Goal: Task Accomplishment & Management: Complete application form

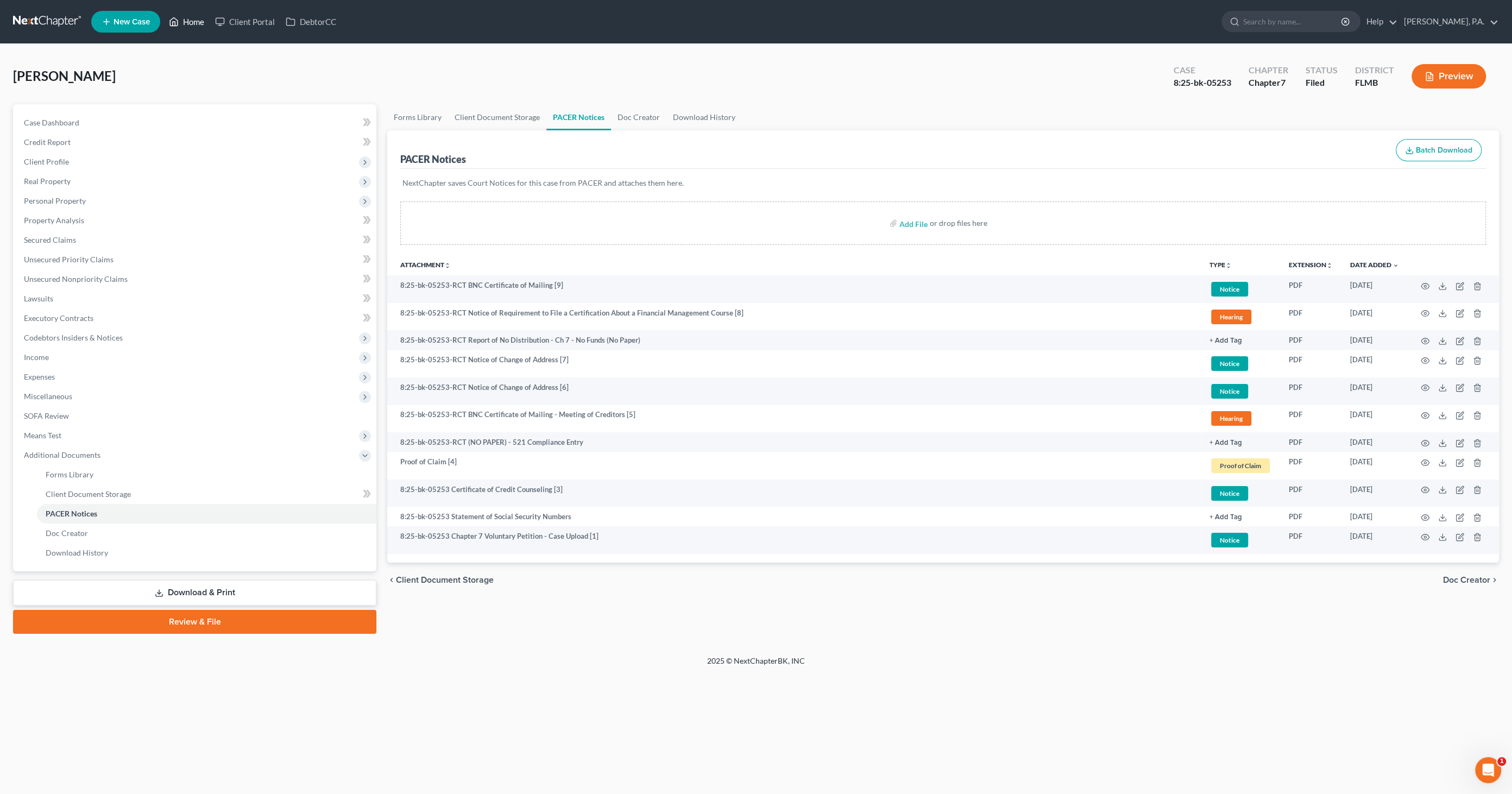
click at [185, 21] on link "Home" at bounding box center [187, 22] width 46 height 19
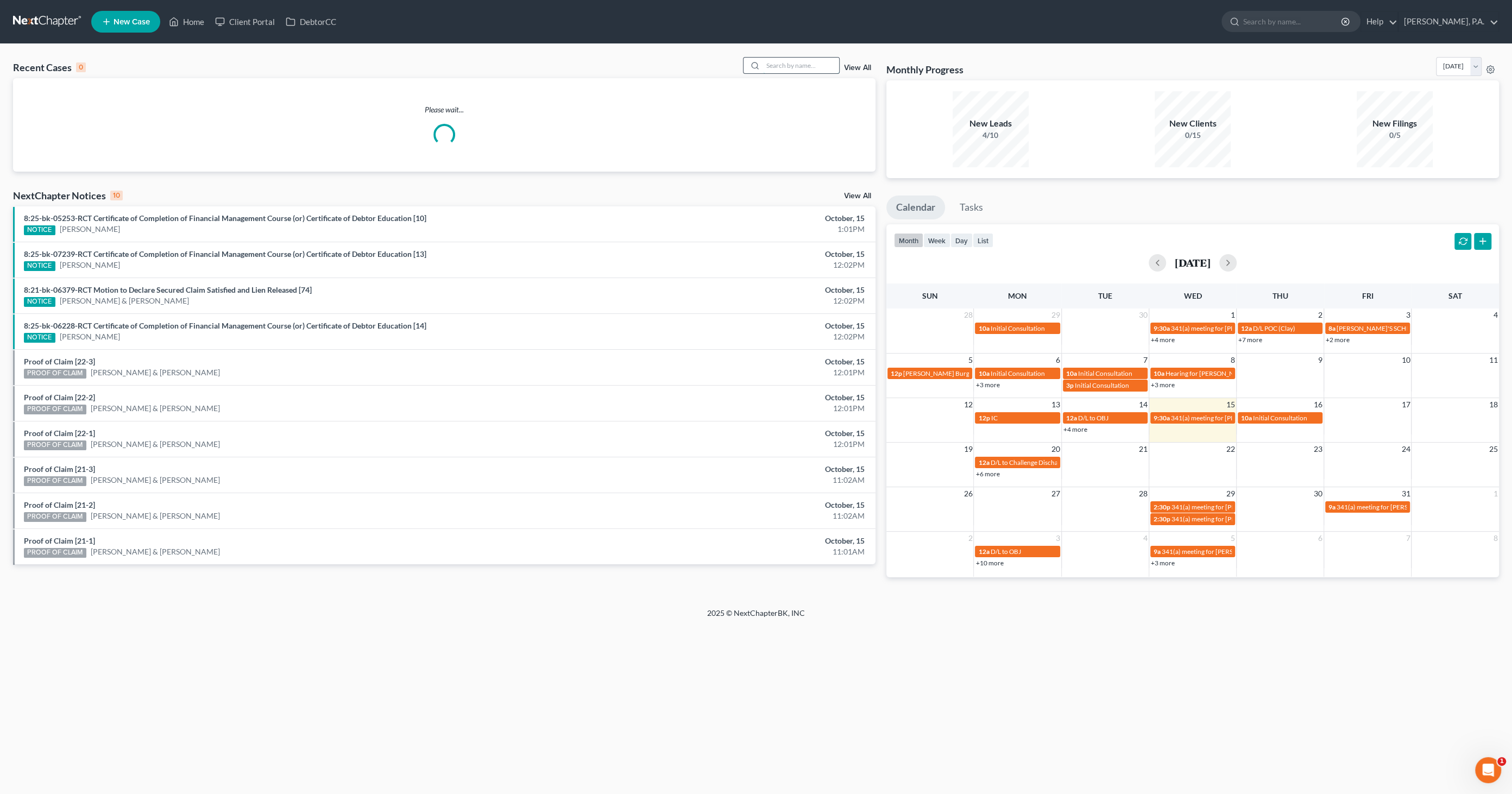
click at [800, 70] on input "search" at bounding box center [801, 65] width 76 height 15
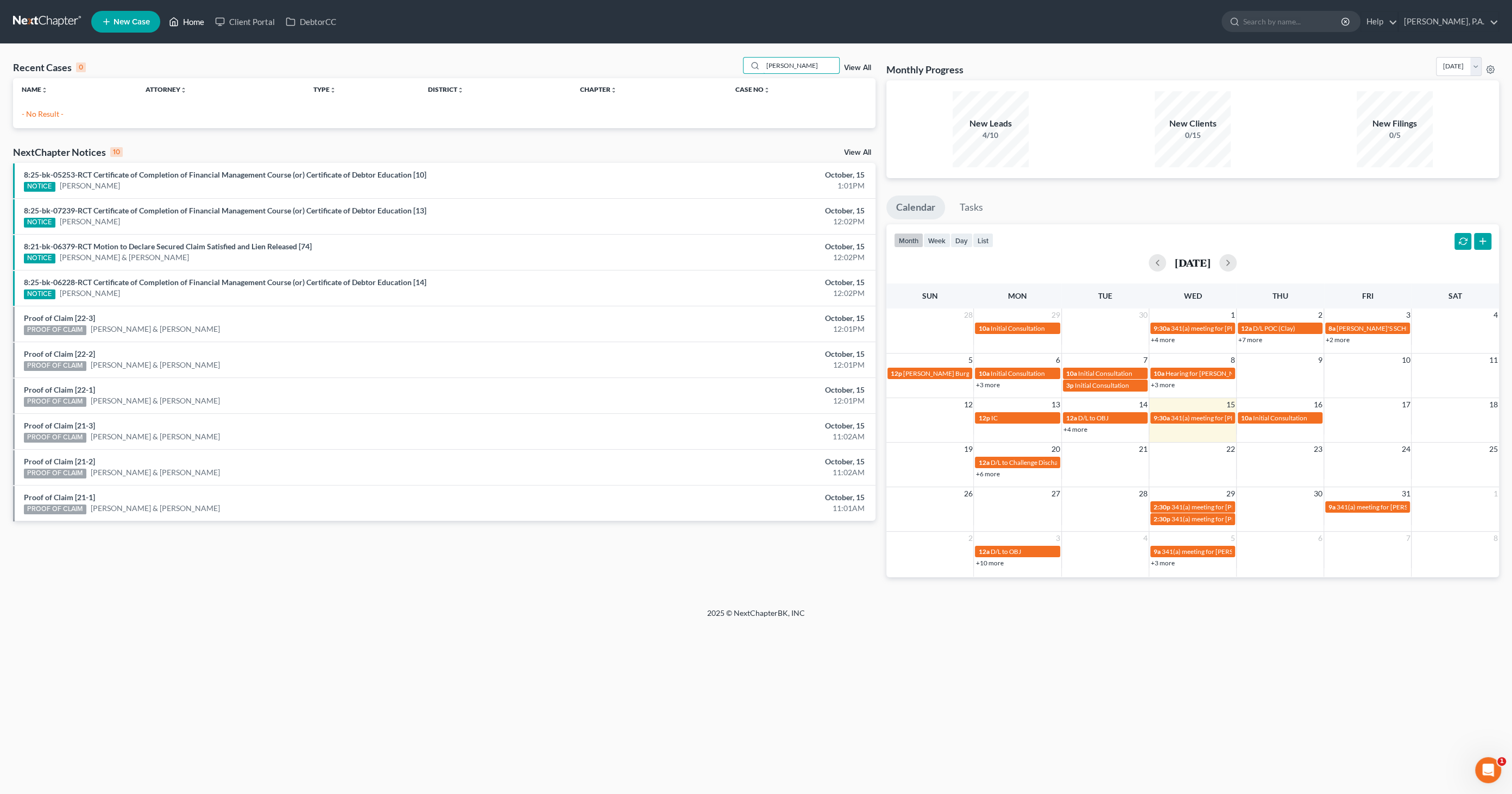
type input "[PERSON_NAME]"
click at [181, 20] on link "Home" at bounding box center [187, 22] width 46 height 19
click at [140, 24] on span "New Case" at bounding box center [131, 22] width 37 height 8
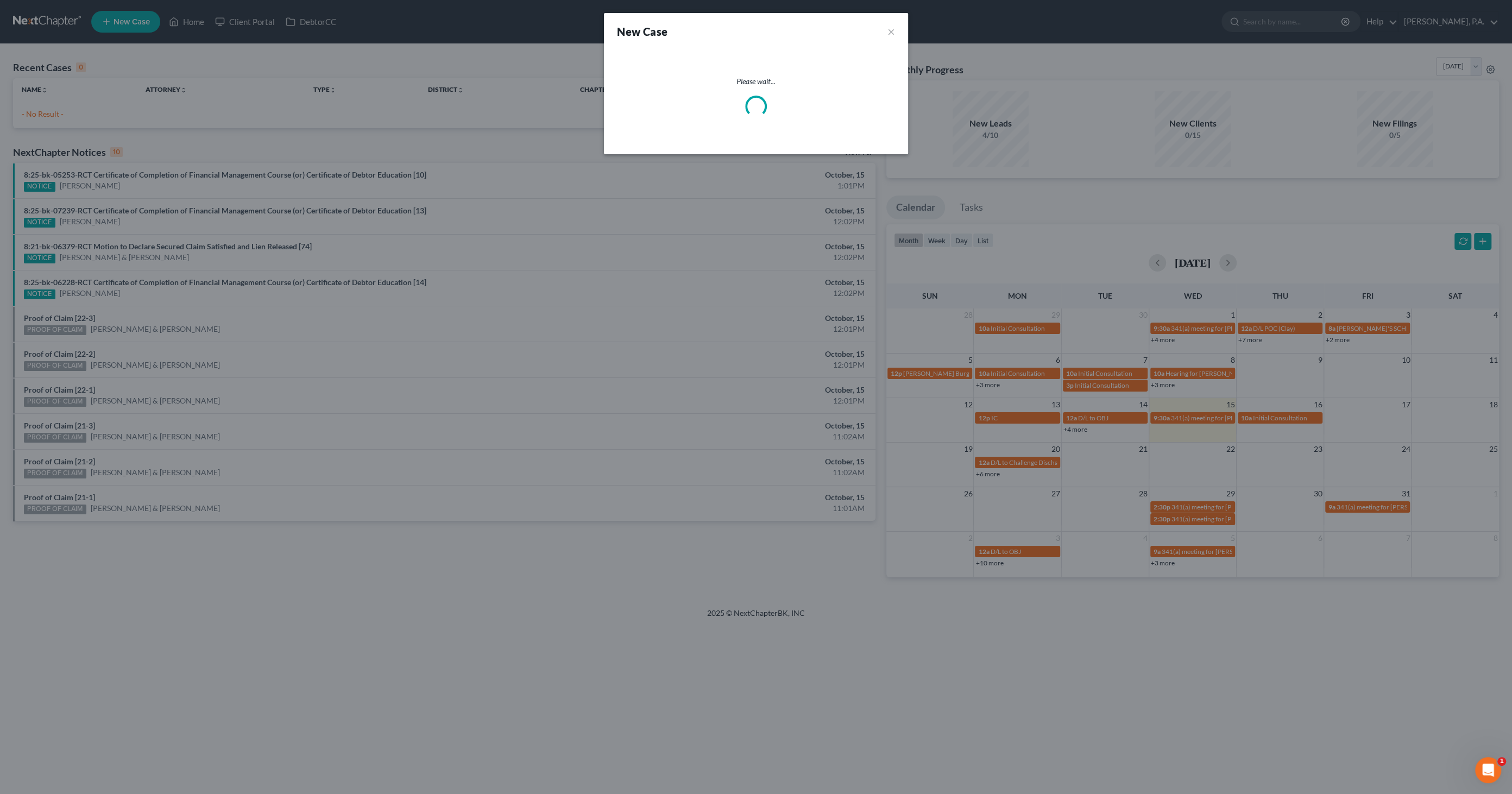
select select "15"
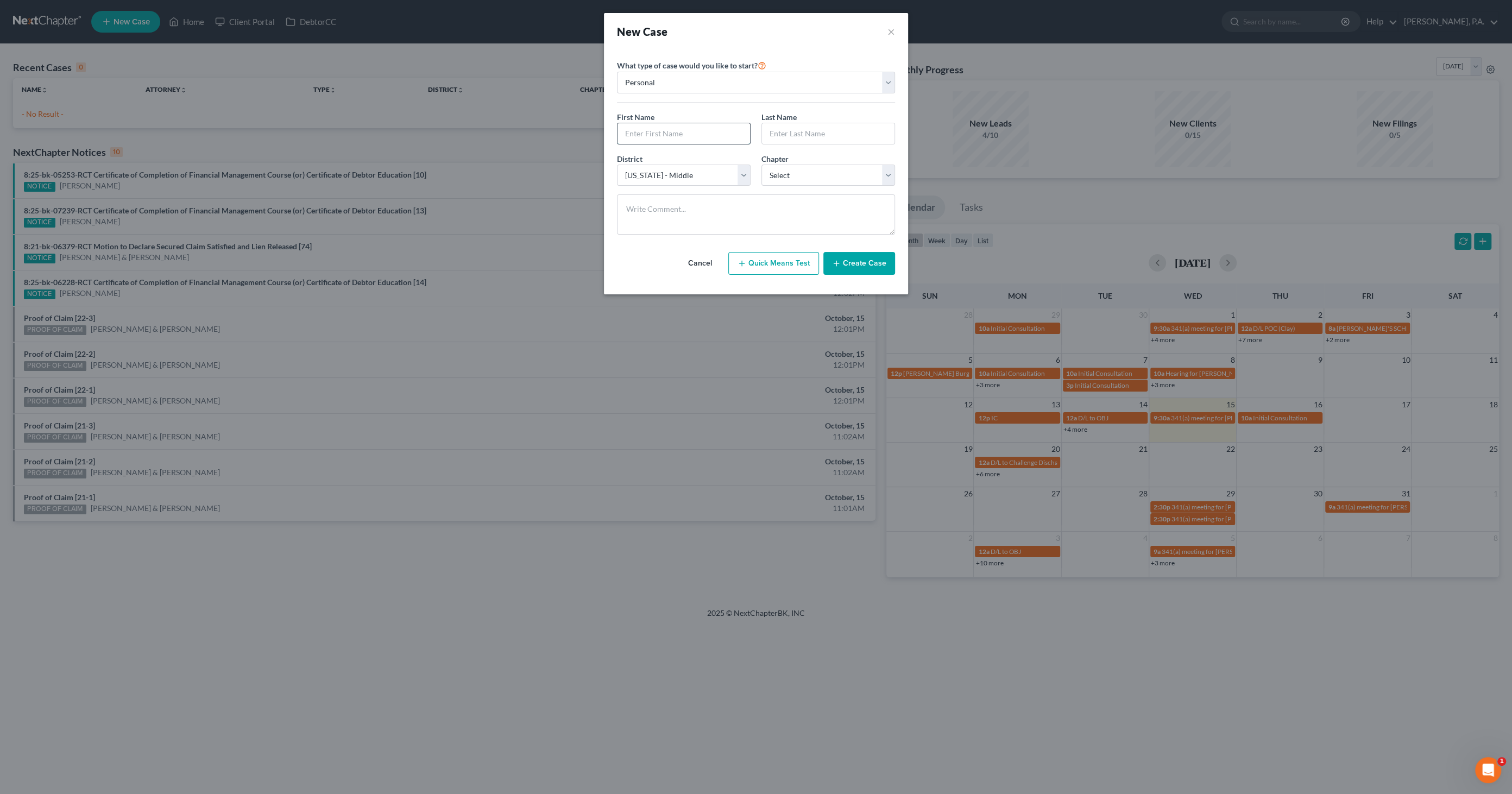
click at [660, 134] on input "text" at bounding box center [683, 133] width 132 height 20
type input "[PERSON_NAME]"
click at [818, 180] on select "Select 7 11 12 13" at bounding box center [828, 175] width 134 height 22
select select "0"
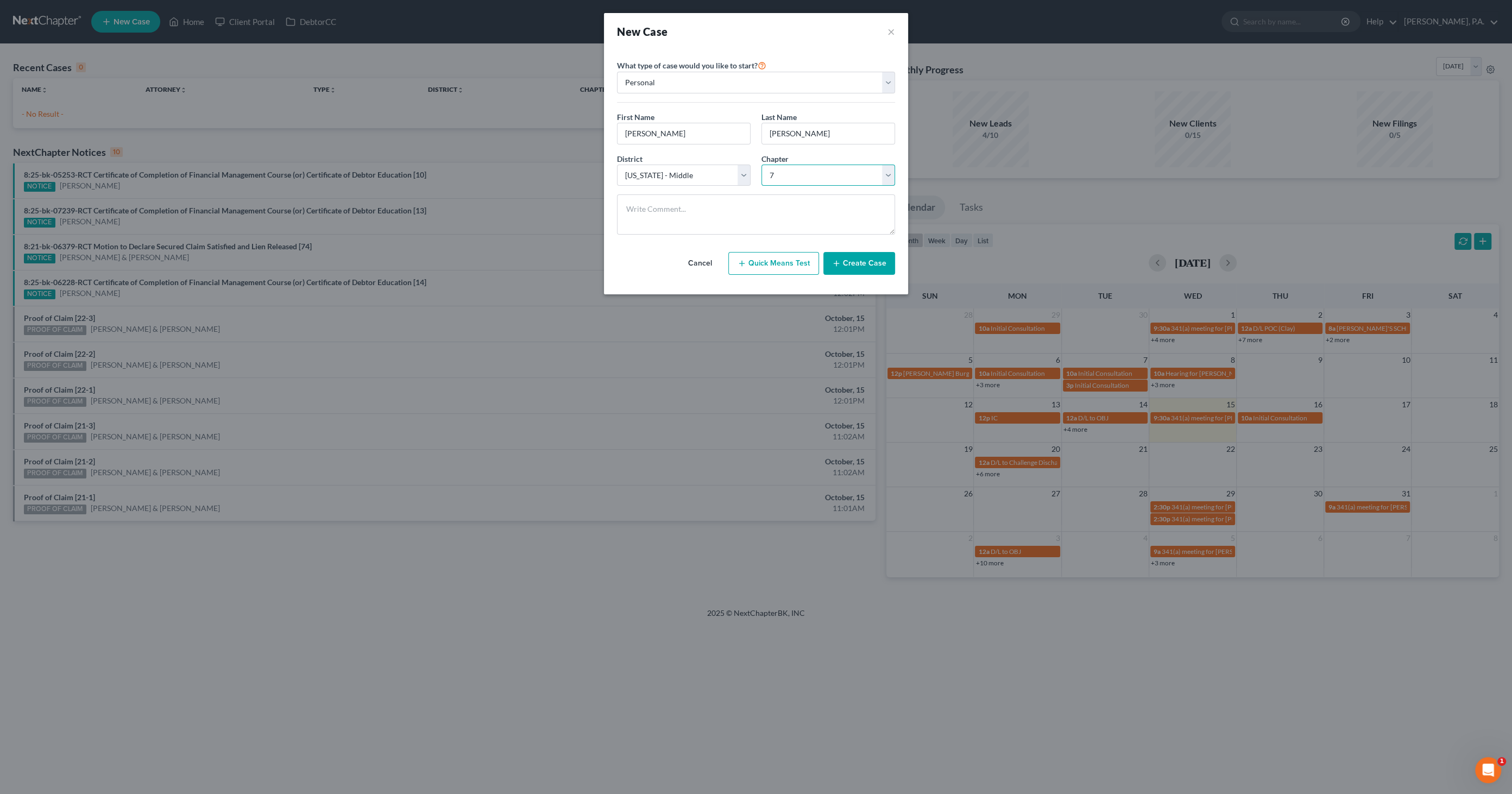
click at [762, 165] on select "Select 7 11 12 13" at bounding box center [828, 175] width 134 height 22
click at [862, 267] on button "Create Case" at bounding box center [859, 264] width 71 height 23
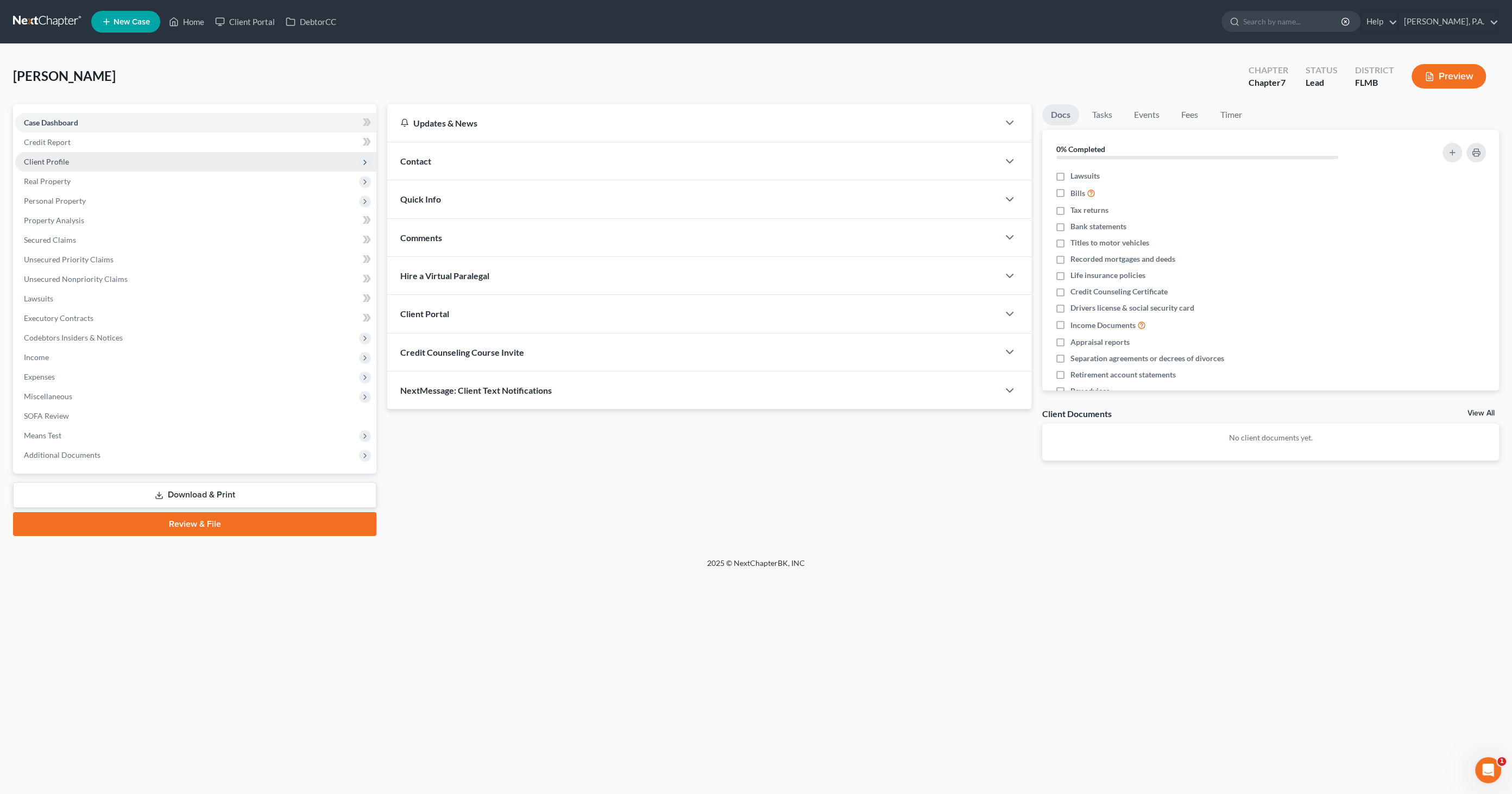
click at [64, 160] on span "Client Profile" at bounding box center [46, 161] width 45 height 9
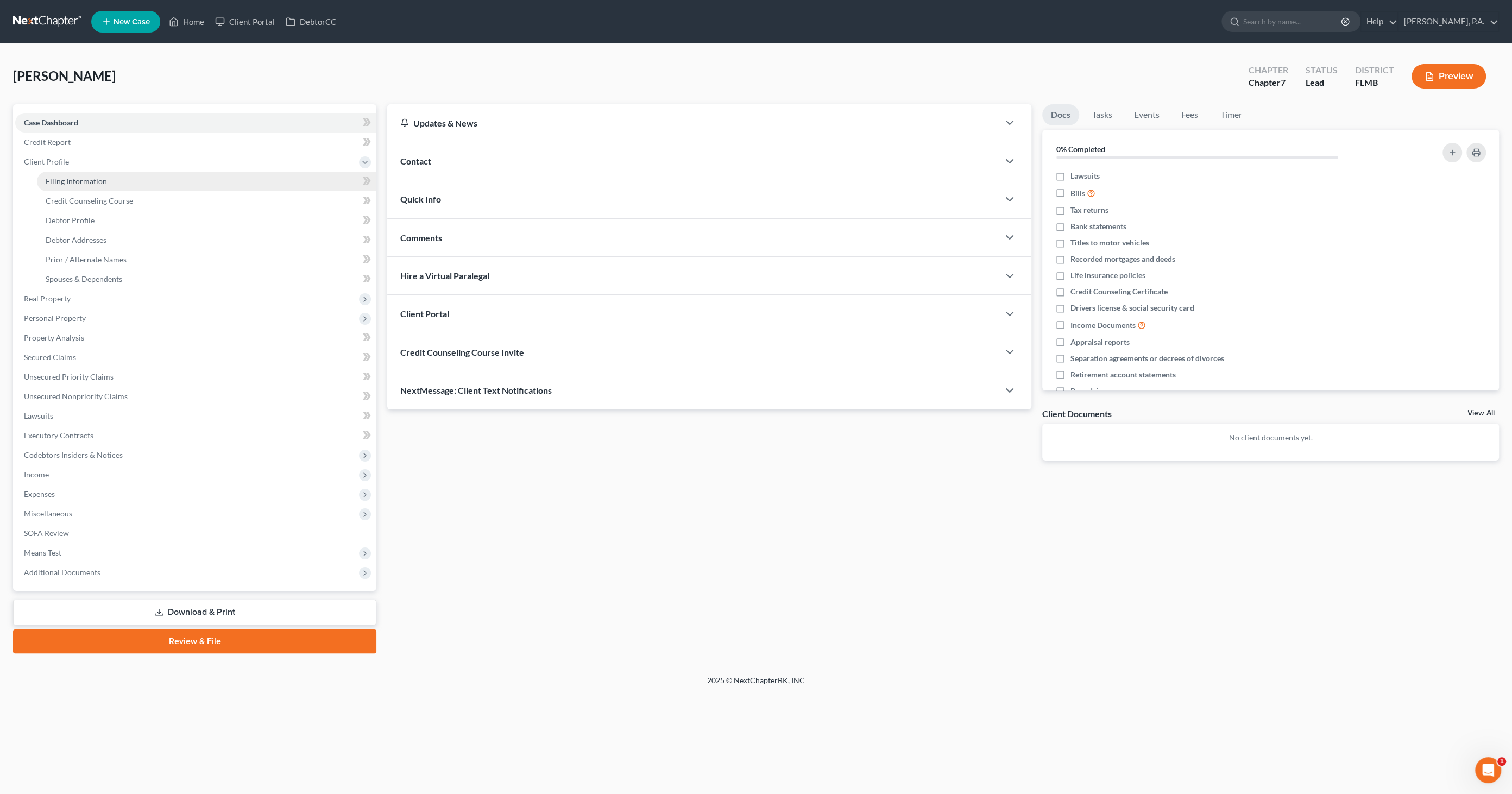
click at [68, 174] on link "Filing Information" at bounding box center [207, 182] width 339 height 19
select select "1"
select select "0"
select select "15"
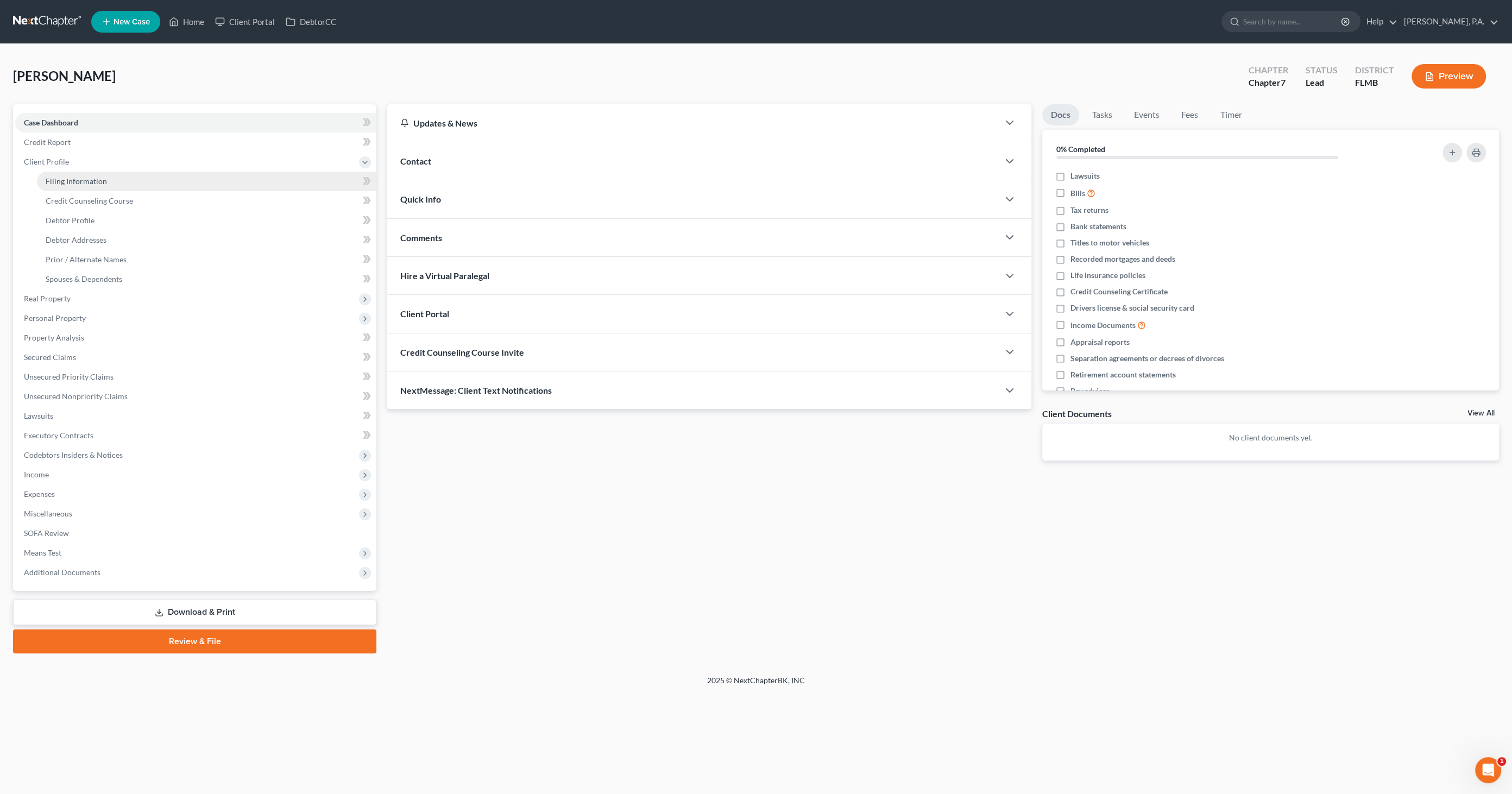
select select "0"
select select "9"
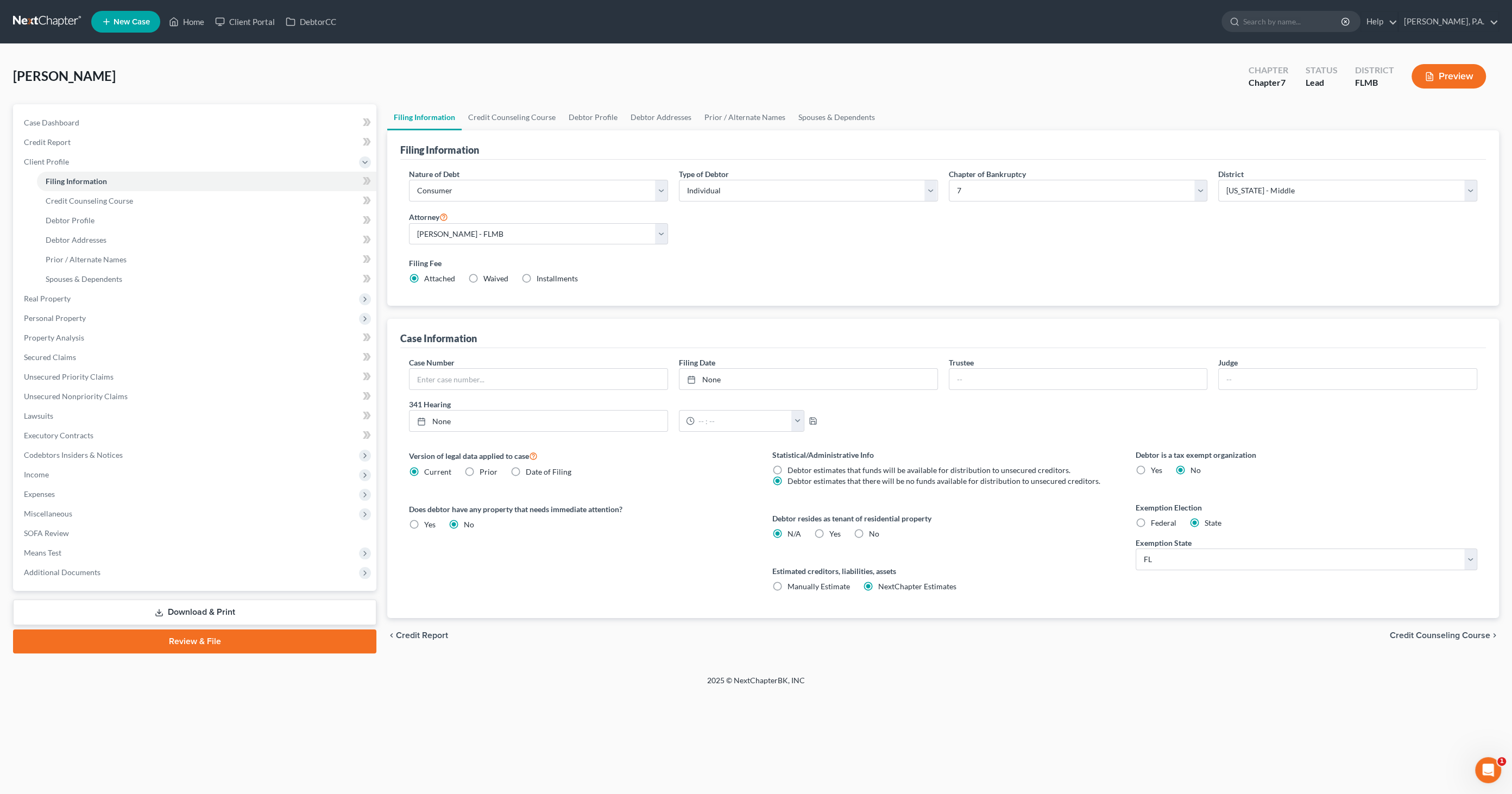
click at [829, 531] on label "Yes Yes" at bounding box center [835, 533] width 11 height 11
click at [834, 531] on input "Yes Yes" at bounding box center [837, 531] width 7 height 7
radio input "true"
radio input "false"
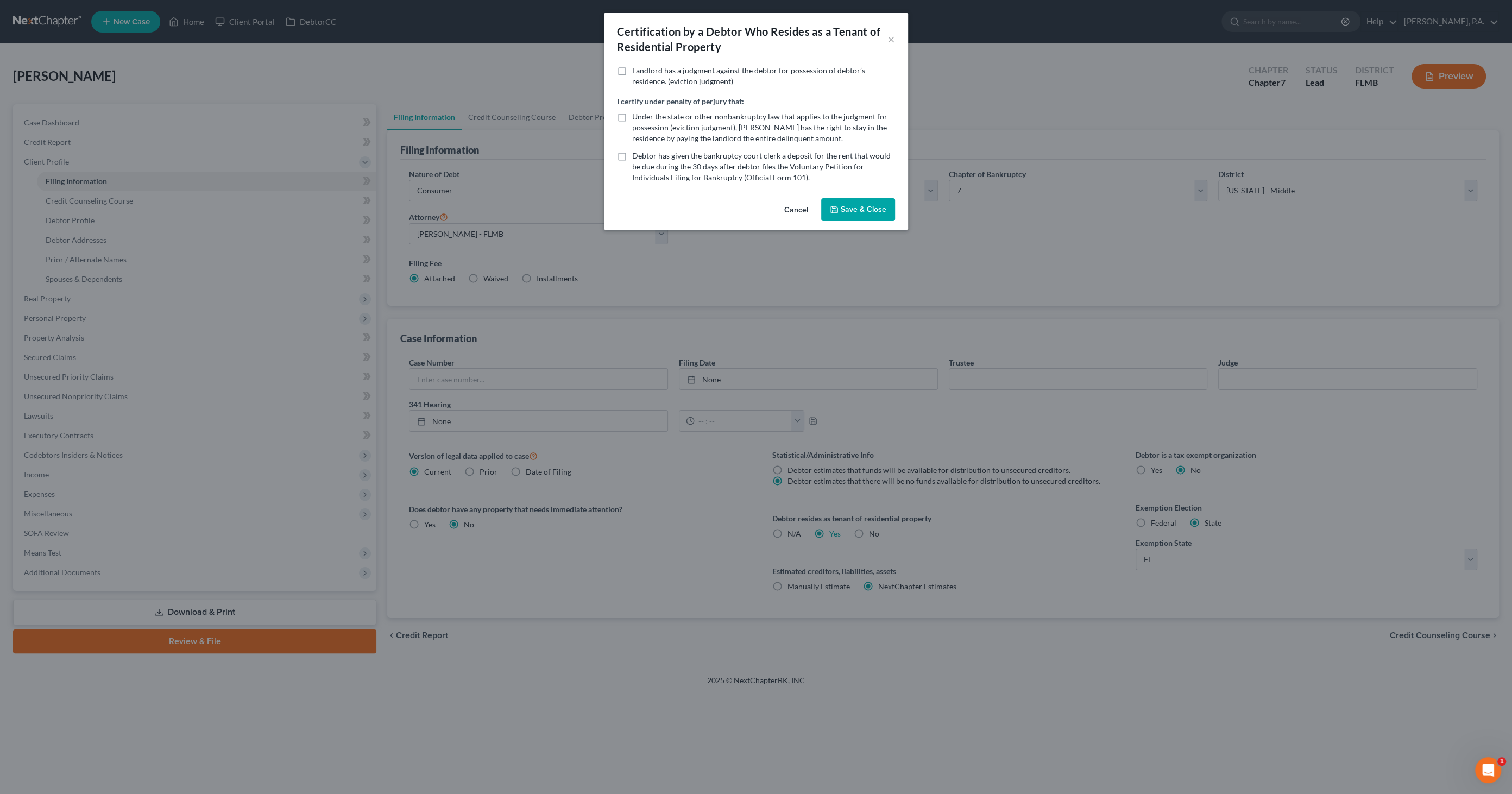
click at [861, 208] on button "Save & Close" at bounding box center [857, 209] width 74 height 23
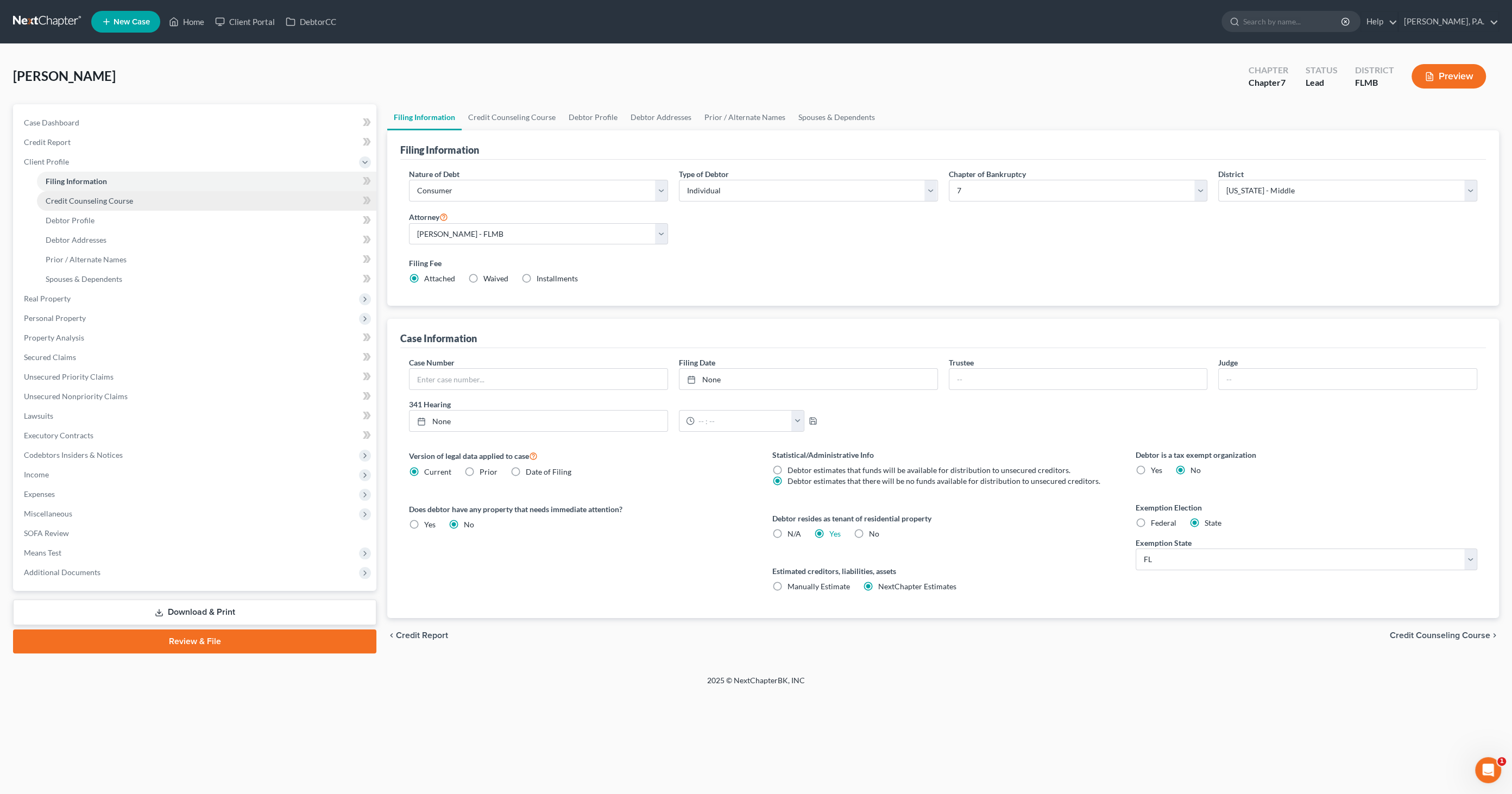
click at [79, 198] on span "Credit Counseling Course" at bounding box center [89, 200] width 88 height 9
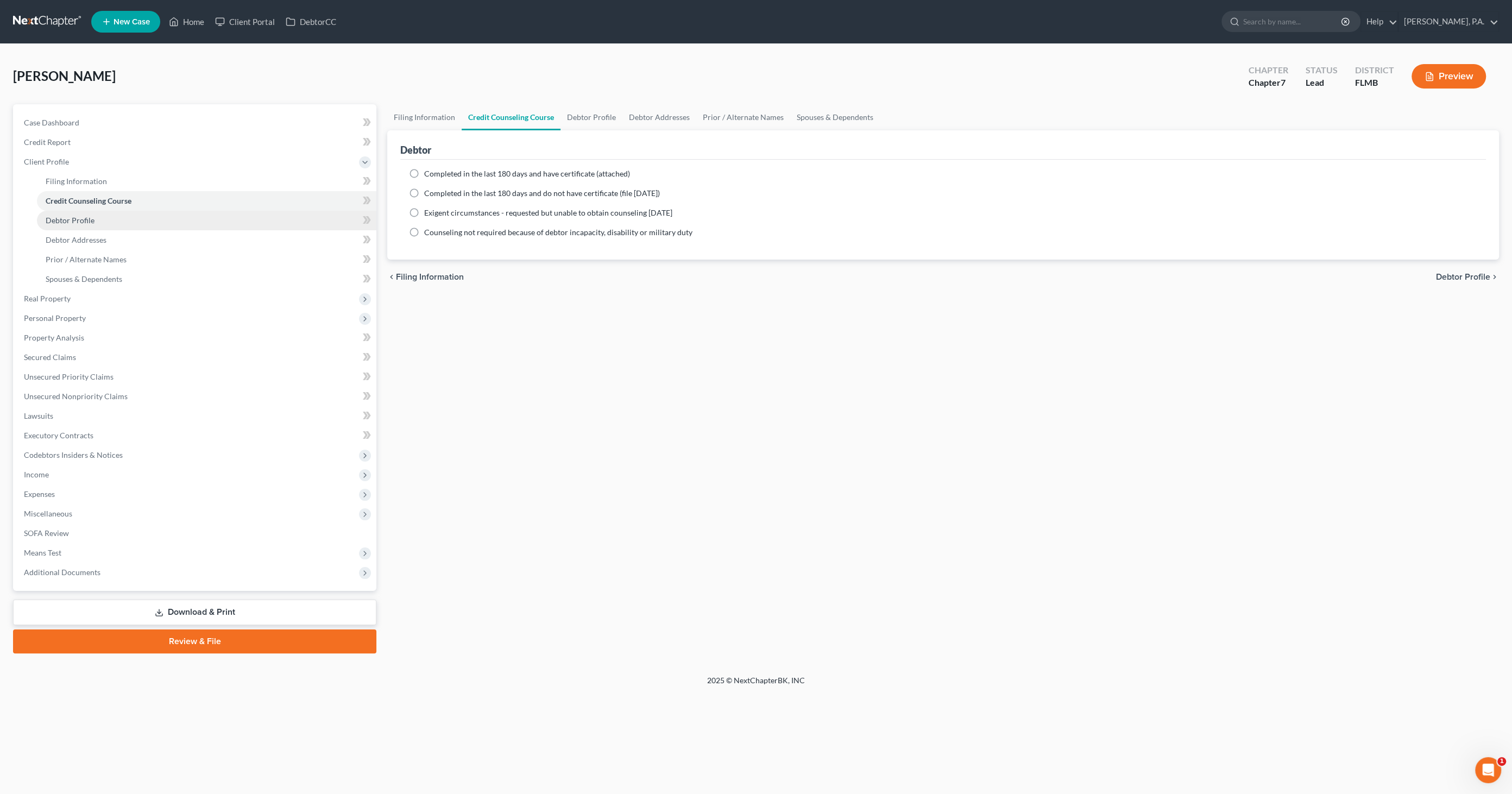
click at [70, 218] on span "Debtor Profile" at bounding box center [70, 220] width 49 height 9
select select "0"
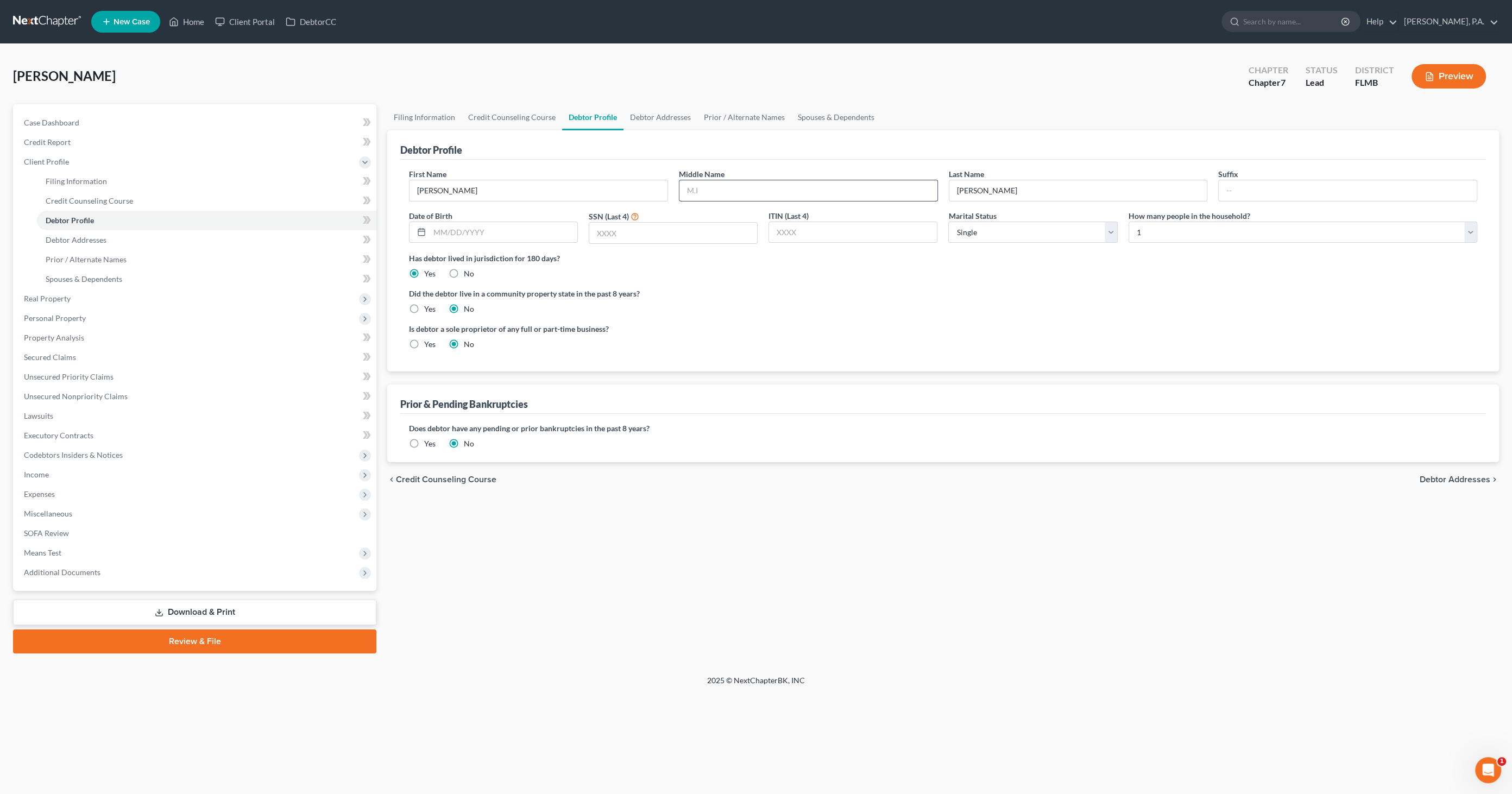
click at [715, 189] on input "text" at bounding box center [809, 190] width 258 height 20
type input "[PERSON_NAME]"
type input "[DATE]"
click at [663, 228] on input "text" at bounding box center [672, 232] width 168 height 20
type input "7604"
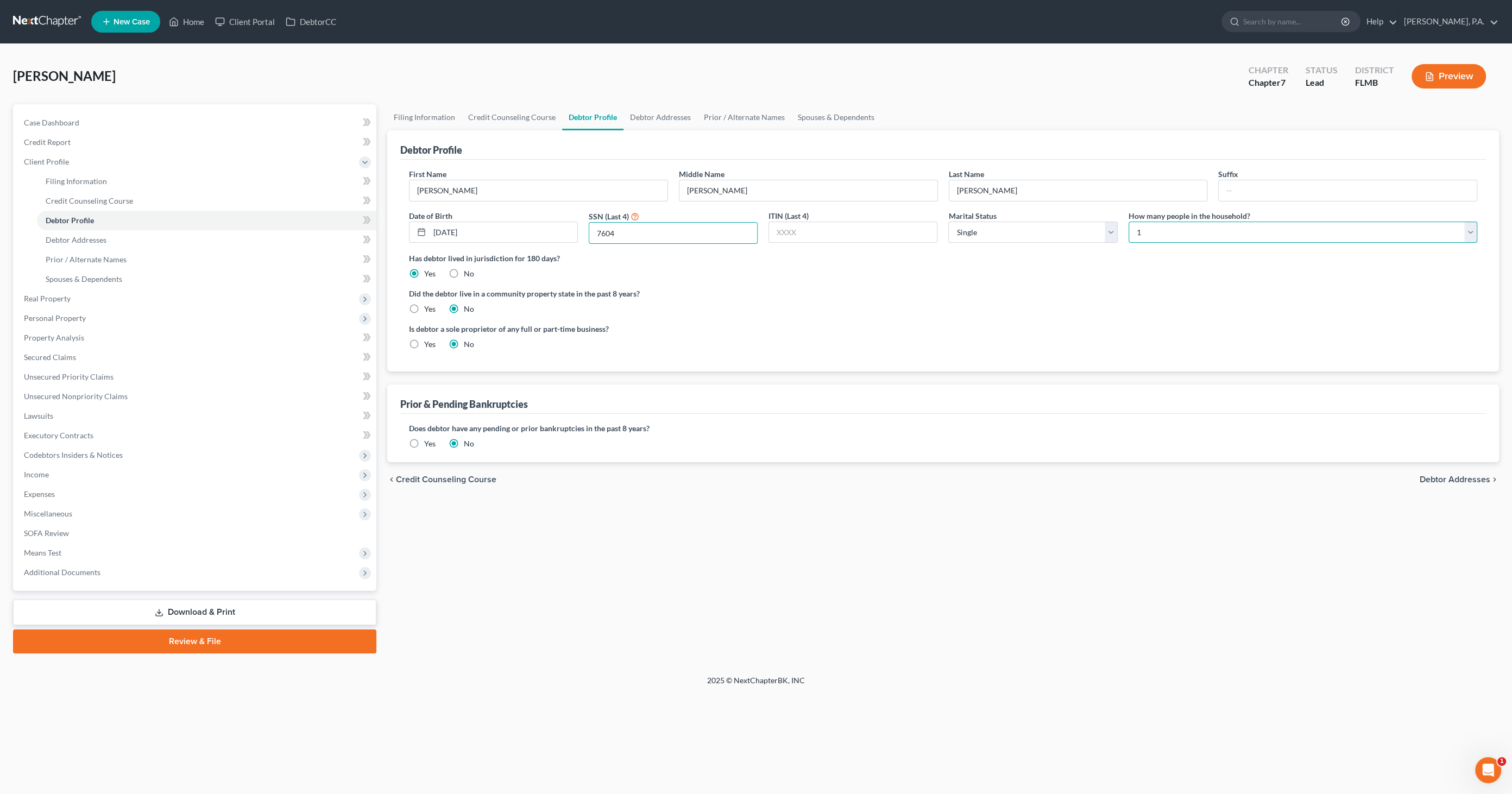
click at [1146, 231] on select "Select 1 2 3 4 5 6 7 8 9 10 11 12 13 14 15 16 17 18 19 20" at bounding box center [1303, 232] width 349 height 22
select select "2"
click at [1128, 221] on select "Select 1 2 3 4 5 6 7 8 9 10 11 12 13 14 15 16 17 18 19 20" at bounding box center [1303, 232] width 349 height 22
click at [118, 238] on link "Debtor Addresses" at bounding box center [207, 240] width 339 height 19
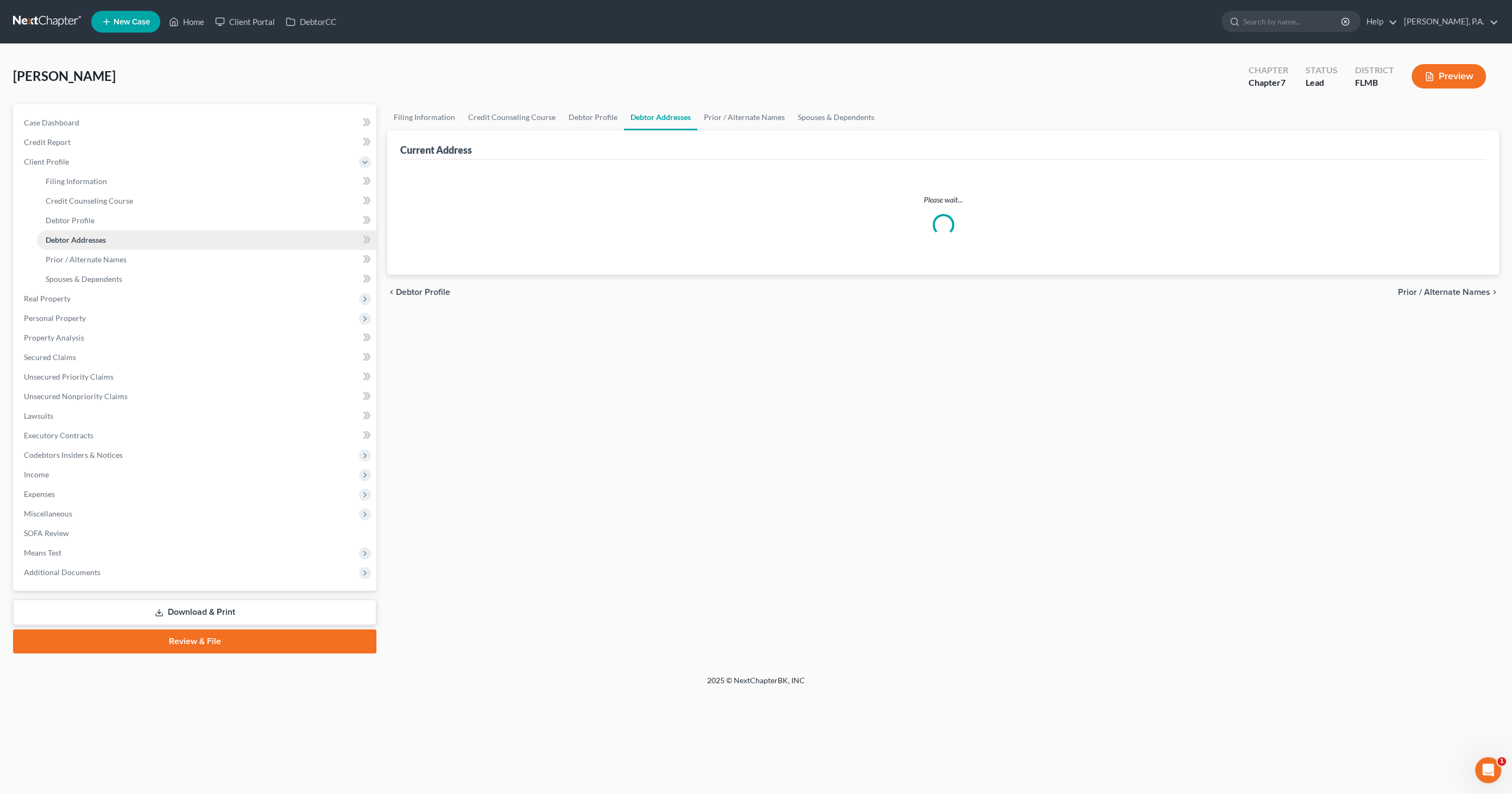
select select "0"
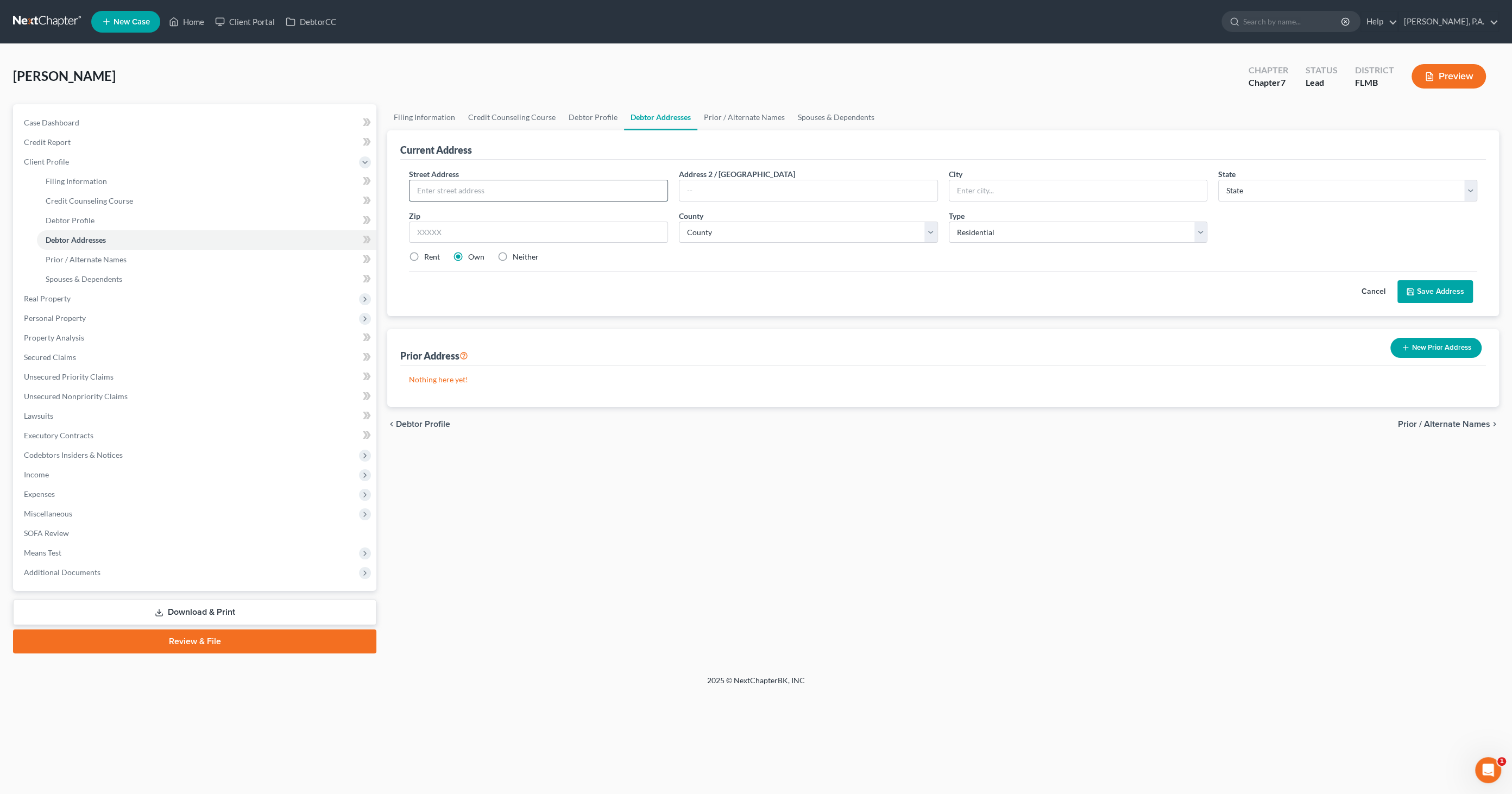
click at [445, 180] on input "text" at bounding box center [539, 190] width 258 height 20
type input "[STREET_ADDRESS]"
type input "[GEOGRAPHIC_DATA]"
select select "9"
type input "33868"
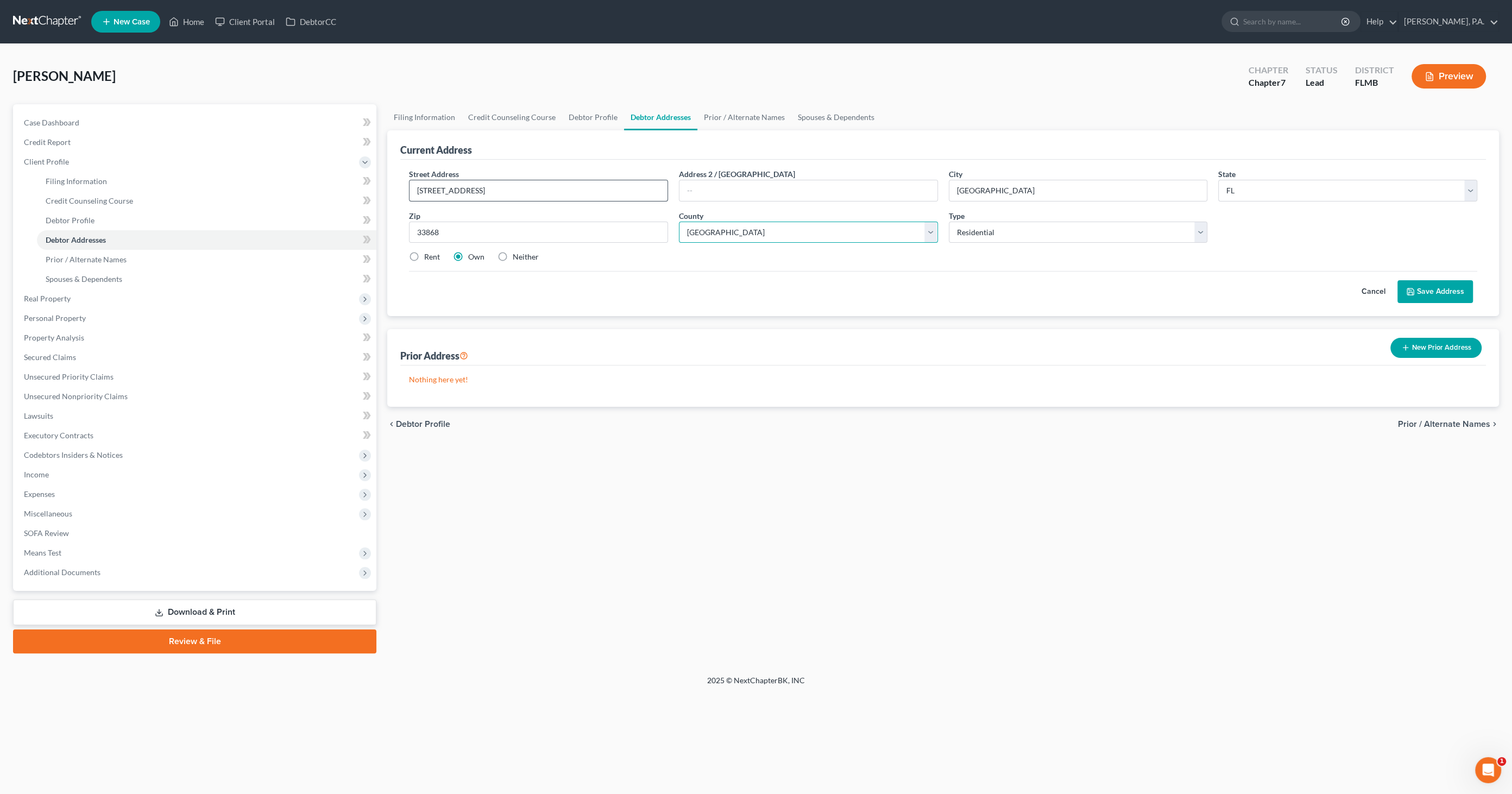
select select "52"
click at [513, 256] on label "Neither" at bounding box center [526, 256] width 26 height 11
click at [517, 256] on input "Neither" at bounding box center [520, 255] width 7 height 7
radio input "true"
click at [1432, 288] on button "Save Address" at bounding box center [1435, 291] width 75 height 23
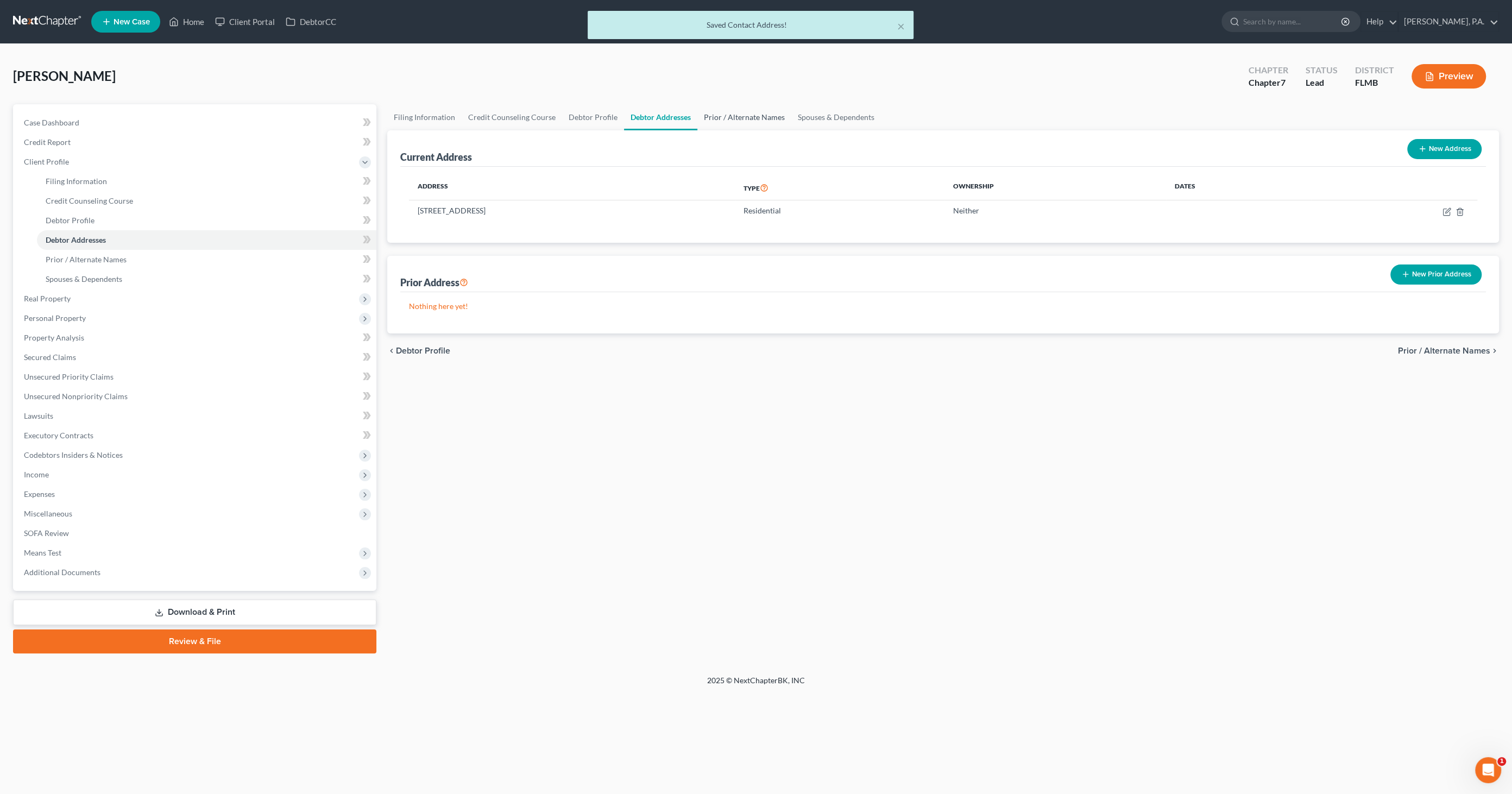
click at [732, 116] on link "Prior / Alternate Names" at bounding box center [745, 118] width 94 height 26
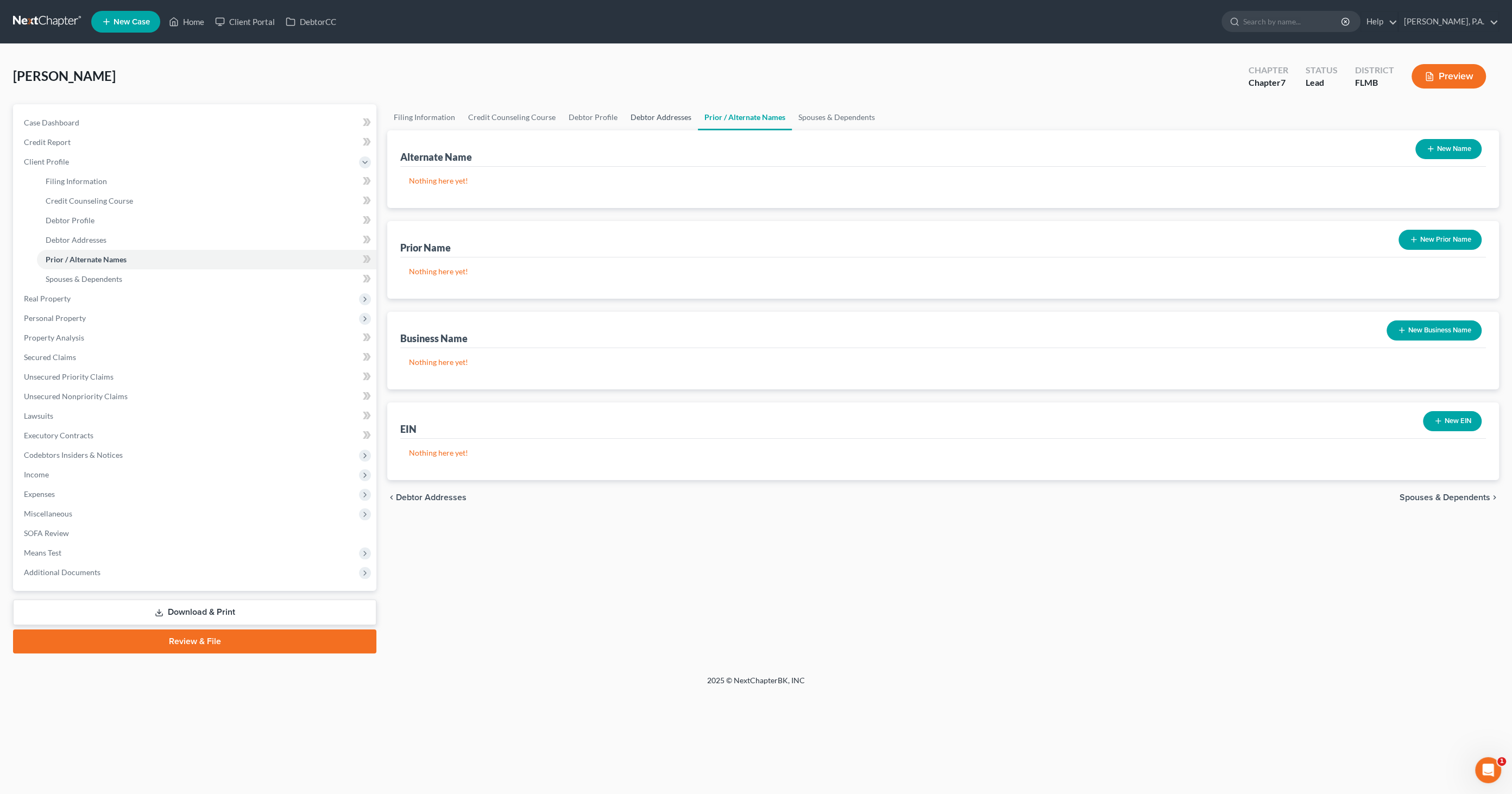
click at [640, 113] on link "Debtor Addresses" at bounding box center [660, 118] width 74 height 26
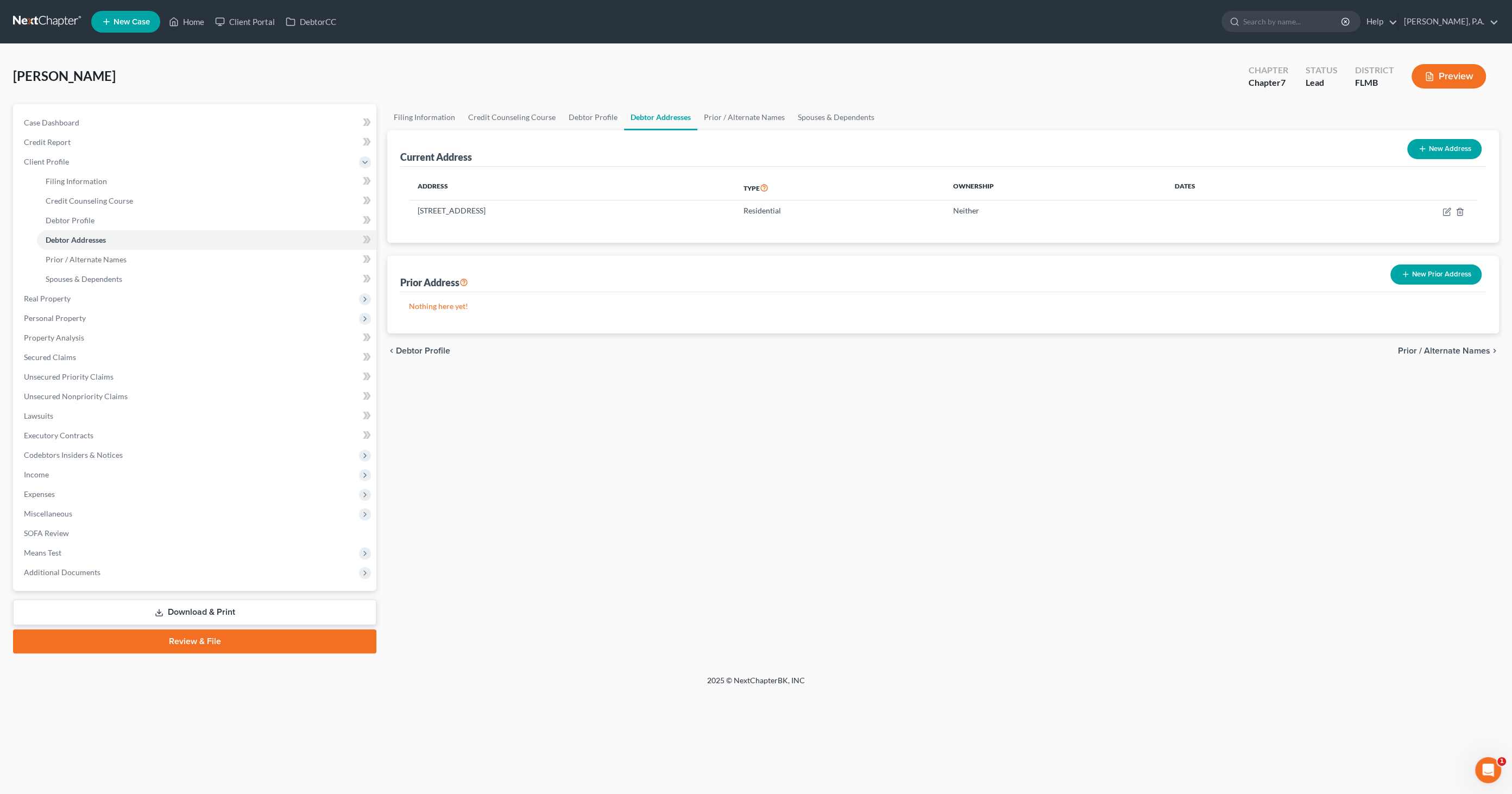
click at [1416, 277] on button "New Prior Address" at bounding box center [1436, 274] width 91 height 20
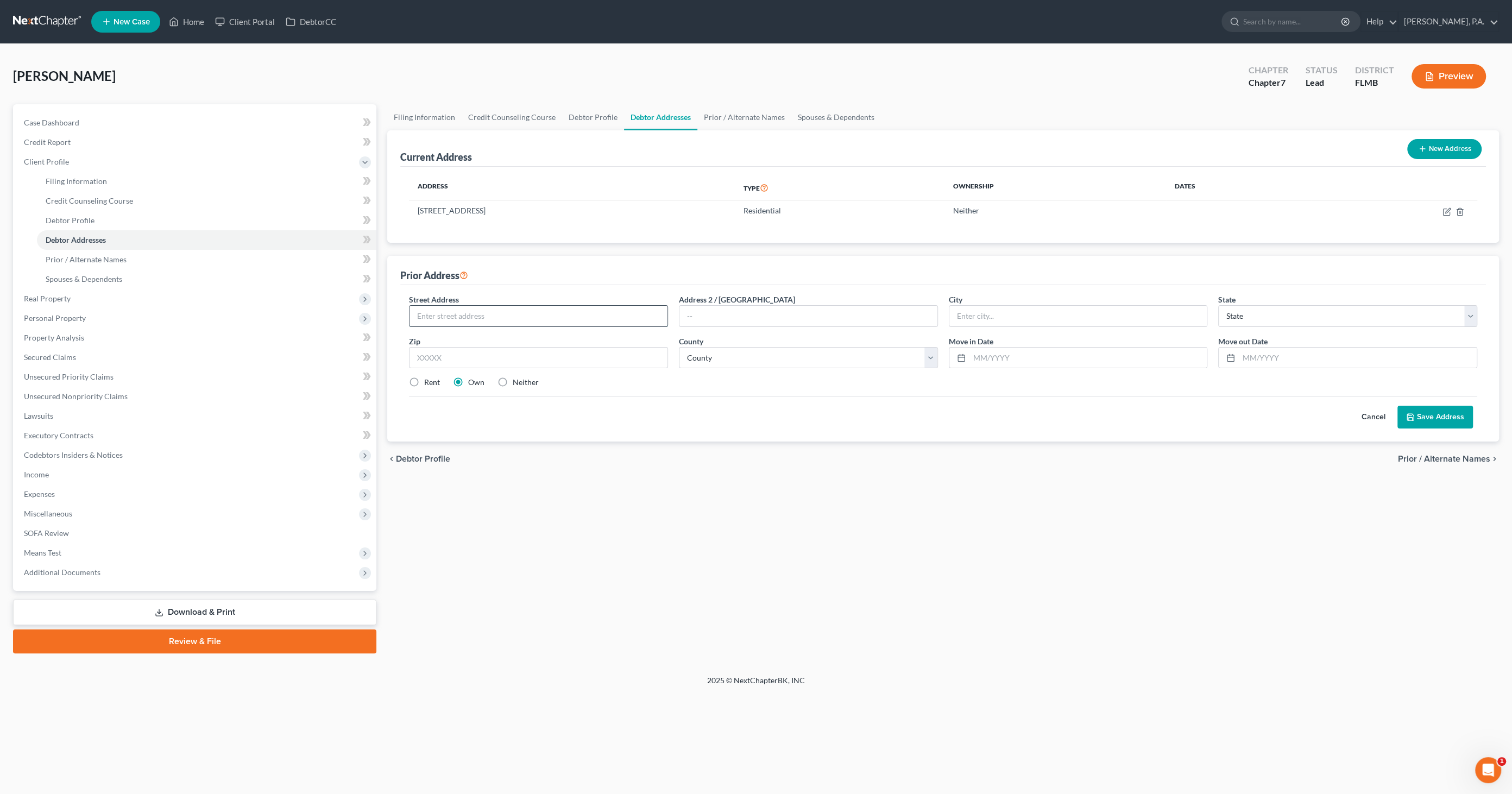
click at [561, 319] on input "text" at bounding box center [539, 315] width 258 height 20
type input "[STREET_ADDRESS]"
type input "Apt 19"
type input "[GEOGRAPHIC_DATA]"
select select "9"
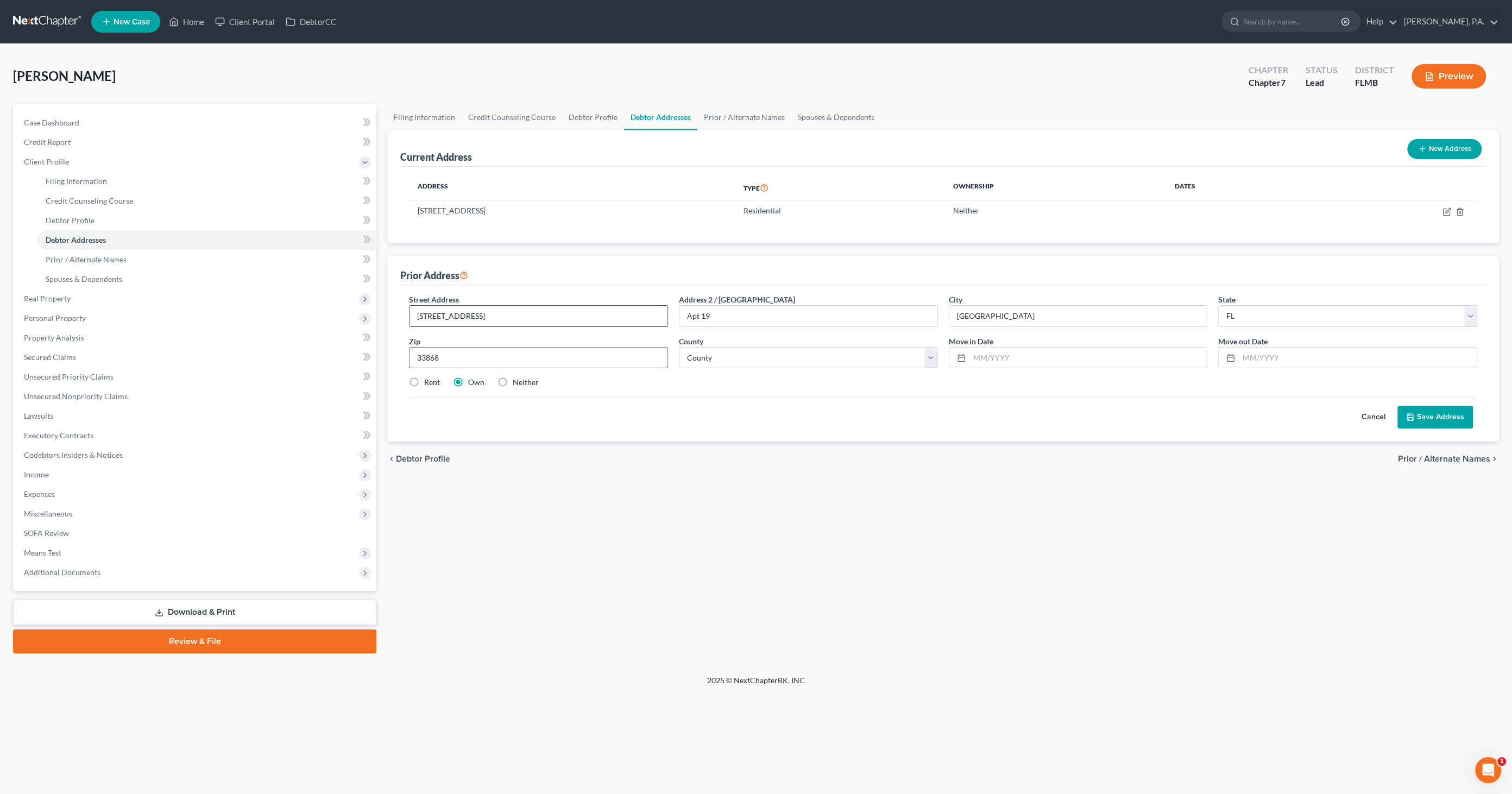
type input "33868"
select select "52"
type input "2019"
type input "2024"
click at [1417, 417] on button "Save Address" at bounding box center [1435, 417] width 75 height 23
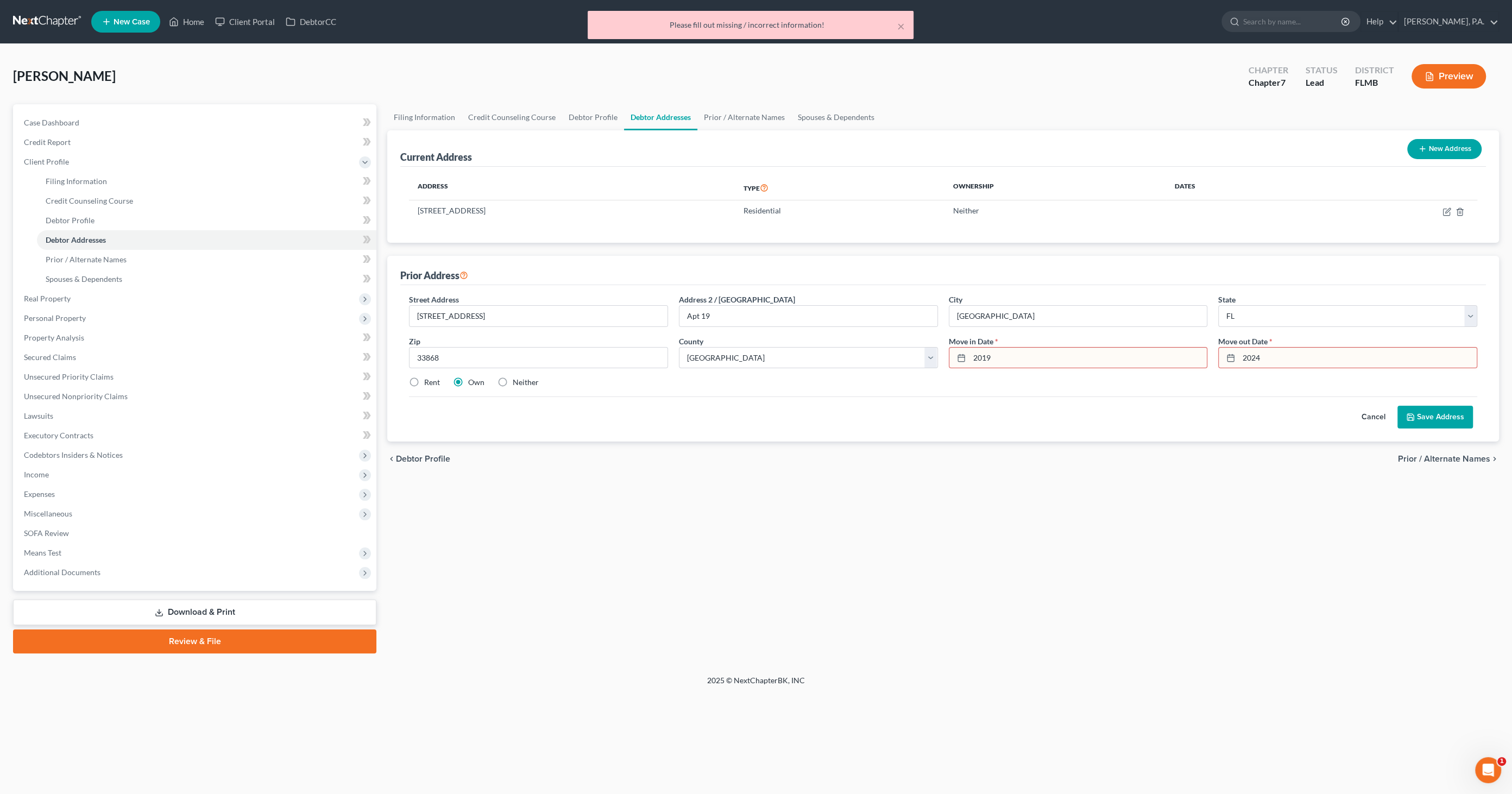
click at [1005, 349] on input "2019" at bounding box center [1088, 357] width 238 height 20
drag, startPoint x: 1000, startPoint y: 356, endPoint x: 949, endPoint y: 350, distance: 51.4
click at [949, 350] on div "2019" at bounding box center [1078, 358] width 259 height 22
type input "01/2019"
type input "01/2024"
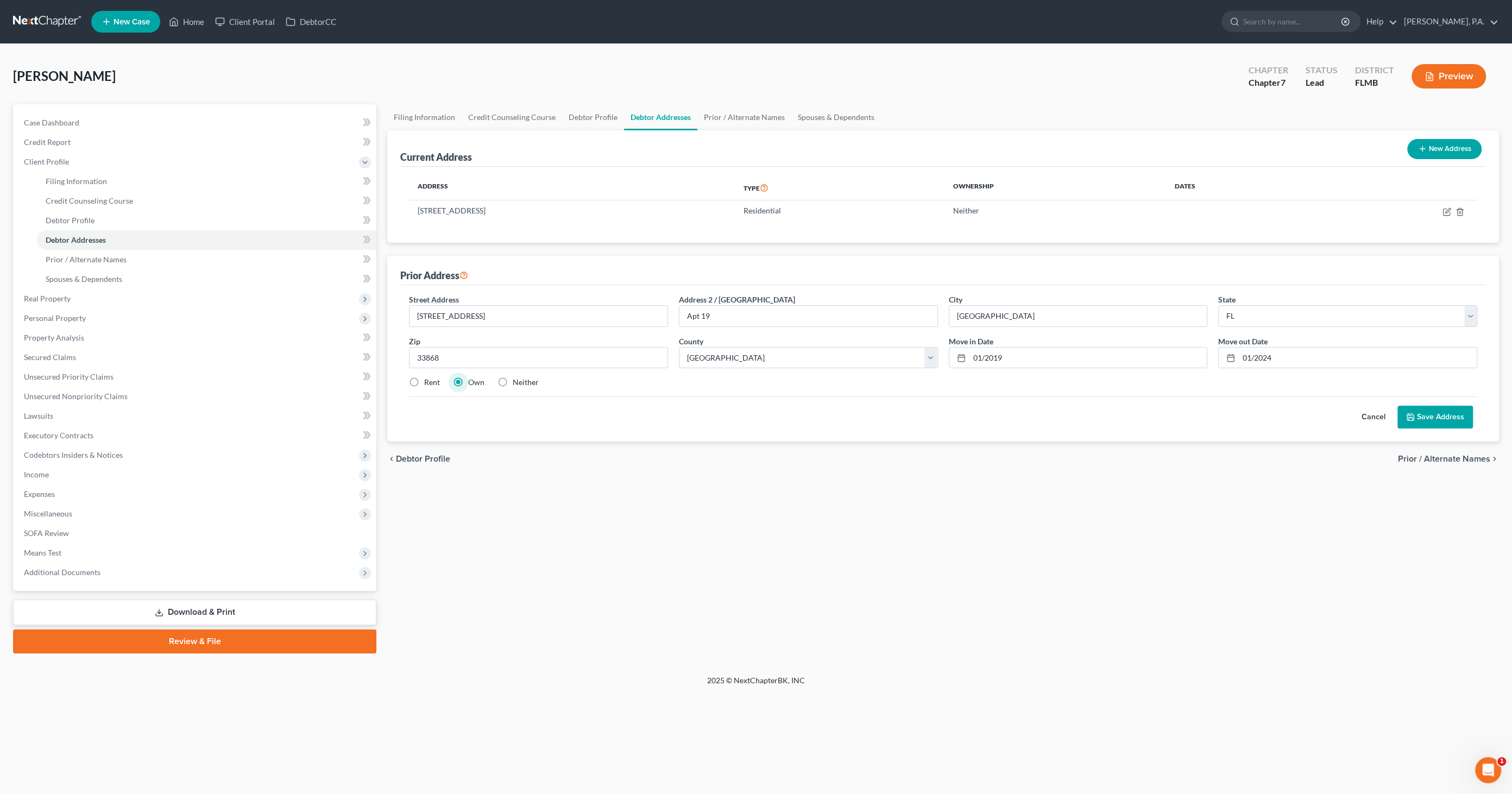
click at [1411, 418] on icon at bounding box center [1410, 417] width 9 height 9
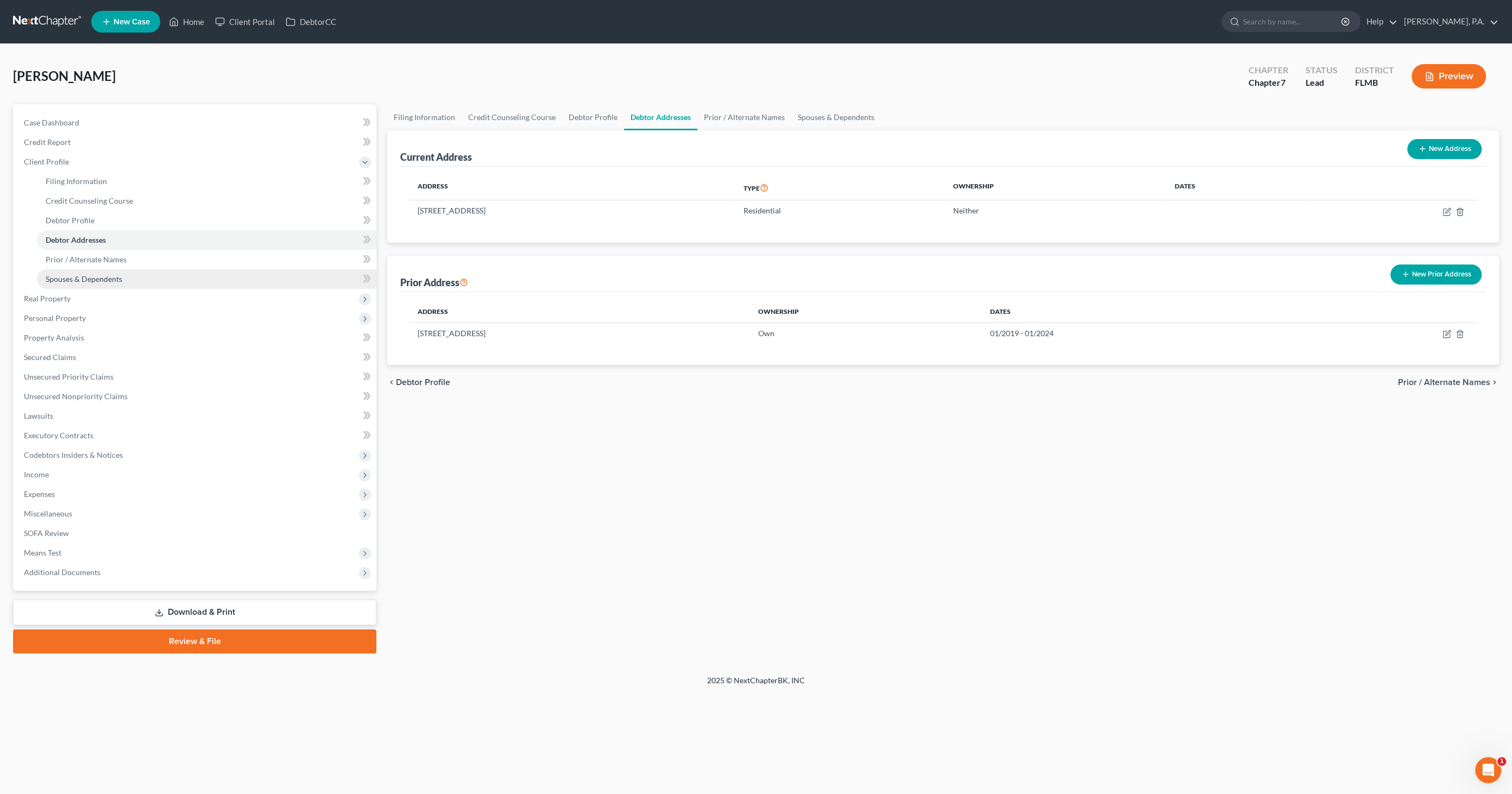
click at [116, 277] on span "Spouses & Dependents" at bounding box center [84, 278] width 76 height 9
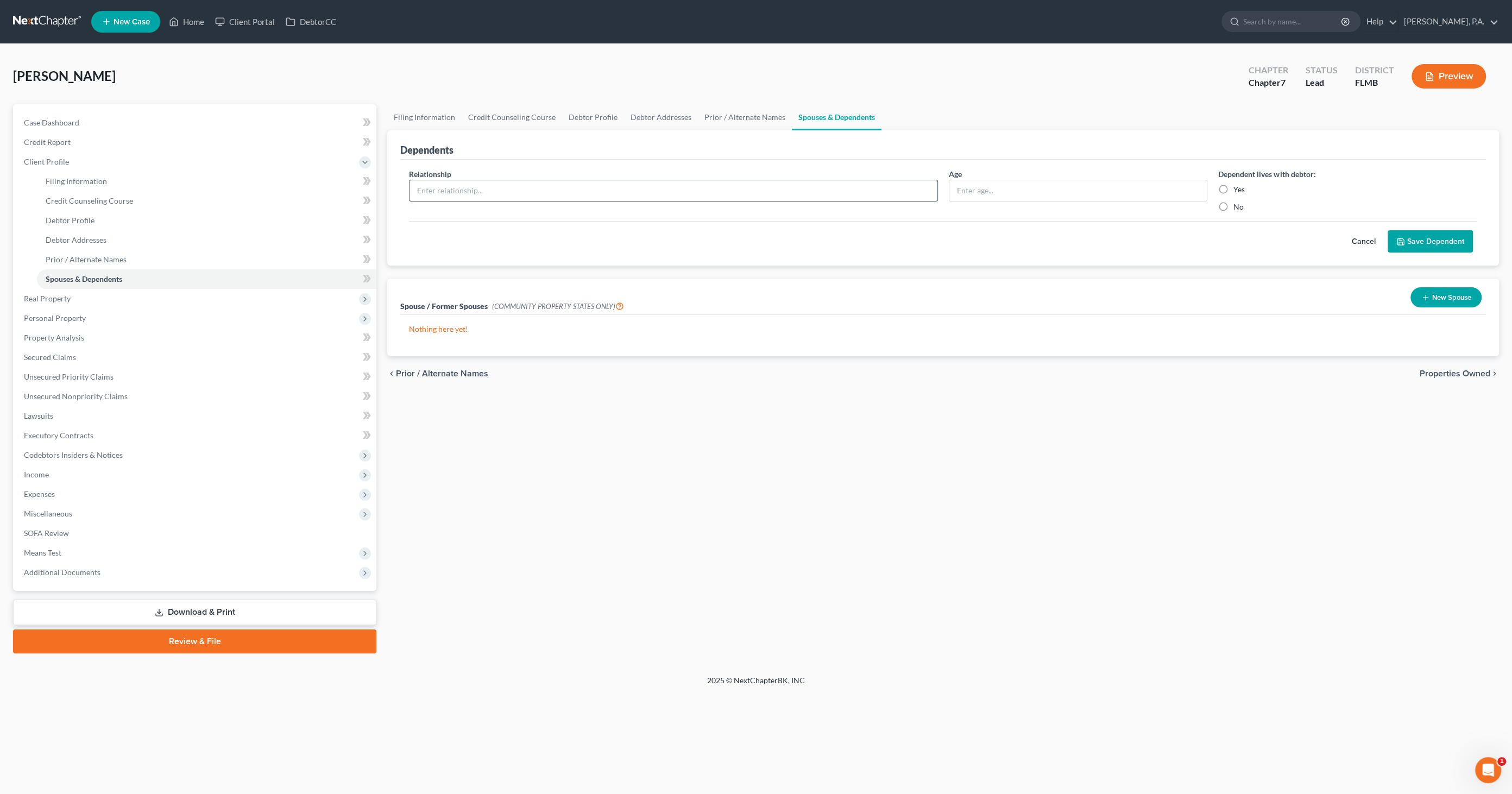
click at [452, 187] on input "text" at bounding box center [673, 190] width 528 height 20
type input "Daughter"
click at [997, 192] on input "text" at bounding box center [1078, 190] width 258 height 20
type input "5"
click at [1233, 187] on label "Yes" at bounding box center [1239, 189] width 11 height 11
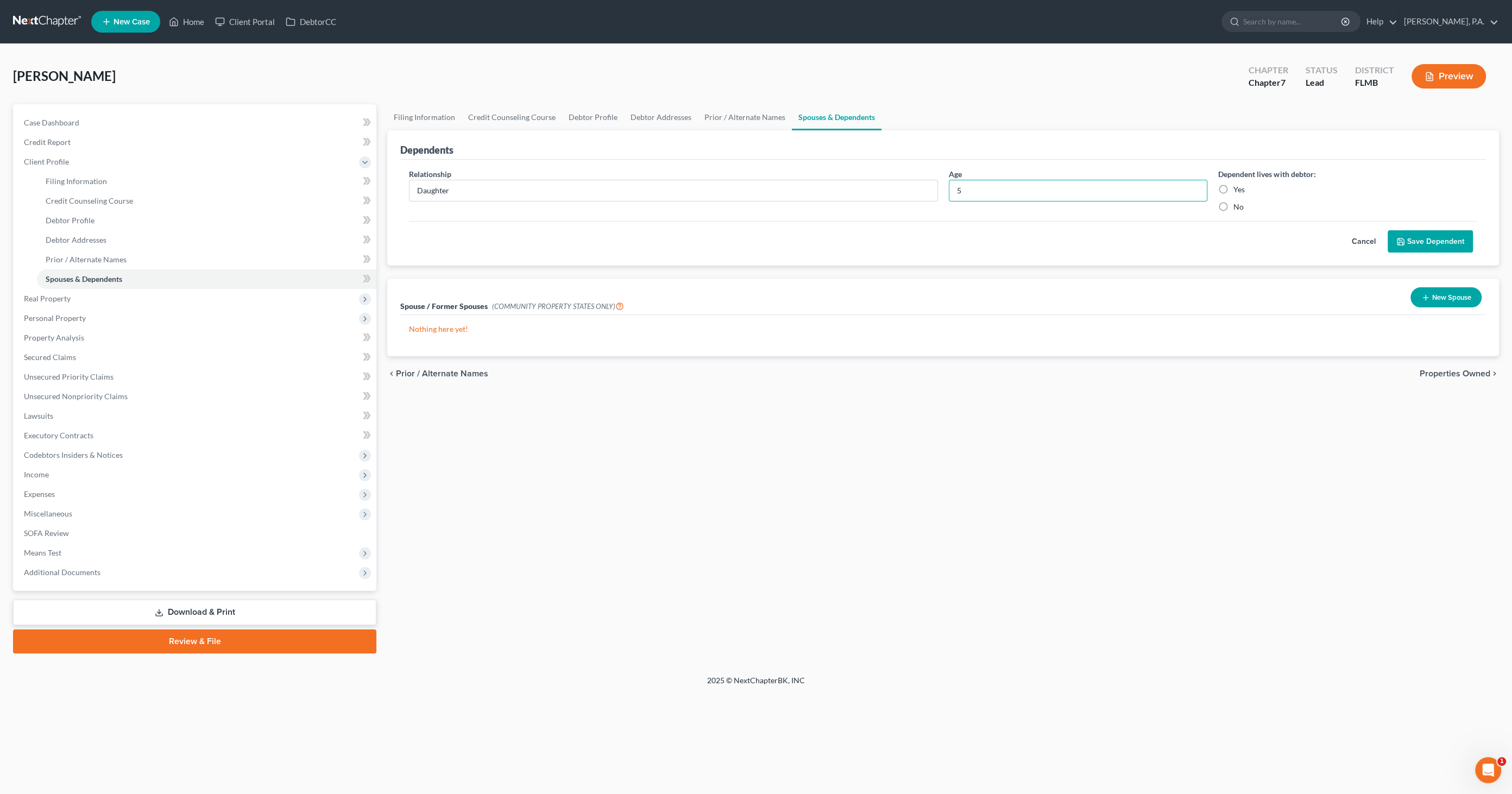
click at [1238, 187] on input "Yes" at bounding box center [1241, 187] width 7 height 7
radio input "true"
click at [1438, 236] on button "Save Dependent" at bounding box center [1430, 242] width 85 height 23
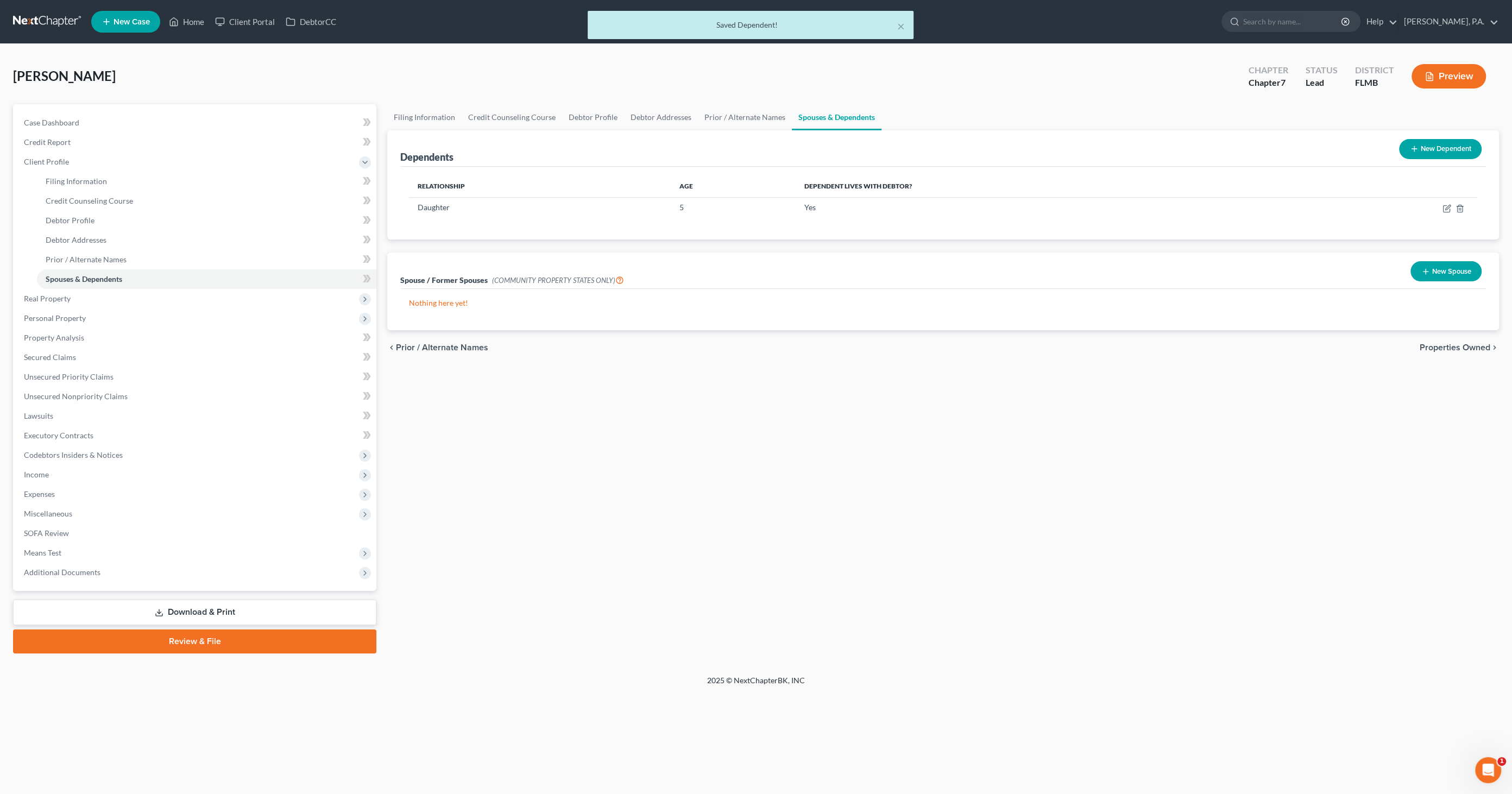
click at [1445, 153] on button "New Dependent" at bounding box center [1441, 148] width 83 height 20
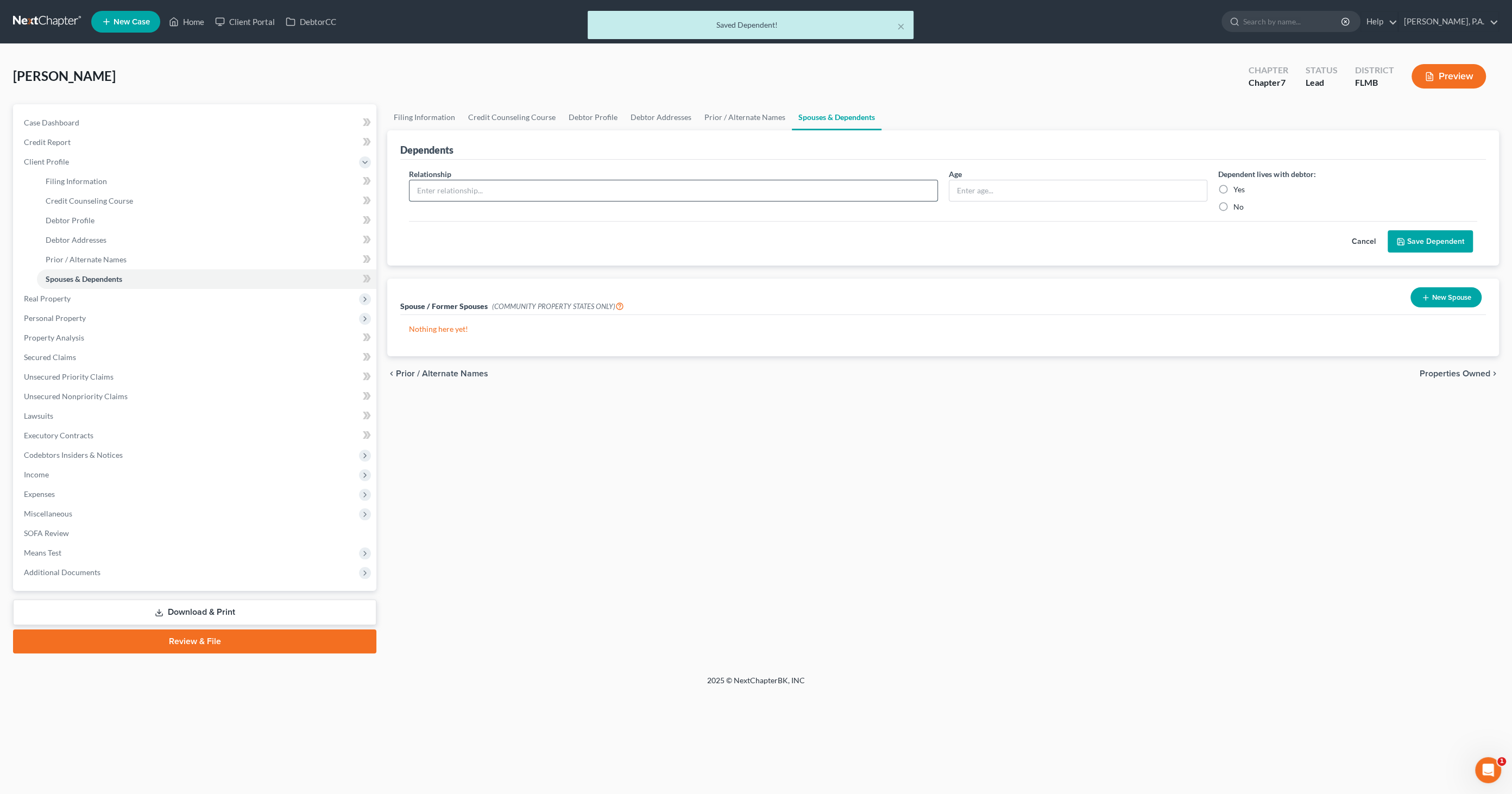
click at [432, 191] on input "text" at bounding box center [673, 190] width 528 height 20
type input "Daughter"
click at [988, 191] on input "5" at bounding box center [1078, 190] width 258 height 20
drag, startPoint x: 990, startPoint y: 190, endPoint x: 913, endPoint y: 191, distance: 77.0
click at [893, 186] on div "Relationship * Daughter Age [DEMOGRAPHIC_DATA] Dependent lives with debtor: Yes…" at bounding box center [943, 195] width 1079 height 53
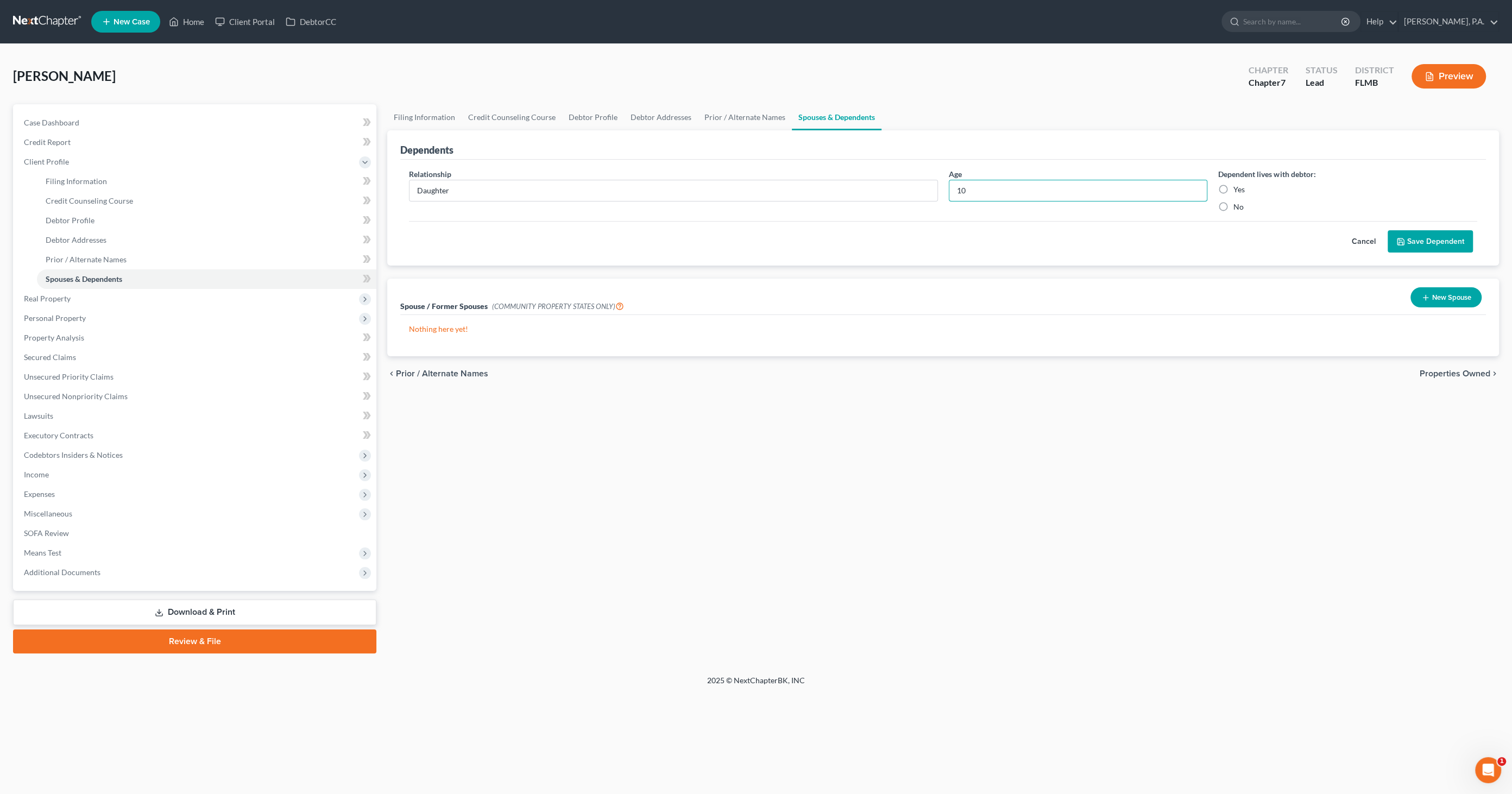
type input "10"
click at [1431, 246] on button "Save Dependent" at bounding box center [1430, 242] width 85 height 23
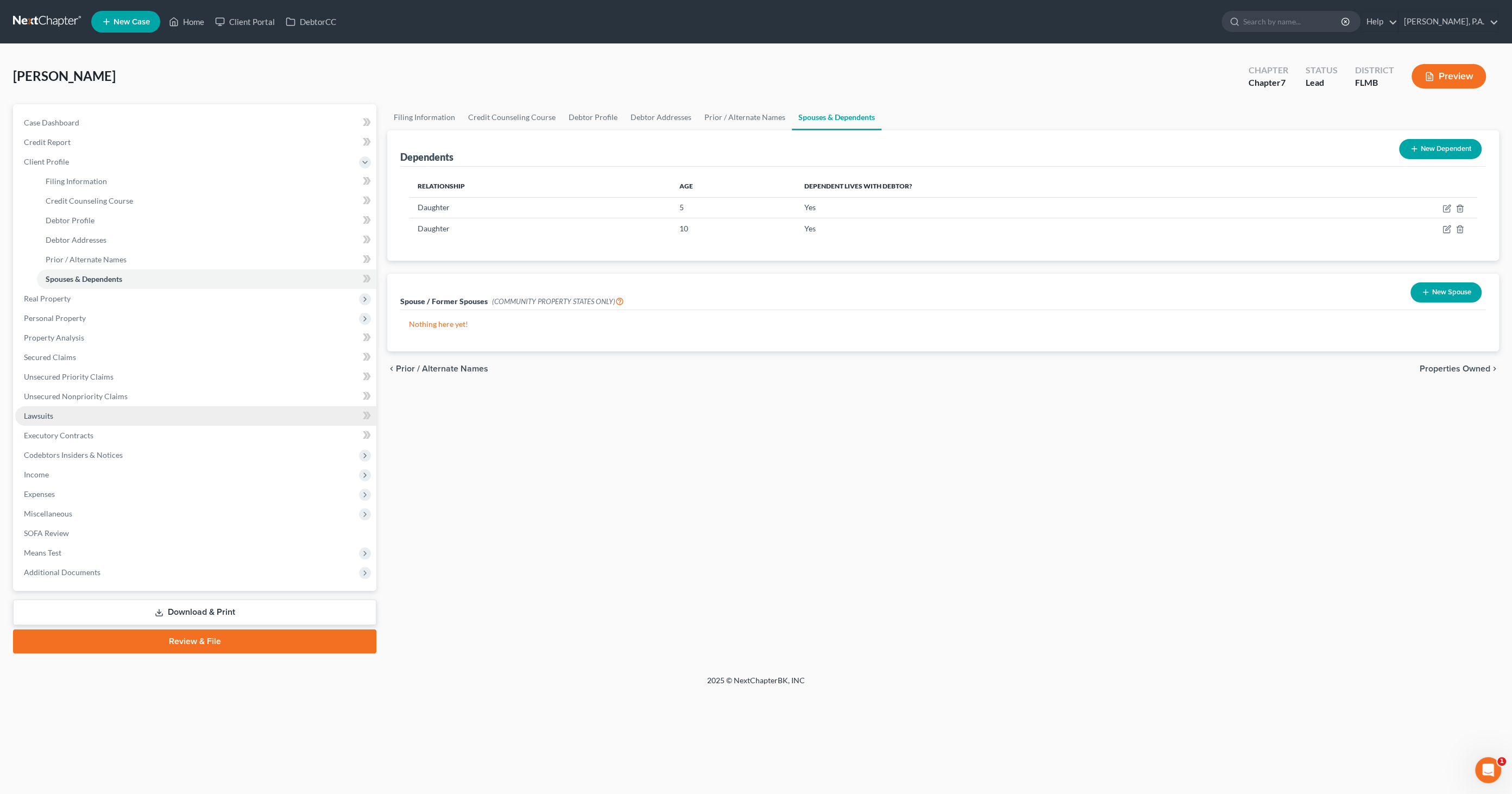
click at [38, 420] on link "Lawsuits" at bounding box center [195, 416] width 361 height 19
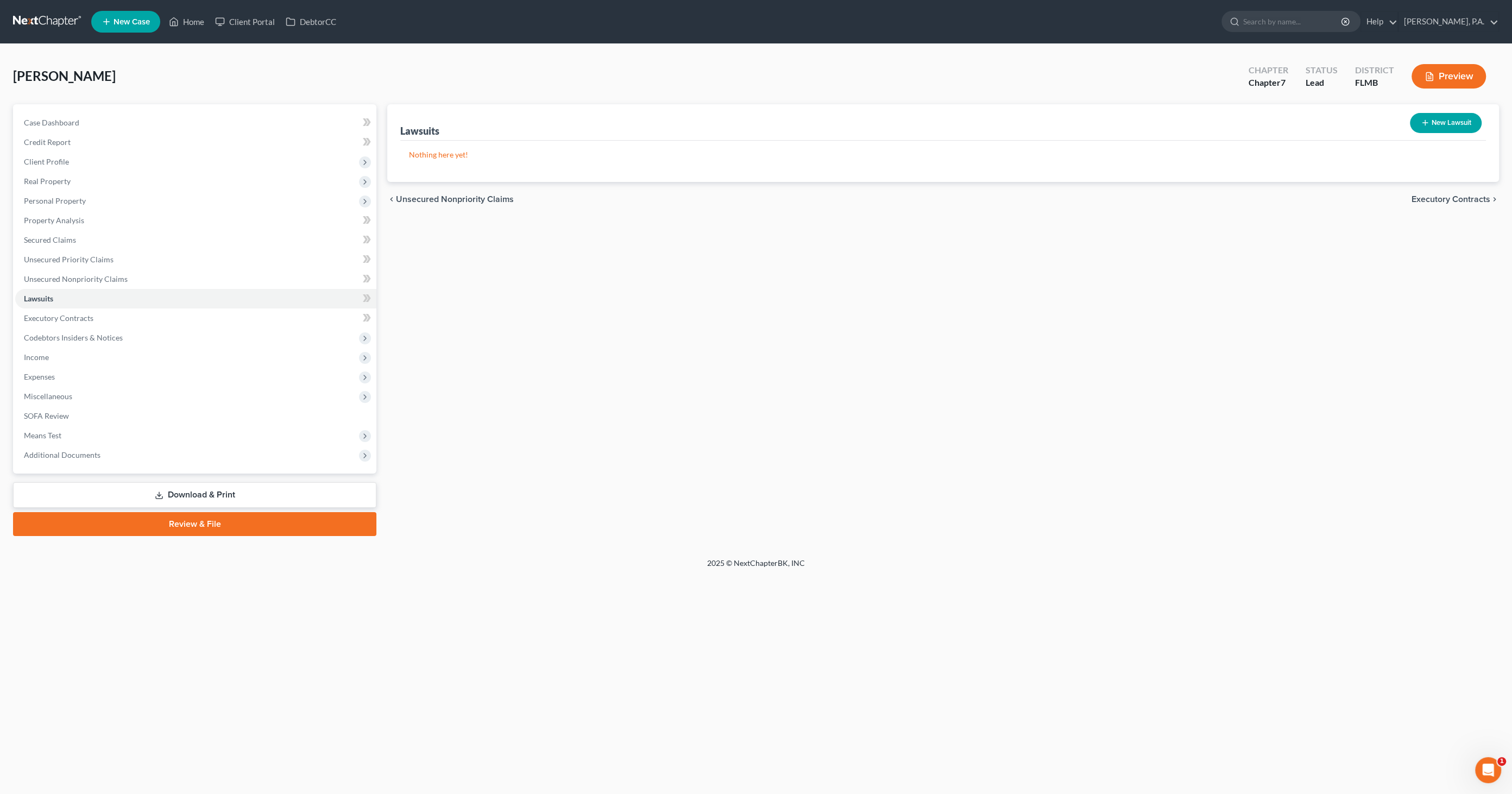
click at [1433, 123] on button "New Lawsuit" at bounding box center [1445, 122] width 71 height 20
select select "0"
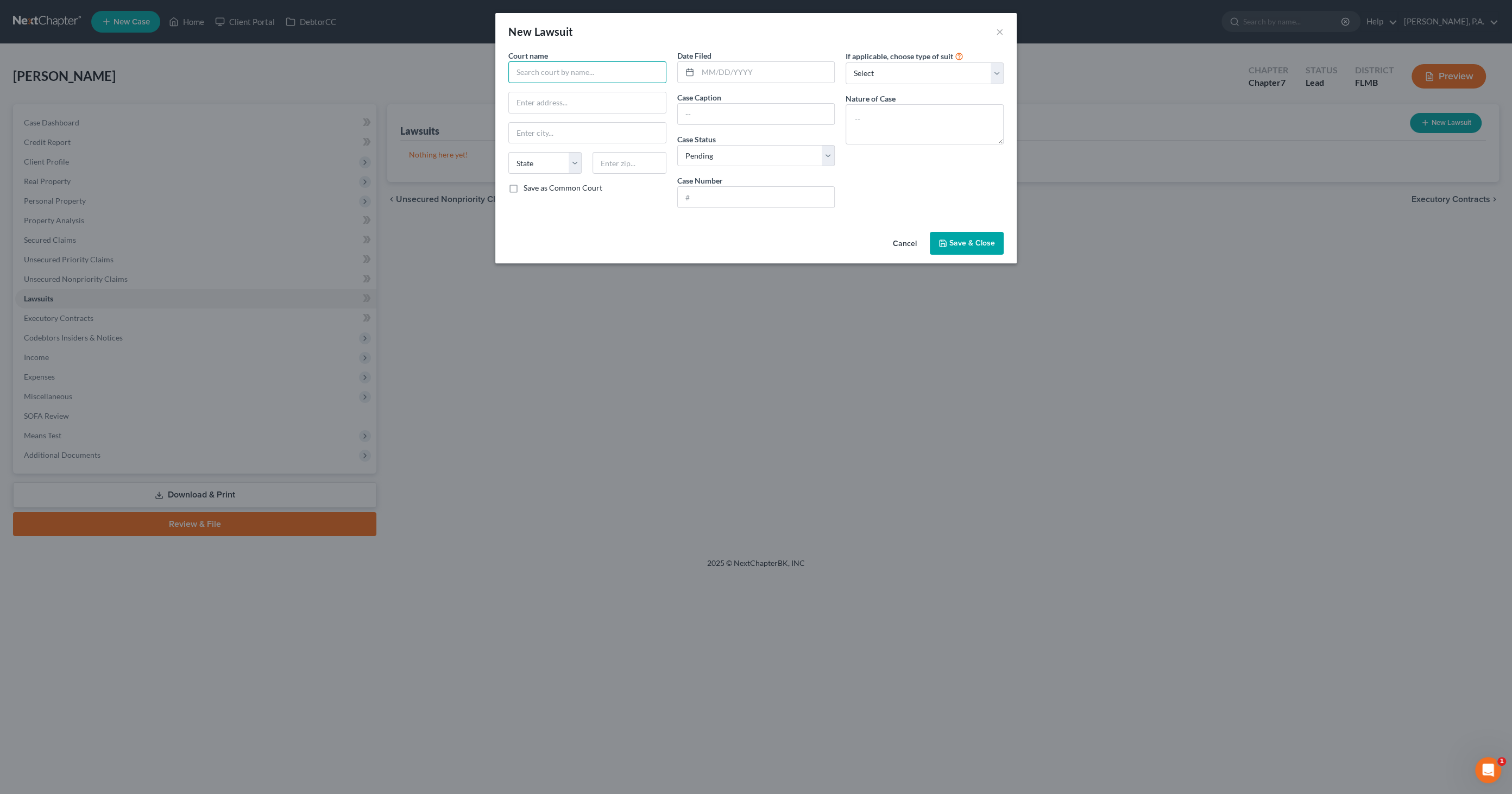
click at [576, 73] on input "text" at bounding box center [587, 72] width 158 height 22
click at [572, 94] on div "Polk County Clerk of Court" at bounding box center [573, 91] width 113 height 11
type input "Polk County Clerk of Court"
type input "[STREET_ADDRESS]"
type input "Bartow"
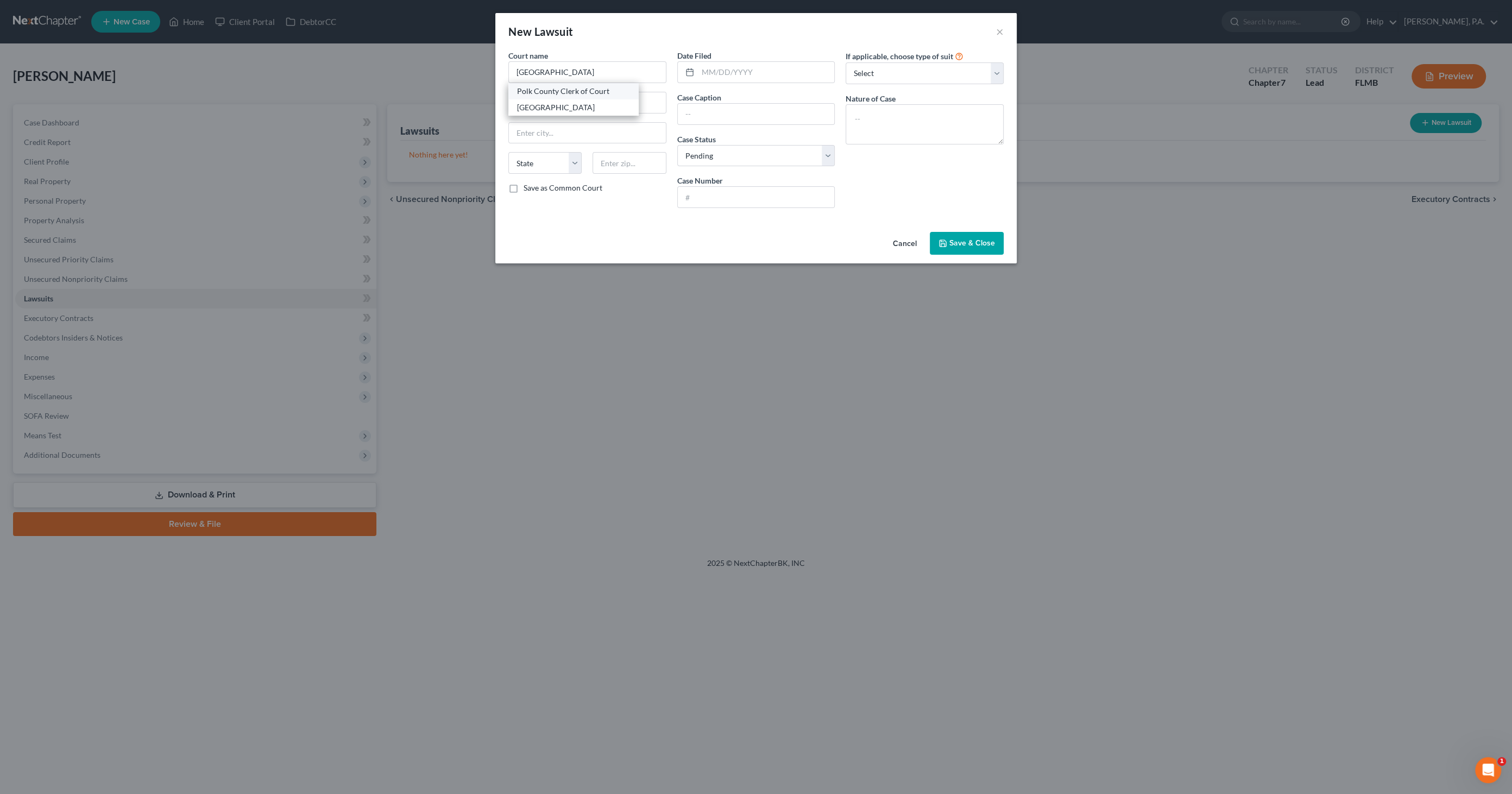
select select "9"
type input "33830"
click at [715, 70] on input "text" at bounding box center [766, 71] width 137 height 20
type input "[DATE]"
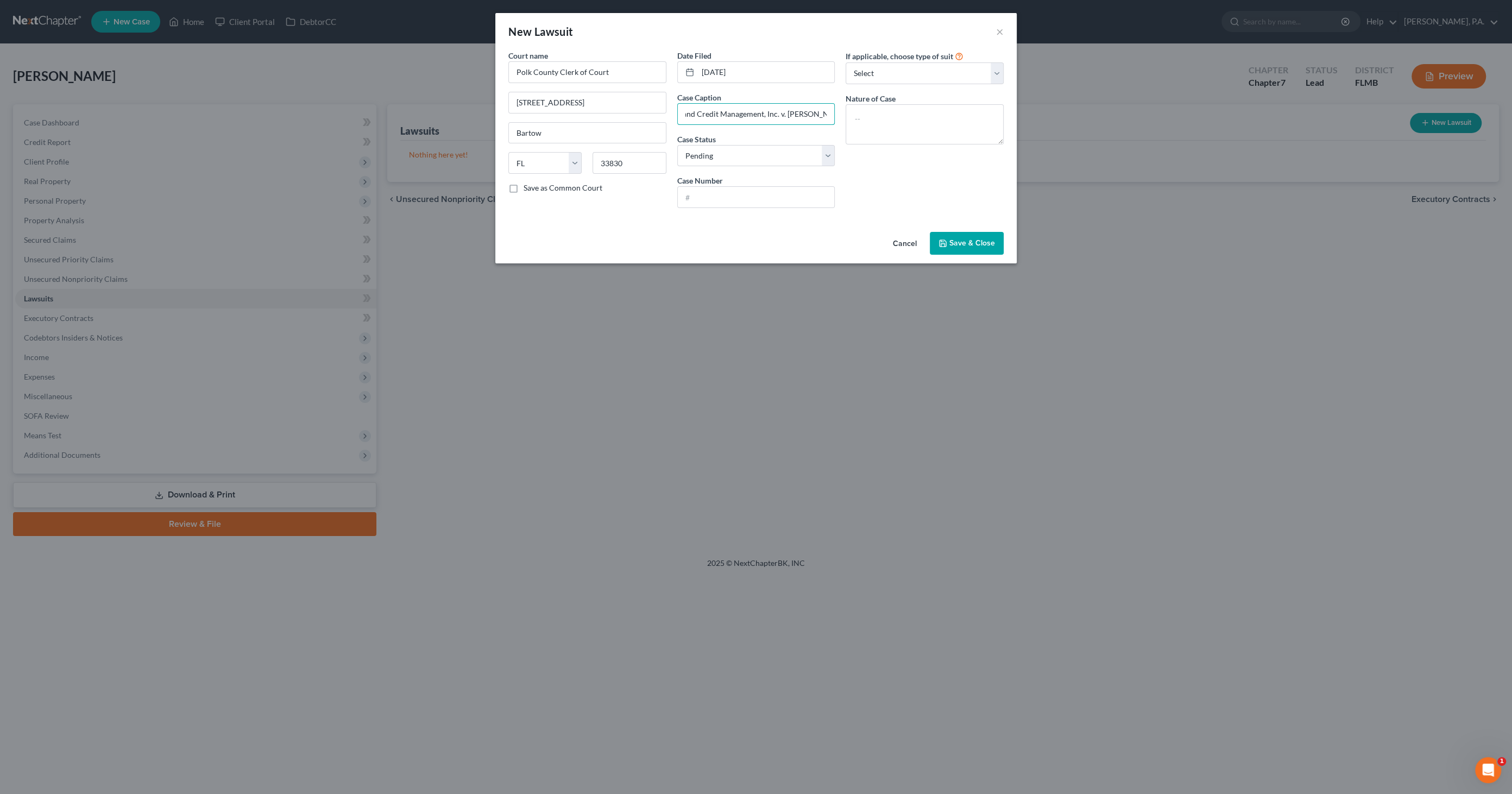
type input "Midland Credit Management, Inc. v. [PERSON_NAME]"
type input "2025SC009021"
click at [896, 119] on textarea at bounding box center [924, 125] width 158 height 41
type textarea "a"
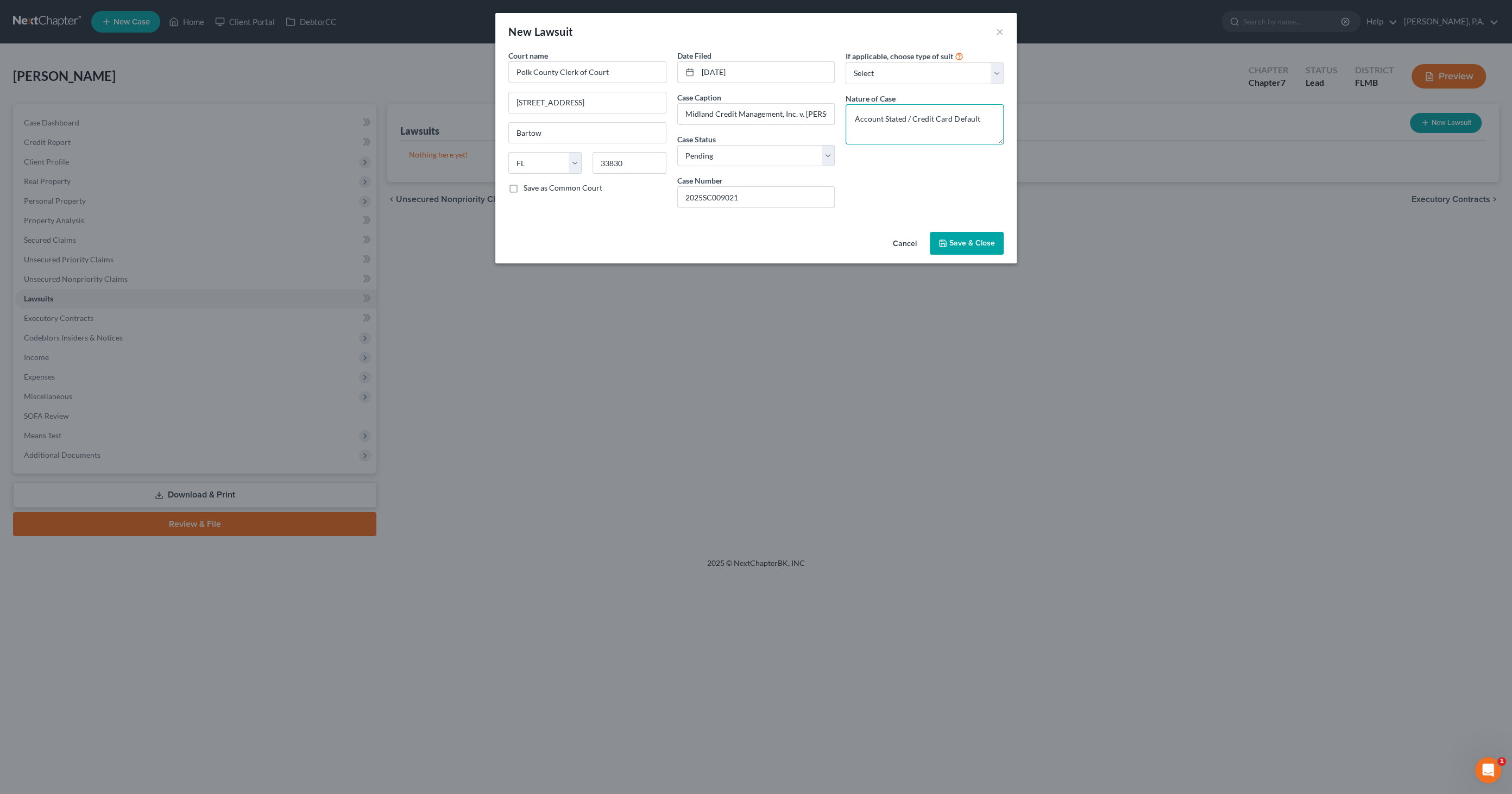
type textarea "Account Stated / Credit Card Default"
click at [945, 240] on icon "button" at bounding box center [943, 243] width 9 height 9
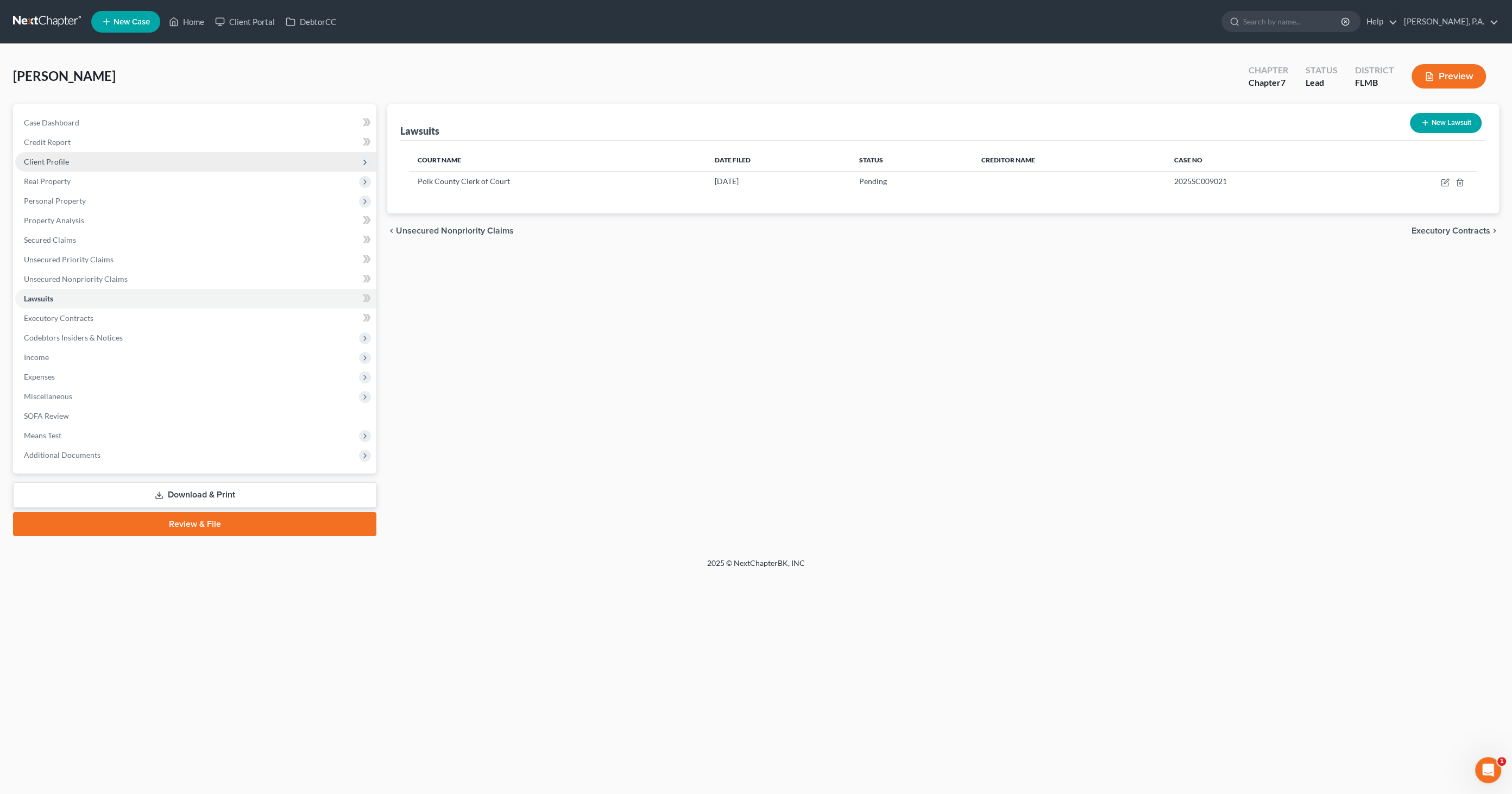
click at [75, 156] on span "Client Profile" at bounding box center [195, 161] width 361 height 19
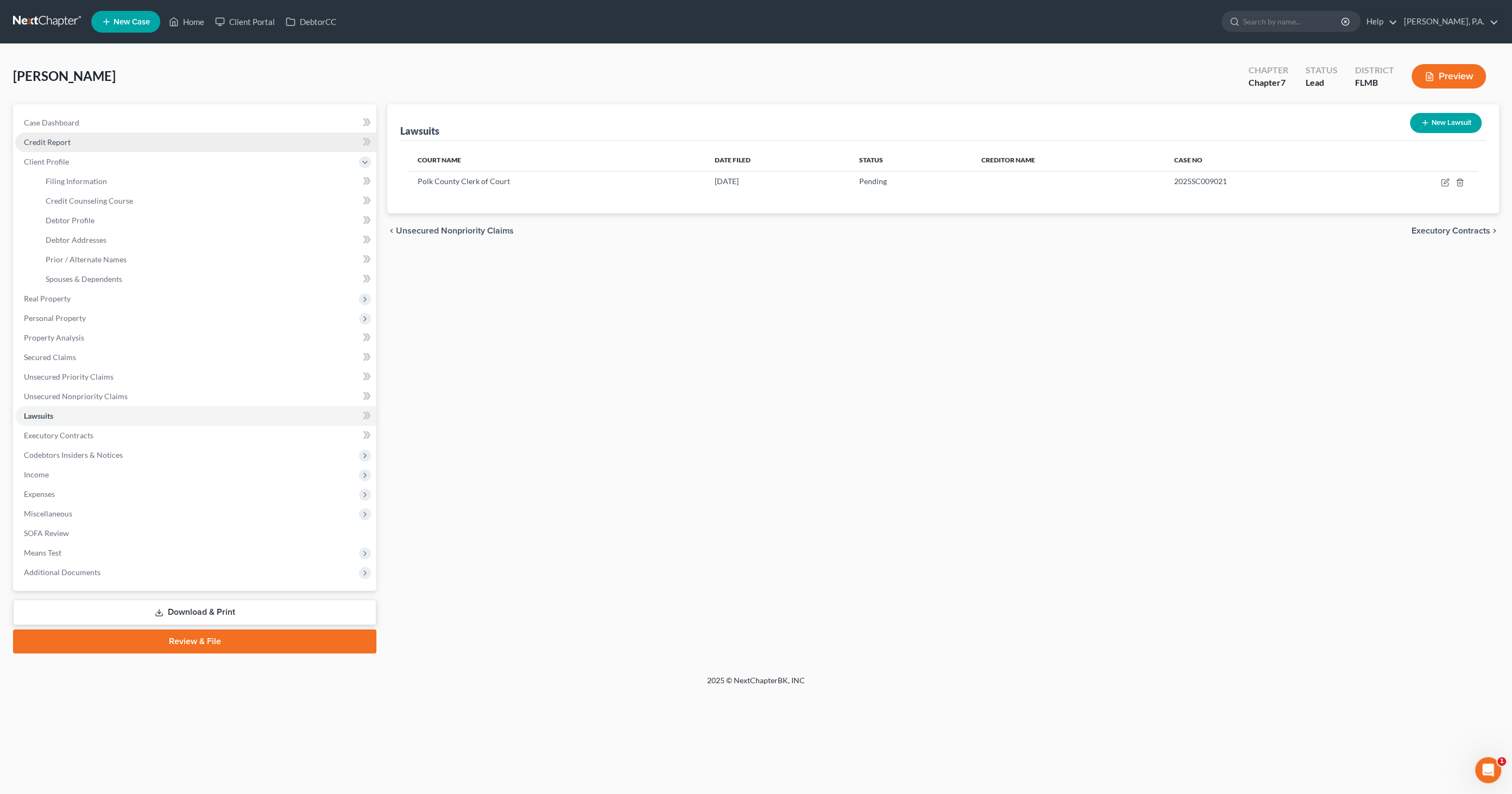
click at [51, 144] on span "Credit Report" at bounding box center [47, 141] width 47 height 9
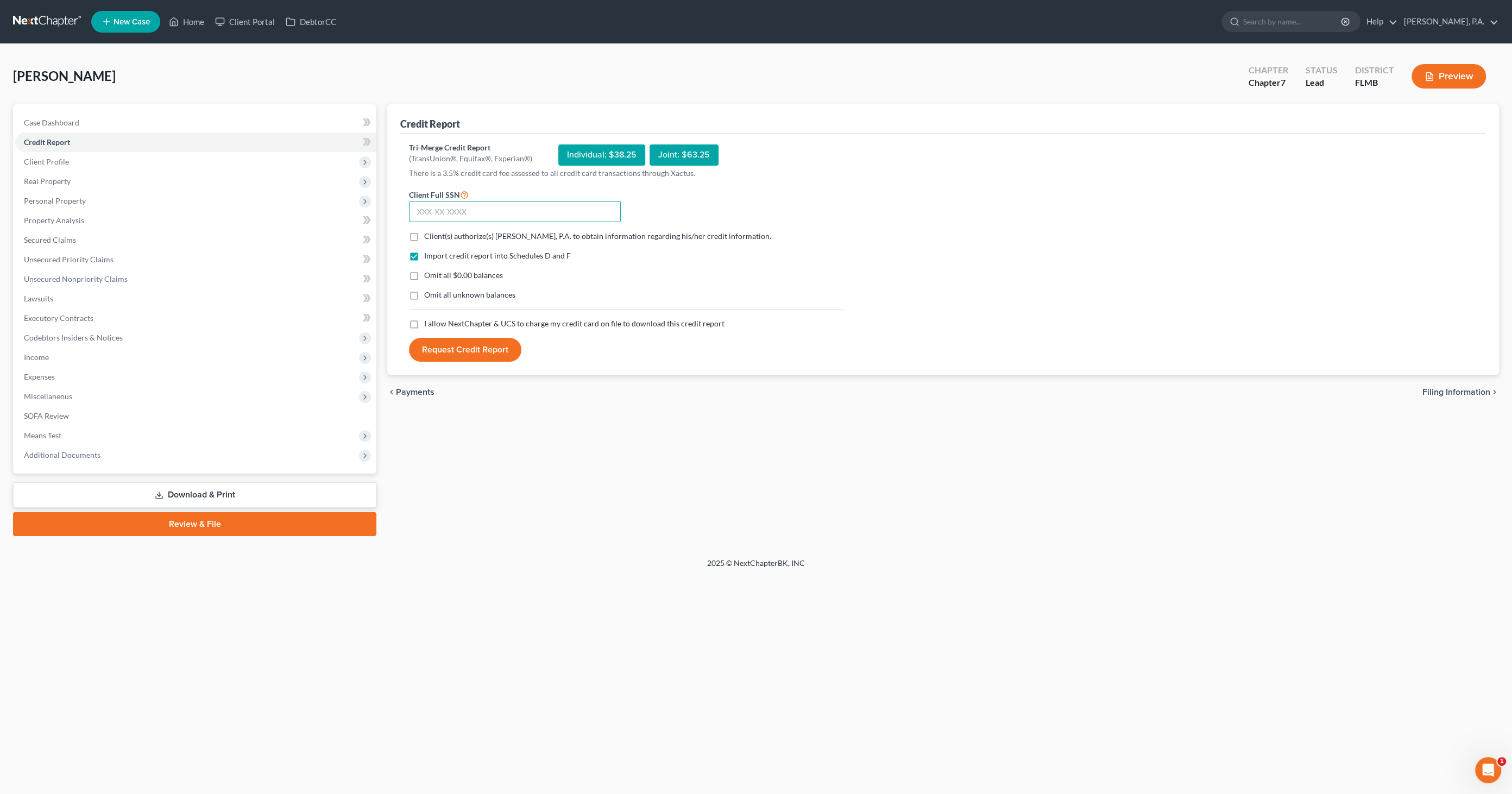
click at [444, 211] on input "text" at bounding box center [514, 212] width 212 height 22
type input "594-61-7604"
click at [424, 233] on label "Client(s) authorize(s) [PERSON_NAME], P.A. to obtain information regarding his/…" at bounding box center [598, 236] width 347 height 11
click at [428, 233] on input "Client(s) authorize(s) [PERSON_NAME], P.A. to obtain information regarding his/…" at bounding box center [432, 234] width 7 height 7
checkbox input "true"
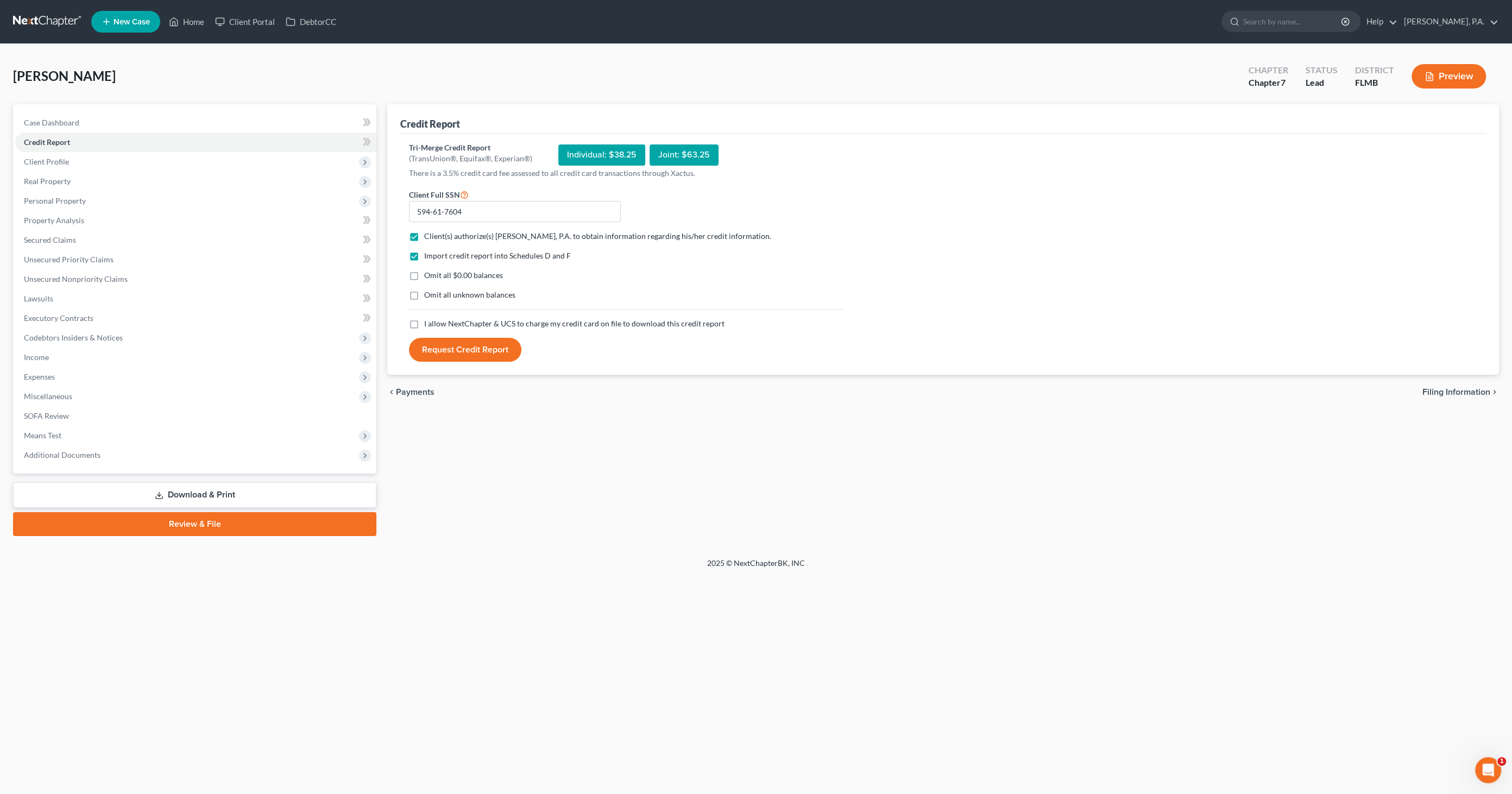
click at [424, 275] on label "Omit all $0.00 balances" at bounding box center [463, 275] width 79 height 11
click at [428, 275] on input "Omit all $0.00 balances" at bounding box center [432, 273] width 7 height 7
checkbox input "true"
click at [424, 295] on label "Omit all unknown balances" at bounding box center [470, 294] width 91 height 11
click at [428, 295] on input "Omit all unknown balances" at bounding box center [432, 293] width 7 height 7
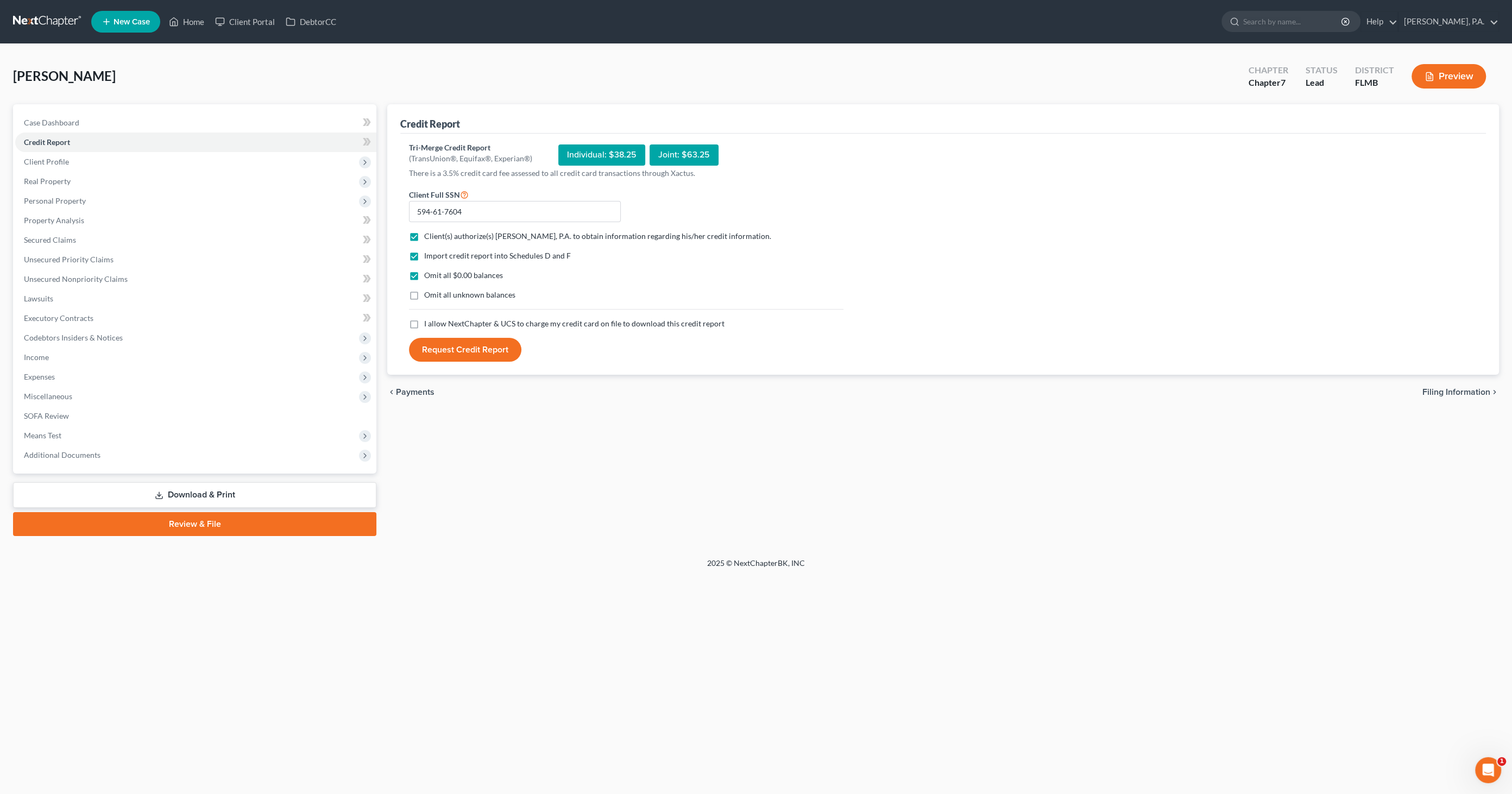
checkbox input "true"
click at [426, 324] on span "I allow NextChapter & UCS to charge my credit card on file to download this cre…" at bounding box center [574, 323] width 300 height 9
click at [428, 324] on input "I allow NextChapter & UCS to charge my credit card on file to download this cre…" at bounding box center [432, 321] width 7 height 7
checkbox input "true"
click at [457, 350] on button "Request Credit Report" at bounding box center [465, 349] width 113 height 24
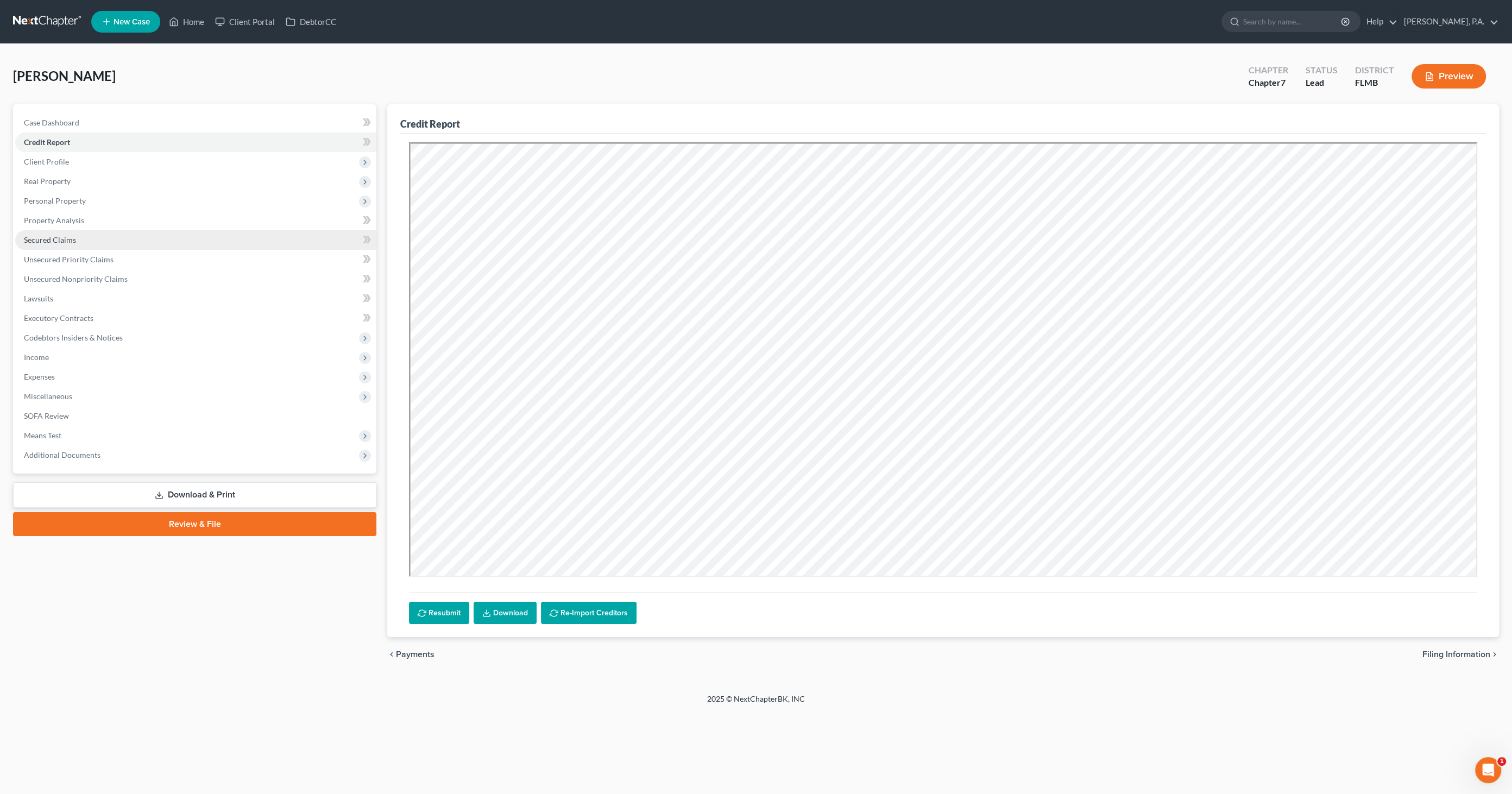
click at [45, 239] on span "Secured Claims" at bounding box center [49, 239] width 52 height 9
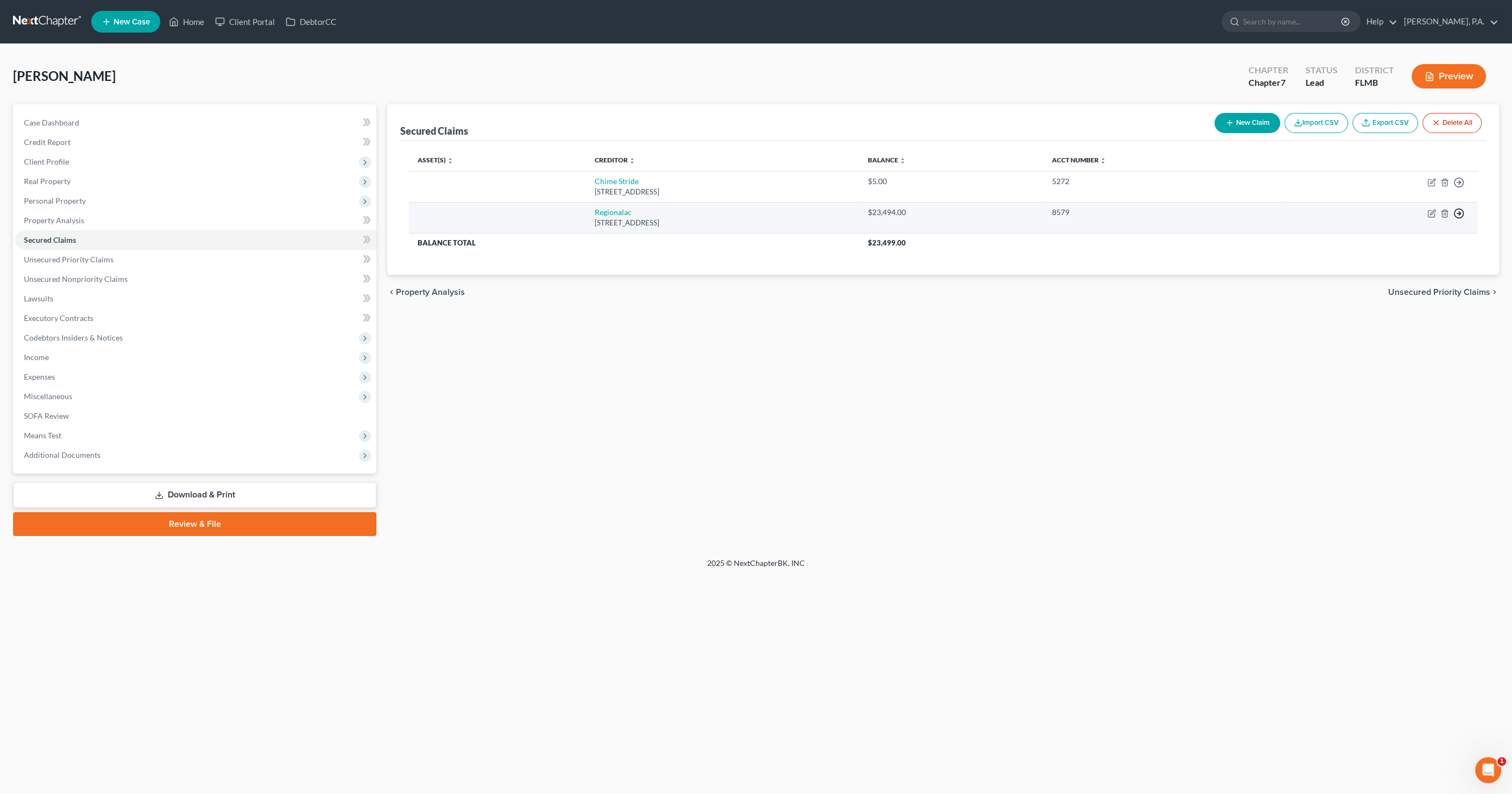
click at [1459, 212] on polyline "button" at bounding box center [1459, 213] width 2 height 4
click at [1409, 242] on link "Move to F" at bounding box center [1409, 240] width 91 height 19
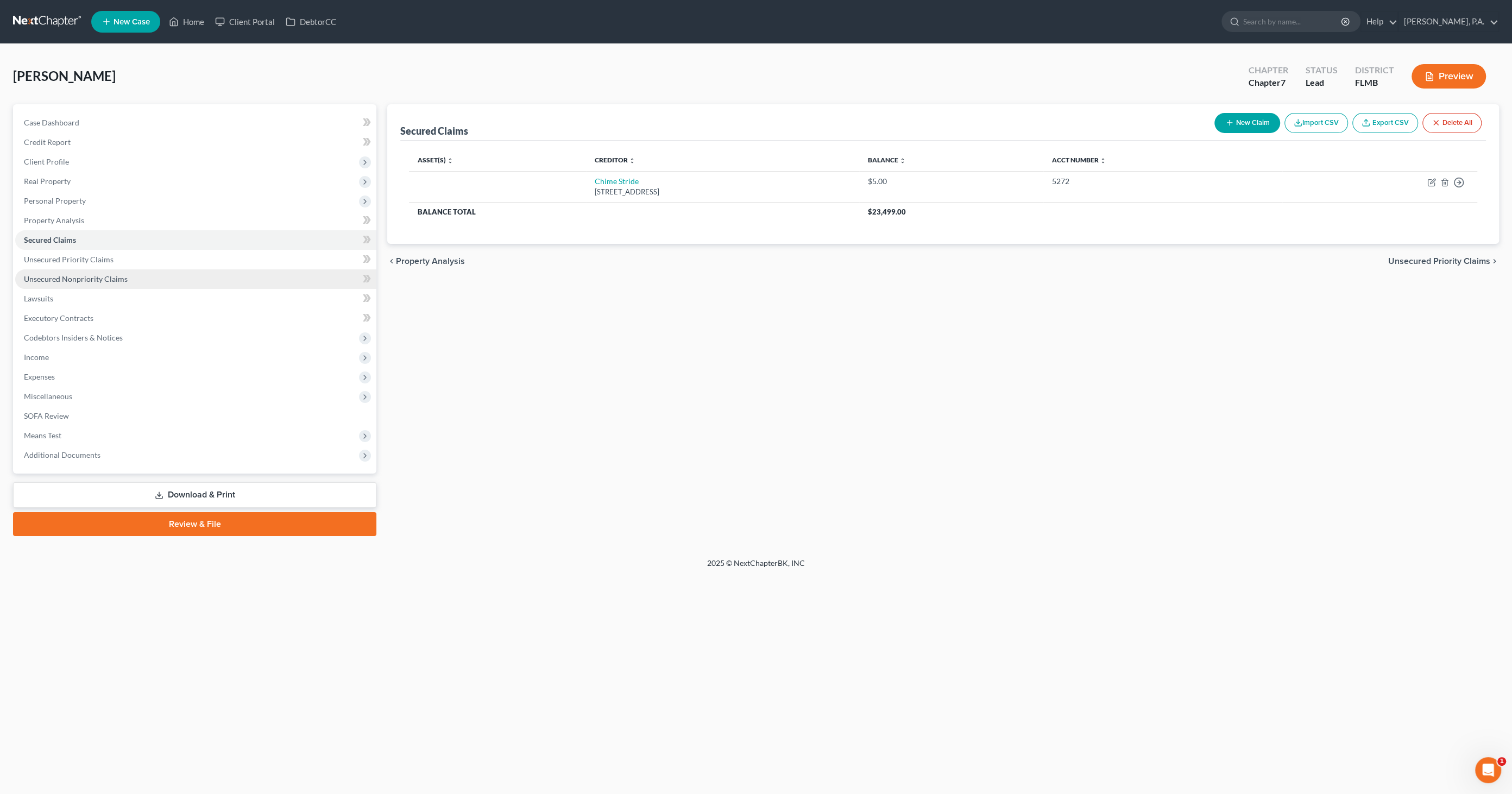
click at [66, 277] on span "Unsecured Nonpriority Claims" at bounding box center [75, 278] width 104 height 9
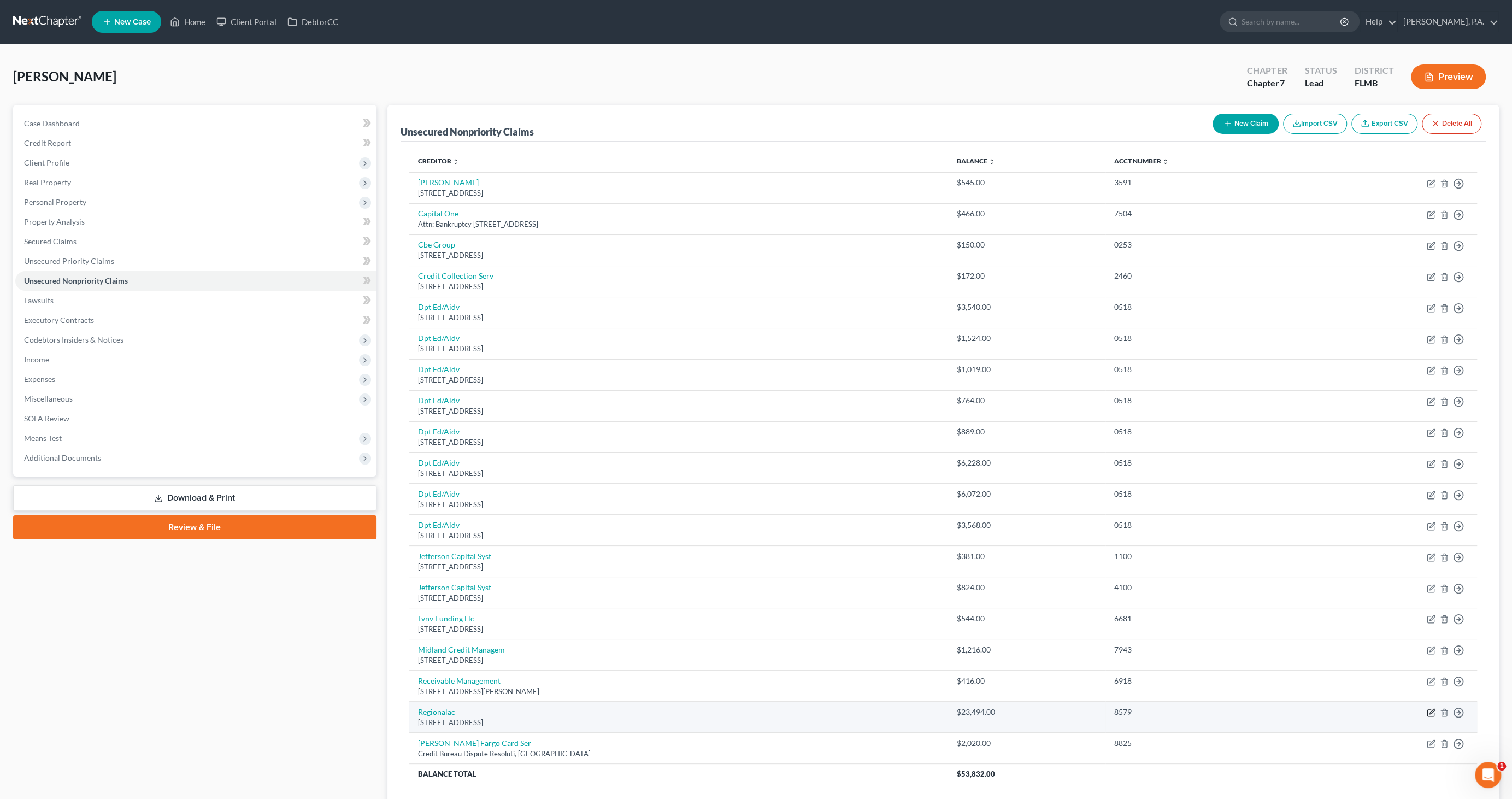
click at [1431, 710] on icon "button" at bounding box center [1432, 712] width 5 height 5
select select "28"
select select "0"
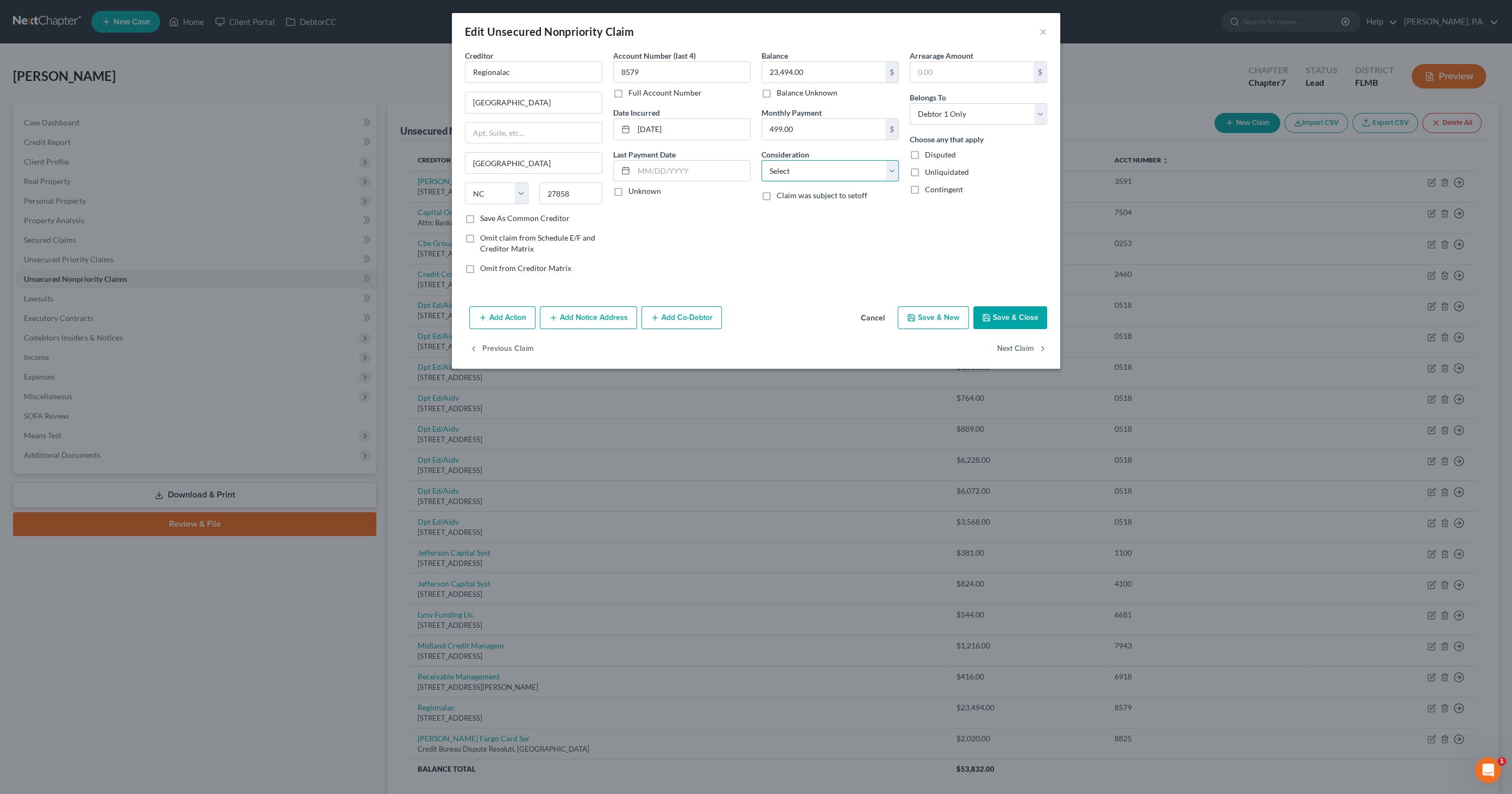
click at [799, 169] on select "Select Cable / Satellite Services Collection Agency Credit Card Debt Debt Couns…" at bounding box center [830, 171] width 137 height 22
select select "14"
click at [762, 161] on select "Select Cable / Satellite Services Collection Agency Credit Card Debt Debt Couns…" at bounding box center [830, 171] width 137 height 22
click at [788, 212] on input "text" at bounding box center [830, 212] width 136 height 20
type input "Repossessed 2017 Hyundai [MEDICAL_DATA]"
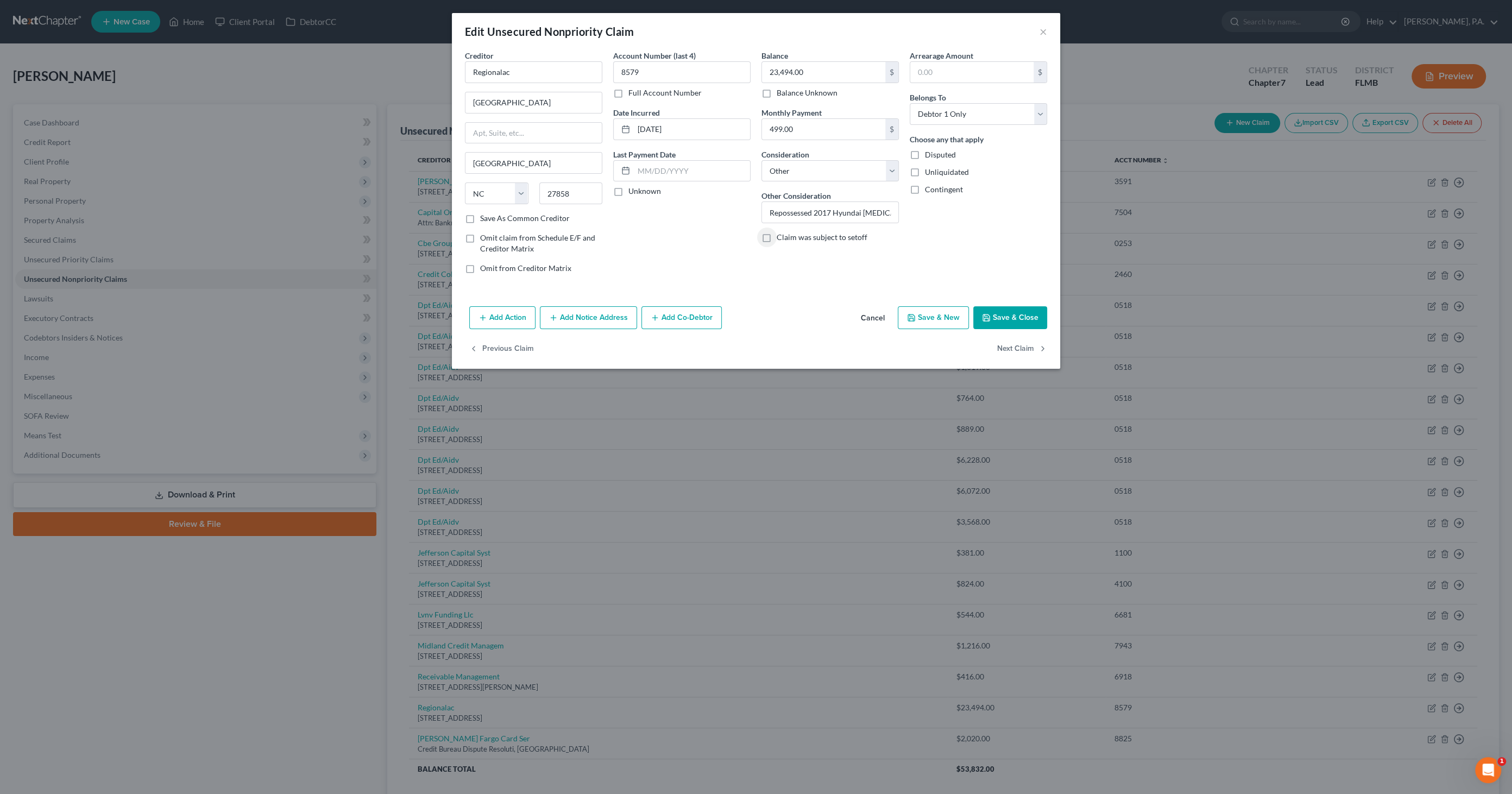
click at [494, 317] on button "Add Action" at bounding box center [502, 318] width 67 height 23
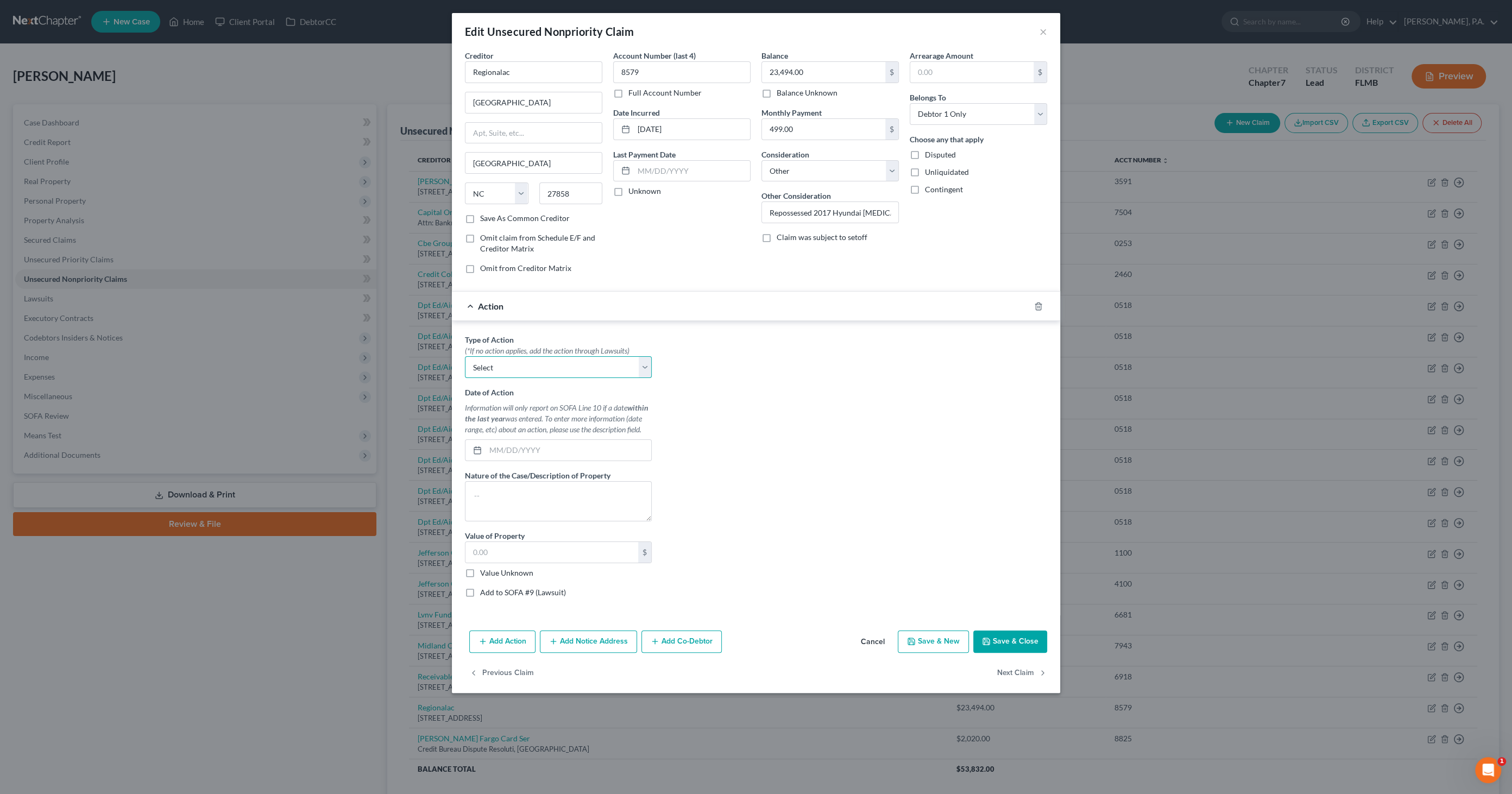
click at [486, 366] on select "Select Repossession Garnishment Foreclosure Personal Injury Attached, Seized, O…" at bounding box center [558, 367] width 187 height 22
select select "0"
click at [465, 356] on select "Select Repossession Garnishment Foreclosure Personal Injury Attached, Seized, O…" at bounding box center [558, 367] width 187 height 22
click at [493, 451] on input "text" at bounding box center [569, 449] width 165 height 20
type input "07/2025"
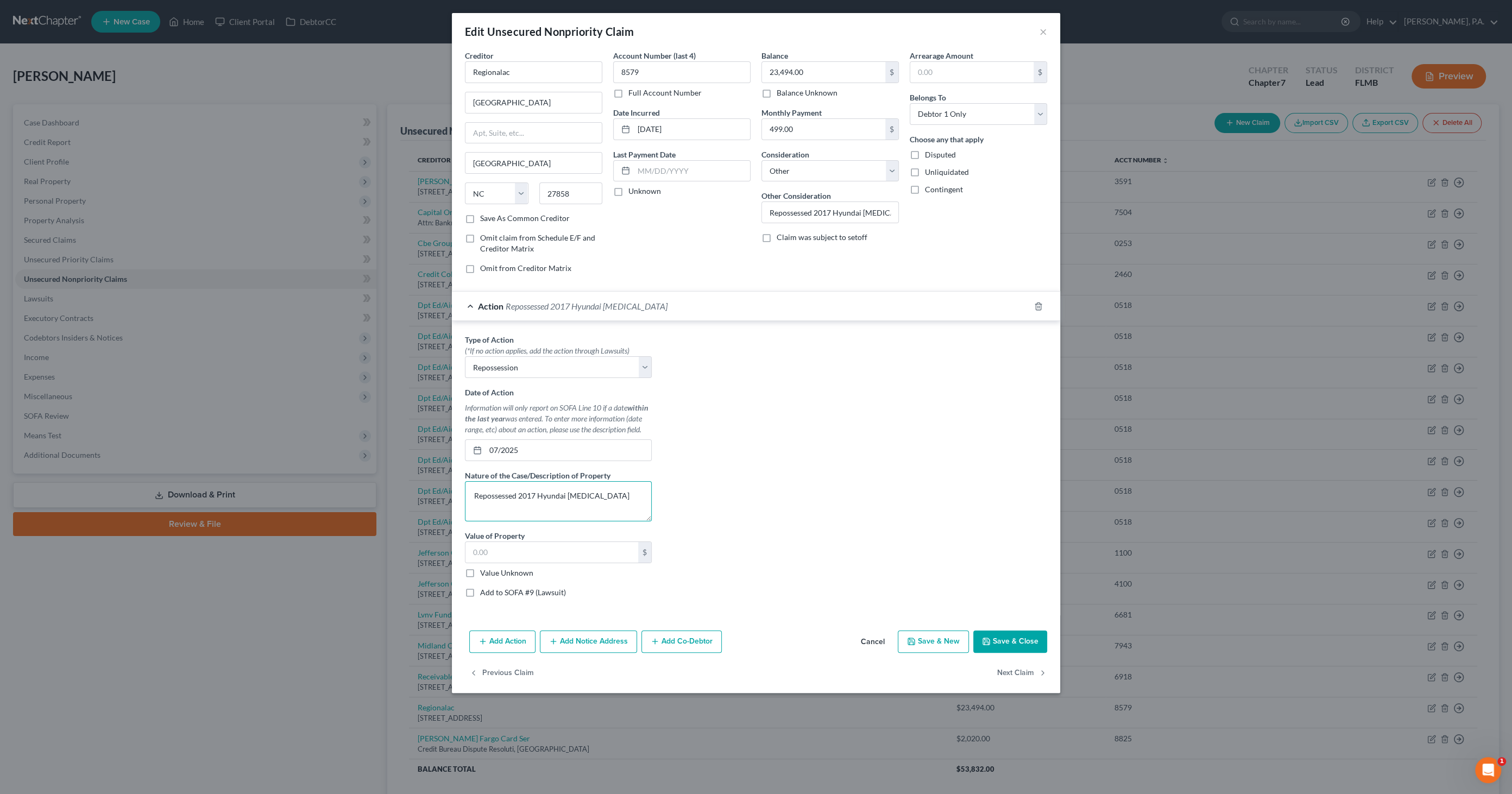
type textarea "Repossessed 2017 Hyundai [MEDICAL_DATA]"
click at [507, 568] on label "Value Unknown" at bounding box center [507, 573] width 54 height 11
click at [492, 568] on input "Value Unknown" at bounding box center [488, 571] width 7 height 7
checkbox input "true"
type input "0.00"
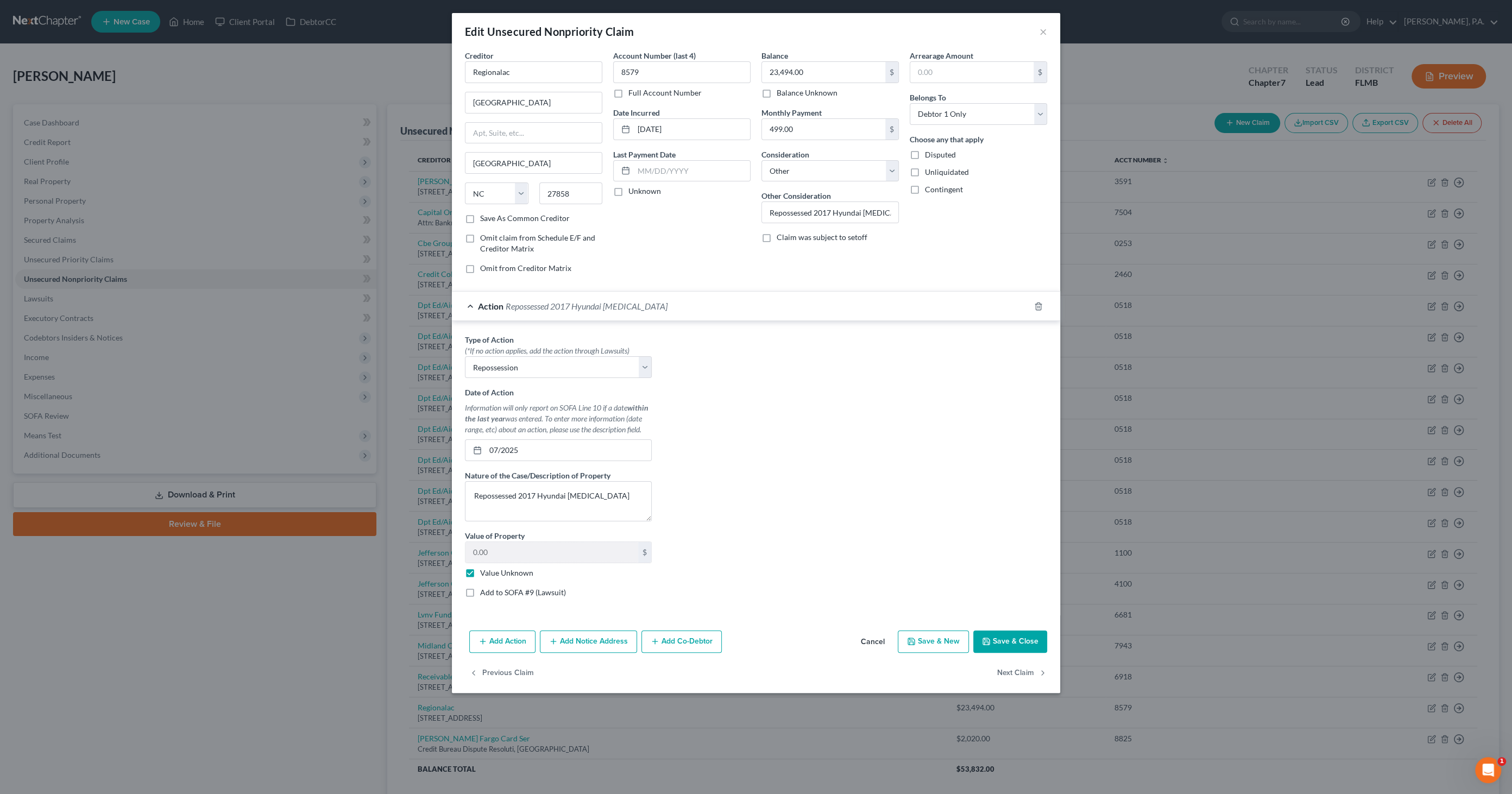
click at [1010, 640] on button "Save & Close" at bounding box center [1010, 642] width 74 height 23
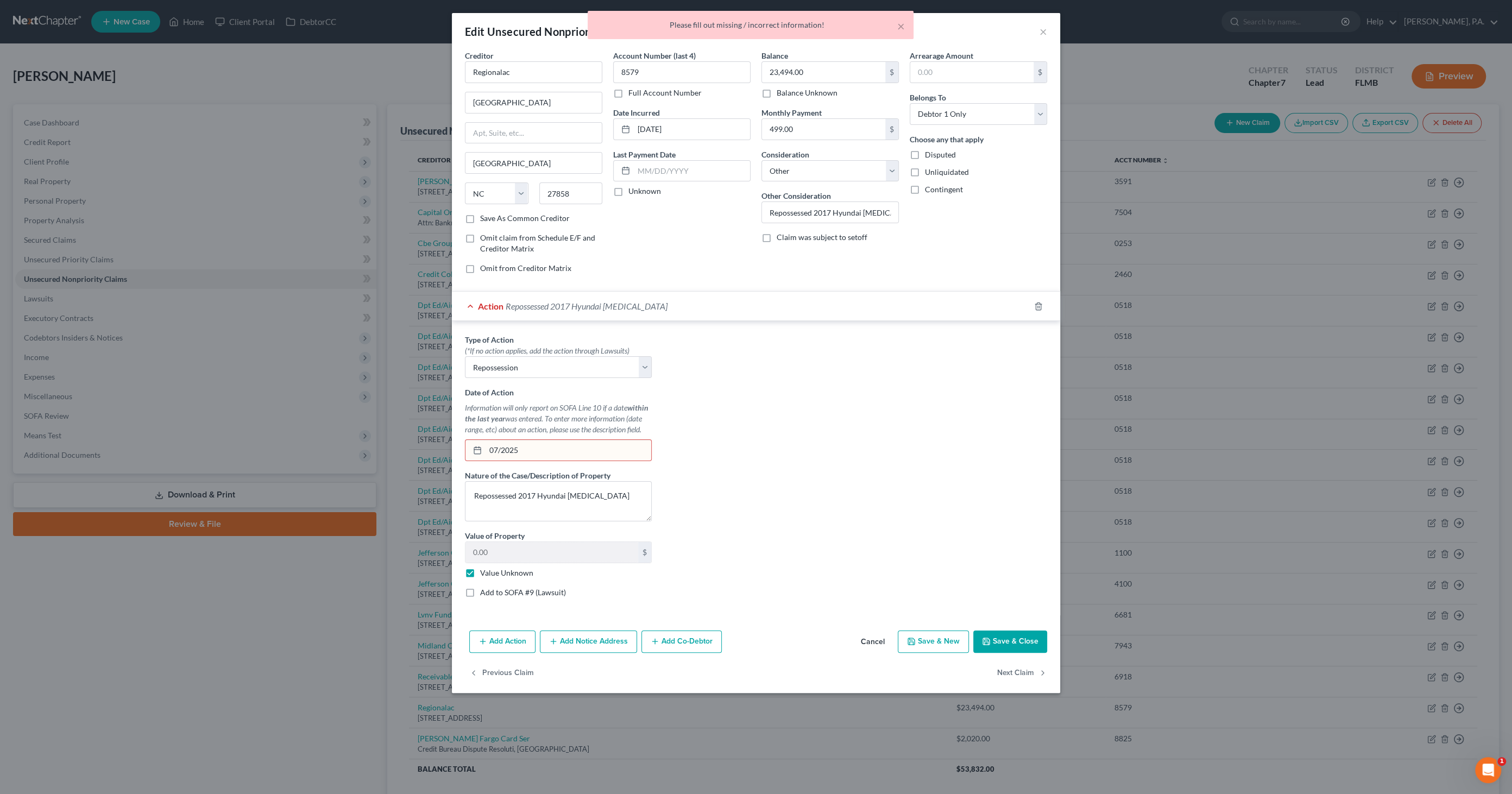
click at [540, 445] on input "07/2025" at bounding box center [569, 449] width 165 height 20
drag, startPoint x: 537, startPoint y: 448, endPoint x: 477, endPoint y: 456, distance: 60.5
click at [459, 449] on div "Type of Action * (*If no action applies, add the action through Lawsuits) Selec…" at bounding box center [558, 470] width 198 height 272
type input "[DATE]"
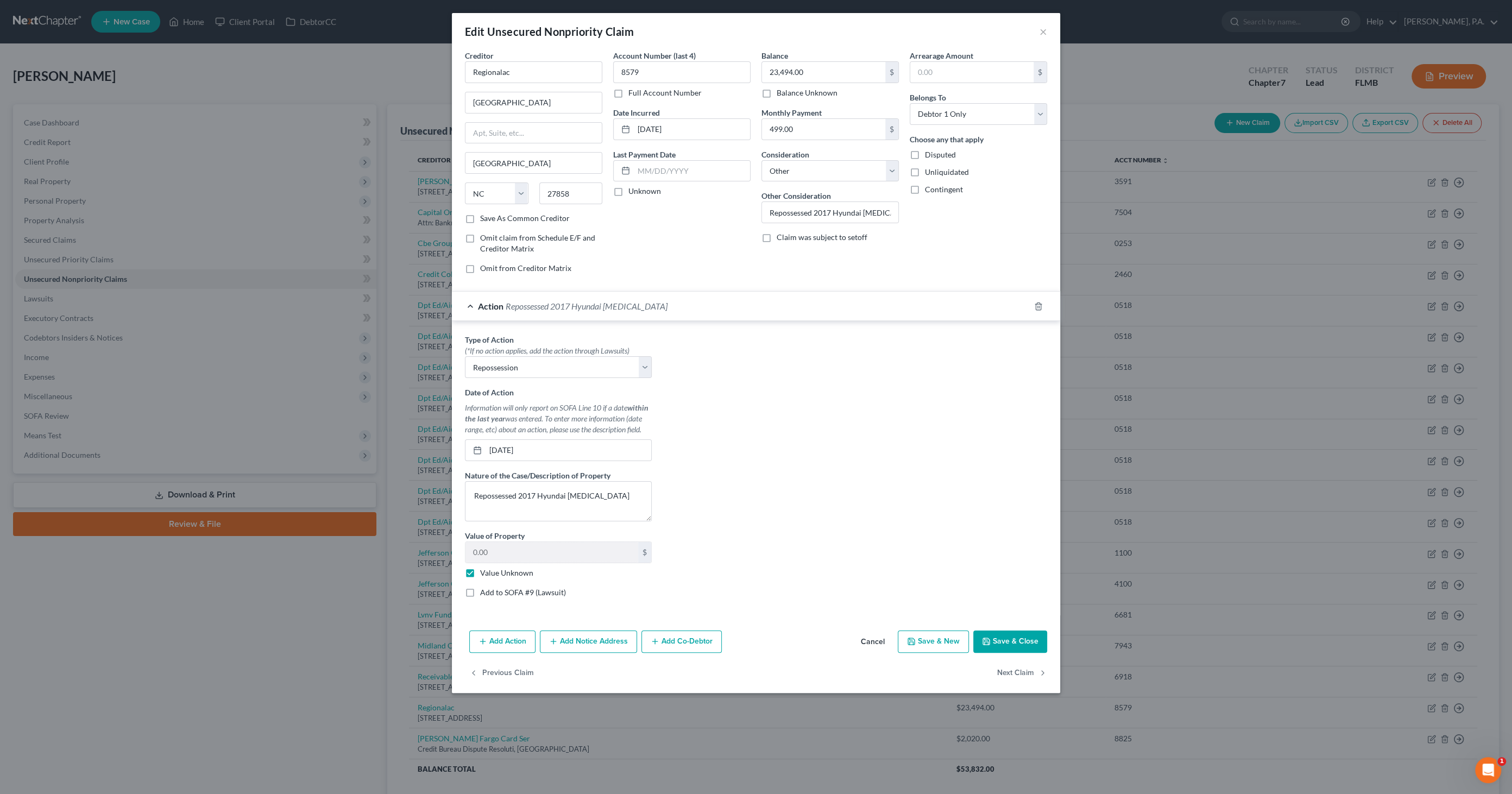
click at [1018, 639] on button "Save & Close" at bounding box center [1010, 642] width 74 height 23
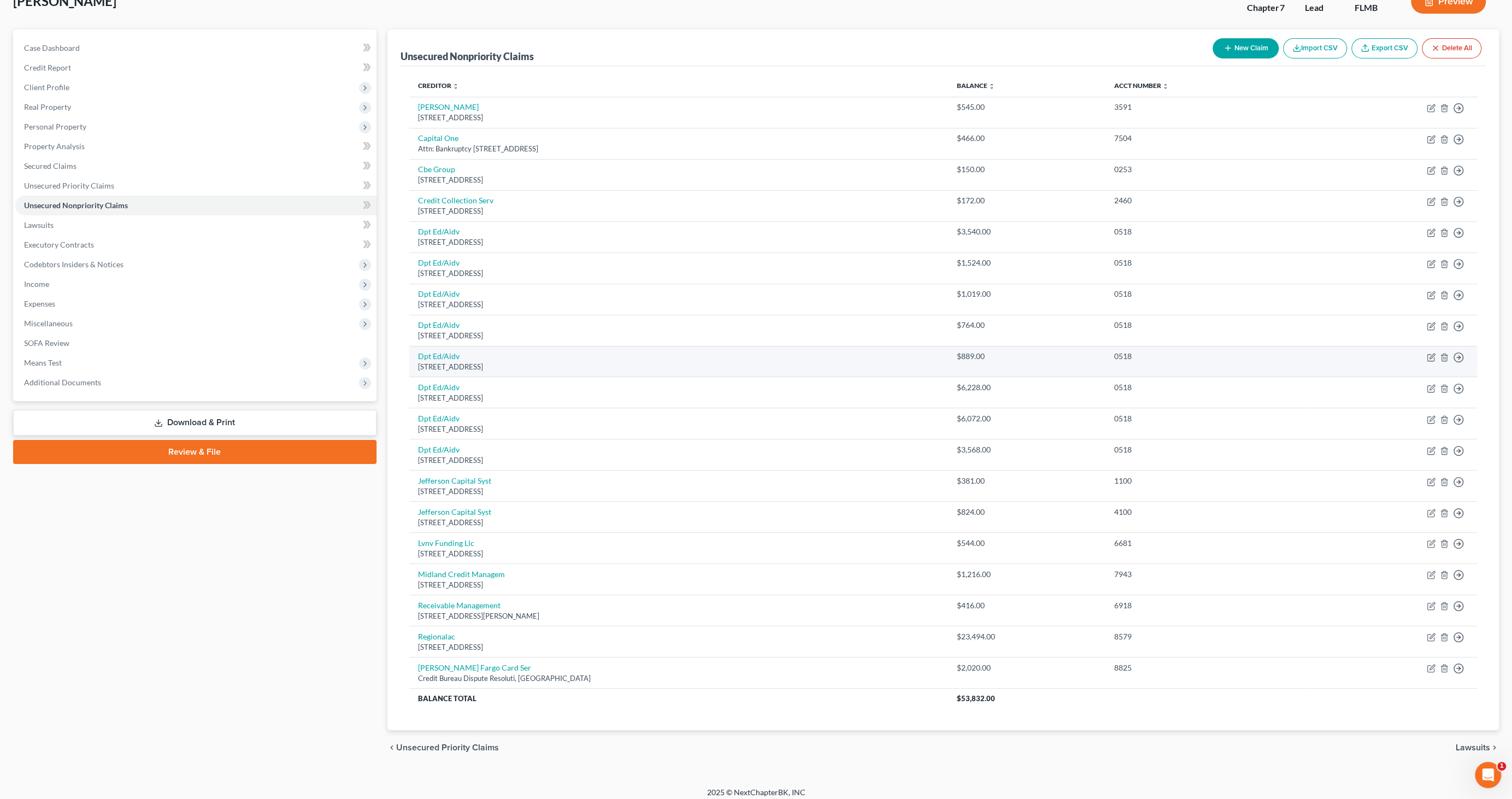
scroll to position [79, 0]
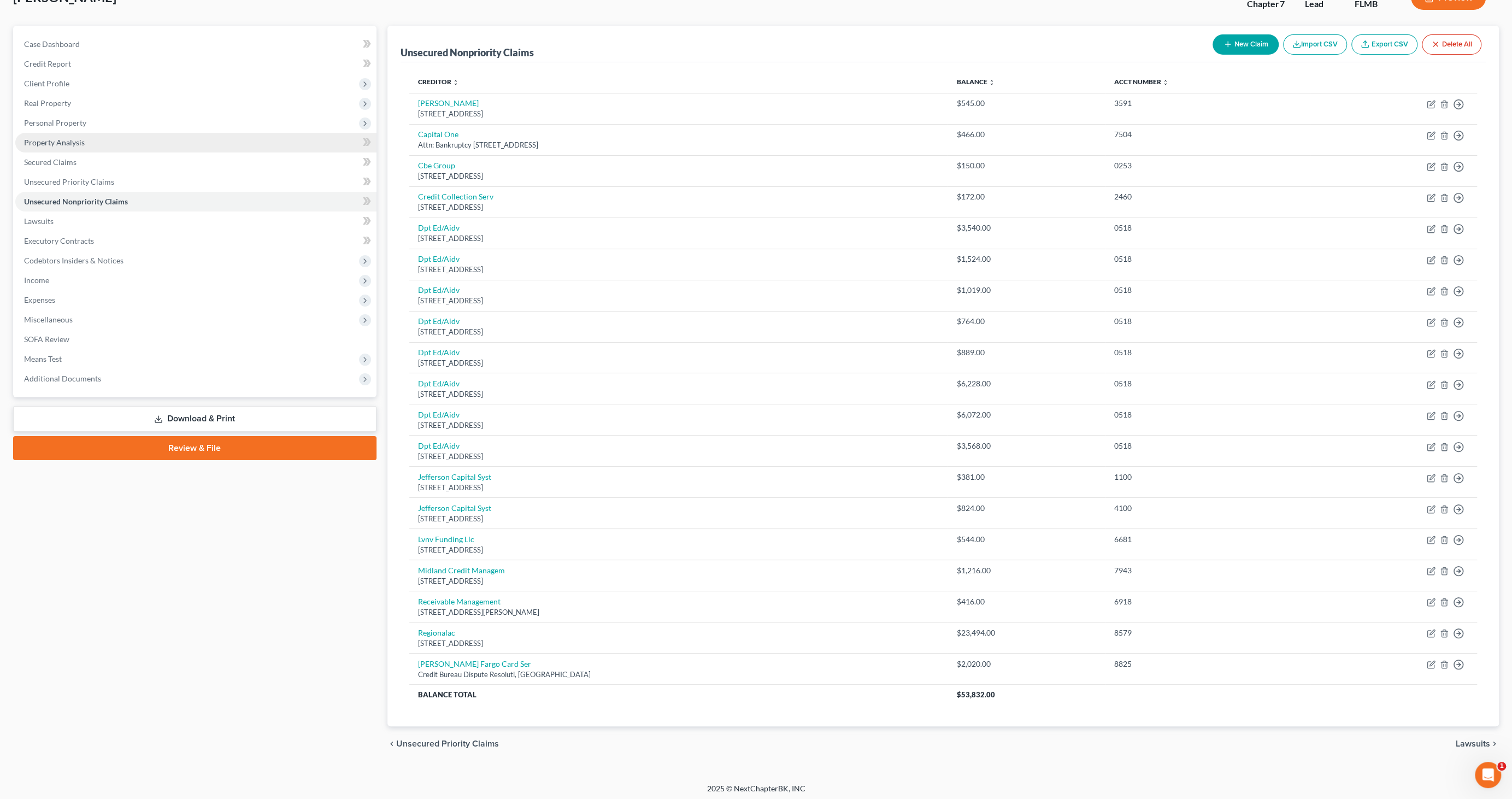
click at [93, 142] on link "Property Analysis" at bounding box center [196, 143] width 362 height 20
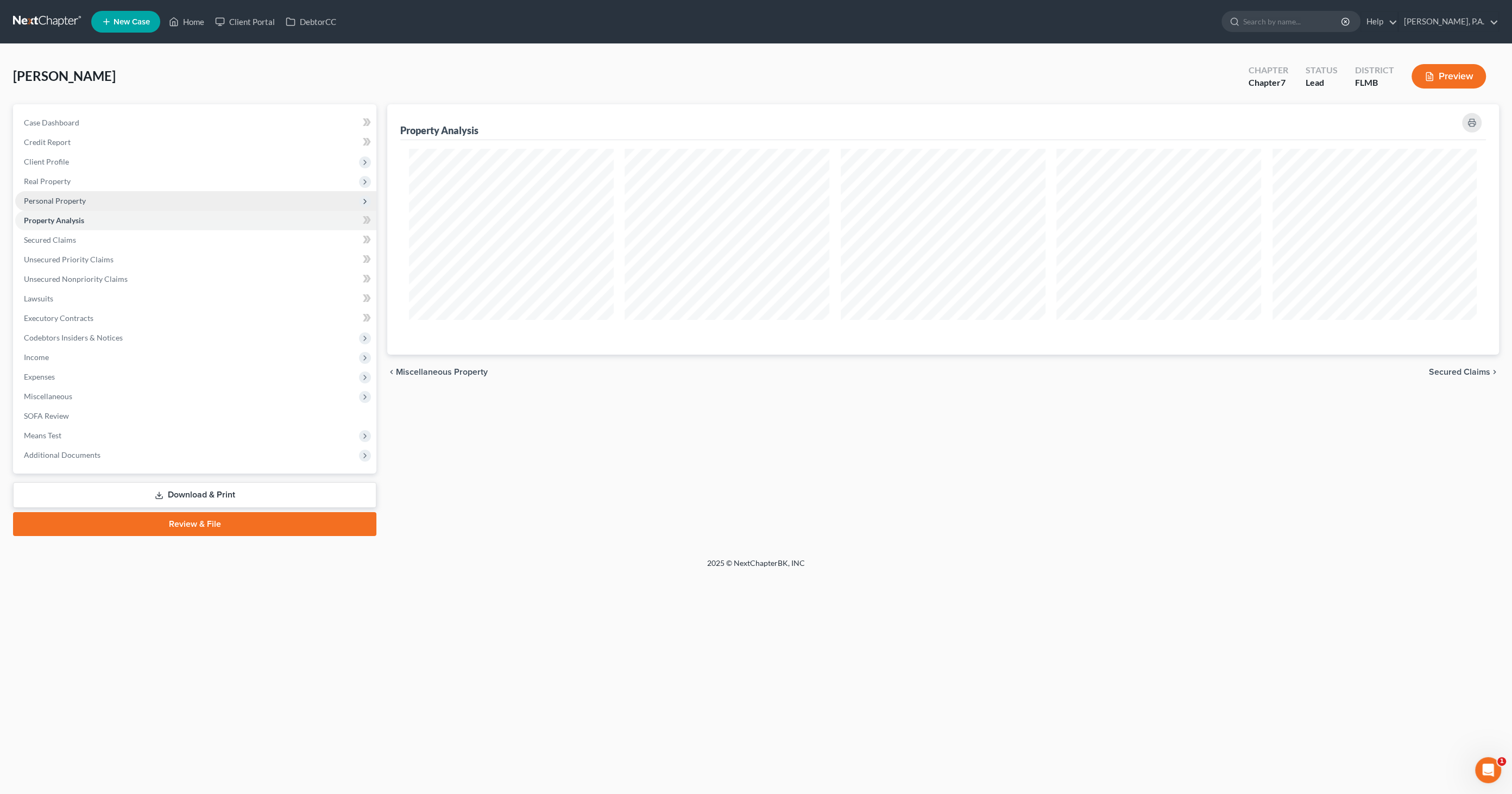
click at [79, 205] on span "Personal Property" at bounding box center [195, 201] width 361 height 19
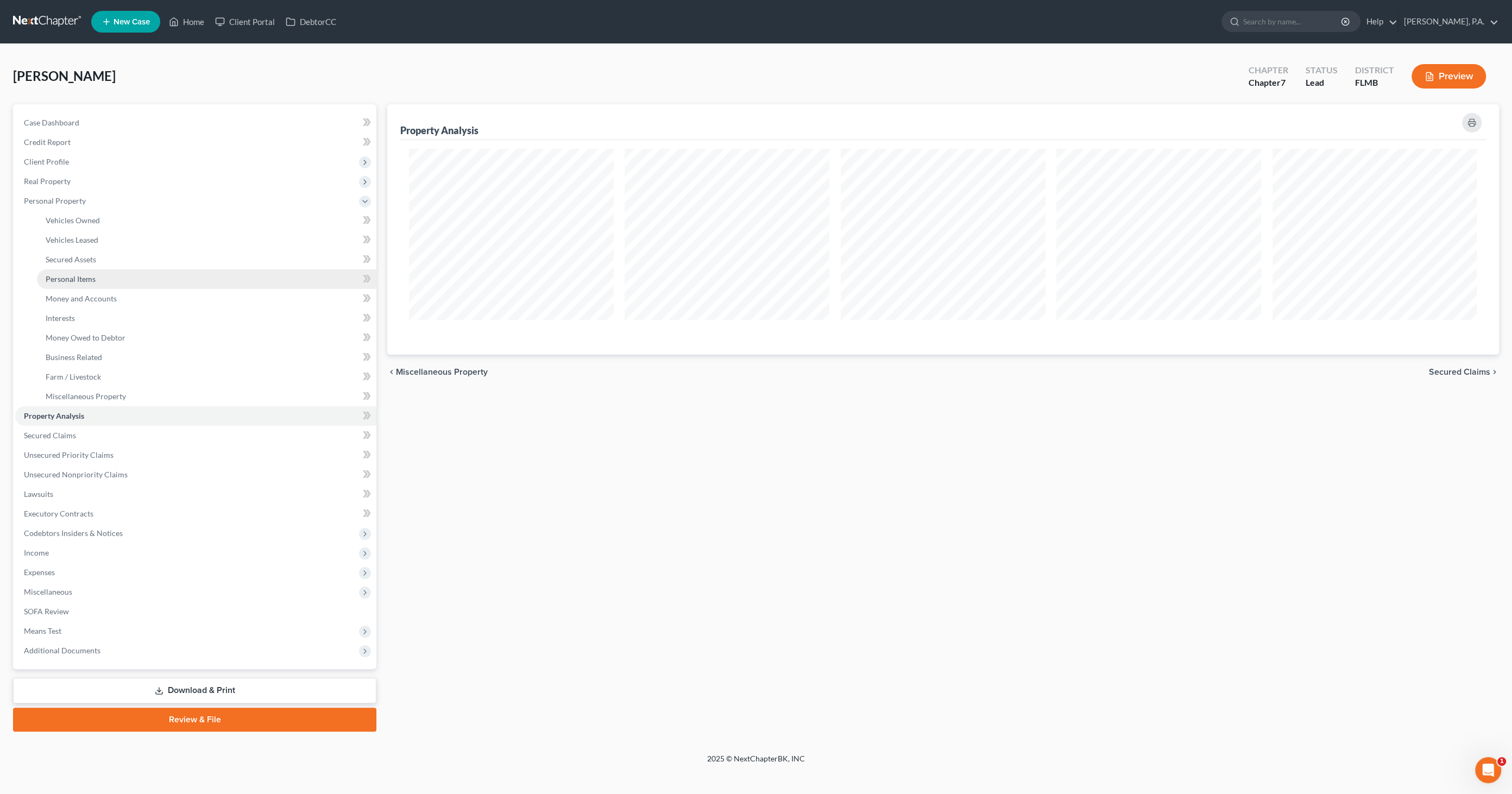
click at [81, 277] on span "Personal Items" at bounding box center [71, 278] width 50 height 9
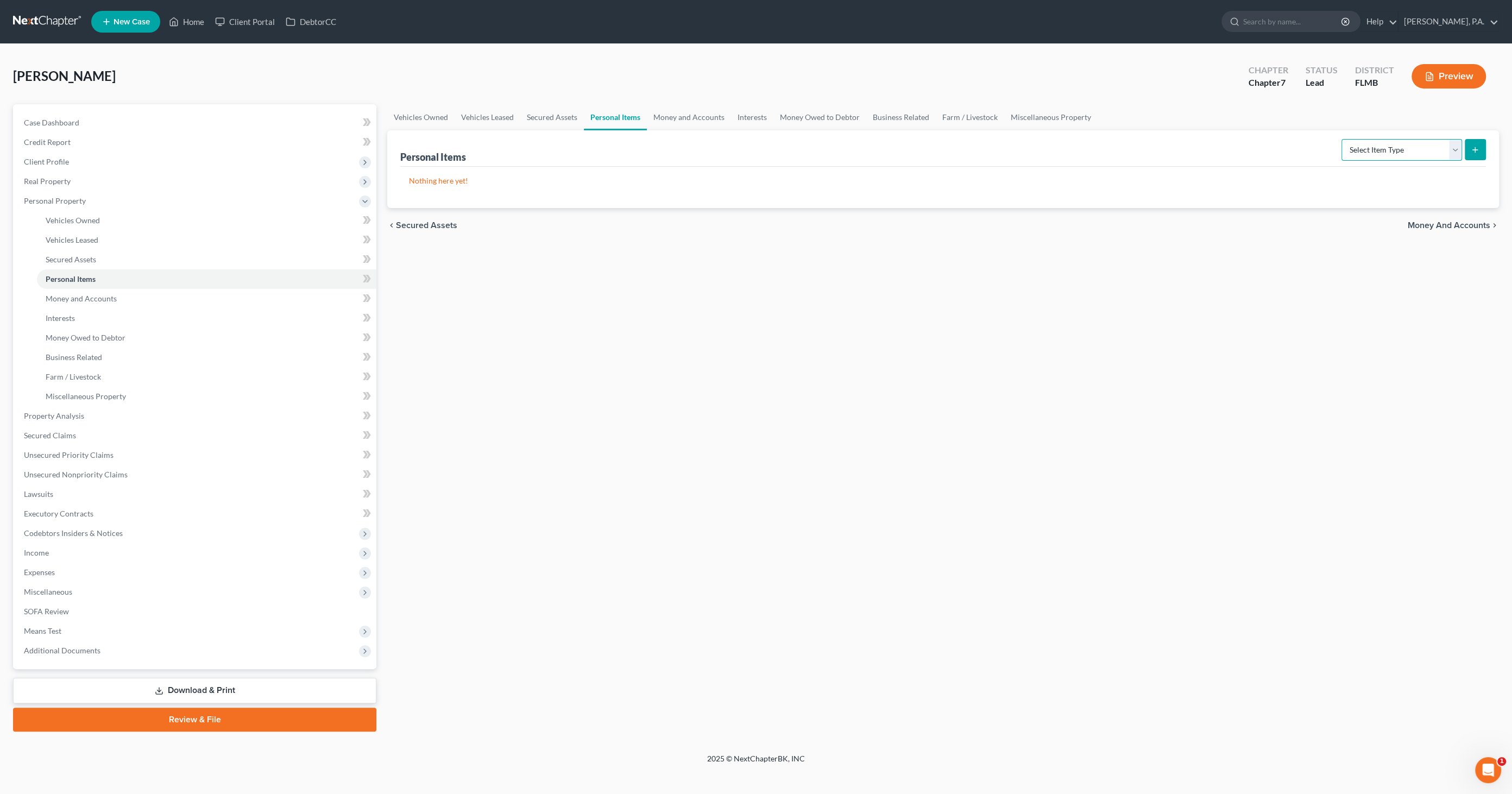
click at [1385, 144] on select "Select Item Type Clothing Collectibles Of Value Electronics Firearms Household …" at bounding box center [1402, 149] width 121 height 22
select select "pets"
click at [1343, 139] on select "Select Item Type Clothing Collectibles Of Value Electronics Firearms Household …" at bounding box center [1402, 149] width 121 height 22
click at [1480, 147] on button "submit" at bounding box center [1475, 149] width 21 height 21
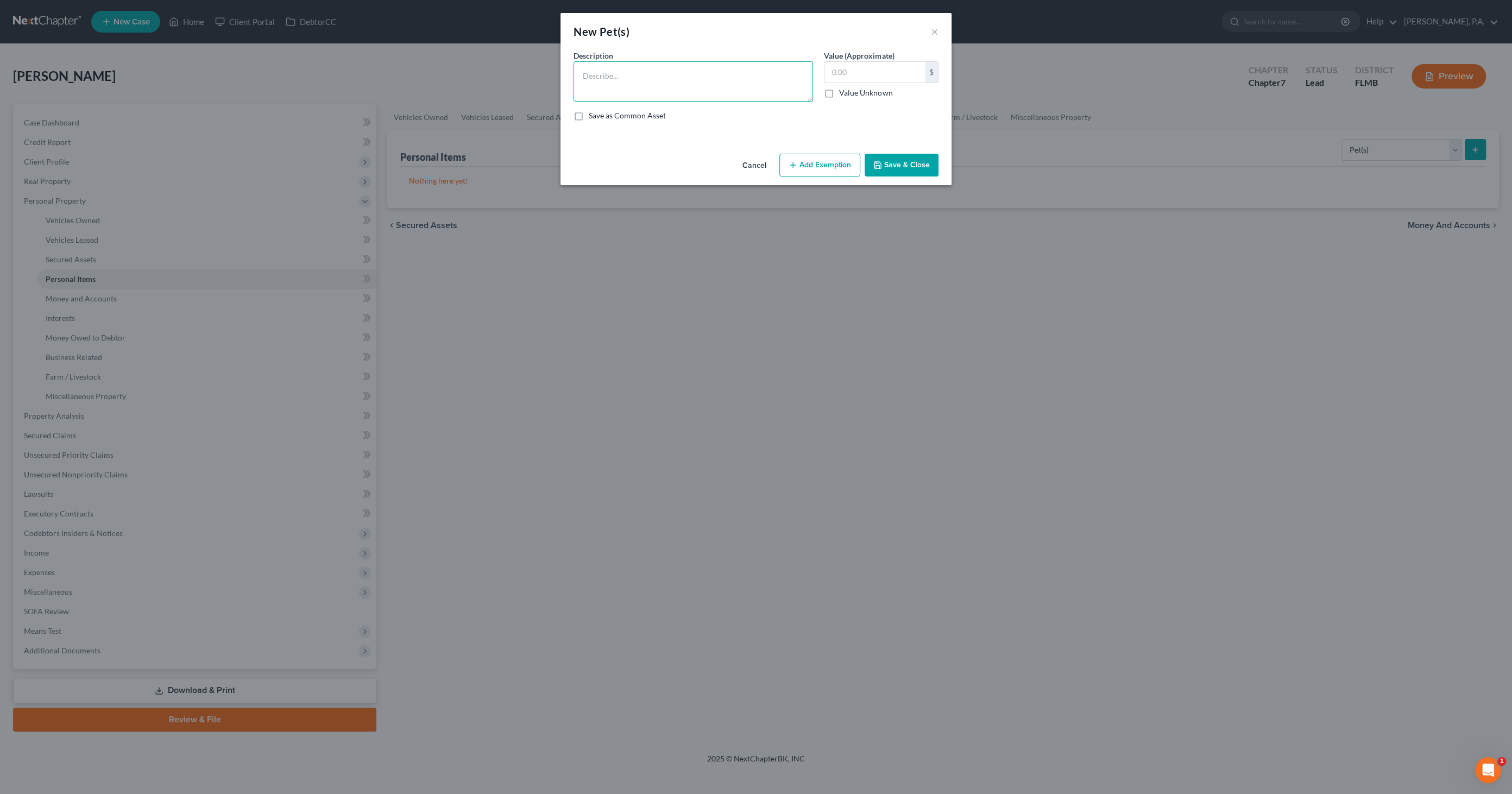
click at [637, 79] on textarea at bounding box center [693, 82] width 239 height 41
type textarea "c"
type textarea "Cat"
type input "0.00"
click at [902, 164] on button "Save & Close" at bounding box center [901, 165] width 74 height 23
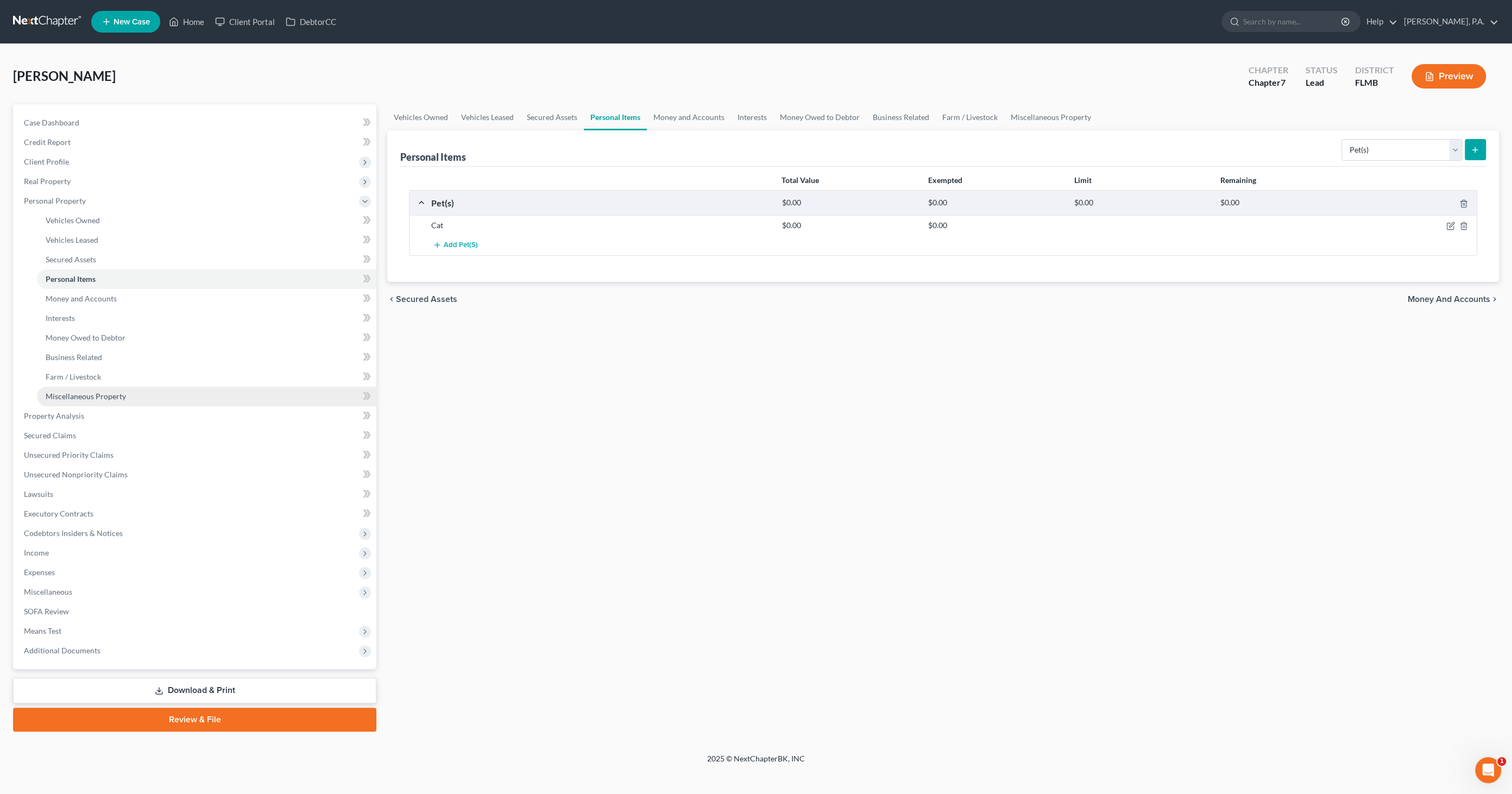
click at [80, 397] on span "Miscellaneous Property" at bounding box center [85, 396] width 80 height 9
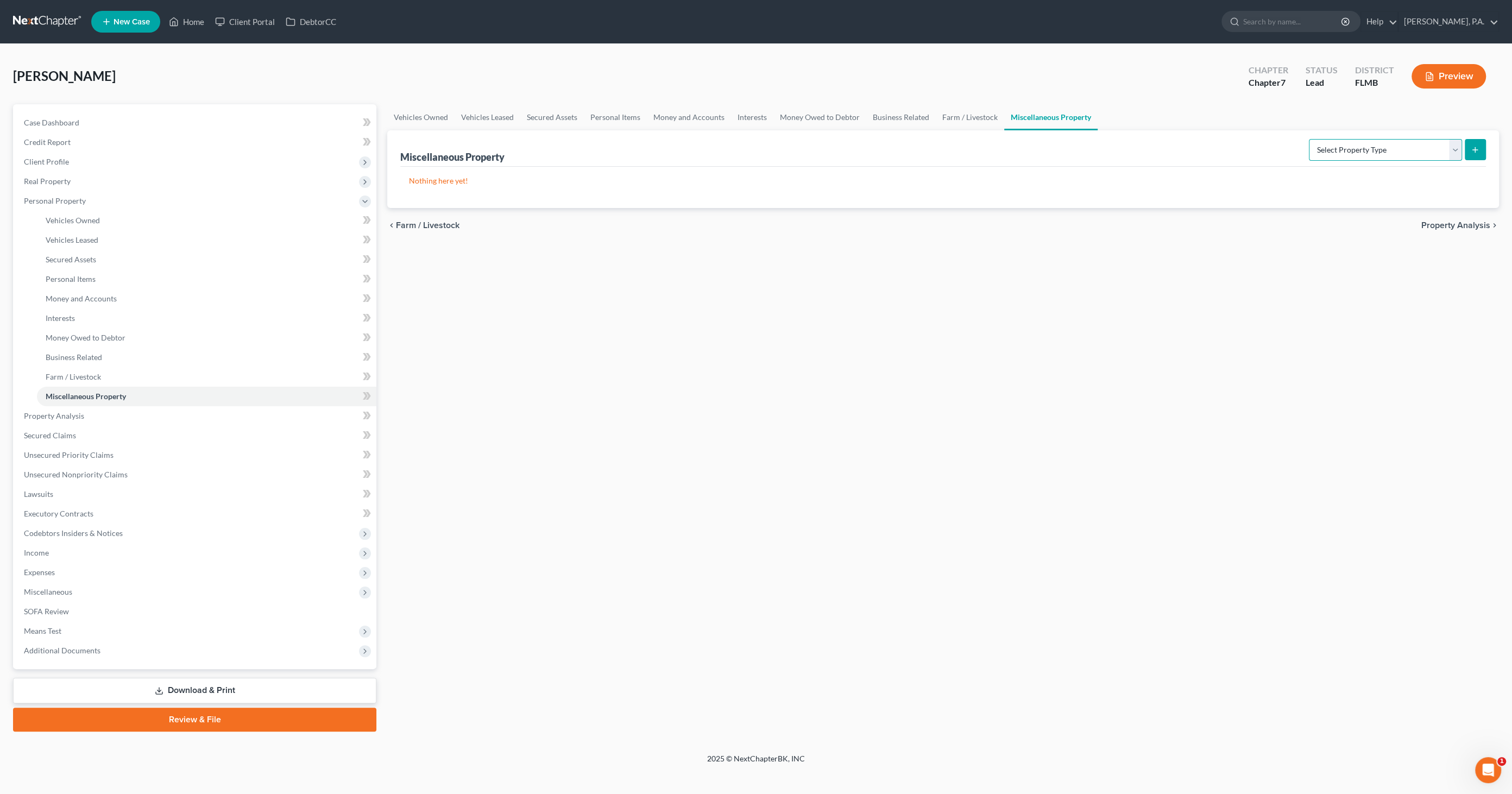
click at [1342, 148] on select "Select Property Type Assigned for Creditor Benefit [DATE] Holding for Another N…" at bounding box center [1385, 149] width 153 height 22
select select "stored_within_1_year"
click at [1308, 139] on select "Select Property Type Assigned for Creditor Benefit [DATE] Holding for Another N…" at bounding box center [1385, 149] width 153 height 22
click at [1476, 147] on icon "submit" at bounding box center [1475, 149] width 9 height 9
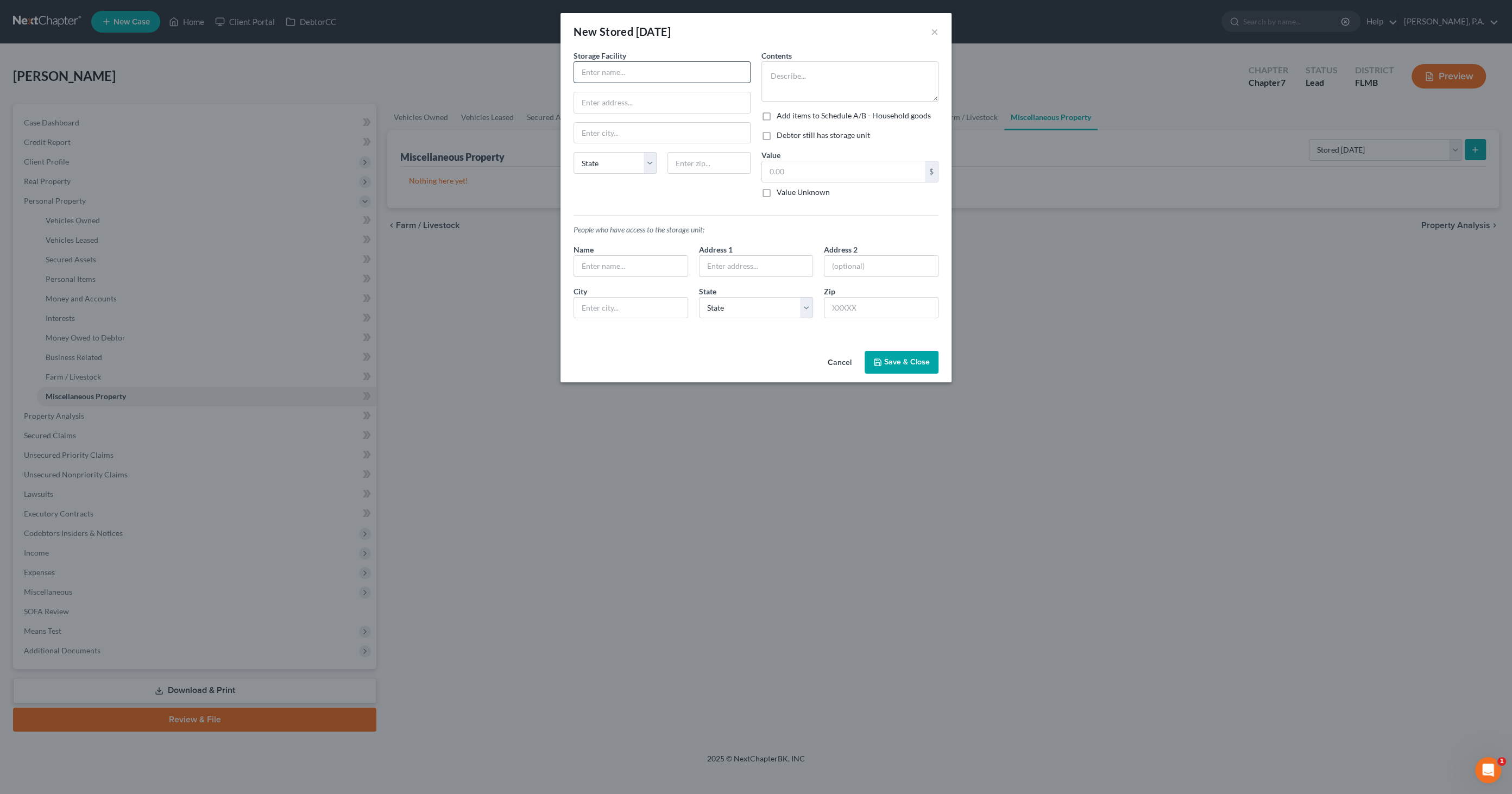
click at [603, 71] on input "text" at bounding box center [662, 71] width 176 height 20
click at [650, 68] on input "Storage King" at bounding box center [662, 71] width 176 height 20
type input "Storage King USA"
type input "[STREET_ADDRESS]"
type input "[GEOGRAPHIC_DATA]"
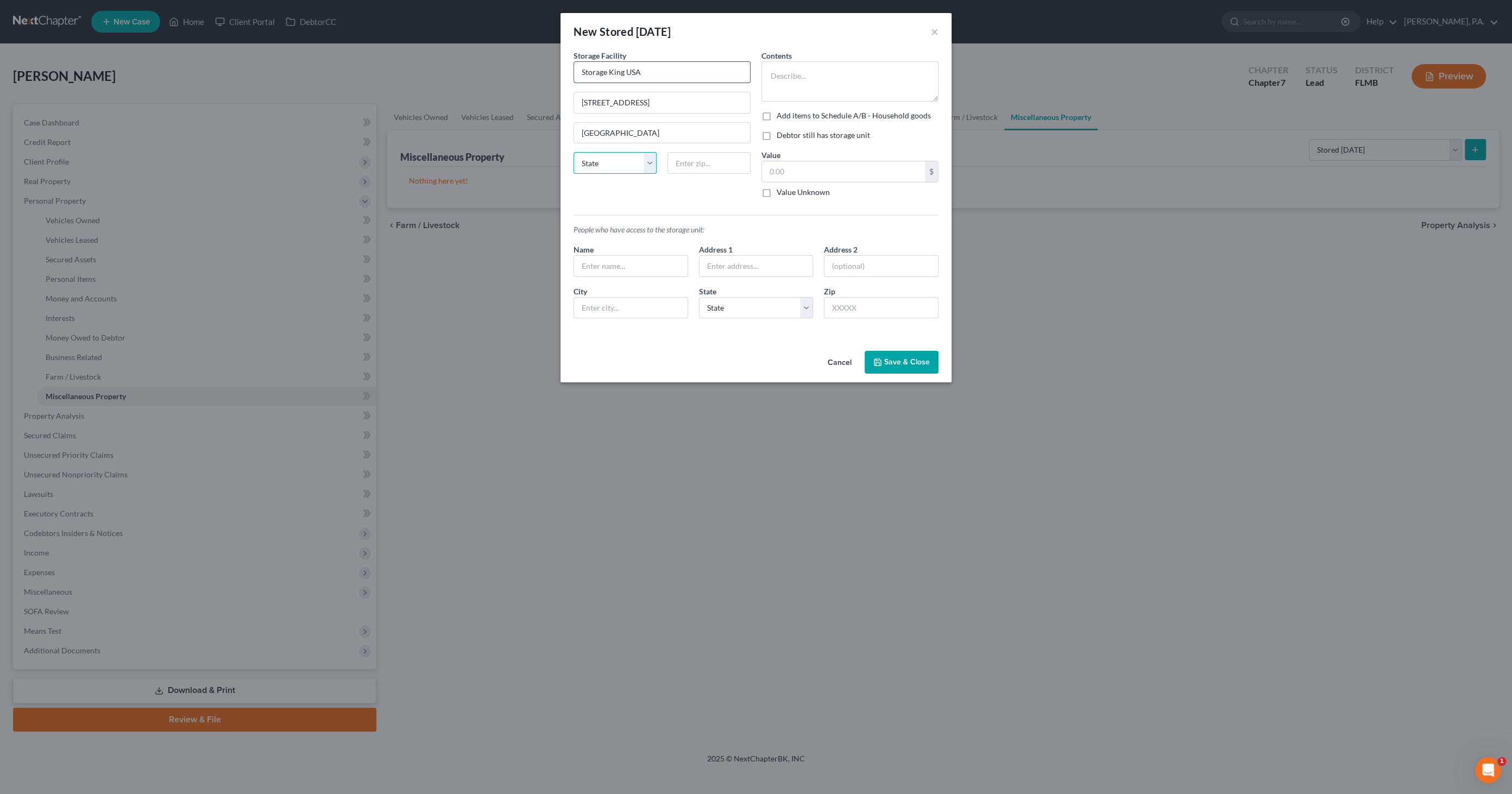
select select "9"
type input "33868"
type textarea "Household items"
click at [800, 135] on label "Debtor still has storage unit" at bounding box center [823, 135] width 93 height 11
click at [788, 135] on input "Debtor still has storage unit" at bounding box center [784, 133] width 7 height 7
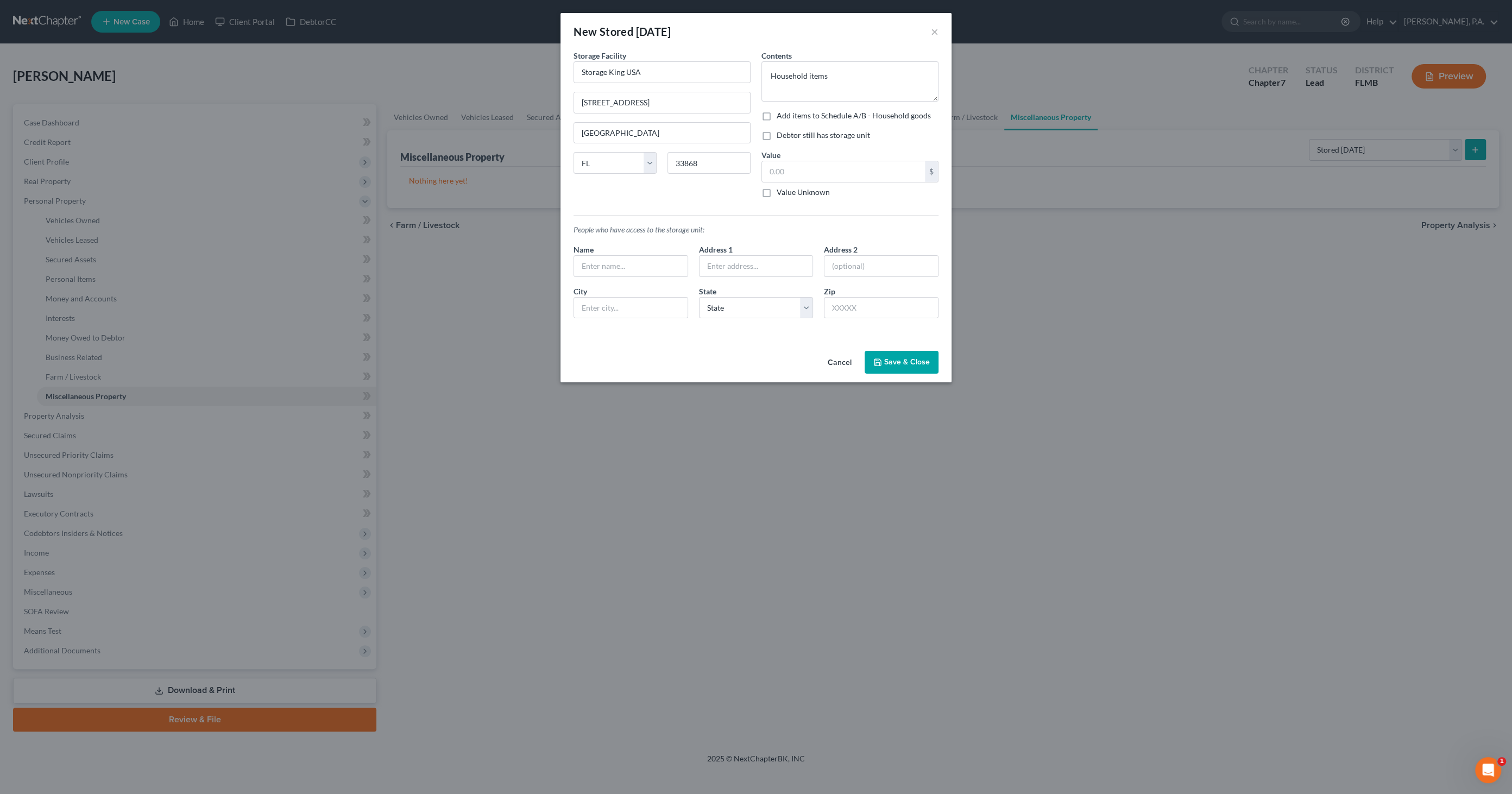
checkbox input "true"
click at [805, 194] on label "Value Unknown" at bounding box center [803, 191] width 54 height 11
click at [788, 194] on input "Value Unknown" at bounding box center [784, 190] width 7 height 7
checkbox input "true"
type input "0.00"
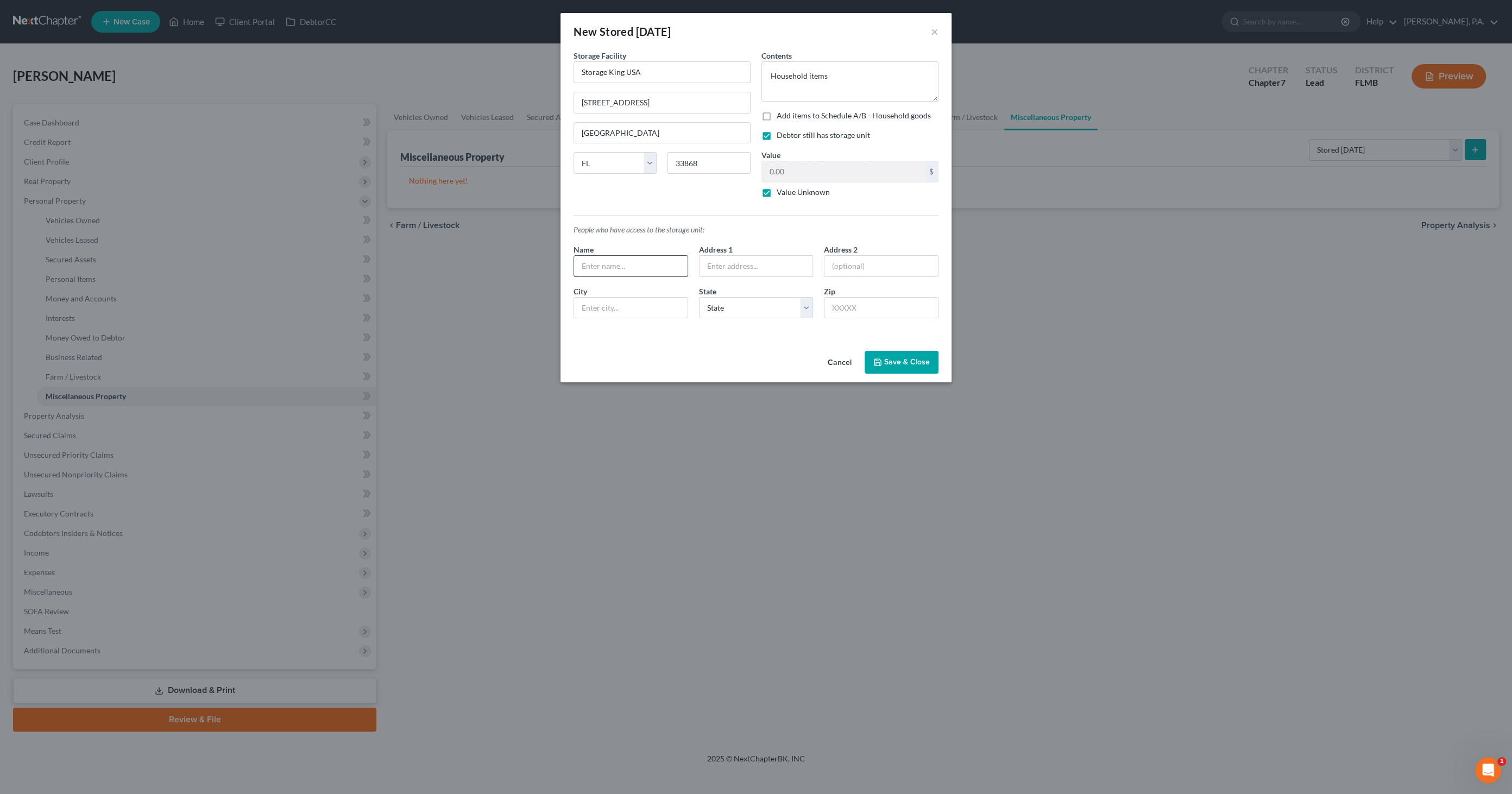
click at [617, 267] on input "text" at bounding box center [631, 265] width 114 height 20
drag, startPoint x: 632, startPoint y: 268, endPoint x: 569, endPoint y: 260, distance: 63.5
click at [531, 262] on div "New Stored [DATE] × An exemption set must first be selected from the Filing Inf…" at bounding box center [756, 397] width 1512 height 794
type input "A"
type input "Debtor only"
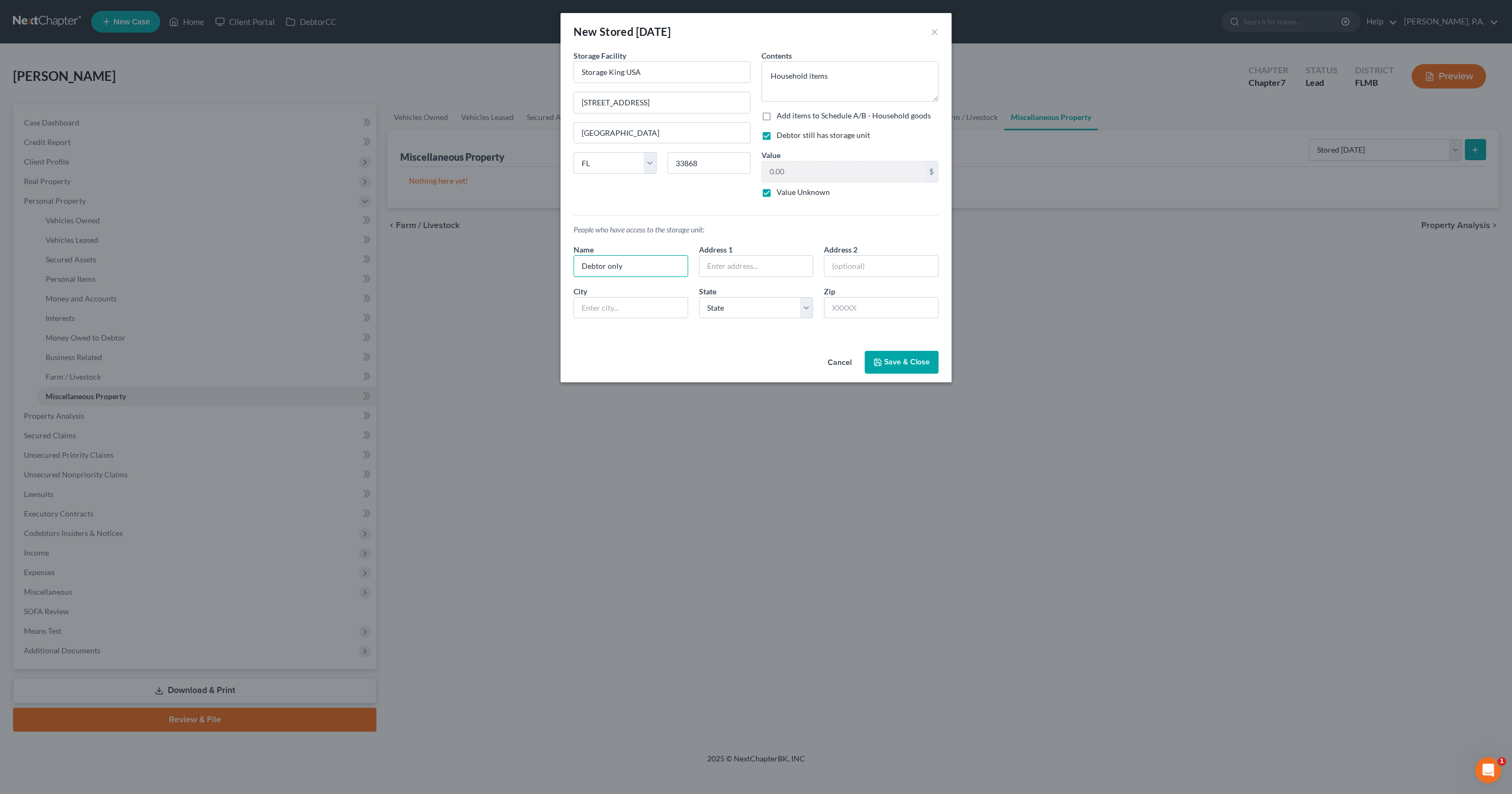
click at [925, 357] on button "Save & Close" at bounding box center [901, 362] width 74 height 23
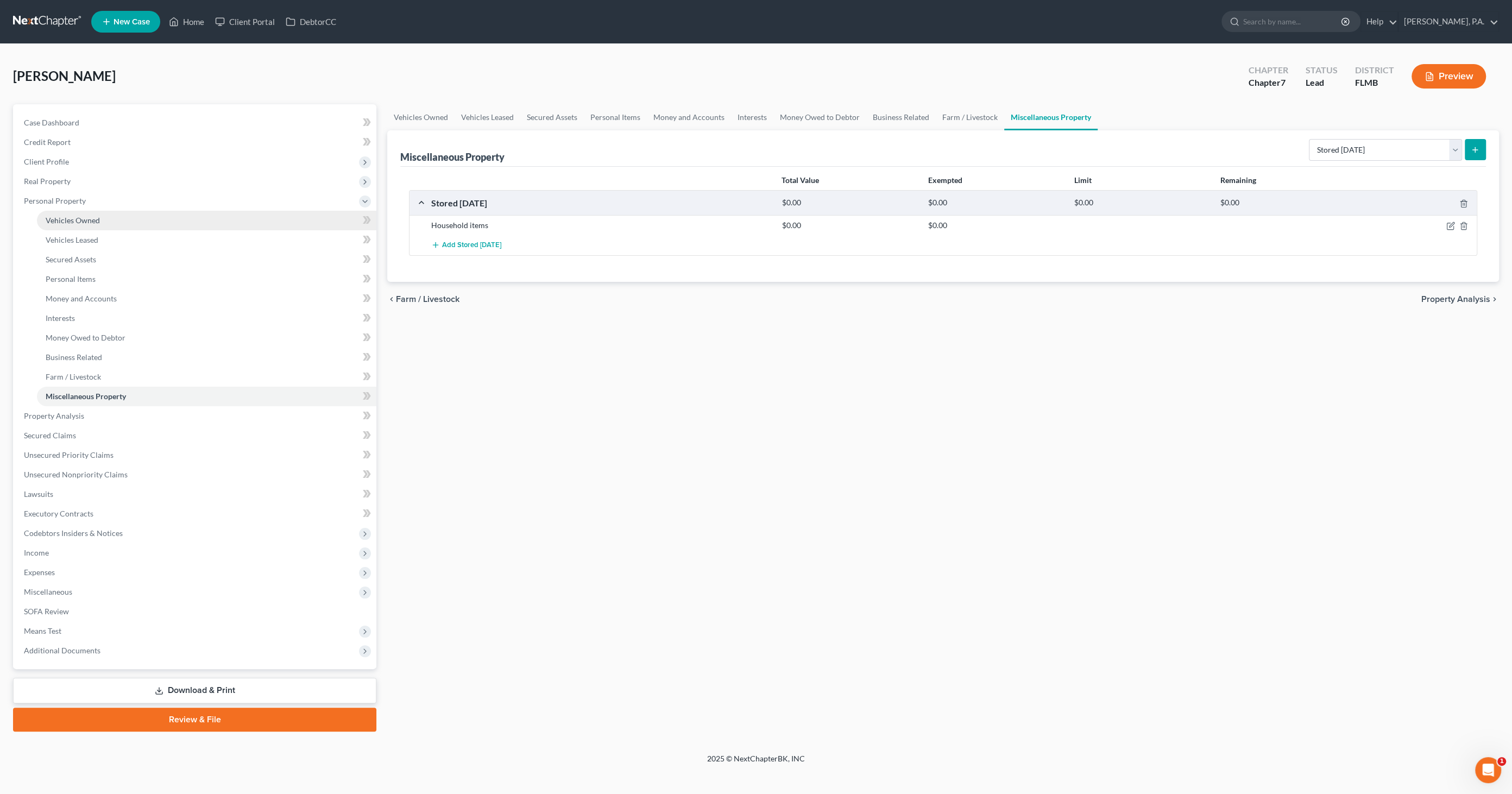
click at [58, 225] on link "Vehicles Owned" at bounding box center [207, 221] width 339 height 19
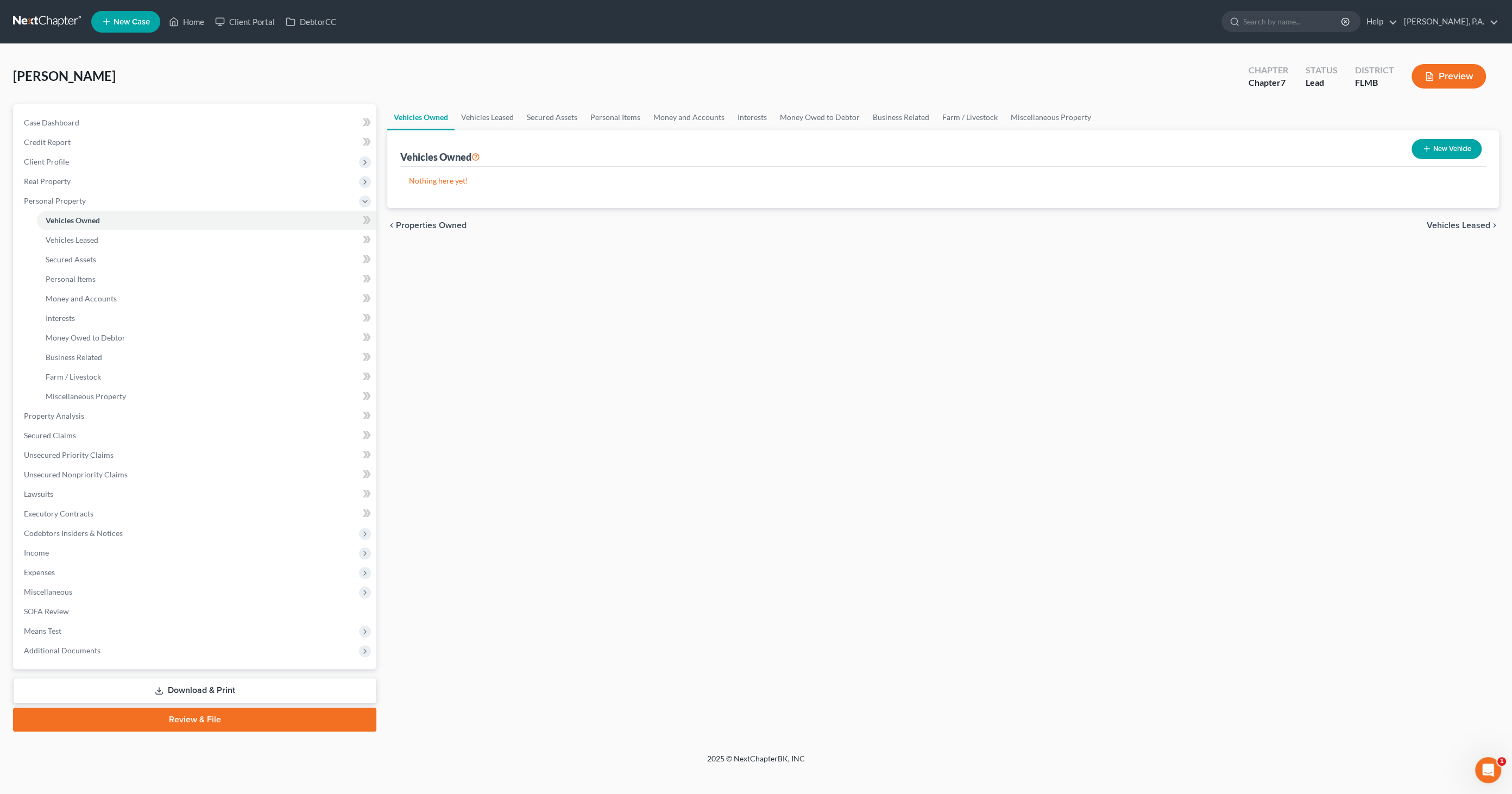
click at [1427, 147] on icon "button" at bounding box center [1426, 148] width 9 height 9
select select "0"
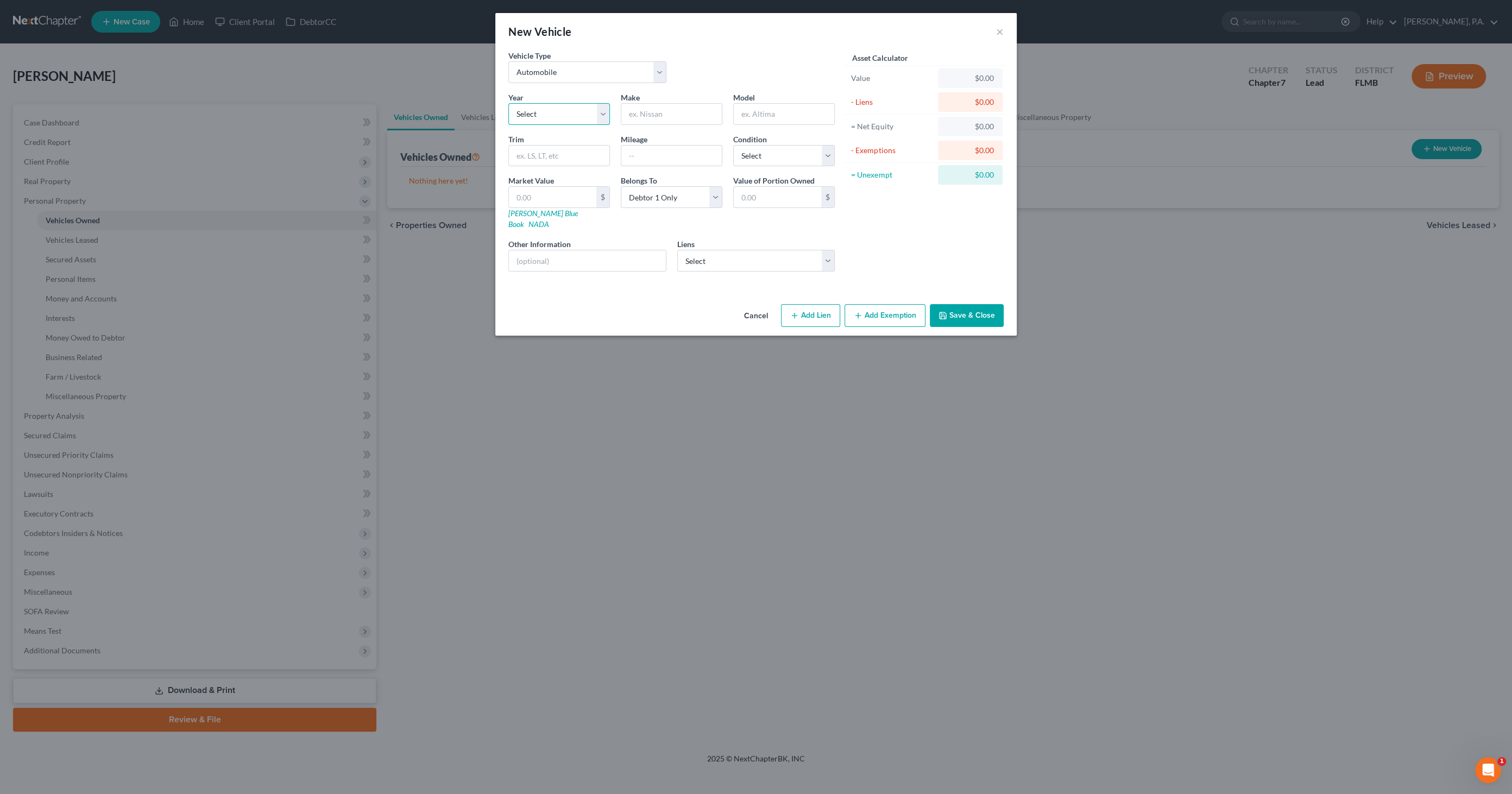
click at [550, 115] on select "Select 2026 2025 2024 2023 2022 2021 2020 2019 2018 2017 2016 2015 2014 2013 20…" at bounding box center [559, 114] width 101 height 22
select select "9"
click at [509, 103] on select "Select 2026 2025 2024 2023 2022 2021 2020 2019 2018 2017 2016 2015 2014 2013 20…" at bounding box center [559, 114] width 101 height 22
click at [681, 118] on input "text" at bounding box center [672, 114] width 101 height 20
type input "Hyundai"
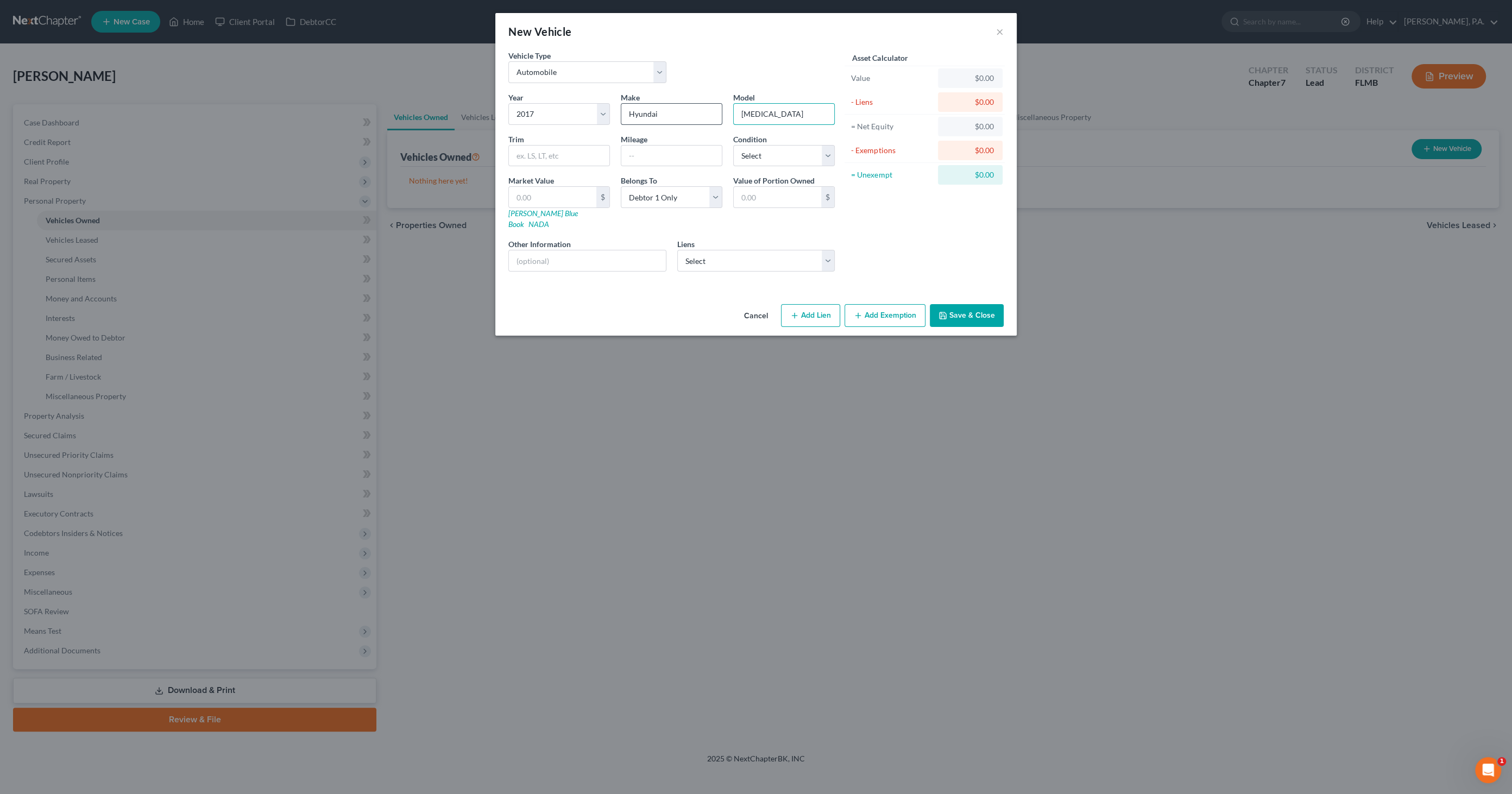
type input "[MEDICAL_DATA]"
click at [750, 305] on button "Cancel" at bounding box center [755, 315] width 41 height 22
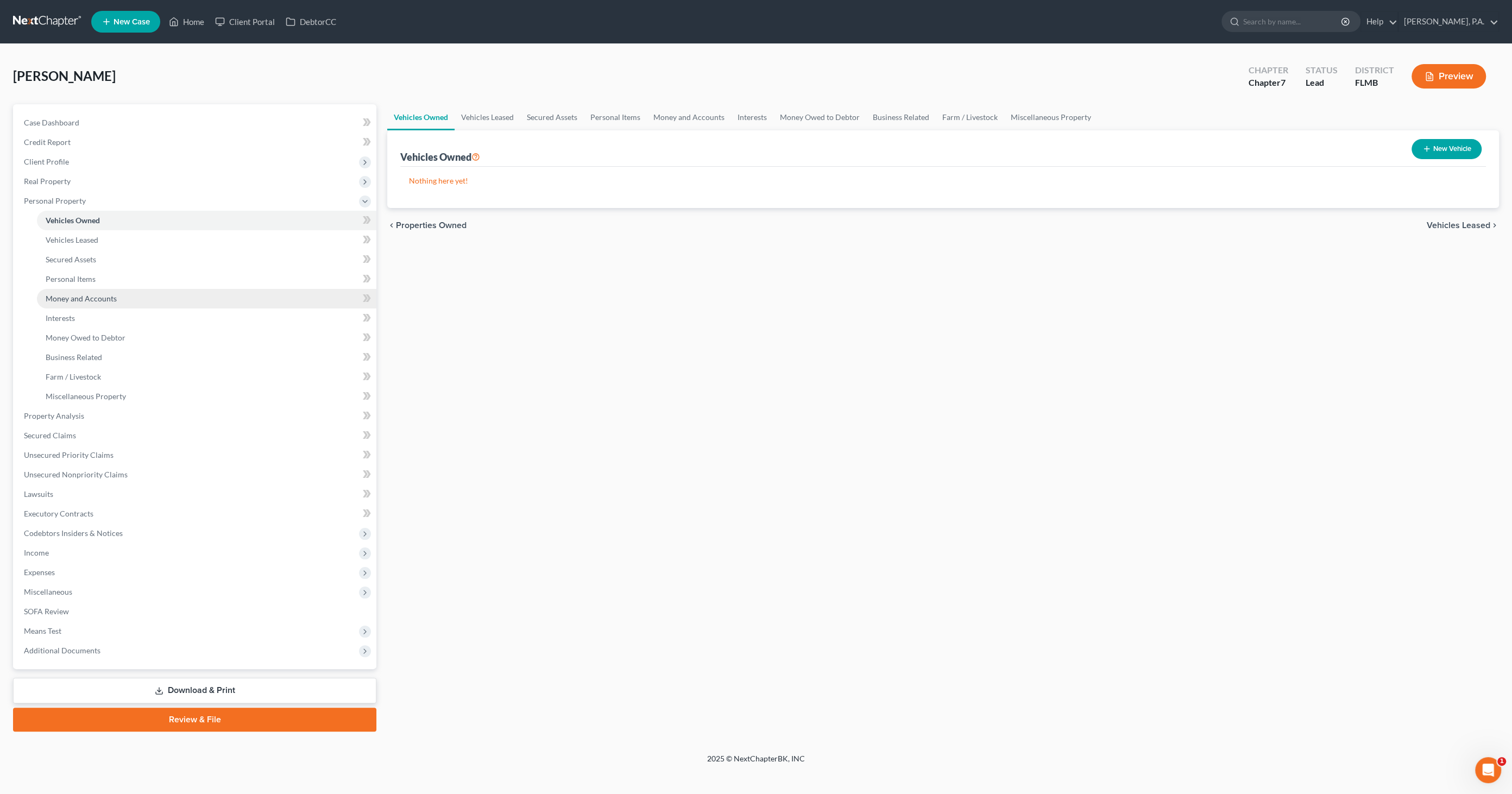
click at [70, 298] on span "Money and Accounts" at bounding box center [81, 298] width 71 height 9
click at [1364, 148] on select "Select Account Type Brokerage Cash on Hand Certificates of Deposit Checking Acc…" at bounding box center [1364, 149] width 195 height 22
select select "checking"
click at [1269, 139] on select "Select Account Type Brokerage Cash on Hand Certificates of Deposit Checking Acc…" at bounding box center [1364, 149] width 195 height 22
click at [1470, 143] on button "submit" at bounding box center [1475, 149] width 21 height 21
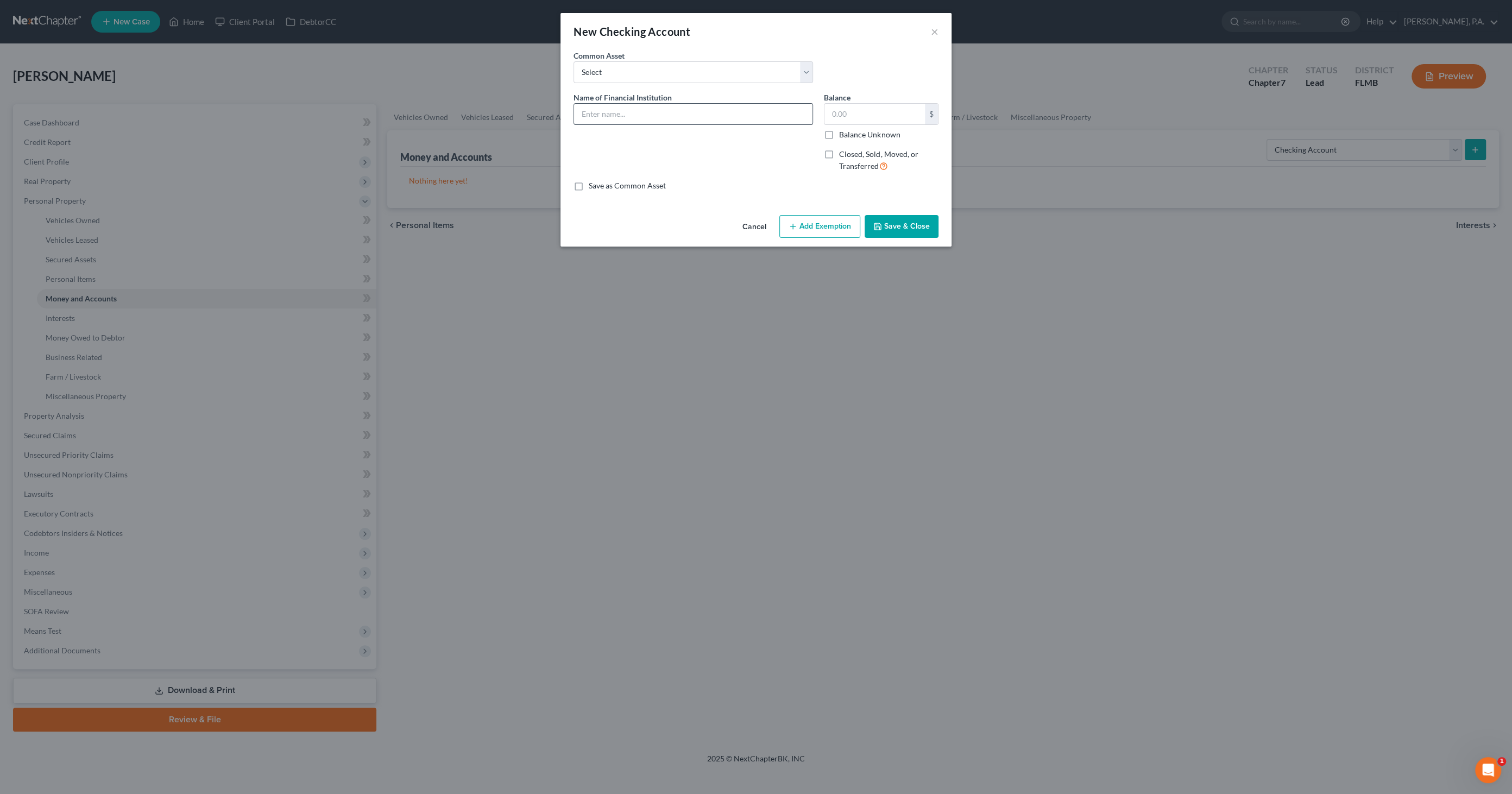
click at [595, 125] on div "Name of Financial Institution *" at bounding box center [693, 136] width 251 height 89
click at [598, 118] on input "text" at bounding box center [694, 114] width 238 height 20
type input "Chime #1649"
click at [892, 220] on button "Save & Close" at bounding box center [901, 226] width 74 height 23
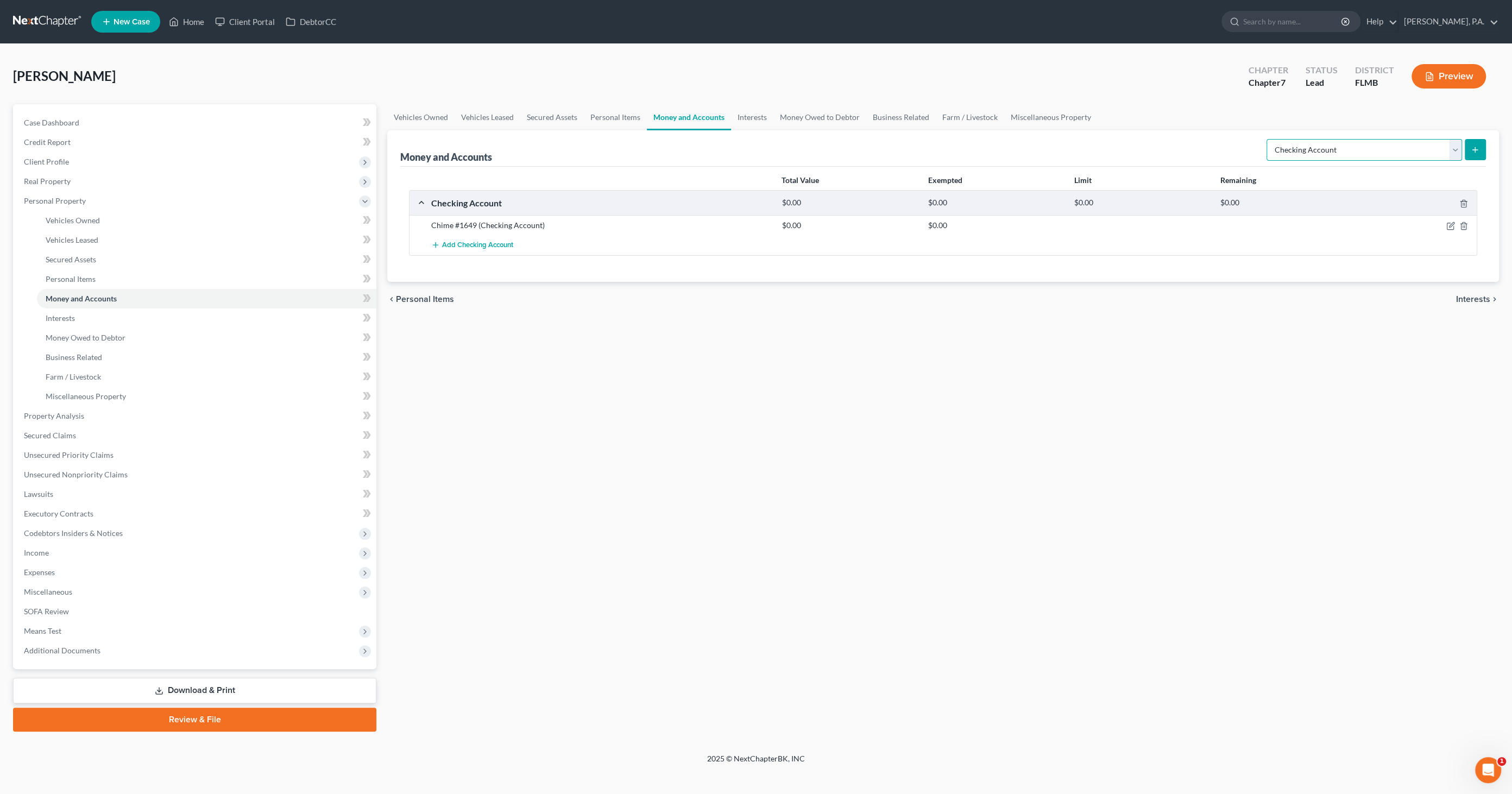
click at [1319, 153] on select "Select Account Type Brokerage Cash on Hand Certificates of Deposit Checking Acc…" at bounding box center [1364, 149] width 195 height 22
click at [1269, 139] on select "Select Account Type Brokerage Cash on Hand Certificates of Deposit Checking Acc…" at bounding box center [1364, 149] width 195 height 22
click at [1475, 147] on line "submit" at bounding box center [1475, 149] width 0 height 5
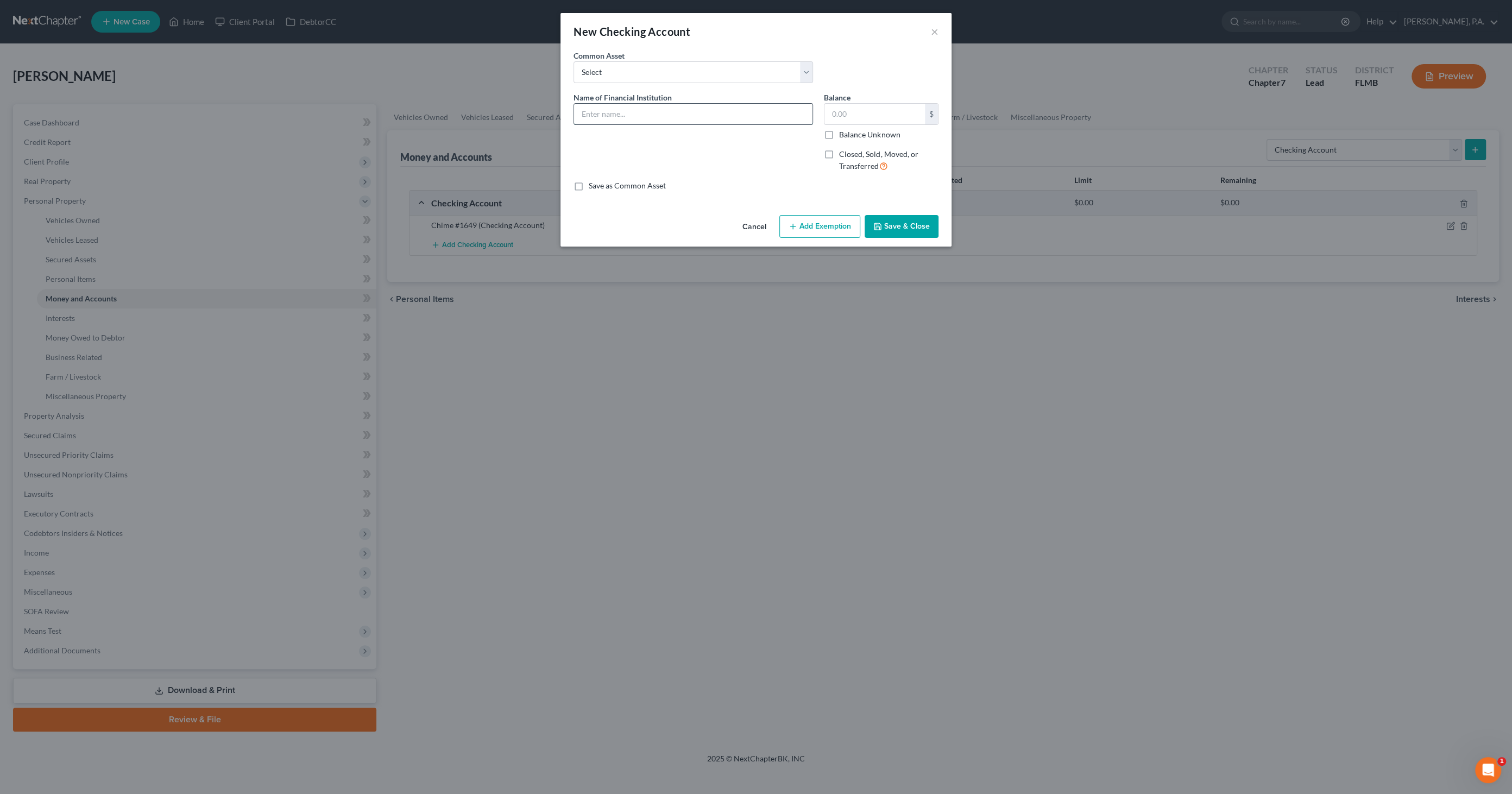
click at [642, 113] on input "text" at bounding box center [694, 114] width 238 height 20
type input "Truist #4235"
click at [902, 224] on button "Save & Close" at bounding box center [901, 226] width 74 height 23
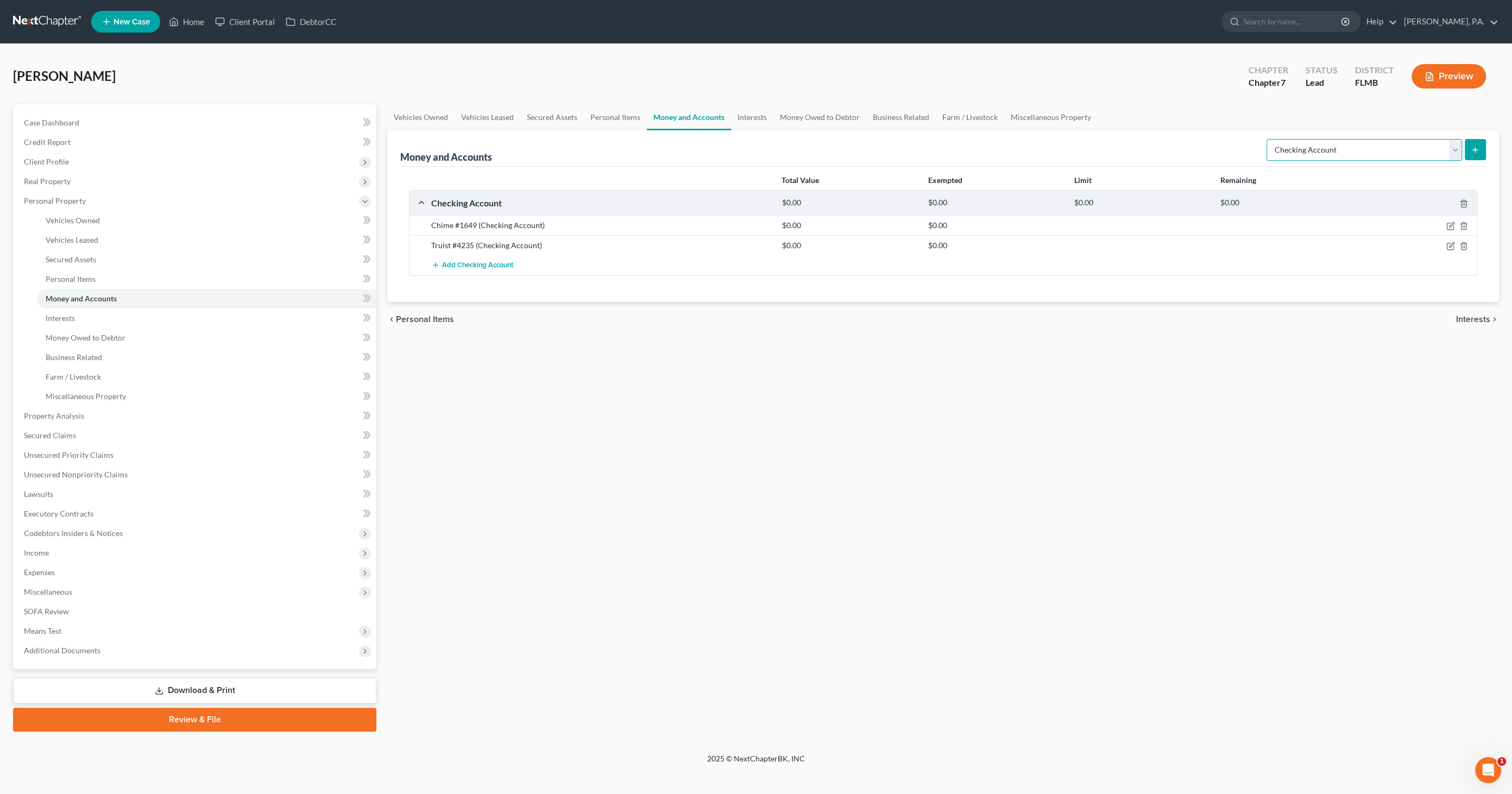
click at [1306, 148] on select "Select Account Type Brokerage Cash on Hand Certificates of Deposit Checking Acc…" at bounding box center [1364, 149] width 195 height 22
select select "savings"
click at [1269, 139] on select "Select Account Type Brokerage Cash on Hand Certificates of Deposit Checking Acc…" at bounding box center [1364, 149] width 195 height 22
click at [1475, 150] on line "submit" at bounding box center [1475, 149] width 0 height 5
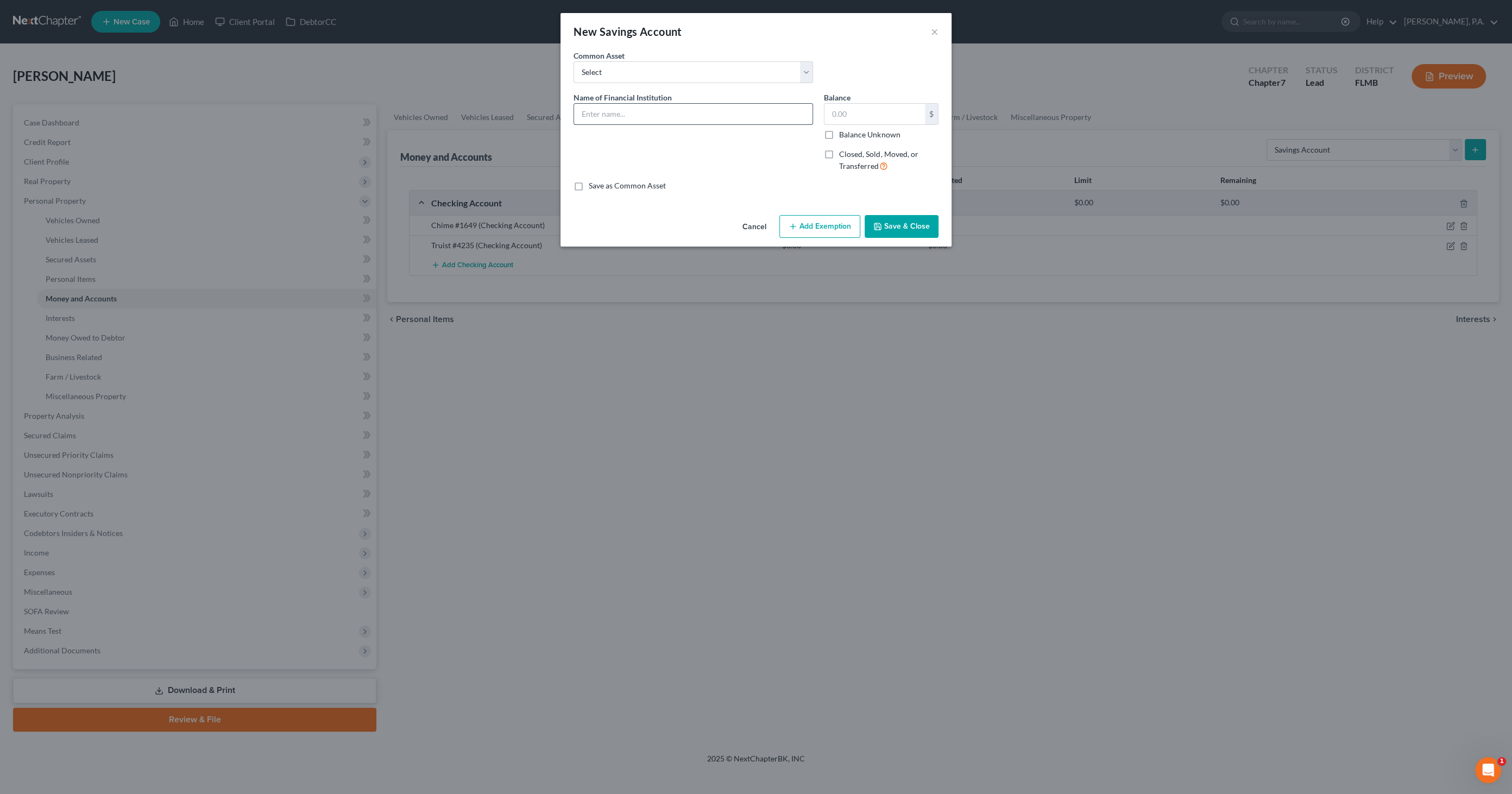
click at [619, 112] on input "text" at bounding box center [694, 114] width 238 height 20
type input "Truist #0311"
click at [887, 223] on button "Save & Close" at bounding box center [901, 226] width 74 height 23
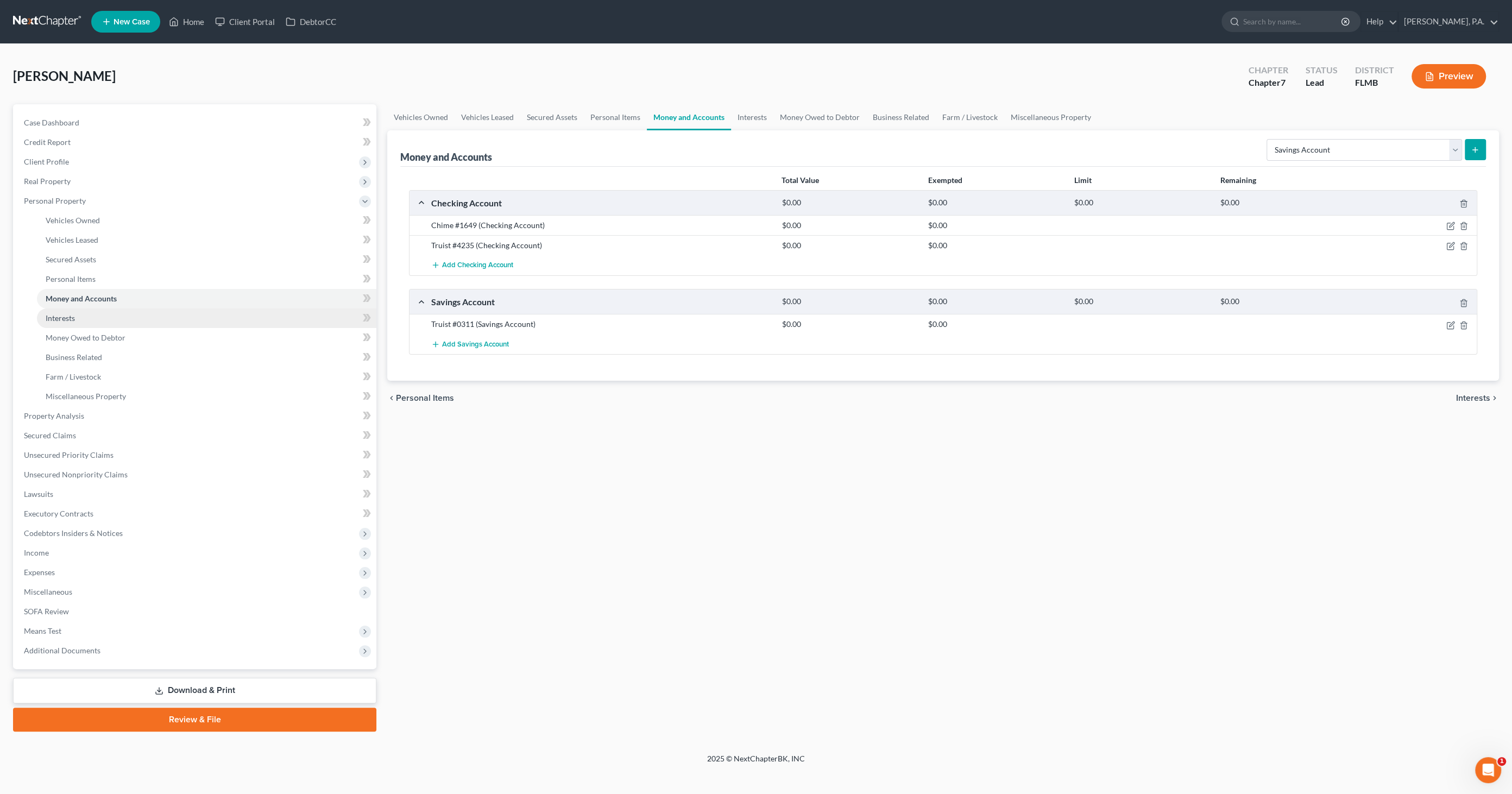
click at [62, 311] on link "Interests" at bounding box center [207, 318] width 339 height 19
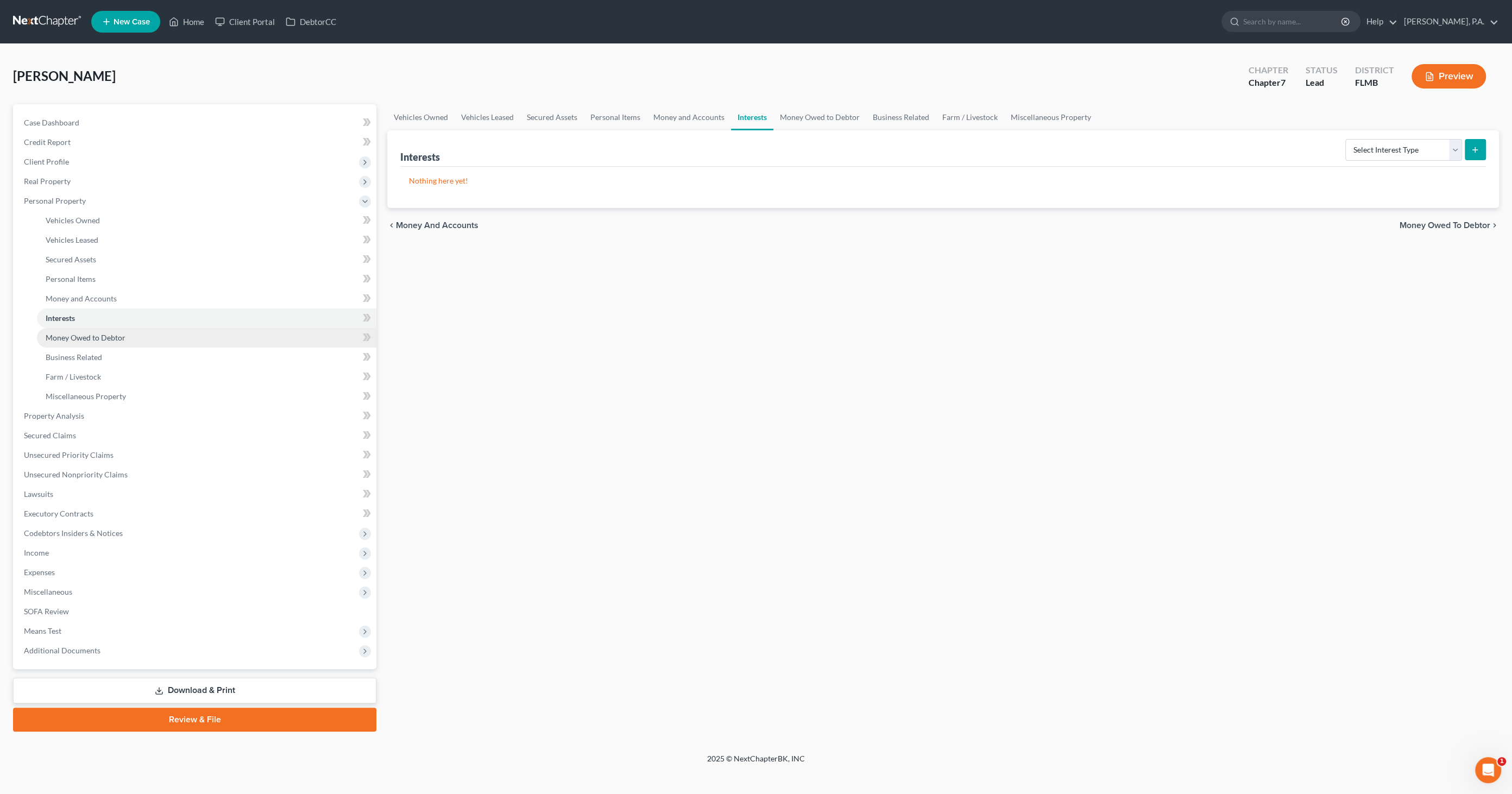
click at [109, 337] on span "Money Owed to Debtor" at bounding box center [85, 337] width 79 height 9
click at [1364, 144] on select "Select Type of Money Owed Accounts Receivable Alimony Child Support Claims Agai…" at bounding box center [1378, 149] width 166 height 22
select select "expected_tax_refund"
click at [1298, 139] on select "Select Type of Money Owed Accounts Receivable Alimony Child Support Claims Agai…" at bounding box center [1378, 149] width 166 height 22
click at [1474, 145] on icon "submit" at bounding box center [1475, 149] width 9 height 9
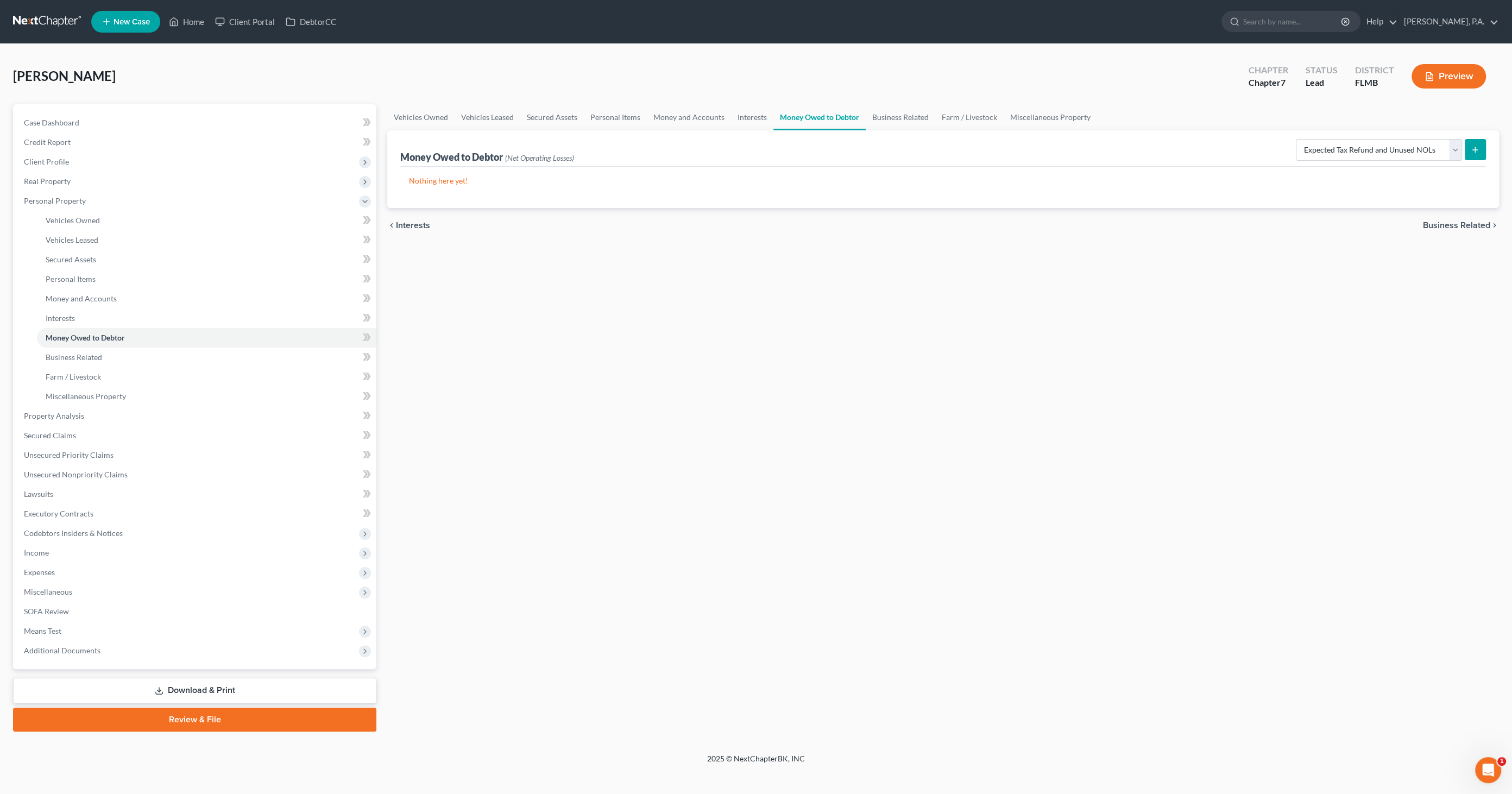
select select "0"
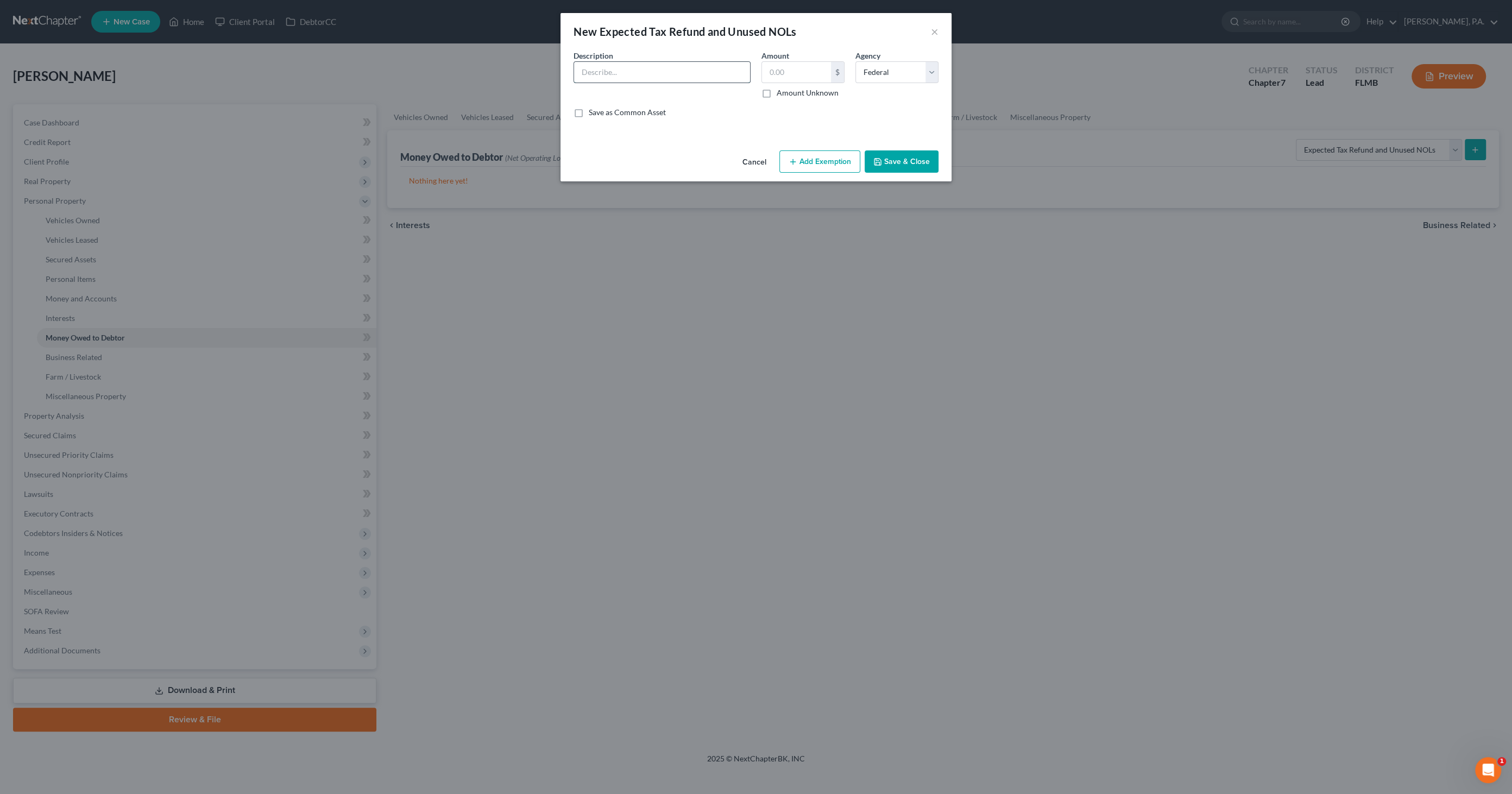
click at [609, 76] on input "text" at bounding box center [662, 71] width 176 height 20
type input "Undetermined tax refund for 2025 tax year"
click at [794, 89] on label "Amount Unknown" at bounding box center [807, 92] width 62 height 11
click at [788, 89] on input "Amount Unknown" at bounding box center [784, 91] width 7 height 7
checkbox input "true"
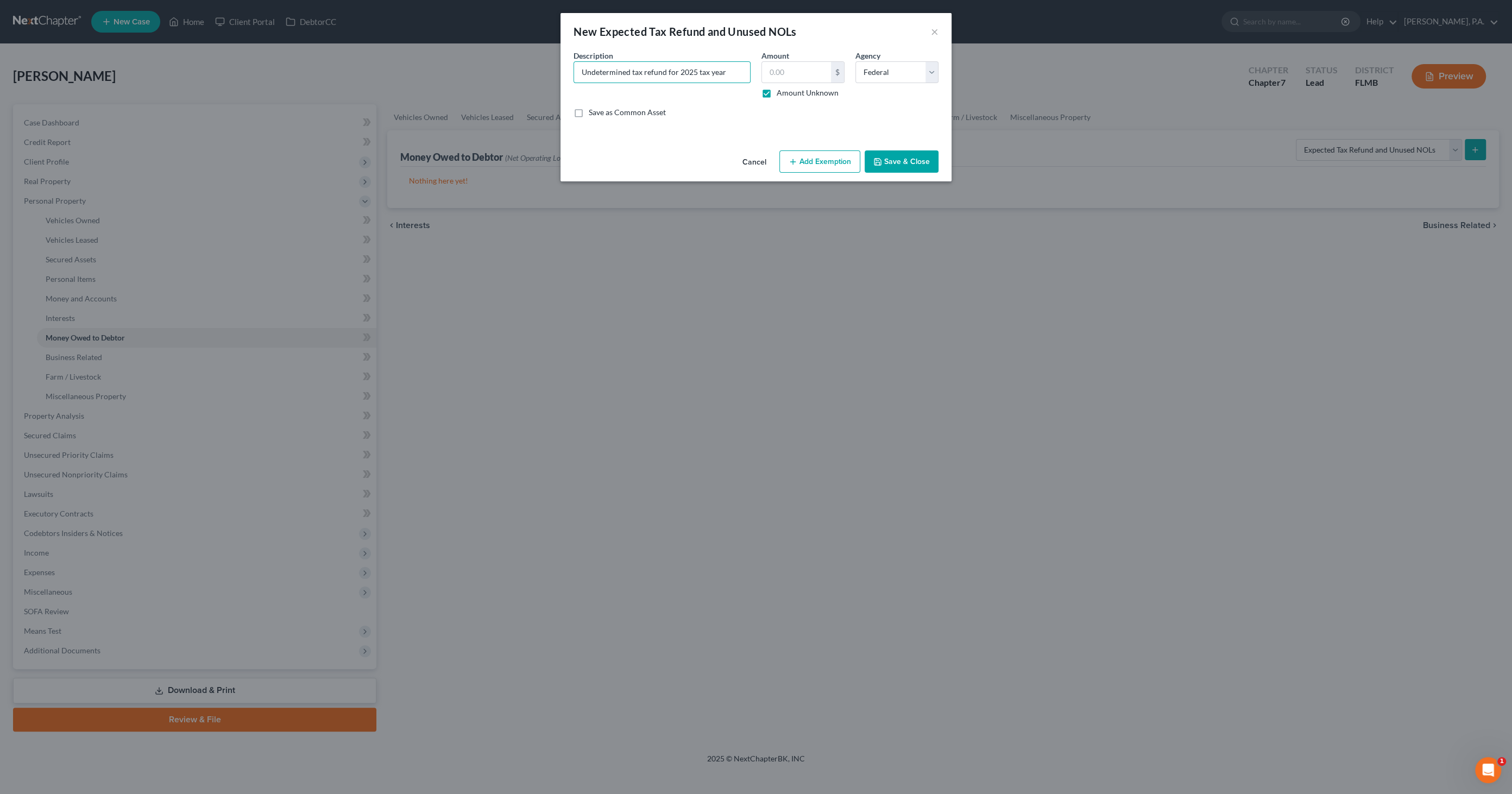
type input "0.00"
click at [917, 166] on button "Save & Close" at bounding box center [901, 161] width 74 height 23
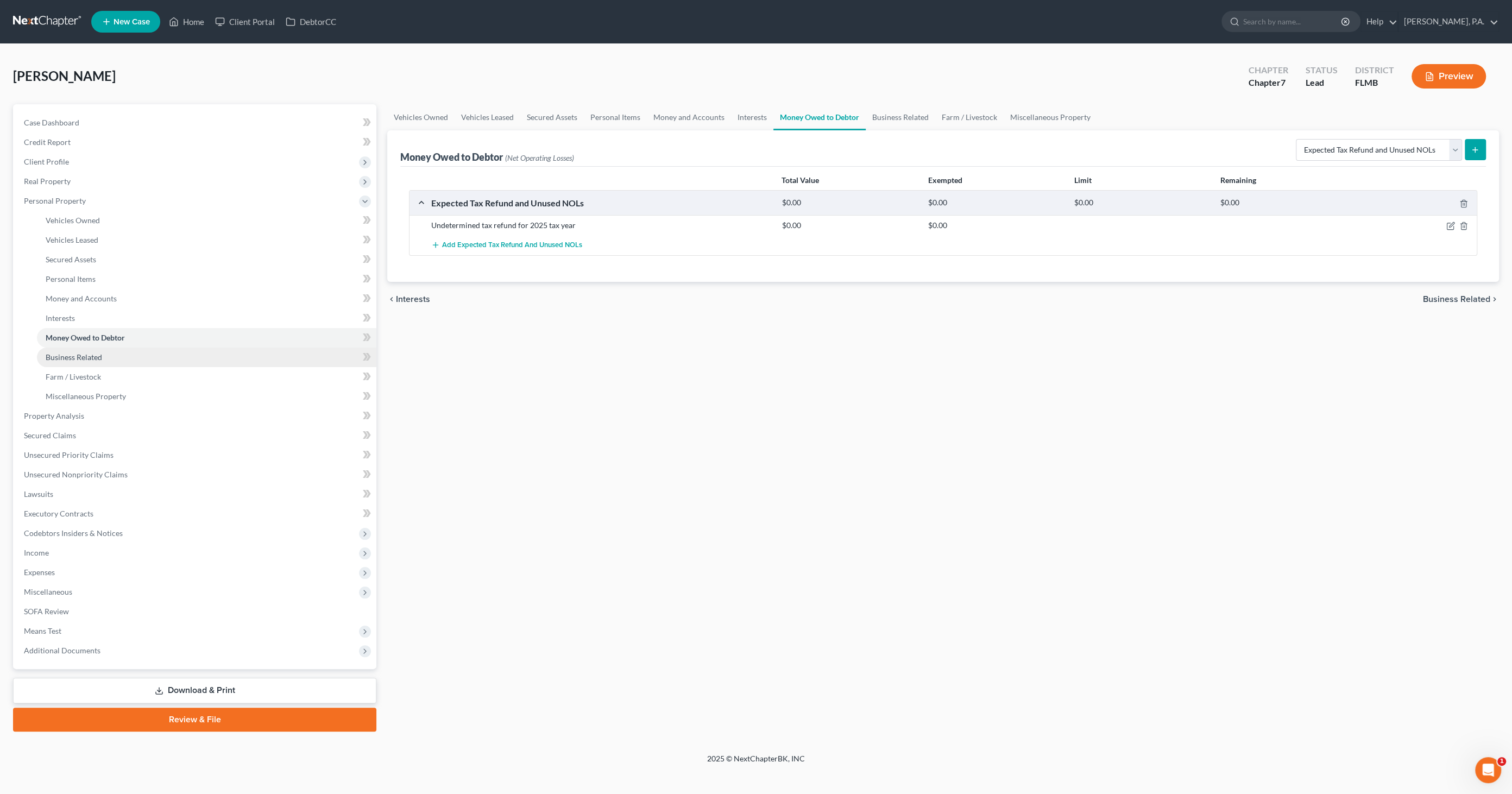
click at [129, 363] on link "Business Related" at bounding box center [207, 357] width 339 height 19
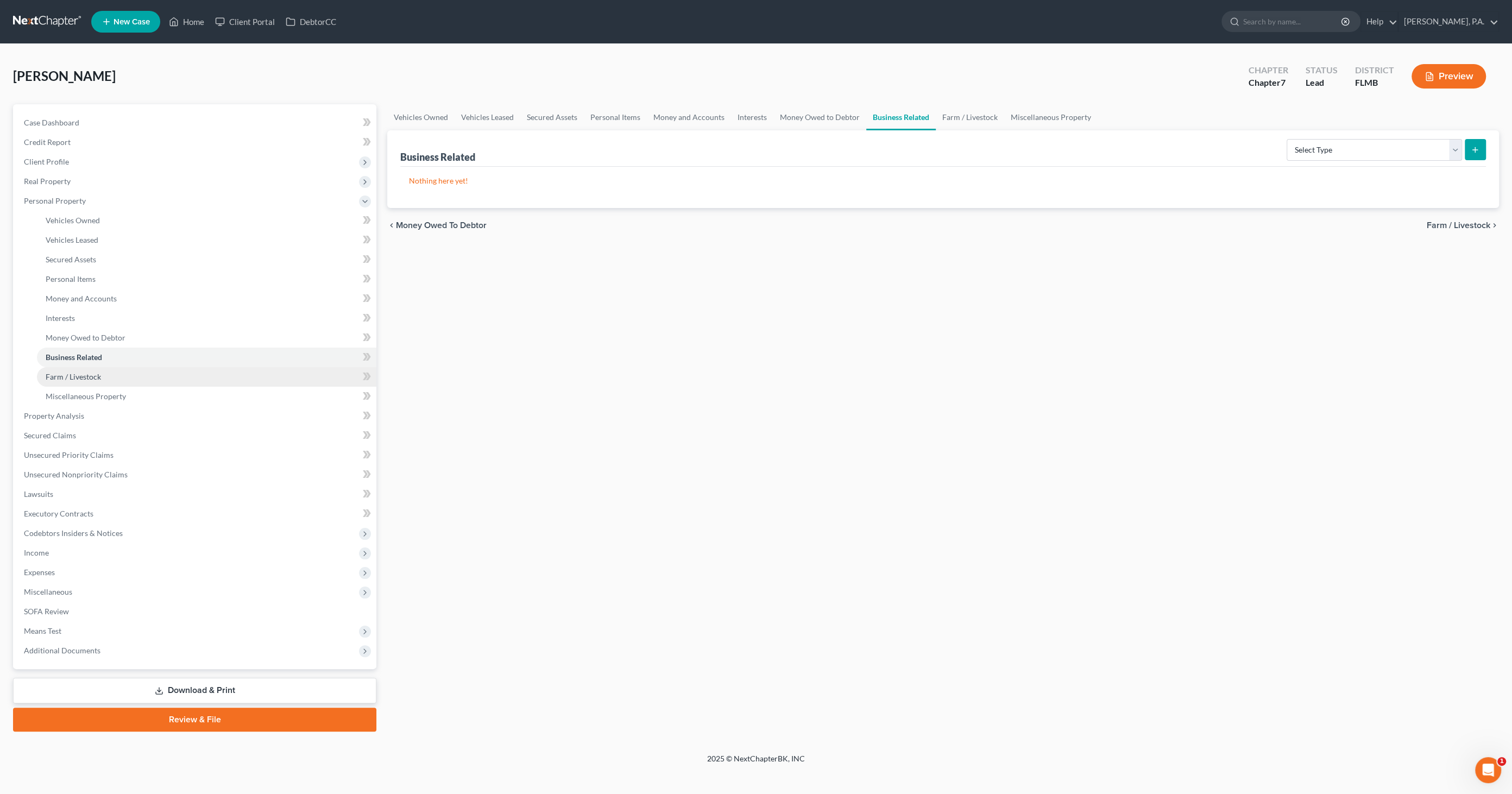
click at [116, 373] on link "Farm / Livestock" at bounding box center [207, 377] width 339 height 19
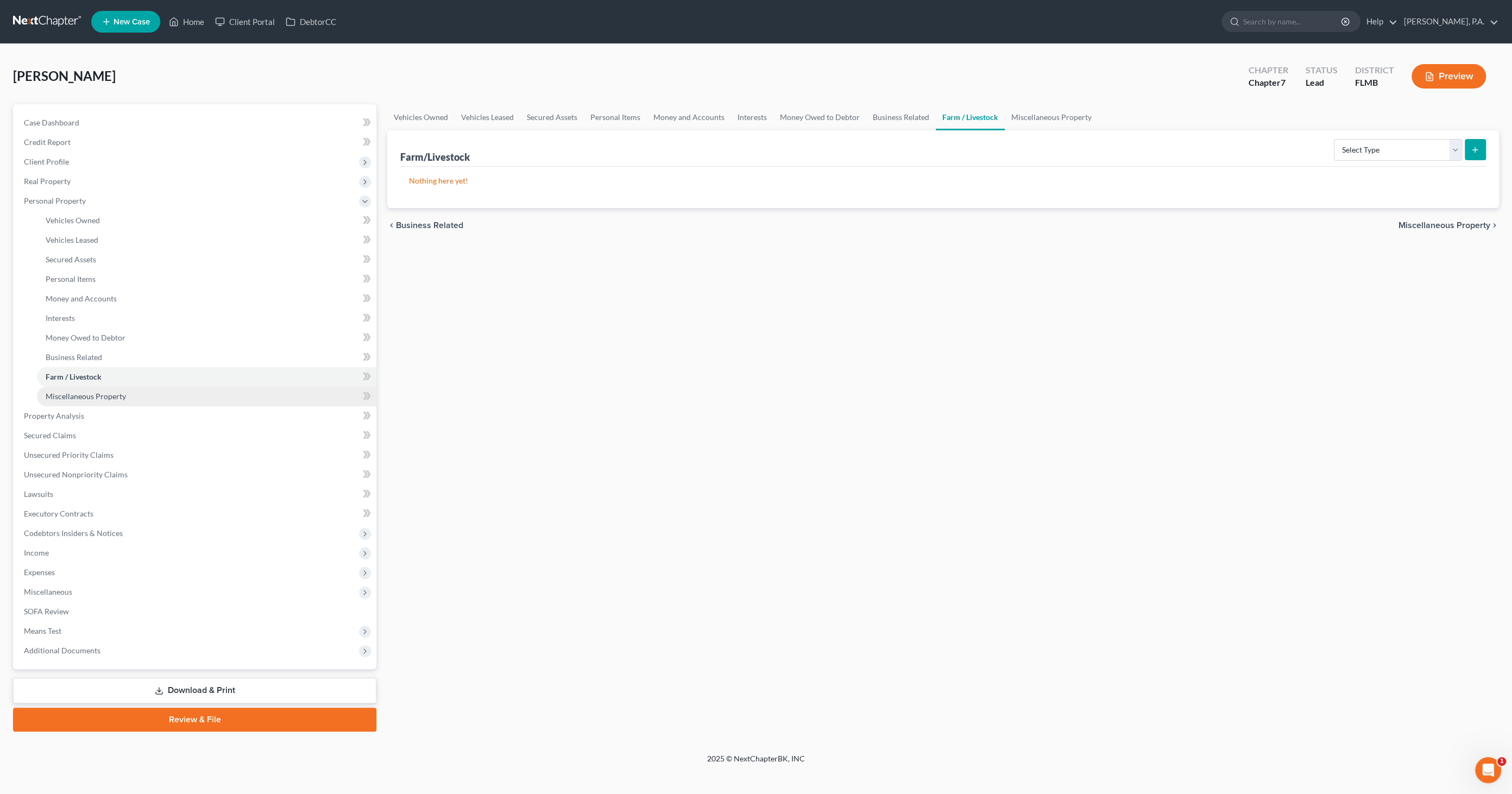
click at [115, 389] on link "Miscellaneous Property" at bounding box center [207, 397] width 339 height 19
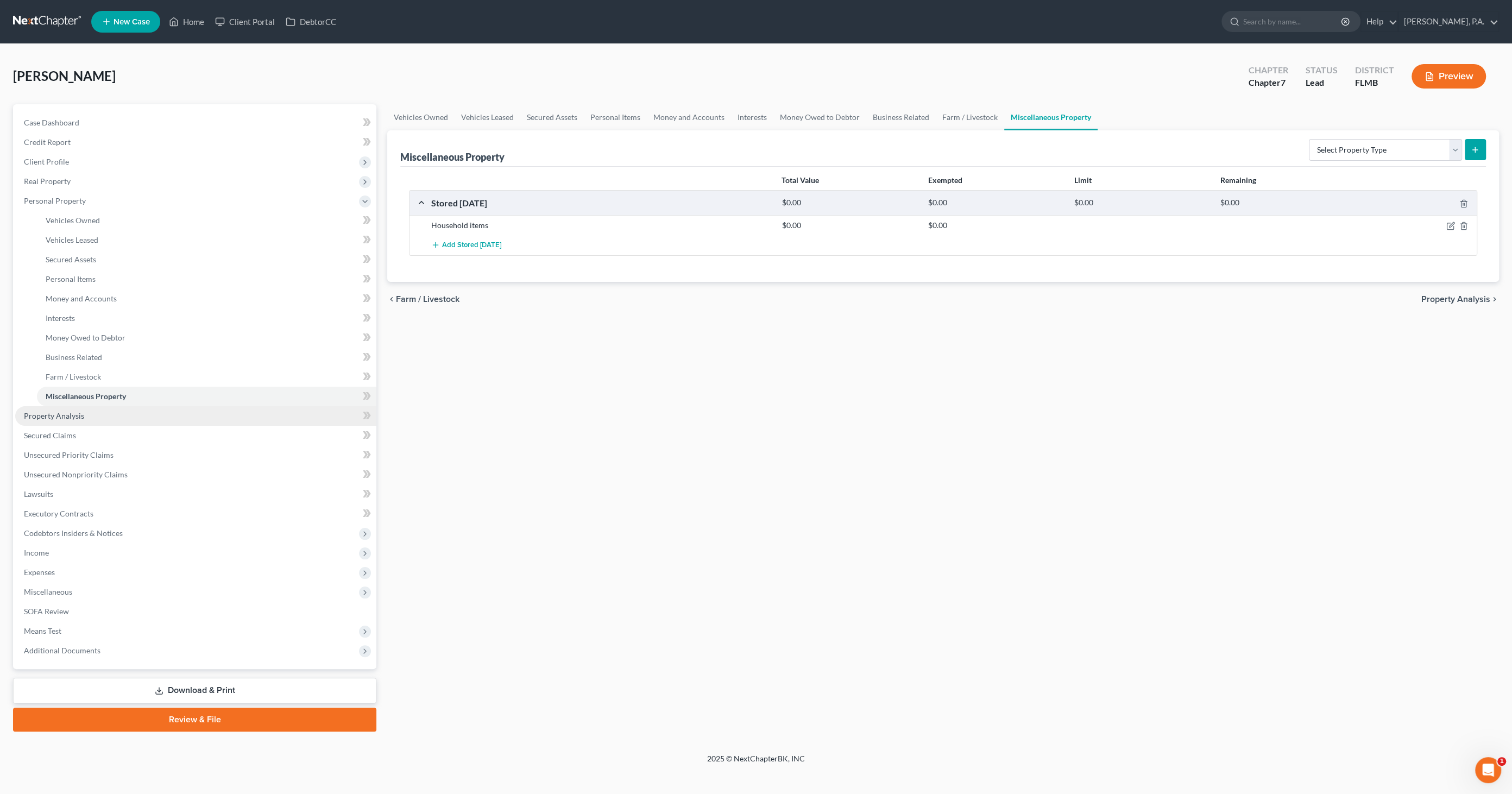
click at [110, 410] on link "Property Analysis" at bounding box center [195, 416] width 361 height 19
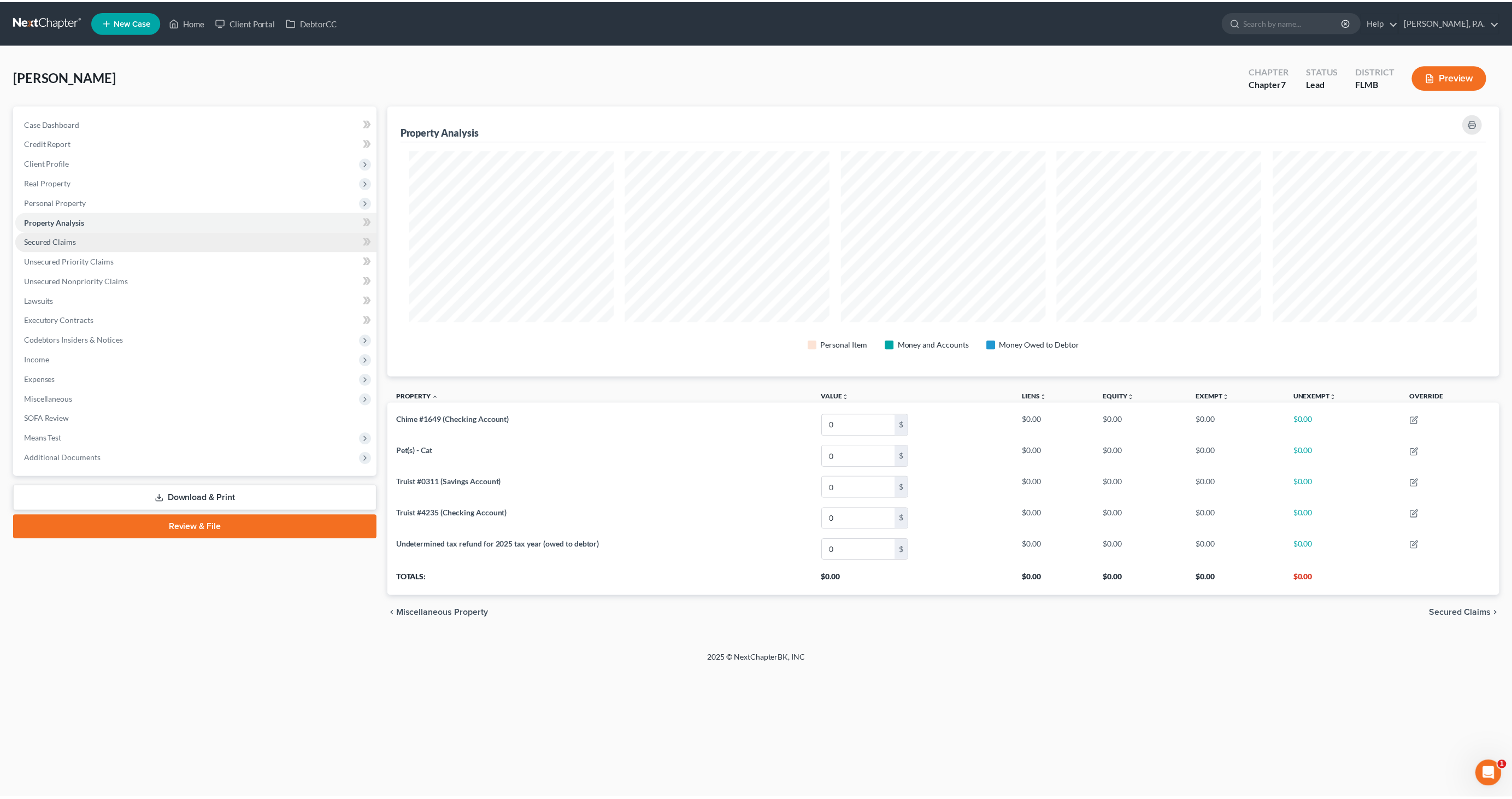
scroll to position [271, 1118]
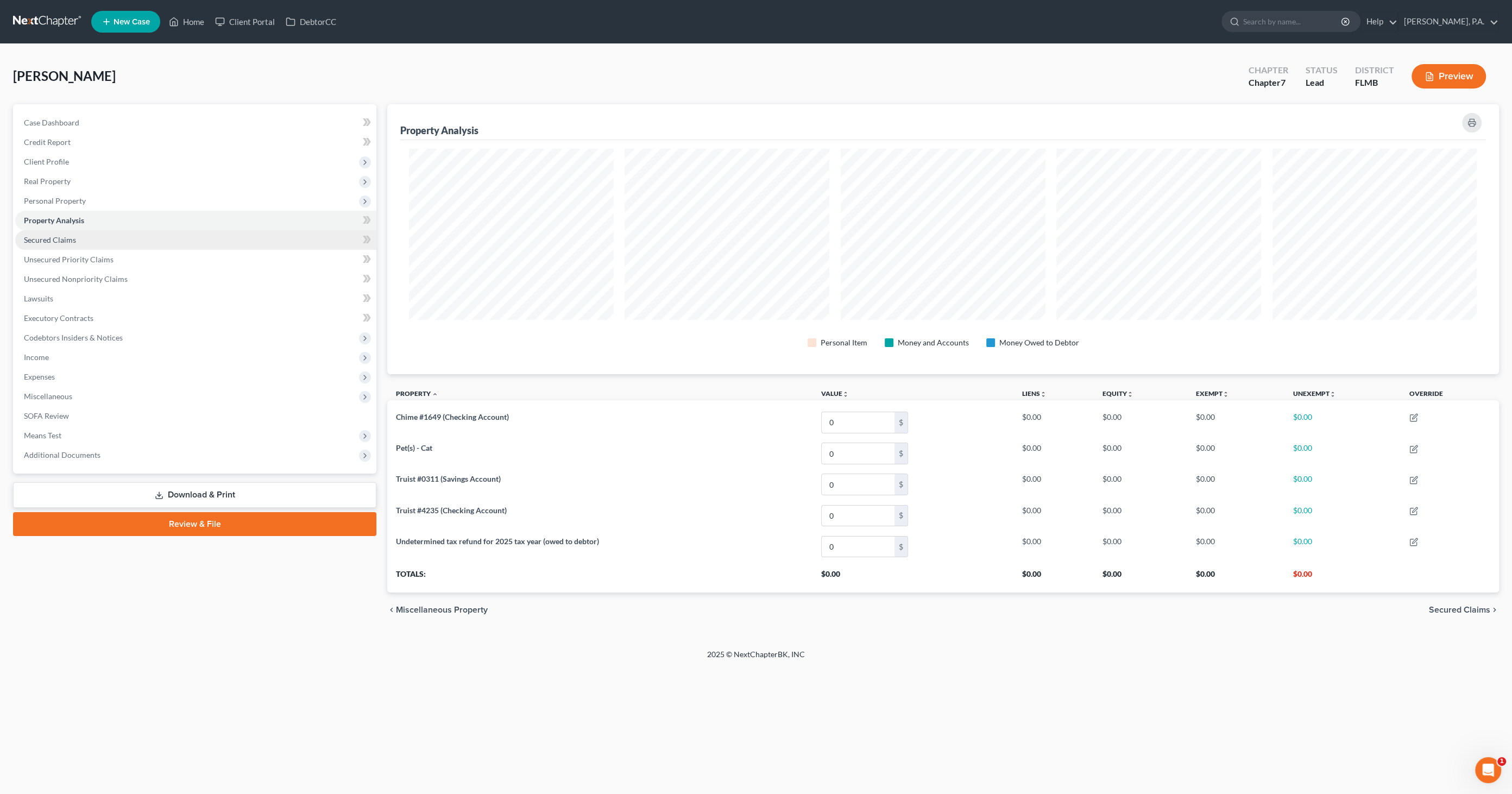
click at [64, 241] on span "Secured Claims" at bounding box center [49, 239] width 52 height 9
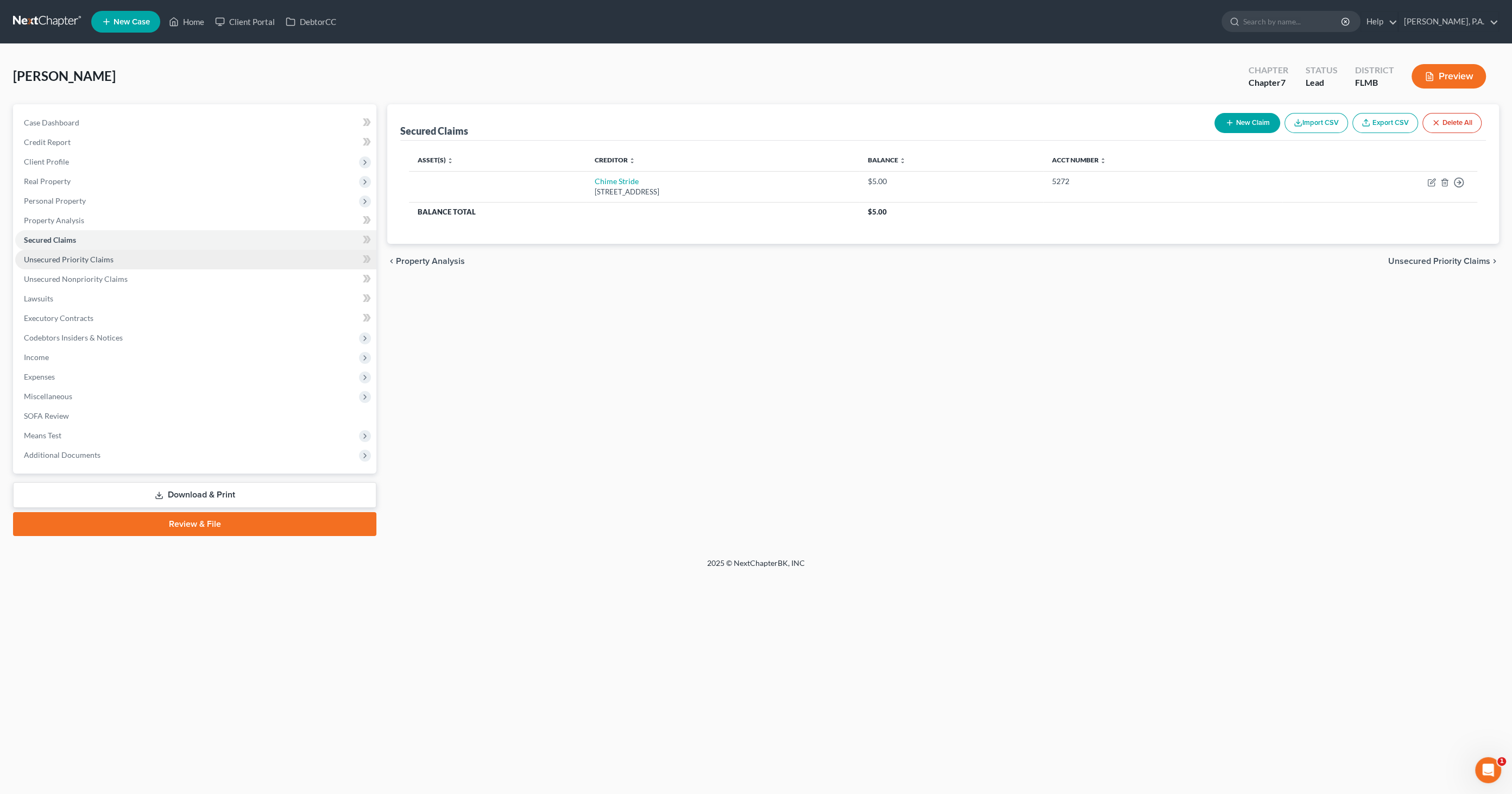
click at [73, 260] on span "Unsecured Priority Claims" at bounding box center [68, 259] width 89 height 9
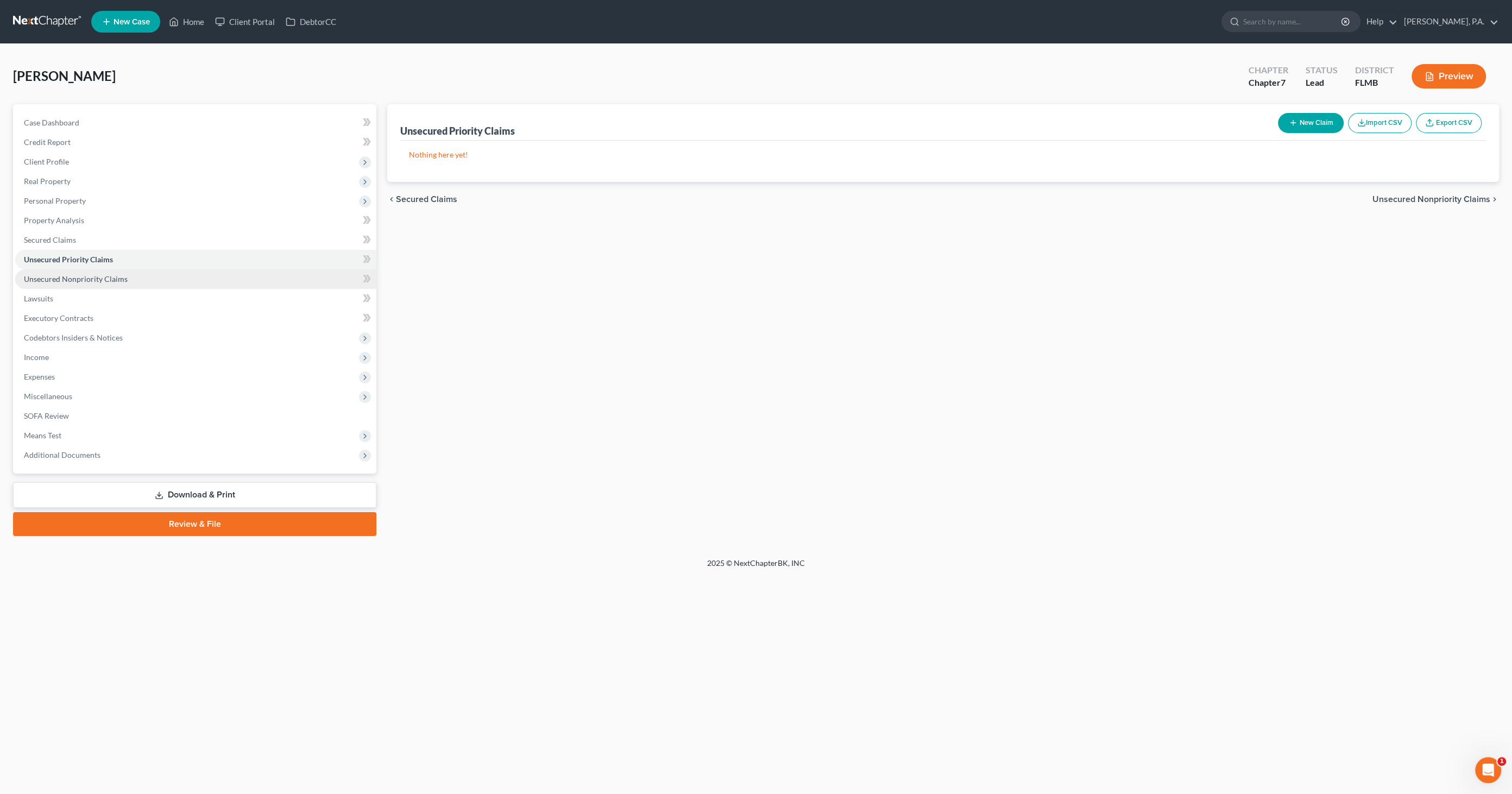
click at [66, 281] on span "Unsecured Nonpriority Claims" at bounding box center [75, 278] width 104 height 9
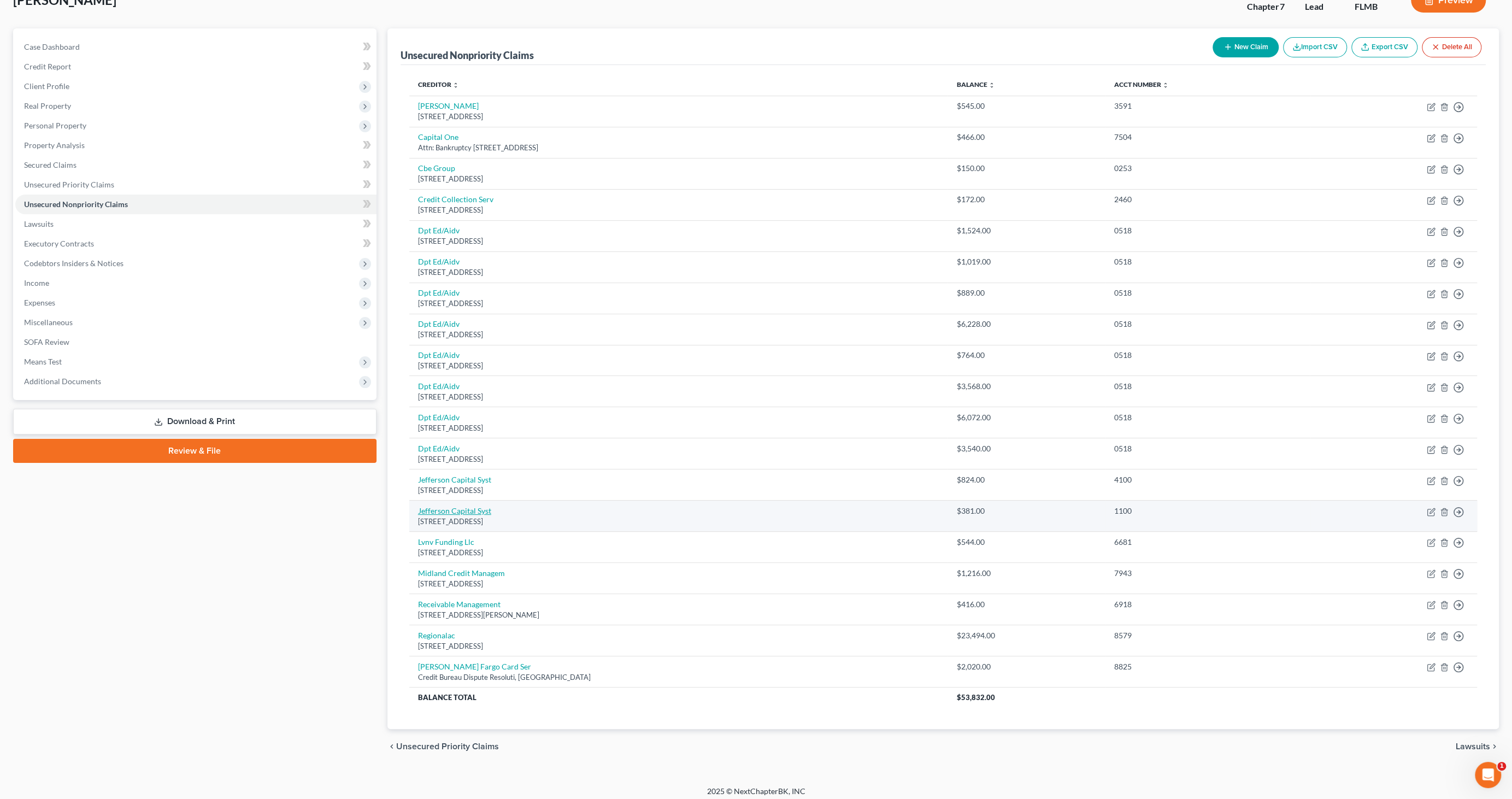
scroll to position [79, 0]
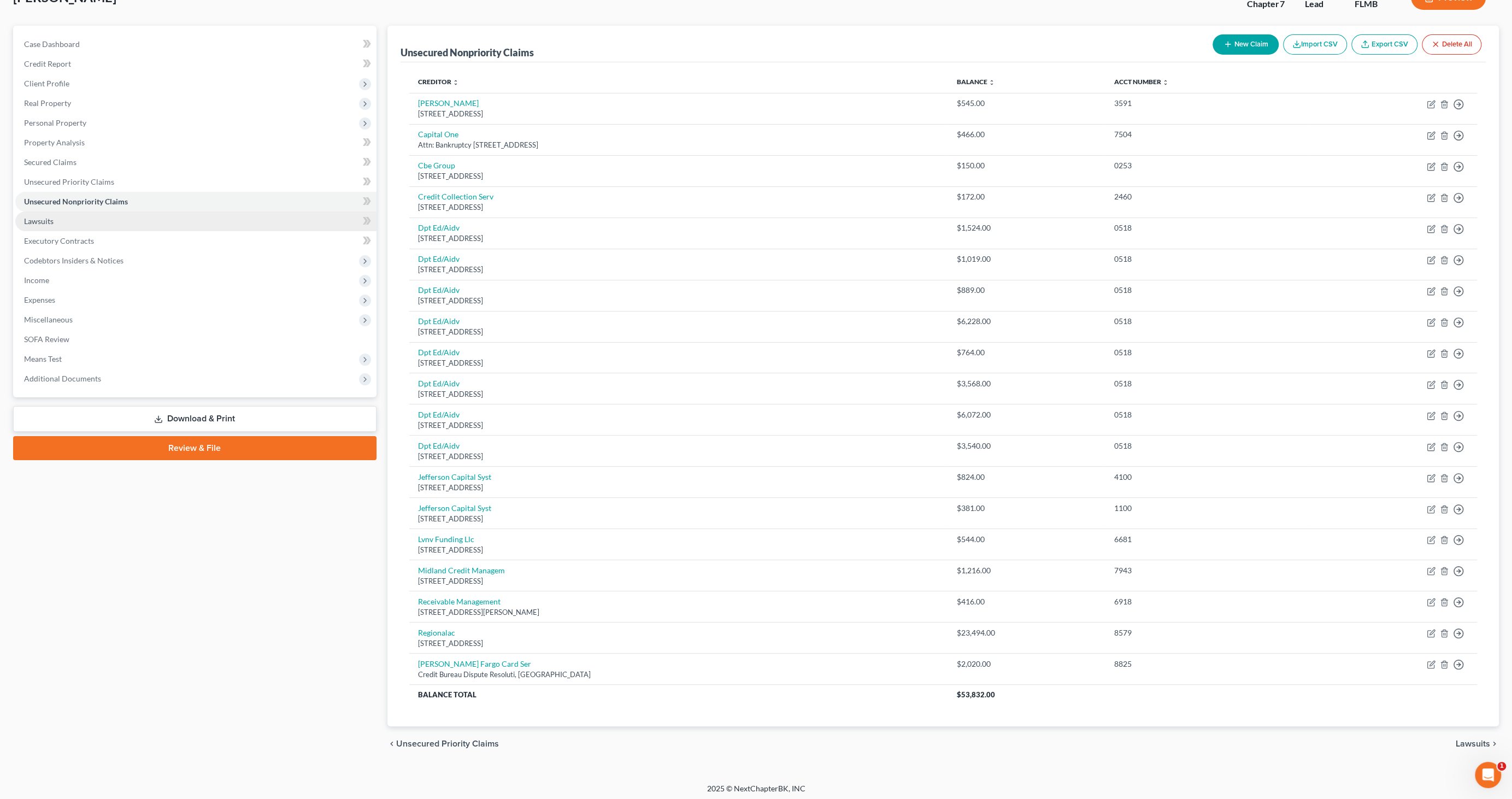
click at [47, 222] on span "Lawsuits" at bounding box center [38, 220] width 29 height 9
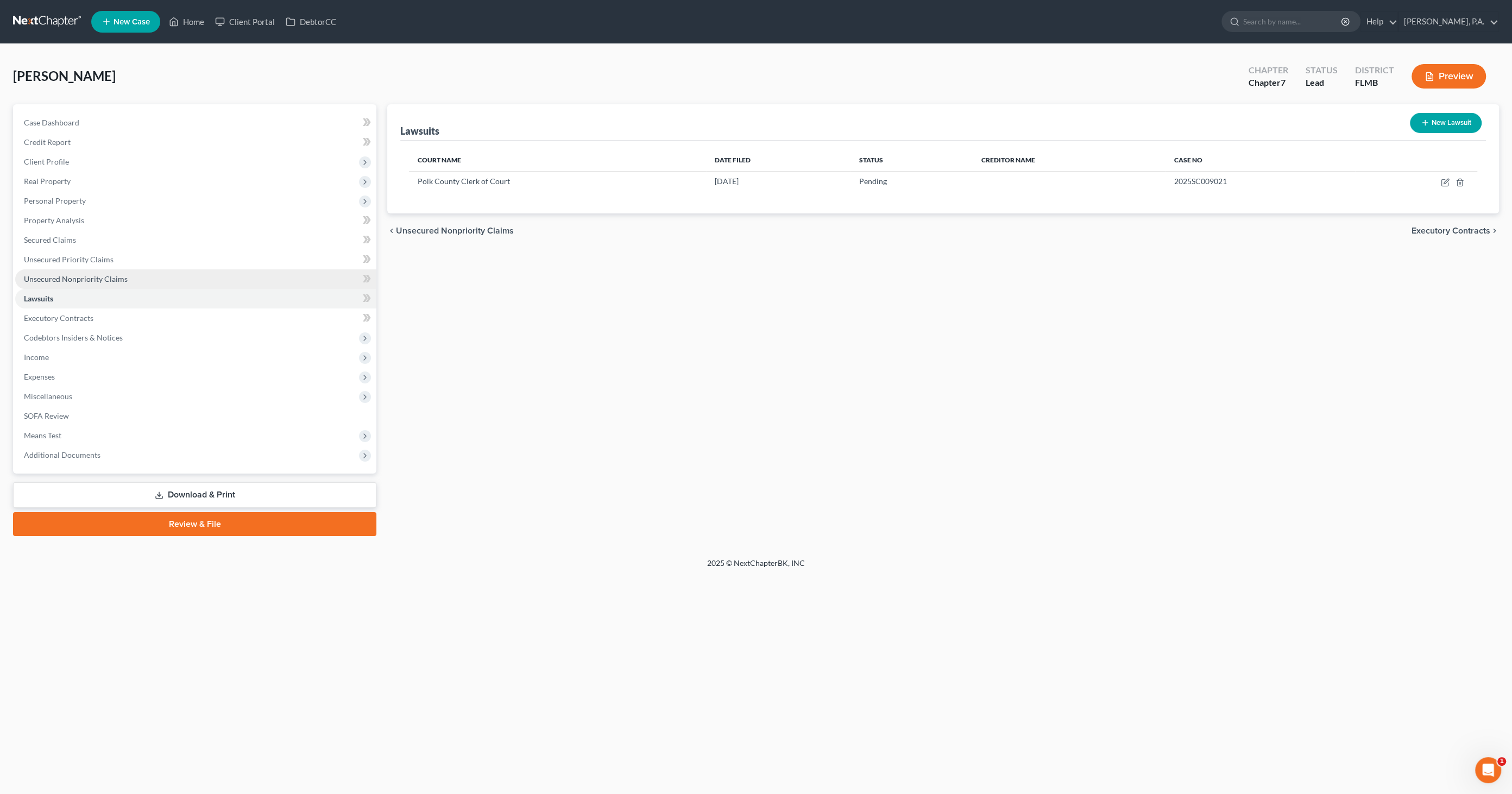
click at [50, 278] on span "Unsecured Nonpriority Claims" at bounding box center [75, 278] width 104 height 9
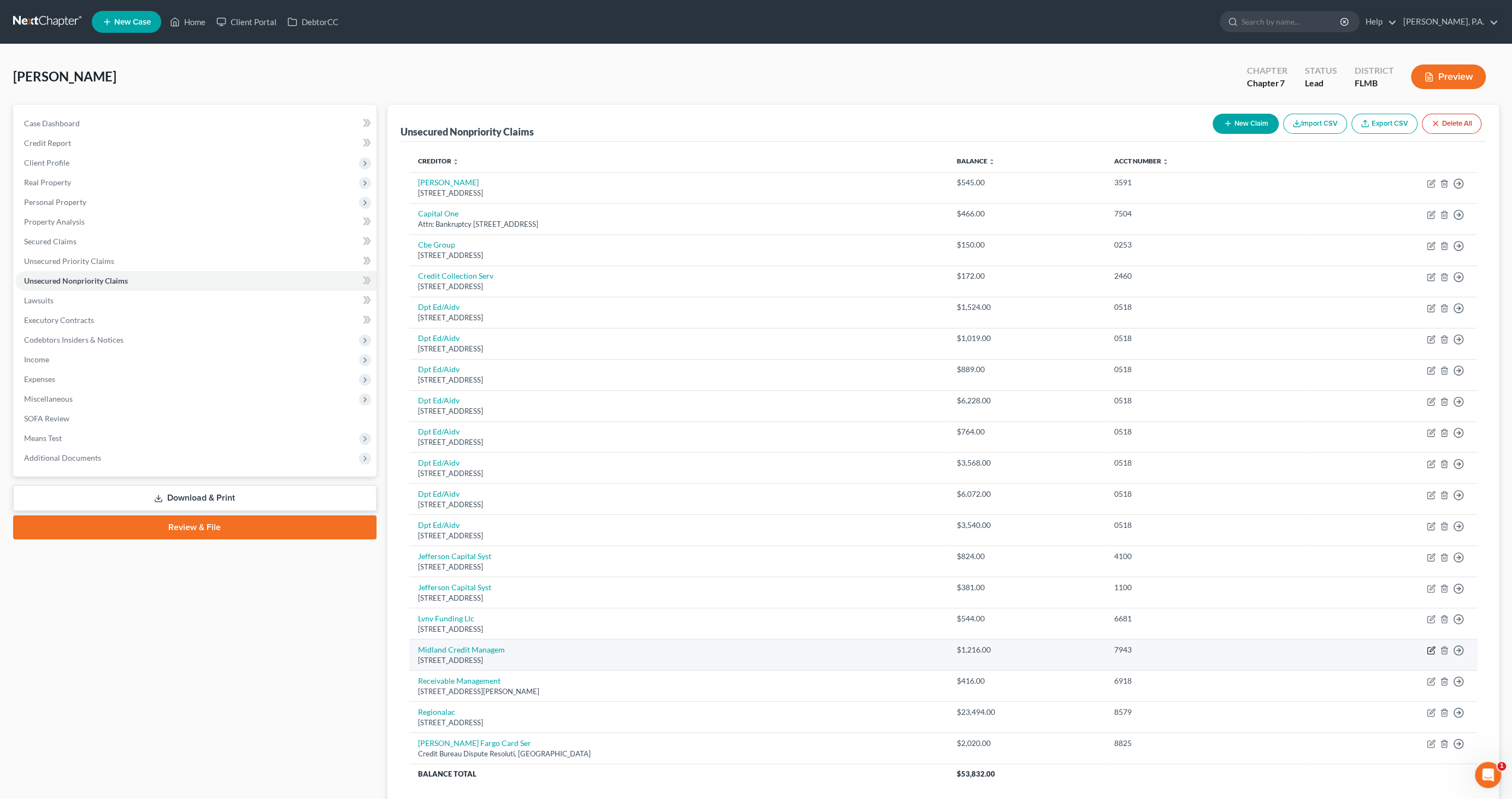
click at [1433, 647] on icon "button" at bounding box center [1432, 650] width 5 height 5
select select "23"
select select "0"
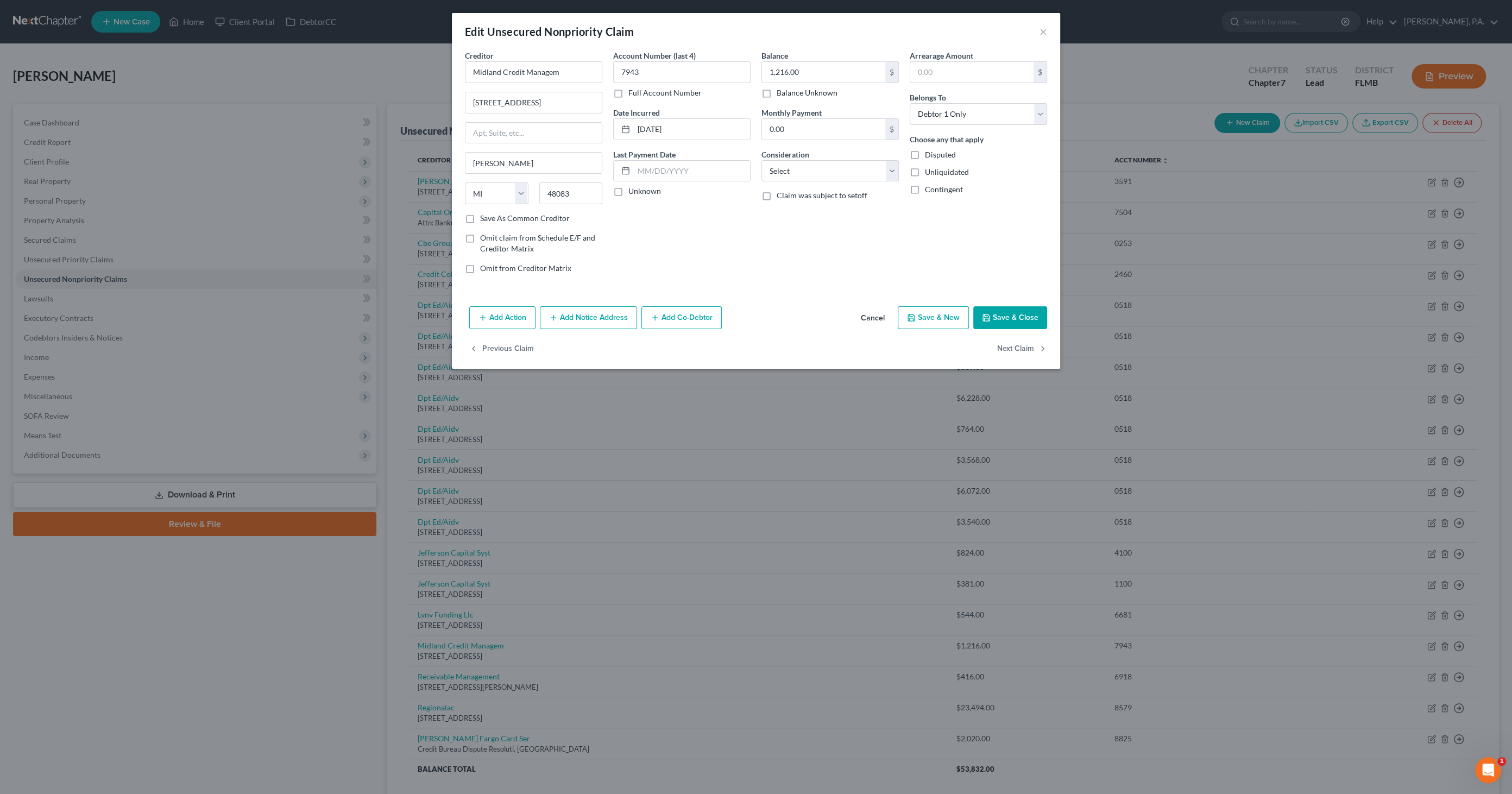
click at [602, 320] on button "Add Notice Address" at bounding box center [588, 318] width 97 height 23
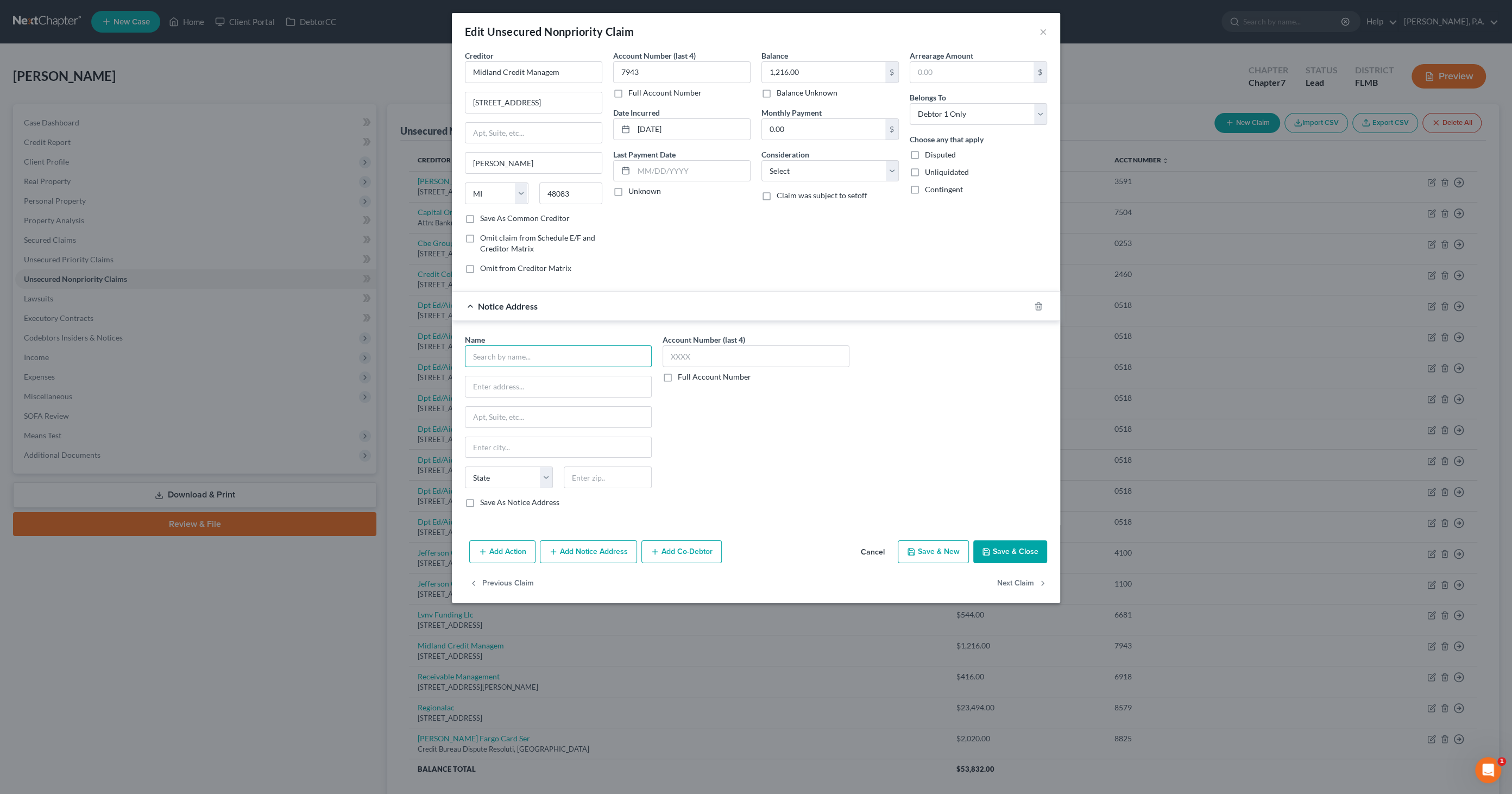
click at [518, 350] on input "text" at bounding box center [558, 356] width 187 height 22
type input "[PERSON_NAME], Palma, [PERSON_NAME], & [PERSON_NAME], PLLC"
type input "[STREET_ADDRESS]"
type input "Suite 401"
type input "[GEOGRAPHIC_DATA]"
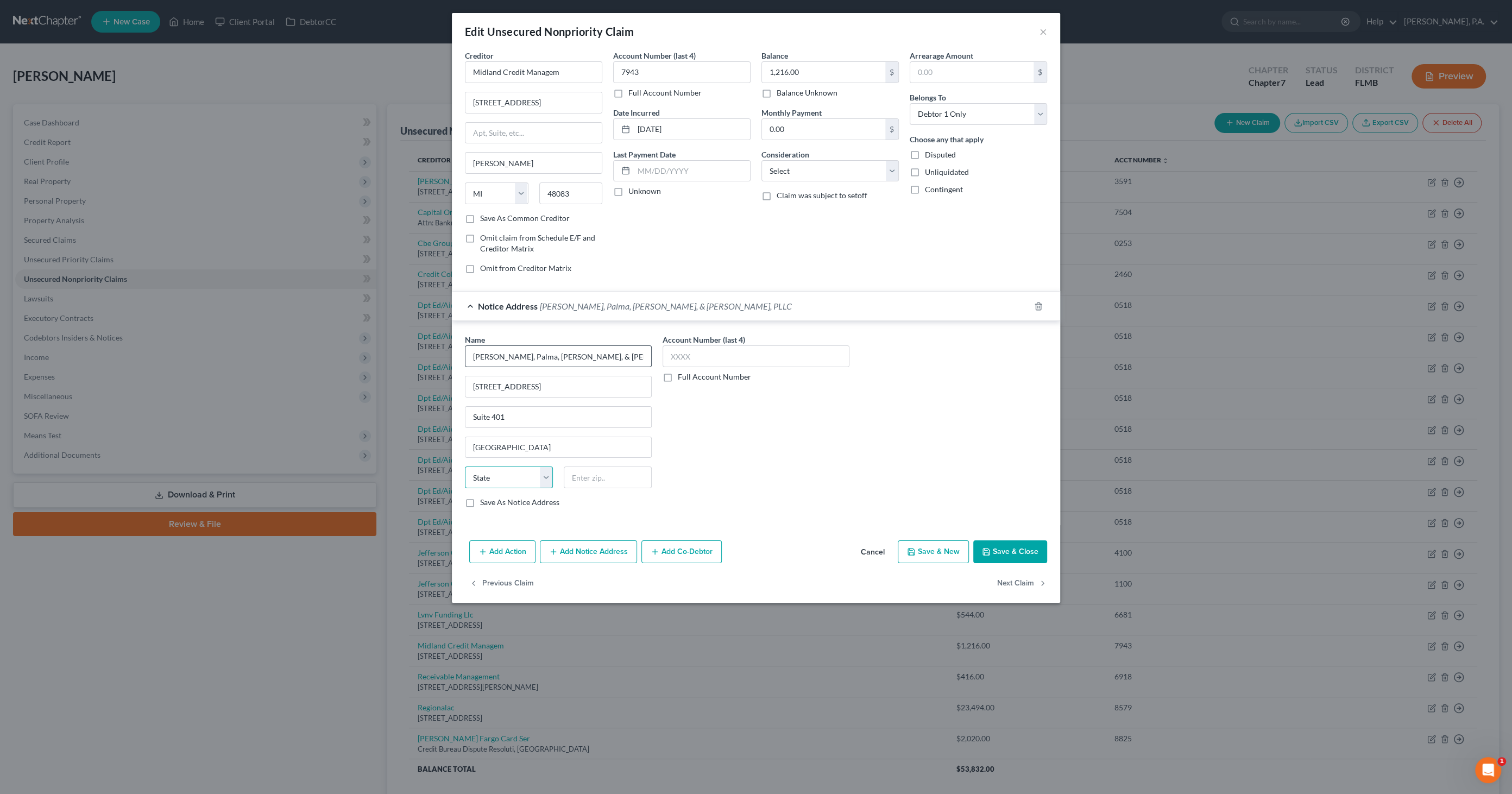
select select "9"
type input "33126"
click at [1003, 551] on button "Save & Close" at bounding box center [1010, 552] width 74 height 23
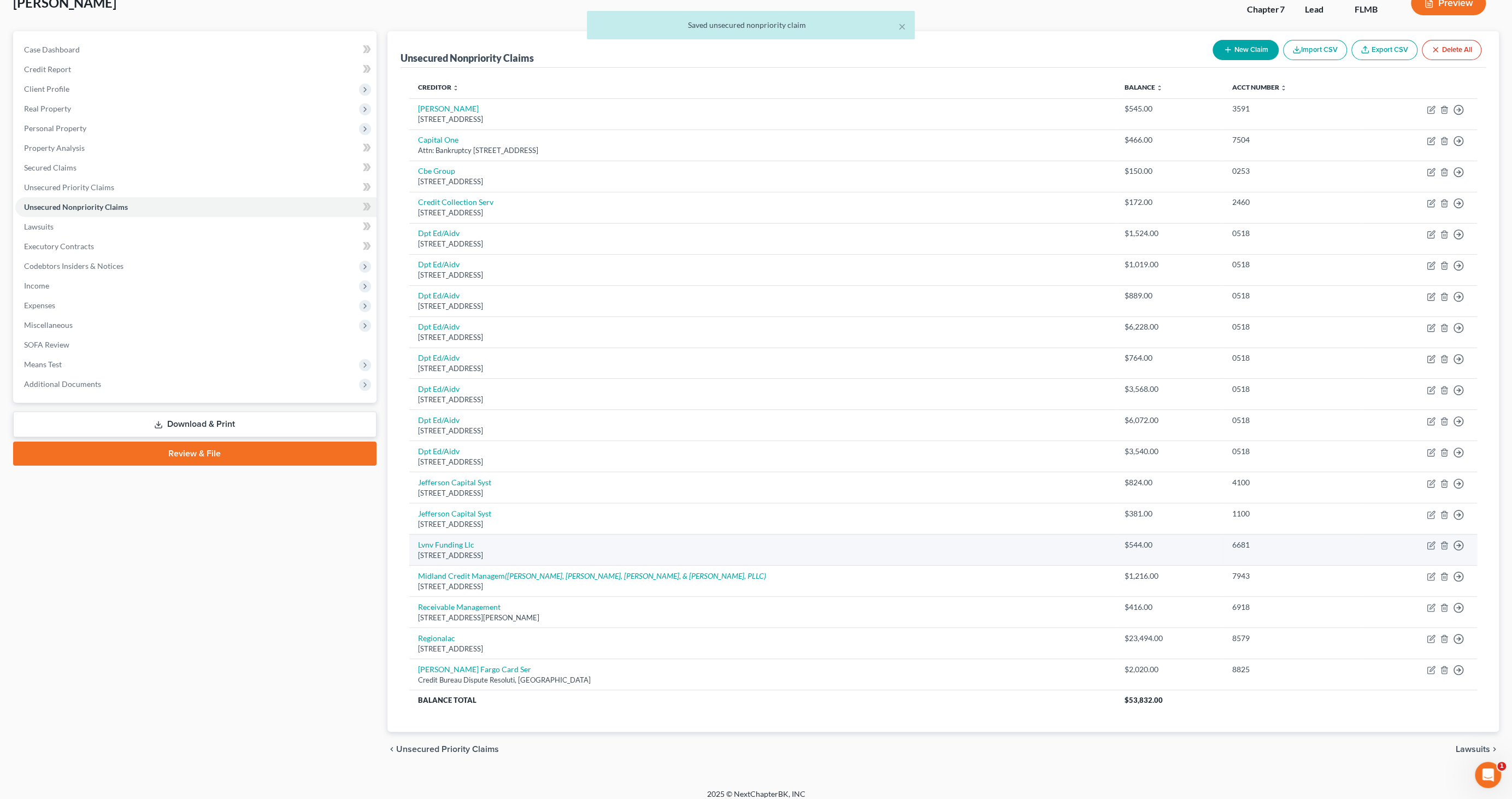
scroll to position [79, 0]
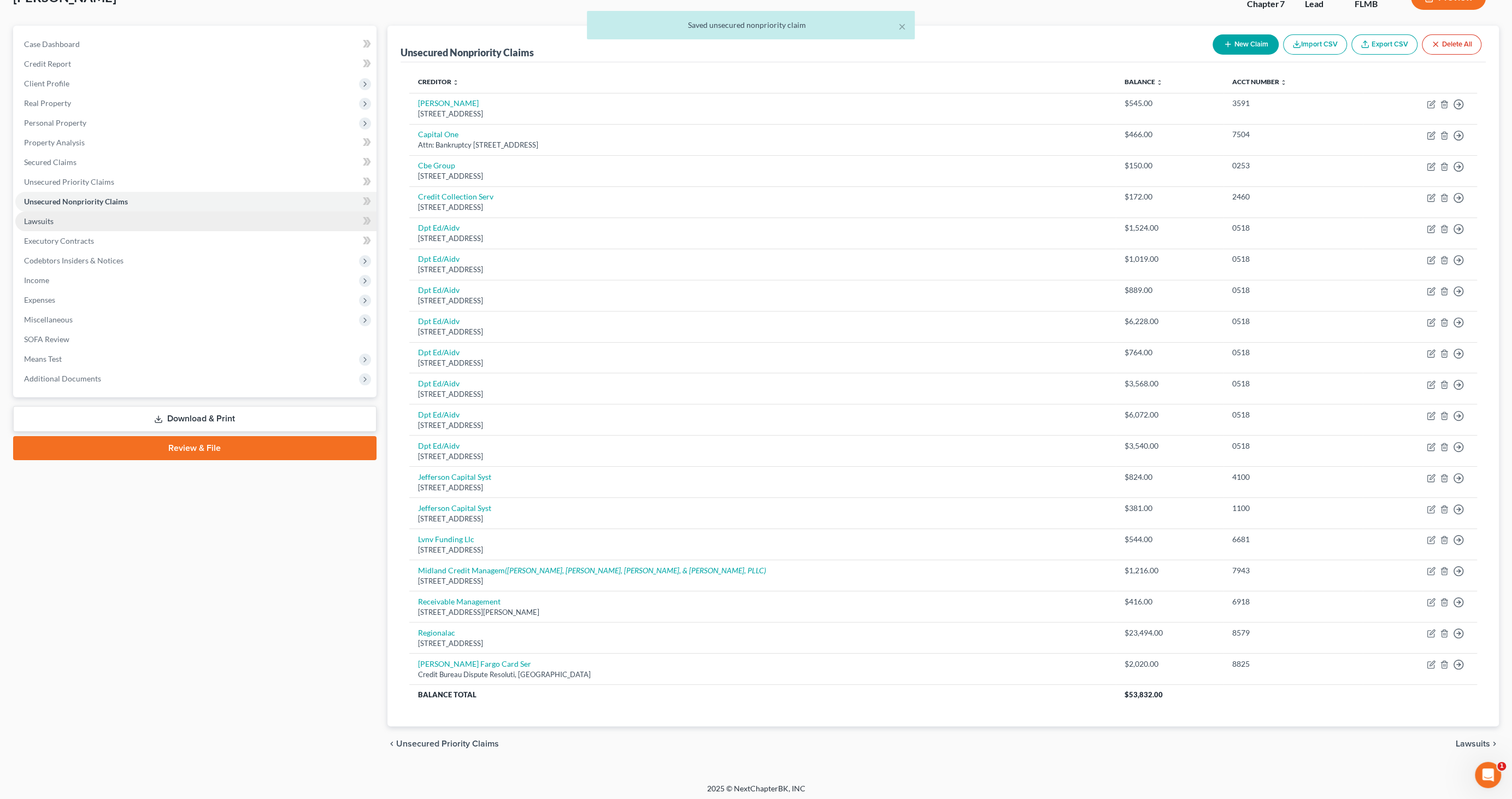
click at [48, 223] on span "Lawsuits" at bounding box center [38, 220] width 29 height 9
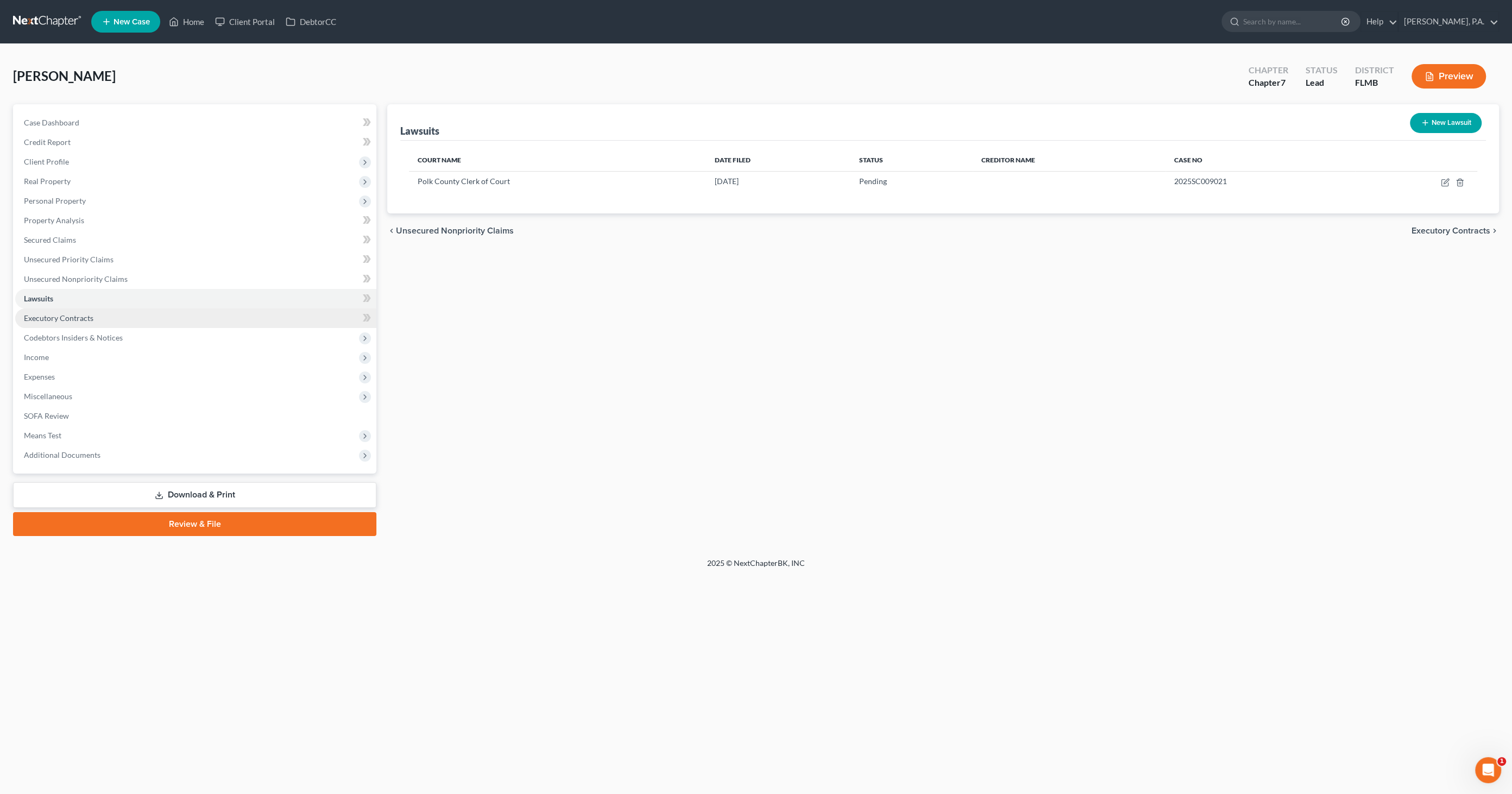
click at [45, 321] on span "Executory Contracts" at bounding box center [58, 317] width 70 height 9
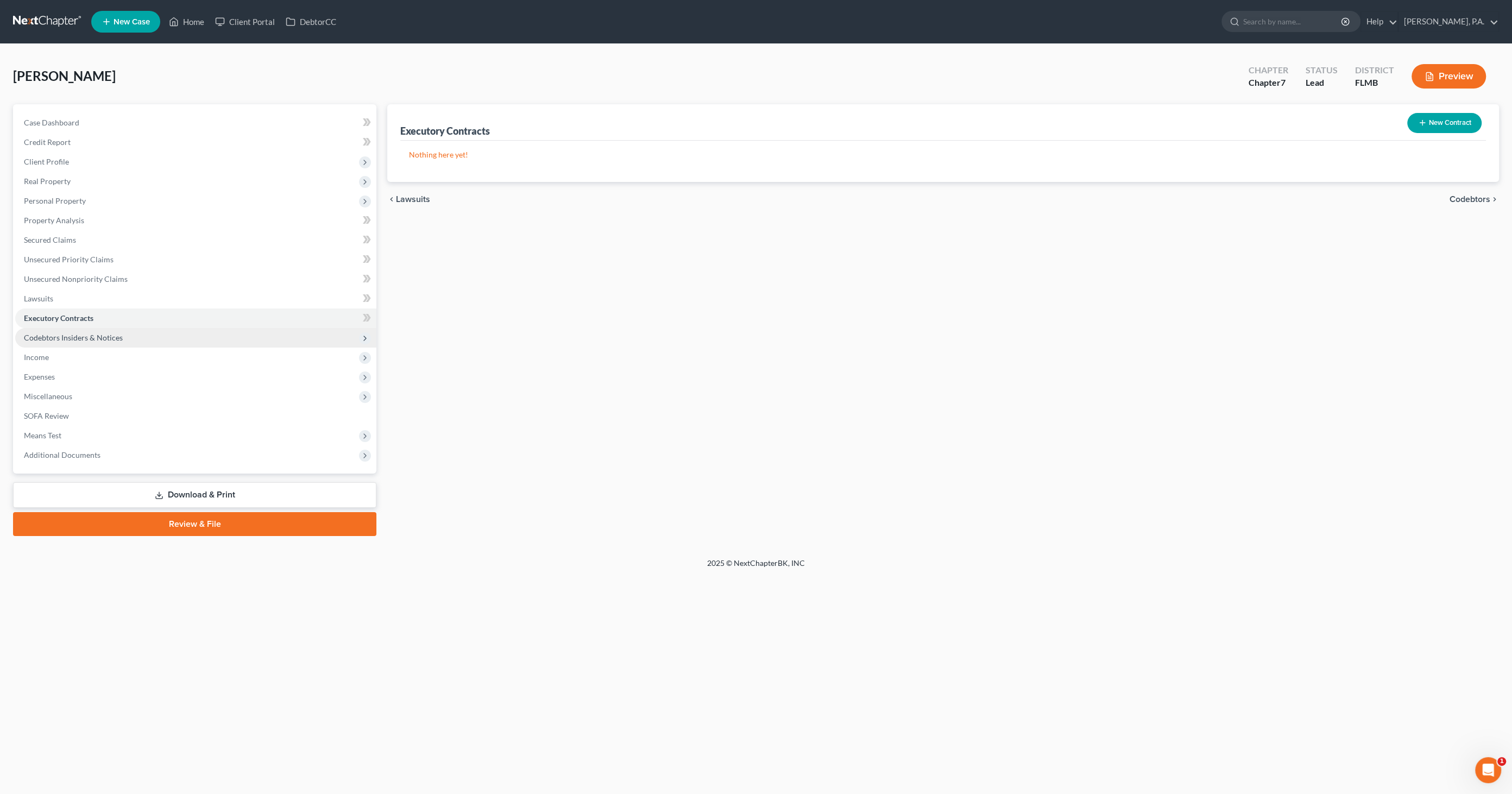
click at [39, 340] on span "Codebtors Insiders & Notices" at bounding box center [73, 337] width 99 height 9
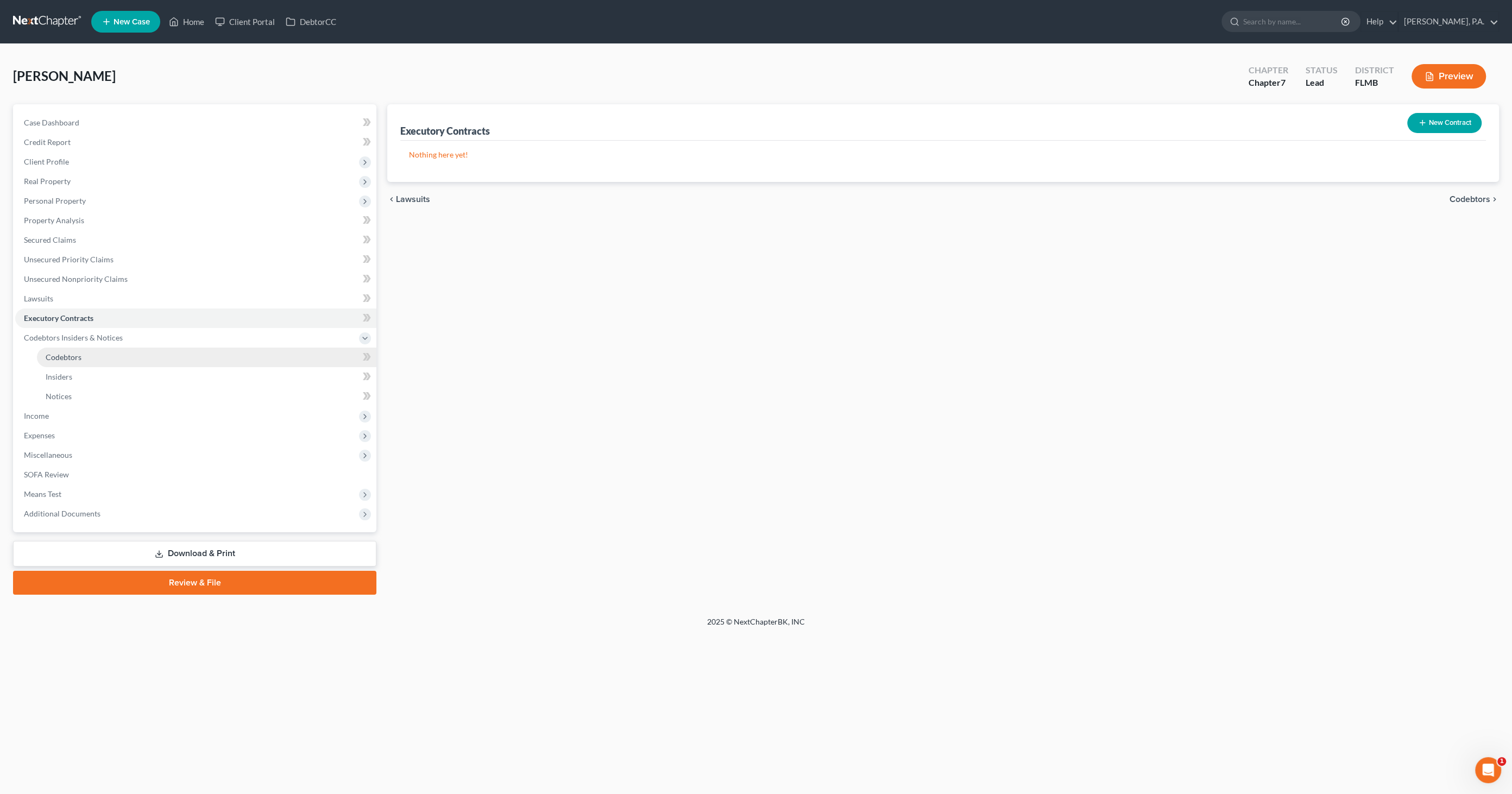
click at [46, 356] on span "Codebtors" at bounding box center [63, 357] width 36 height 9
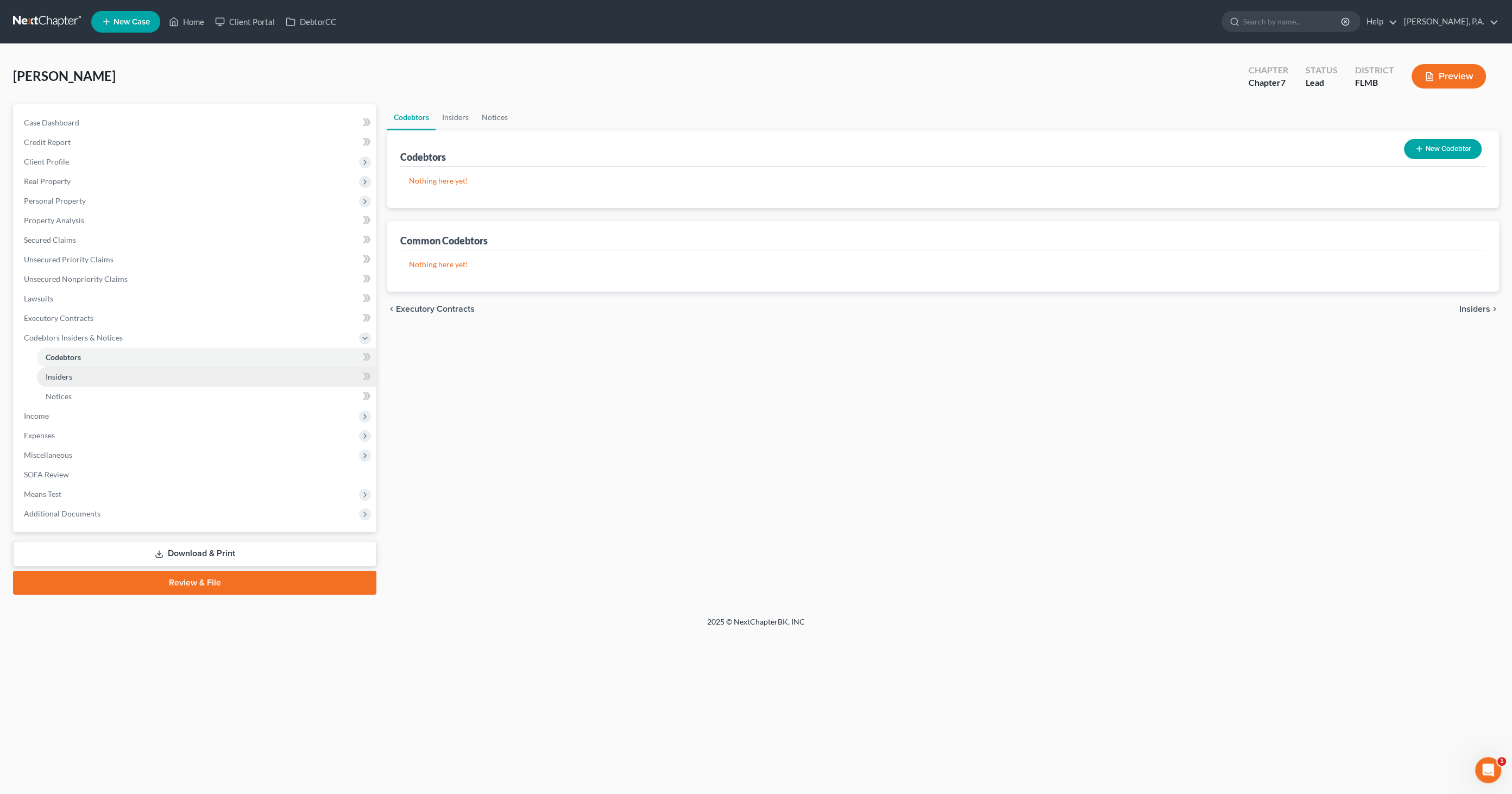
click at [44, 375] on link "Insiders" at bounding box center [207, 377] width 339 height 19
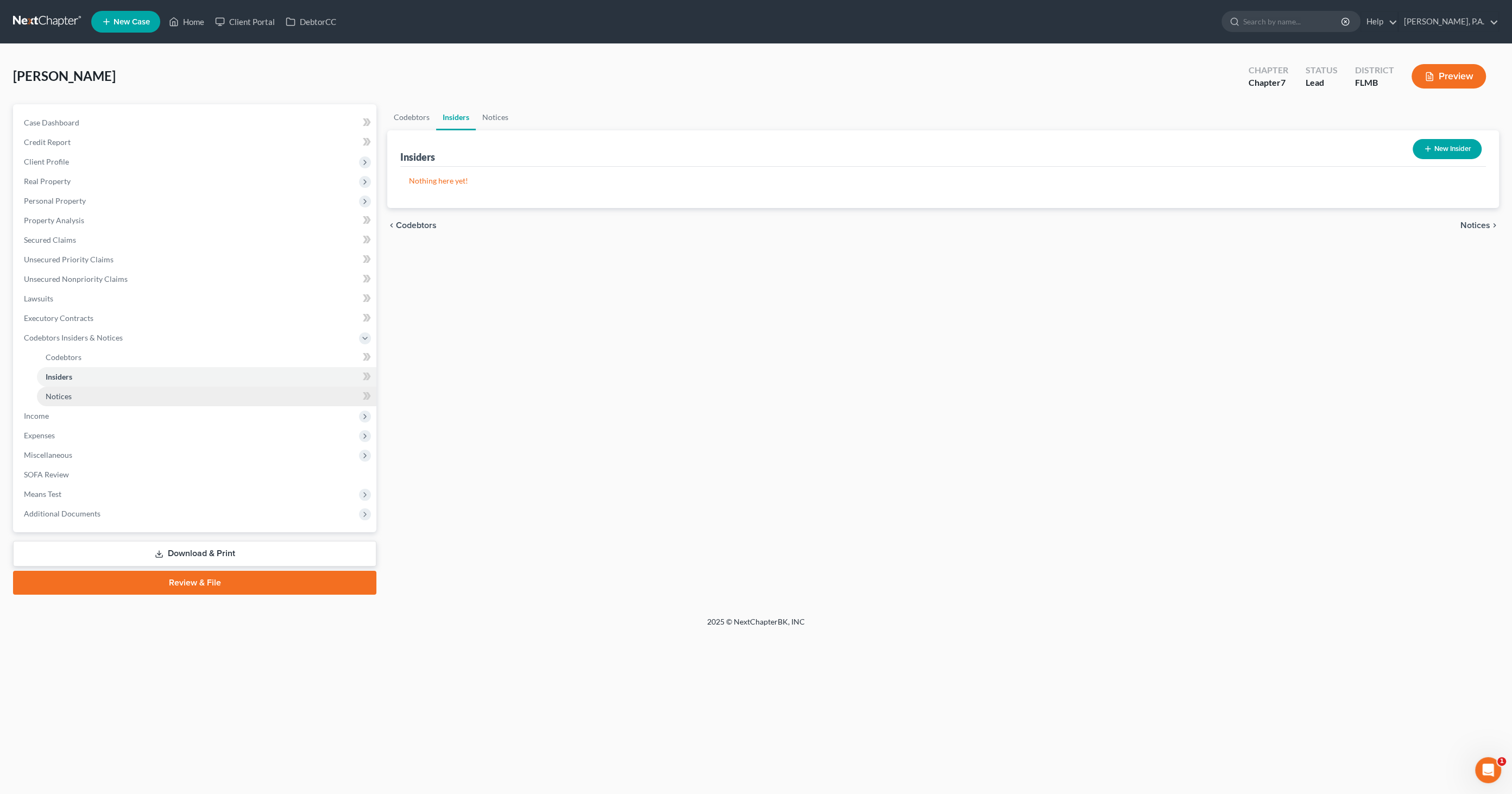
click at [52, 393] on span "Notices" at bounding box center [58, 396] width 26 height 9
click at [47, 413] on span "Income" at bounding box center [36, 415] width 25 height 9
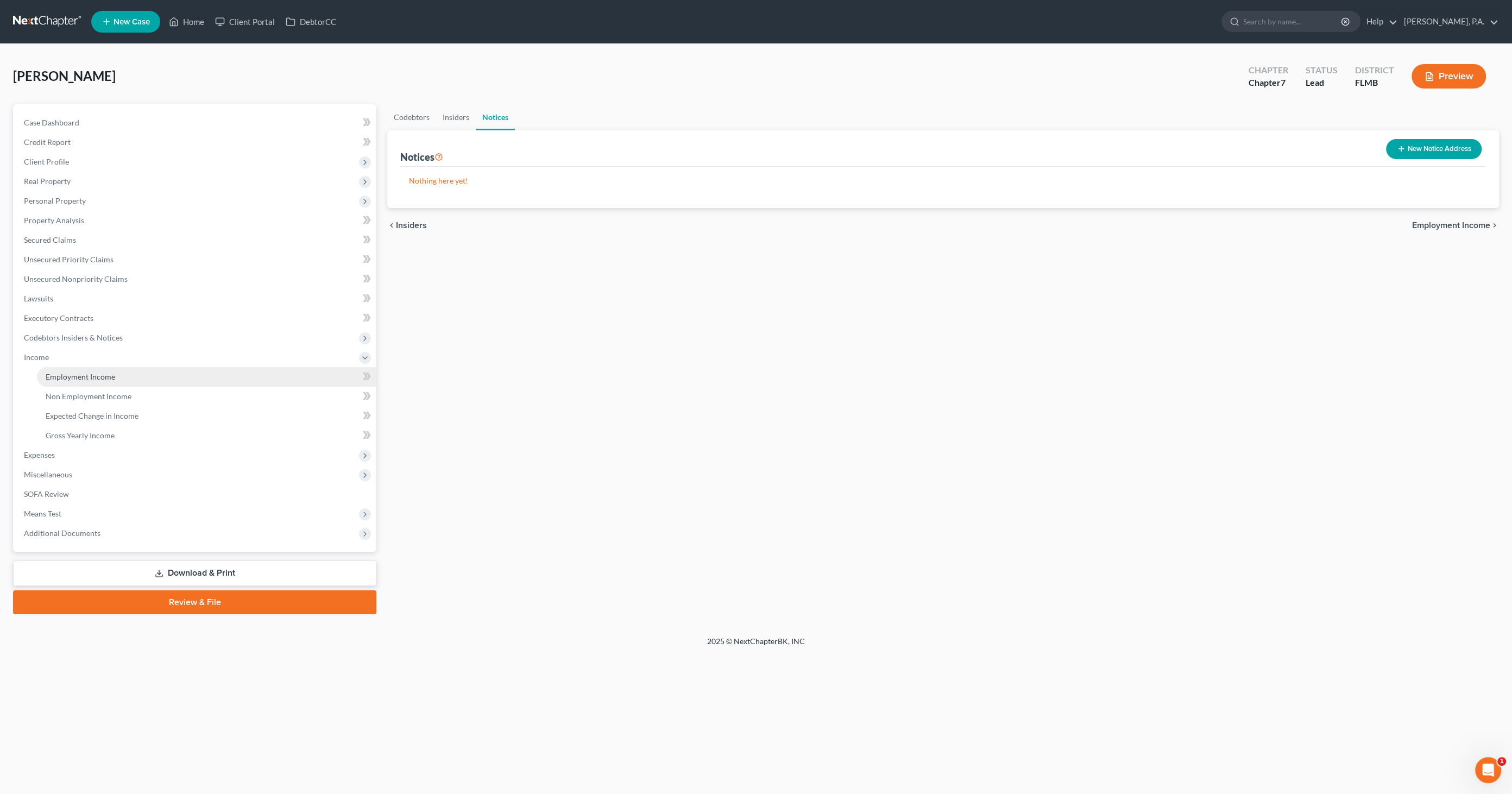
click at [72, 378] on span "Employment Income" at bounding box center [80, 376] width 70 height 9
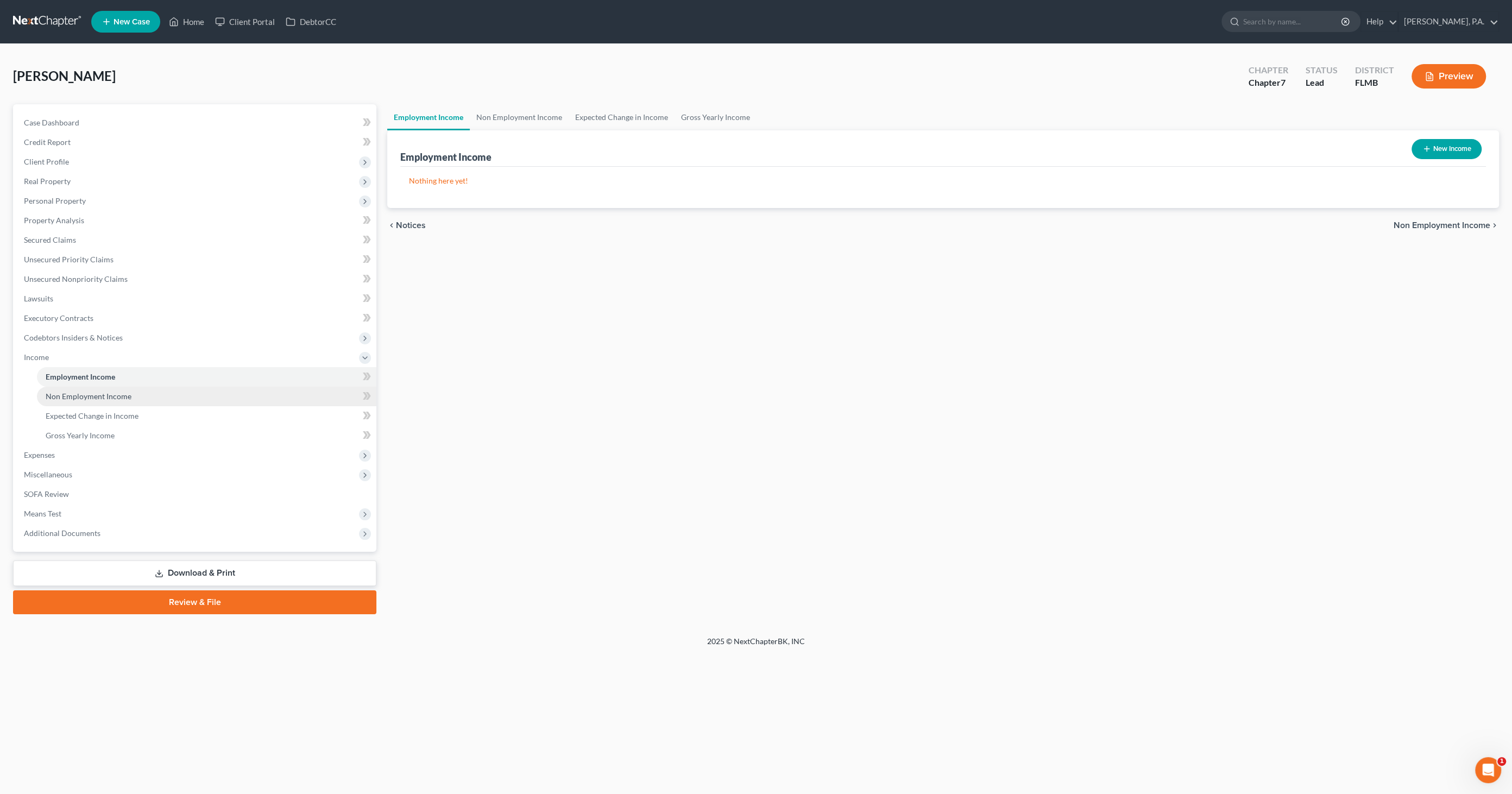
click at [72, 396] on span "Non Employment Income" at bounding box center [88, 396] width 86 height 9
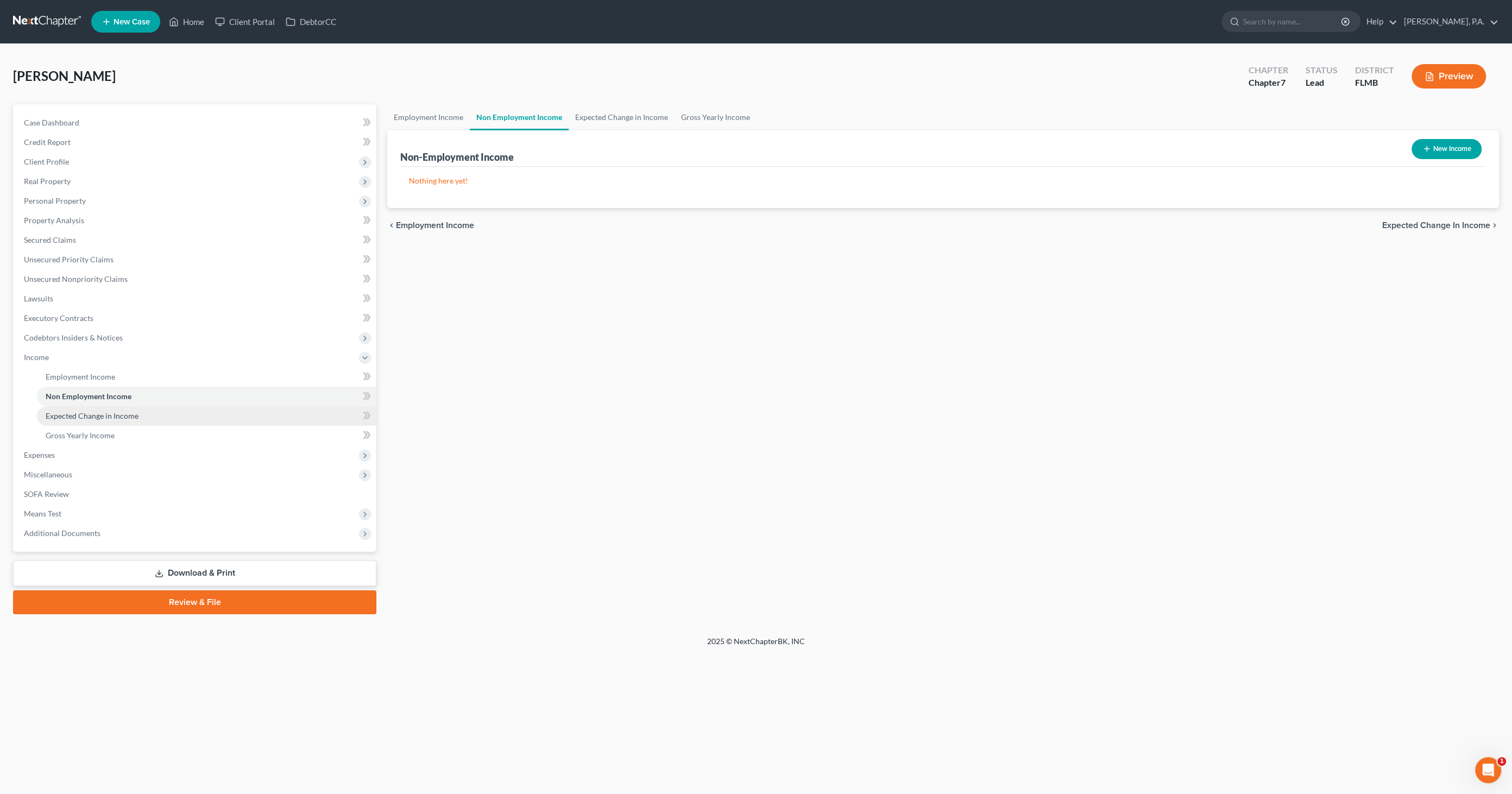
click at [68, 410] on link "Expected Change in Income" at bounding box center [207, 416] width 339 height 19
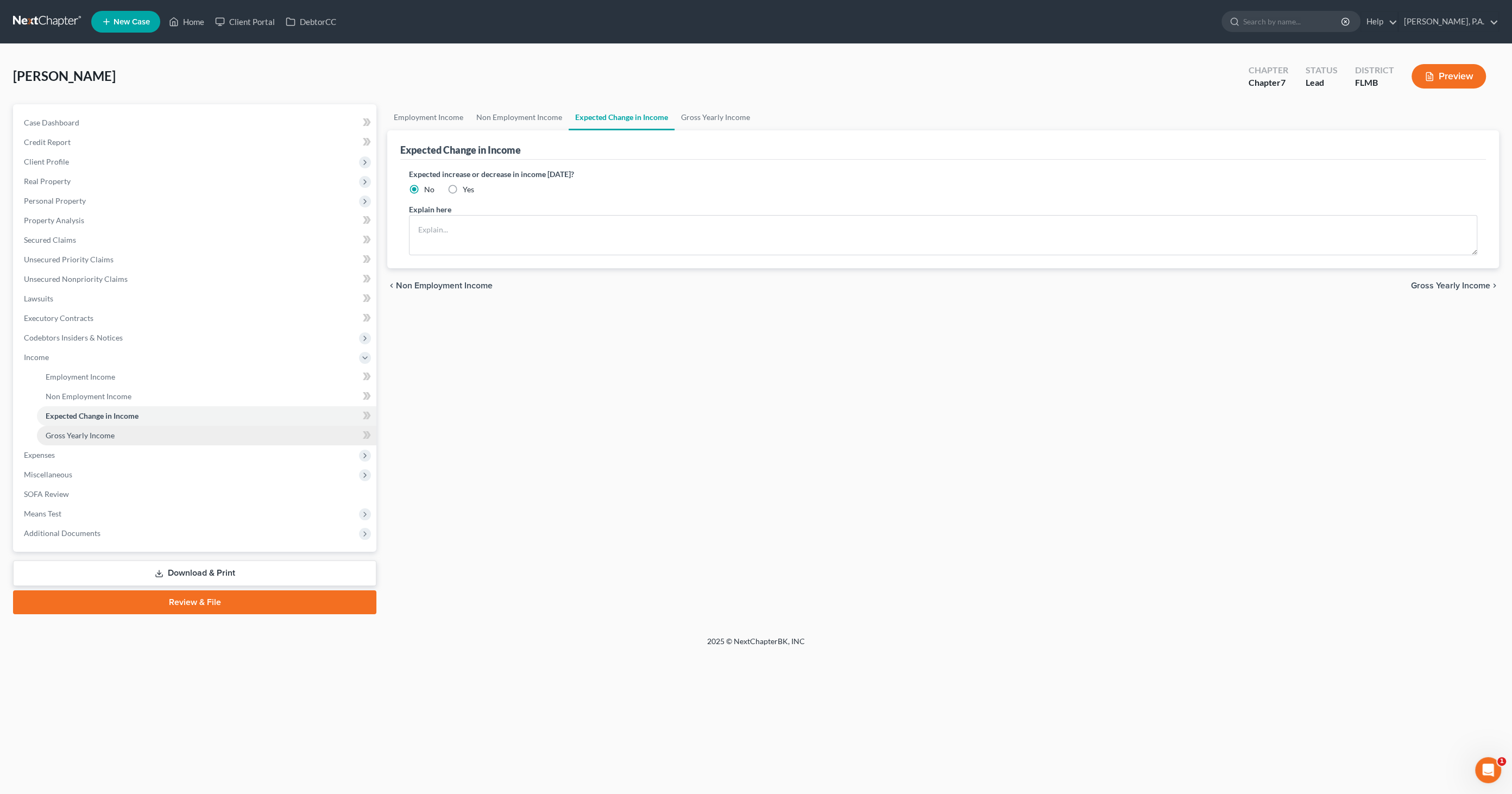
click at [64, 431] on span "Gross Yearly Income" at bounding box center [79, 435] width 69 height 9
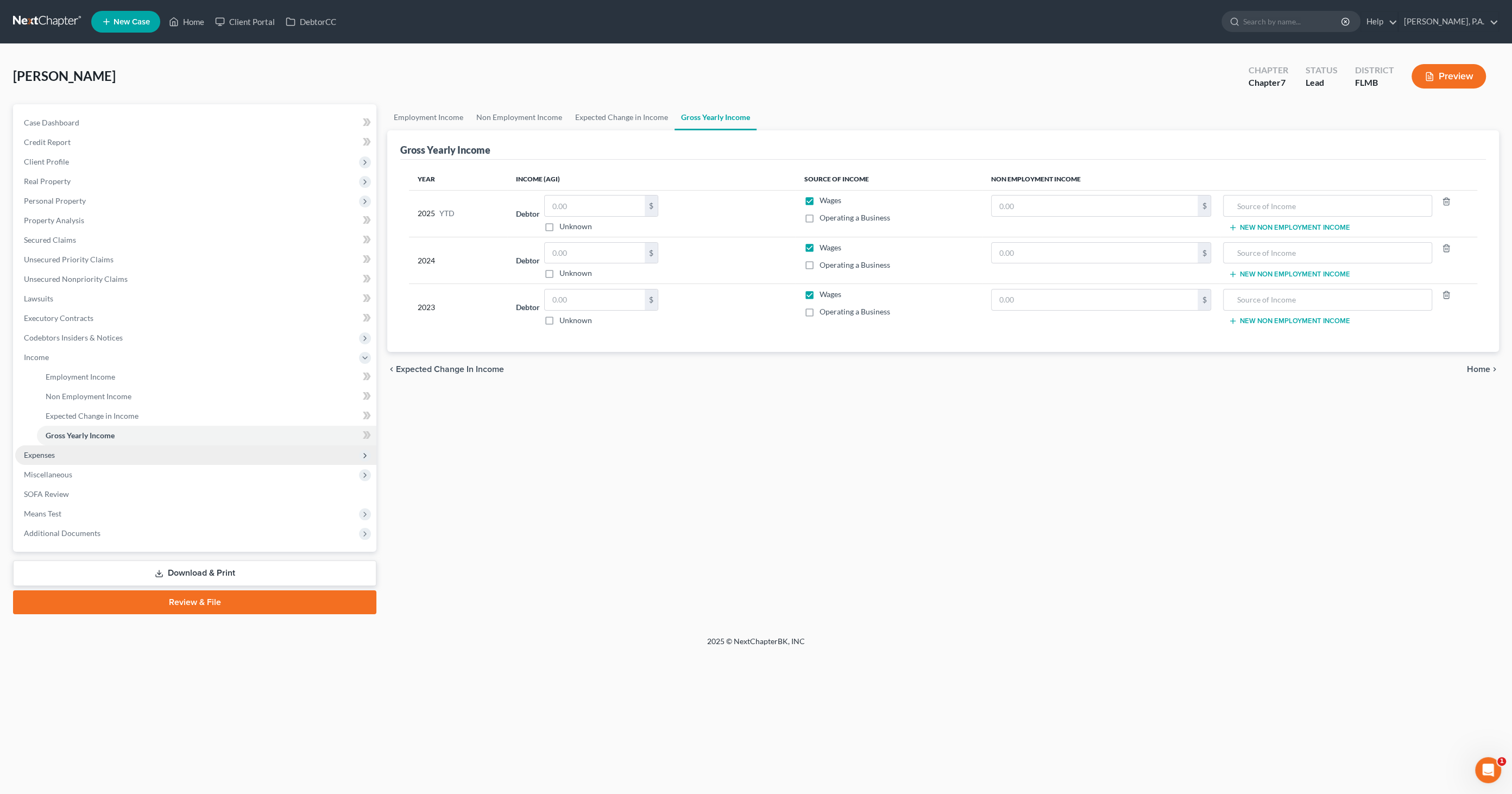
click at [39, 453] on span "Expenses" at bounding box center [39, 454] width 31 height 9
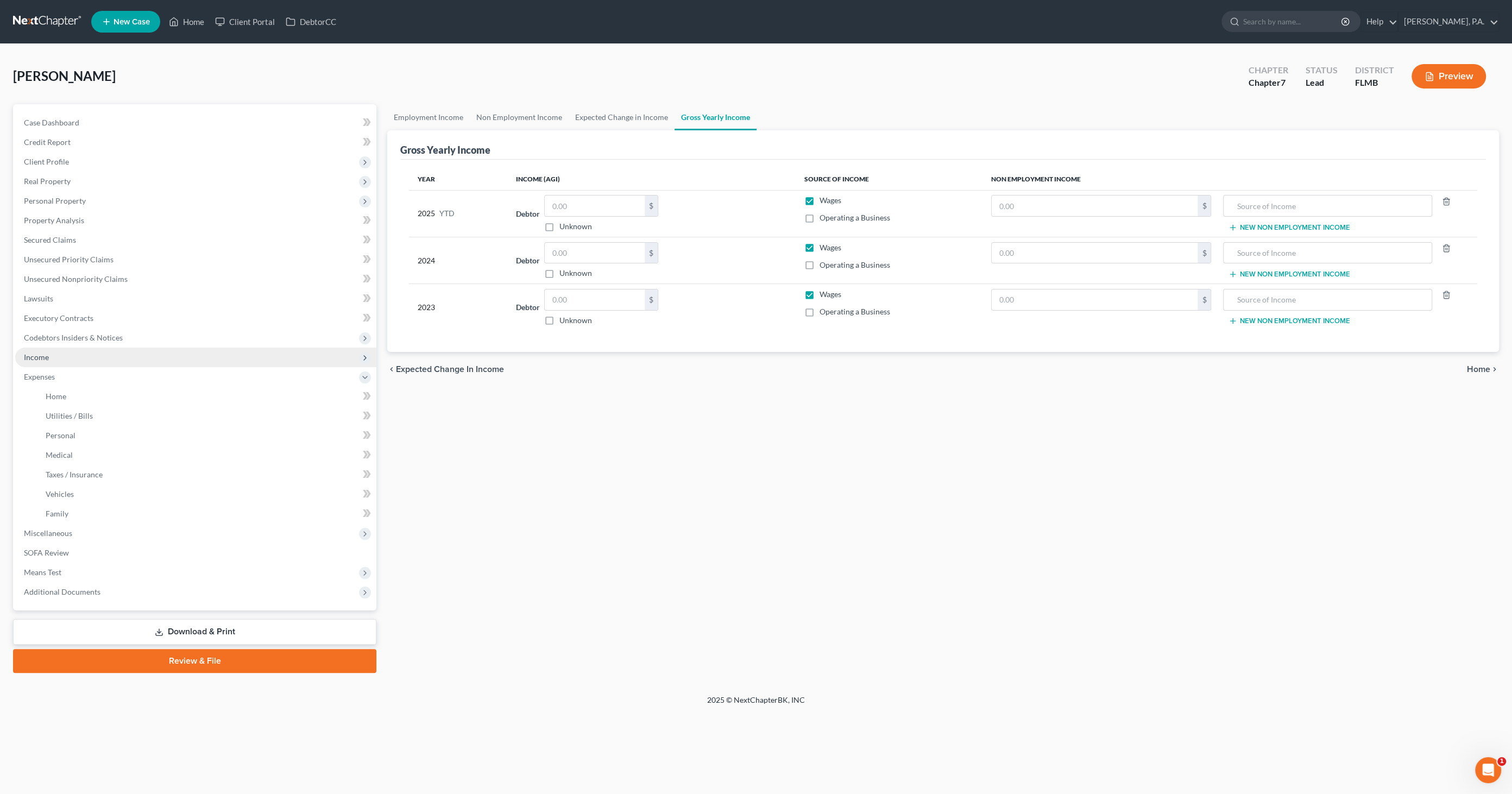
click at [47, 354] on span "Income" at bounding box center [36, 357] width 25 height 9
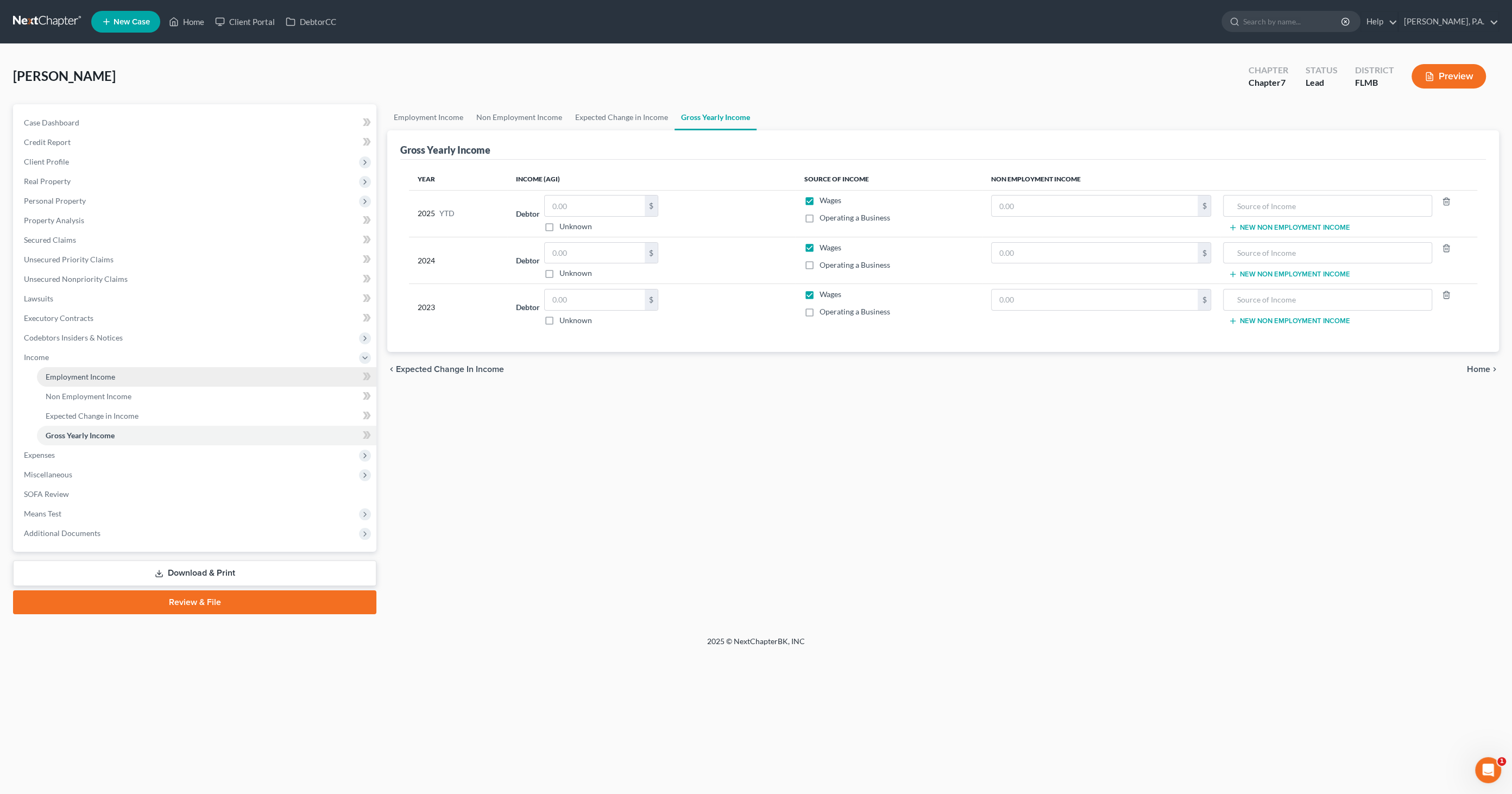
click at [105, 377] on span "Employment Income" at bounding box center [80, 376] width 70 height 9
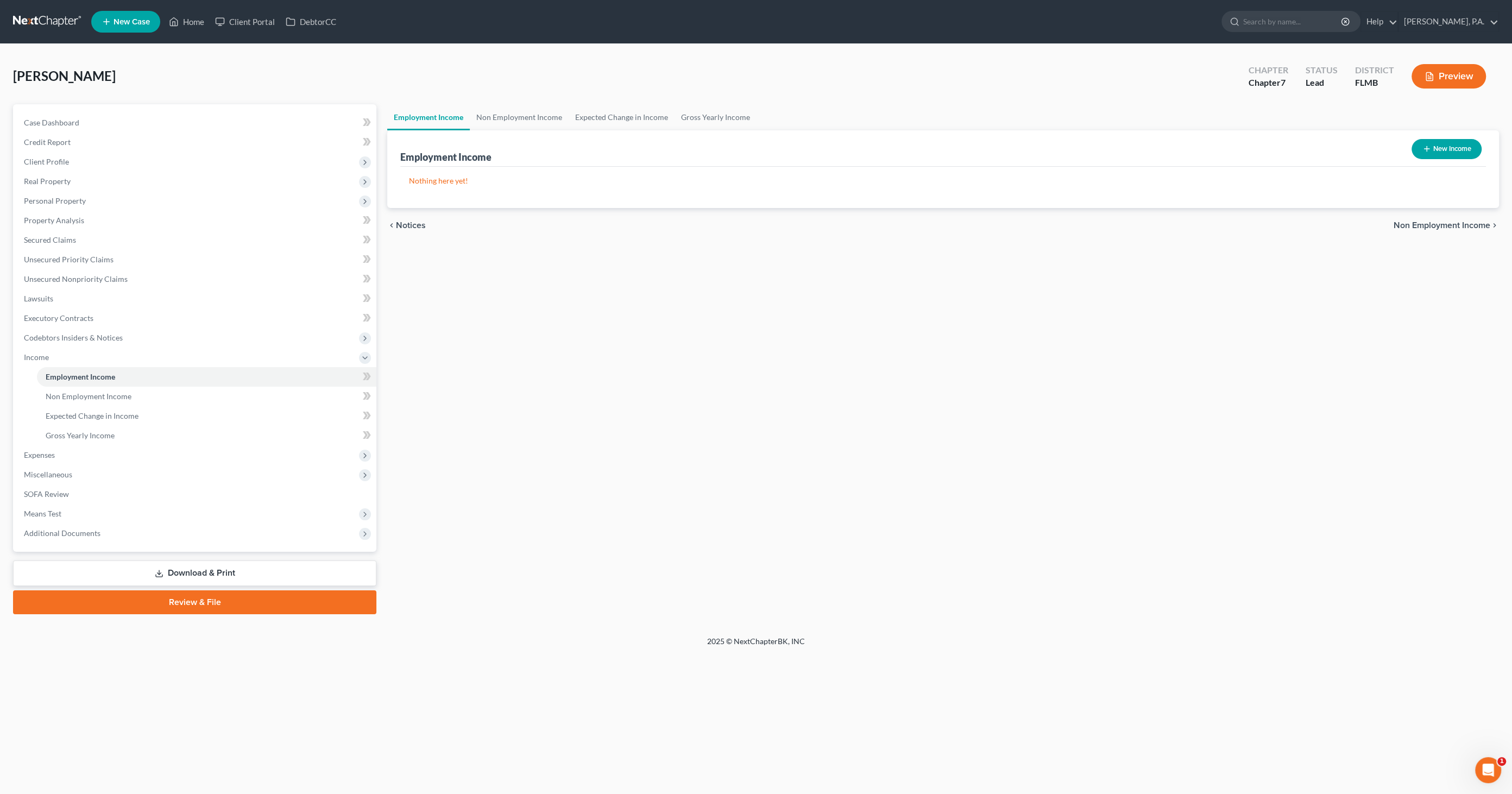
click at [1440, 144] on button "New Income" at bounding box center [1446, 148] width 70 height 20
select select "0"
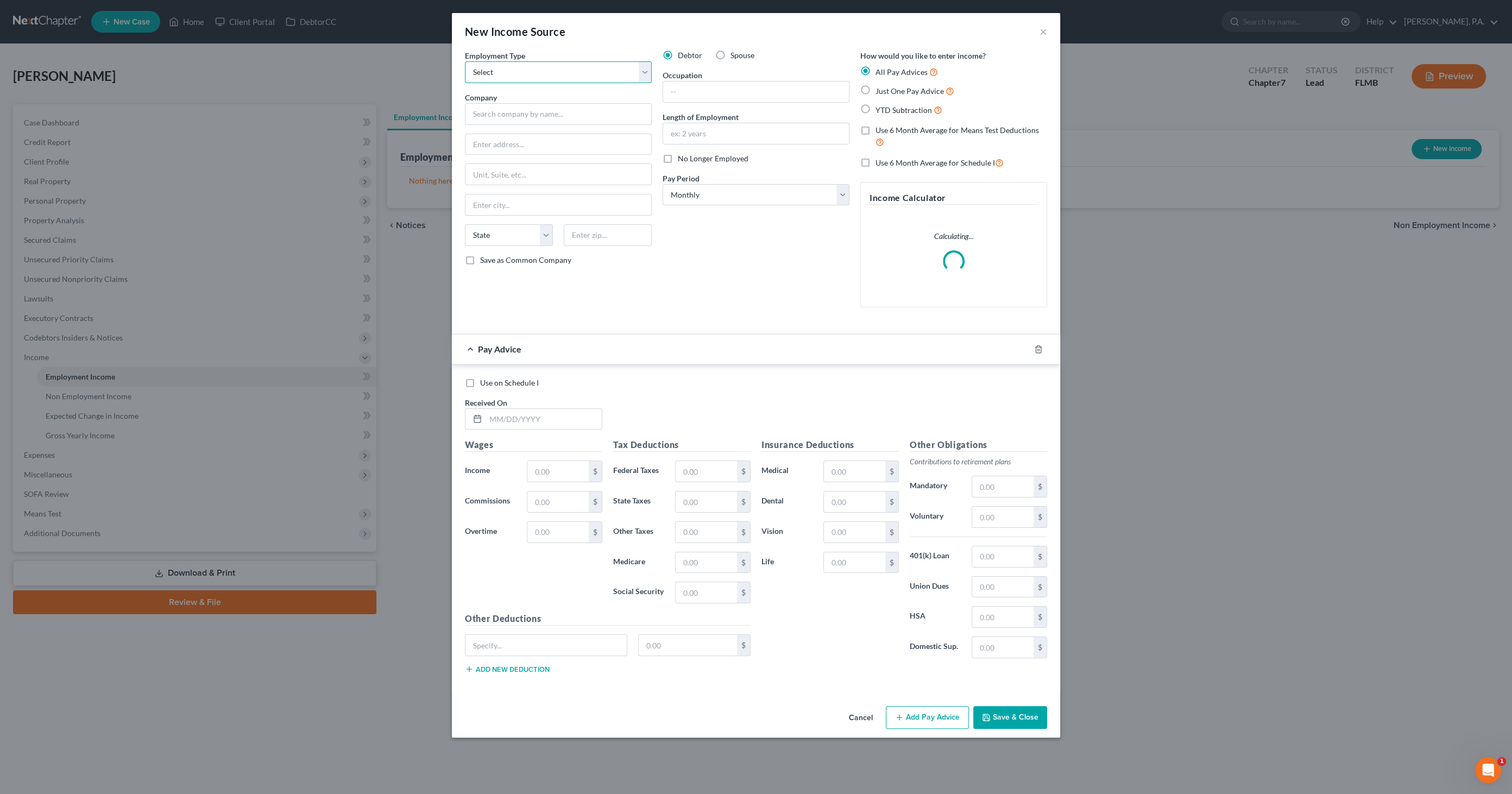
click at [525, 68] on select "Select Full or [DEMOGRAPHIC_DATA] Employment Self Employment" at bounding box center [558, 72] width 187 height 22
select select "0"
click at [465, 62] on select "Select Full or [DEMOGRAPHIC_DATA] Employment Self Employment" at bounding box center [558, 72] width 187 height 22
click at [504, 114] on input "text" at bounding box center [558, 114] width 187 height 22
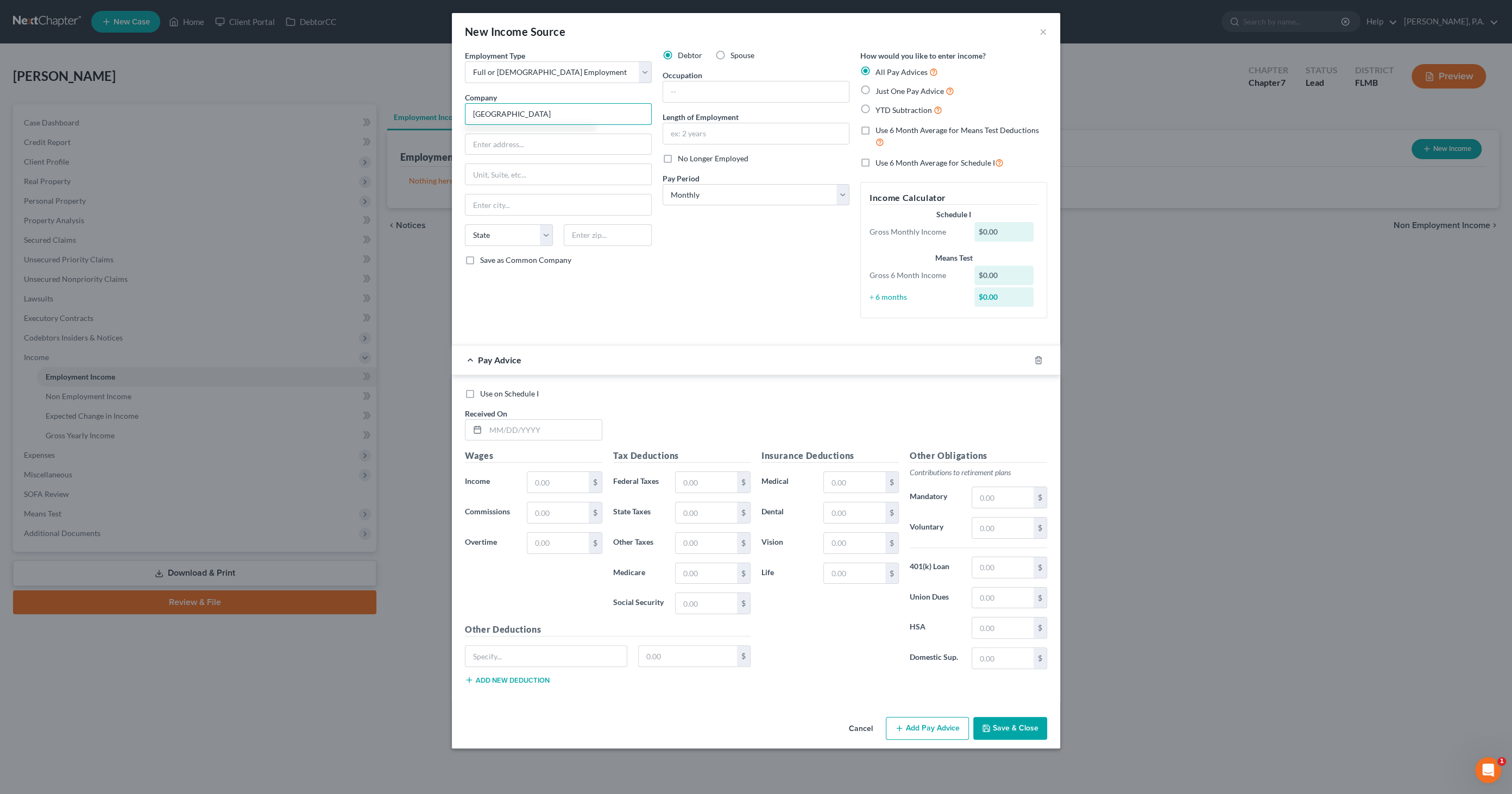
type input "[GEOGRAPHIC_DATA]"
click at [502, 178] on input "text" at bounding box center [558, 174] width 186 height 20
type input "Lakeland"
type input "f"
type input "Lakeland"
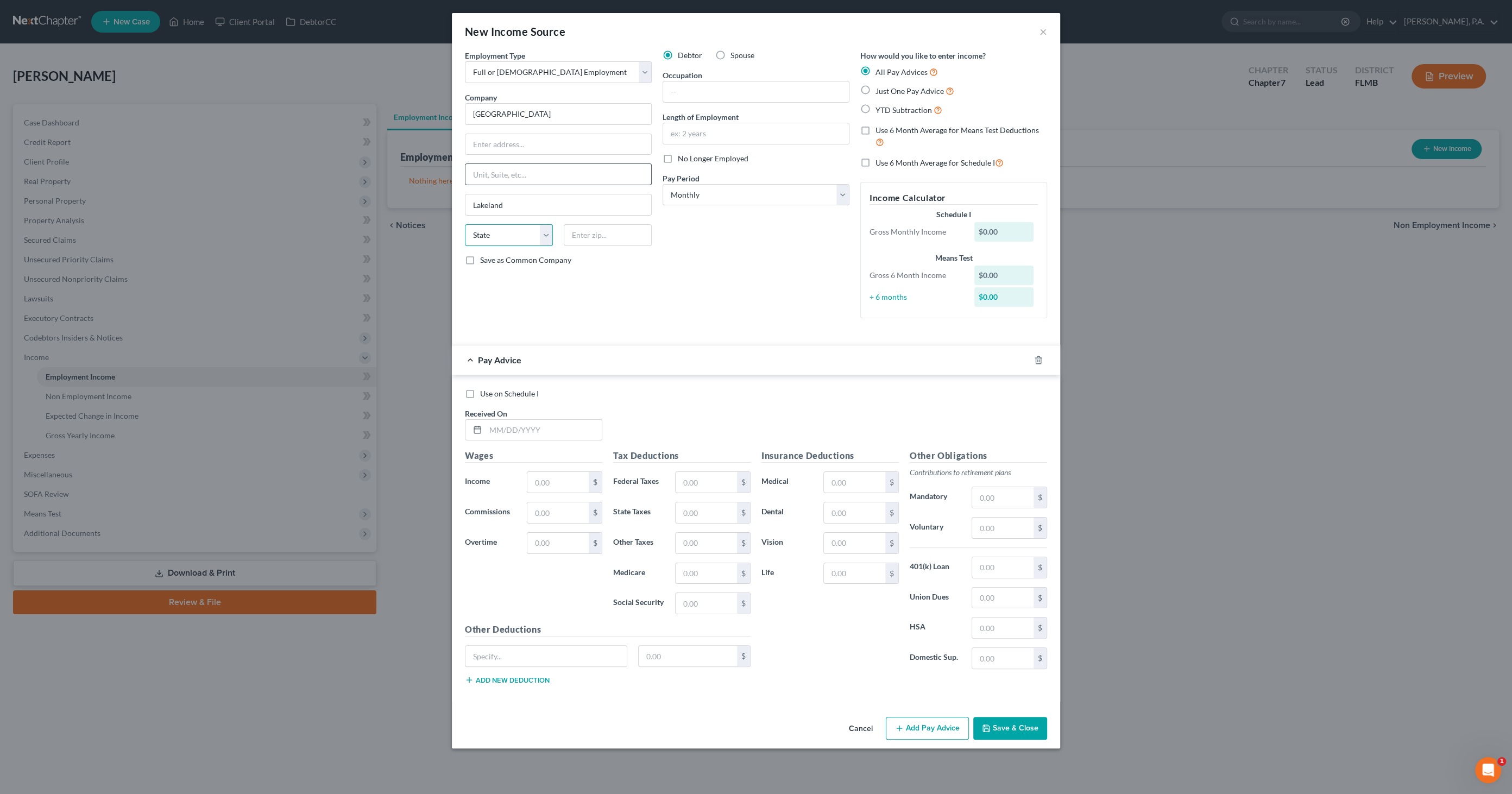
select select "9"
type input "33809"
click at [715, 79] on div "Occupation" at bounding box center [756, 86] width 187 height 33
click at [719, 89] on input "text" at bounding box center [755, 91] width 186 height 20
type input "Vet Tech"
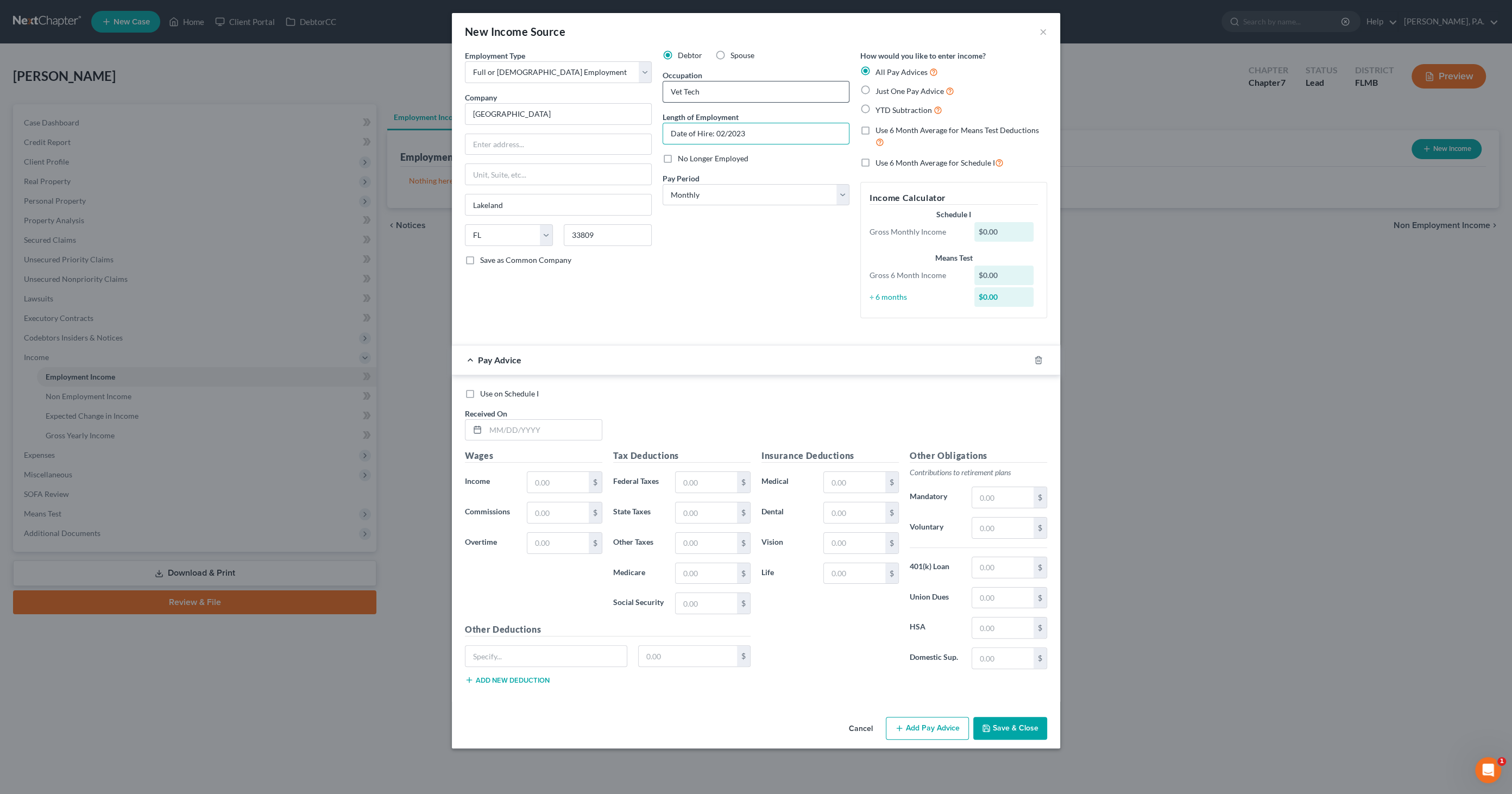
type input "Date of Hire: 02/2023"
click at [902, 89] on span "Just One Pay Advice" at bounding box center [909, 90] width 68 height 9
click at [887, 89] on input "Just One Pay Advice" at bounding box center [883, 88] width 7 height 7
radio input "true"
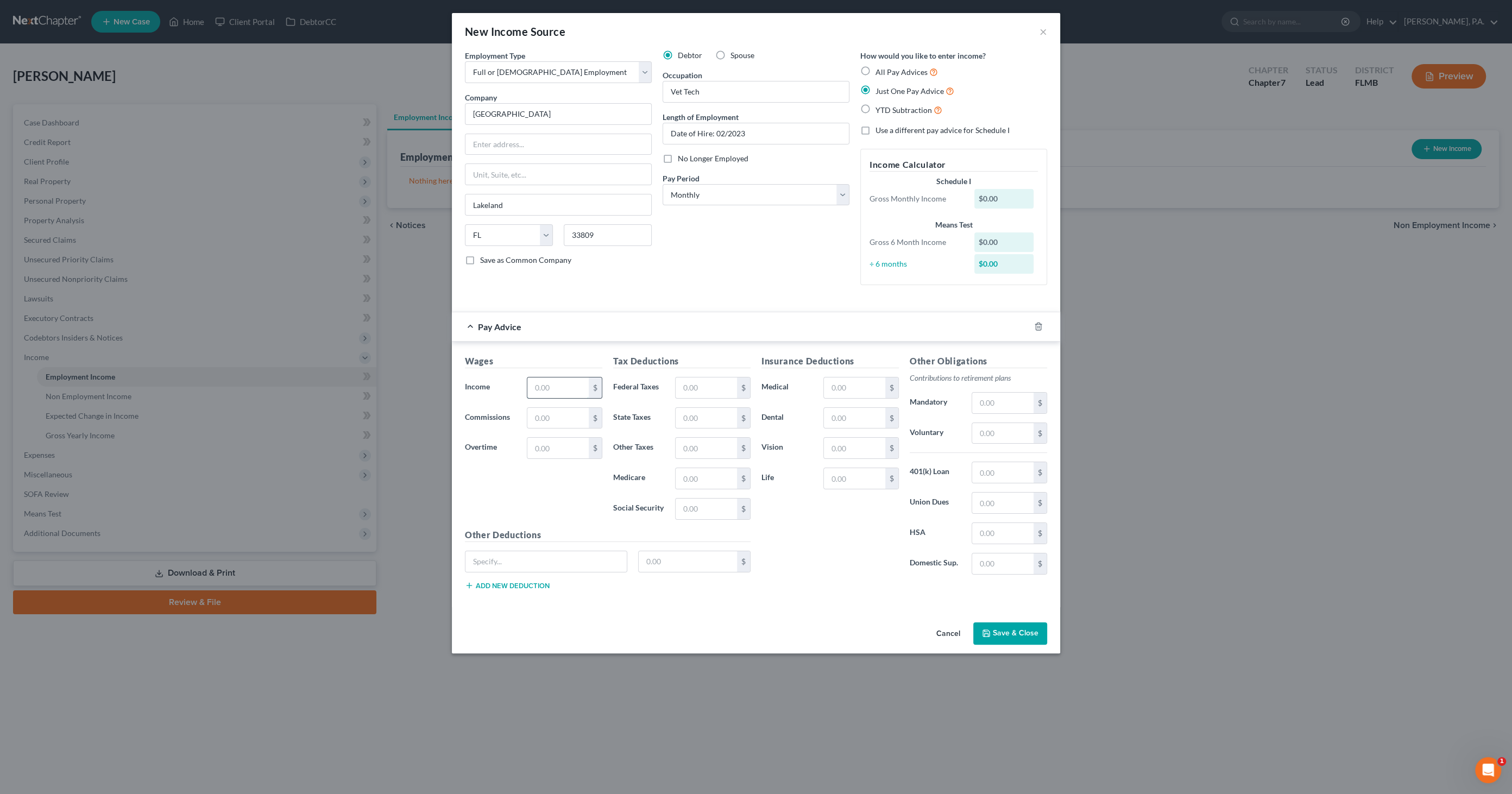
click at [550, 388] on input "text" at bounding box center [558, 387] width 62 height 20
type input "1"
type input "1.00"
click at [1009, 637] on button "Save & Close" at bounding box center [1010, 633] width 74 height 23
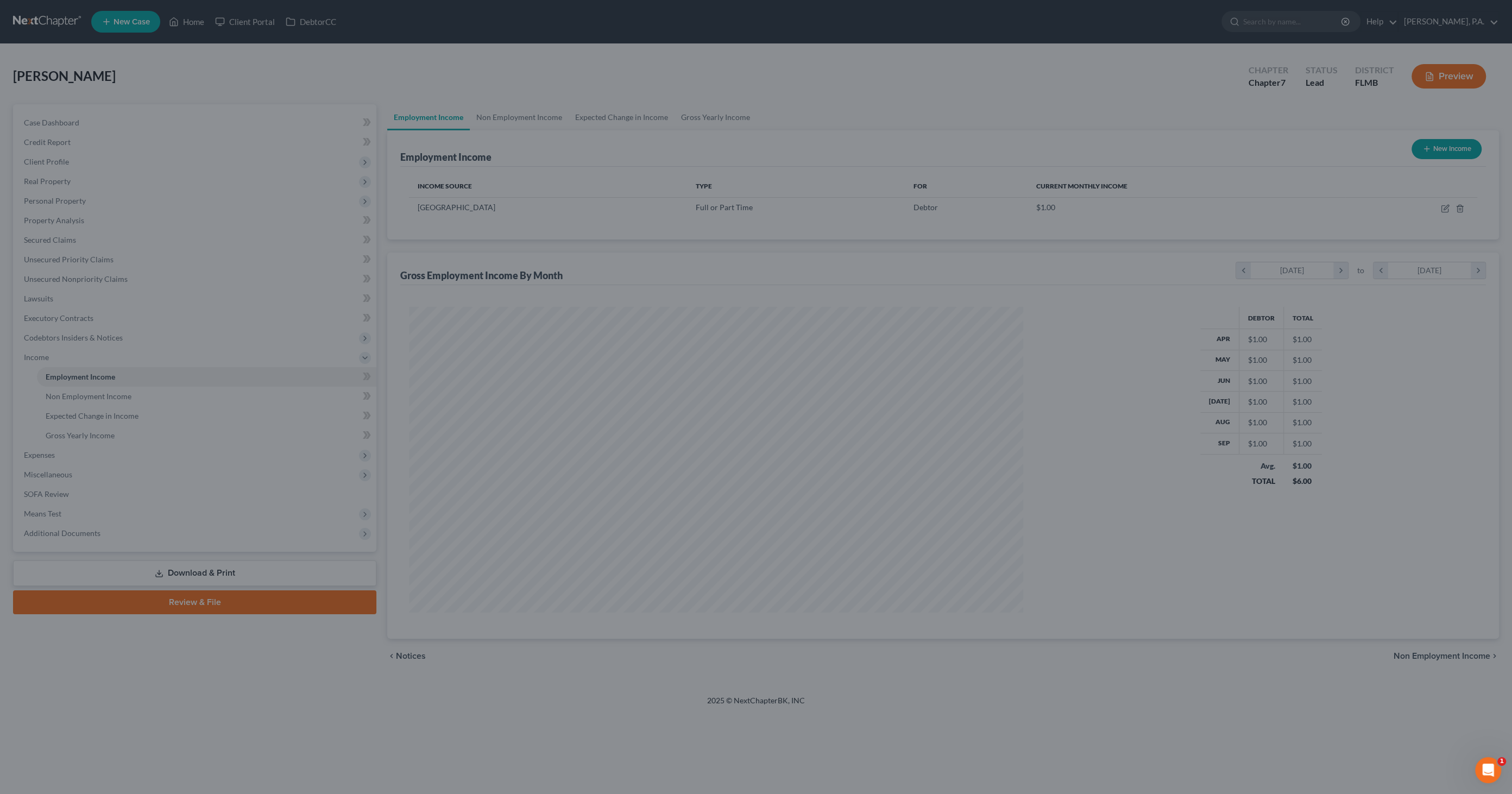
scroll to position [305, 636]
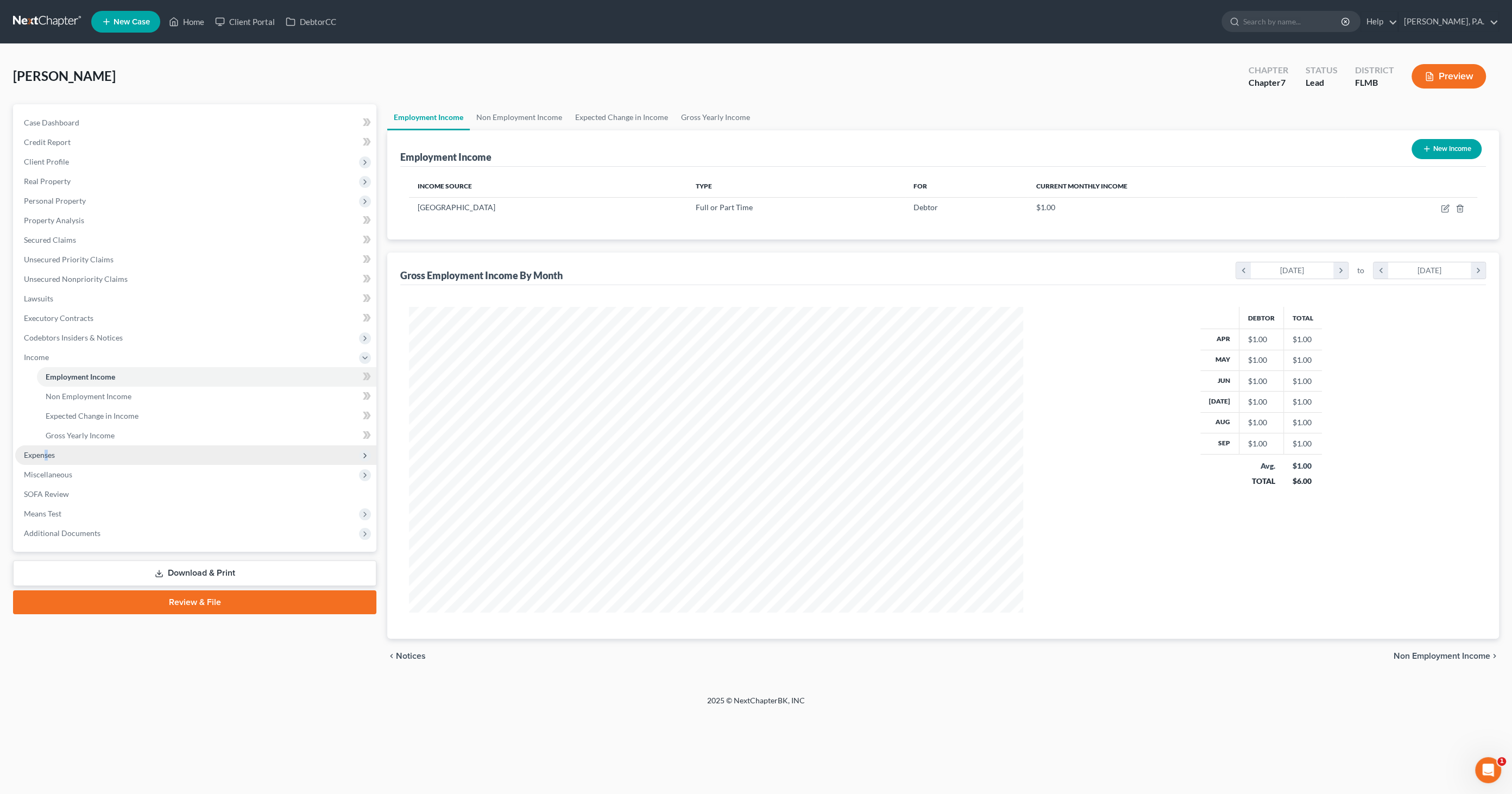
click at [46, 453] on span "Expenses" at bounding box center [39, 454] width 31 height 9
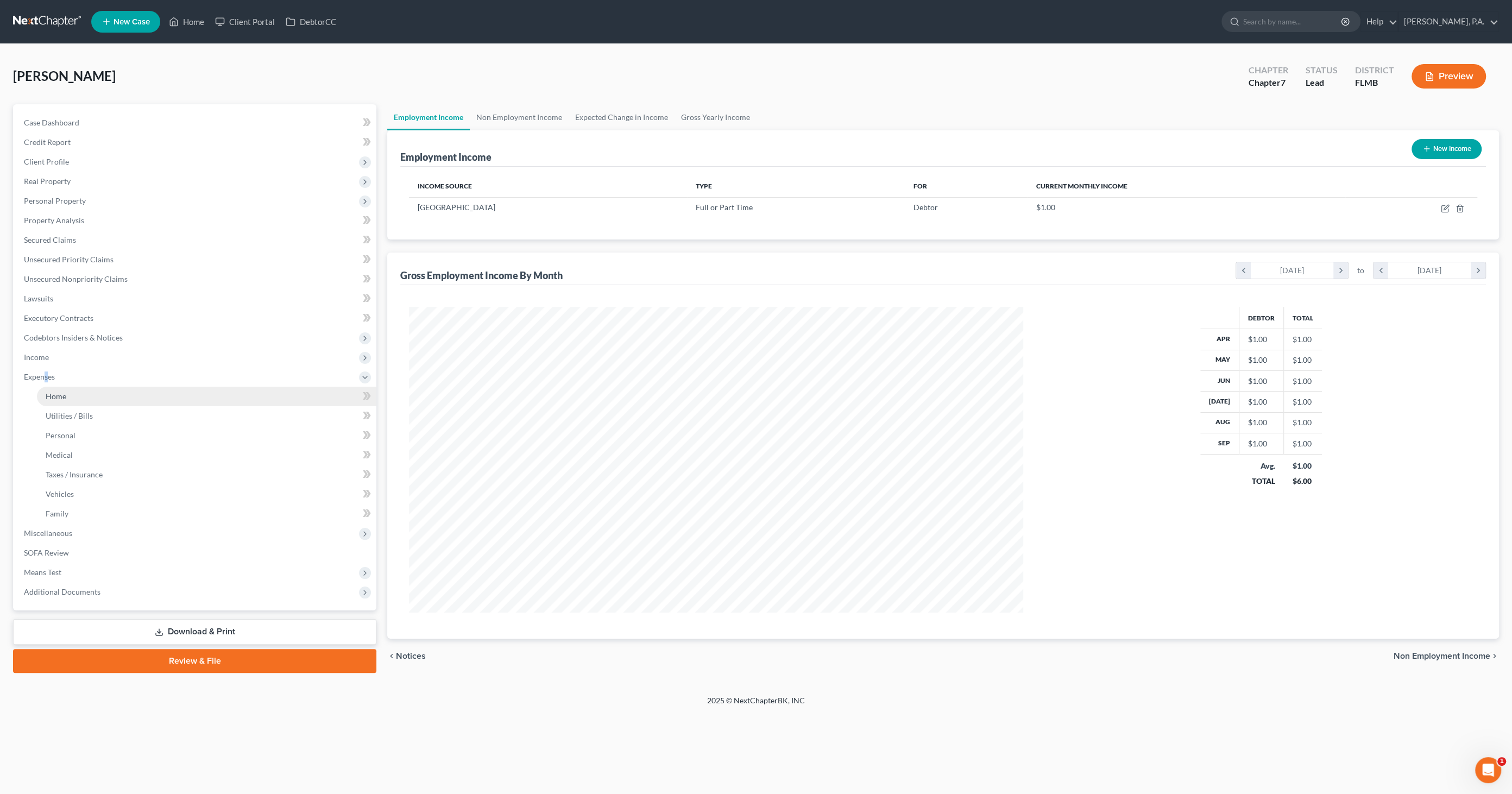
drag, startPoint x: 46, startPoint y: 452, endPoint x: 46, endPoint y: 396, distance: 56.0
click at [45, 396] on span "Home" at bounding box center [55, 396] width 20 height 9
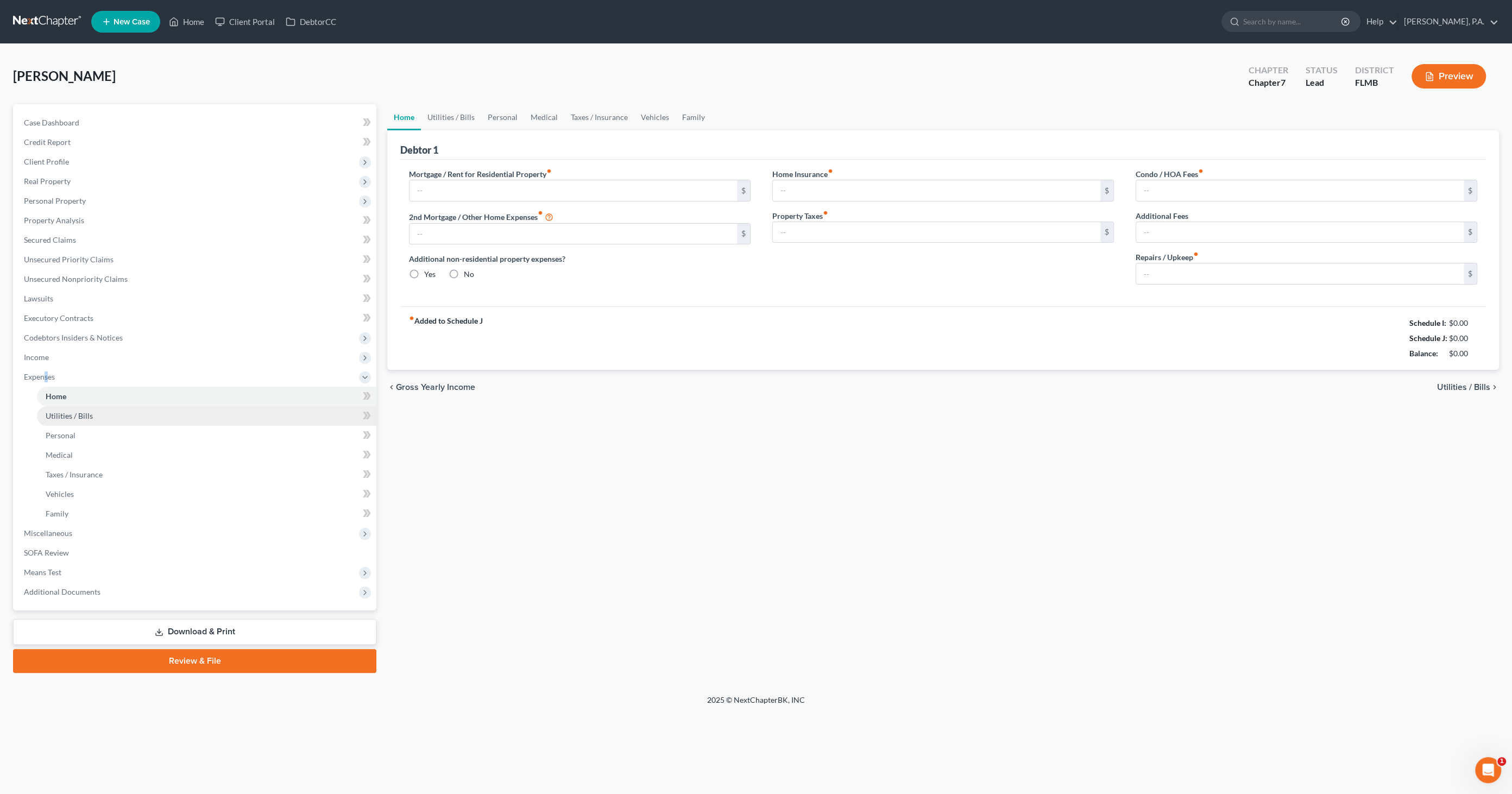
type input "0.00"
radio input "true"
type input "0.00"
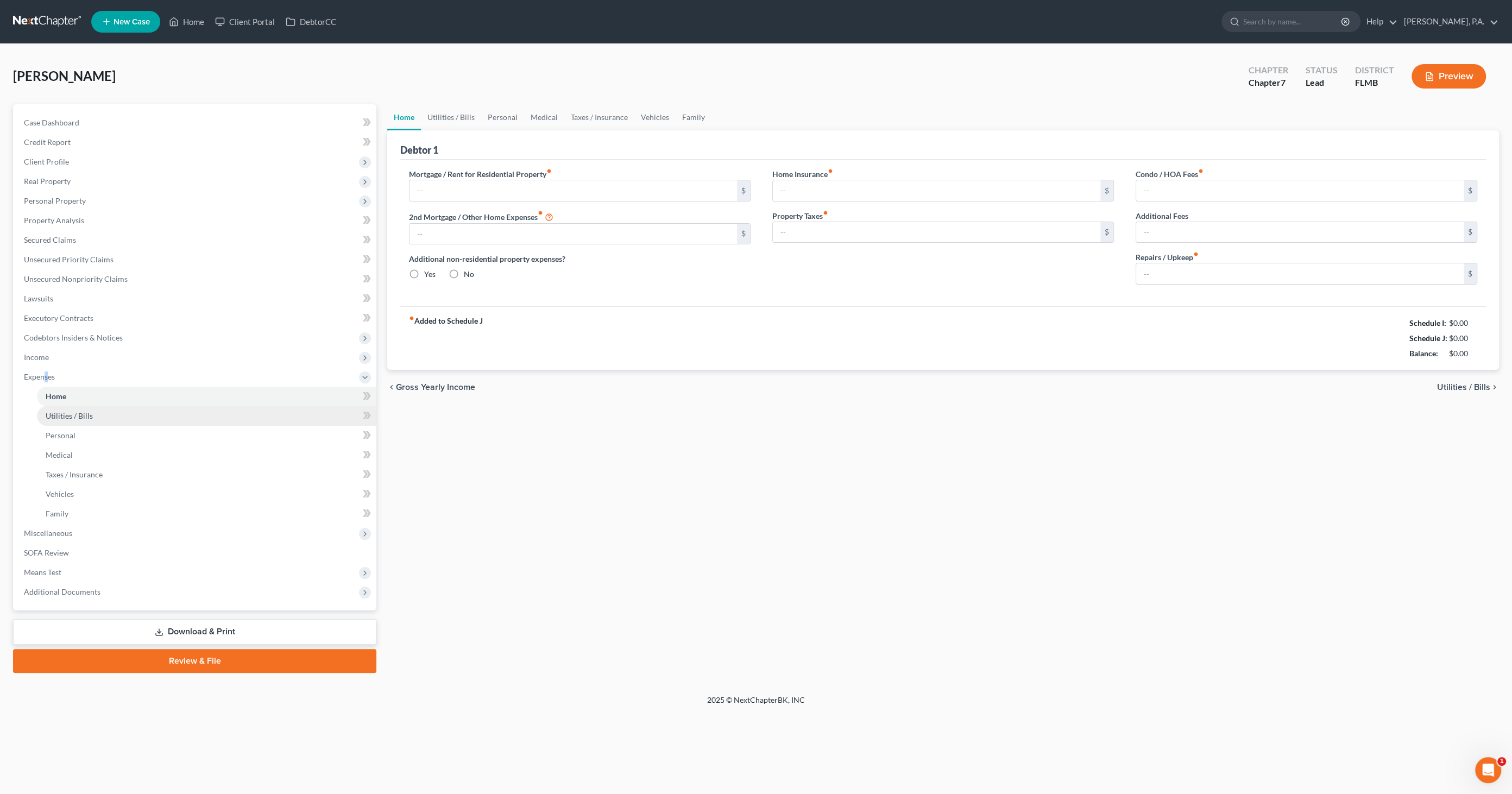
type input "0.00"
drag, startPoint x: 61, startPoint y: 415, endPoint x: 67, endPoint y: 415, distance: 6.0
click at [62, 415] on span "Utilities / Bills" at bounding box center [69, 415] width 47 height 9
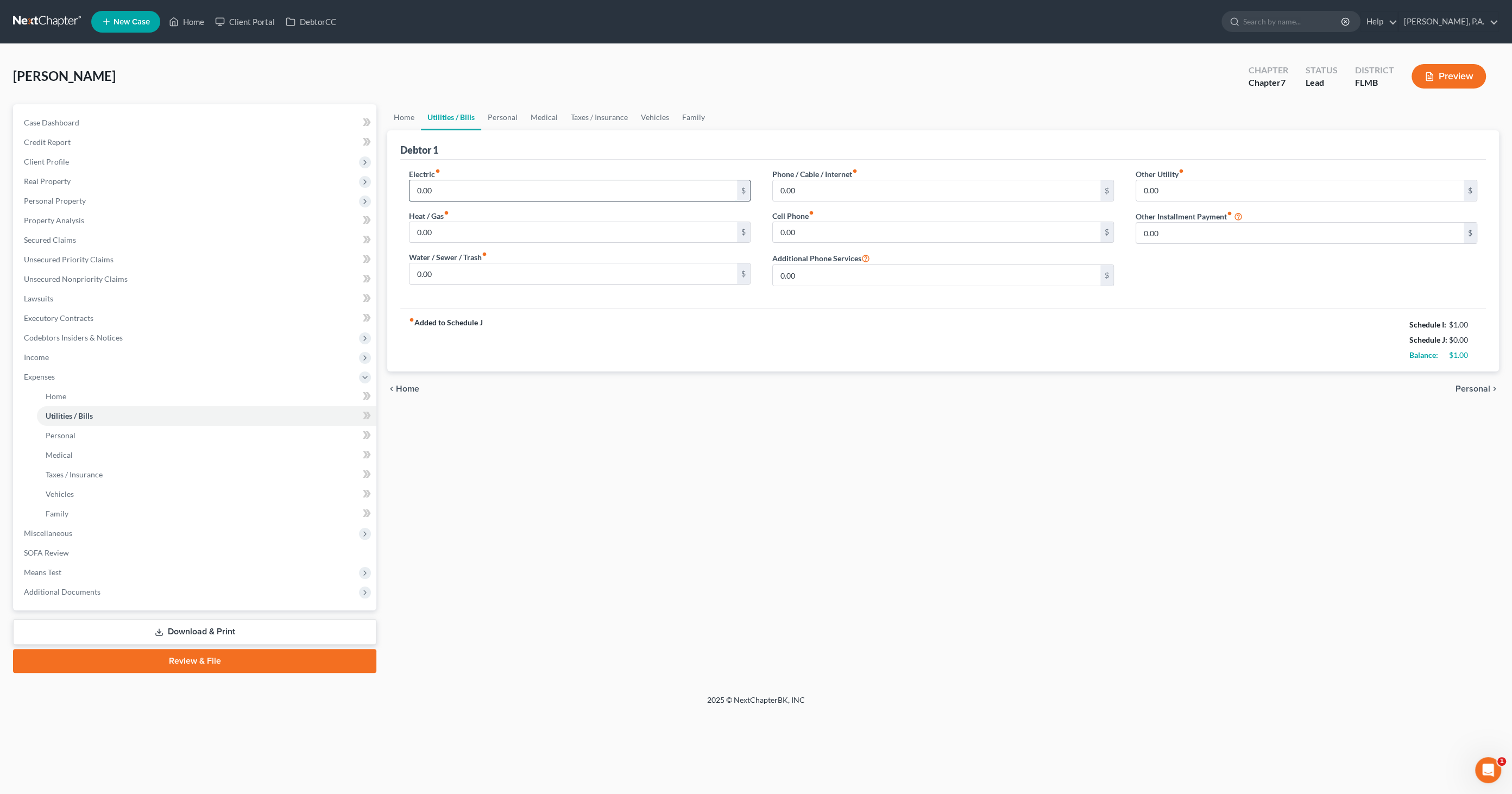
click at [440, 196] on input "0.00" at bounding box center [573, 190] width 328 height 20
click at [861, 230] on input "0.00" at bounding box center [937, 232] width 328 height 20
drag, startPoint x: 817, startPoint y: 225, endPoint x: 768, endPoint y: 225, distance: 49.0
click at [752, 230] on div "Electric fiber_manual_record 0.00 $ Heat / Gas fiber_manual_record 0.00 $ Water…" at bounding box center [943, 232] width 1090 height 127
type input "230.00"
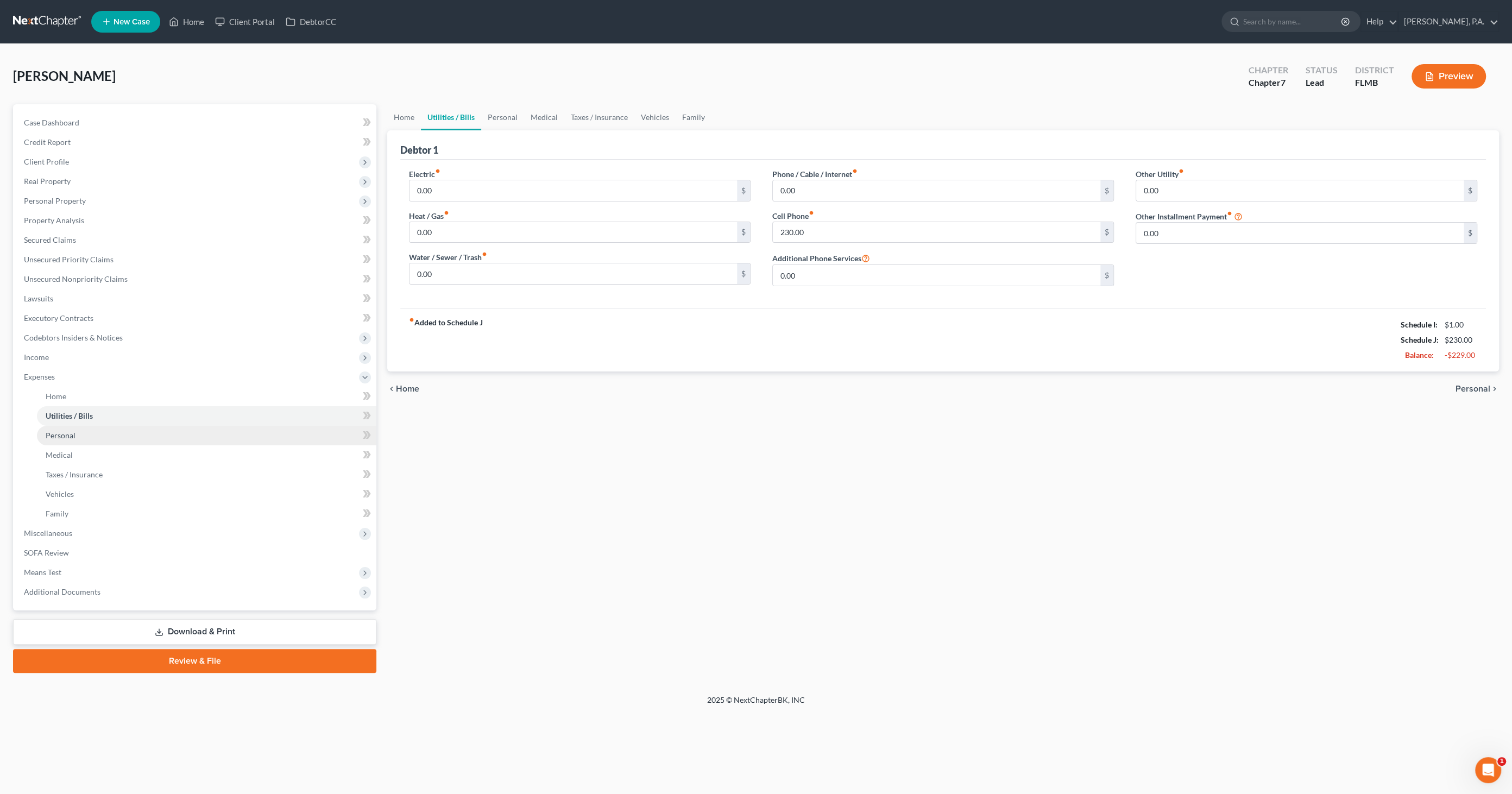
click at [87, 440] on link "Personal" at bounding box center [207, 436] width 339 height 19
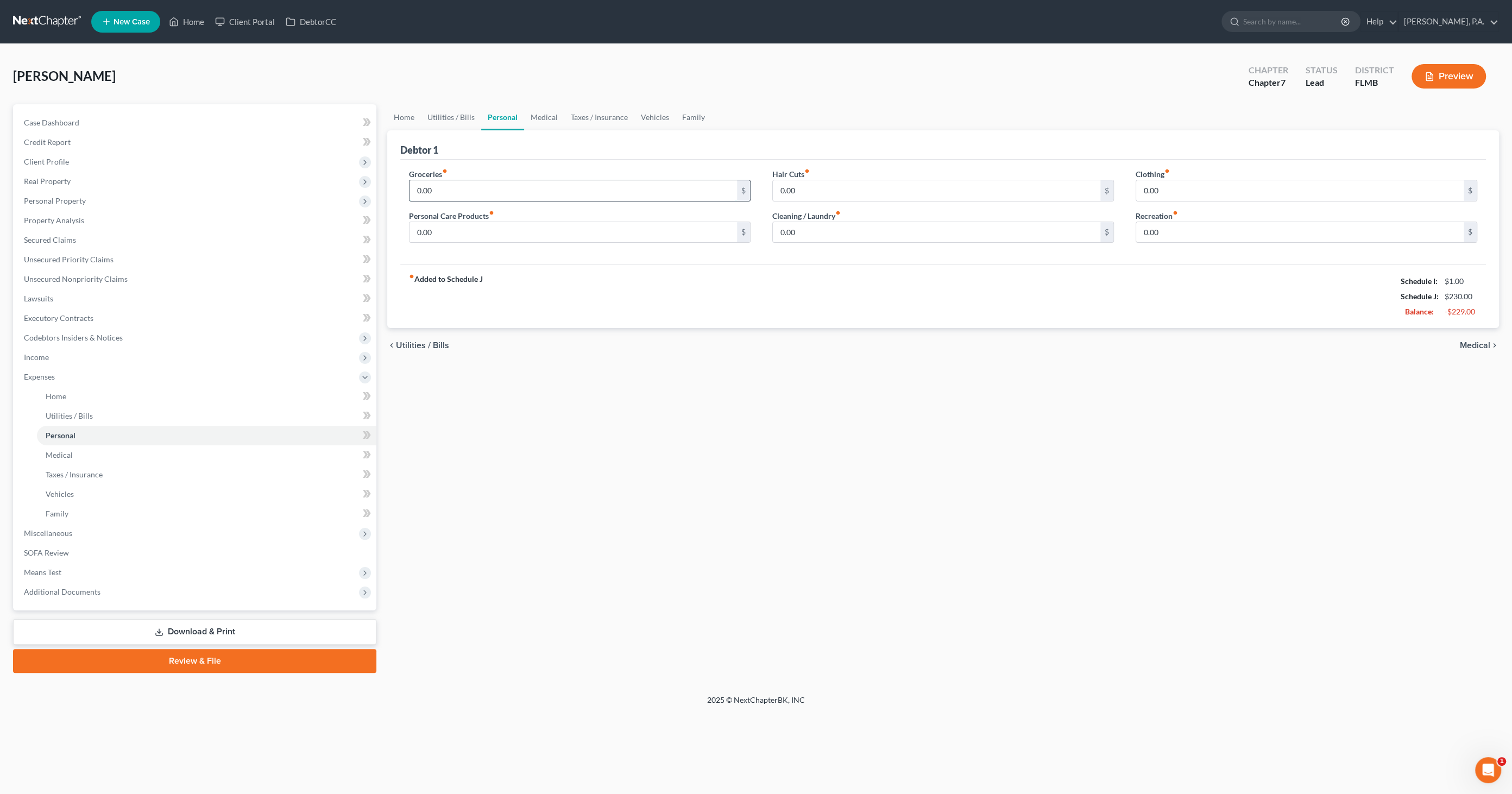
click at [458, 190] on input "0.00" at bounding box center [573, 190] width 328 height 20
type input "300.00"
click at [813, 194] on input "0.00" at bounding box center [937, 190] width 328 height 20
type input "100.00"
click at [1179, 189] on input "0.00" at bounding box center [1300, 190] width 328 height 20
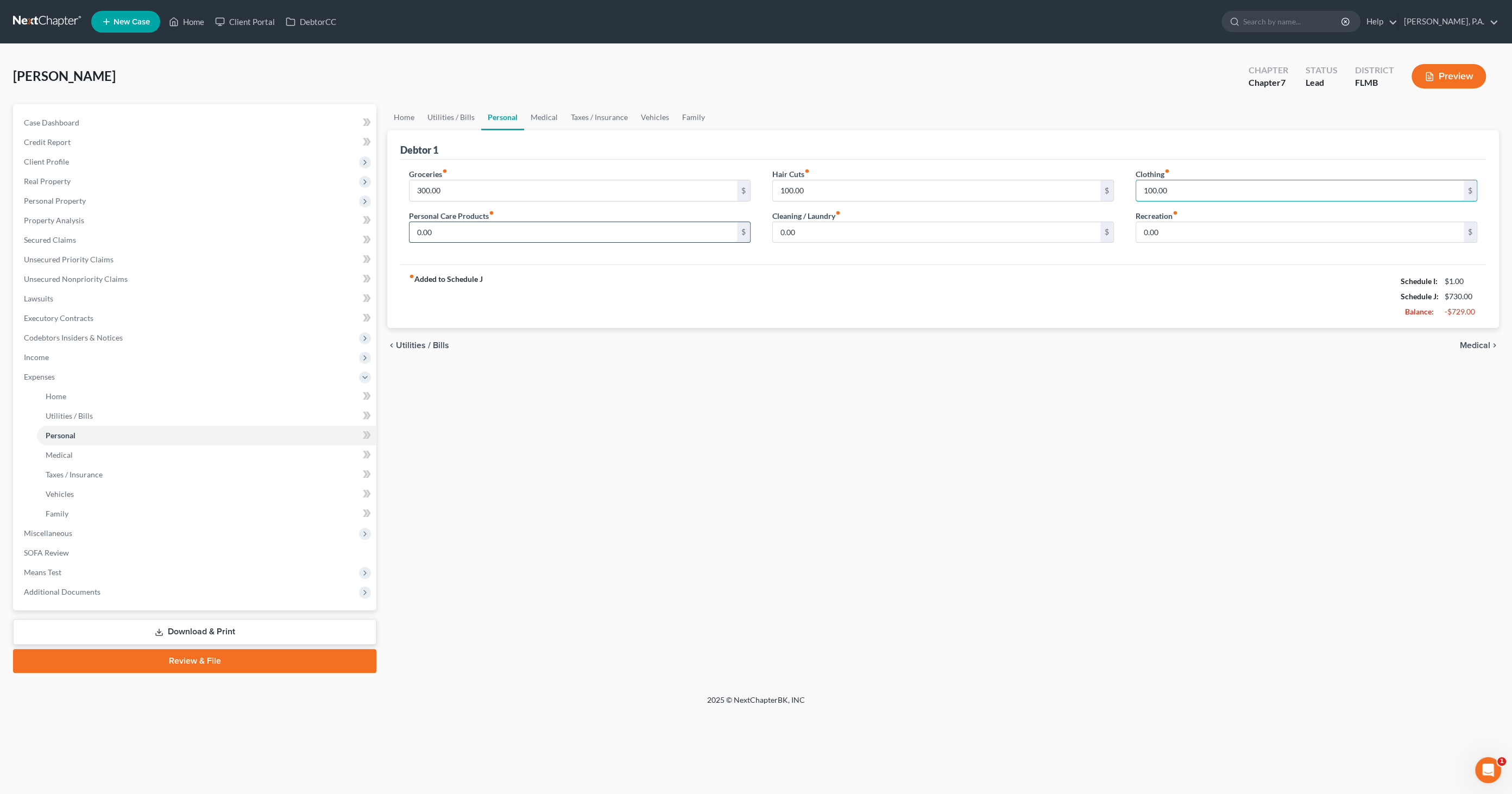
type input "100.00"
click at [449, 234] on input "0.00" at bounding box center [573, 232] width 328 height 20
type input "100.00"
click at [813, 230] on input "0.00" at bounding box center [937, 232] width 328 height 20
type input "100.00"
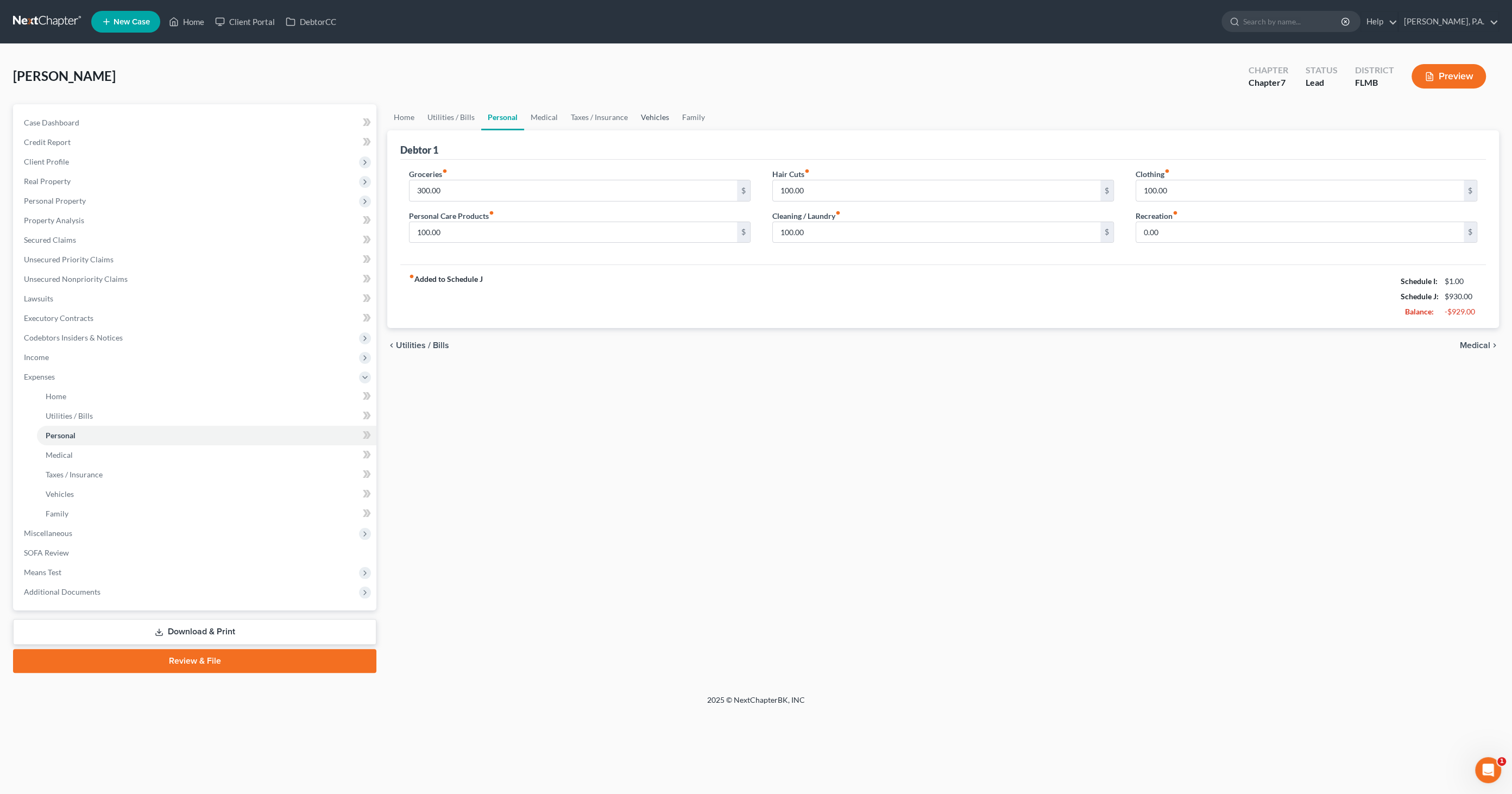
click at [654, 116] on link "Vehicles" at bounding box center [655, 118] width 41 height 26
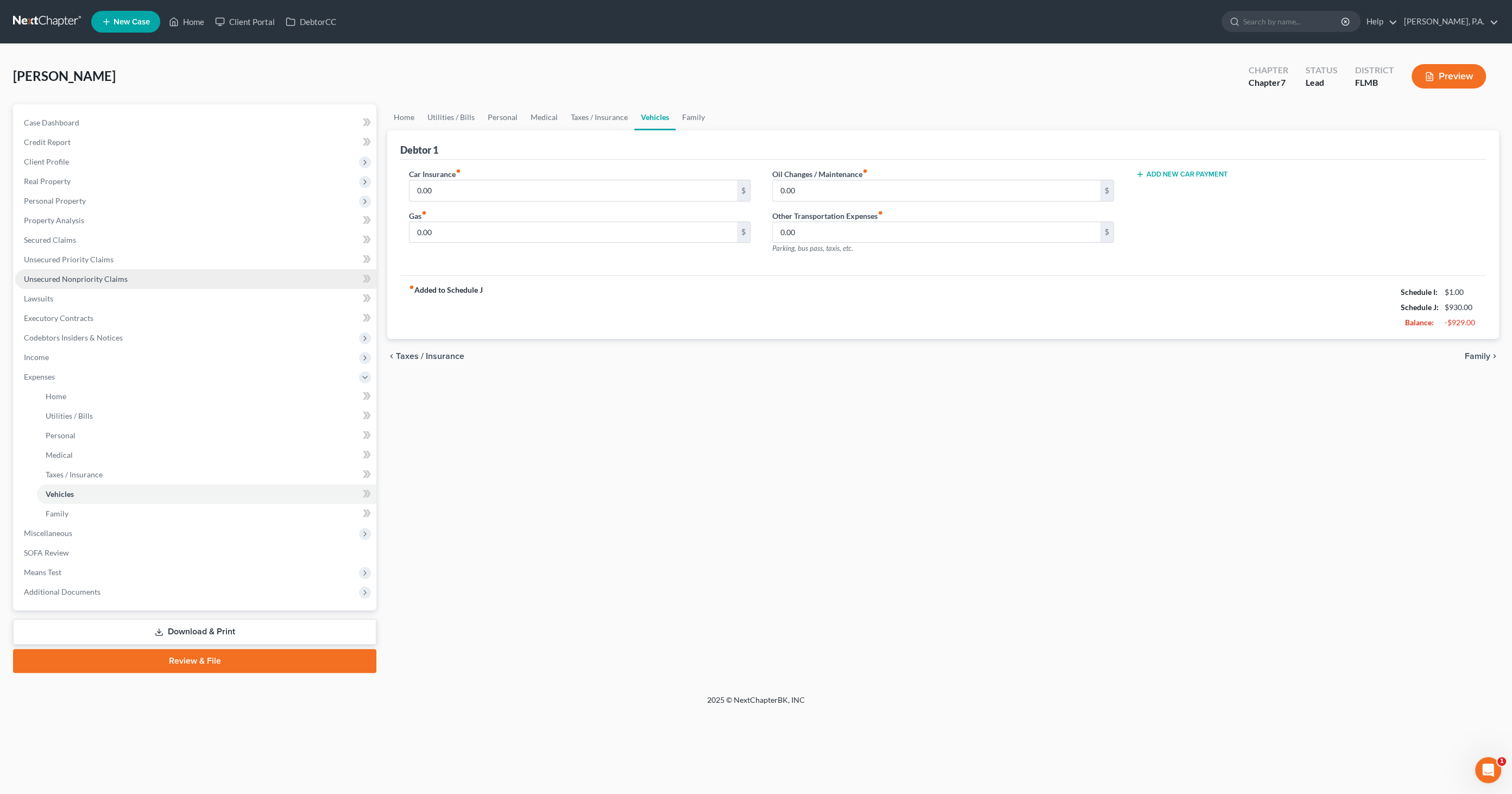
click at [66, 283] on link "Unsecured Nonpriority Claims" at bounding box center [195, 279] width 361 height 19
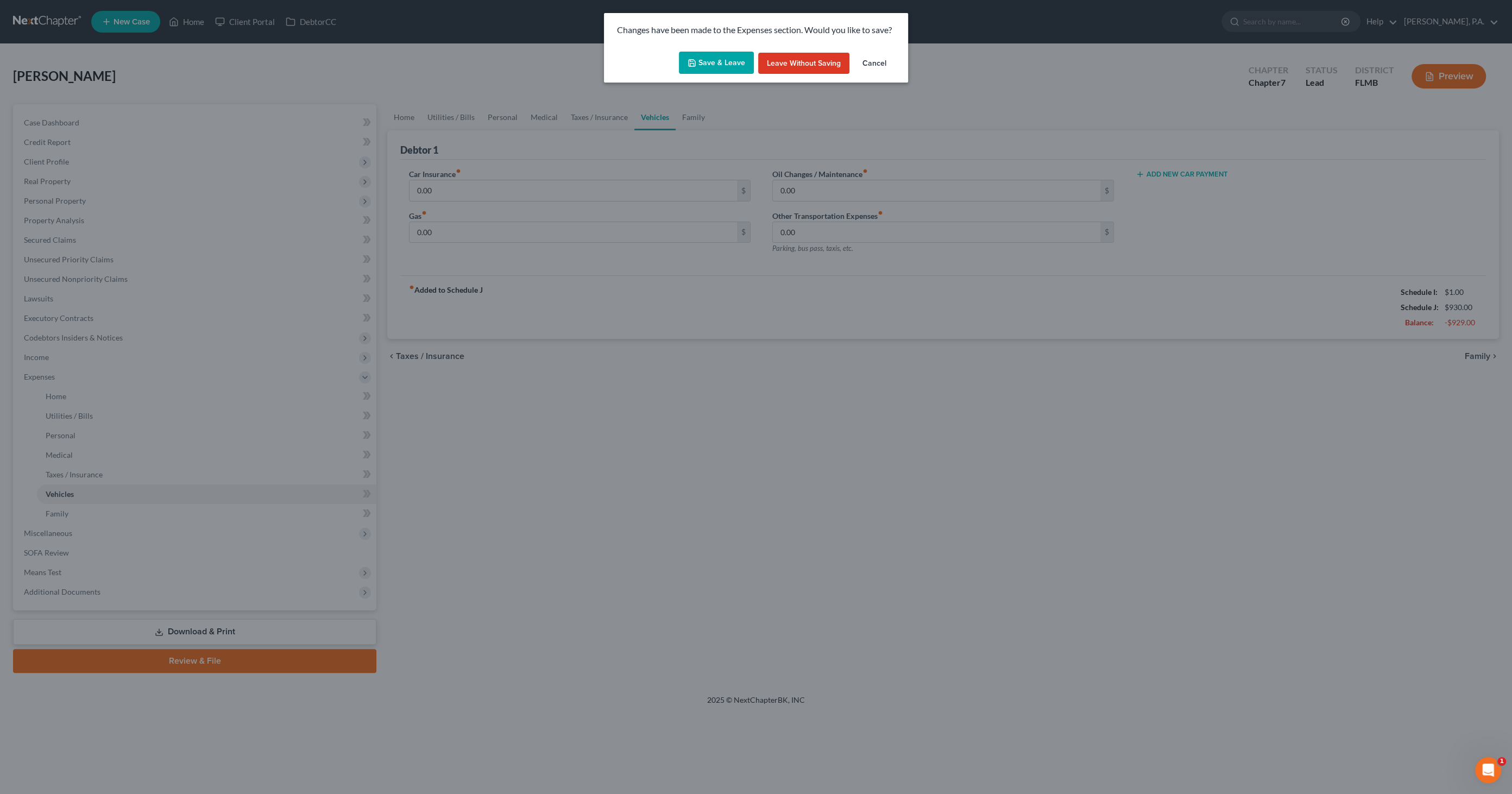
click at [706, 67] on button "Save & Leave" at bounding box center [716, 63] width 75 height 23
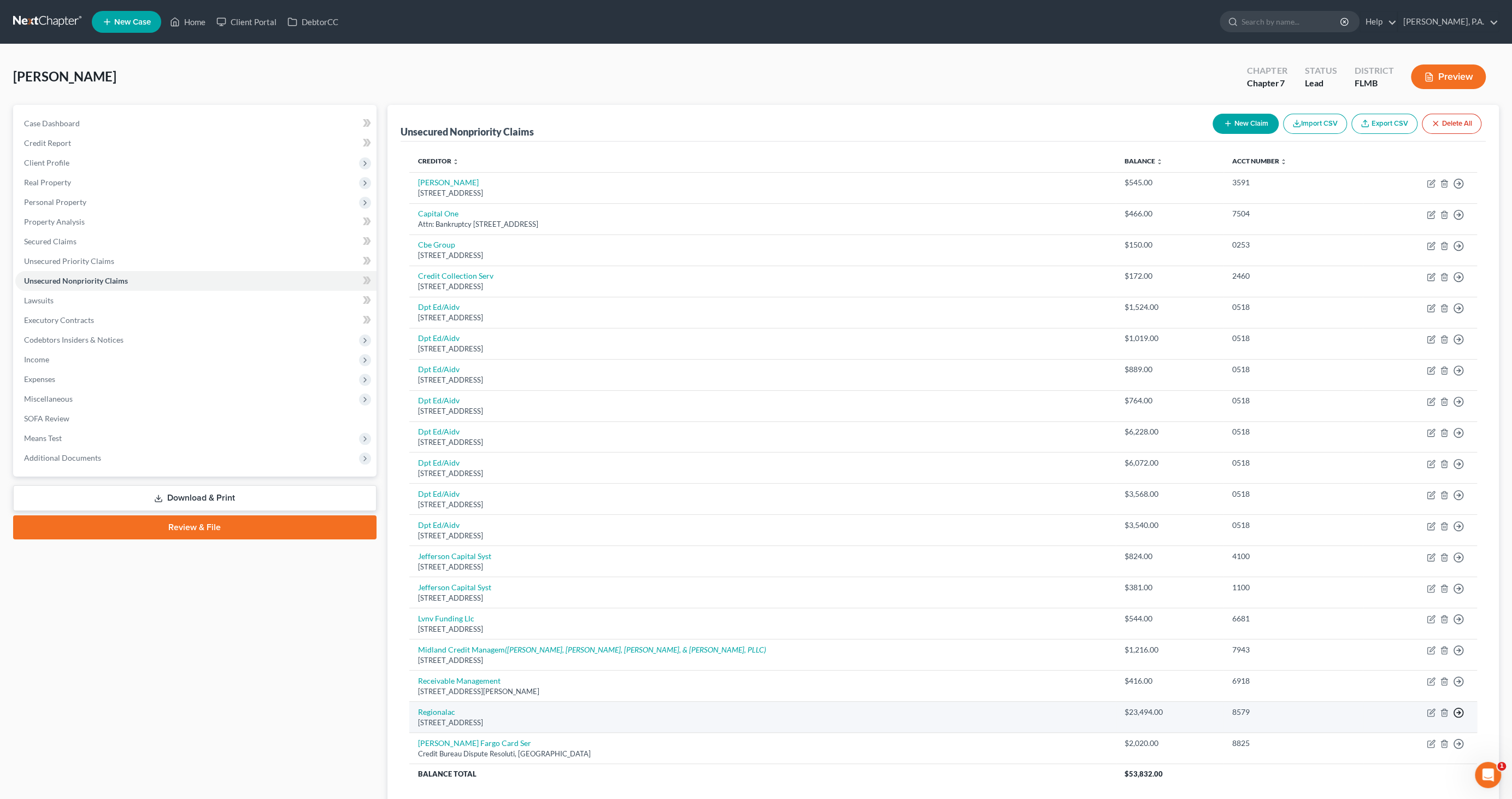
click at [1461, 708] on icon "button" at bounding box center [1458, 712] width 11 height 11
click at [1416, 718] on link "Move to D" at bounding box center [1409, 721] width 91 height 19
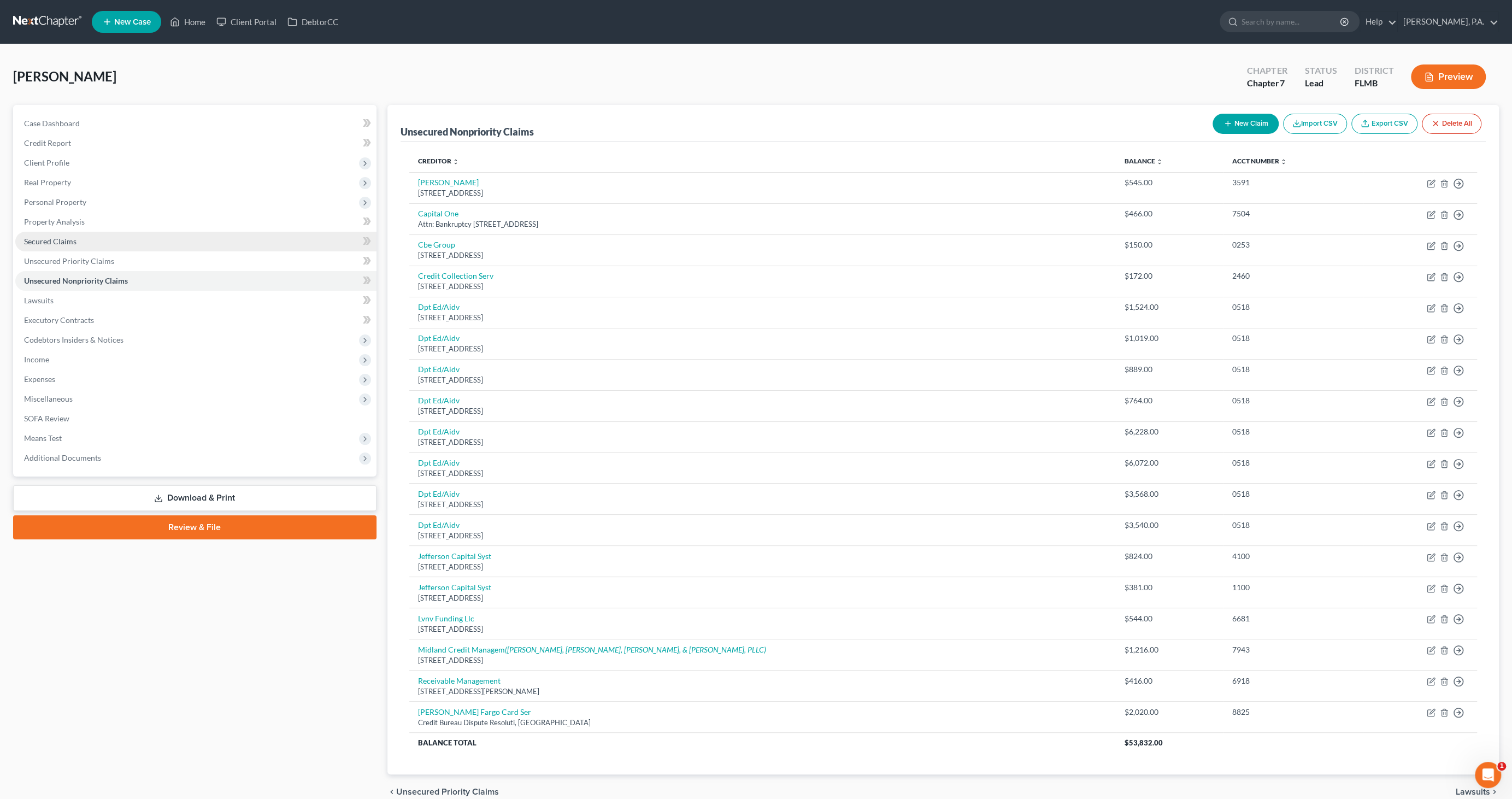
click at [78, 240] on link "Secured Claims" at bounding box center [196, 242] width 362 height 20
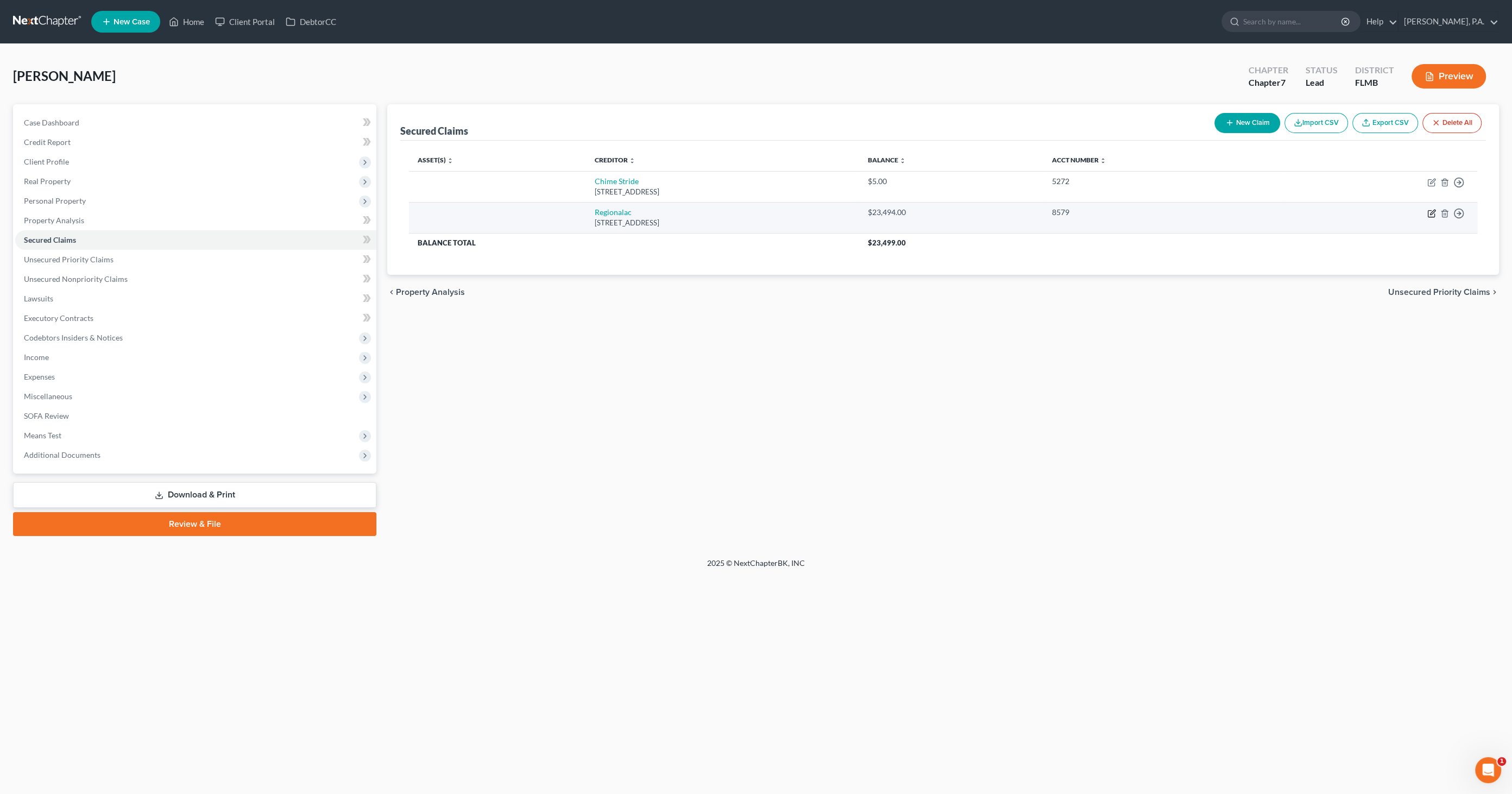
click at [1428, 214] on icon "button" at bounding box center [1431, 214] width 6 height 6
select select "28"
select select "0"
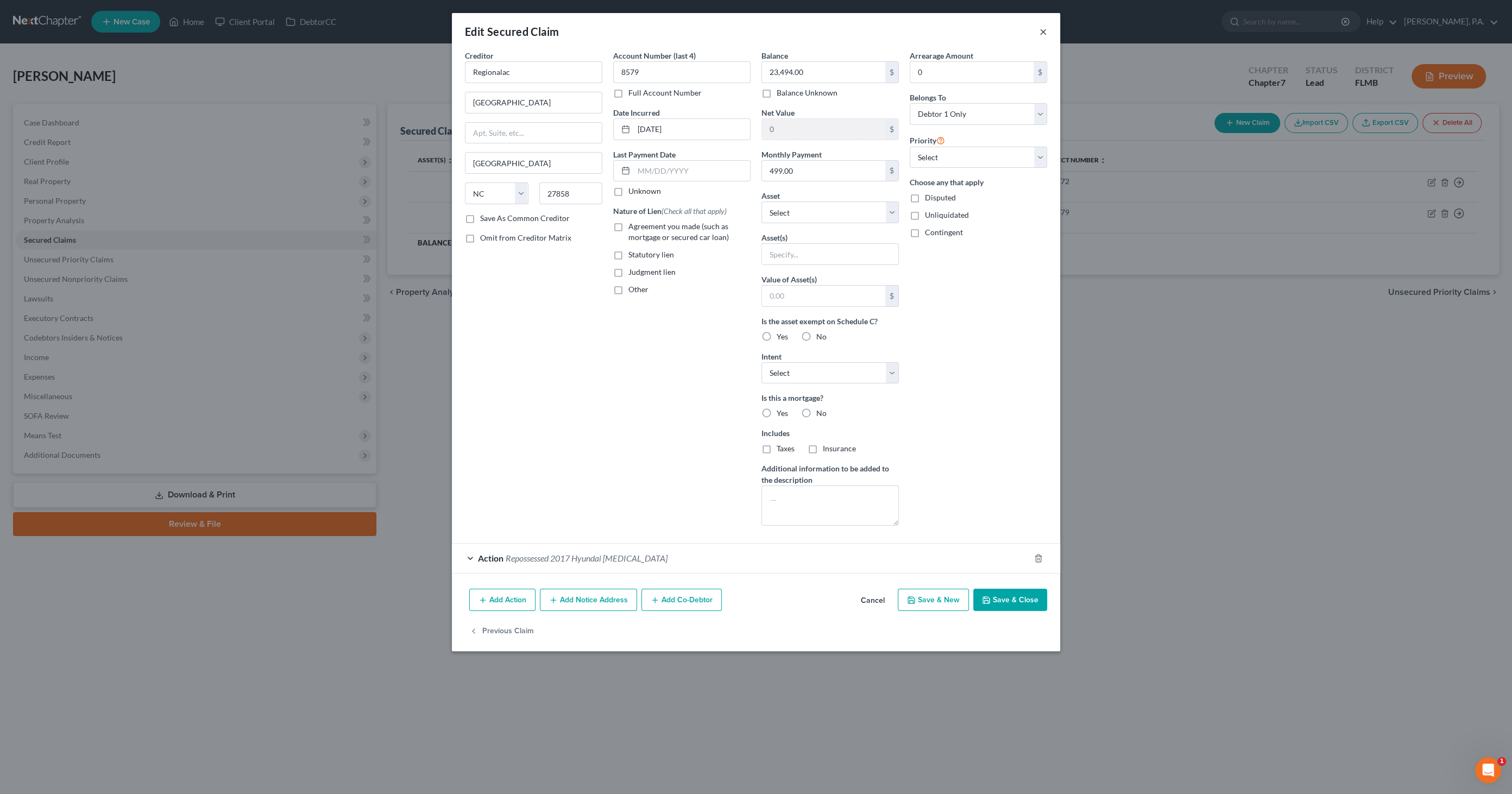
click at [1044, 29] on button "×" at bounding box center [1042, 32] width 7 height 13
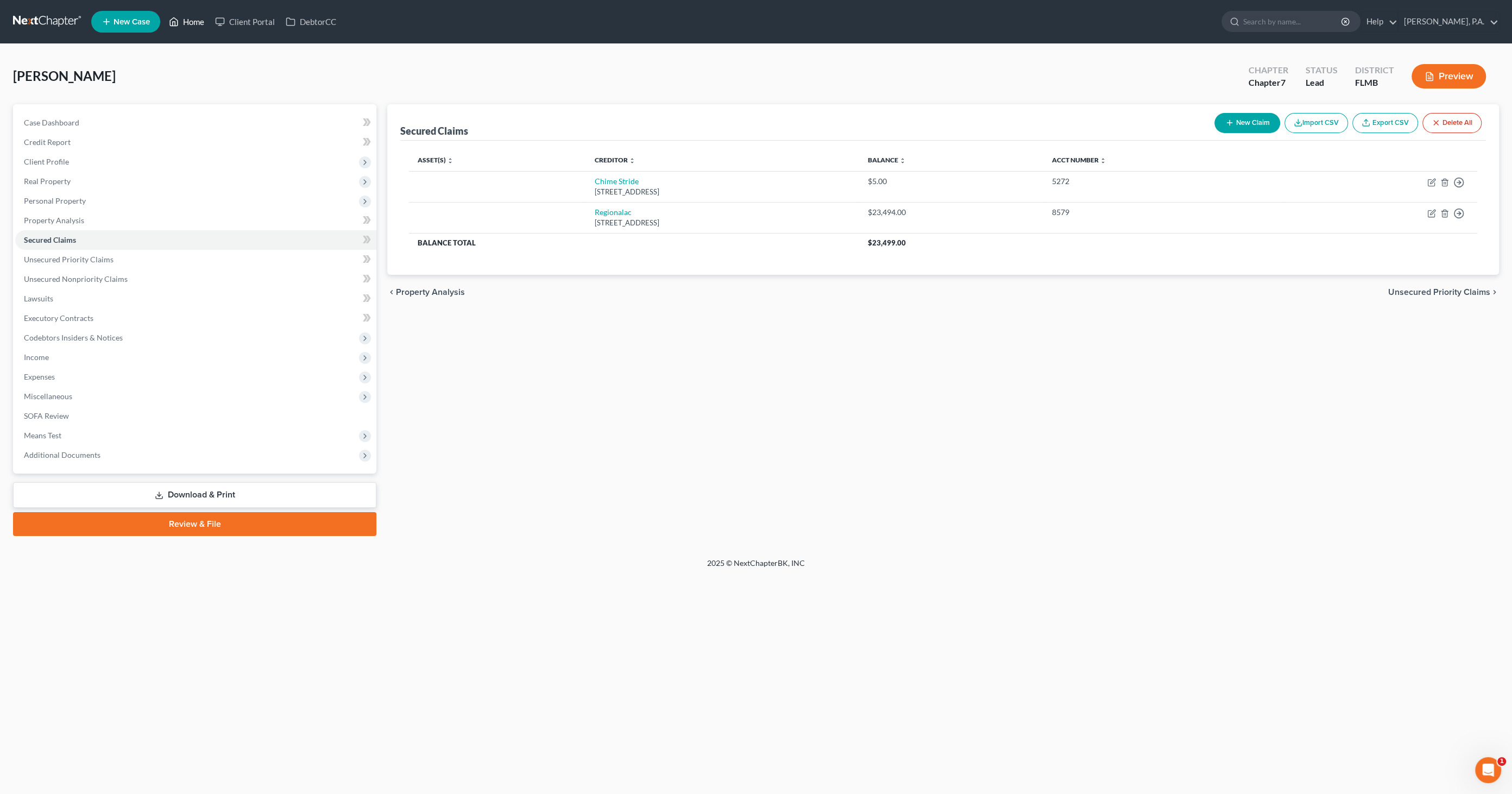
click at [191, 22] on link "Home" at bounding box center [187, 22] width 46 height 19
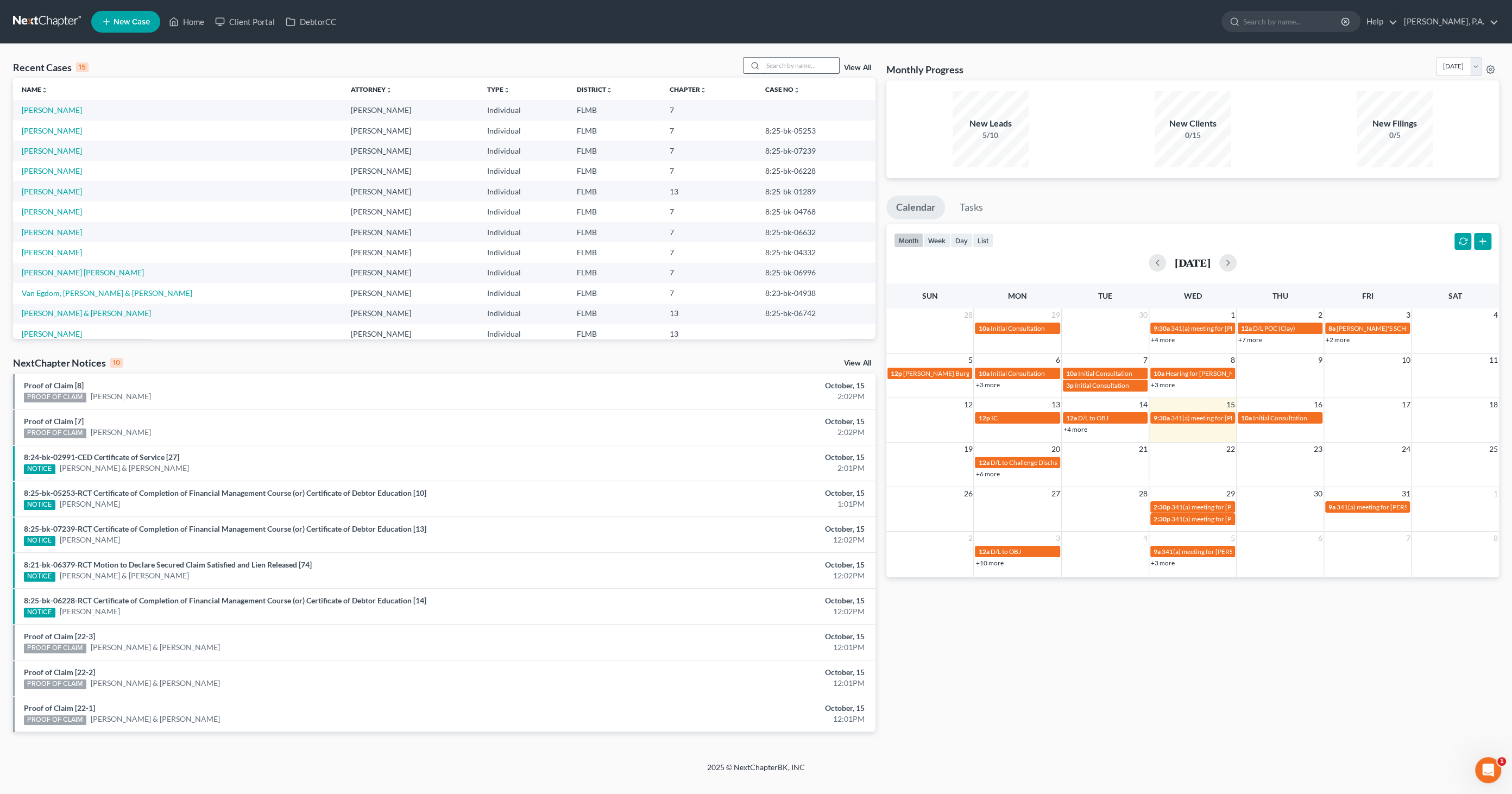
click at [792, 62] on input "search" at bounding box center [801, 65] width 76 height 15
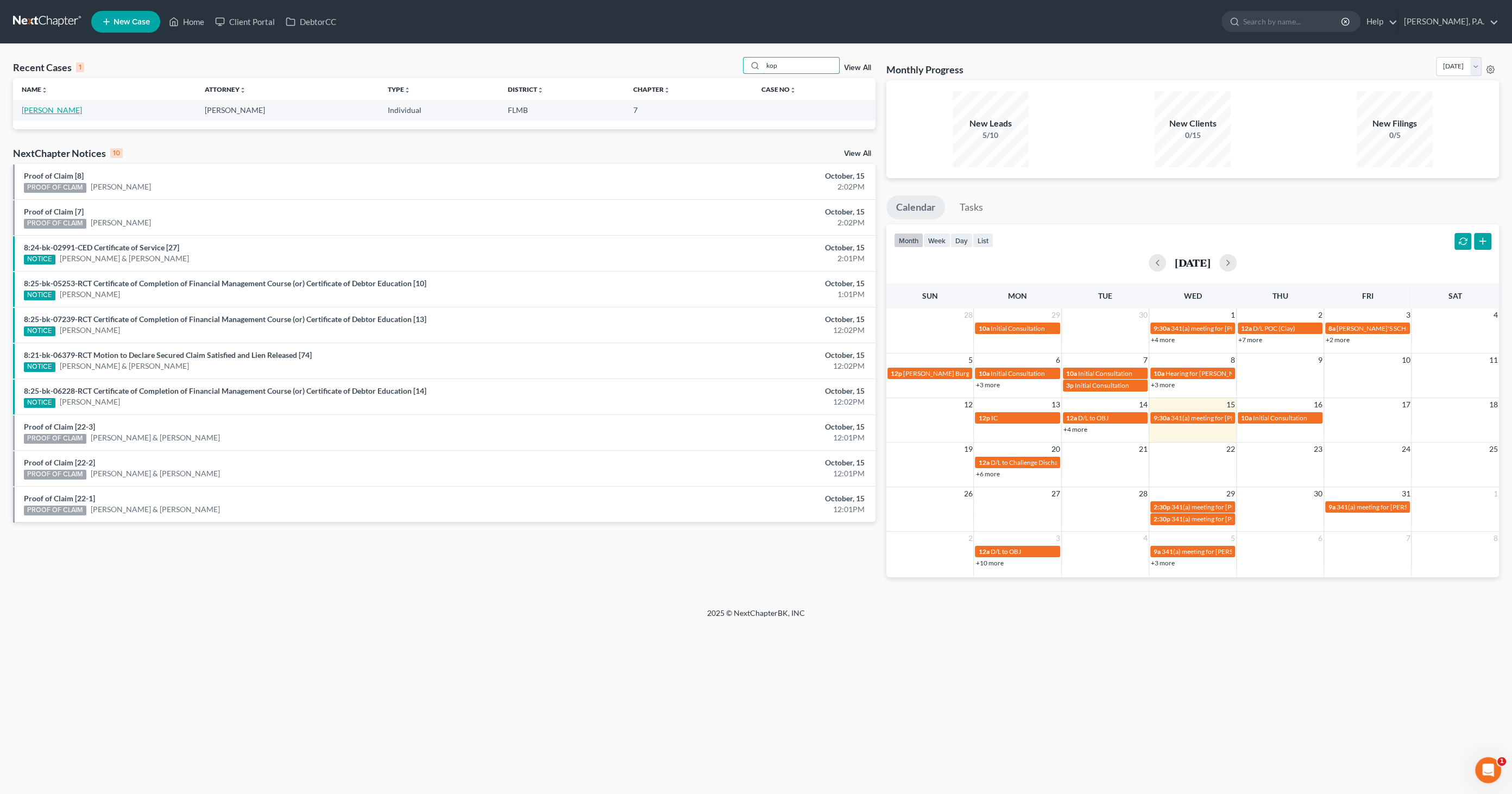
type input "kop"
click at [54, 111] on link "[PERSON_NAME]" at bounding box center [52, 109] width 60 height 9
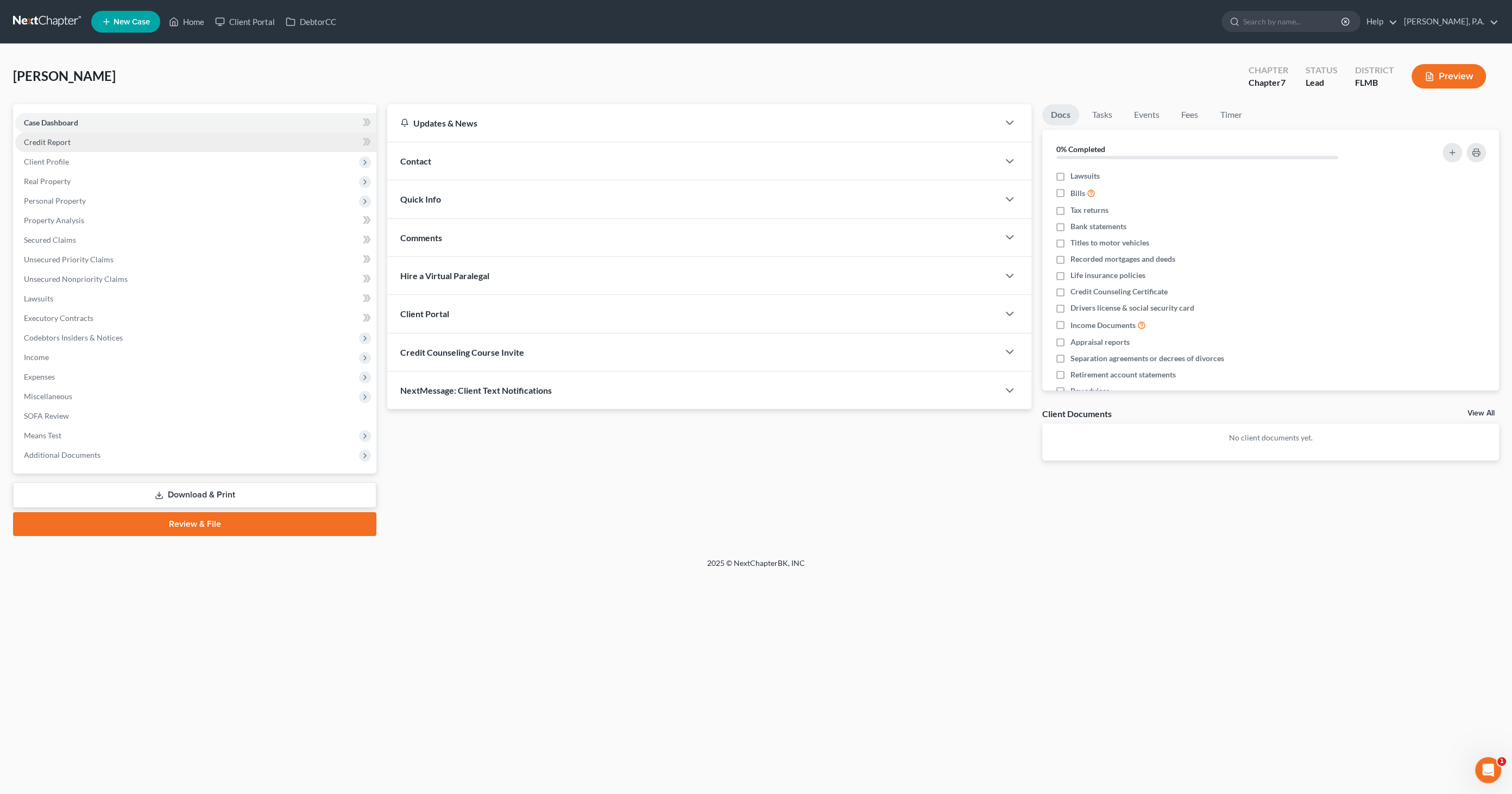
click at [70, 147] on link "Credit Report" at bounding box center [195, 142] width 361 height 19
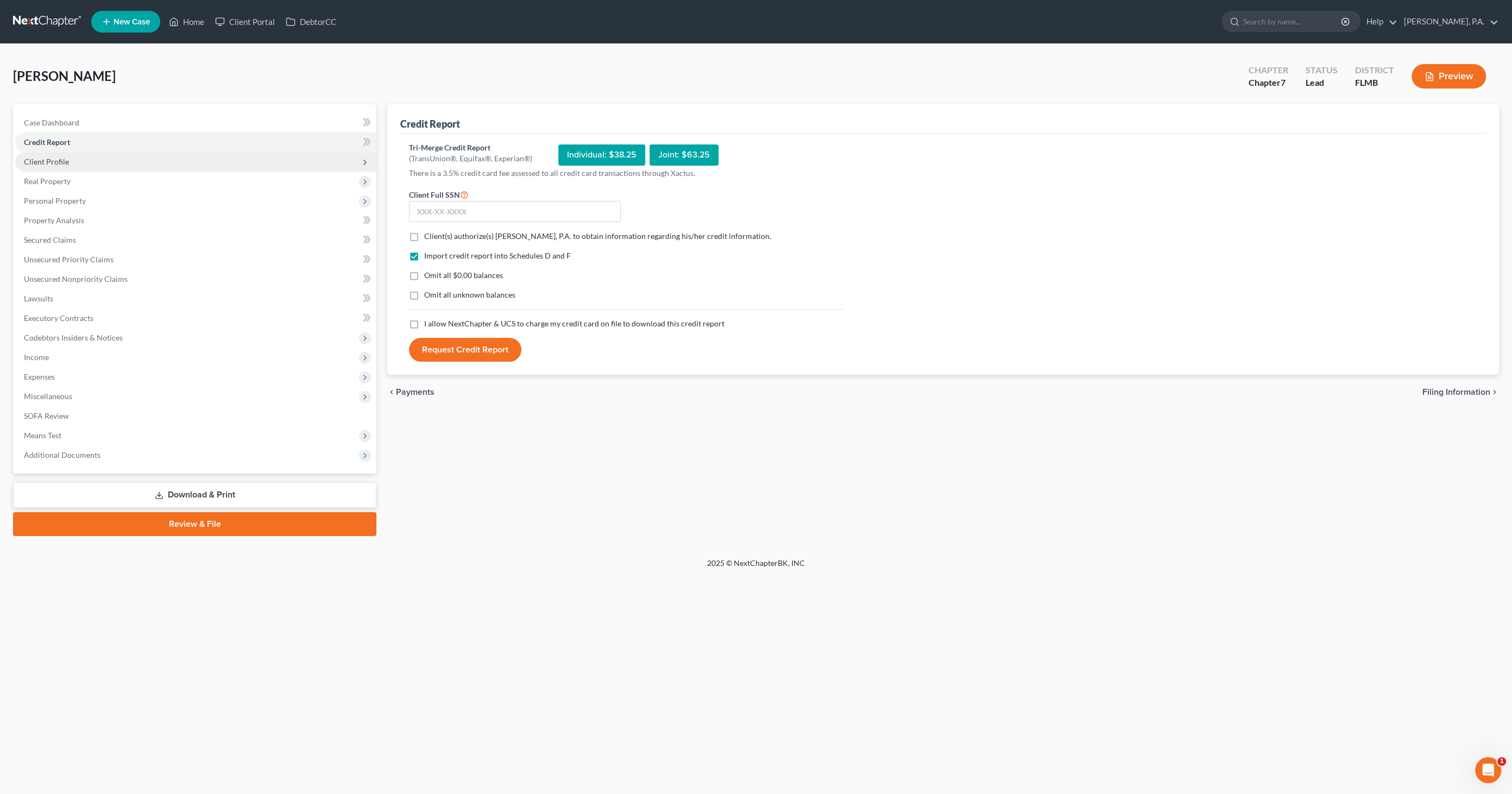
click at [67, 161] on span "Client Profile" at bounding box center [46, 161] width 45 height 9
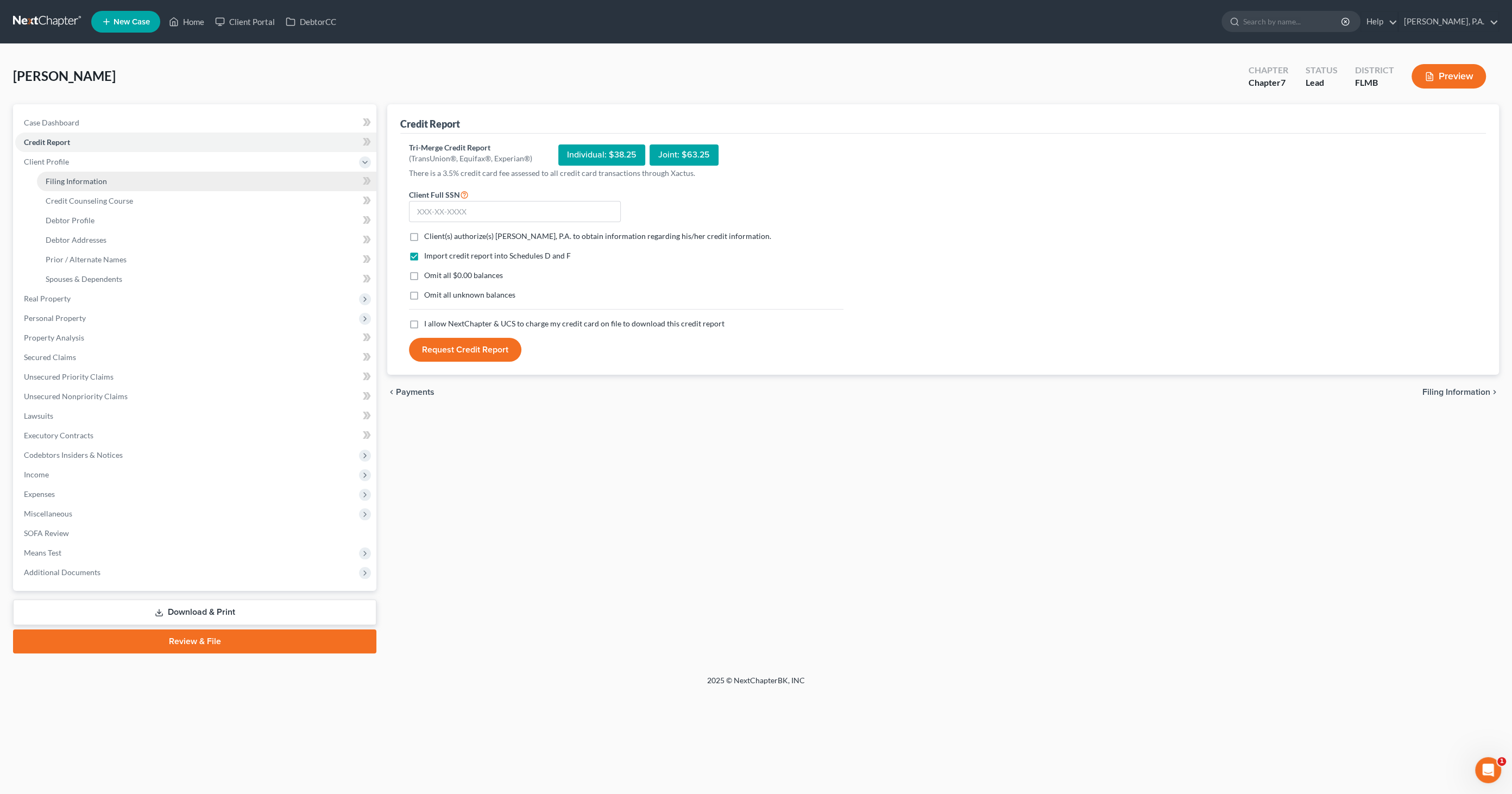
click at [64, 177] on span "Filing Information" at bounding box center [76, 181] width 62 height 9
select select "1"
select select "0"
select select "15"
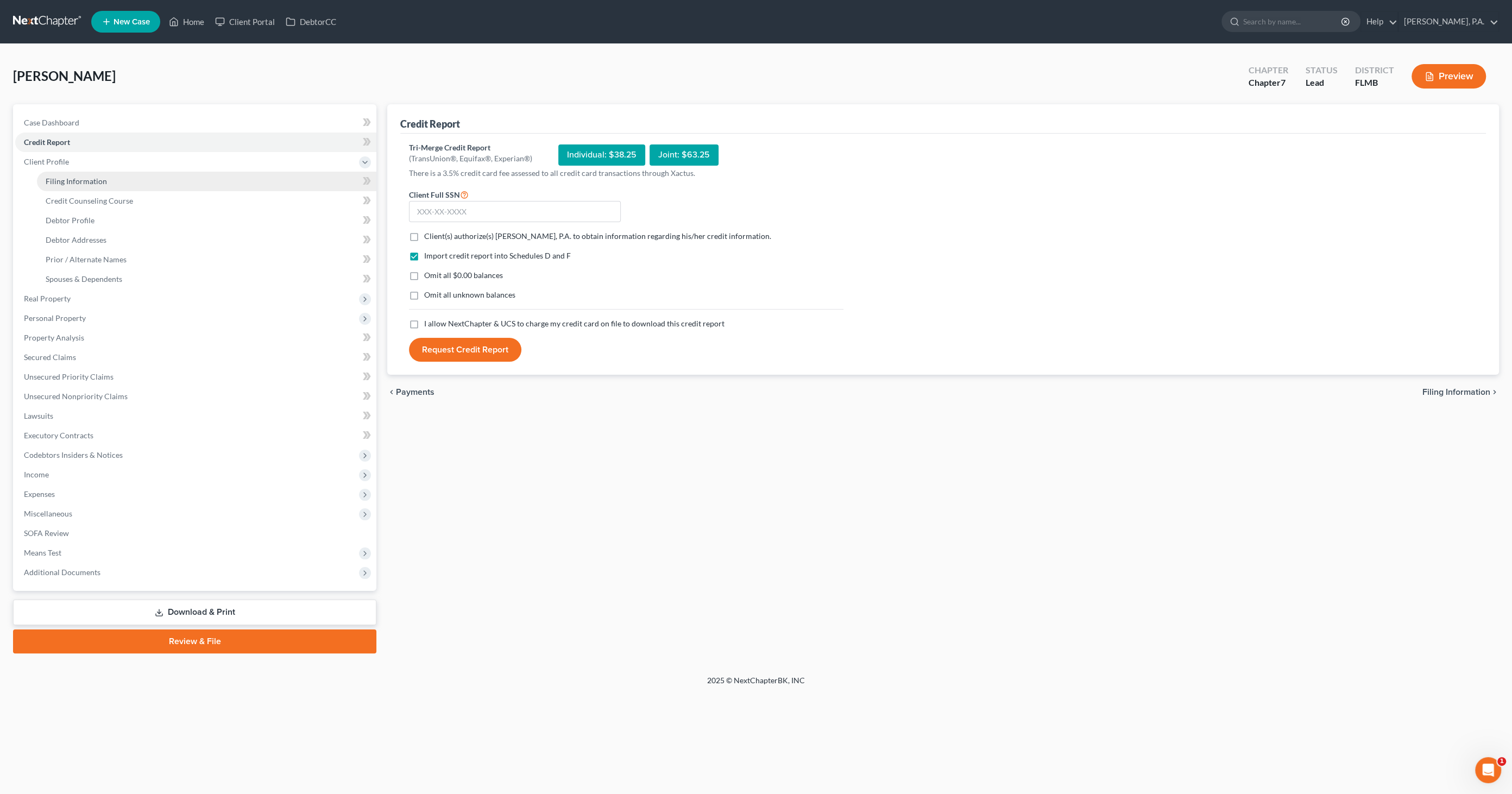
select select "0"
select select "9"
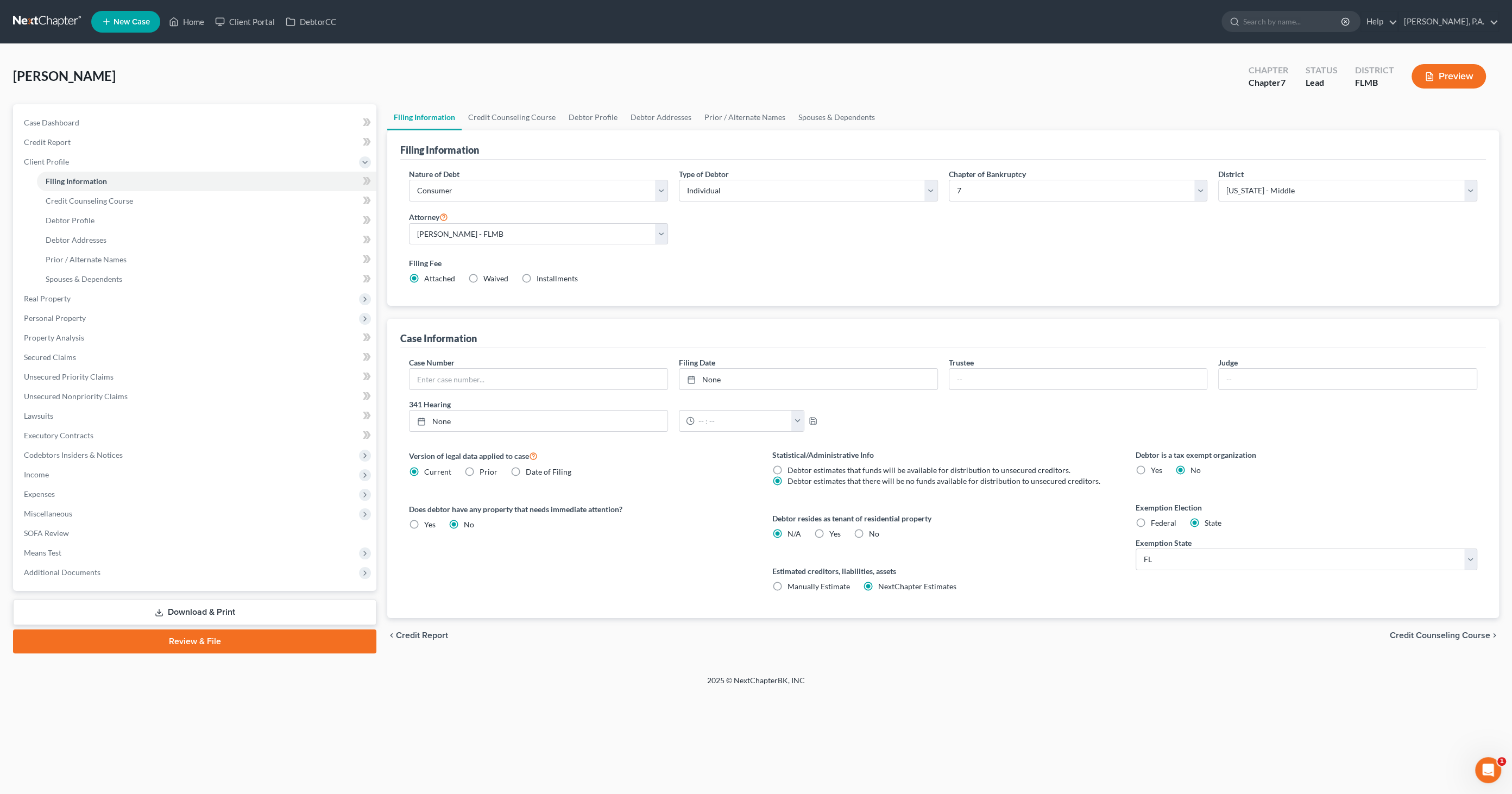
click at [831, 531] on span "Yes" at bounding box center [835, 533] width 11 height 9
click at [834, 531] on input "Yes Yes" at bounding box center [837, 531] width 7 height 7
radio input "true"
radio input "false"
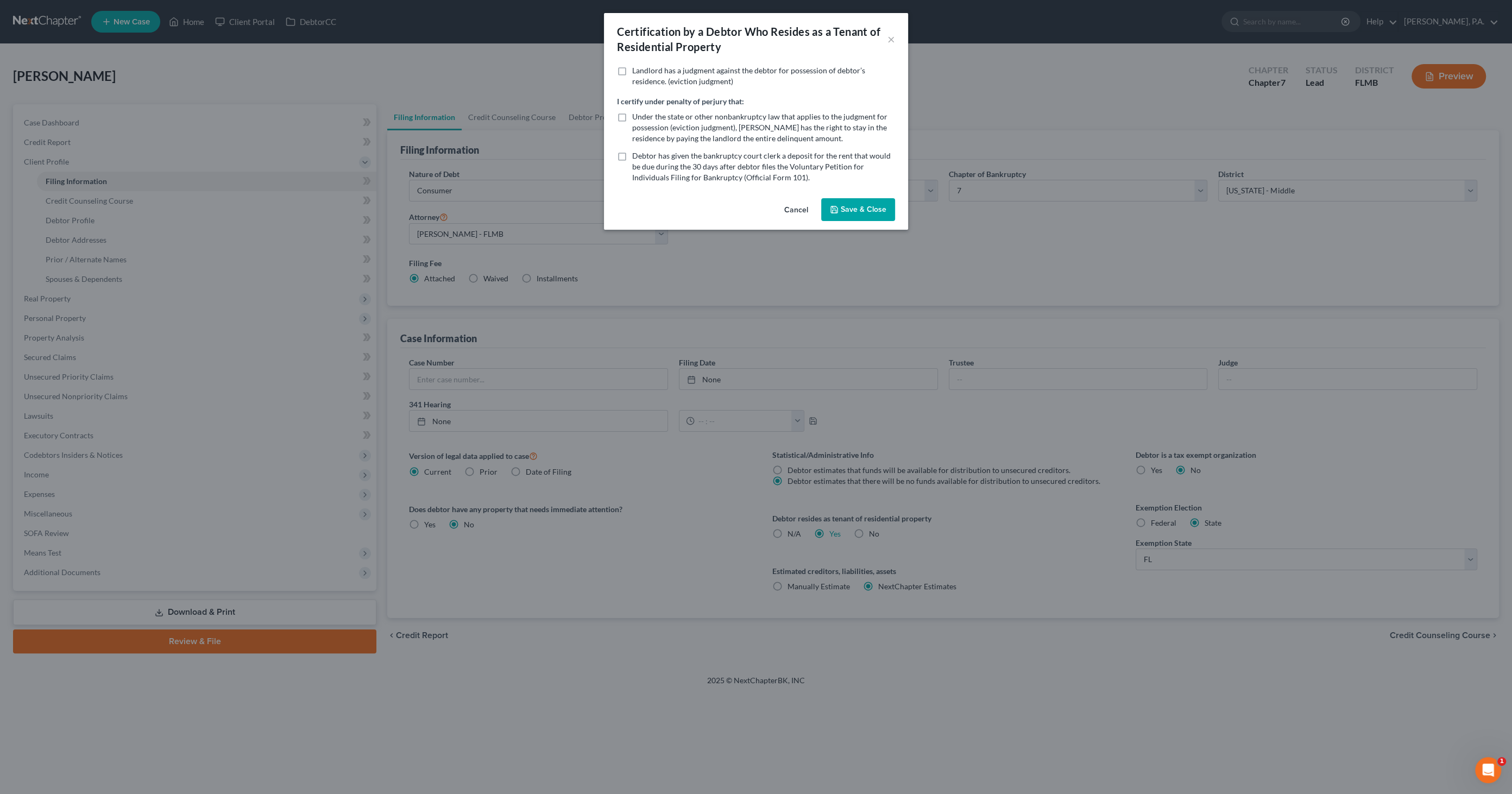
click at [863, 211] on button "Save & Close" at bounding box center [857, 209] width 74 height 23
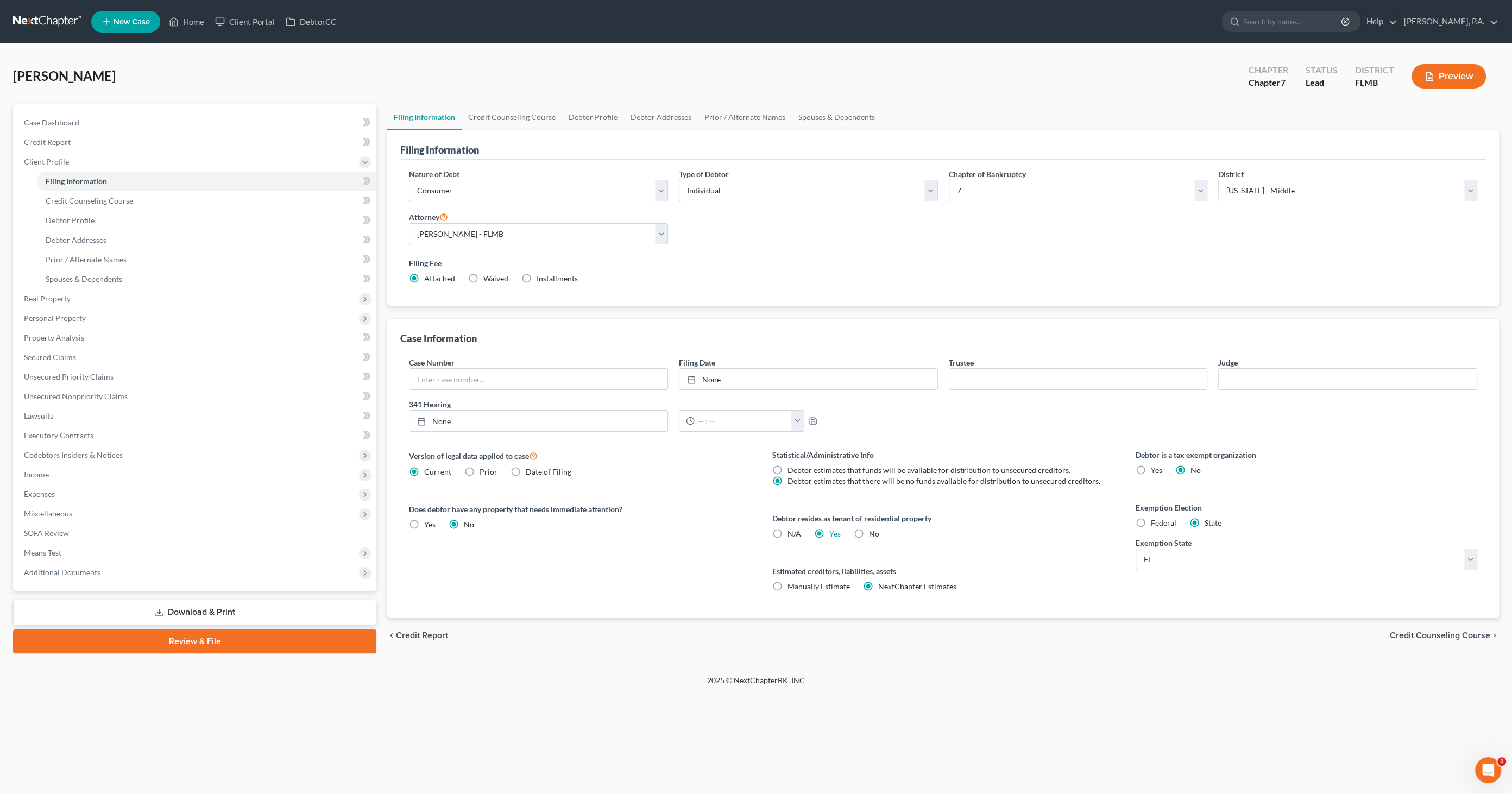
click at [869, 532] on label "No" at bounding box center [874, 533] width 11 height 11
click at [874, 532] on input "No" at bounding box center [877, 531] width 7 height 7
radio input "true"
radio input "false"
drag, startPoint x: 791, startPoint y: 530, endPoint x: 818, endPoint y: 527, distance: 27.2
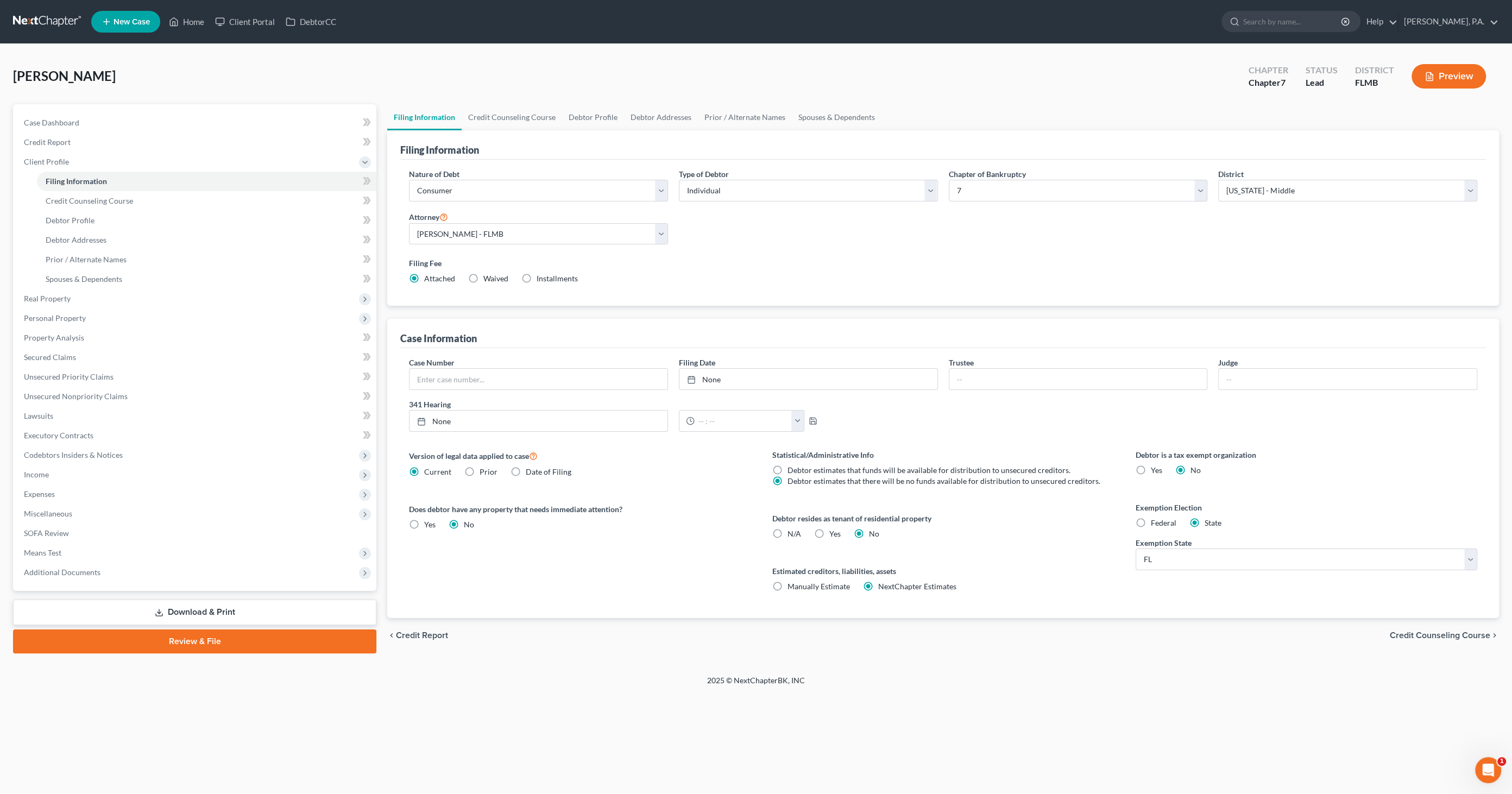
click at [791, 530] on span "N/A" at bounding box center [794, 533] width 14 height 9
click at [792, 530] on input "N/A" at bounding box center [795, 531] width 7 height 7
radio input "true"
radio input "false"
click at [511, 109] on link "Credit Counseling Course" at bounding box center [512, 118] width 101 height 26
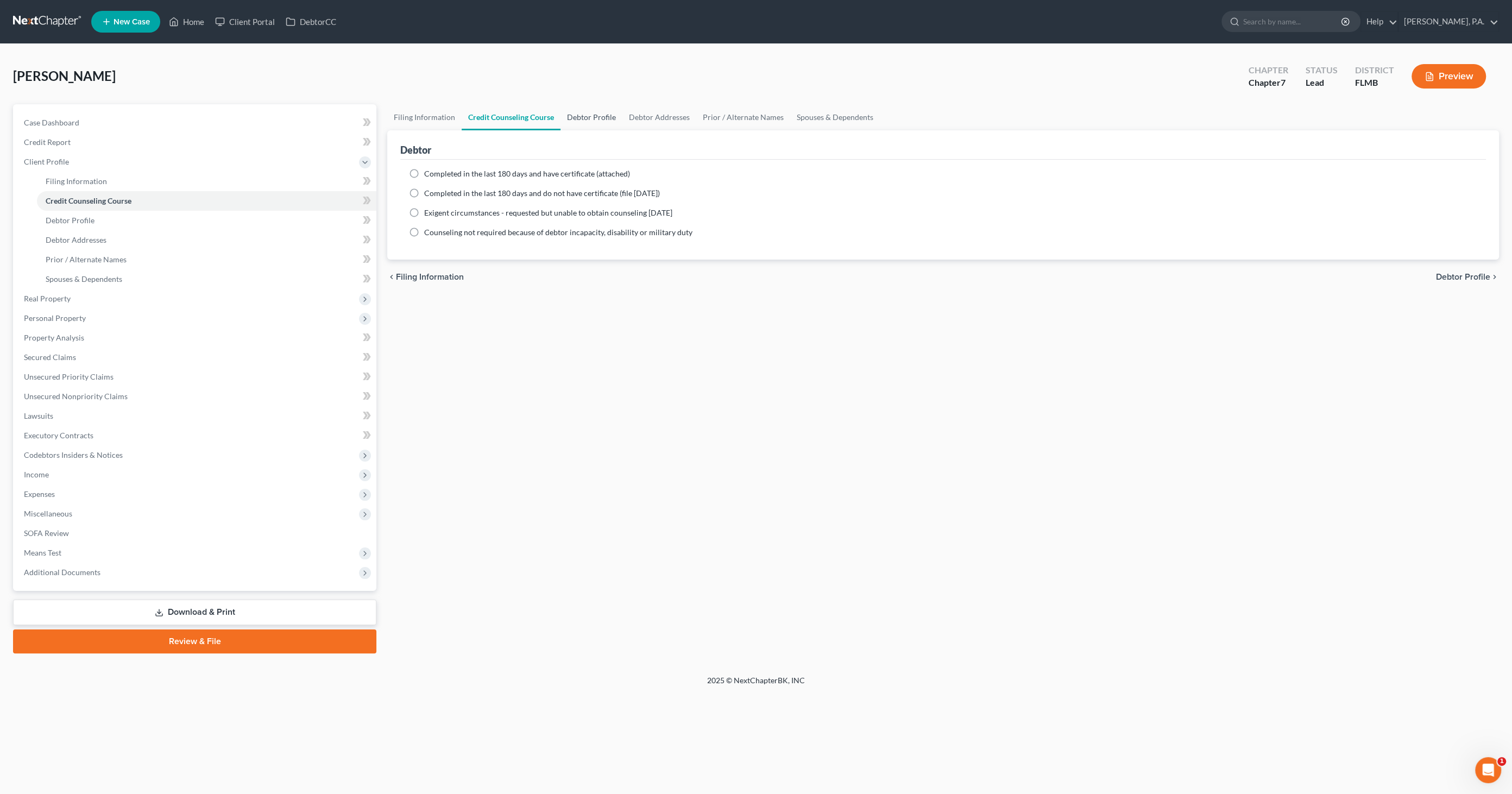
click at [592, 121] on link "Debtor Profile" at bounding box center [591, 118] width 62 height 26
select select "1"
select select "3"
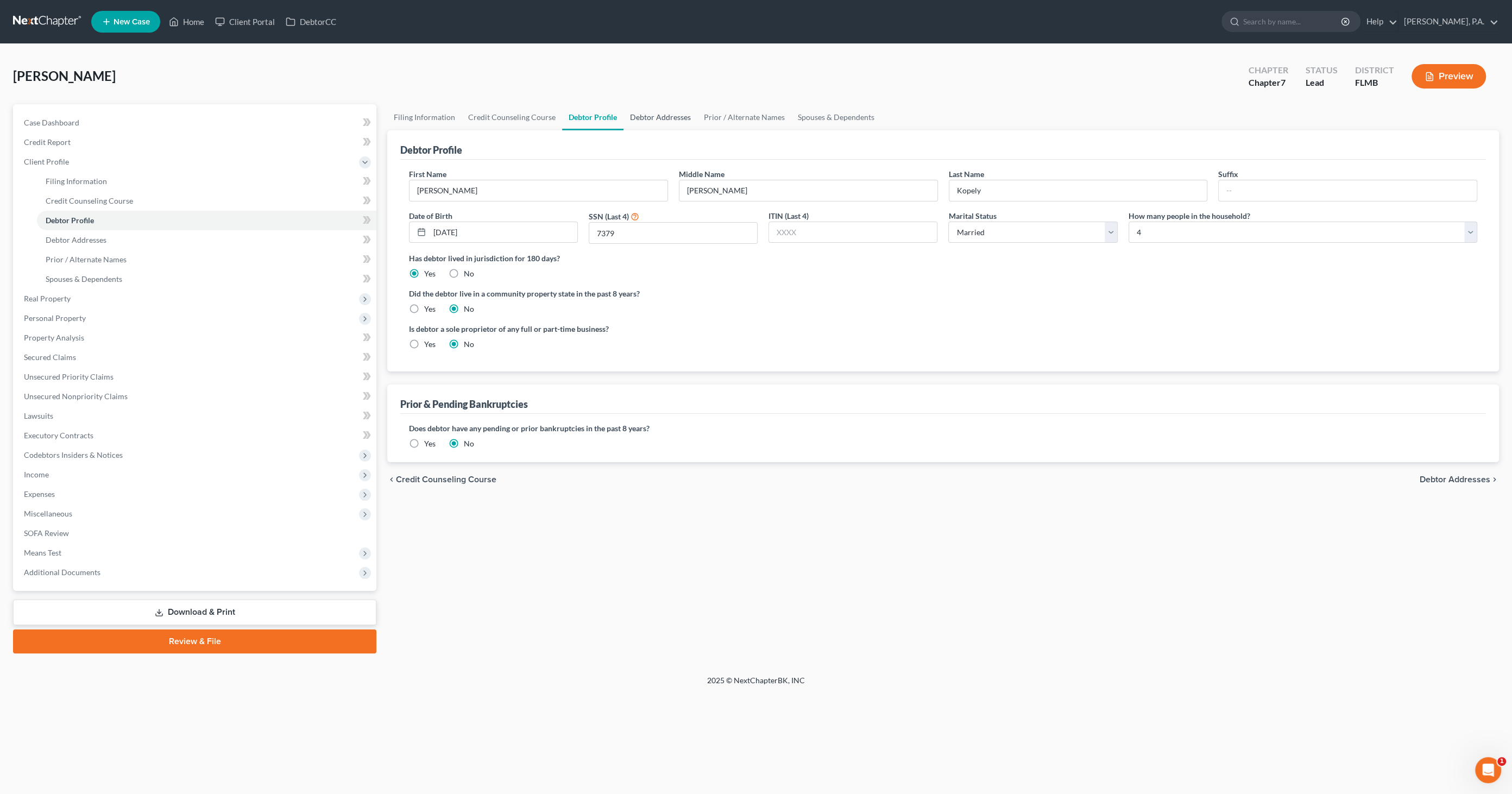
click at [655, 114] on link "Debtor Addresses" at bounding box center [660, 118] width 74 height 26
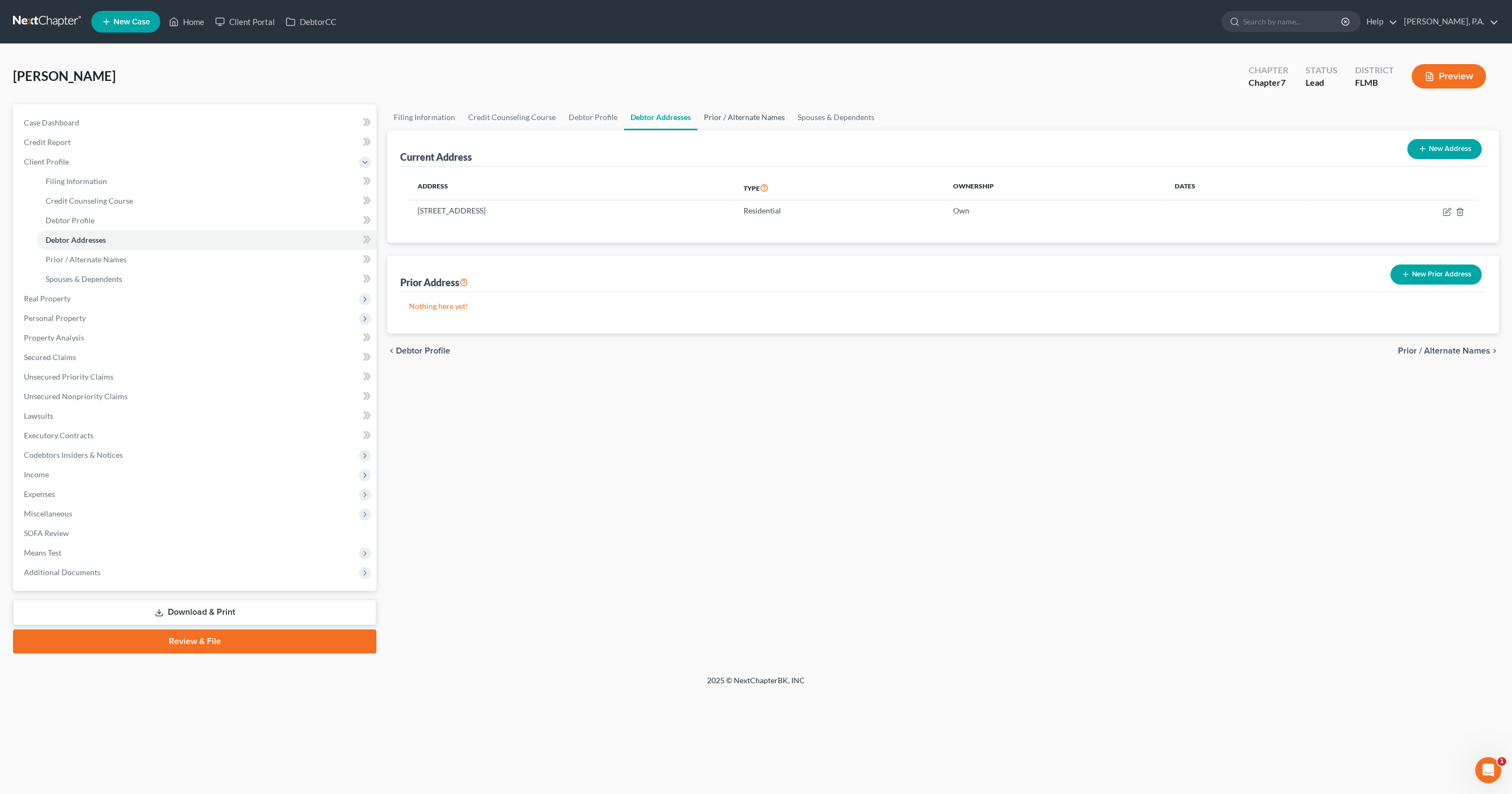
click at [736, 116] on link "Prior / Alternate Names" at bounding box center [745, 118] width 94 height 26
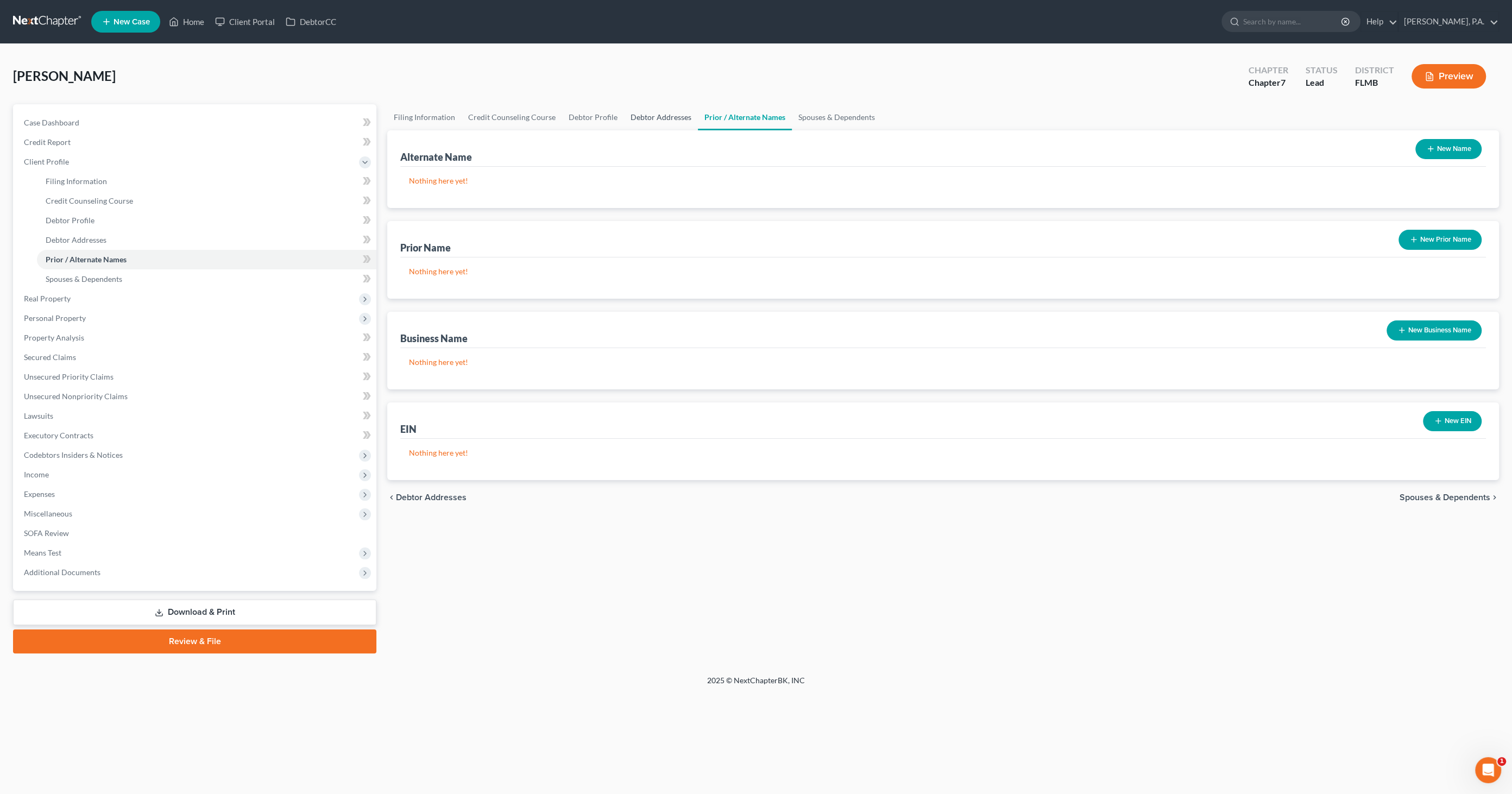
click at [668, 114] on link "Debtor Addresses" at bounding box center [660, 118] width 74 height 26
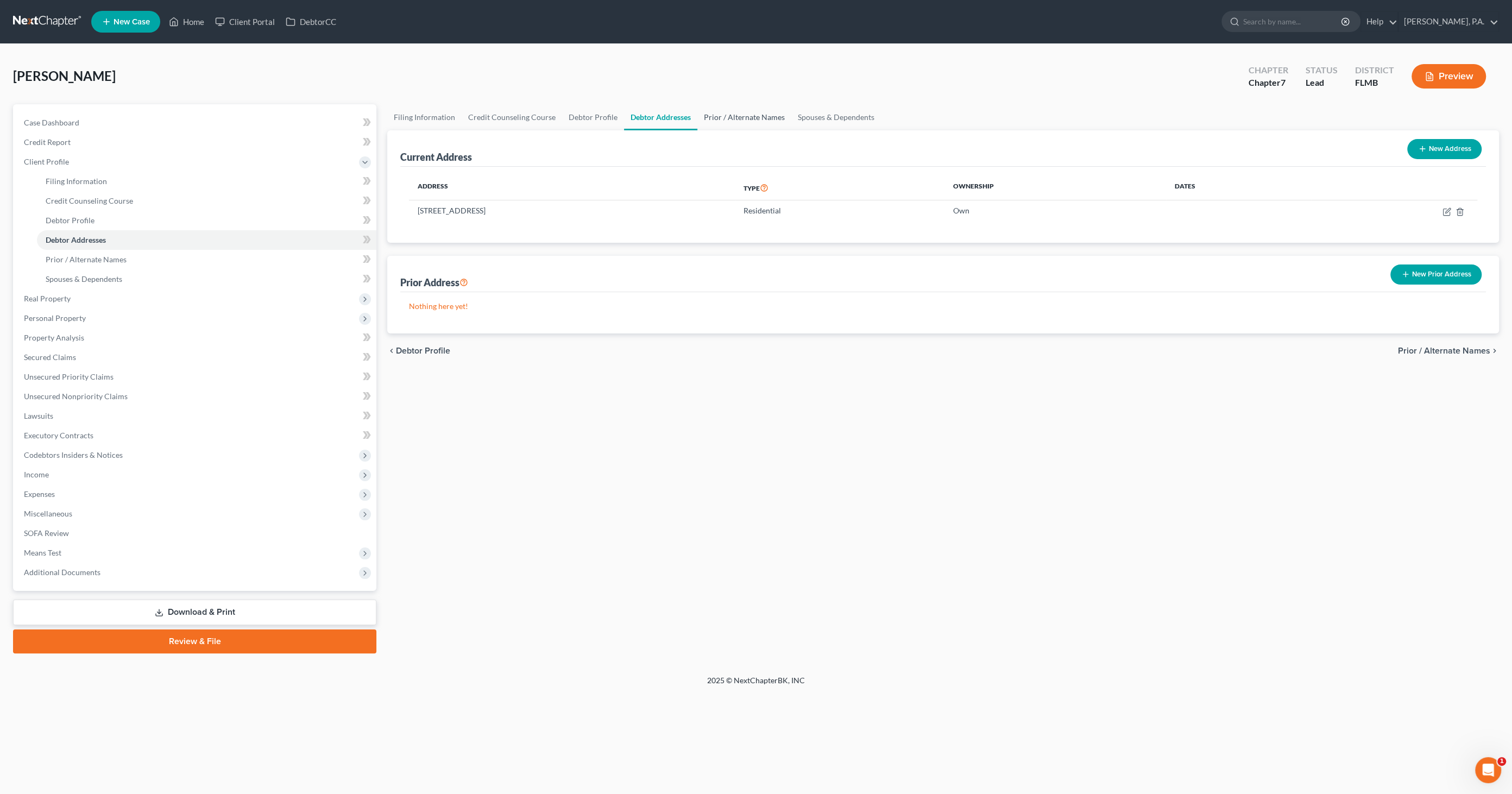
click at [728, 113] on link "Prior / Alternate Names" at bounding box center [745, 118] width 94 height 26
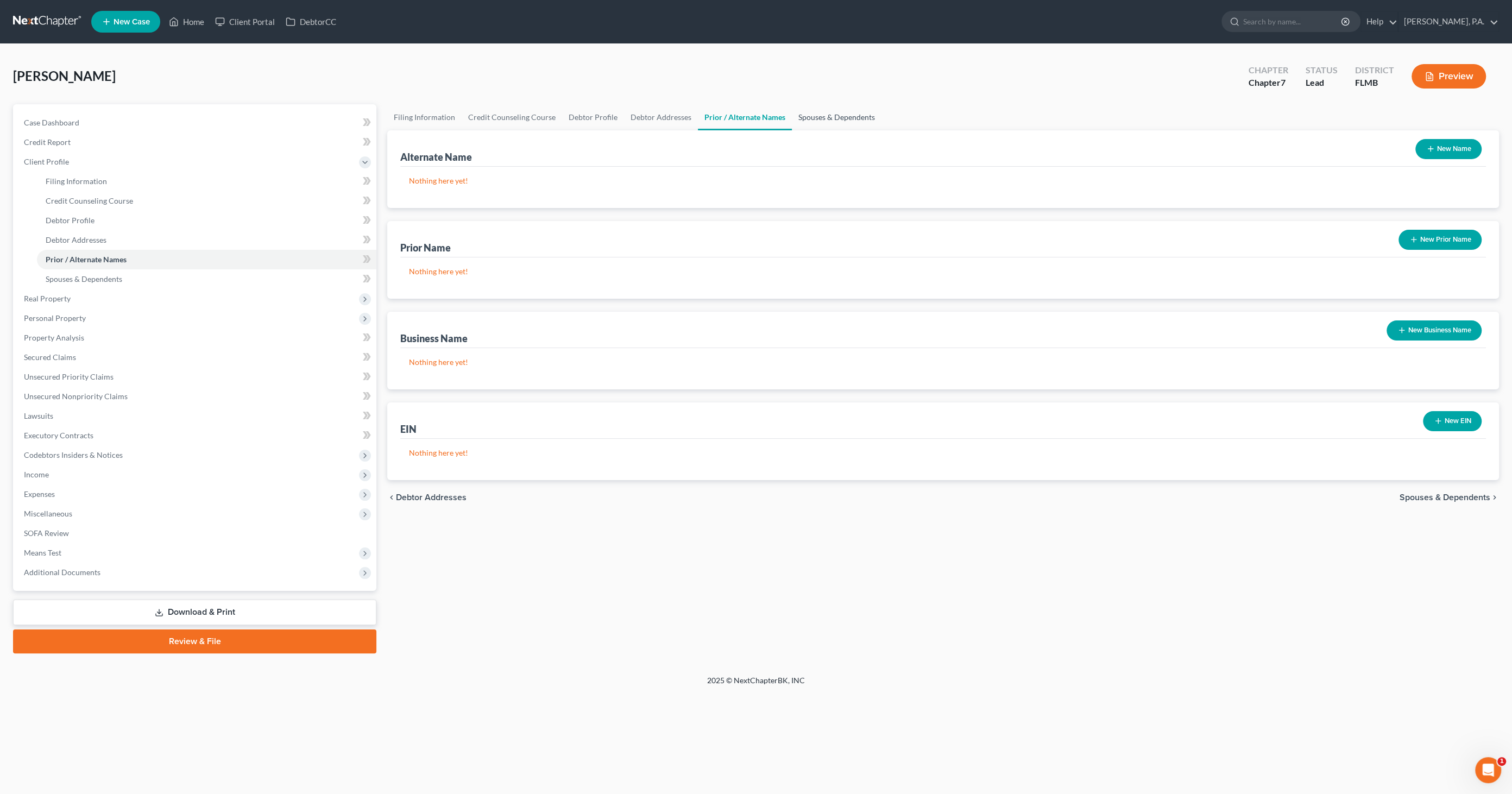
click at [840, 116] on link "Spouses & Dependents" at bounding box center [836, 118] width 89 height 26
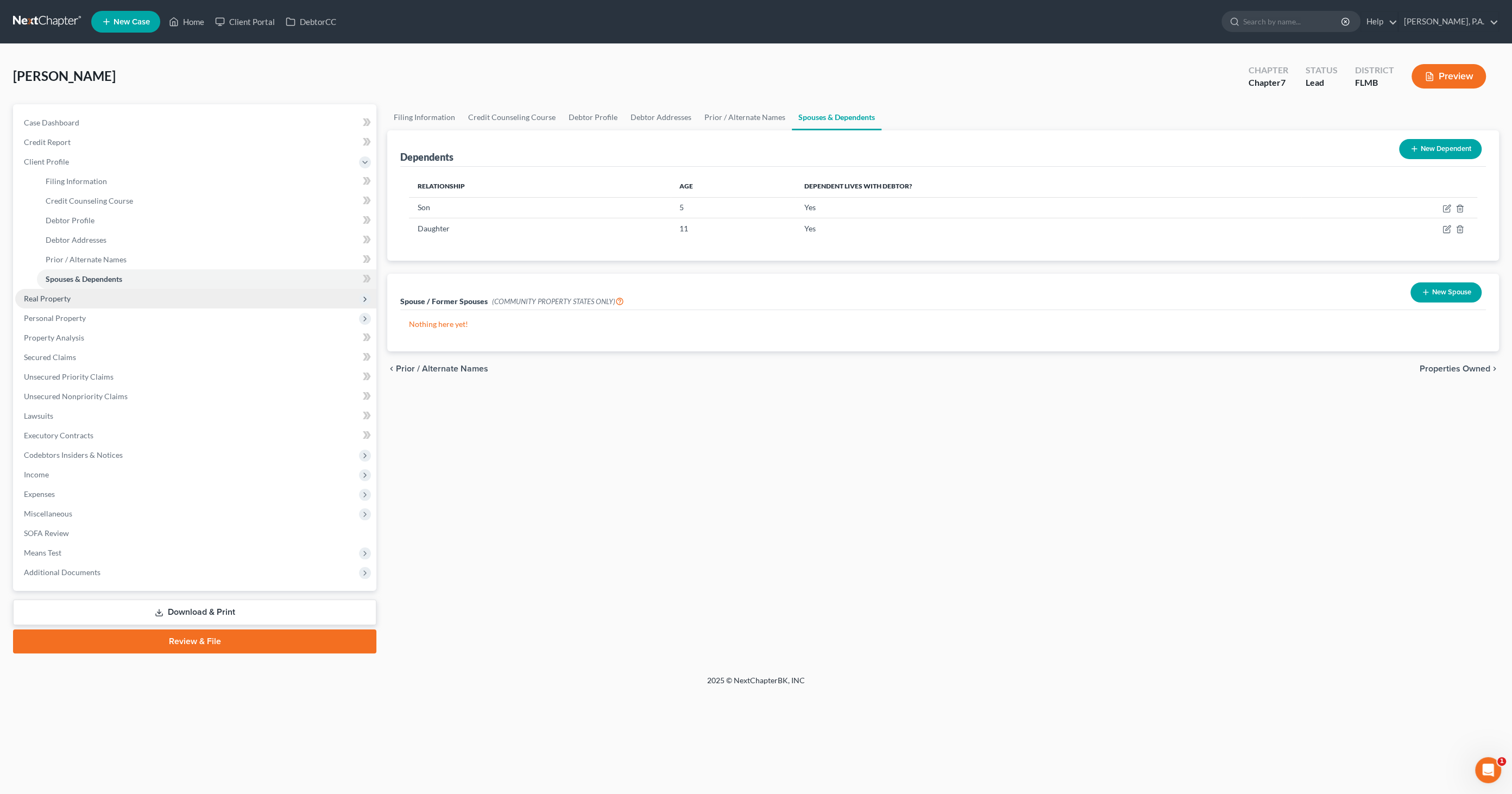
click at [67, 301] on span "Real Property" at bounding box center [47, 298] width 47 height 9
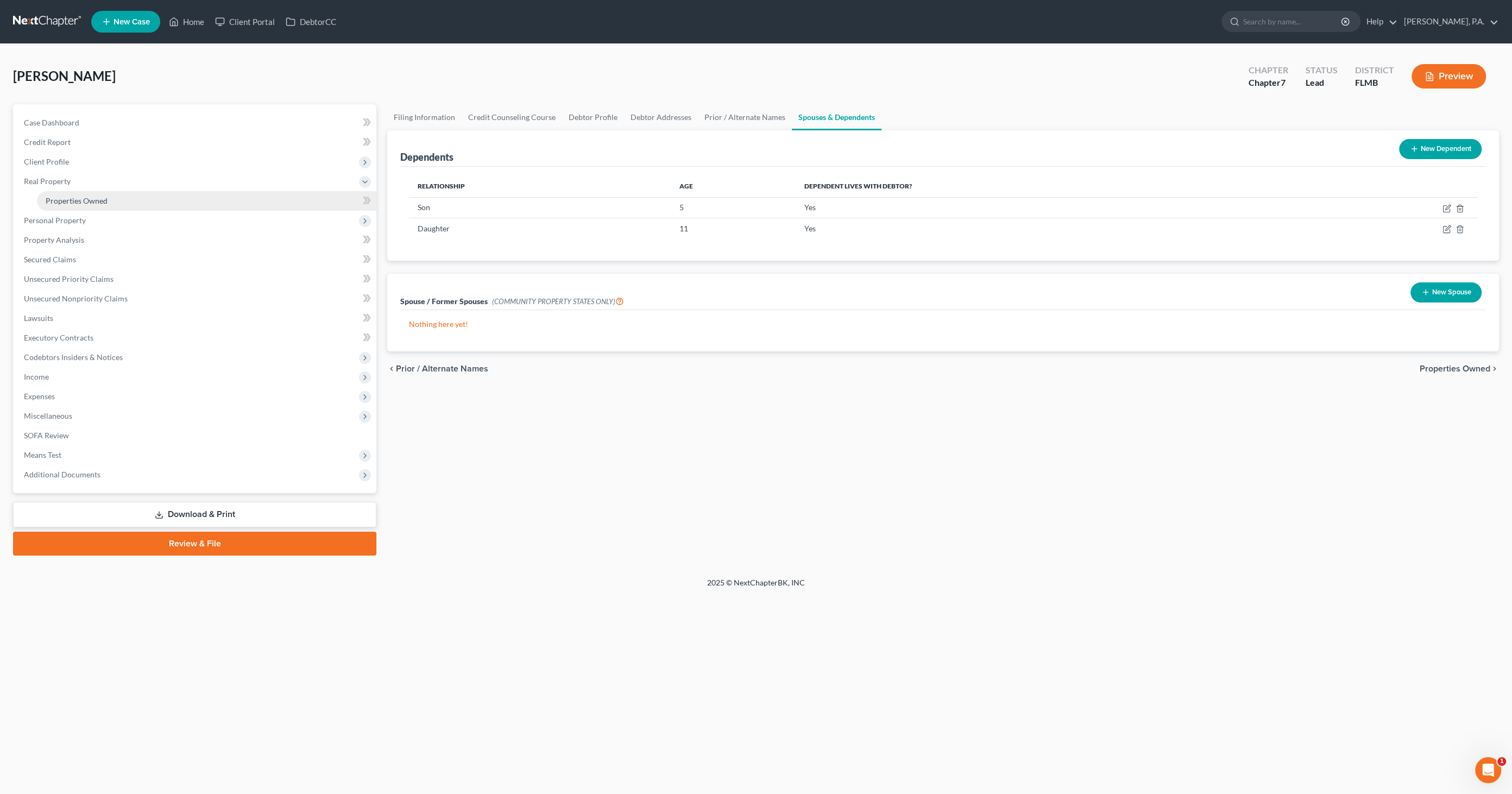
click at [74, 201] on span "Properties Owned" at bounding box center [76, 200] width 62 height 9
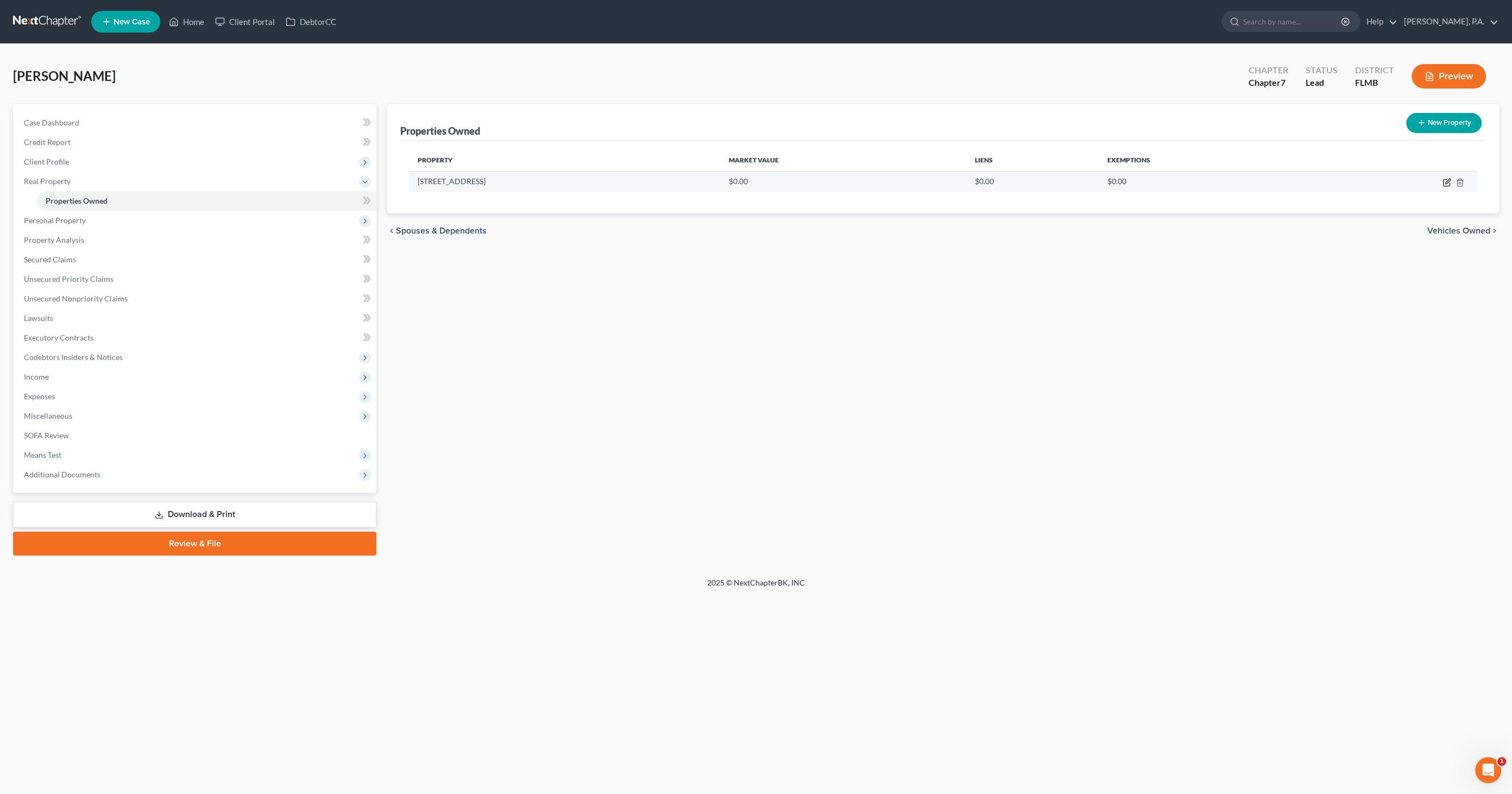
click at [1446, 180] on icon "button" at bounding box center [1446, 182] width 9 height 9
select select "9"
select select "52"
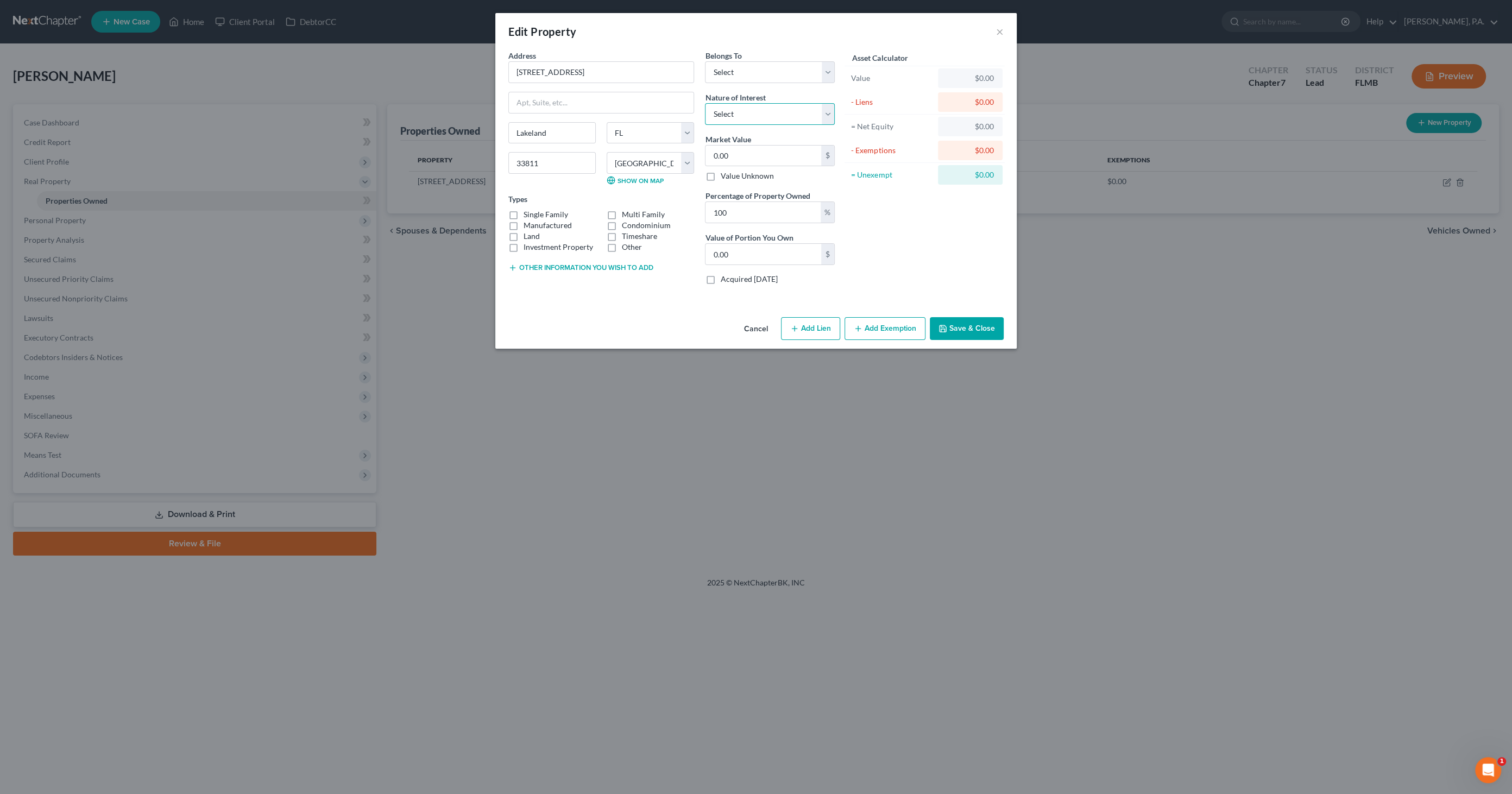
click at [762, 118] on select "Select Fee Simple Joint Tenant Life Estate Equitable Interest Future Interest T…" at bounding box center [770, 114] width 130 height 22
select select "5"
click at [705, 103] on select "Select Fee Simple Joint Tenant Life Estate Equitable Interest Future Interest T…" at bounding box center [770, 114] width 130 height 22
click at [734, 156] on input "0.00" at bounding box center [763, 155] width 116 height 20
click at [551, 214] on label "Single Family" at bounding box center [545, 214] width 45 height 11
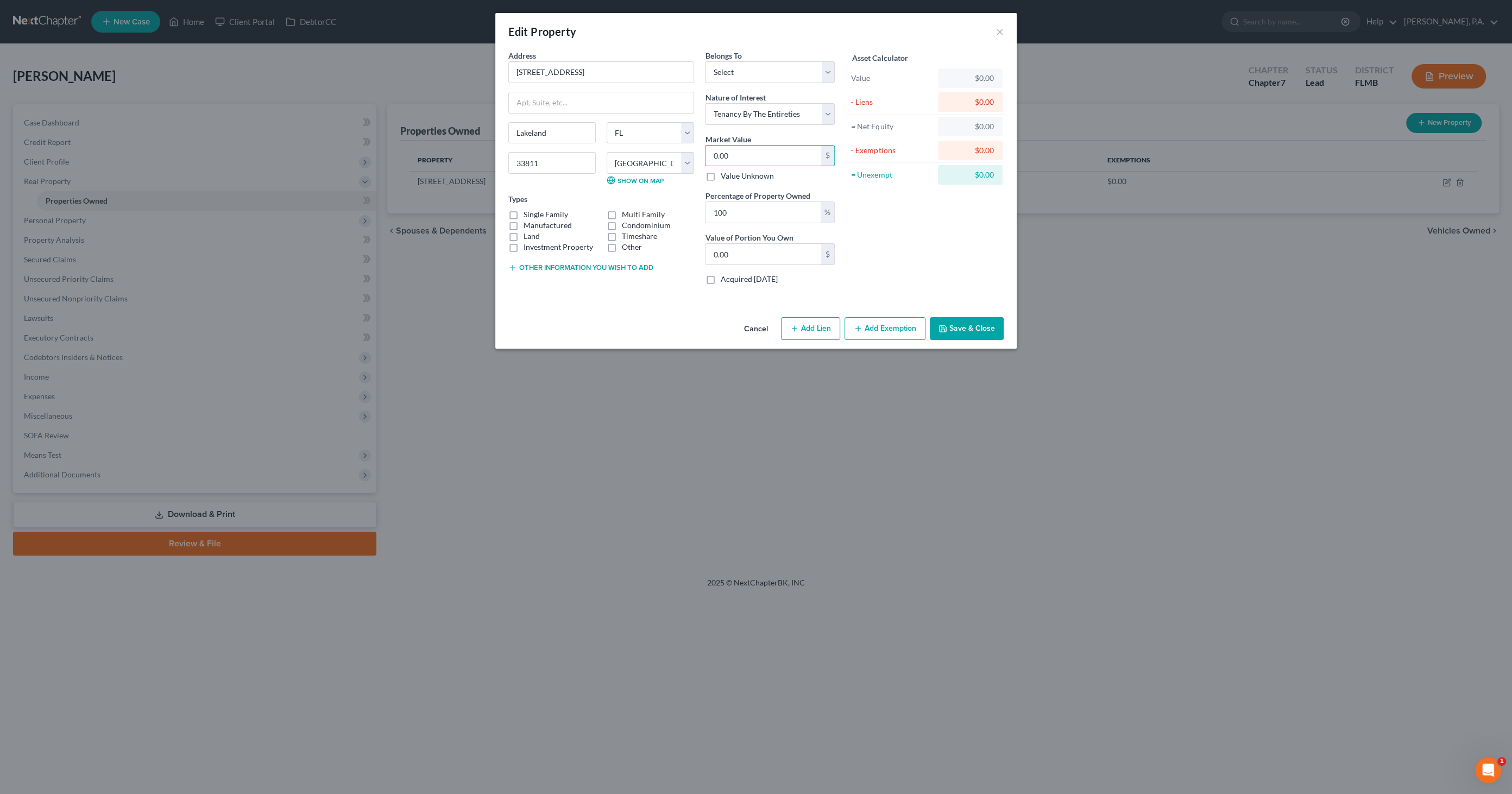
click at [535, 214] on input "Single Family" at bounding box center [531, 212] width 7 height 7
checkbox input "true"
click at [749, 145] on input "0.00" at bounding box center [763, 155] width 116 height 20
type input "5"
type input "5.00"
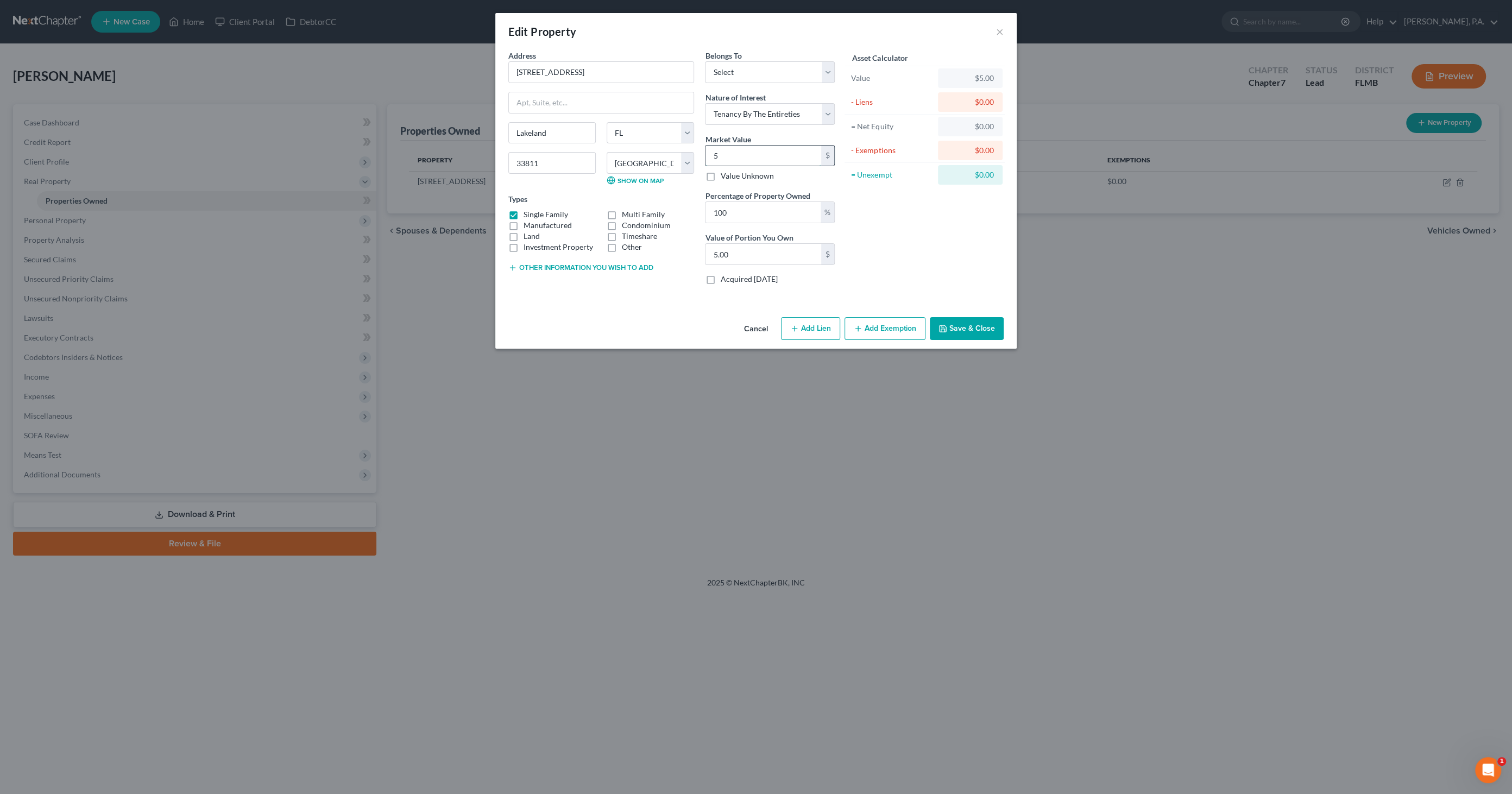
type input "53"
type input "53.00"
type input "533"
type input "533.00"
type input "5332"
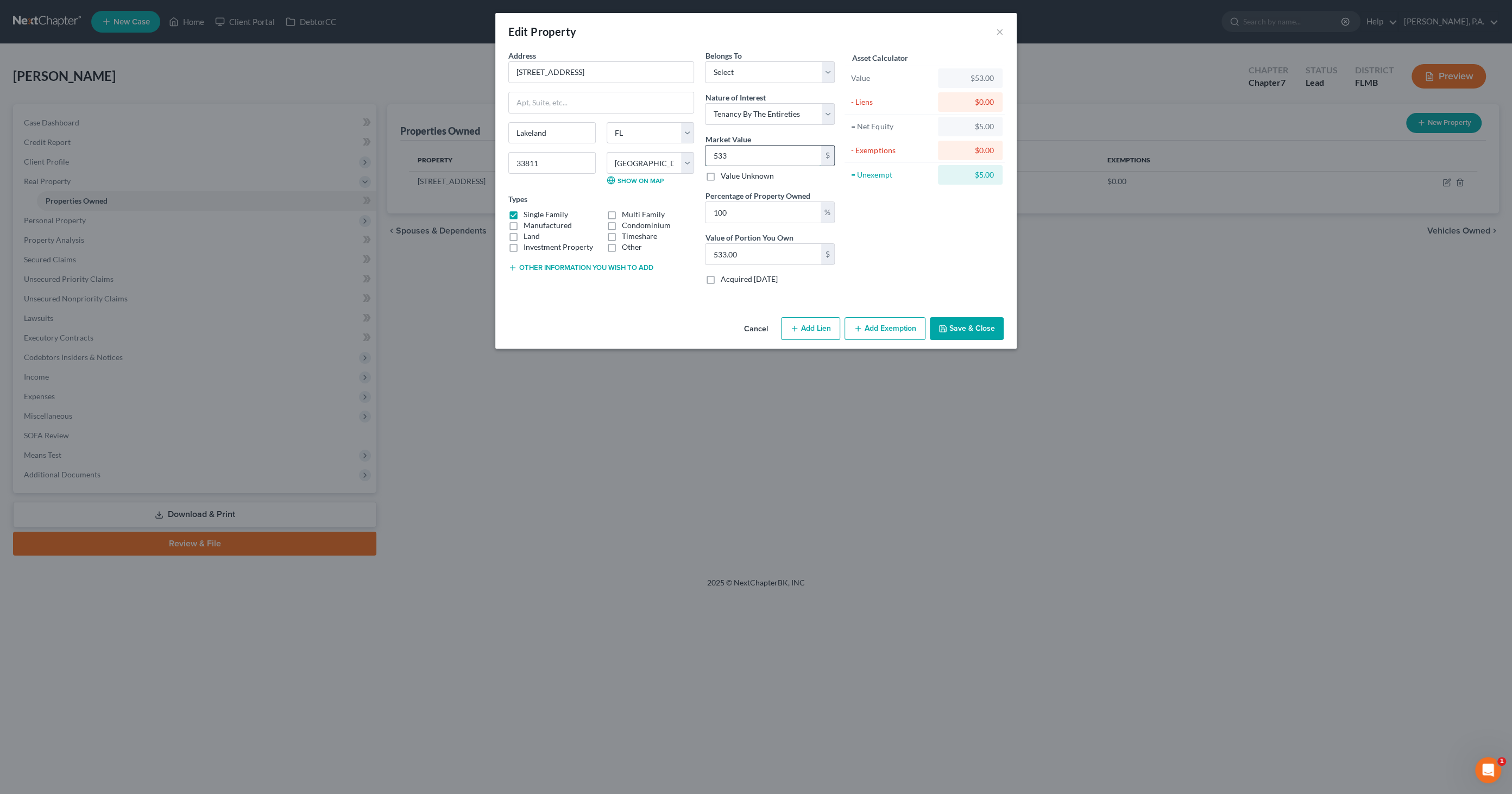
type input "5,332.00"
type input "5,3320"
type input "53,320.00"
type input "53,3200"
type input "533,200.00"
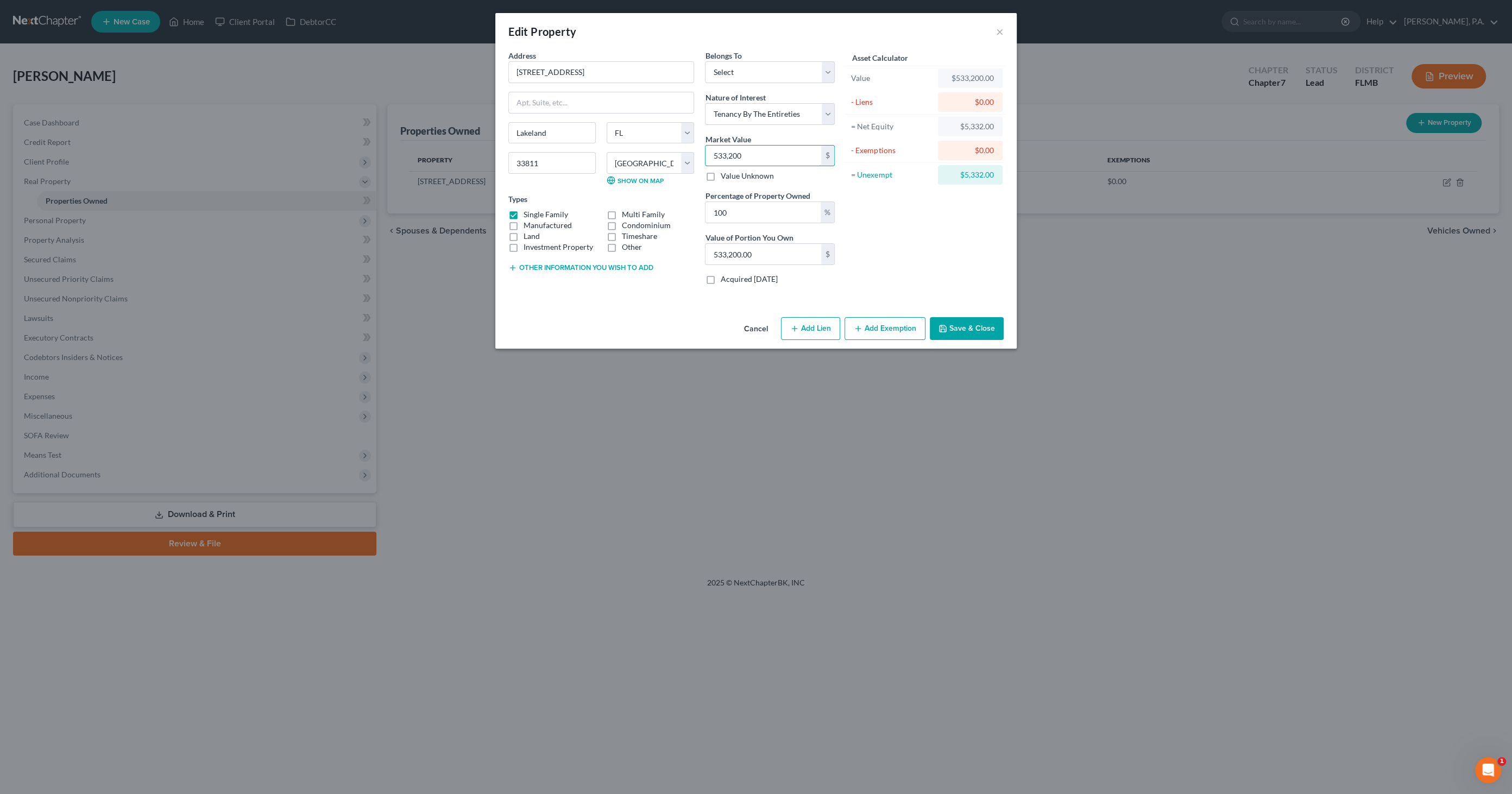
type input "533,200"
click at [964, 323] on button "Save & Close" at bounding box center [966, 328] width 74 height 23
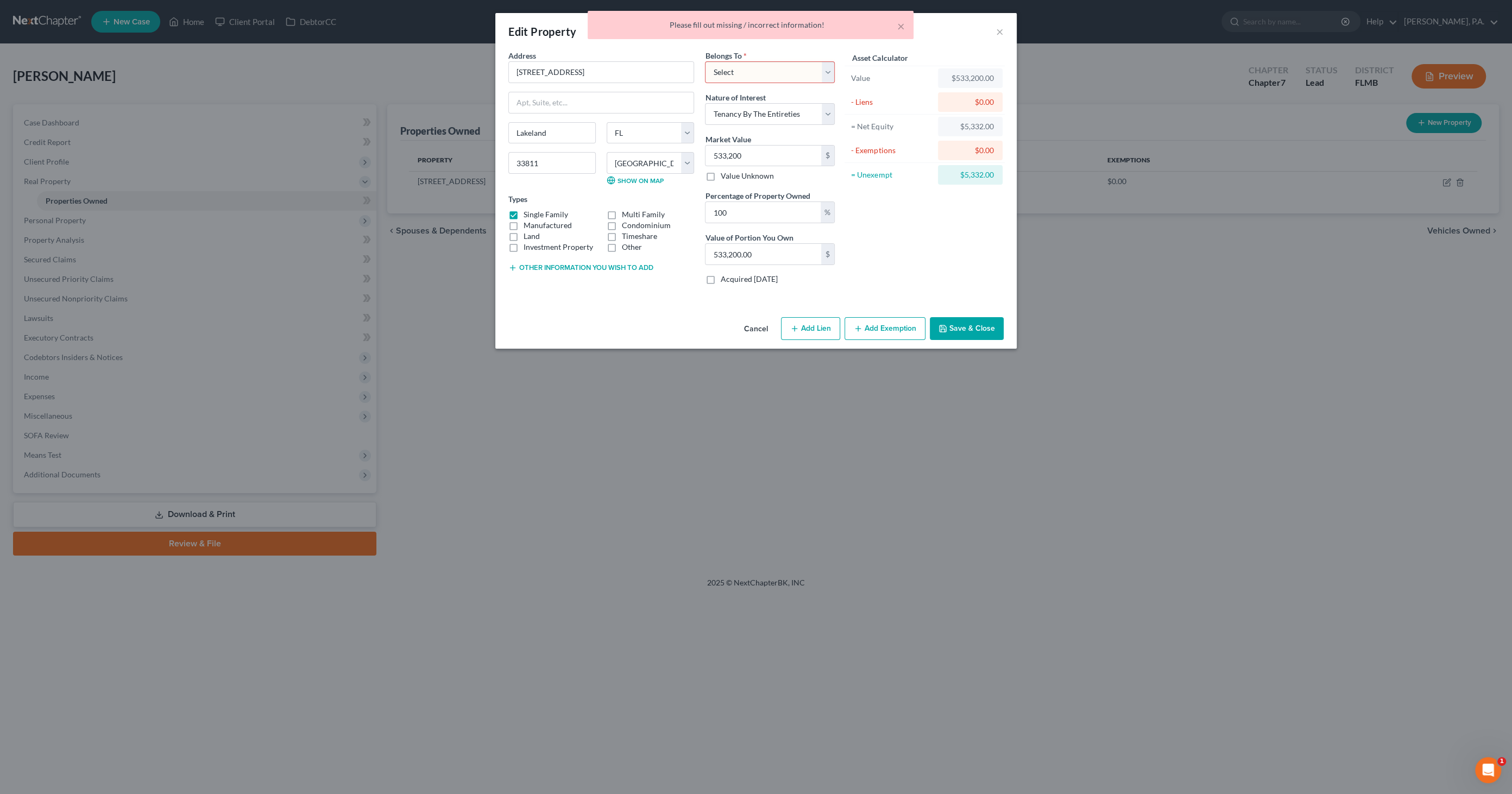
click at [767, 71] on select "Select Debtor 1 Only Debtor 2 Only Debtor 1 And Debtor 2 Only At Least One Of T…" at bounding box center [770, 72] width 130 height 22
select select "3"
click at [705, 62] on select "Select Debtor 1 Only Debtor 2 Only Debtor 1 And Debtor 2 Only At Least One Of T…" at bounding box center [770, 72] width 130 height 22
click at [981, 324] on button "Save & Close" at bounding box center [966, 328] width 74 height 23
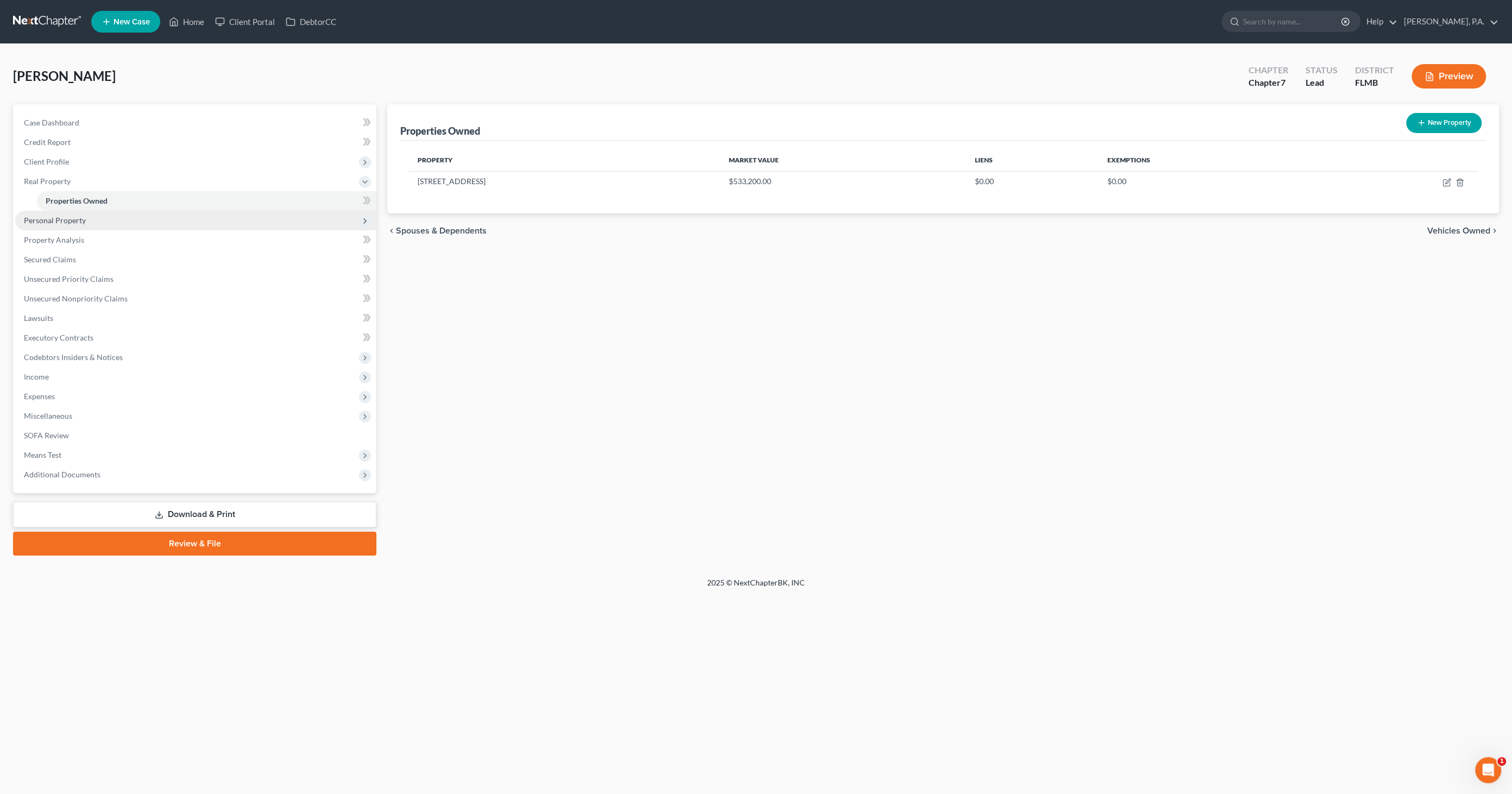
click at [67, 223] on span "Personal Property" at bounding box center [54, 220] width 62 height 9
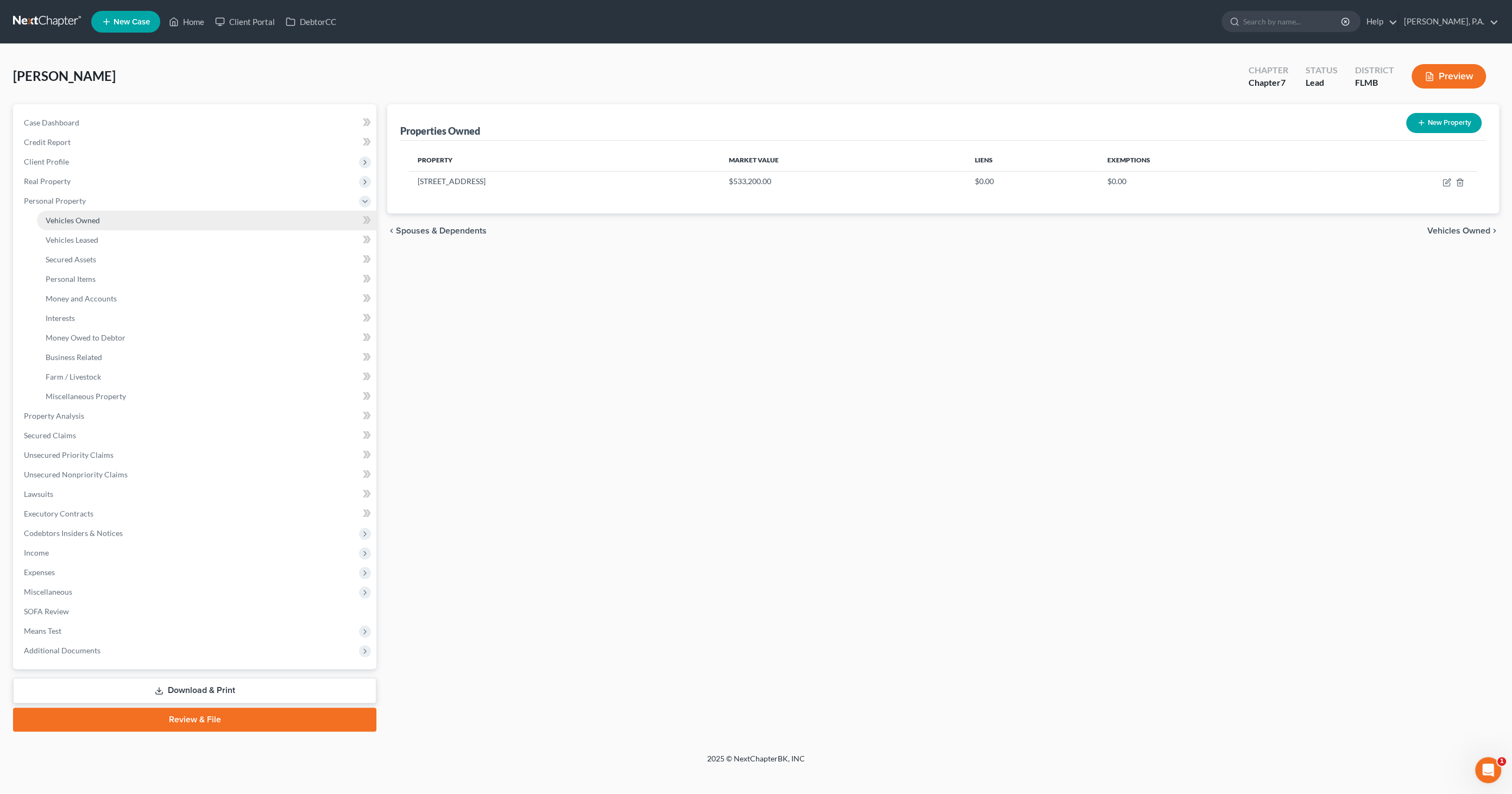
click at [73, 221] on span "Vehicles Owned" at bounding box center [72, 220] width 54 height 9
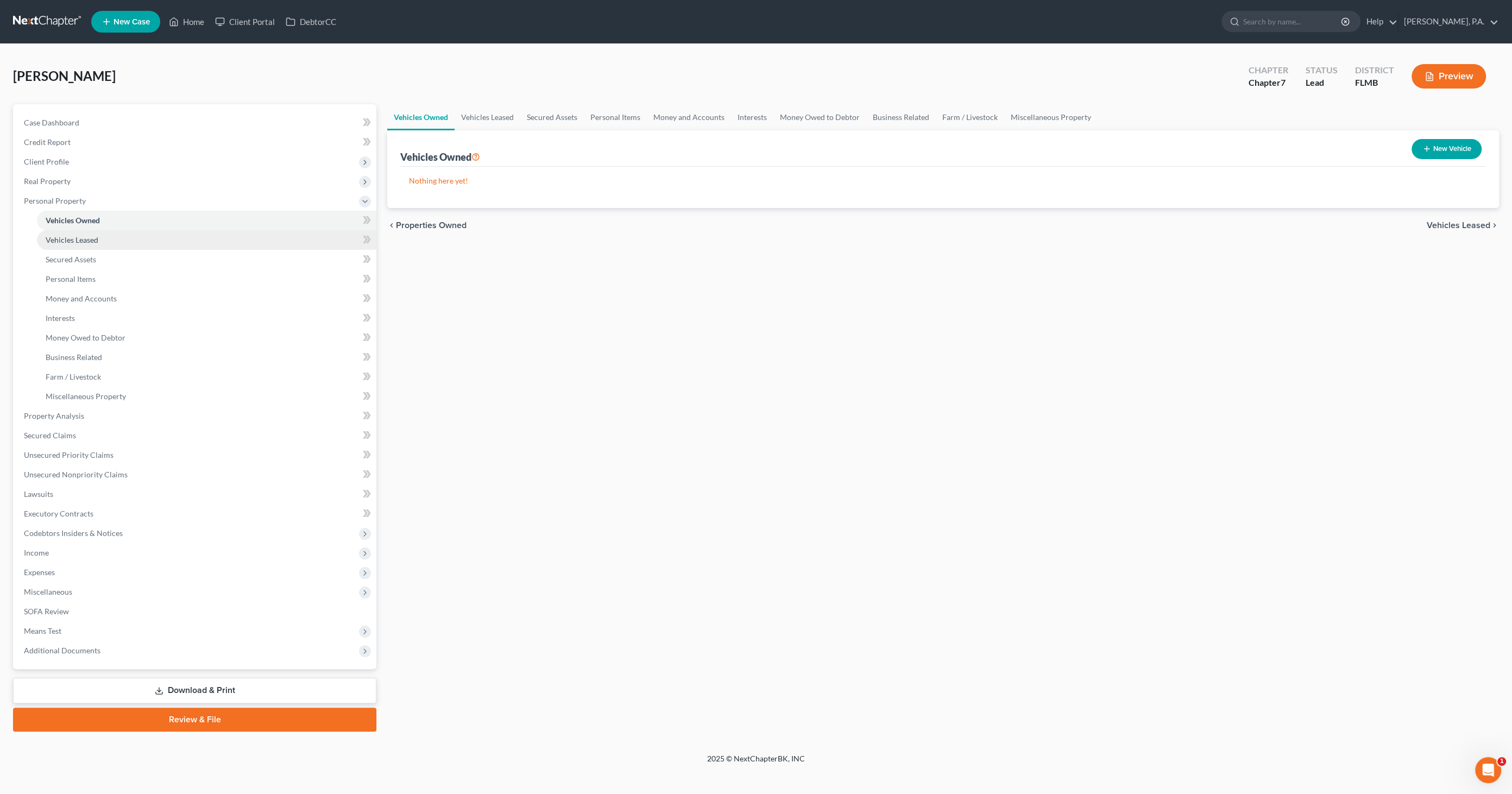
click at [73, 235] on span "Vehicles Leased" at bounding box center [71, 239] width 53 height 9
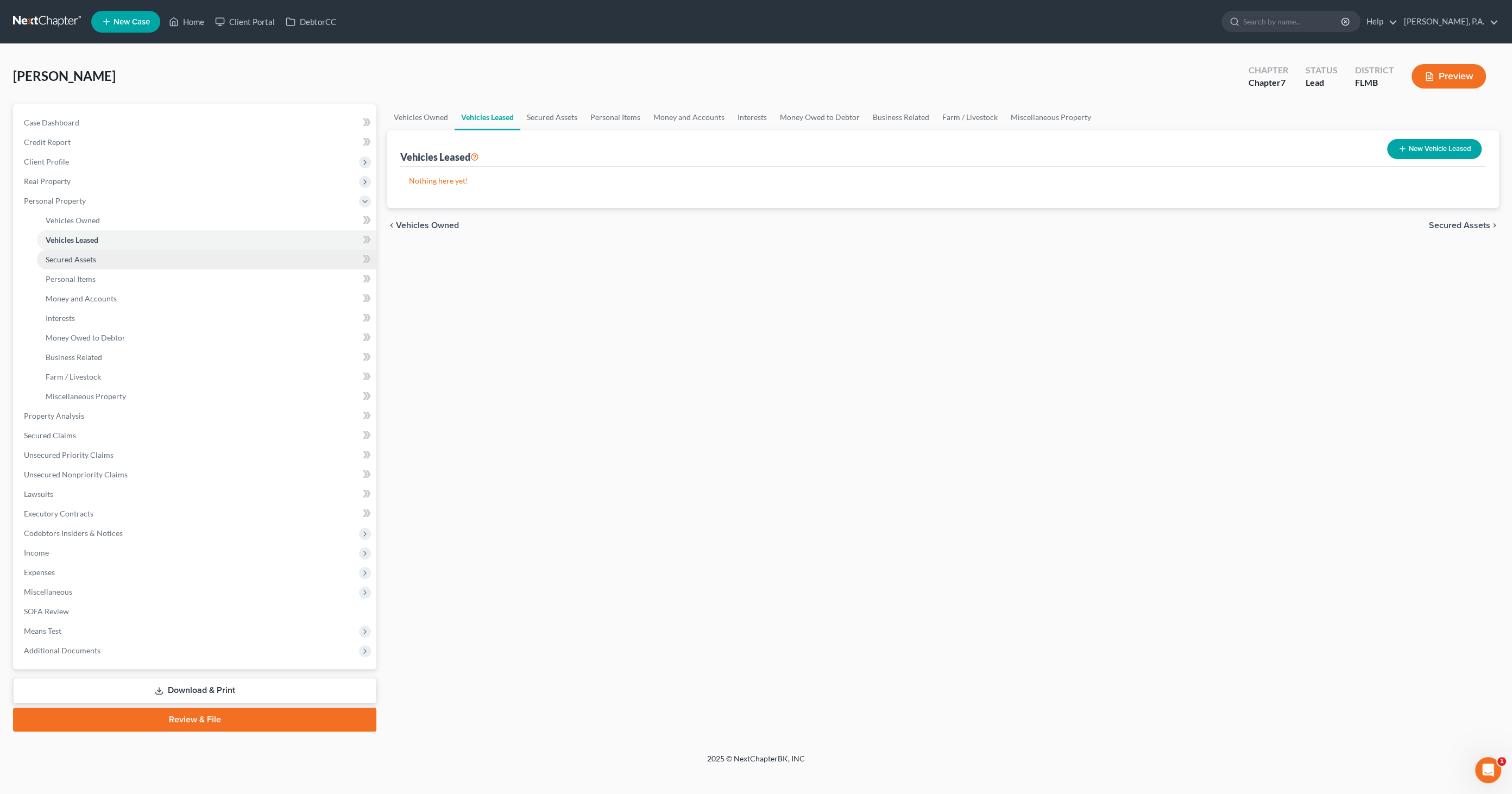
click at [69, 257] on span "Secured Assets" at bounding box center [71, 259] width 50 height 9
click at [78, 280] on span "Personal Items" at bounding box center [71, 278] width 50 height 9
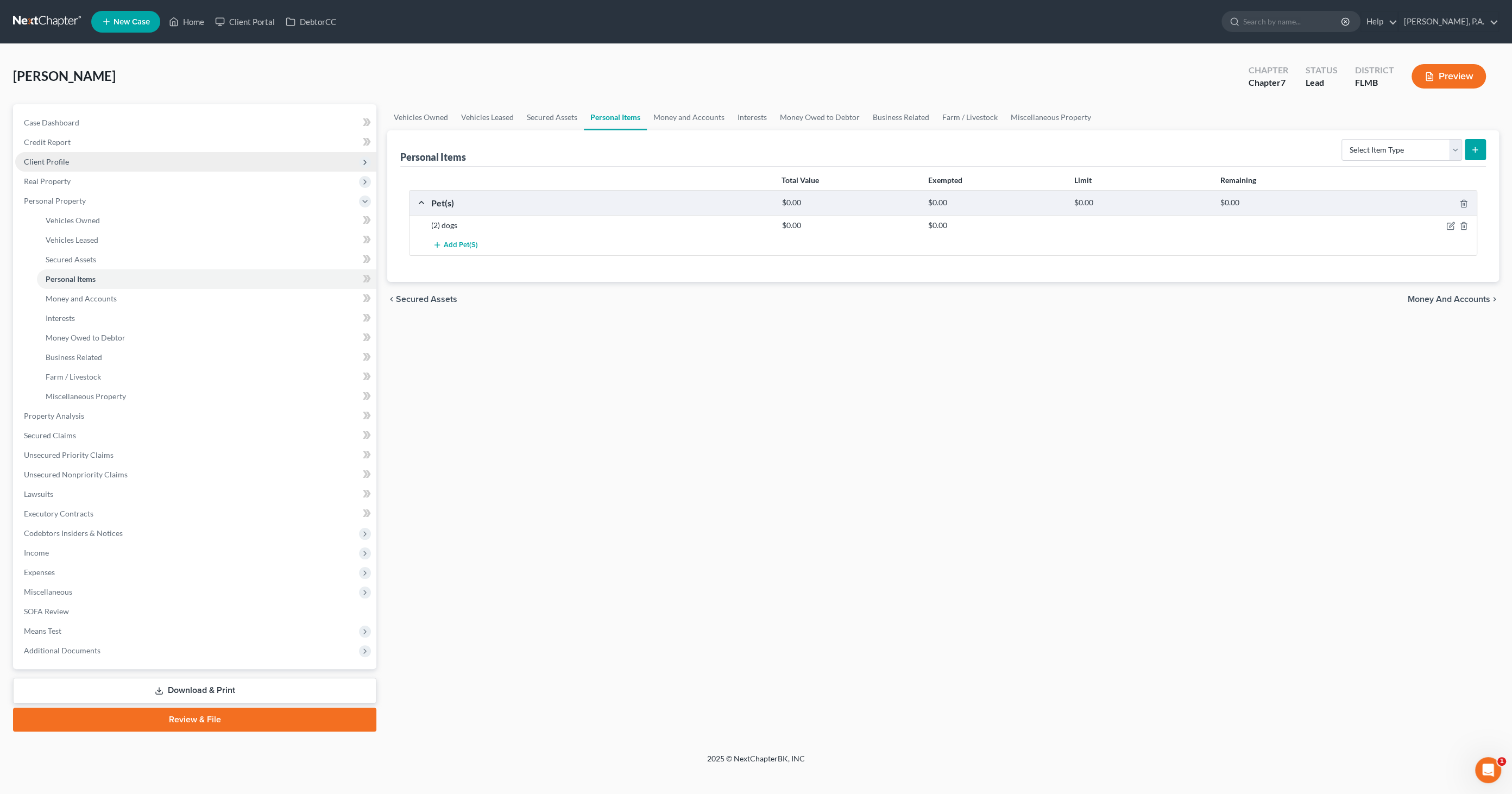
click at [55, 159] on span "Client Profile" at bounding box center [46, 161] width 45 height 9
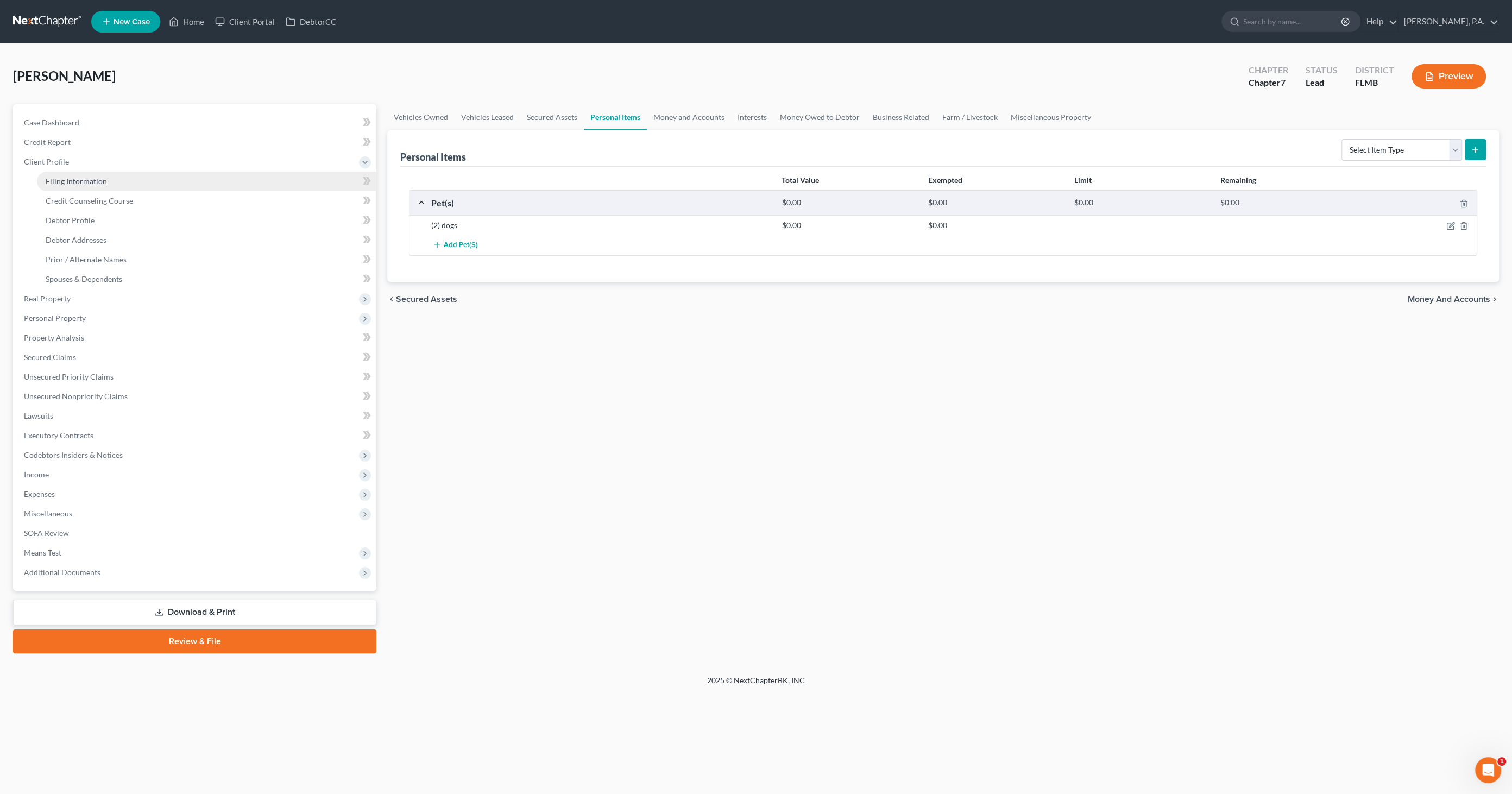
click at [58, 181] on span "Filing Information" at bounding box center [76, 181] width 62 height 9
select select "1"
select select "0"
select select "15"
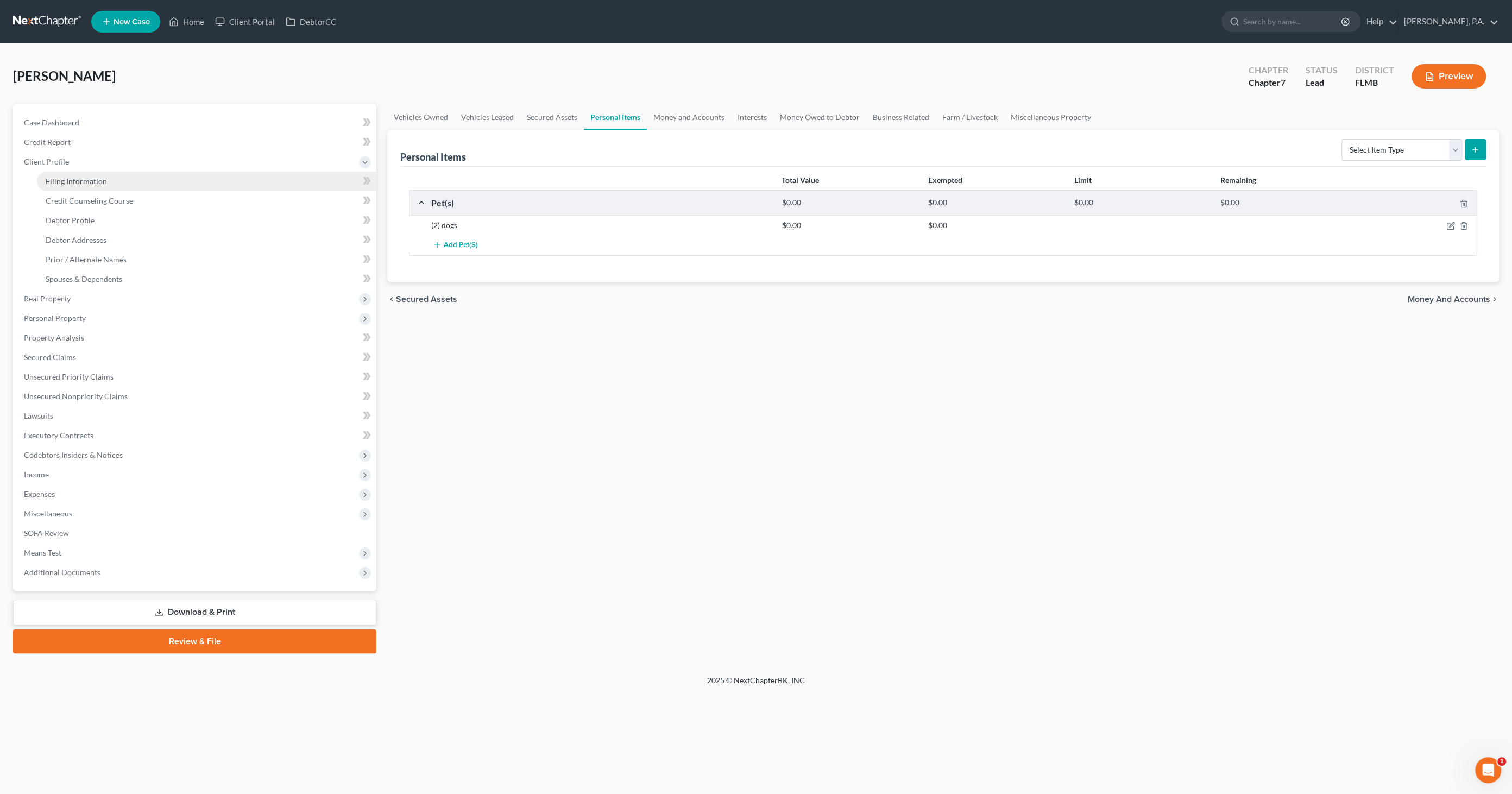
select select "0"
select select "9"
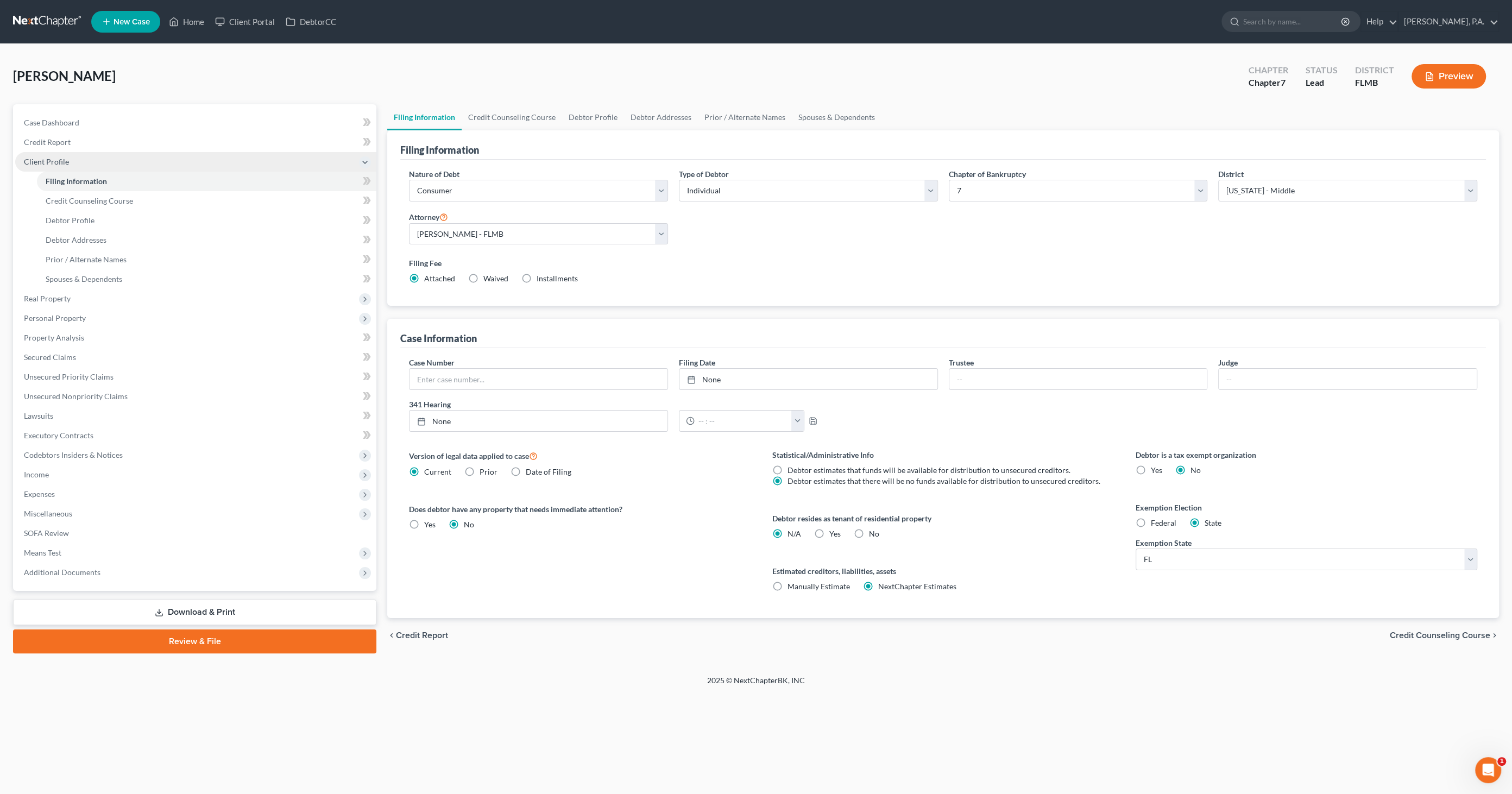
click at [57, 160] on span "Client Profile" at bounding box center [46, 161] width 45 height 9
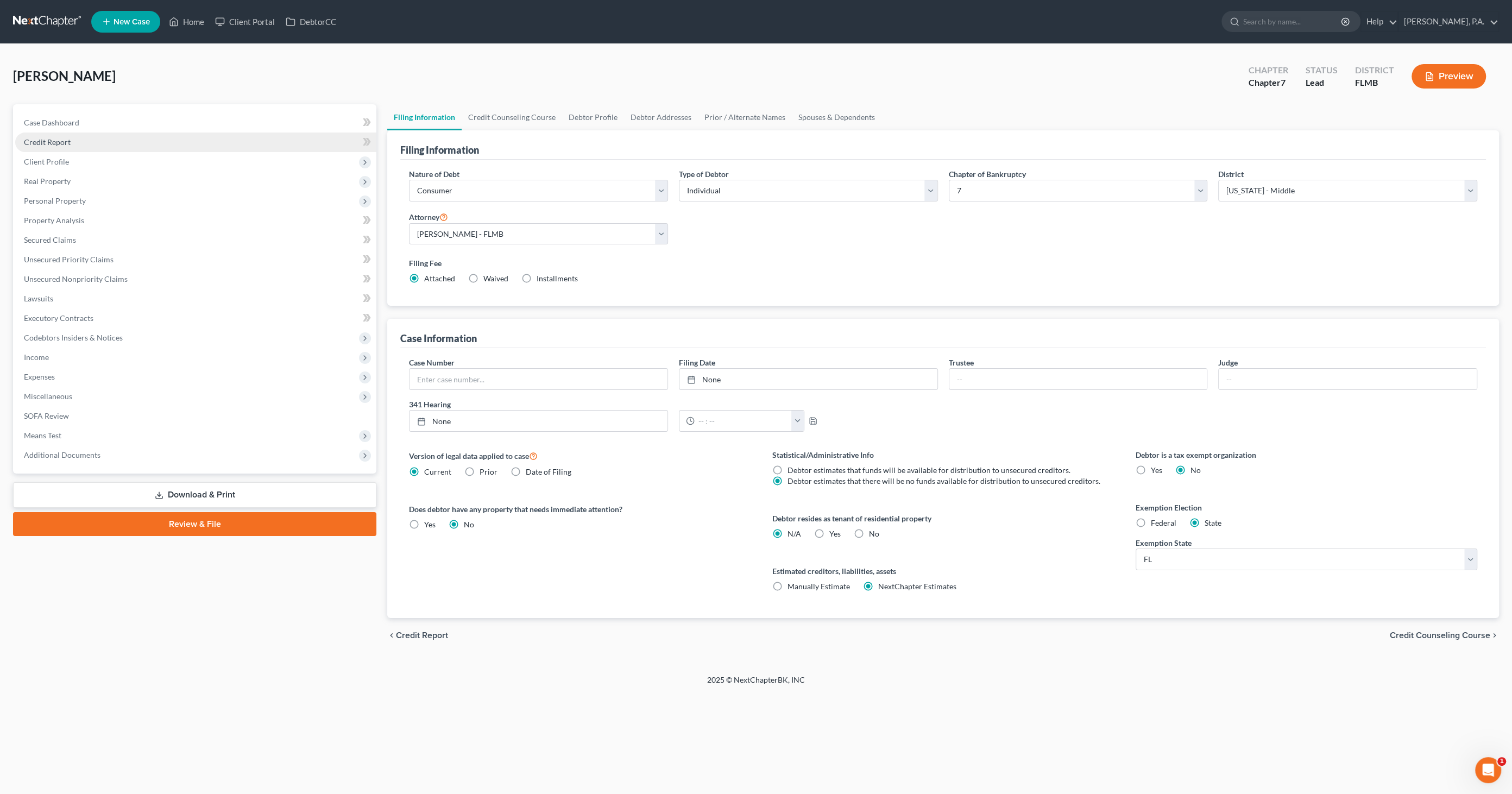
click at [58, 139] on span "Credit Report" at bounding box center [47, 141] width 47 height 9
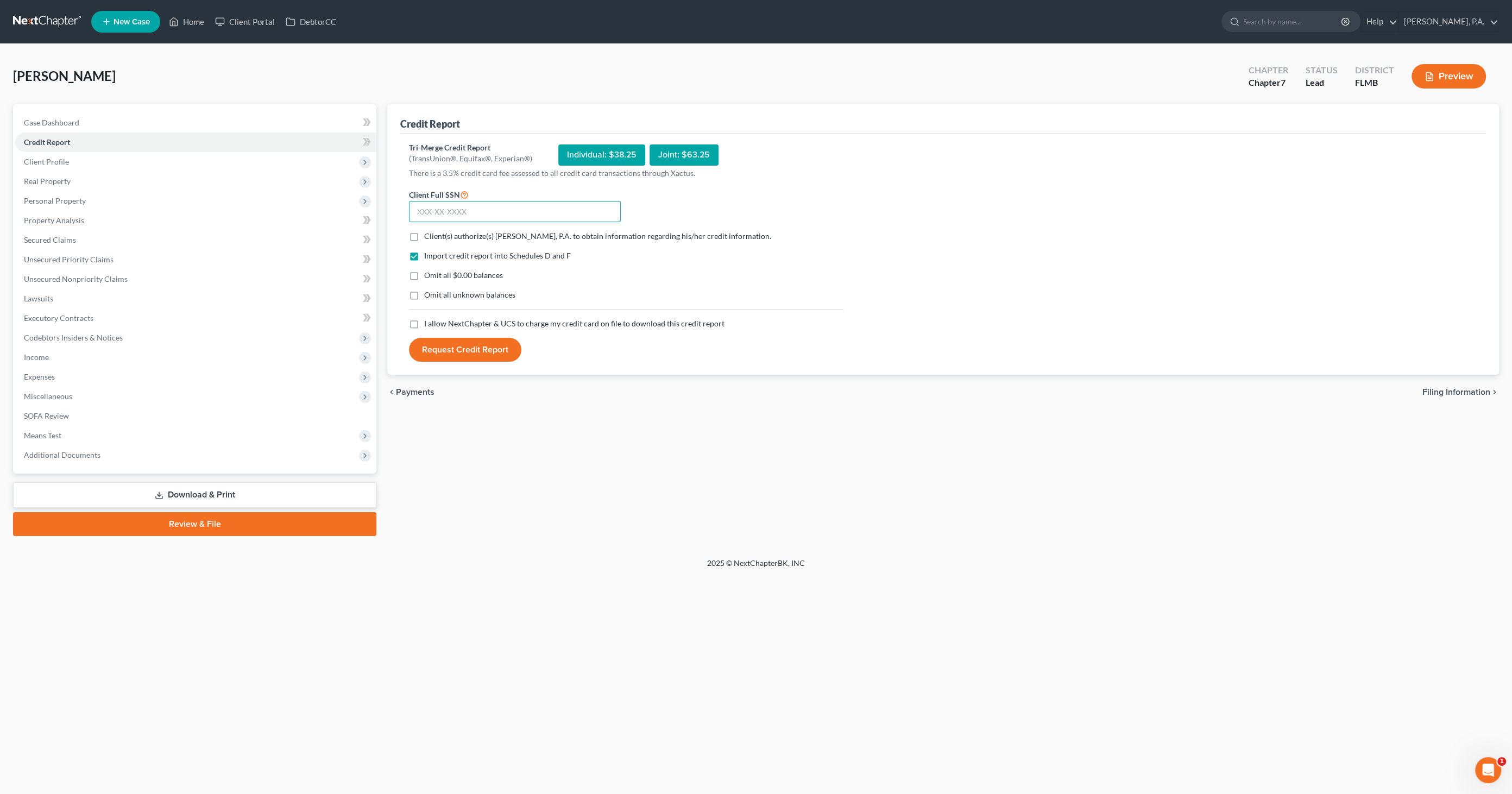
click at [447, 212] on input "text" at bounding box center [514, 212] width 212 height 22
drag, startPoint x: 187, startPoint y: 22, endPoint x: 208, endPoint y: 41, distance: 28.3
click at [187, 22] on link "Home" at bounding box center [187, 22] width 46 height 19
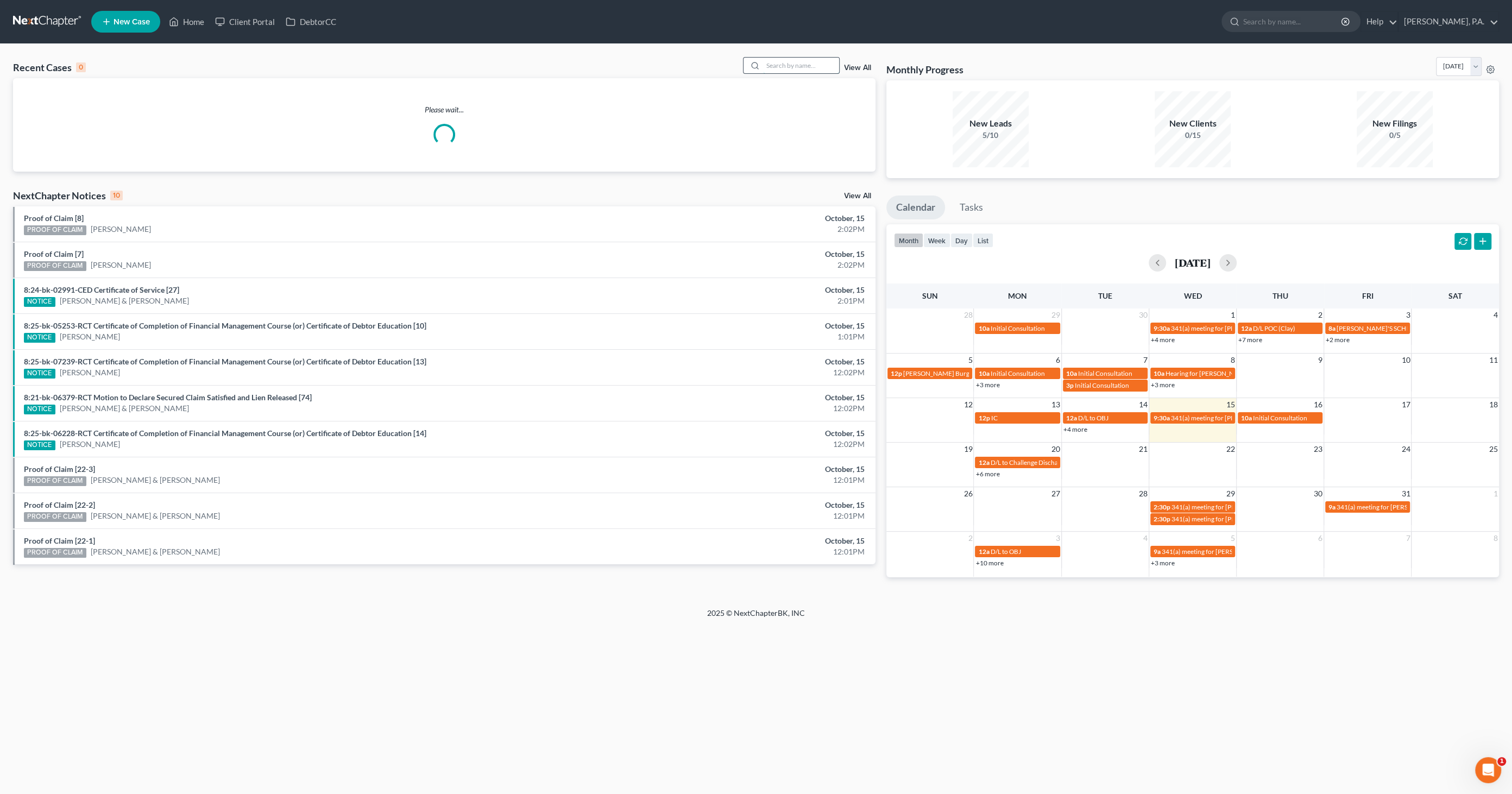
click at [788, 70] on input "search" at bounding box center [801, 65] width 76 height 15
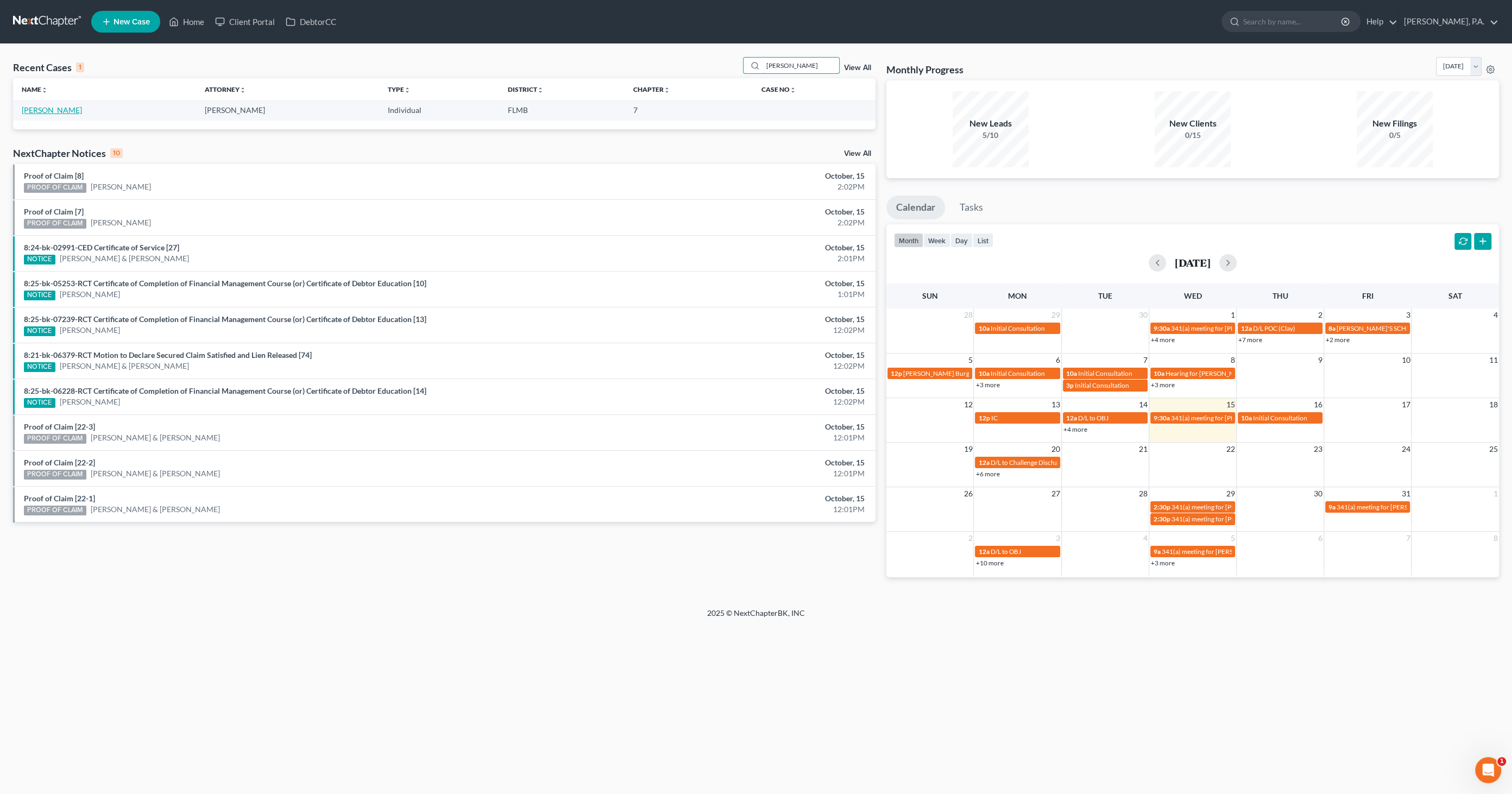
type input "[PERSON_NAME]"
click at [44, 109] on link "[PERSON_NAME]" at bounding box center [52, 109] width 60 height 9
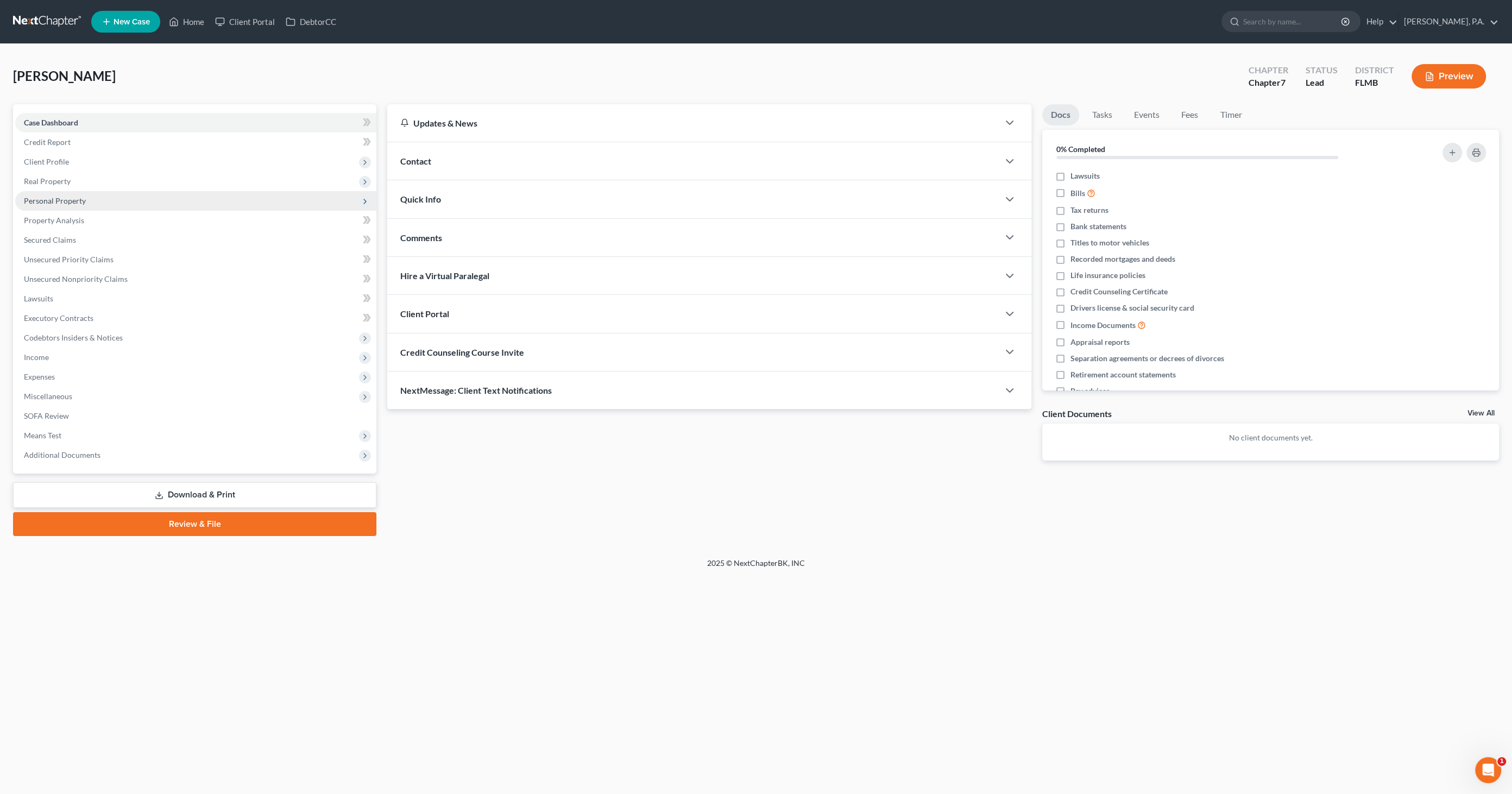
click at [67, 198] on span "Personal Property" at bounding box center [54, 200] width 62 height 9
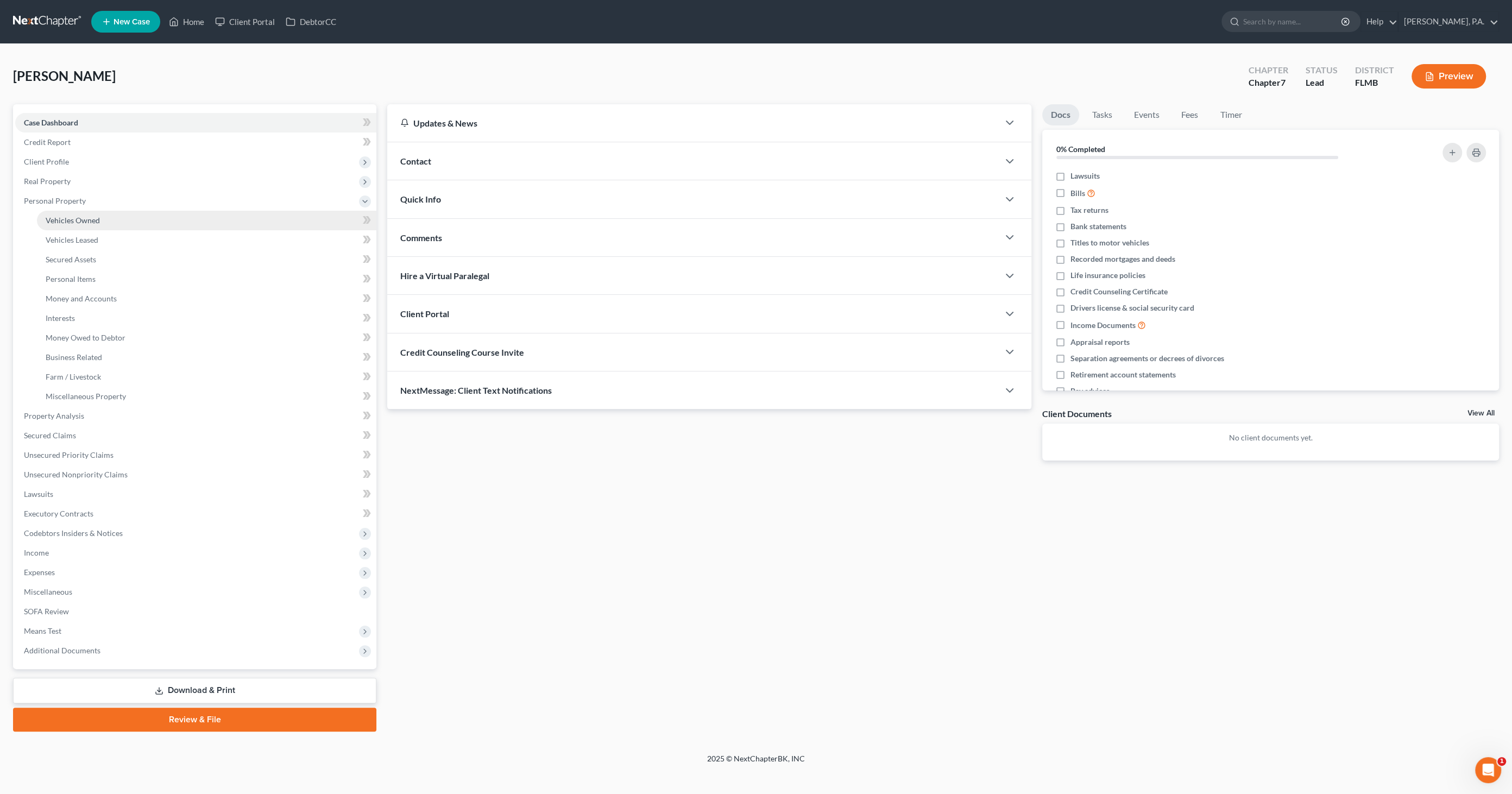
click at [68, 218] on span "Vehicles Owned" at bounding box center [72, 220] width 54 height 9
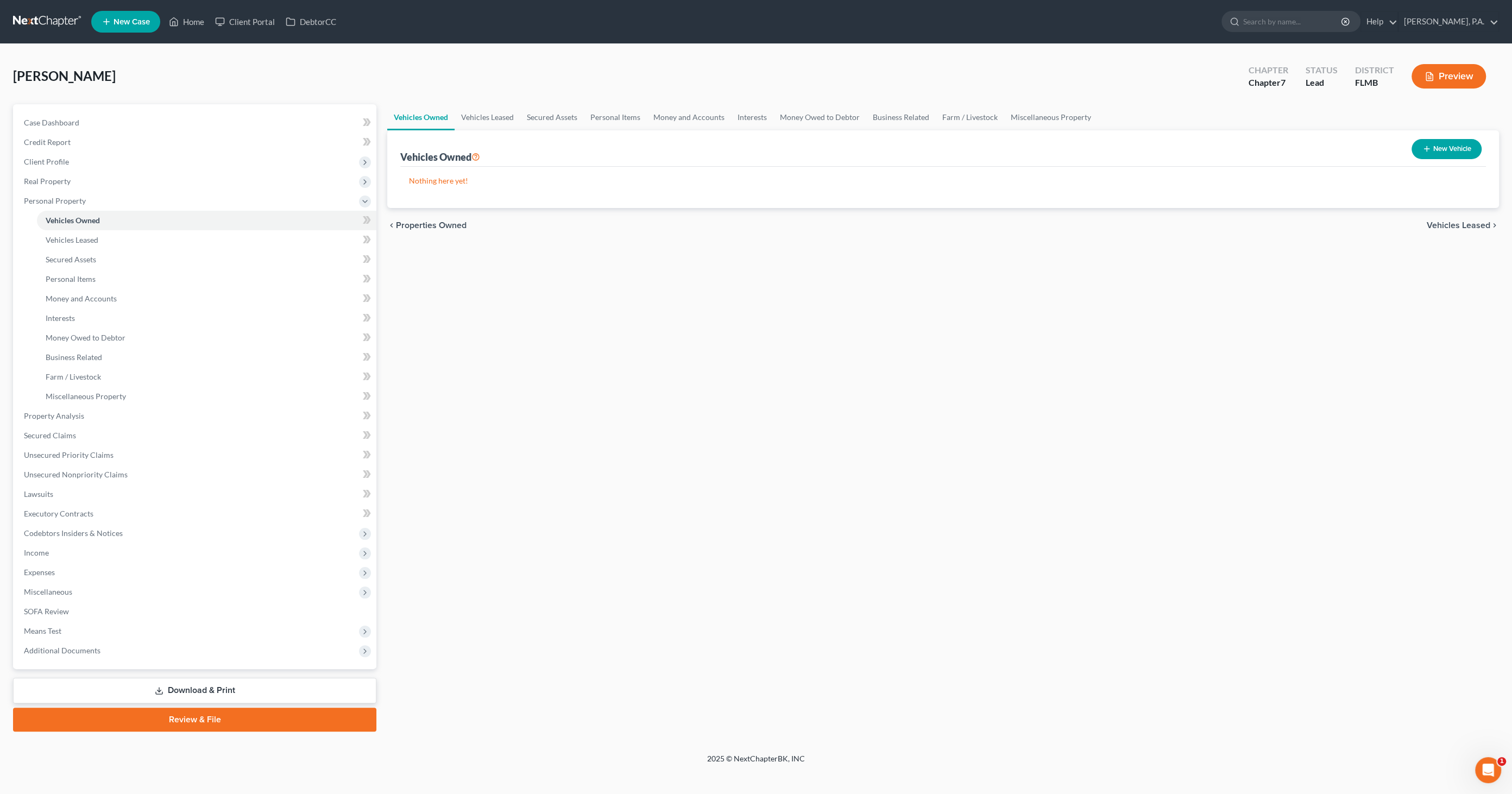
click at [1449, 150] on button "New Vehicle" at bounding box center [1446, 148] width 70 height 20
select select "0"
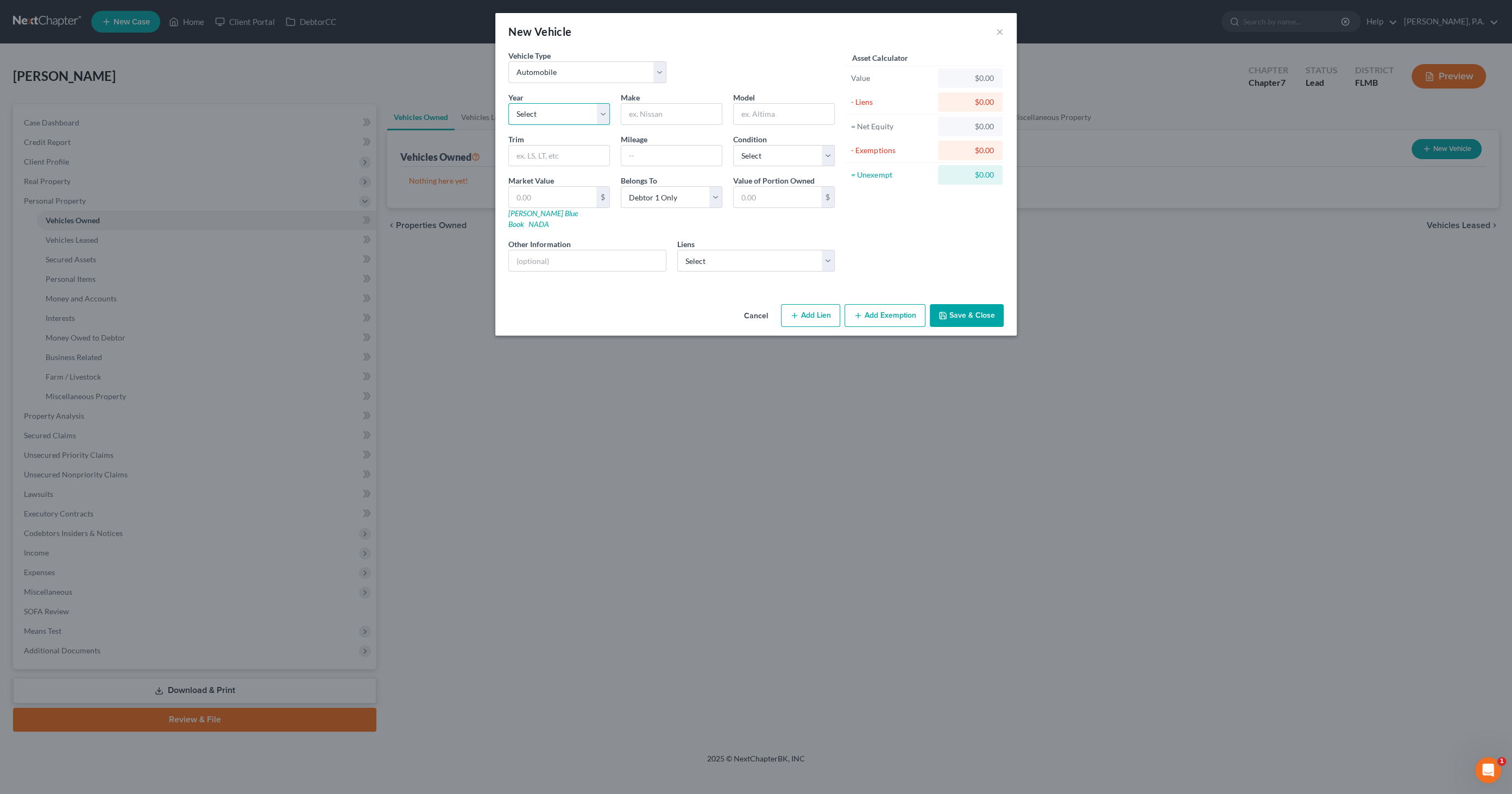
click at [547, 109] on select "Select 2026 2025 2024 2023 2022 2021 2020 2019 2018 2017 2016 2015 2014 2013 20…" at bounding box center [559, 114] width 101 height 22
select select "9"
click at [509, 103] on select "Select 2026 2025 2024 2023 2022 2021 2020 2019 2018 2017 2016 2015 2014 2013 20…" at bounding box center [559, 114] width 101 height 22
click at [671, 112] on input "text" at bounding box center [672, 114] width 101 height 20
type input "N"
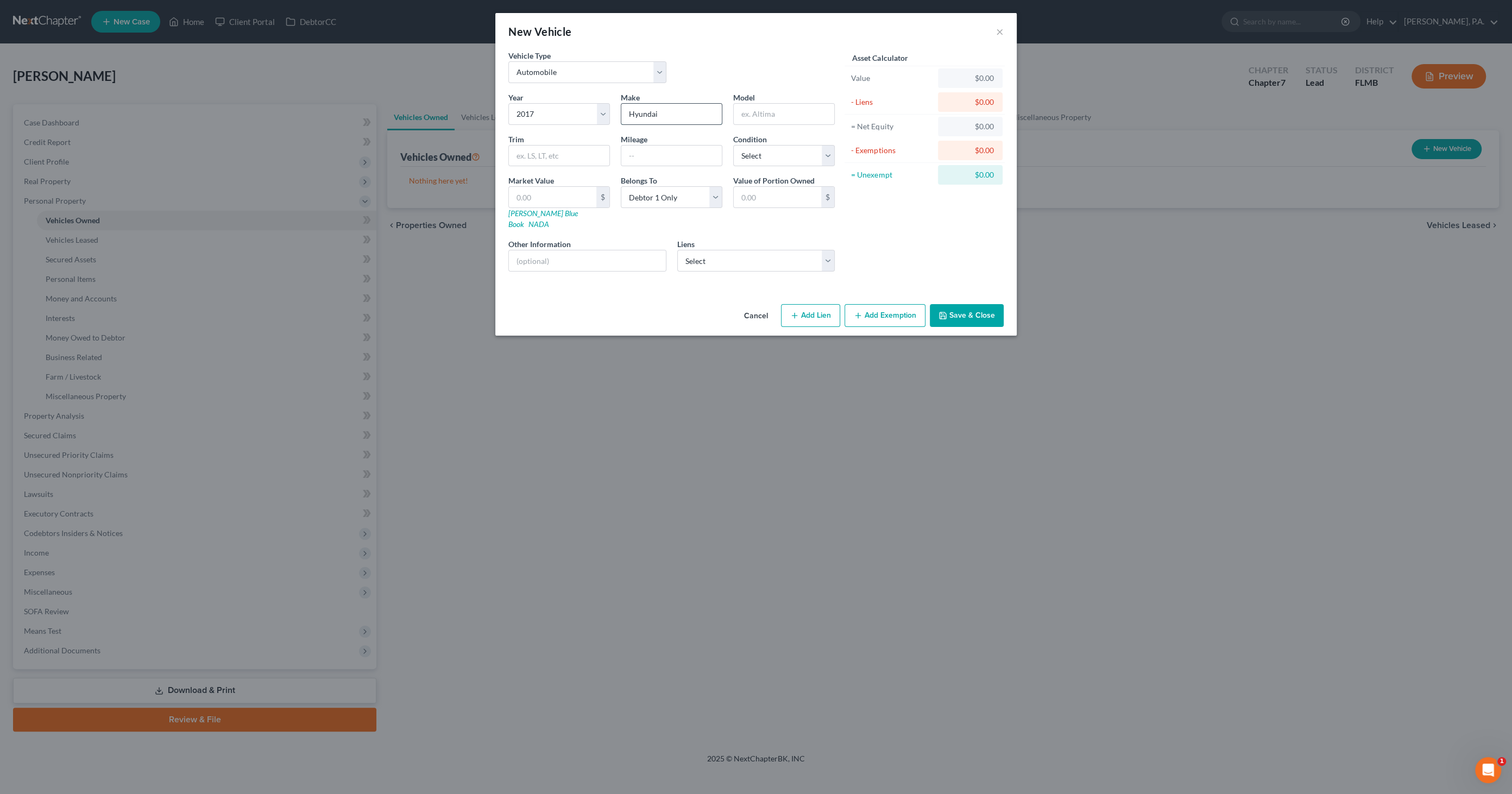
type input "Hyundai"
type input "[MEDICAL_DATA]"
type input "Sport/Limited"
type input "126000"
click at [776, 155] on select "Select Excellent Very Good Good Fair Poor" at bounding box center [784, 156] width 101 height 22
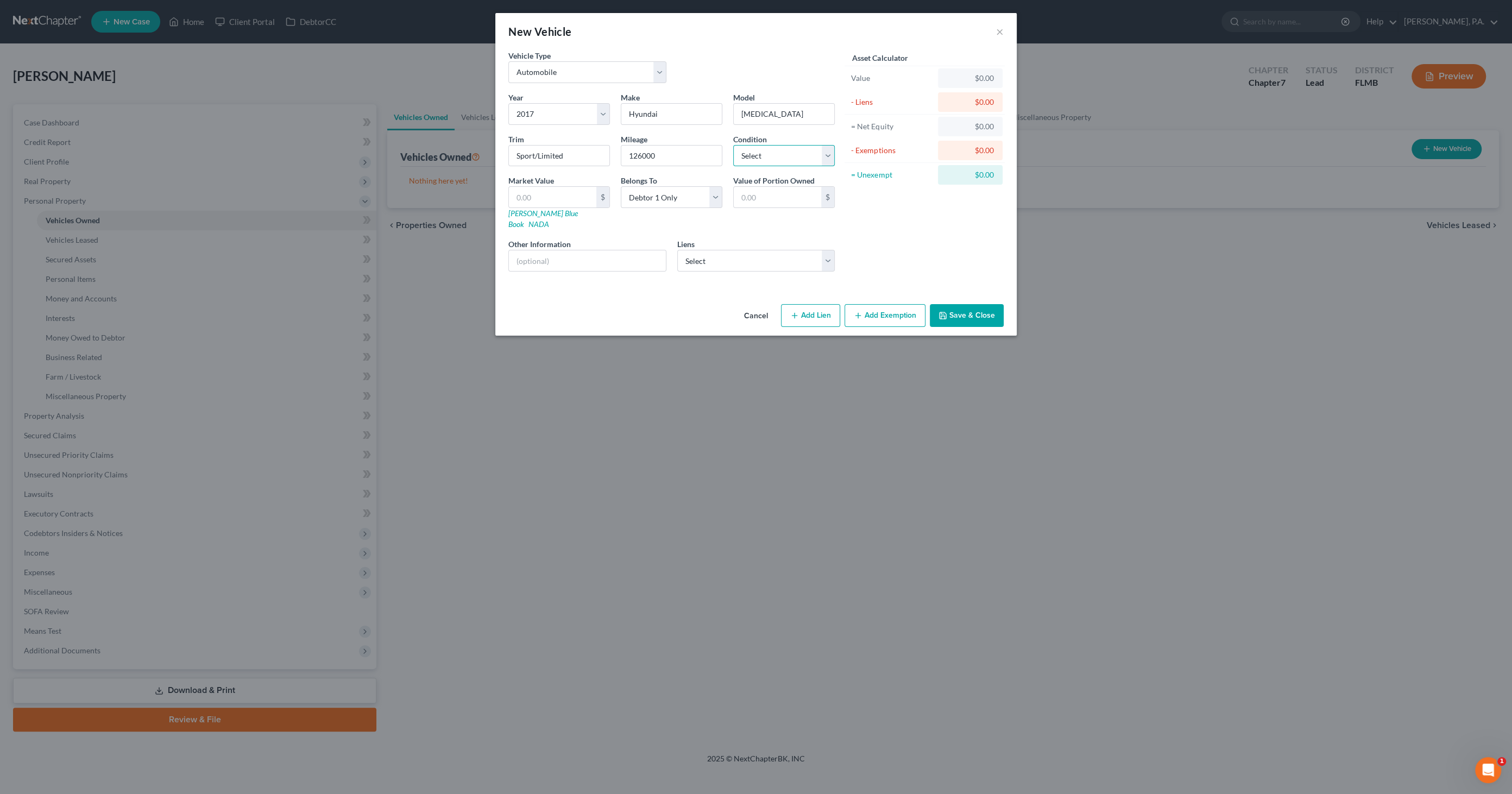
select select "3"
click at [733, 145] on select "Select Excellent Very Good Good Fair Poor" at bounding box center [784, 156] width 101 height 22
click at [524, 209] on link "[PERSON_NAME] Blue Book" at bounding box center [543, 218] width 70 height 20
click at [541, 197] on input "text" at bounding box center [552, 196] width 88 height 20
type input "5"
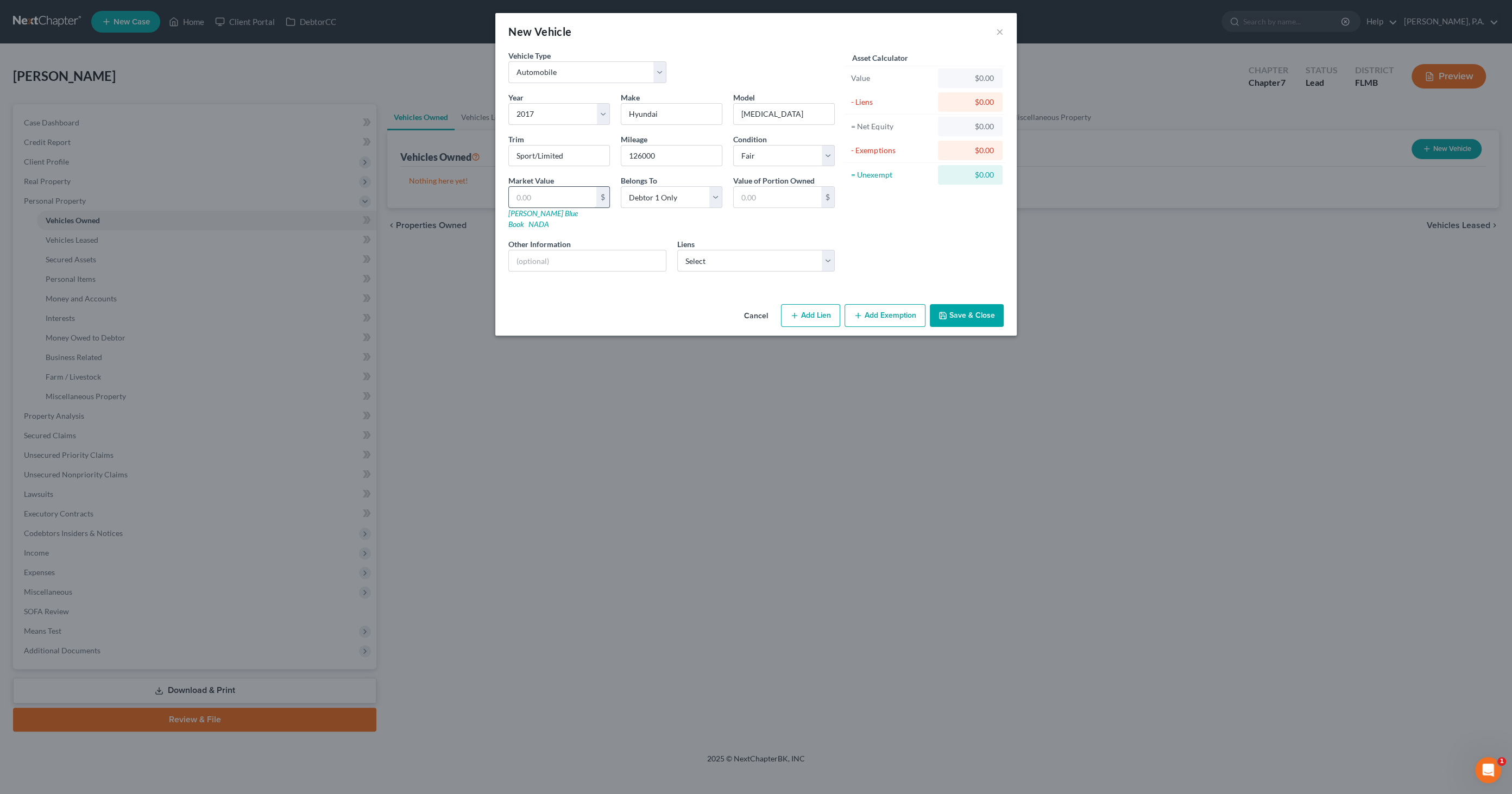
type input "5.00"
type input "51"
type input "51.00"
type input "511"
type input "511.00"
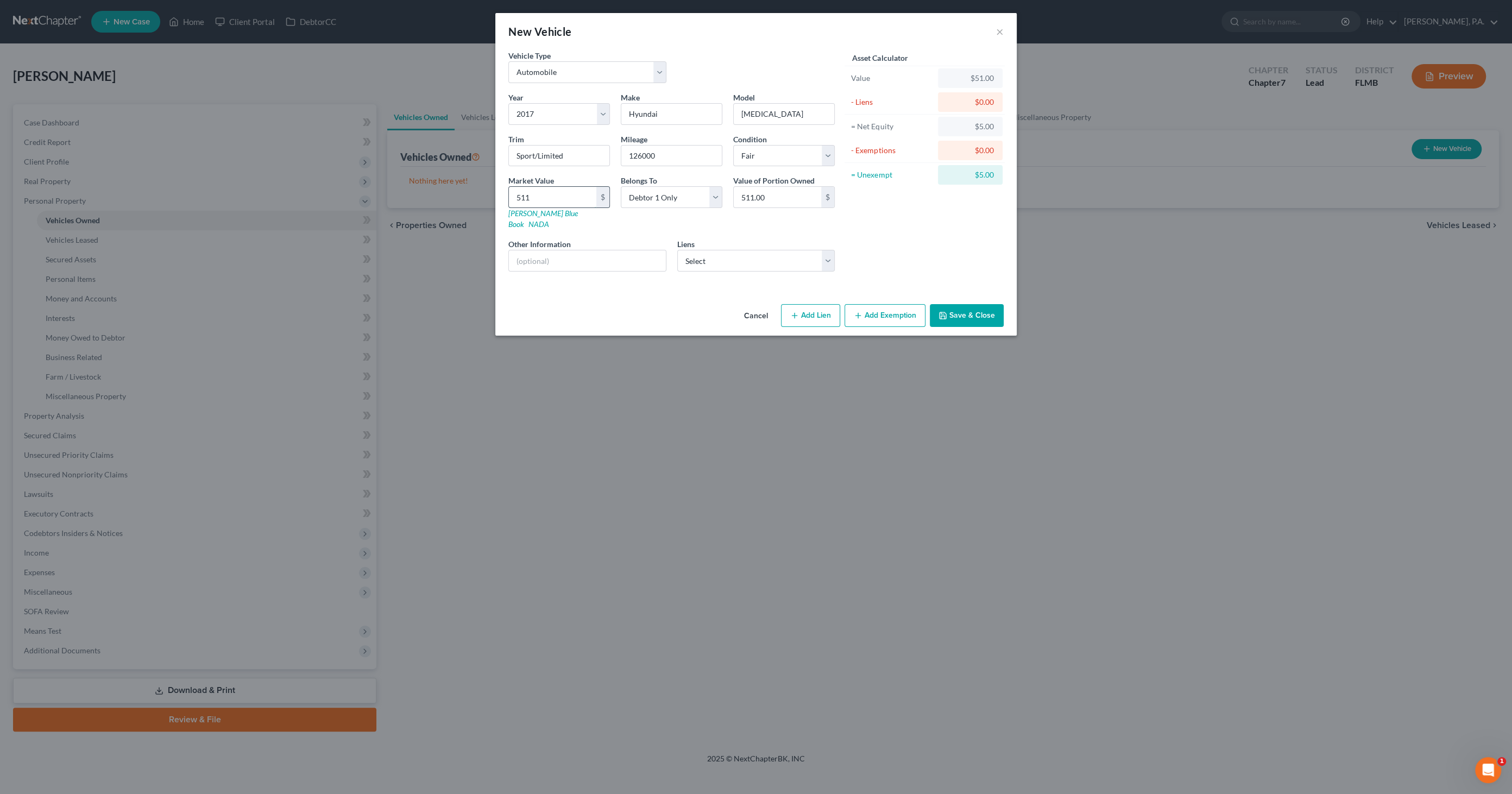
type input "5118"
type input "5,118.00"
click at [578, 251] on input "text" at bounding box center [586, 260] width 157 height 20
type input "[PERSON_NAME] Blue Book Private Party Value"
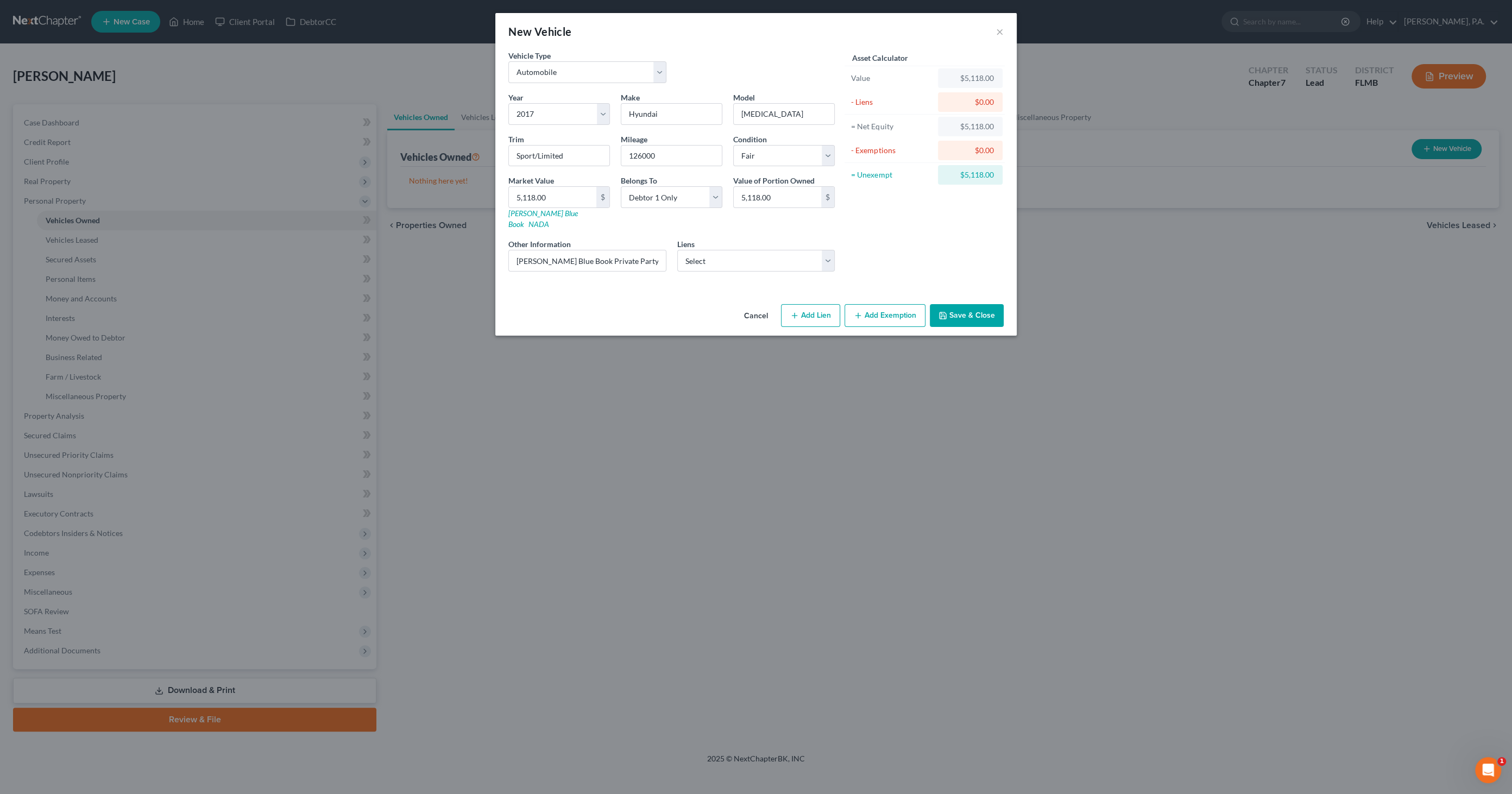
click at [974, 304] on button "Save & Close" at bounding box center [966, 315] width 74 height 23
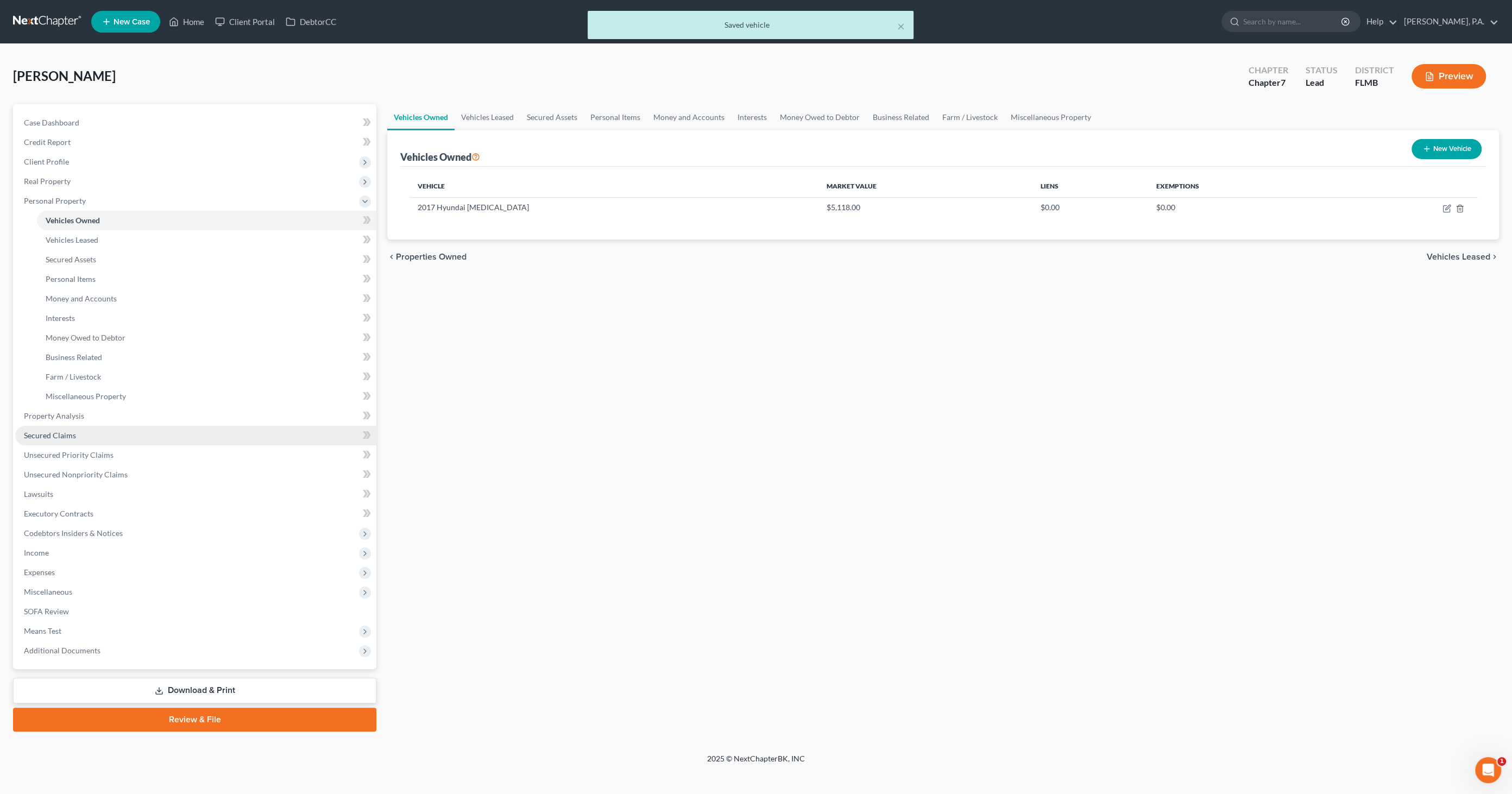
click at [78, 435] on link "Secured Claims" at bounding box center [195, 436] width 361 height 19
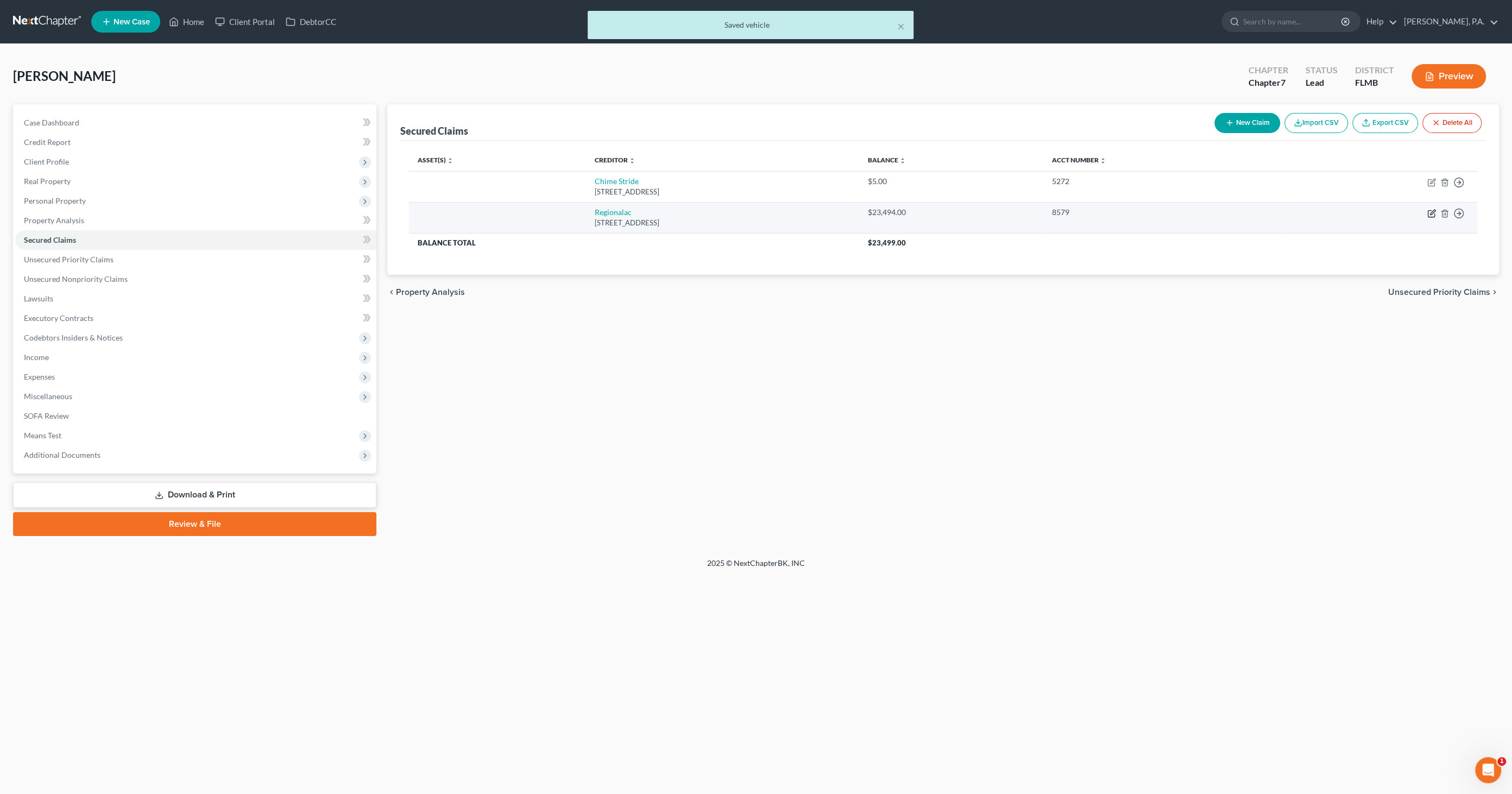
click at [1428, 211] on icon "button" at bounding box center [1431, 213] width 9 height 9
select select "28"
select select "0"
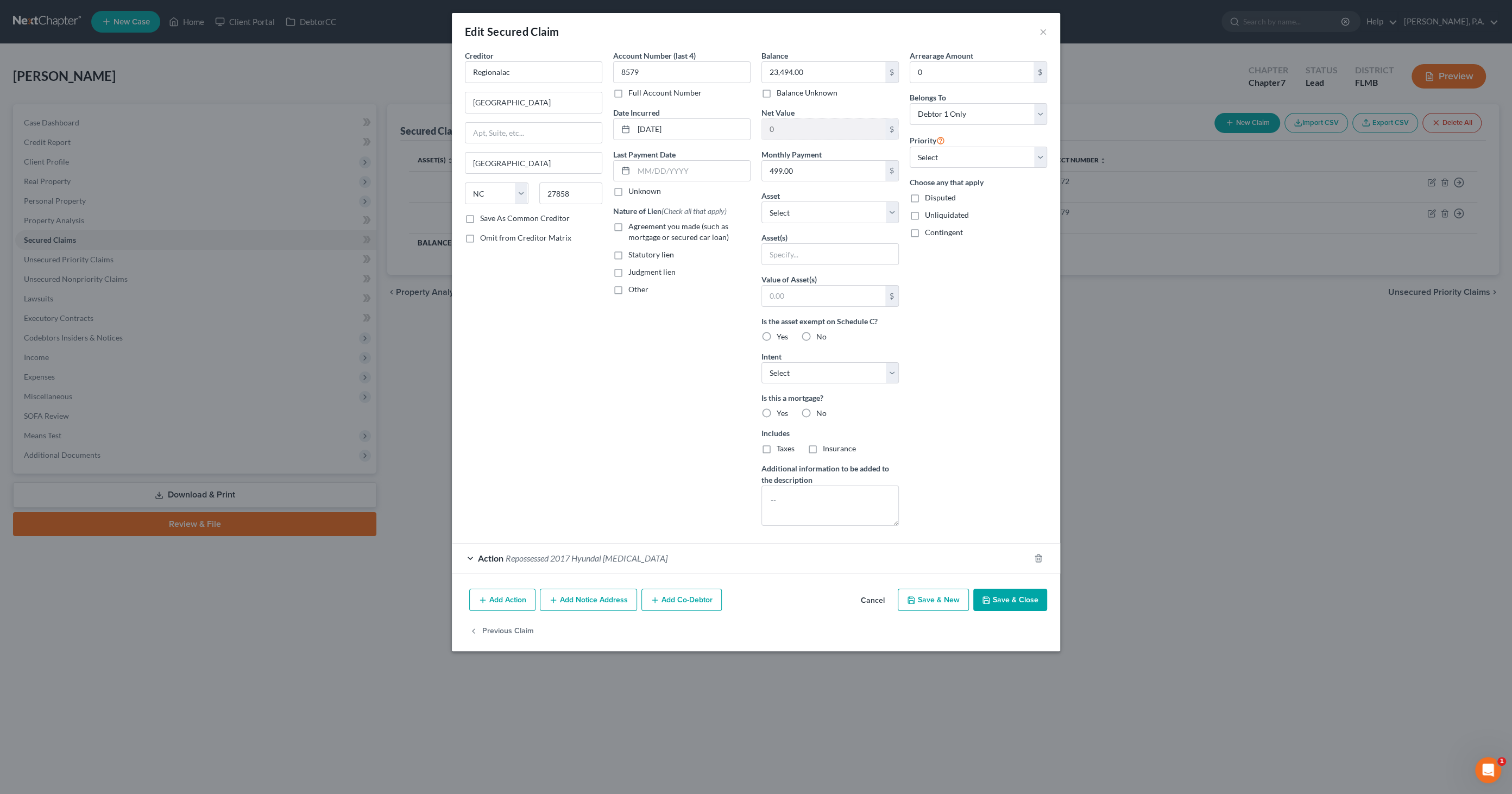
click at [629, 226] on label "Agreement you made (such as mortgage or secured car loan)" at bounding box center [689, 231] width 122 height 22
click at [633, 226] on input "Agreement you made (such as mortgage or secured car loan)" at bounding box center [636, 224] width 7 height 7
checkbox input "true"
click at [798, 214] on select "Select Other Multiple Assets Household items (Stored [DATE]) - $0.0 Pet(s) - Ca…" at bounding box center [830, 212] width 137 height 22
select select "8"
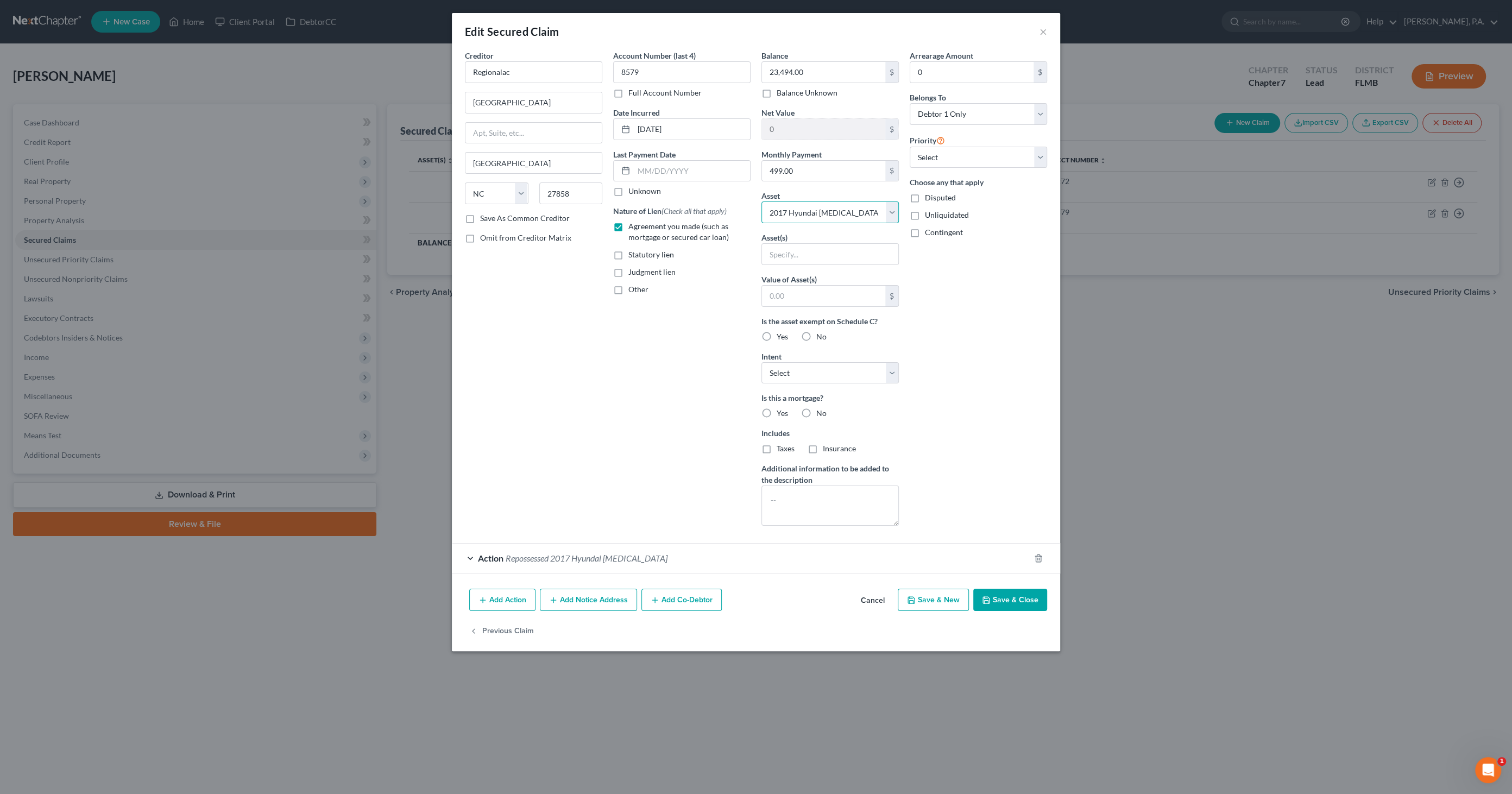
click at [762, 201] on select "Select Other Multiple Assets Household items (Stored [DATE]) - $0.0 Pet(s) - Ca…" at bounding box center [830, 212] width 137 height 22
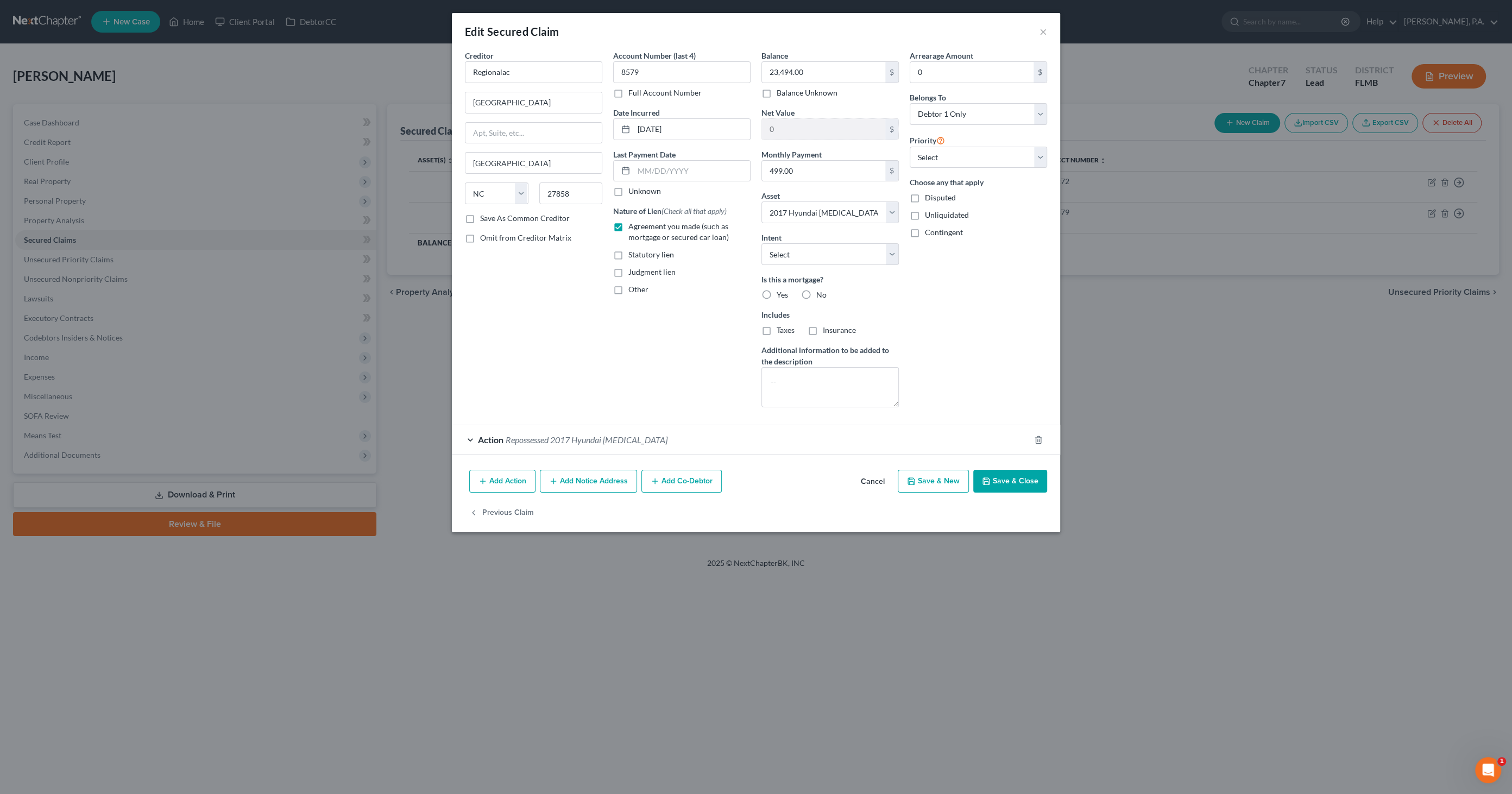
click at [816, 293] on label "No" at bounding box center [821, 294] width 11 height 11
click at [821, 293] on input "No" at bounding box center [824, 293] width 7 height 7
radio input "true"
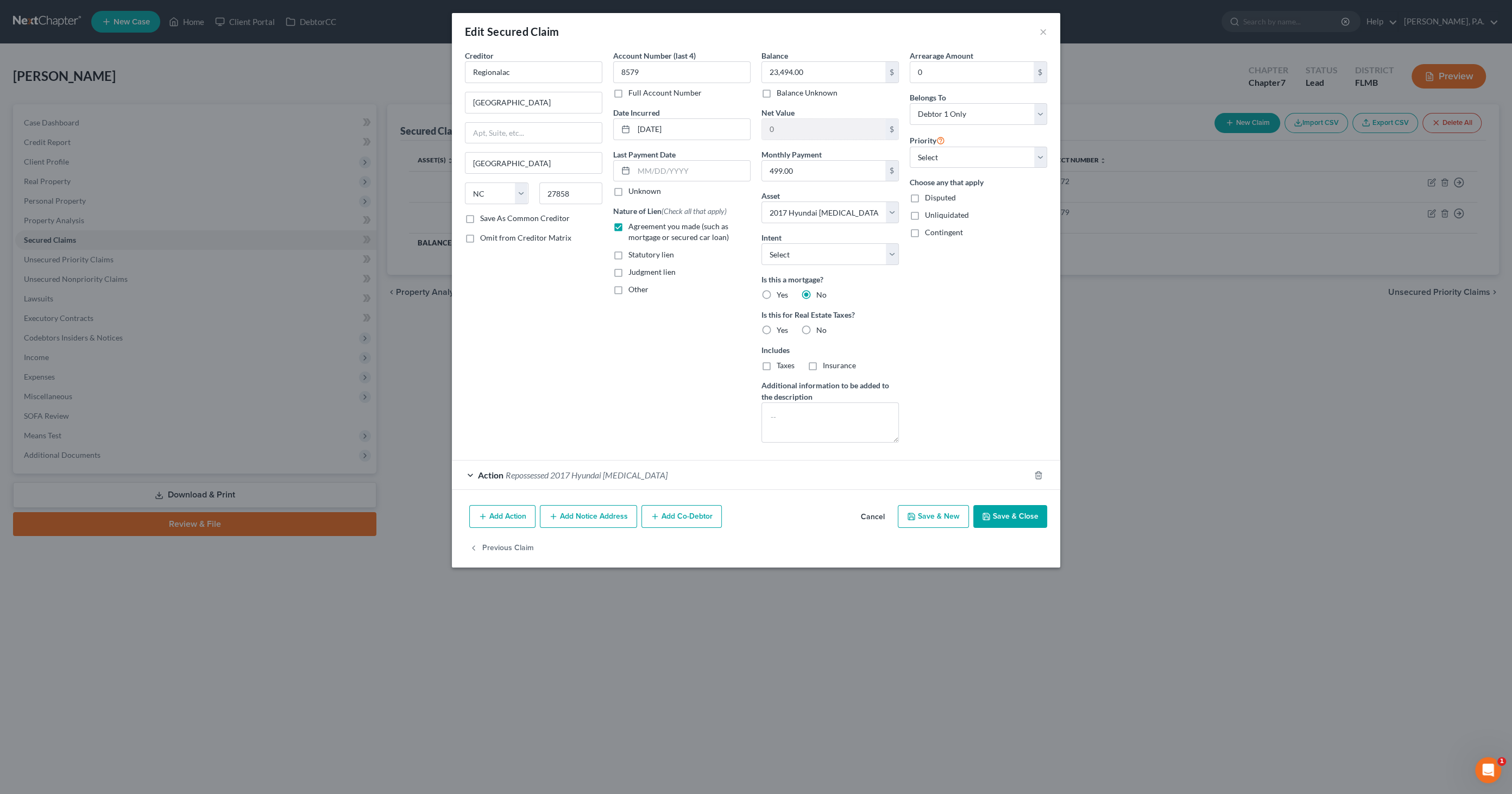
click at [816, 329] on label "No" at bounding box center [821, 329] width 11 height 11
click at [821, 329] on input "No" at bounding box center [824, 328] width 7 height 7
drag, startPoint x: 987, startPoint y: 515, endPoint x: 1007, endPoint y: 518, distance: 20.2
click at [999, 525] on button "Save & Close" at bounding box center [1010, 517] width 74 height 23
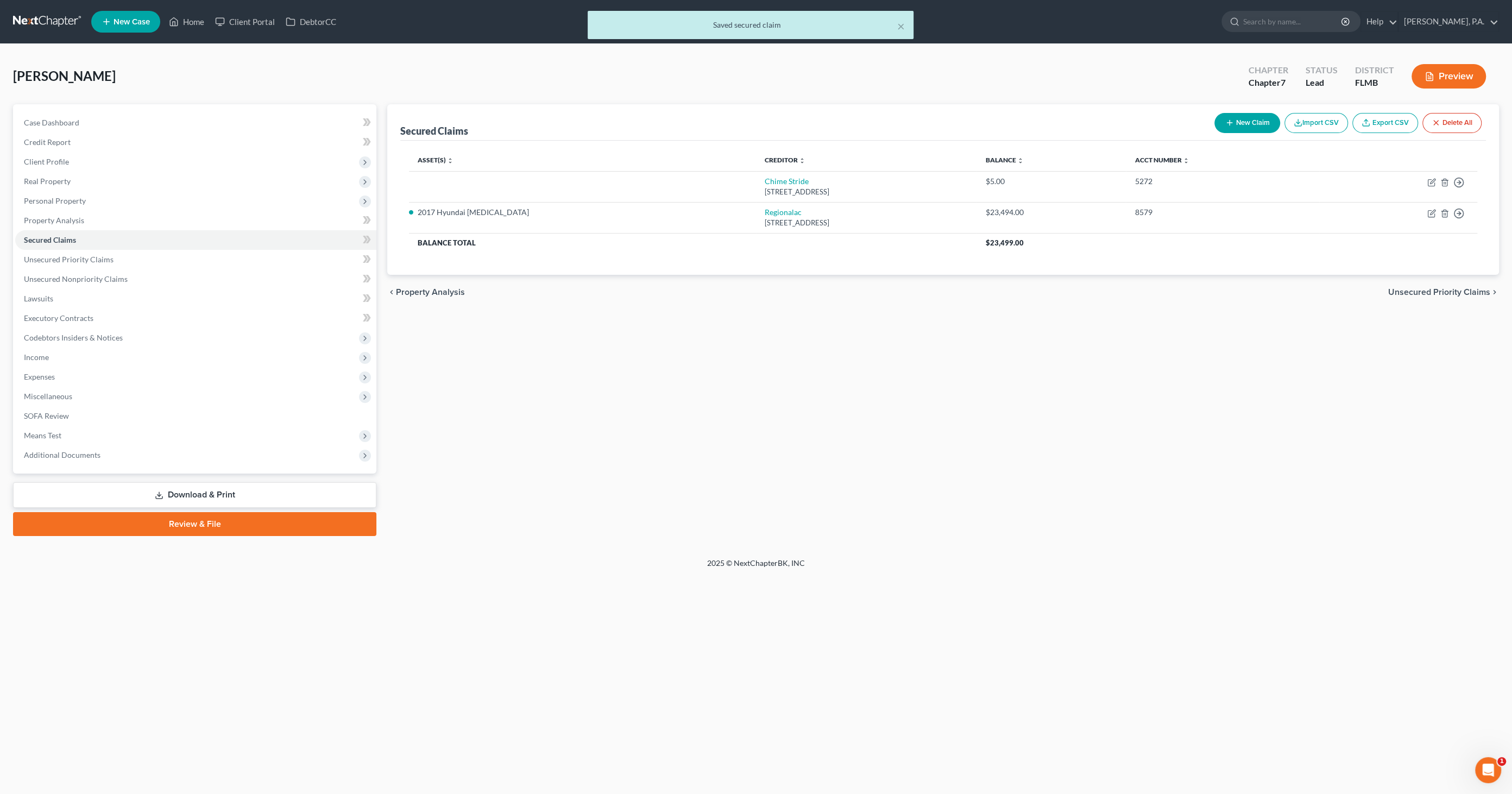
click at [1009, 513] on div "Secured Claims New Claim Import CSV Export CSV Delete All Asset(s) expand_more …" at bounding box center [943, 320] width 1123 height 431
click at [1429, 211] on icon "button" at bounding box center [1431, 213] width 9 height 9
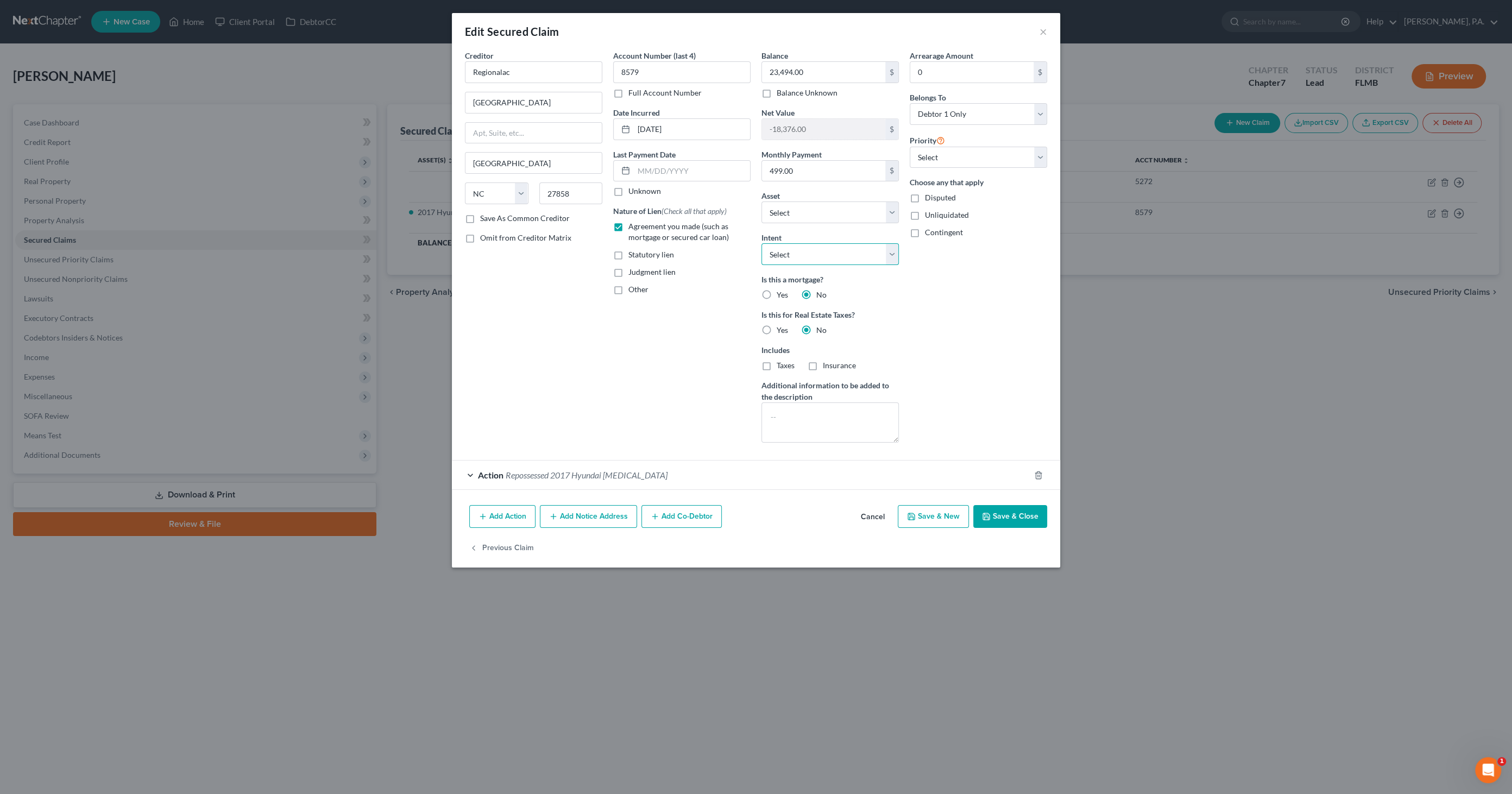
click at [859, 251] on select "Select Surrender Redeem Reaffirm Avoid Other" at bounding box center [830, 254] width 137 height 22
click at [762, 243] on select "Select Surrender Redeem Reaffirm Avoid Other" at bounding box center [830, 254] width 137 height 22
click at [992, 513] on button "Save & Close" at bounding box center [1010, 517] width 74 height 23
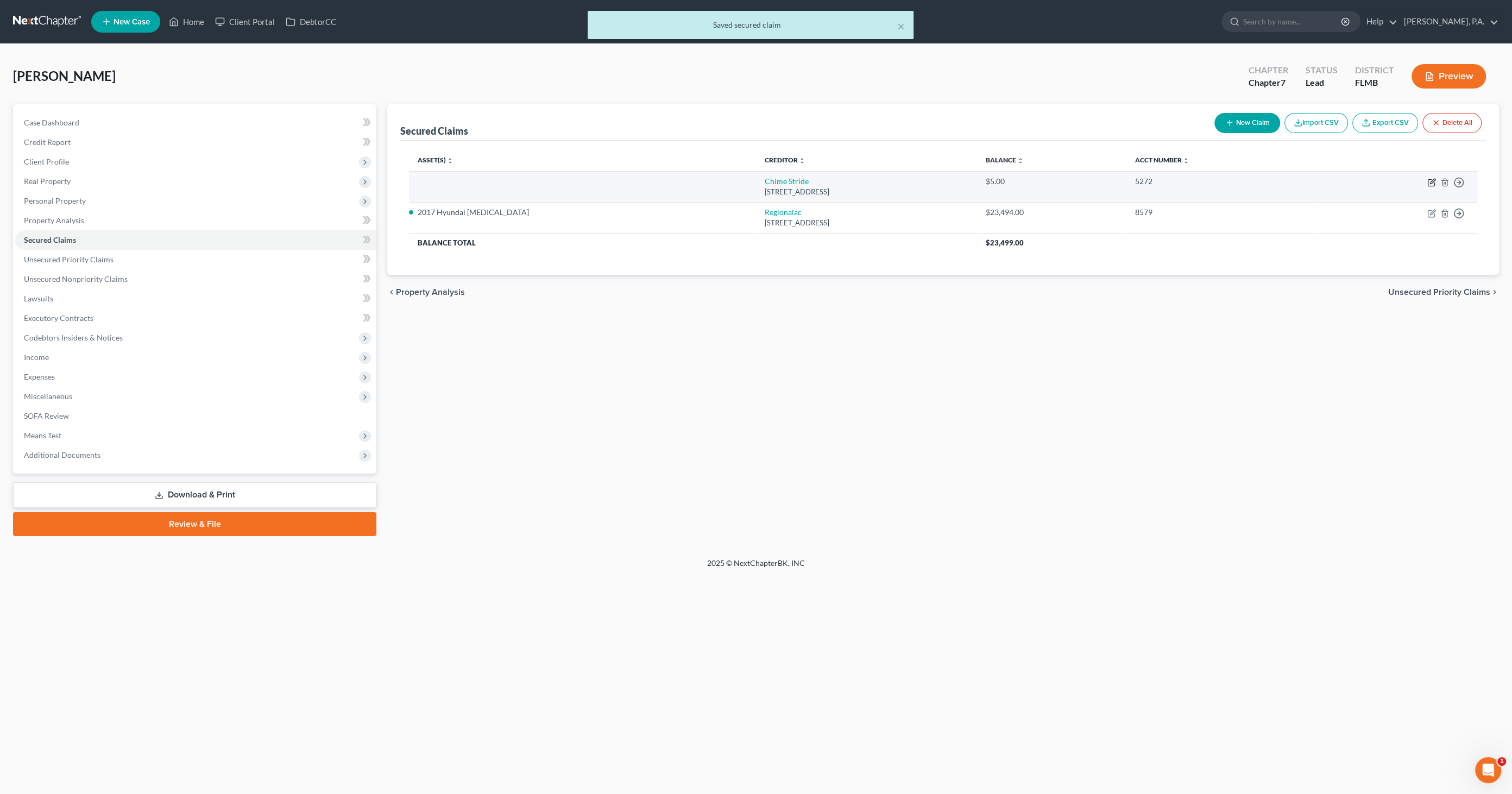
click at [1432, 179] on icon "button" at bounding box center [1433, 181] width 5 height 5
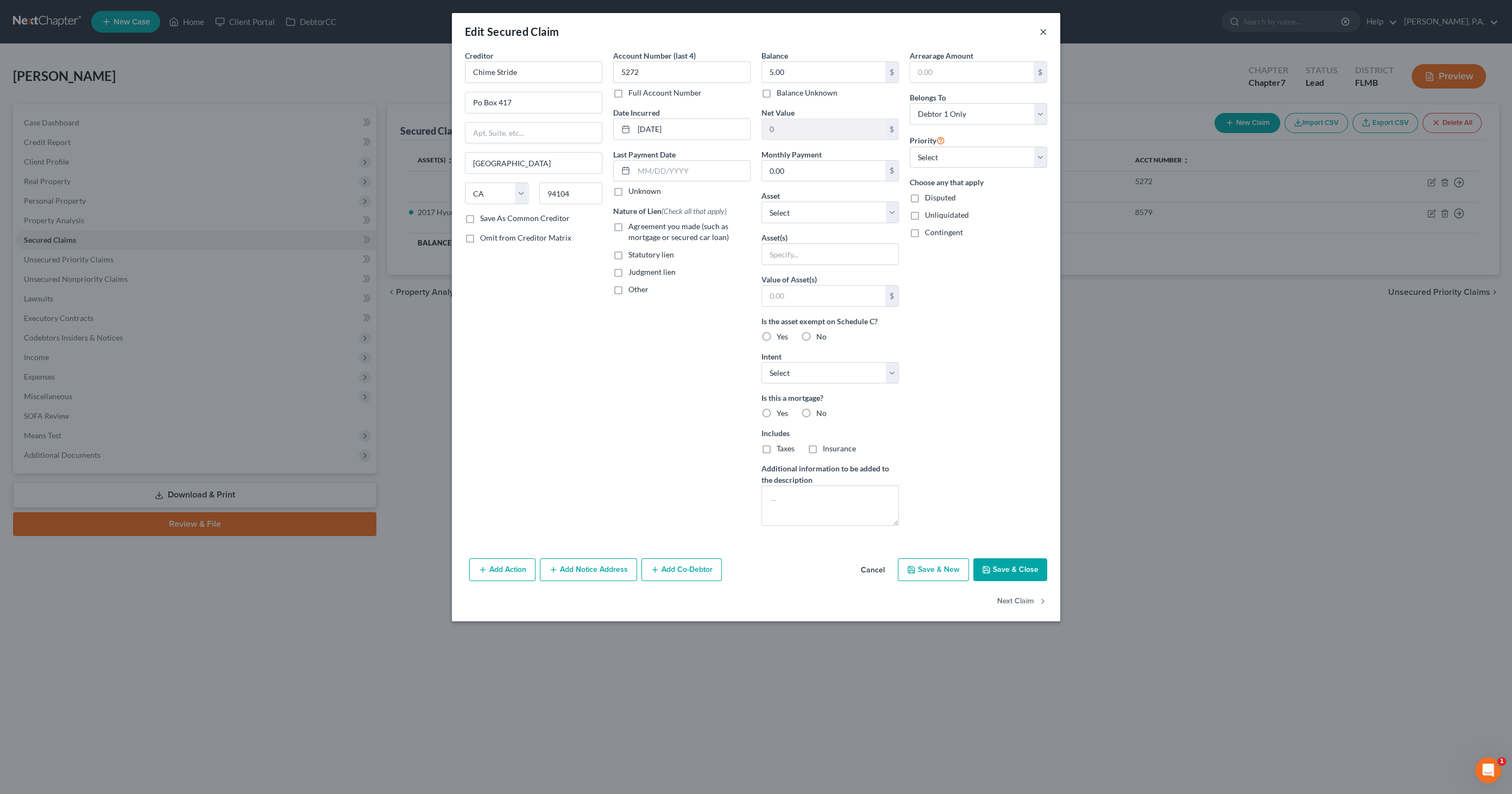
click at [1042, 30] on button "×" at bounding box center [1042, 32] width 7 height 13
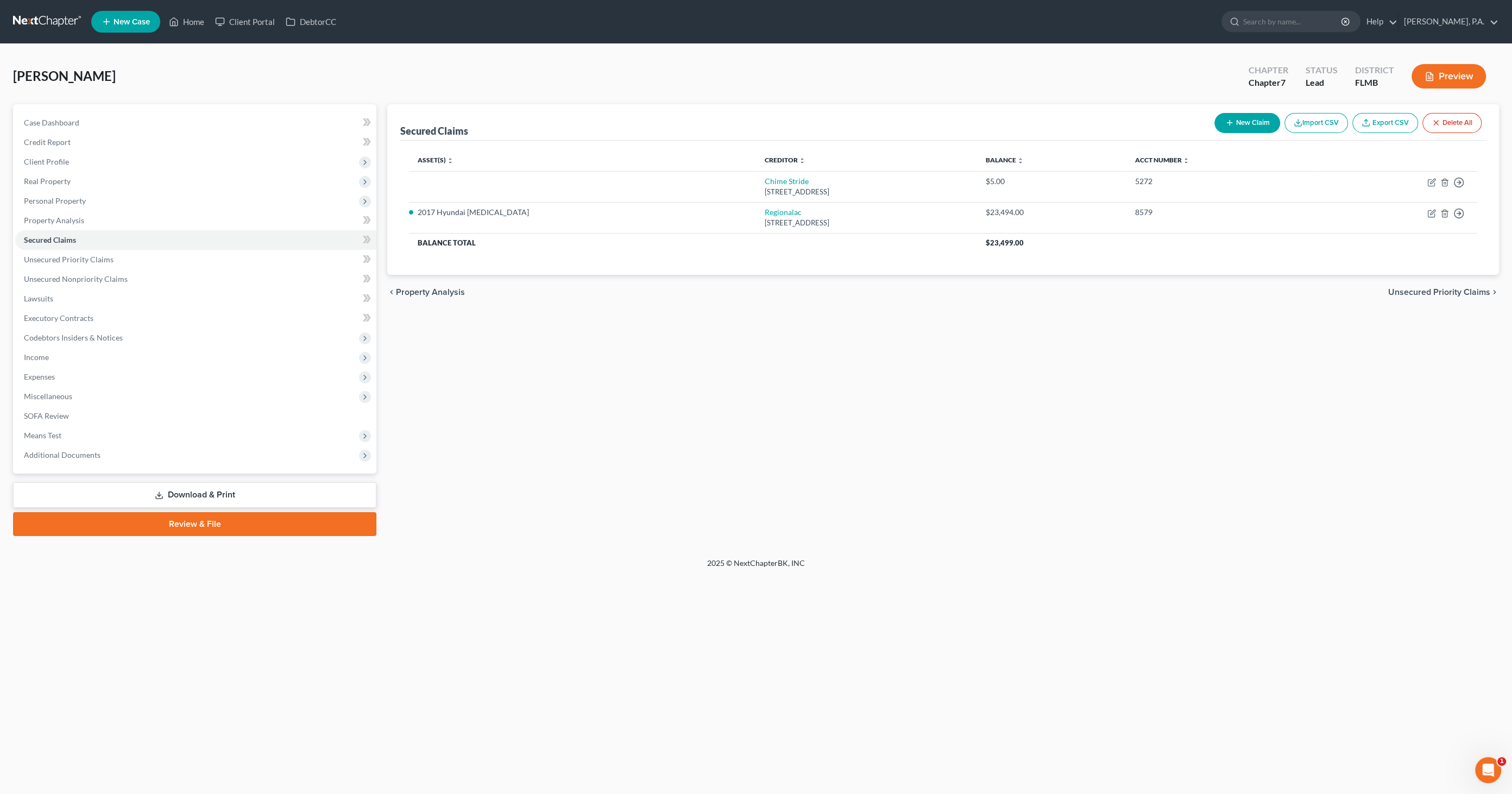
click at [1447, 76] on button "Preview" at bounding box center [1449, 76] width 75 height 24
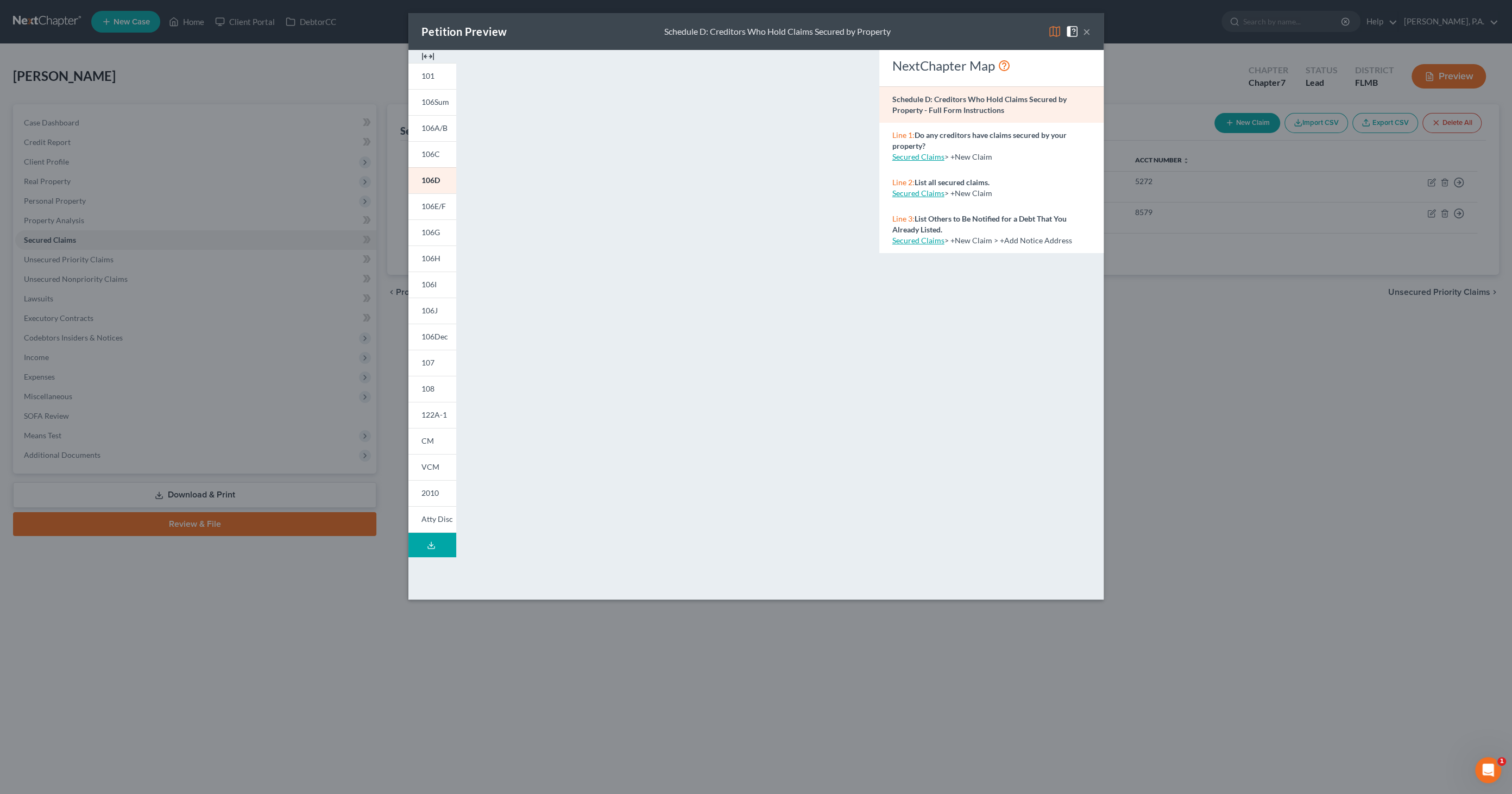
click at [1089, 28] on button "×" at bounding box center [1086, 32] width 7 height 13
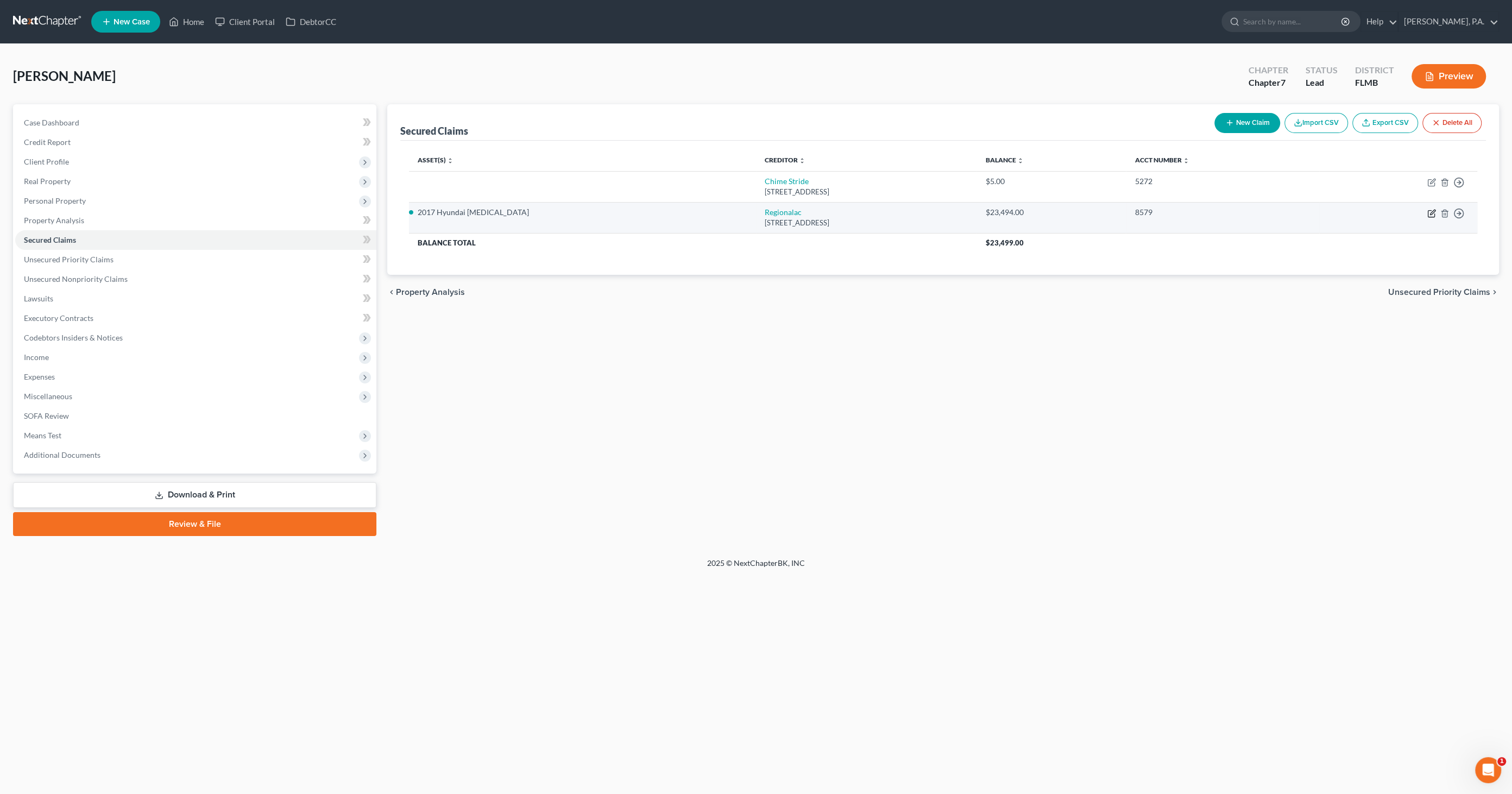
click at [1433, 212] on icon "button" at bounding box center [1431, 213] width 9 height 9
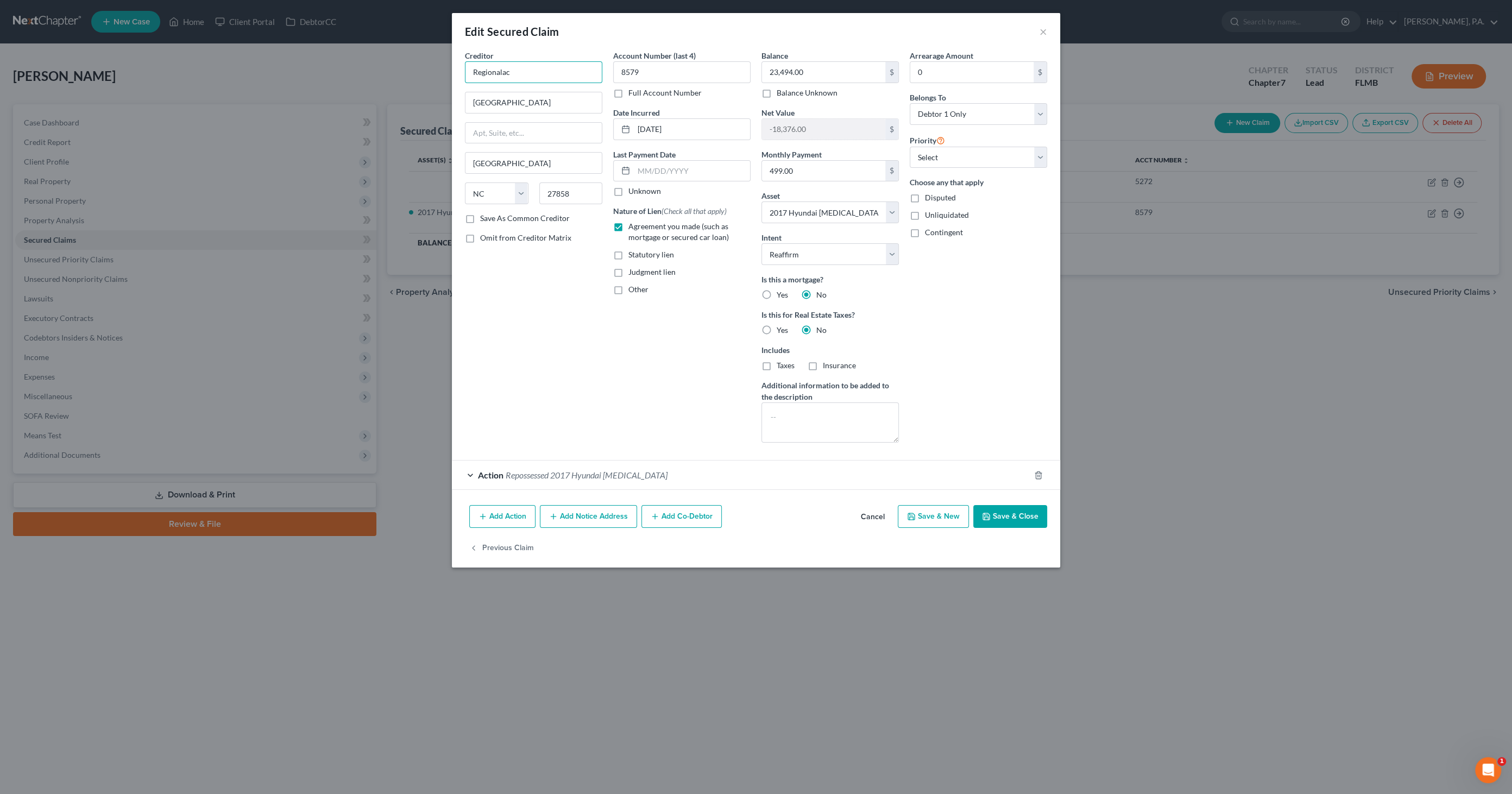
drag, startPoint x: 525, startPoint y: 67, endPoint x: 555, endPoint y: 81, distance: 33.1
click at [525, 67] on input "Regionalac" at bounding box center [533, 72] width 137 height 22
drag, startPoint x: 387, startPoint y: 75, endPoint x: 356, endPoint y: 76, distance: 31.0
click at [356, 76] on div "Edit Secured Claim × Creditor * Regionalac [GEOGRAPHIC_DATA] [GEOGRAPHIC_DATA] …" at bounding box center [756, 397] width 1512 height 794
click at [1000, 517] on button "Save & Close" at bounding box center [1010, 517] width 74 height 23
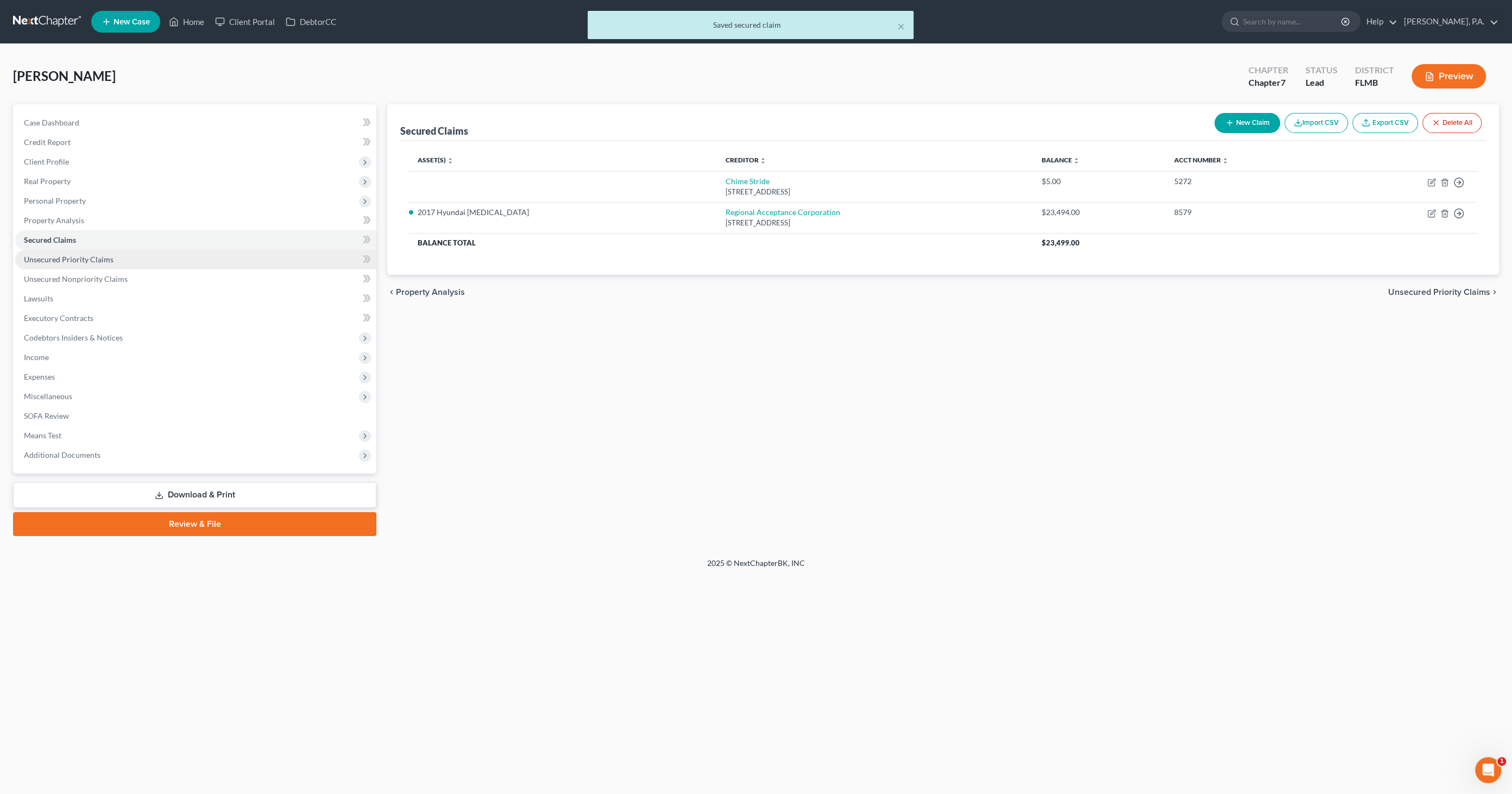
click at [51, 262] on span "Unsecured Priority Claims" at bounding box center [68, 259] width 89 height 9
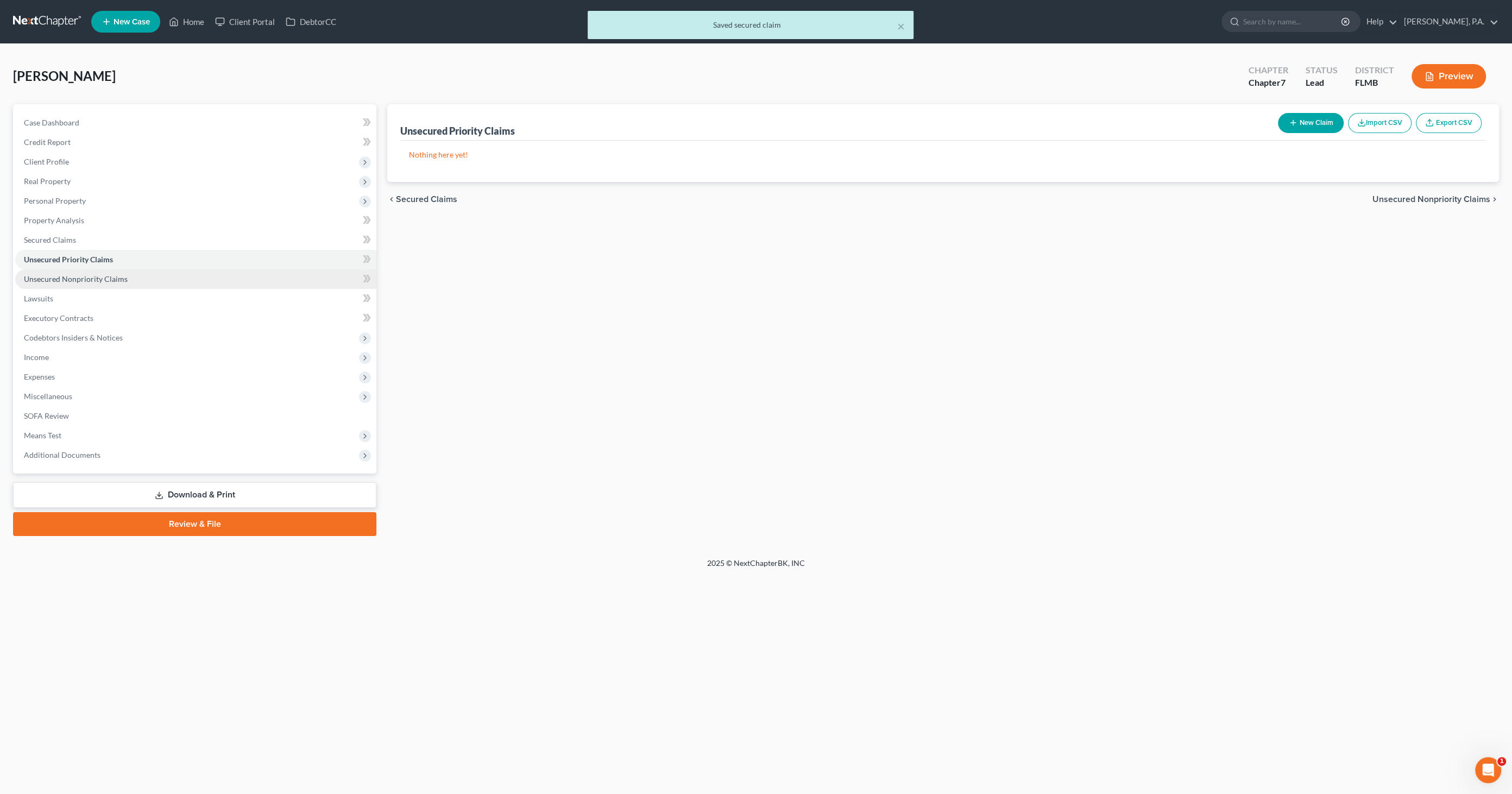
click at [101, 283] on link "Unsecured Nonpriority Claims" at bounding box center [195, 279] width 361 height 19
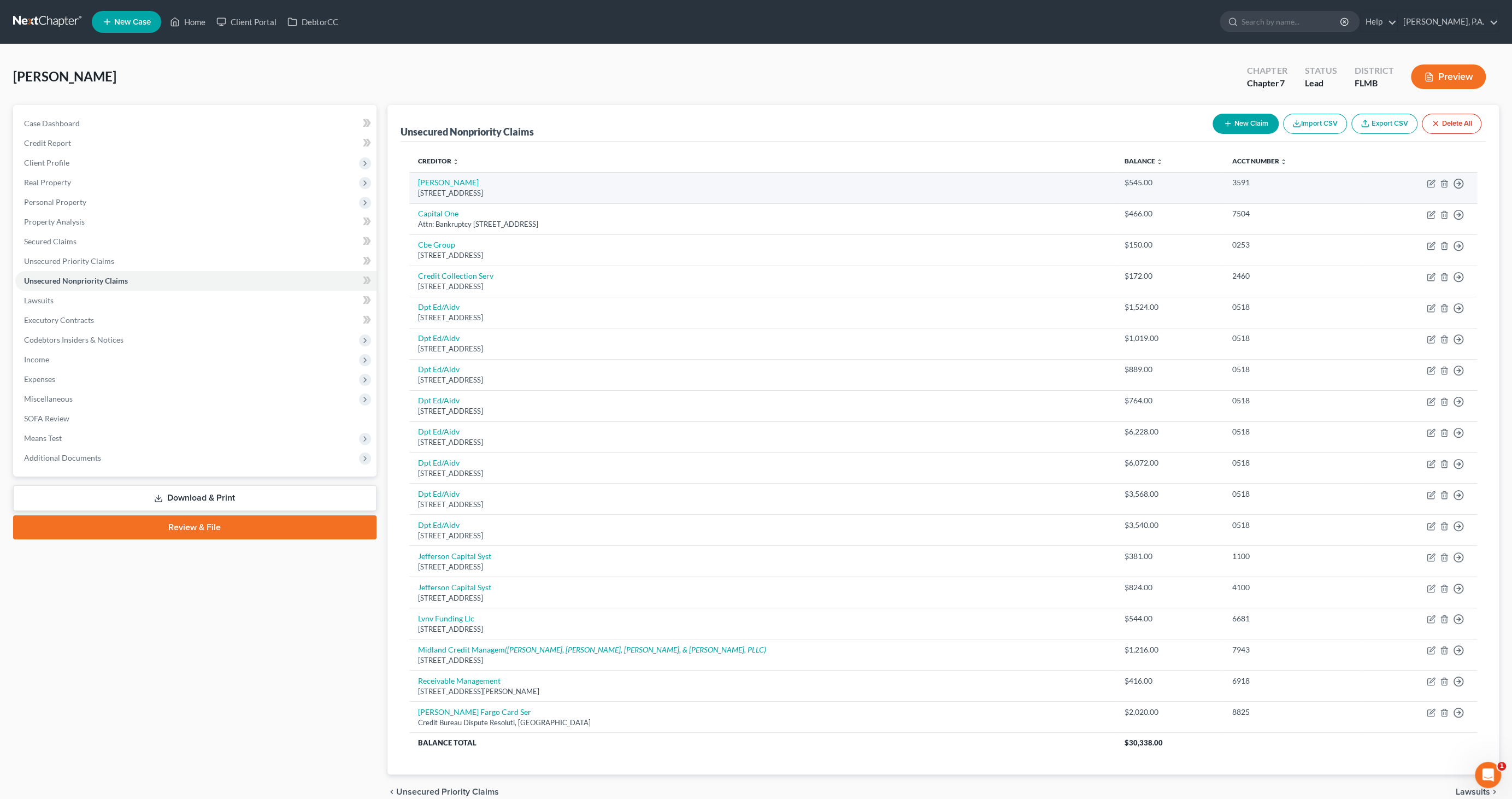
drag, startPoint x: 538, startPoint y: 189, endPoint x: 420, endPoint y: 188, distance: 118.0
click at [420, 188] on div "[STREET_ADDRESS]" at bounding box center [763, 193] width 689 height 11
copy div "[STREET_ADDRESS]"
click at [1430, 178] on td "Move to D Move to E Move to G Move to Notice Only" at bounding box center [1421, 188] width 114 height 31
click at [1430, 184] on icon "button" at bounding box center [1431, 184] width 9 height 9
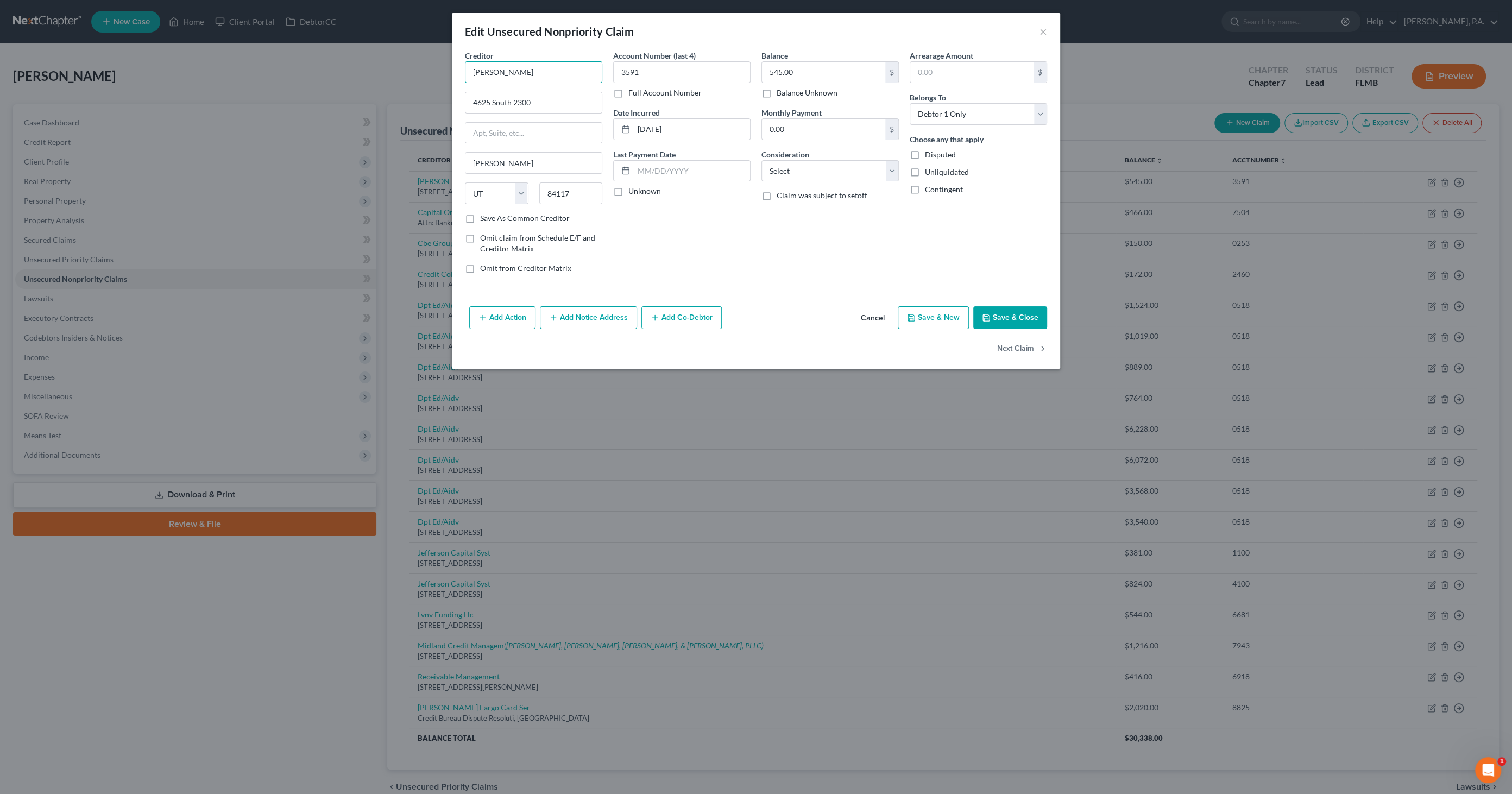
click at [518, 73] on input "[PERSON_NAME]" at bounding box center [533, 72] width 137 height 22
drag, startPoint x: 529, startPoint y: 72, endPoint x: 436, endPoint y: 68, distance: 93.1
click at [427, 69] on div "Edit Unsecured Nonpriority Claim × Creditor * [PERSON_NAME] 4625 [GEOGRAPHIC_DA…" at bounding box center [756, 397] width 1512 height 794
click at [1034, 322] on button "Save & Close" at bounding box center [1010, 318] width 74 height 23
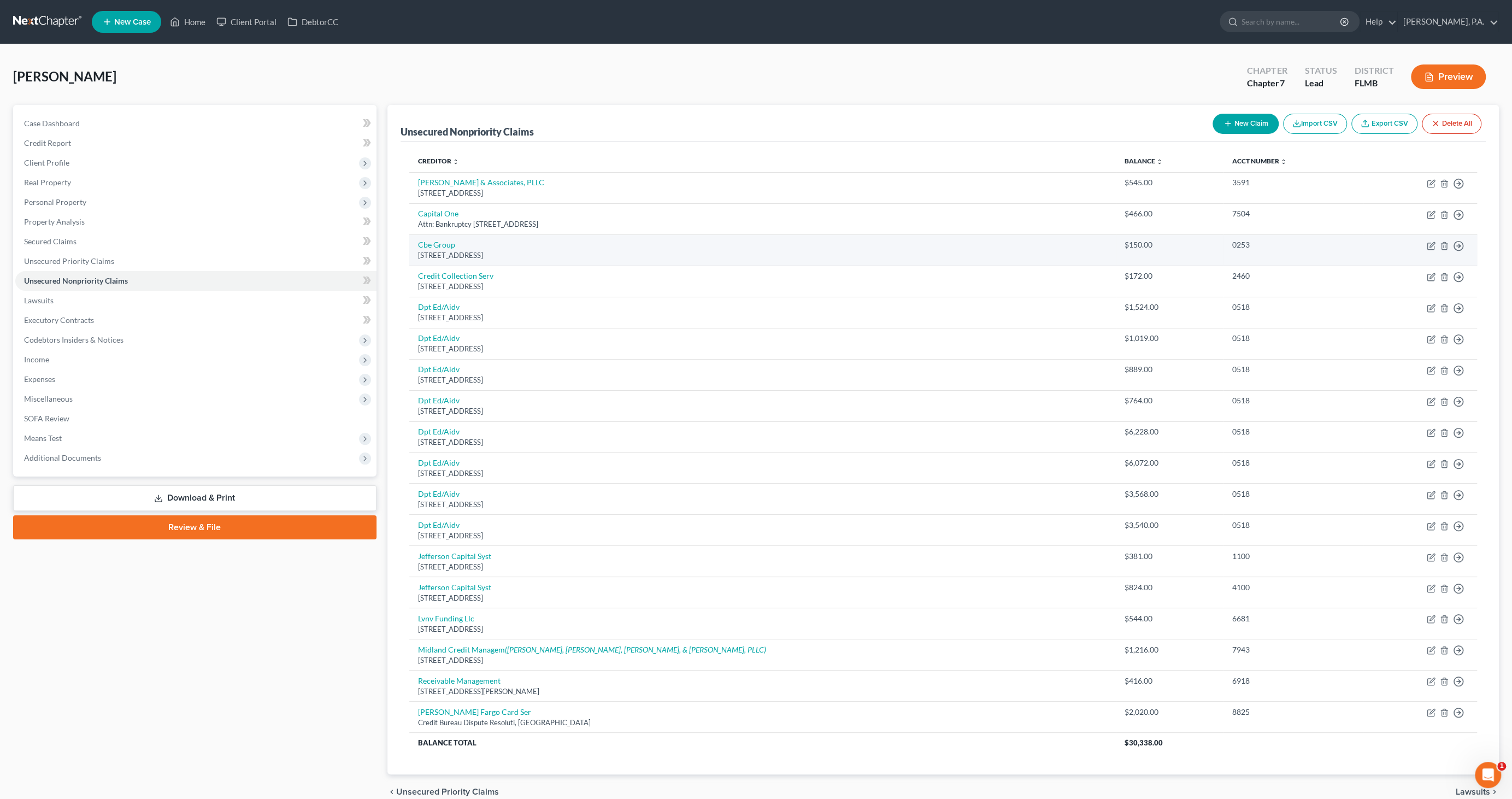
drag, startPoint x: 583, startPoint y: 255, endPoint x: 437, endPoint y: 255, distance: 146.0
click at [414, 255] on td "Cbe Group [STREET_ADDRESS]" at bounding box center [763, 250] width 707 height 31
copy div "[STREET_ADDRESS]"
click at [1432, 244] on icon "button" at bounding box center [1431, 246] width 9 height 9
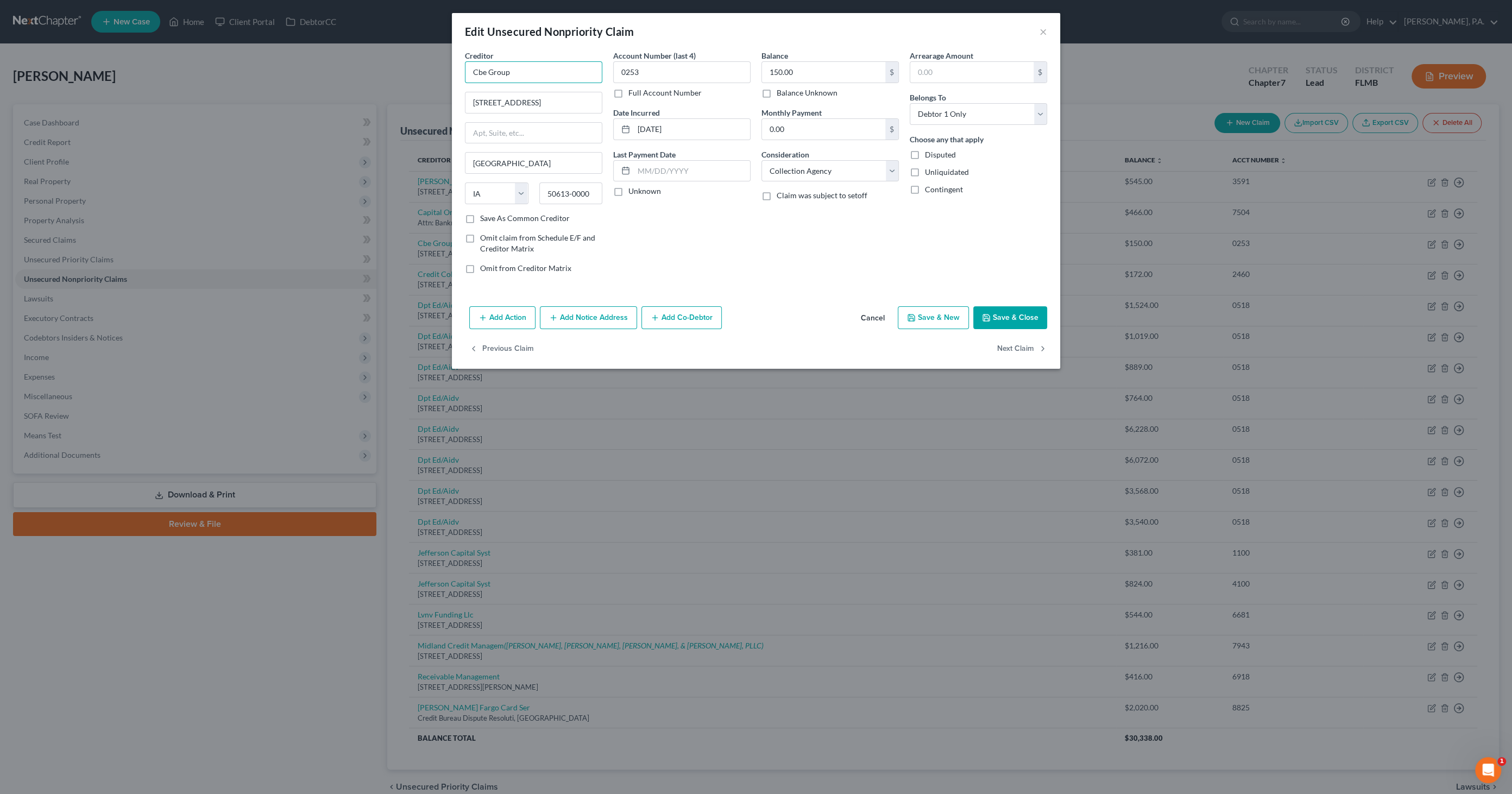
click at [530, 75] on input "Cbe Group" at bounding box center [533, 72] width 137 height 22
drag, startPoint x: 536, startPoint y: 71, endPoint x: 425, endPoint y: 63, distance: 111.3
click at [416, 67] on div "Edit Unsecured Nonpriority Claim × Creditor * Cbe Group 1309 Technology Pkwy [G…" at bounding box center [756, 397] width 1512 height 794
click at [1016, 311] on button "Save & Close" at bounding box center [1010, 318] width 74 height 23
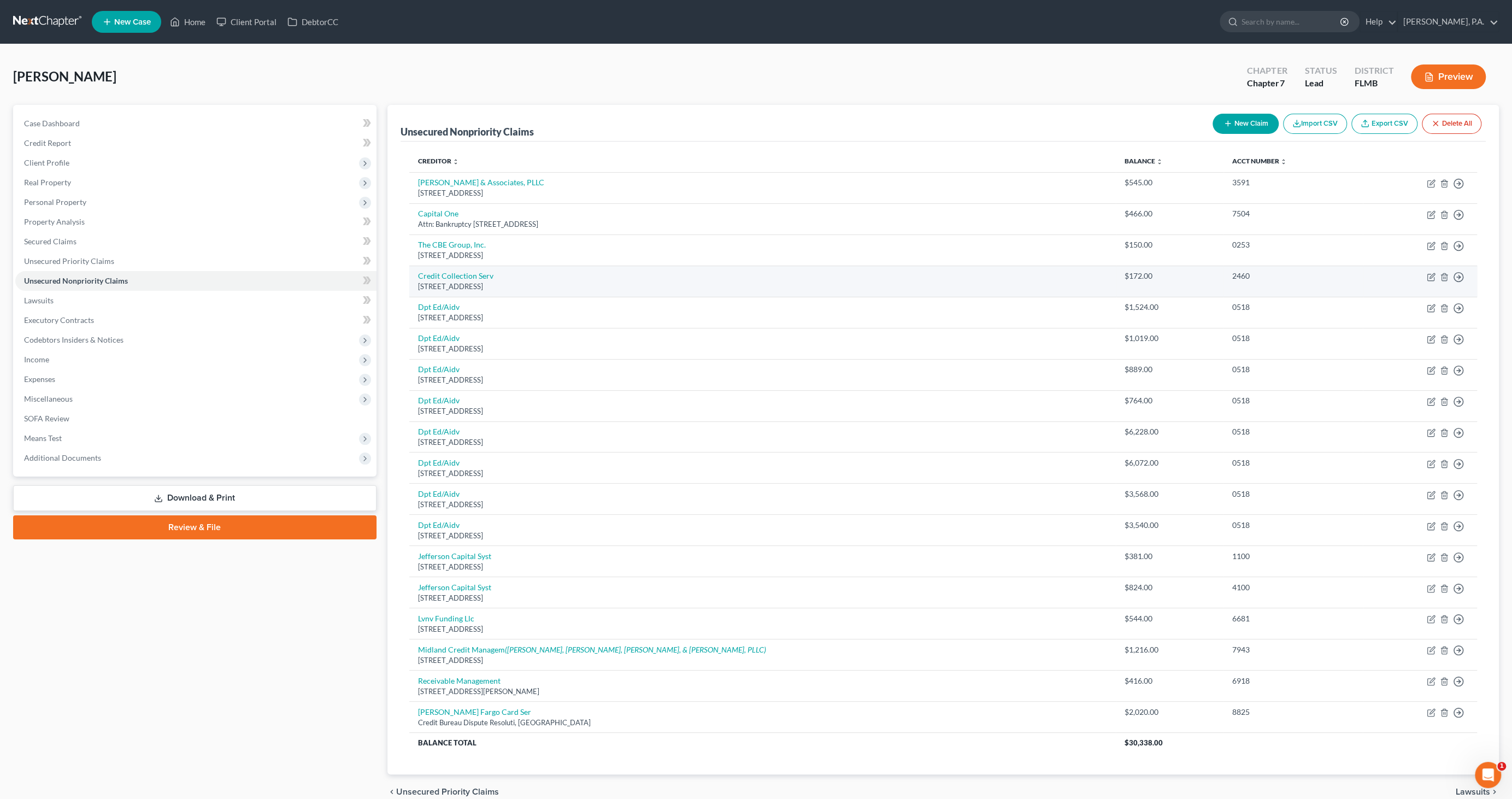
drag, startPoint x: 536, startPoint y: 284, endPoint x: 466, endPoint y: 292, distance: 70.5
click at [399, 283] on div "Unsecured Nonpriority Claims New Claim Import CSV Export CSV Delete All Credito…" at bounding box center [944, 440] width 1112 height 669
drag, startPoint x: 466, startPoint y: 292, endPoint x: 555, endPoint y: 286, distance: 89.2
click at [562, 286] on div "[STREET_ADDRESS]" at bounding box center [763, 286] width 689 height 11
click at [555, 285] on div "[STREET_ADDRESS]" at bounding box center [763, 286] width 689 height 11
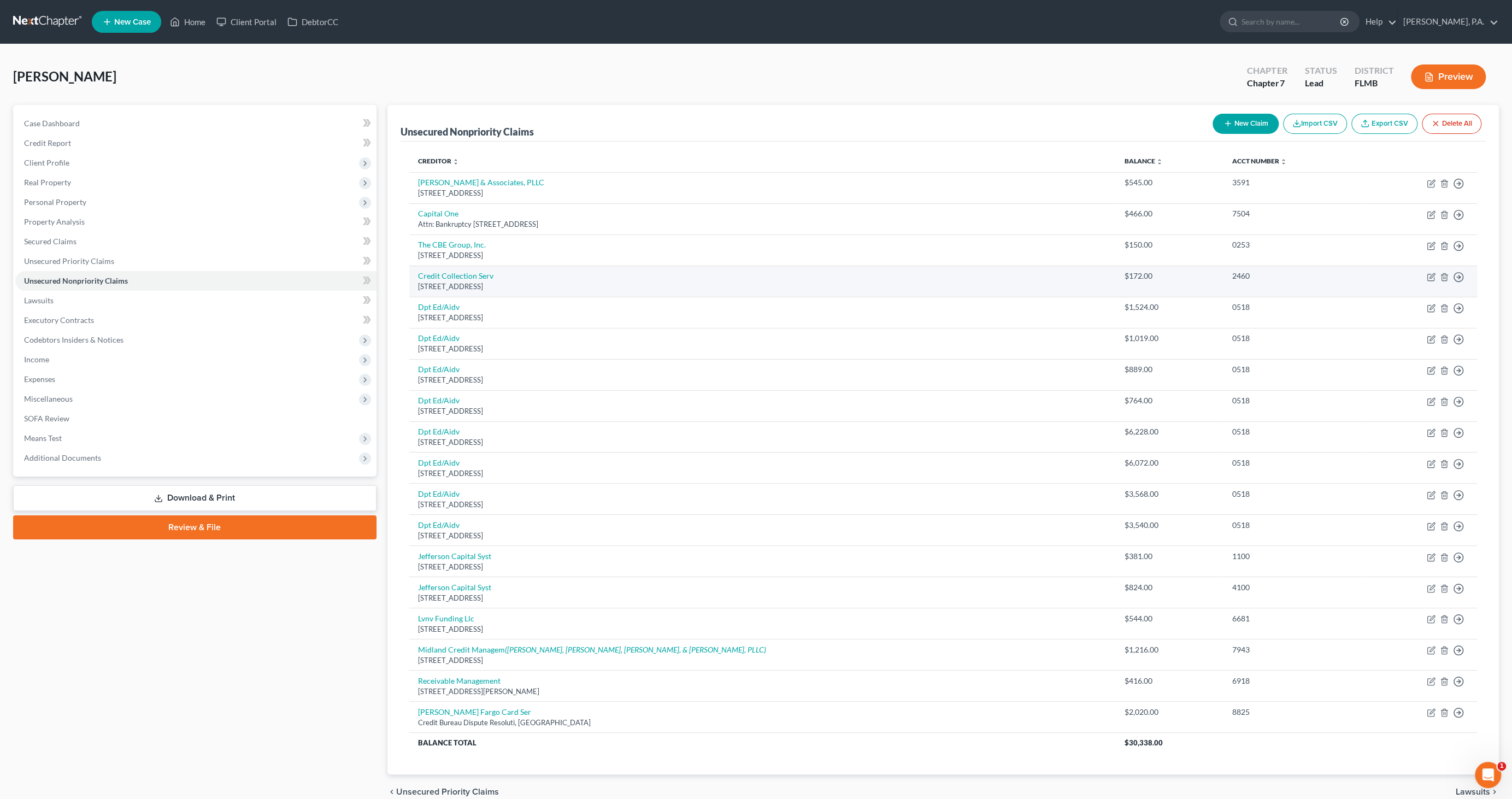
drag, startPoint x: 541, startPoint y: 283, endPoint x: 439, endPoint y: 286, distance: 102.0
click at [418, 286] on div "[STREET_ADDRESS]" at bounding box center [763, 286] width 689 height 11
copy div "[STREET_ADDRESS]"
click at [1431, 273] on icon "button" at bounding box center [1431, 277] width 9 height 9
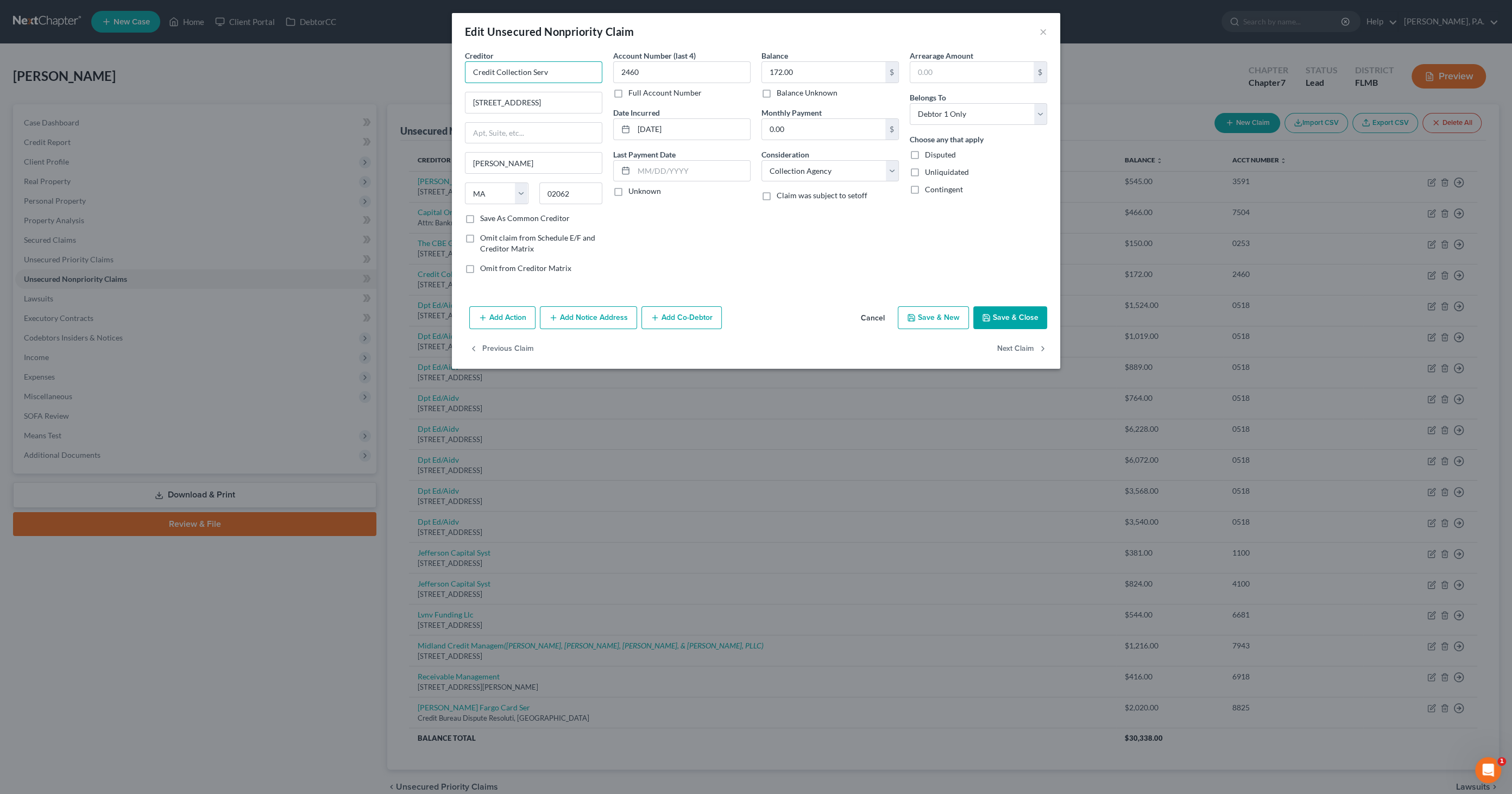
click at [566, 70] on input "Credit Collection Serv" at bounding box center [533, 72] width 137 height 22
drag, startPoint x: 986, startPoint y: 313, endPoint x: 1003, endPoint y: 322, distance: 19.2
click at [986, 310] on button "Save & Close" at bounding box center [1010, 318] width 74 height 23
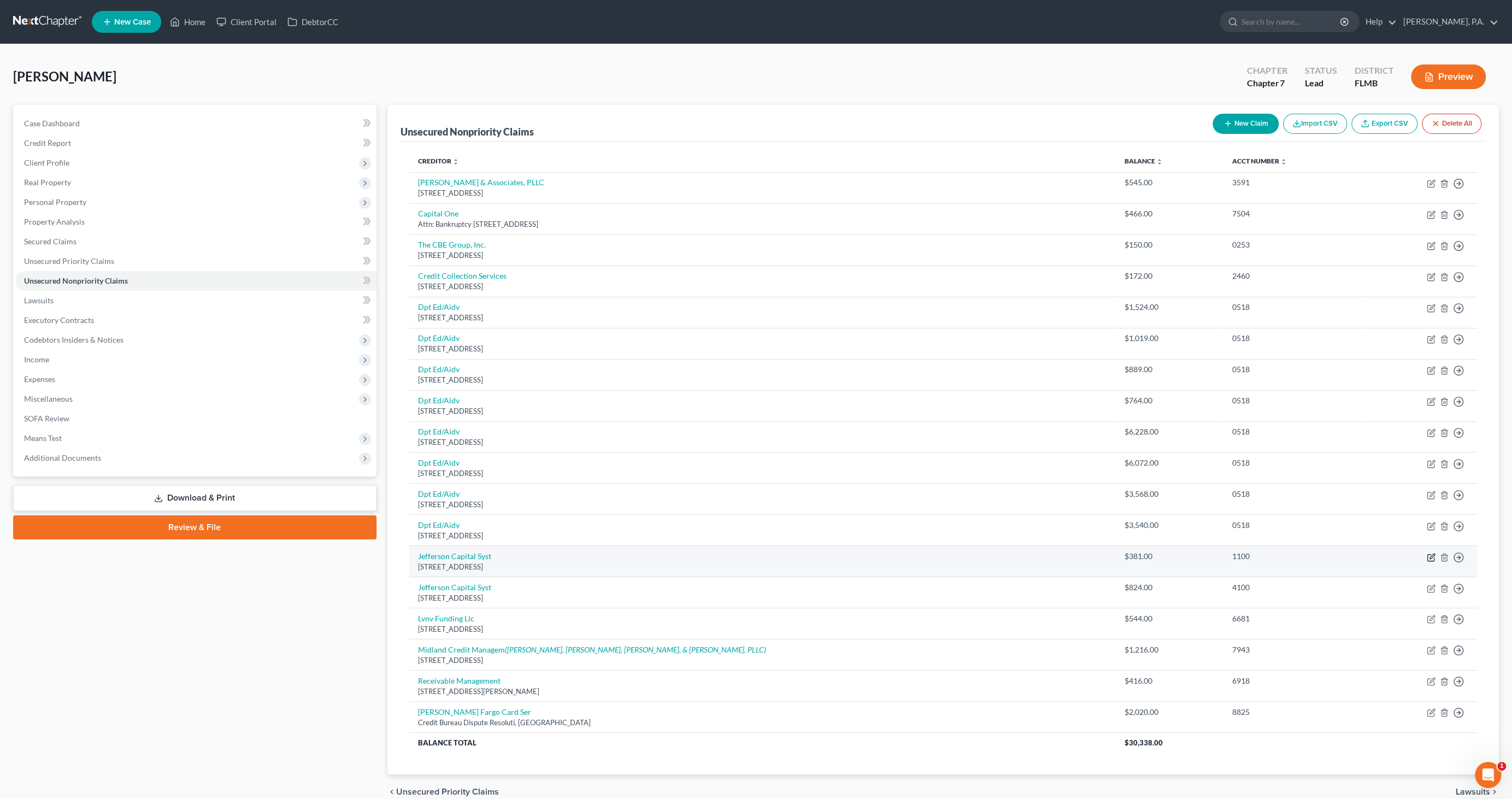
click at [1430, 554] on icon "button" at bounding box center [1432, 556] width 5 height 5
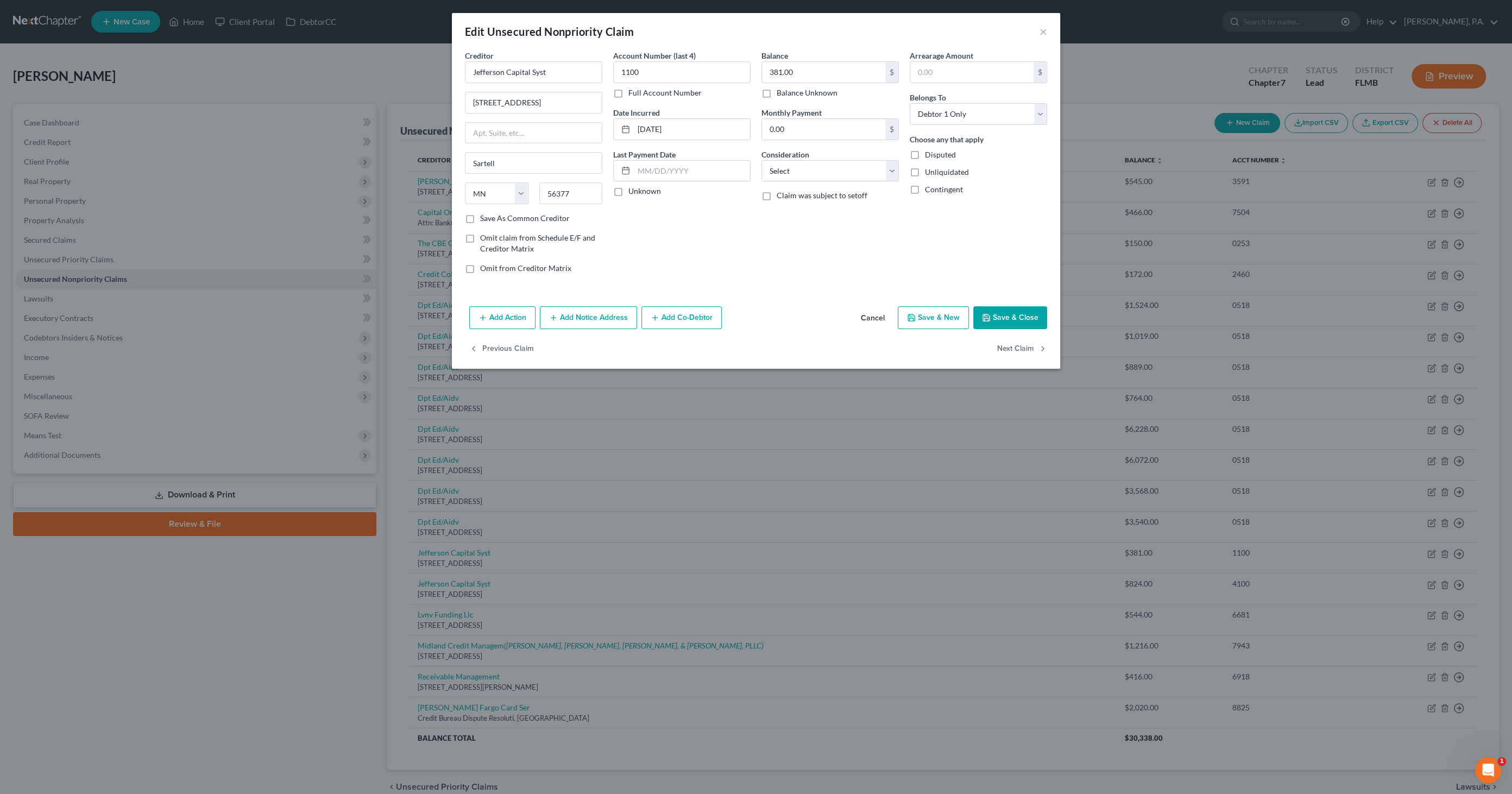
click at [871, 315] on button "Cancel" at bounding box center [872, 318] width 41 height 22
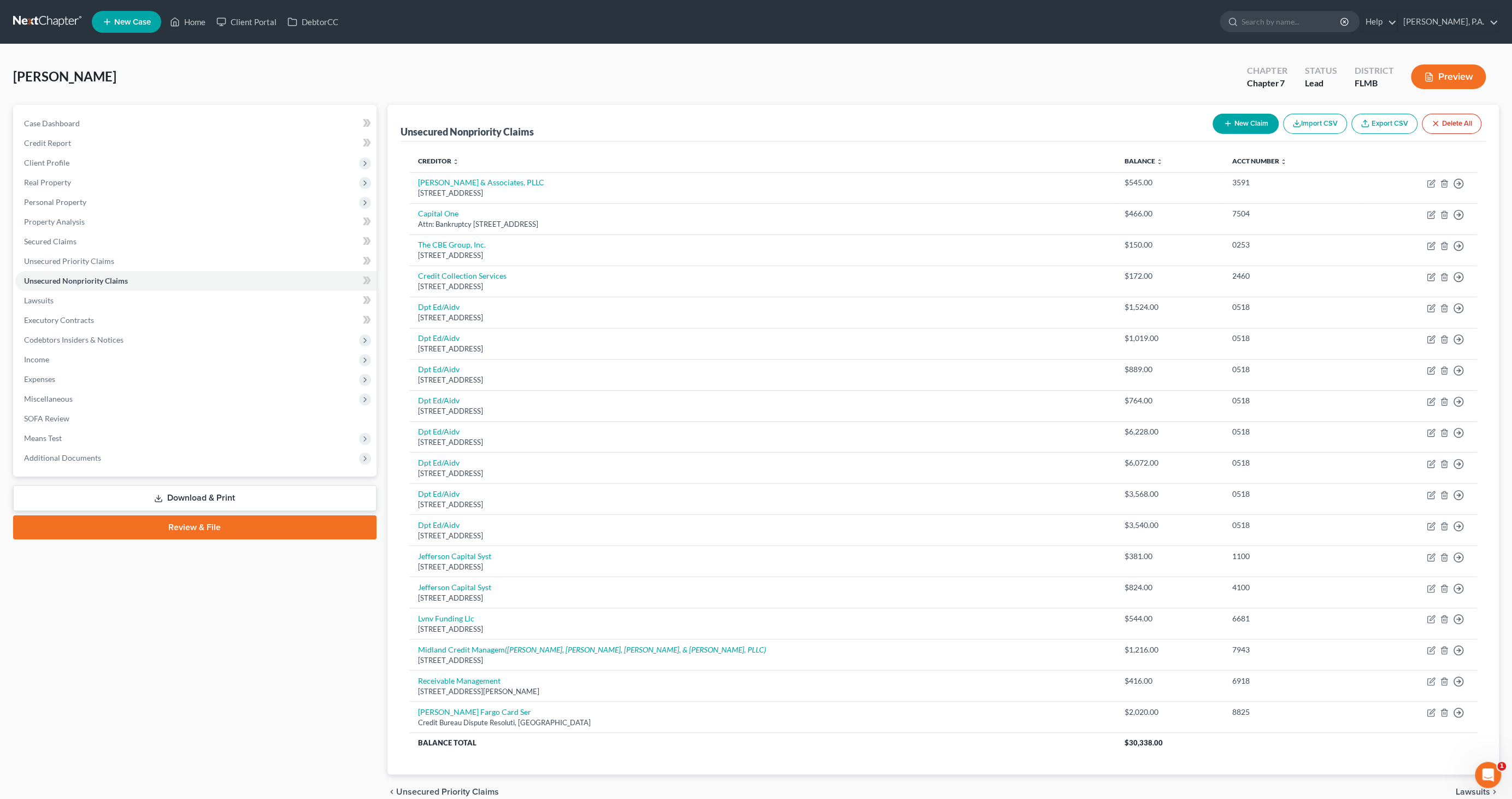
drag, startPoint x: 527, startPoint y: 595, endPoint x: 390, endPoint y: 593, distance: 137.0
click at [390, 593] on div "Unsecured Nonpriority Claims New Claim Import CSV Export CSV Delete All Credito…" at bounding box center [944, 440] width 1112 height 669
drag, startPoint x: 427, startPoint y: 601, endPoint x: 531, endPoint y: 602, distance: 104.0
click at [473, 596] on div "[STREET_ADDRESS]" at bounding box center [763, 597] width 689 height 11
click at [540, 597] on div "[STREET_ADDRESS]" at bounding box center [763, 597] width 689 height 11
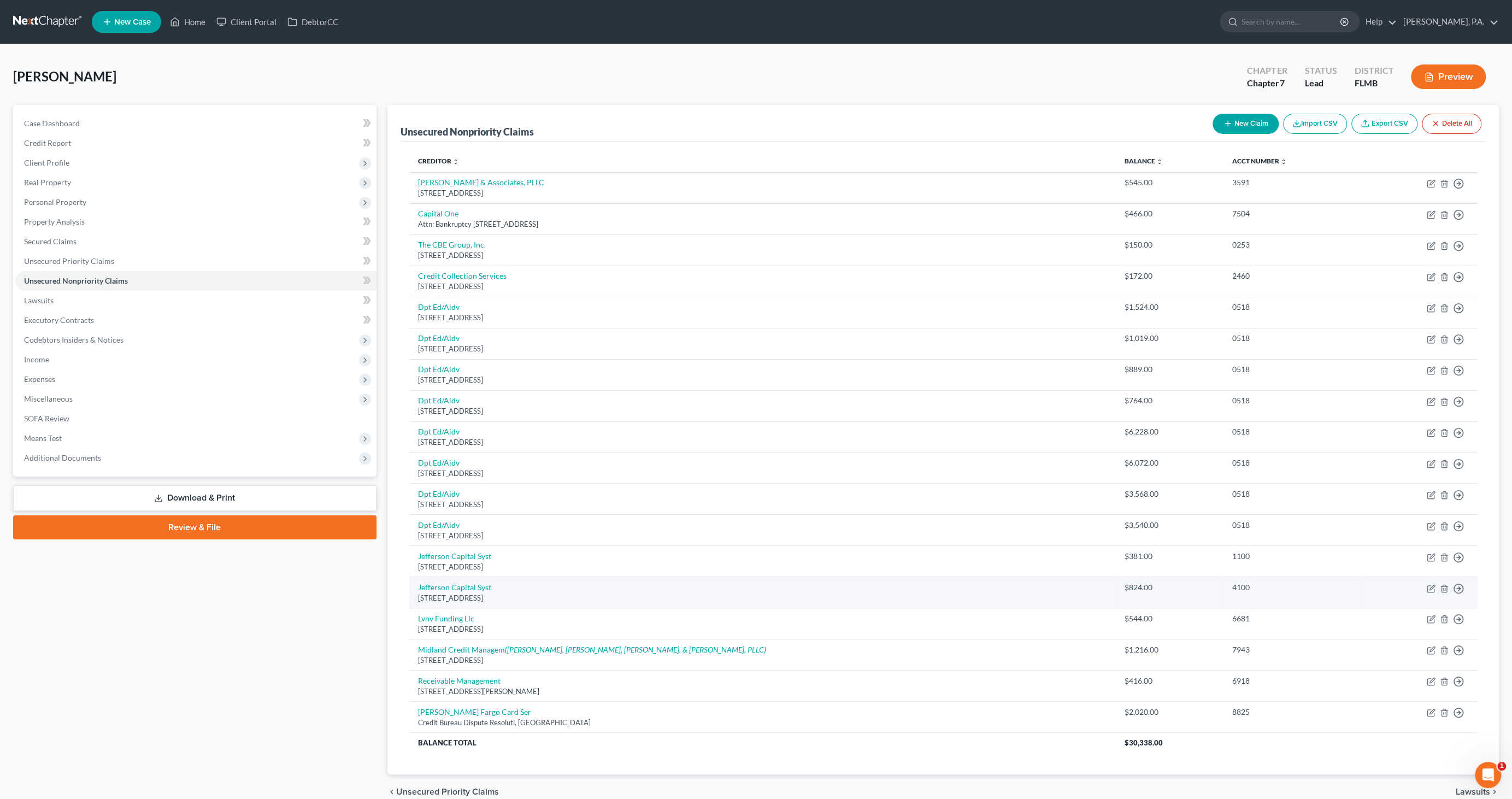
drag, startPoint x: 528, startPoint y: 596, endPoint x: 434, endPoint y: 597, distance: 94.0
click at [412, 597] on td "Jefferson Capital Syst [STREET_ADDRESS]" at bounding box center [763, 593] width 707 height 31
copy div "[STREET_ADDRESS]"
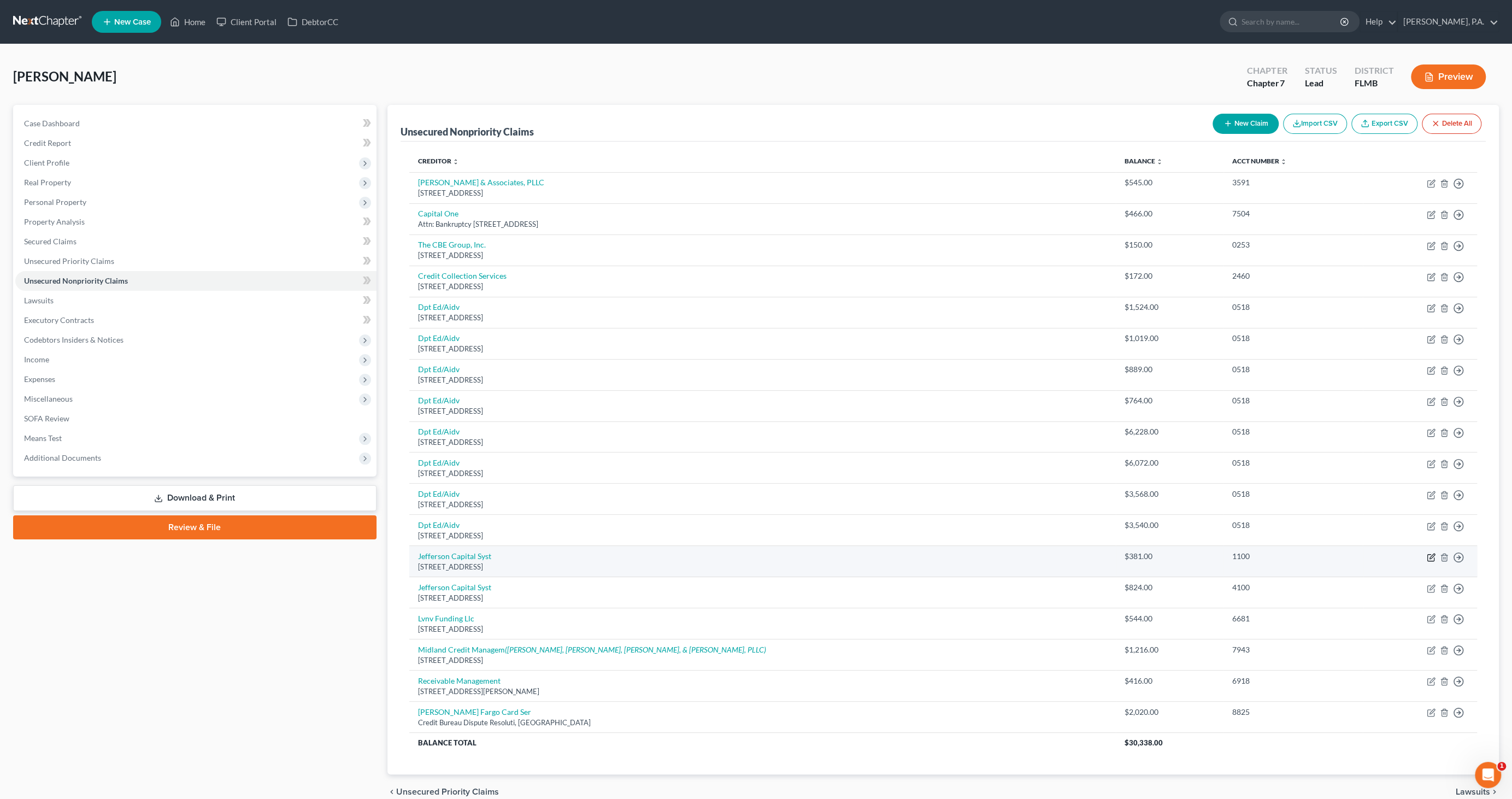
click at [1430, 556] on icon "button" at bounding box center [1432, 556] width 5 height 5
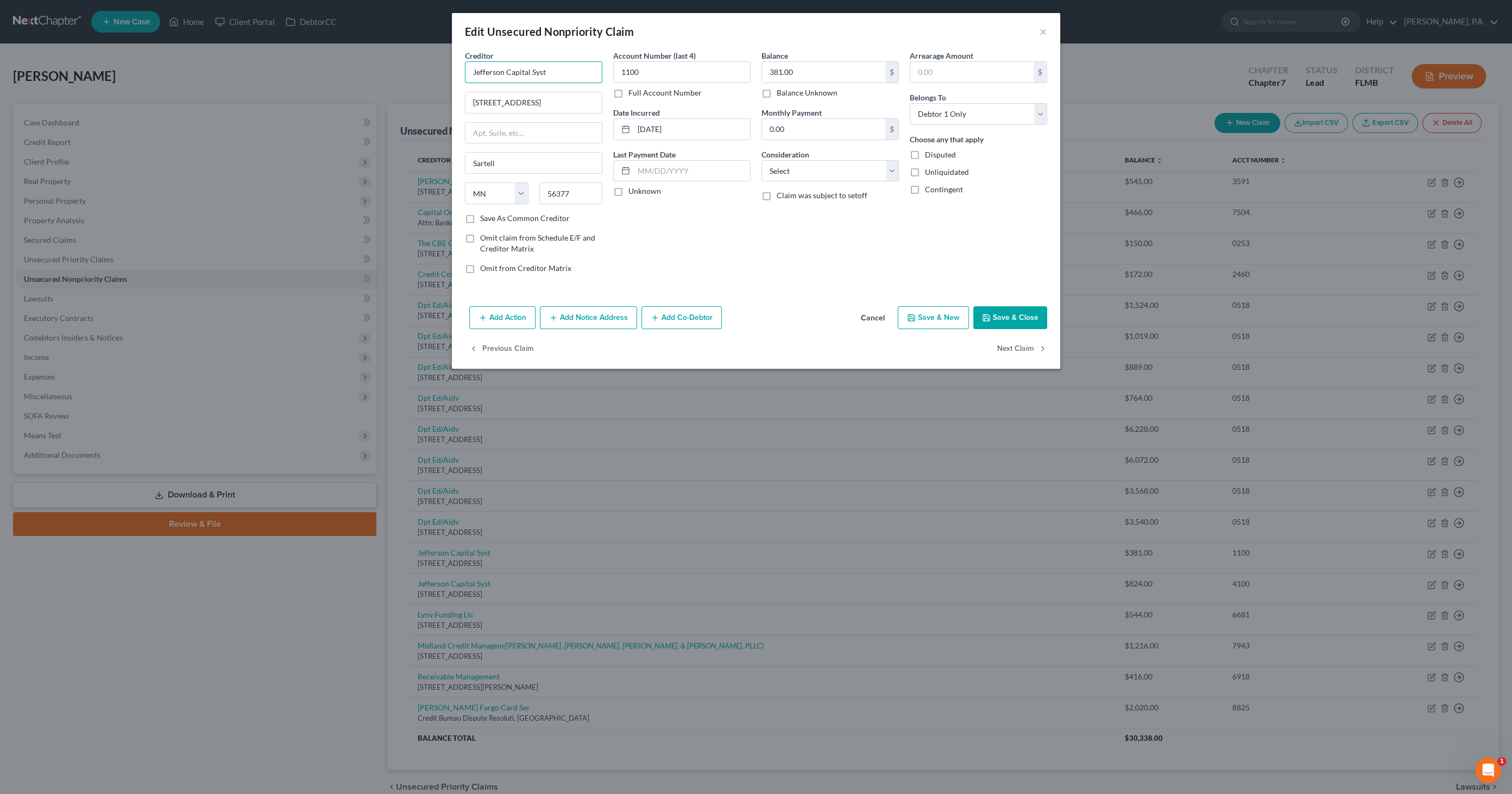
click at [563, 71] on input "Jefferson Capital Syst" at bounding box center [533, 72] width 137 height 22
click at [995, 310] on button "Save & Close" at bounding box center [1010, 318] width 74 height 23
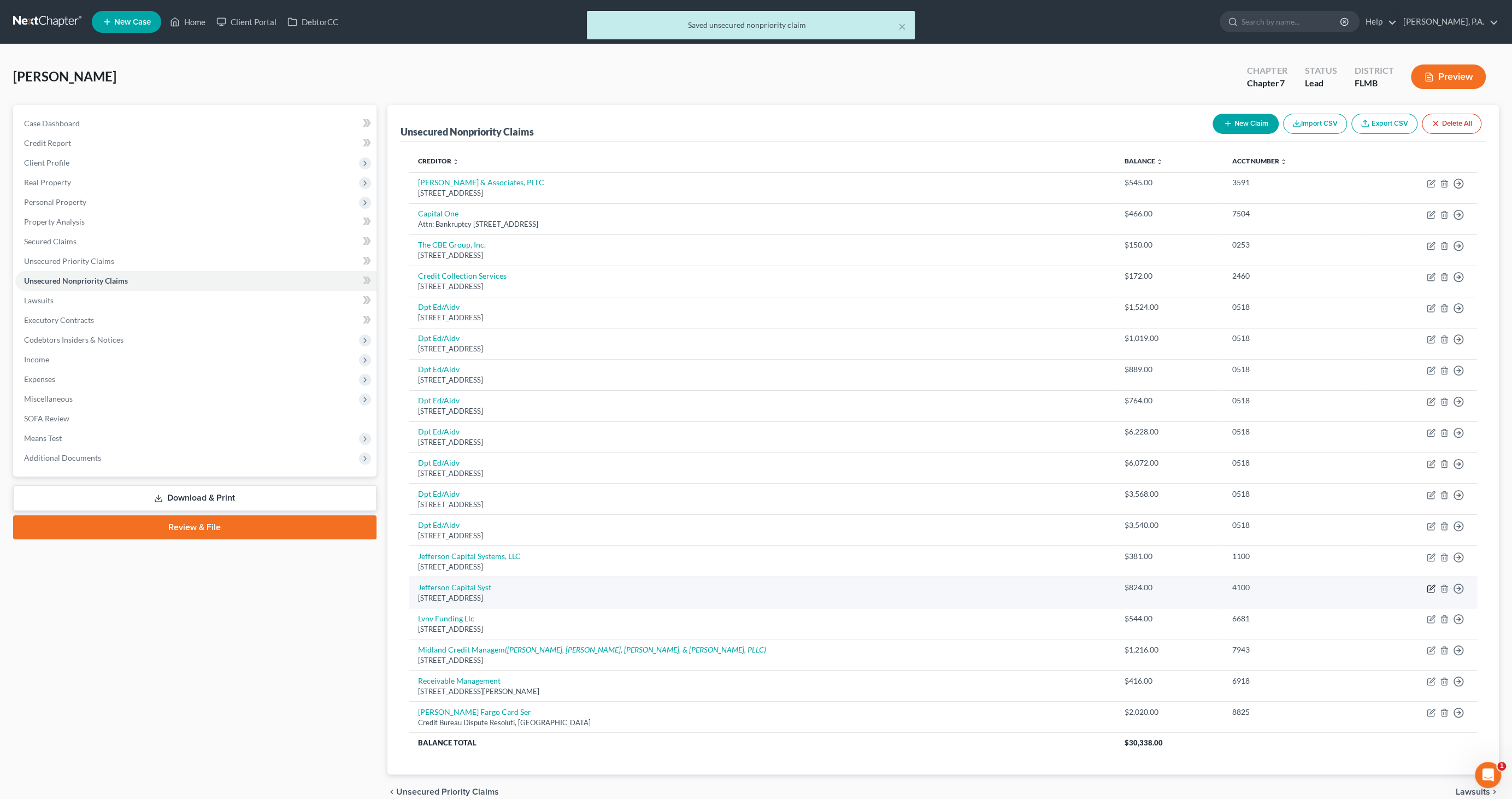
click at [1427, 587] on icon "button" at bounding box center [1431, 588] width 9 height 9
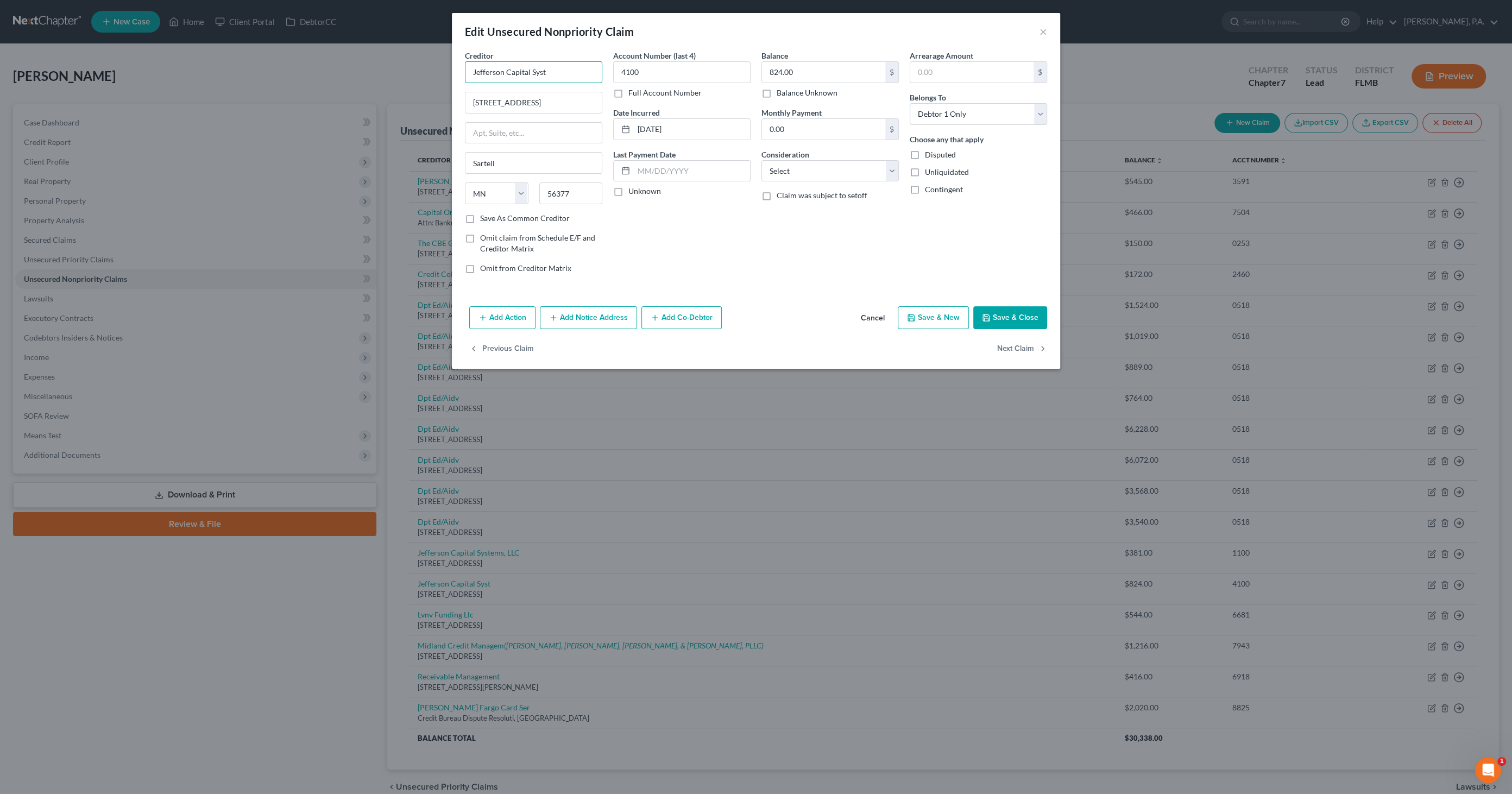
click at [576, 72] on input "Jefferson Capital Syst" at bounding box center [533, 72] width 137 height 22
click at [1022, 311] on button "Save & Close" at bounding box center [1010, 318] width 74 height 23
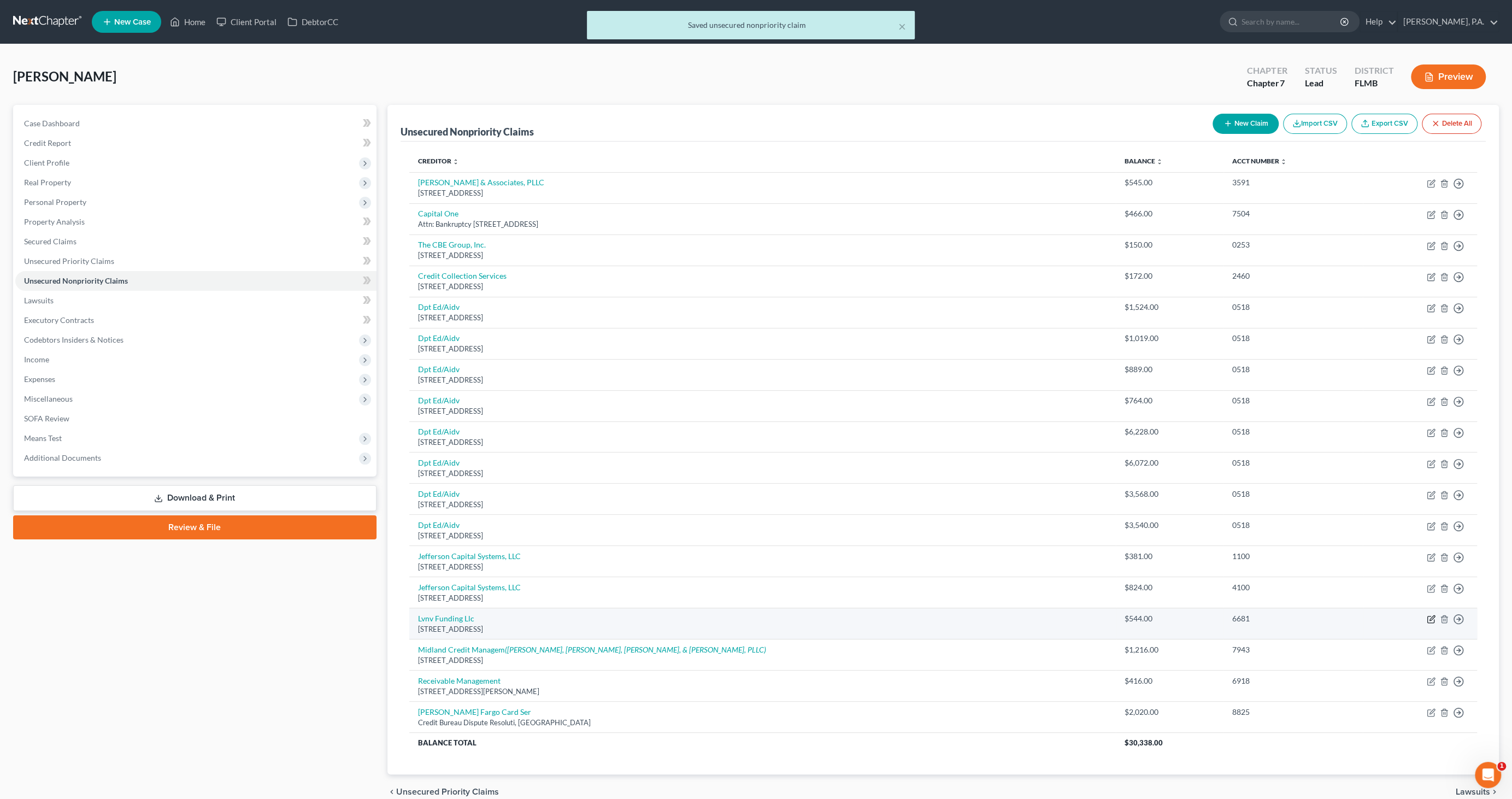
click at [1432, 615] on icon "button" at bounding box center [1431, 619] width 9 height 9
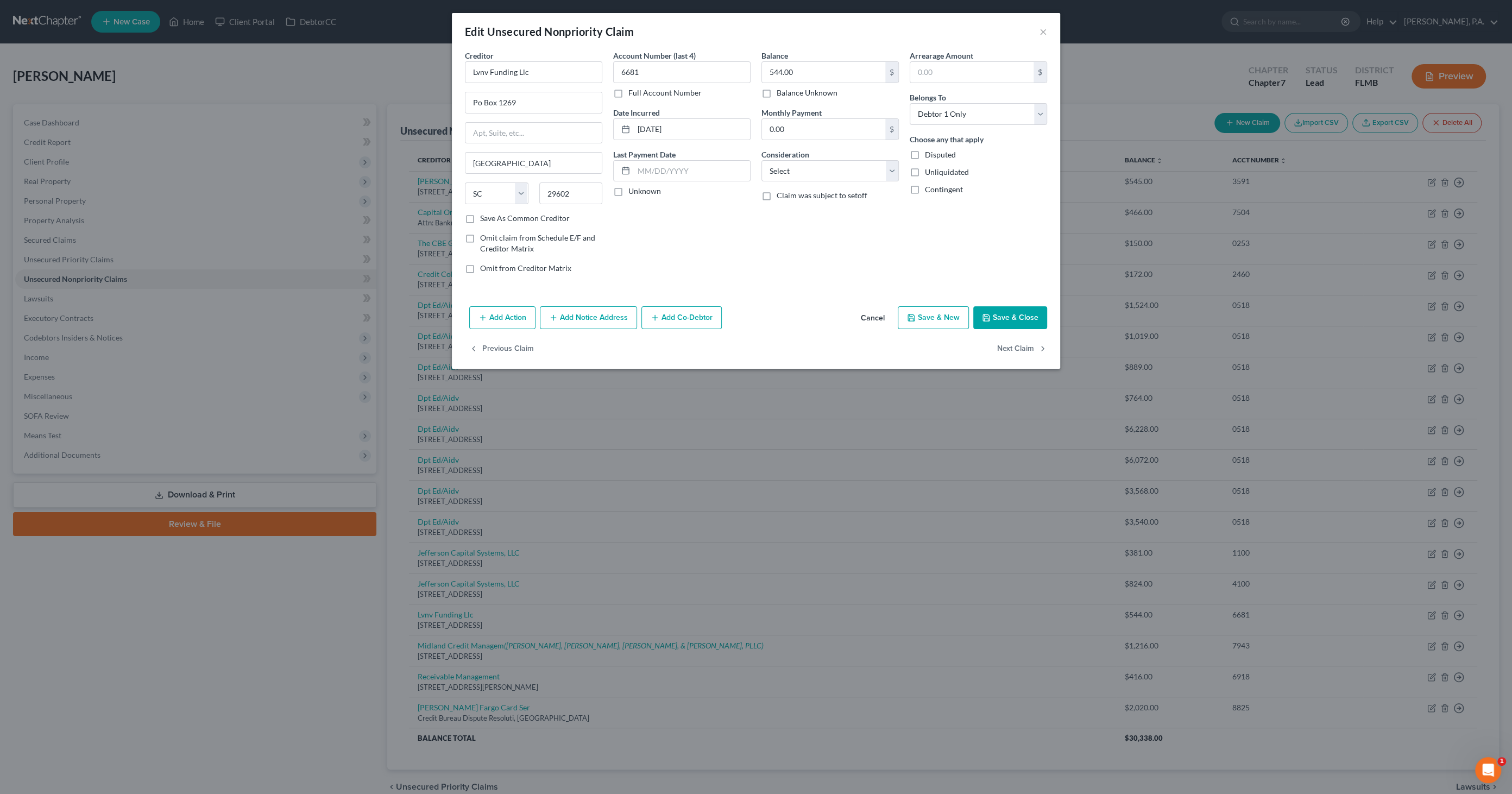
click at [880, 317] on button "Cancel" at bounding box center [872, 318] width 41 height 22
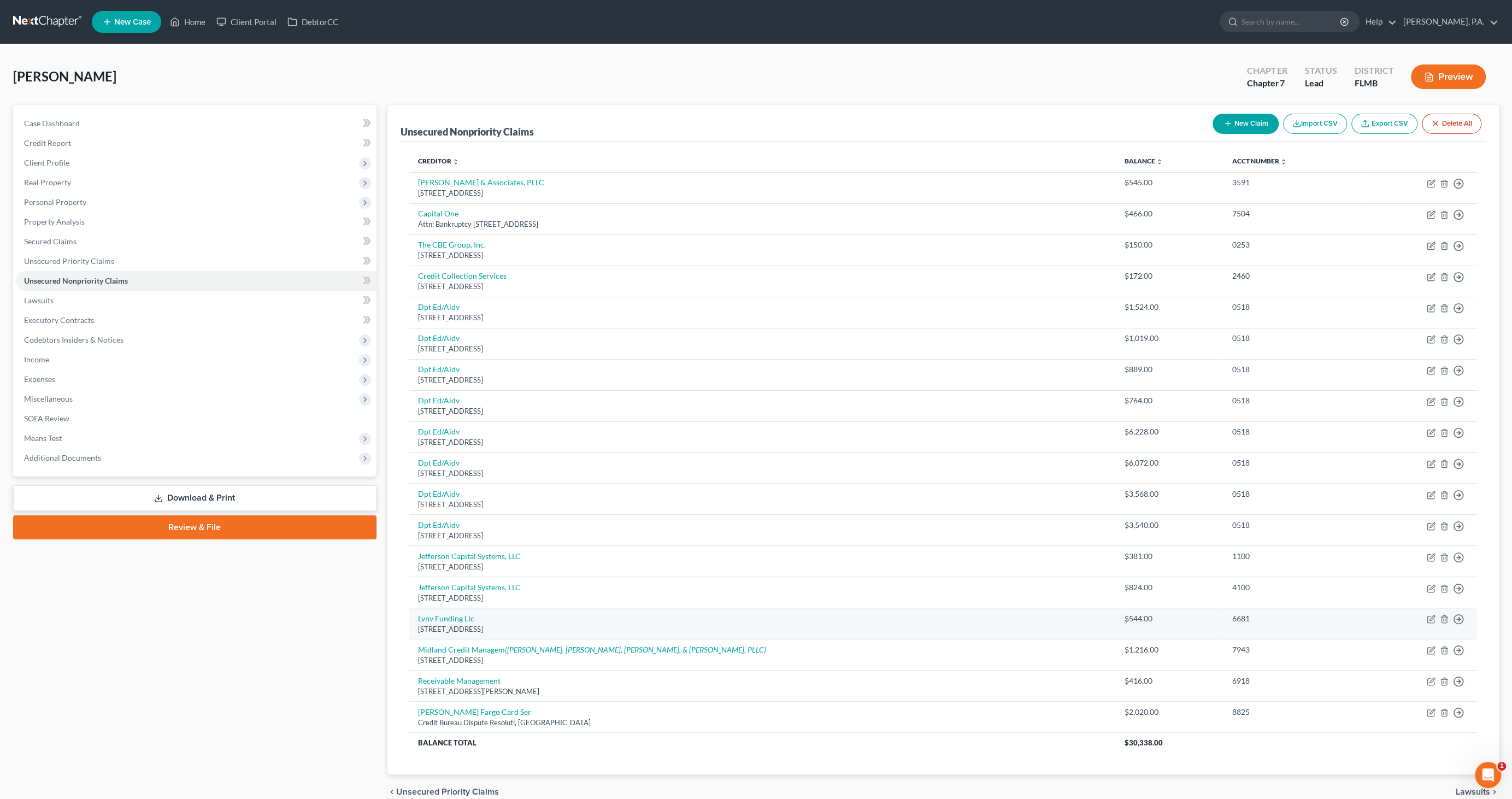
drag, startPoint x: 536, startPoint y: 624, endPoint x: 416, endPoint y: 625, distance: 120.0
click at [416, 625] on td "Lvnv Funding Llc [STREET_ADDRESS]" at bounding box center [763, 624] width 707 height 31
copy div "[STREET_ADDRESS]"
click at [1433, 618] on icon "button" at bounding box center [1431, 619] width 9 height 9
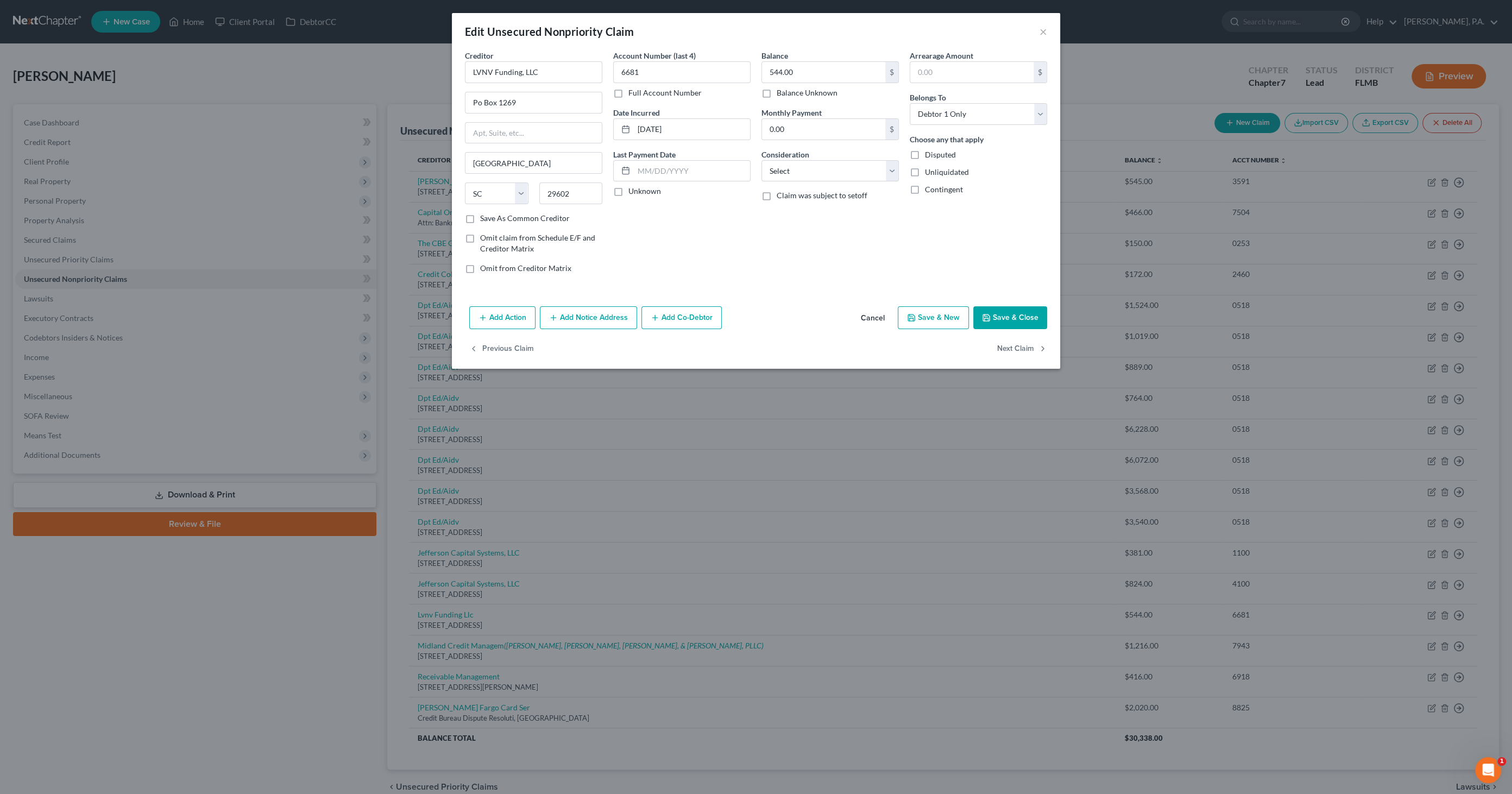
click at [1015, 308] on button "Save & Close" at bounding box center [1010, 318] width 74 height 23
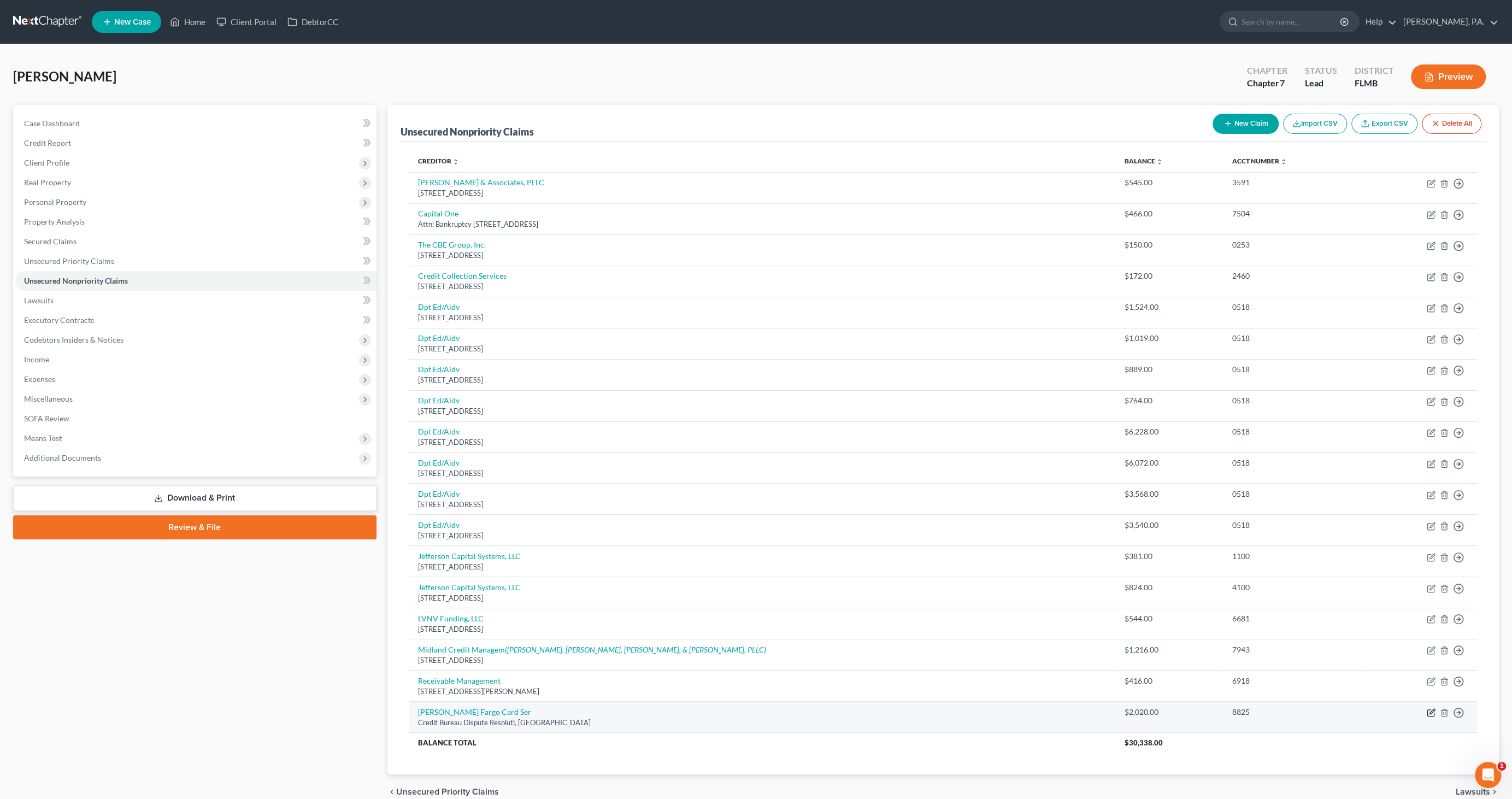
click at [1430, 708] on icon "button" at bounding box center [1431, 712] width 9 height 9
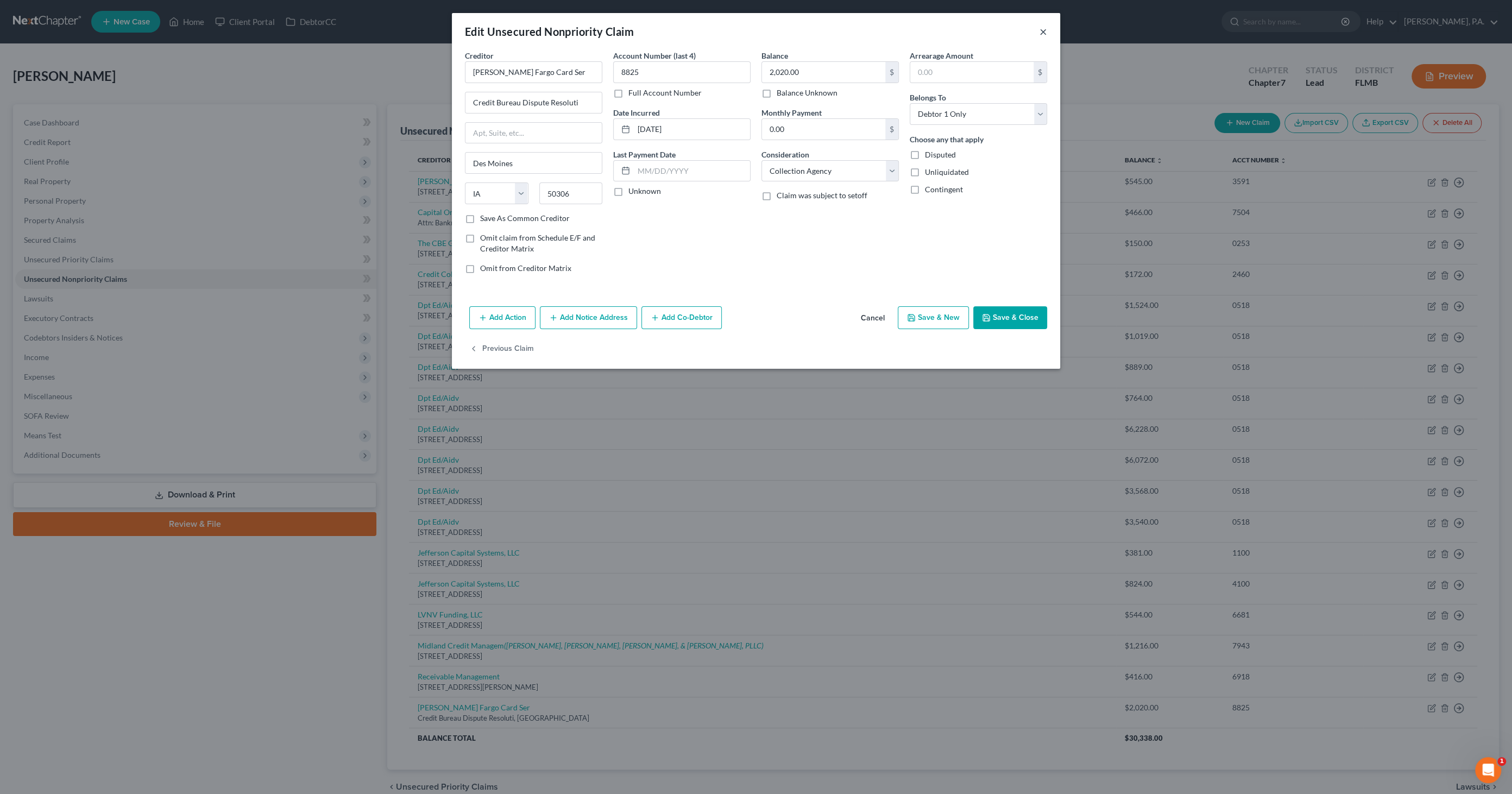
click at [1042, 33] on button "×" at bounding box center [1042, 32] width 7 height 13
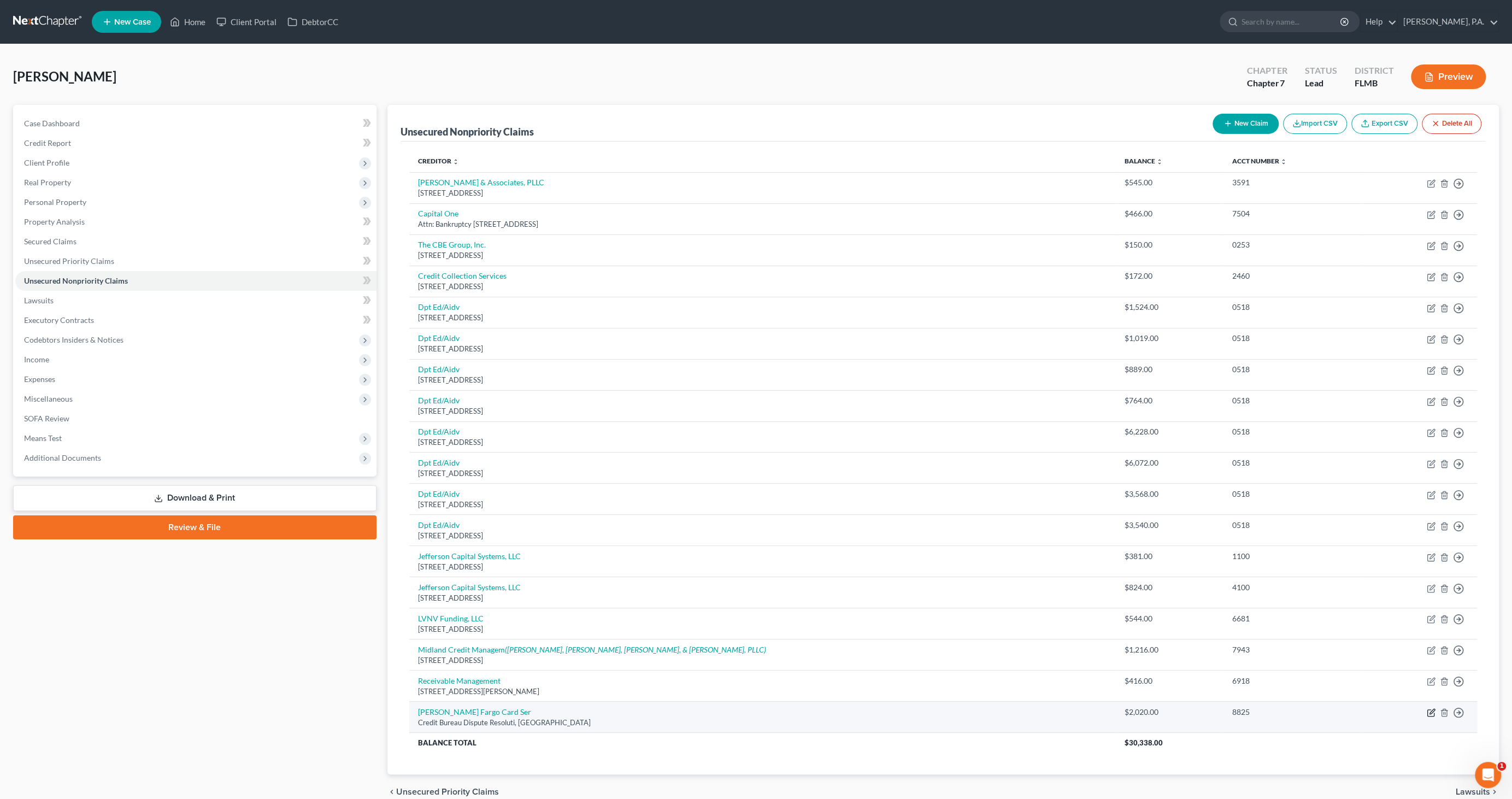
click at [1431, 710] on icon "button" at bounding box center [1431, 712] width 9 height 9
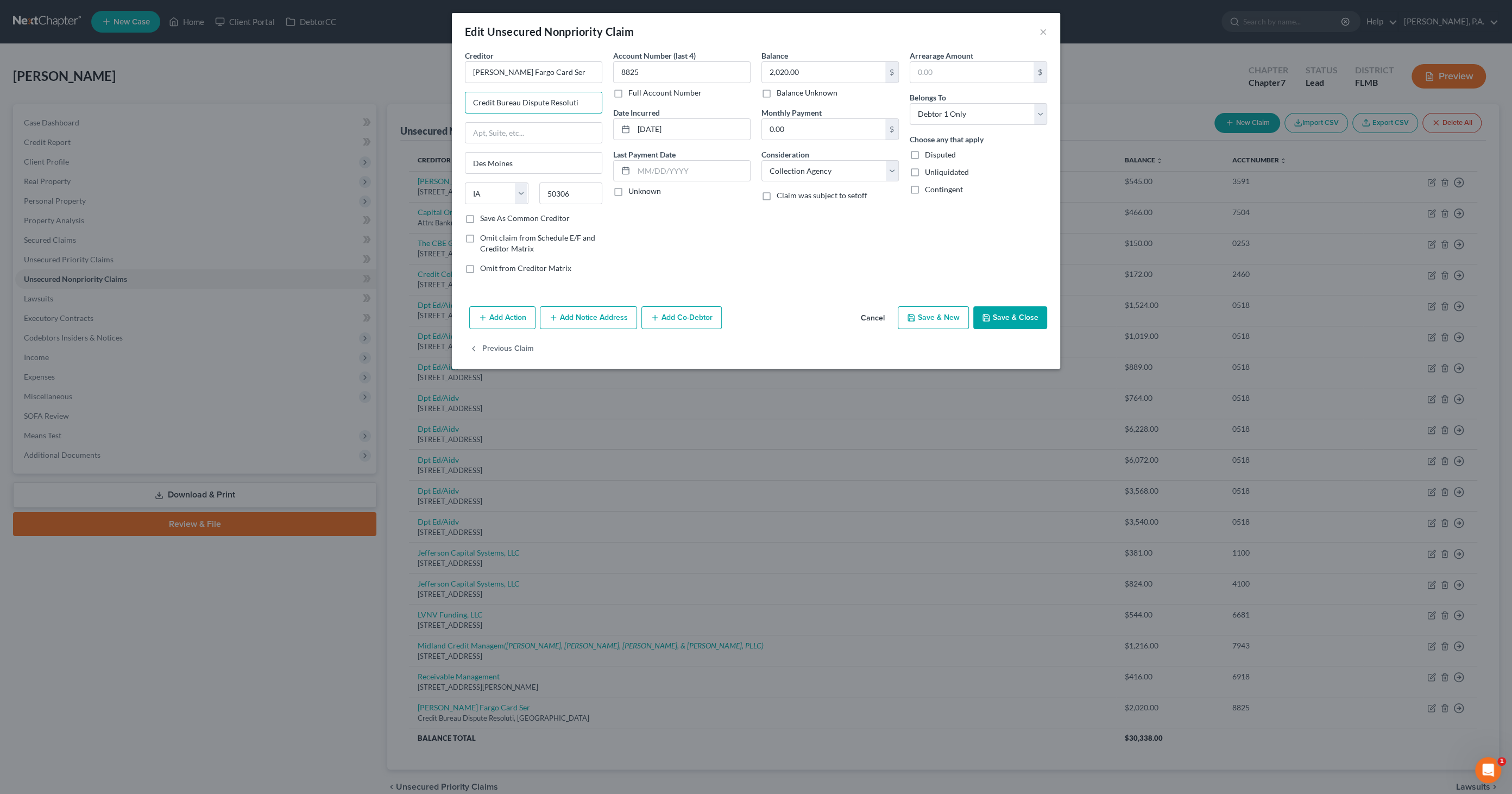
drag, startPoint x: 587, startPoint y: 101, endPoint x: 423, endPoint y: 97, distance: 164.0
click at [419, 101] on div "Edit Unsecured Nonpriority Claim × Creditor * [PERSON_NAME] Fargo Card Ser Cred…" at bounding box center [756, 397] width 1512 height 794
drag, startPoint x: 533, startPoint y: 99, endPoint x: 397, endPoint y: 99, distance: 136.0
click at [389, 101] on div "Edit Unsecured Nonpriority Claim × Creditor * [PERSON_NAME] Fargo Card Ser PO B…" at bounding box center [756, 397] width 1512 height 794
click at [561, 71] on input "[PERSON_NAME] Fargo Card Ser" at bounding box center [533, 72] width 137 height 22
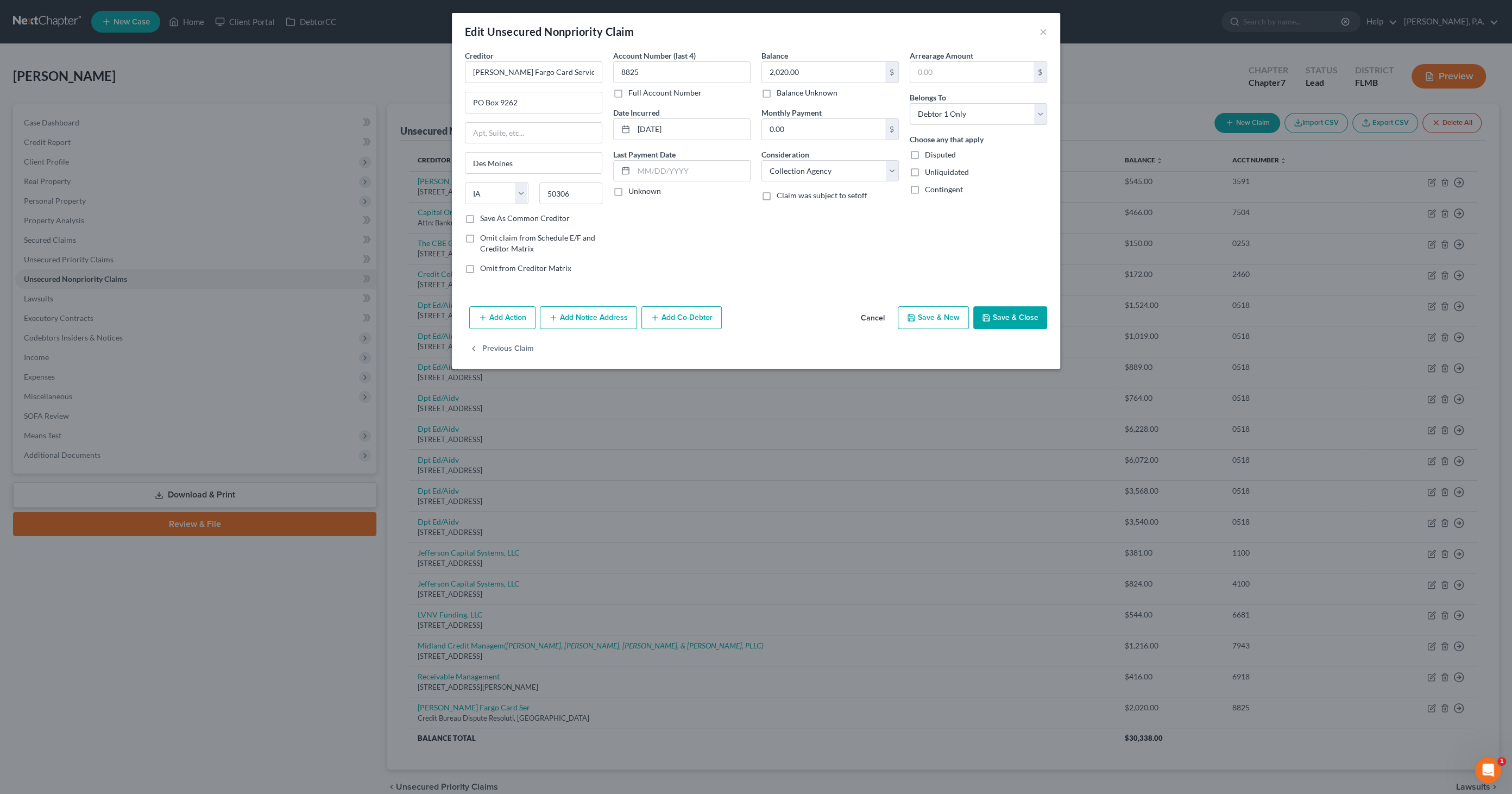
click at [994, 311] on button "Save & Close" at bounding box center [1010, 318] width 74 height 23
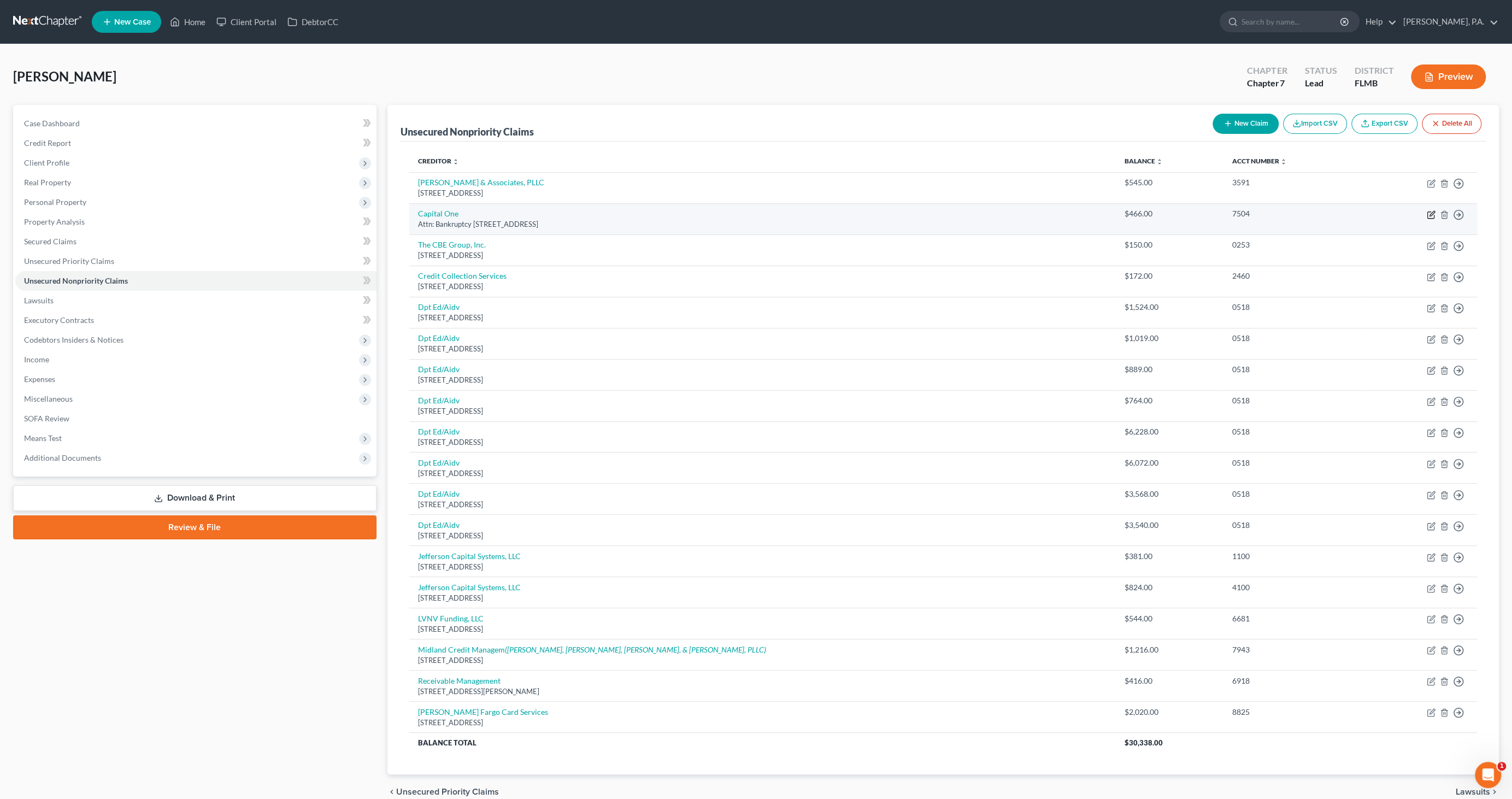
click at [1430, 212] on icon "button" at bounding box center [1431, 215] width 9 height 9
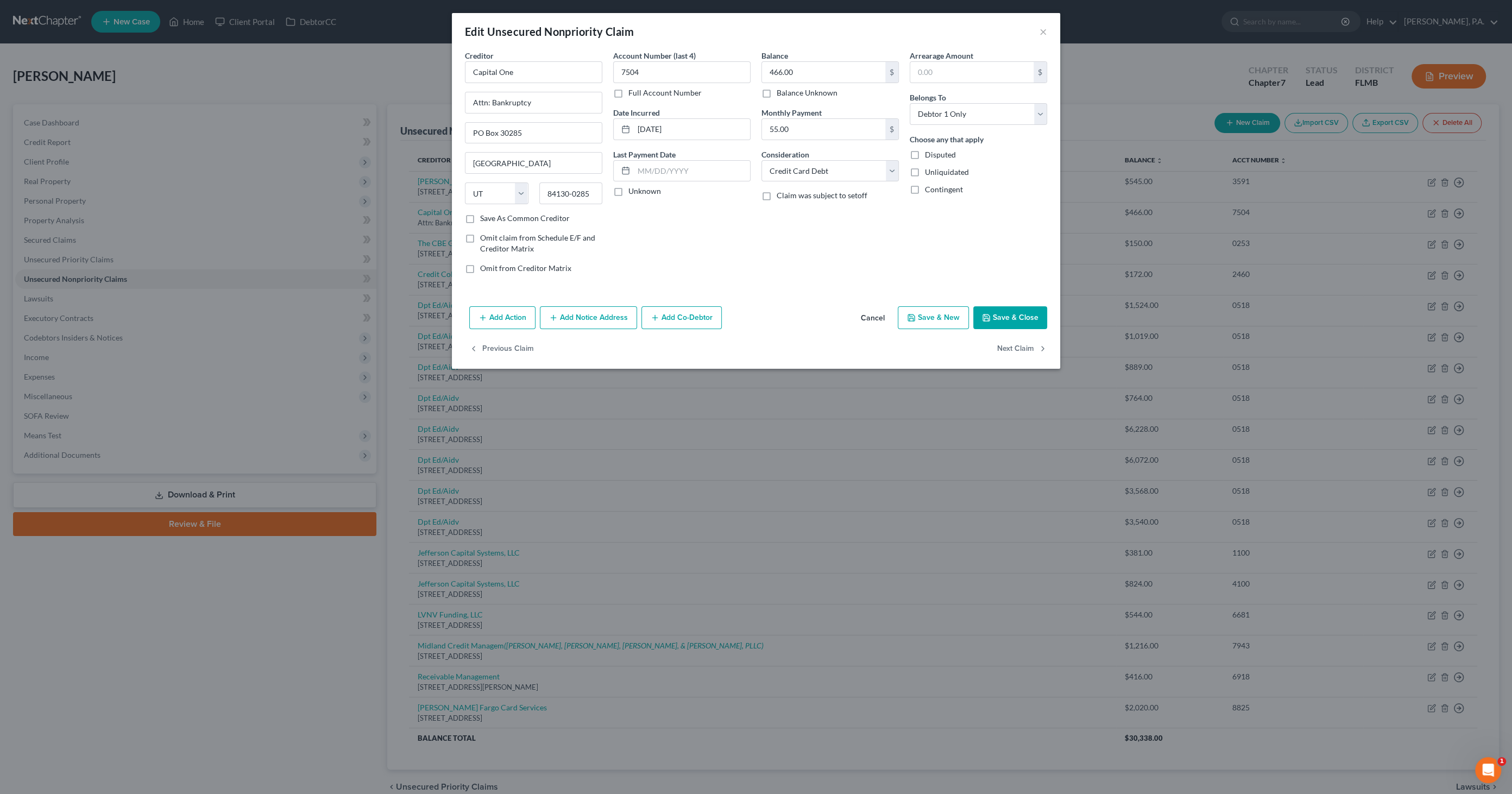
click at [882, 315] on button "Cancel" at bounding box center [872, 318] width 41 height 22
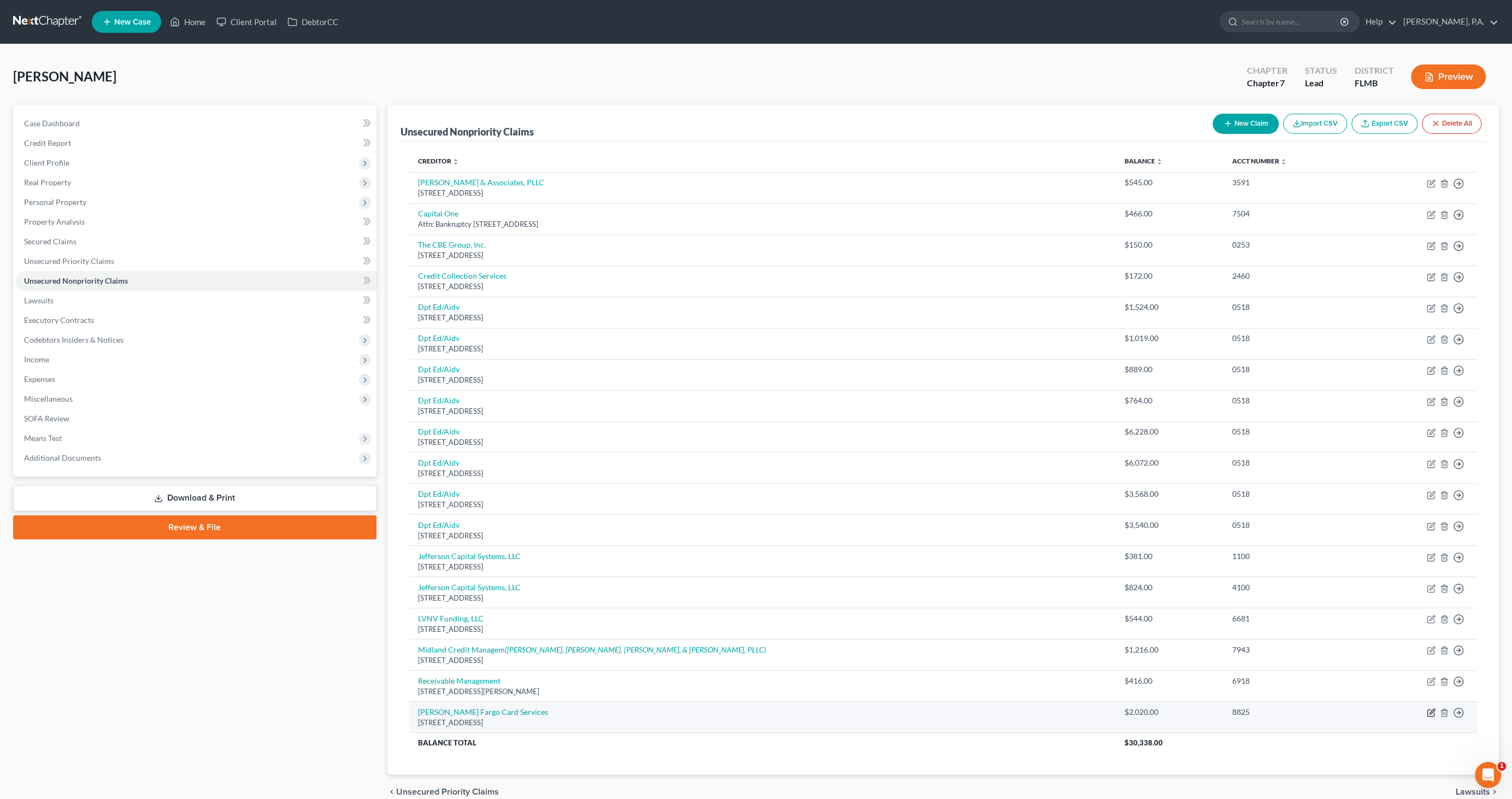
click at [1433, 709] on icon "button" at bounding box center [1432, 712] width 5 height 5
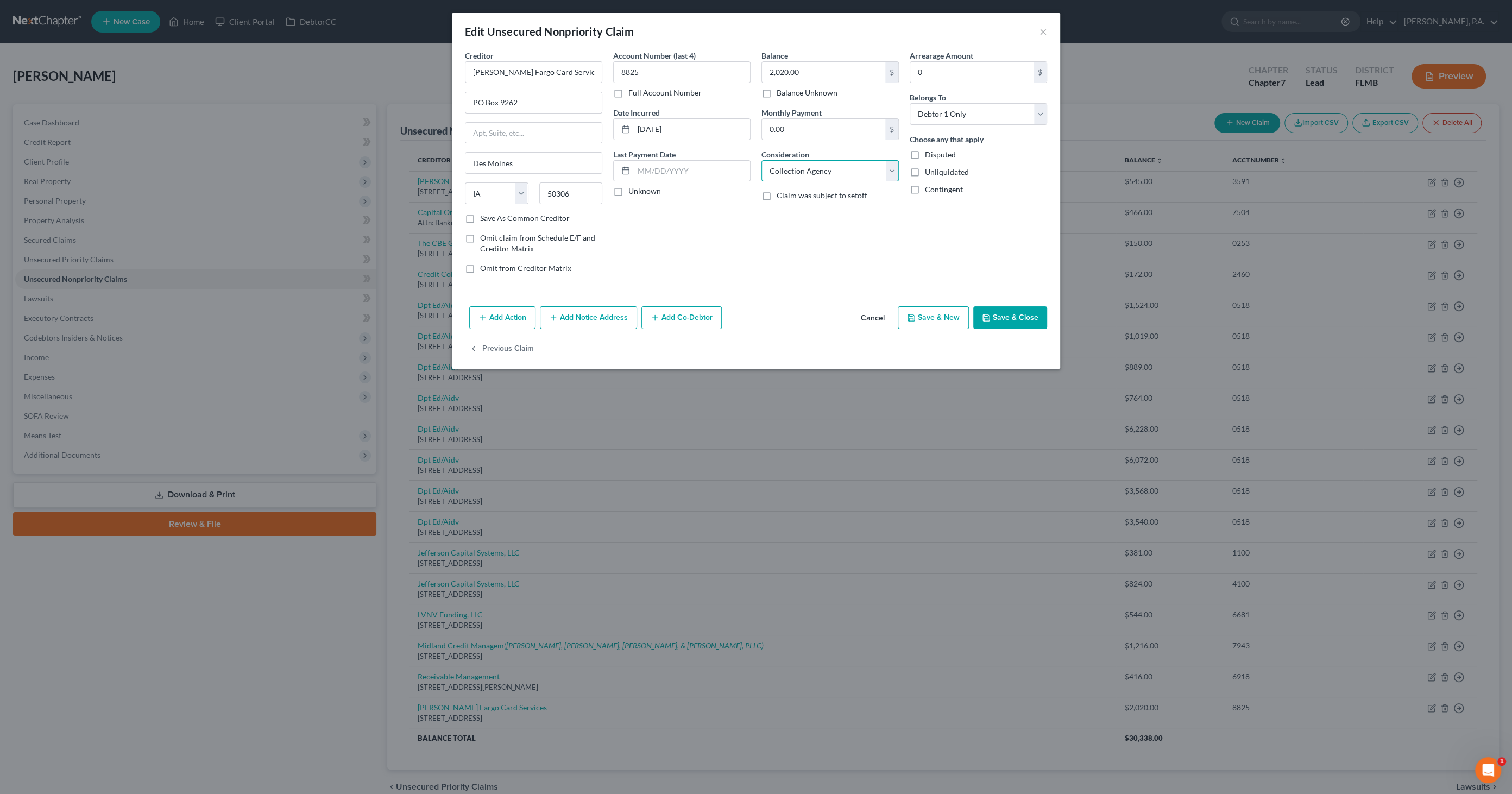
click at [824, 169] on select "Select Cable / Satellite Services Collection Agency Credit Card Debt Debt Couns…" at bounding box center [830, 171] width 137 height 22
click at [762, 161] on select "Select Cable / Satellite Services Collection Agency Credit Card Debt Debt Couns…" at bounding box center [830, 171] width 137 height 22
click at [1025, 314] on button "Save & Close" at bounding box center [1010, 318] width 74 height 23
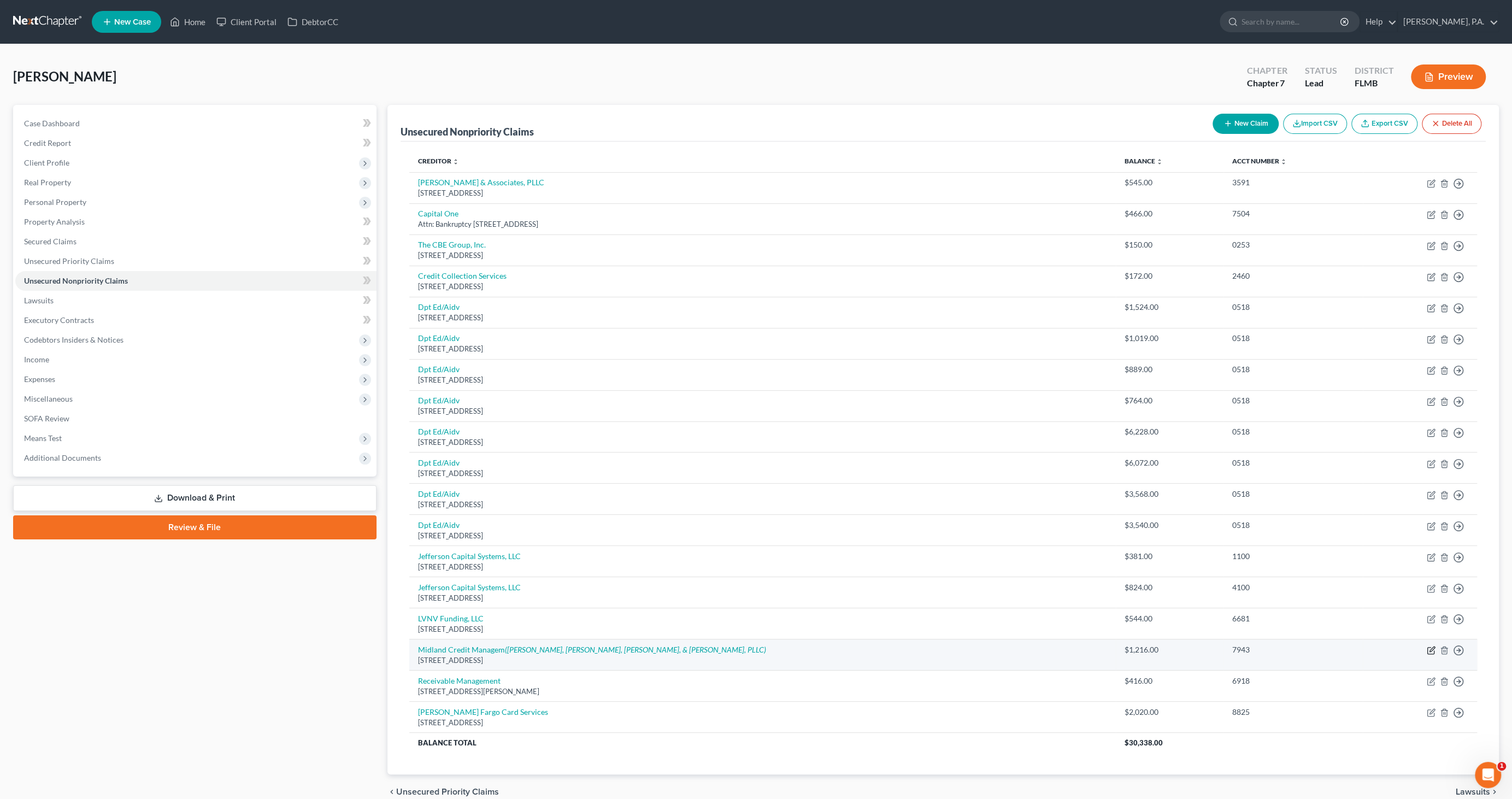
click at [1433, 647] on icon "button" at bounding box center [1432, 650] width 5 height 5
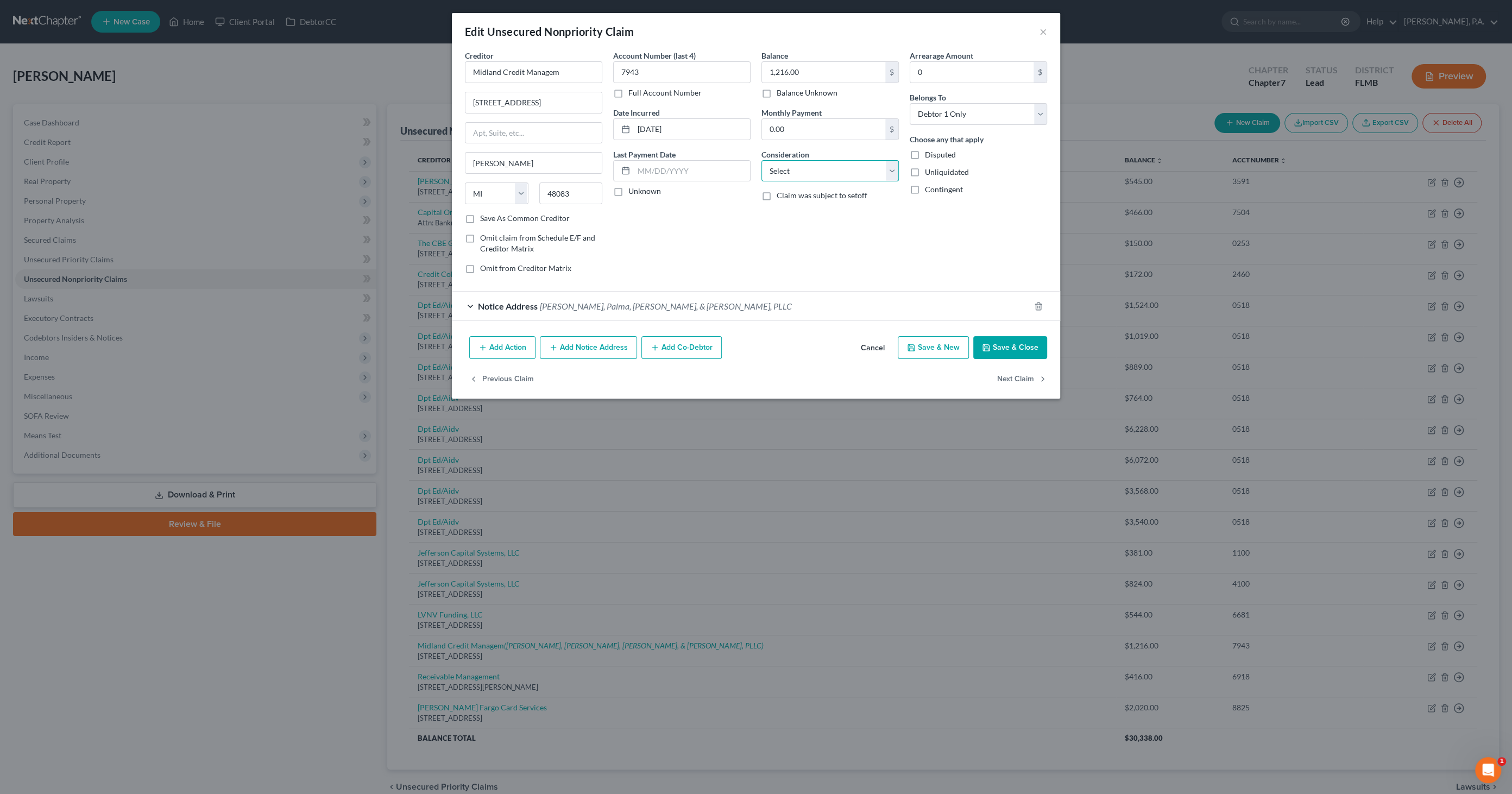
click at [807, 163] on select "Select Cable / Satellite Services Collection Agency Credit Card Debt Debt Couns…" at bounding box center [830, 171] width 137 height 22
click at [762, 161] on select "Select Cable / Satellite Services Collection Agency Credit Card Debt Debt Couns…" at bounding box center [830, 171] width 137 height 22
click at [803, 211] on input "text" at bounding box center [830, 212] width 136 height 20
click at [1023, 350] on button "Save & Close" at bounding box center [1010, 347] width 74 height 23
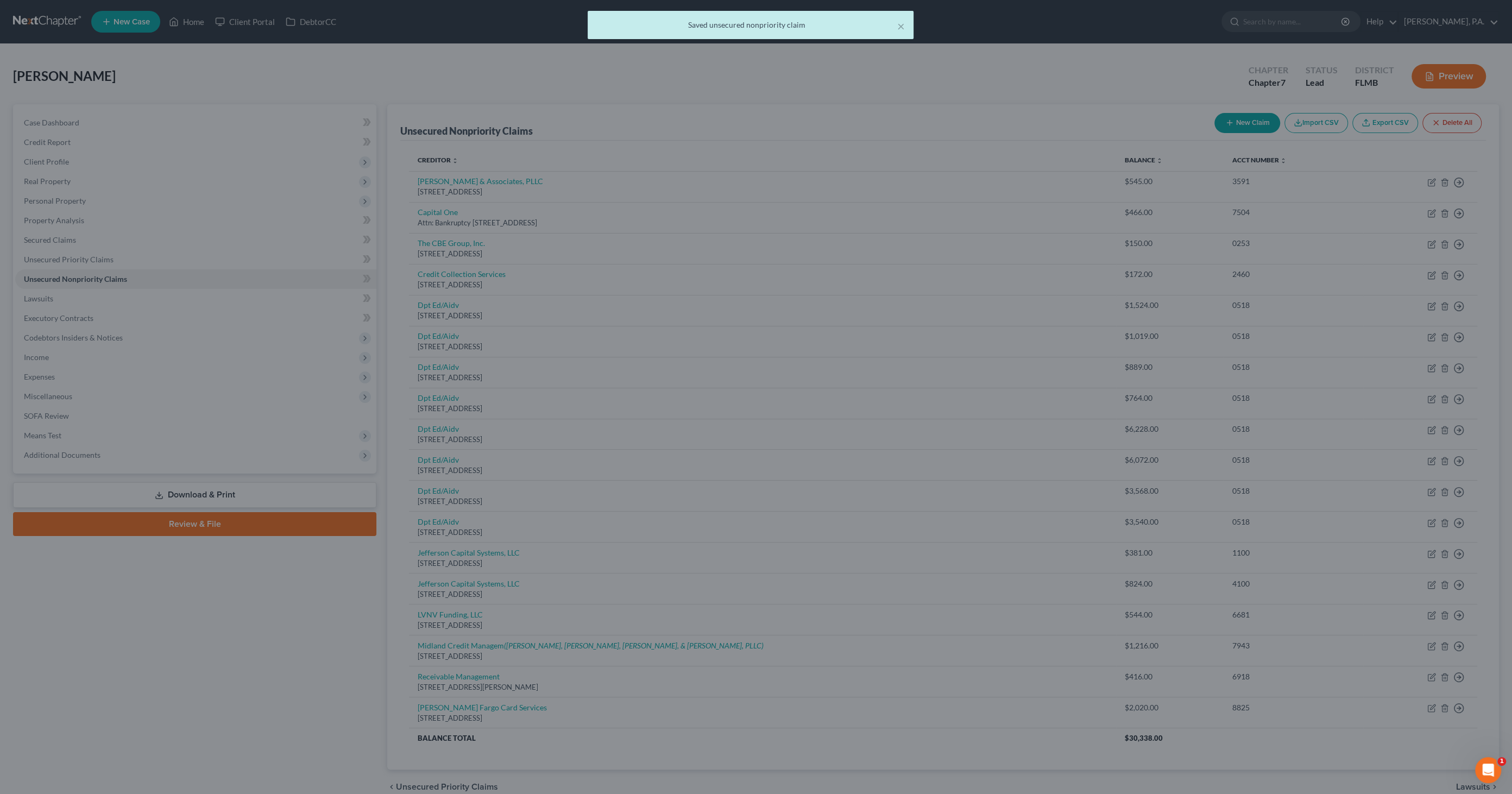
scroll to position [0, 0]
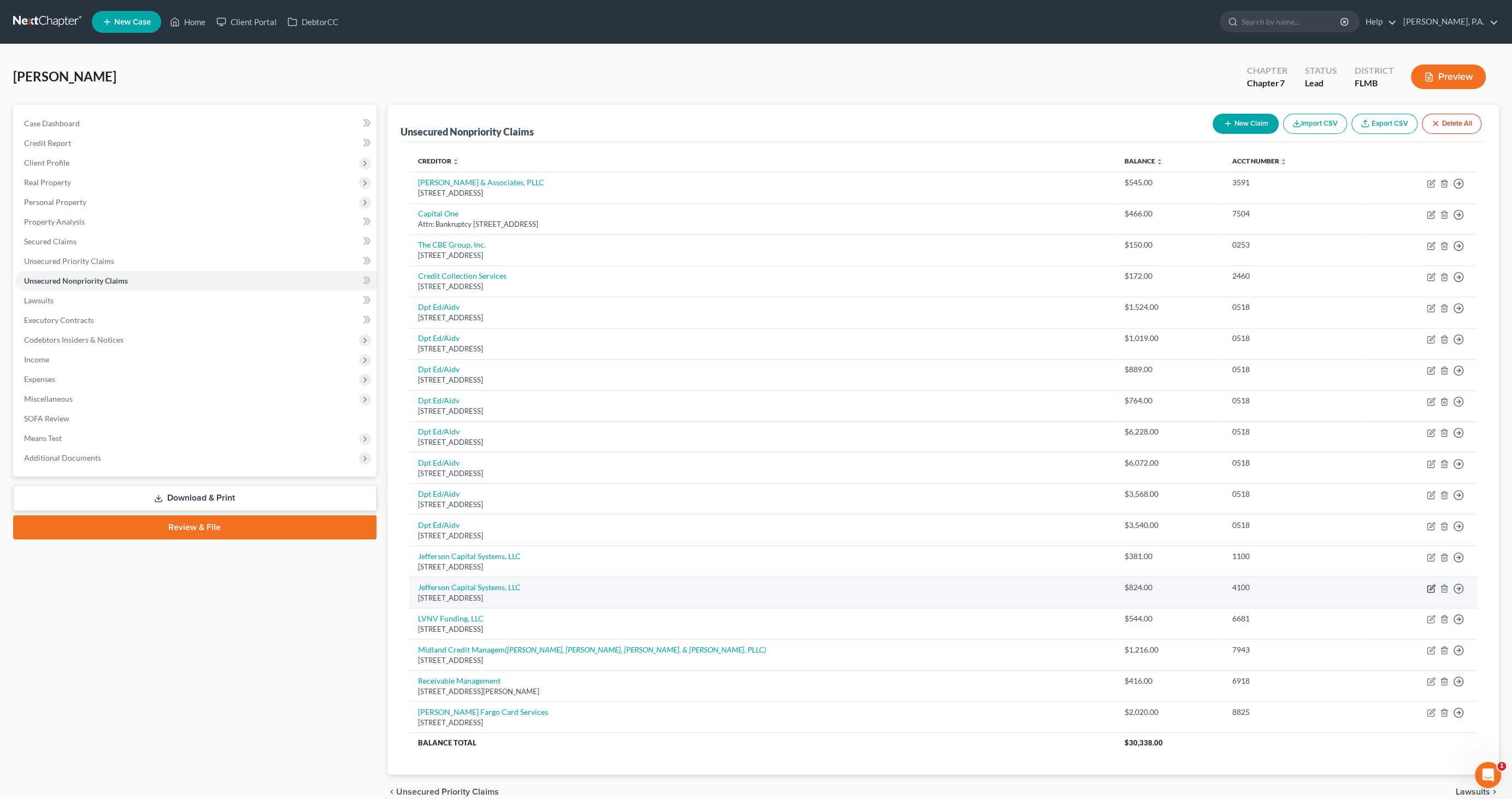
click at [1431, 586] on icon "button" at bounding box center [1431, 588] width 9 height 9
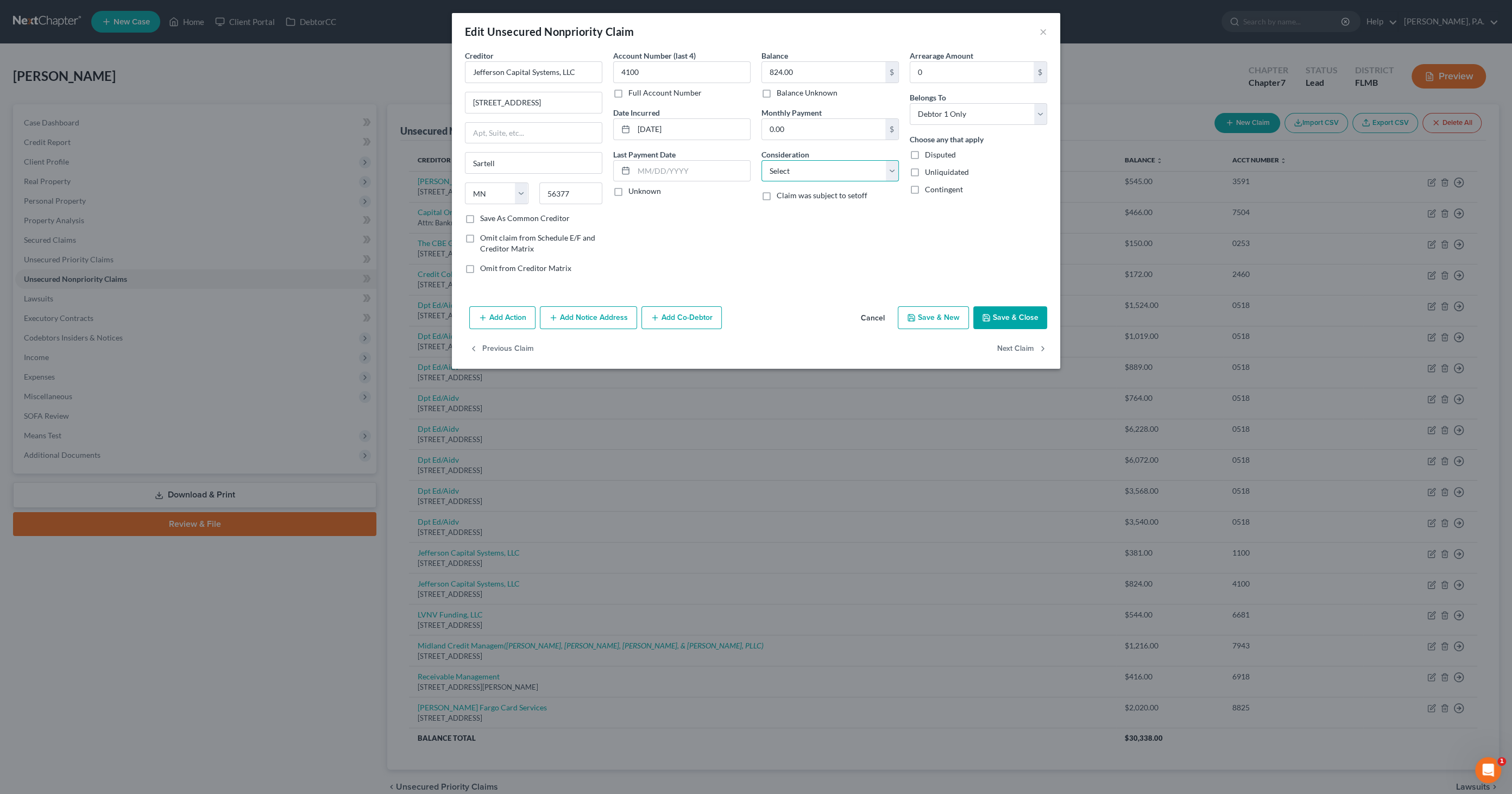
click at [811, 172] on select "Select Cable / Satellite Services Collection Agency Credit Card Debt Debt Couns…" at bounding box center [830, 171] width 137 height 22
click at [762, 161] on select "Select Cable / Satellite Services Collection Agency Credit Card Debt Debt Couns…" at bounding box center [830, 171] width 137 height 22
click at [808, 208] on input "text" at bounding box center [830, 212] width 136 height 20
click at [987, 315] on icon "button" at bounding box center [986, 318] width 6 height 6
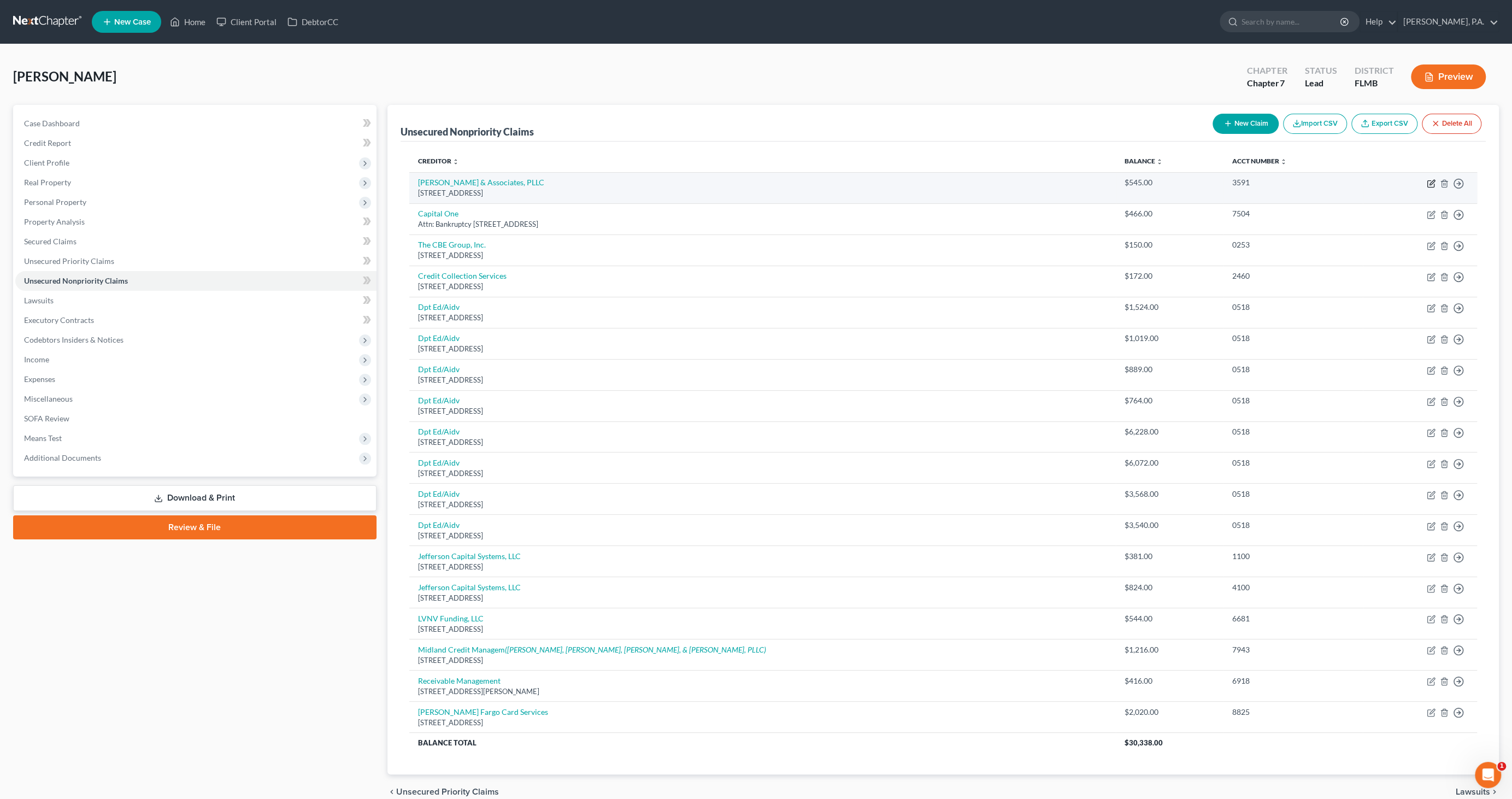
click at [1434, 181] on icon "button" at bounding box center [1432, 182] width 5 height 5
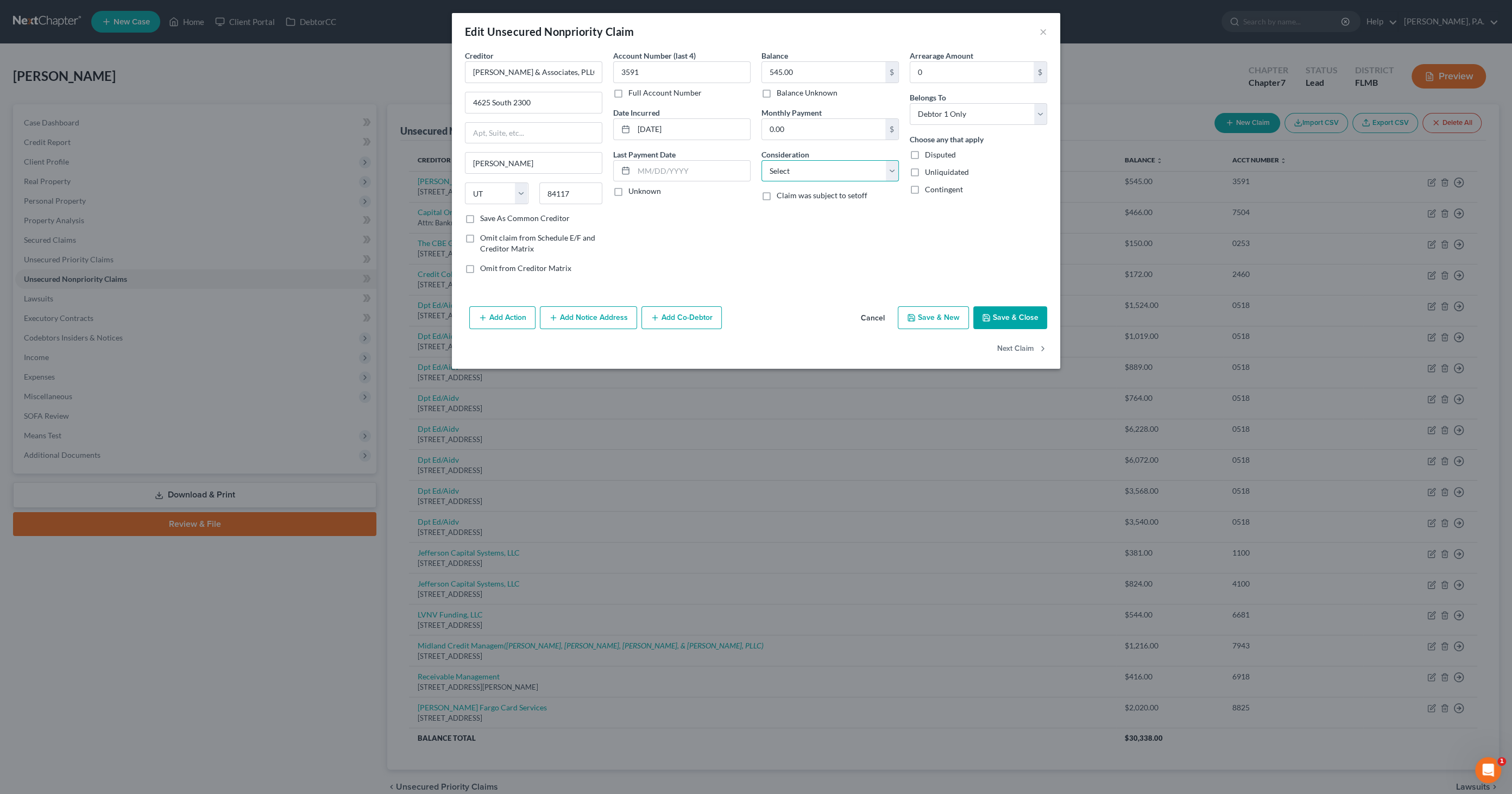
click at [799, 163] on select "Select Cable / Satellite Services Collection Agency Credit Card Debt Debt Couns…" at bounding box center [830, 171] width 137 height 22
click at [762, 161] on select "Select Cable / Satellite Services Collection Agency Credit Card Debt Debt Couns…" at bounding box center [830, 171] width 137 height 22
click at [803, 212] on input "text" at bounding box center [830, 212] width 136 height 20
click at [594, 318] on button "Add Notice Address" at bounding box center [588, 318] width 97 height 23
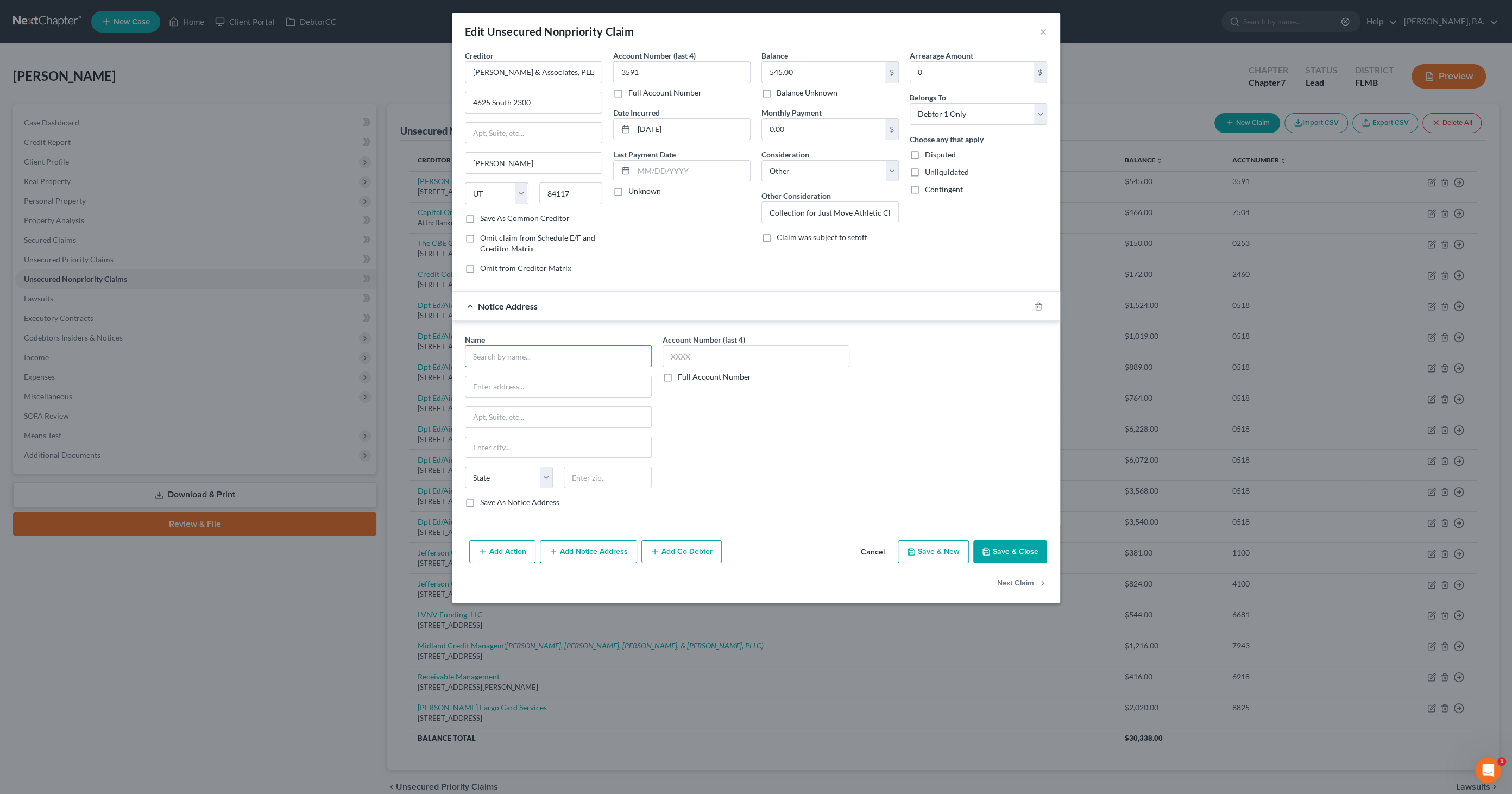
click at [562, 356] on input "text" at bounding box center [558, 356] width 187 height 22
drag, startPoint x: 520, startPoint y: 354, endPoint x: 402, endPoint y: 350, distance: 118.1
click at [402, 350] on div "Edit Unsecured Nonpriority Claim × Creditor * [PERSON_NAME] & Associates, PLLC …" at bounding box center [756, 397] width 1512 height 794
click at [1037, 304] on polyline "button" at bounding box center [1038, 304] width 6 height 0
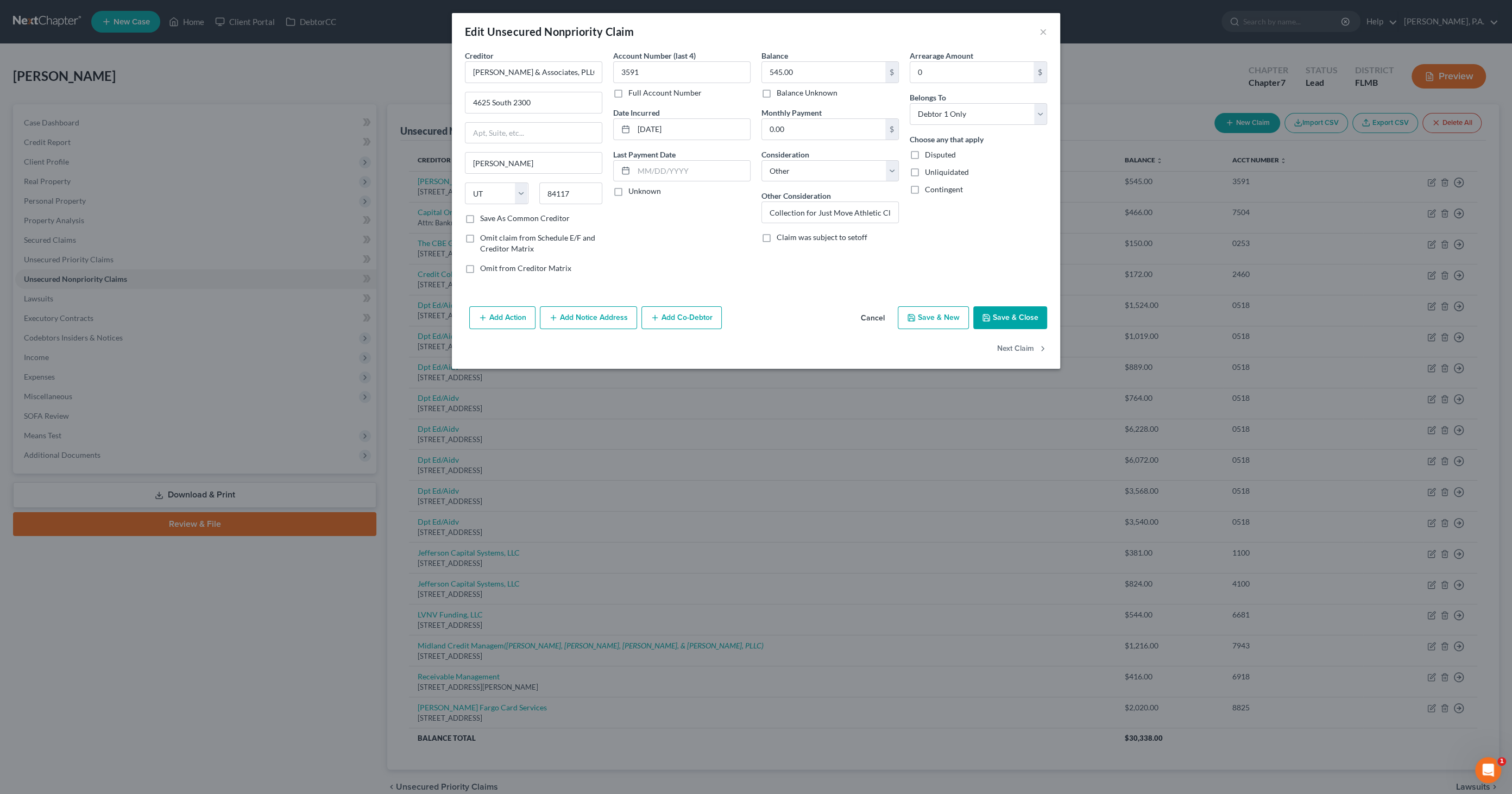
click at [1010, 310] on button "Save & Close" at bounding box center [1010, 318] width 74 height 23
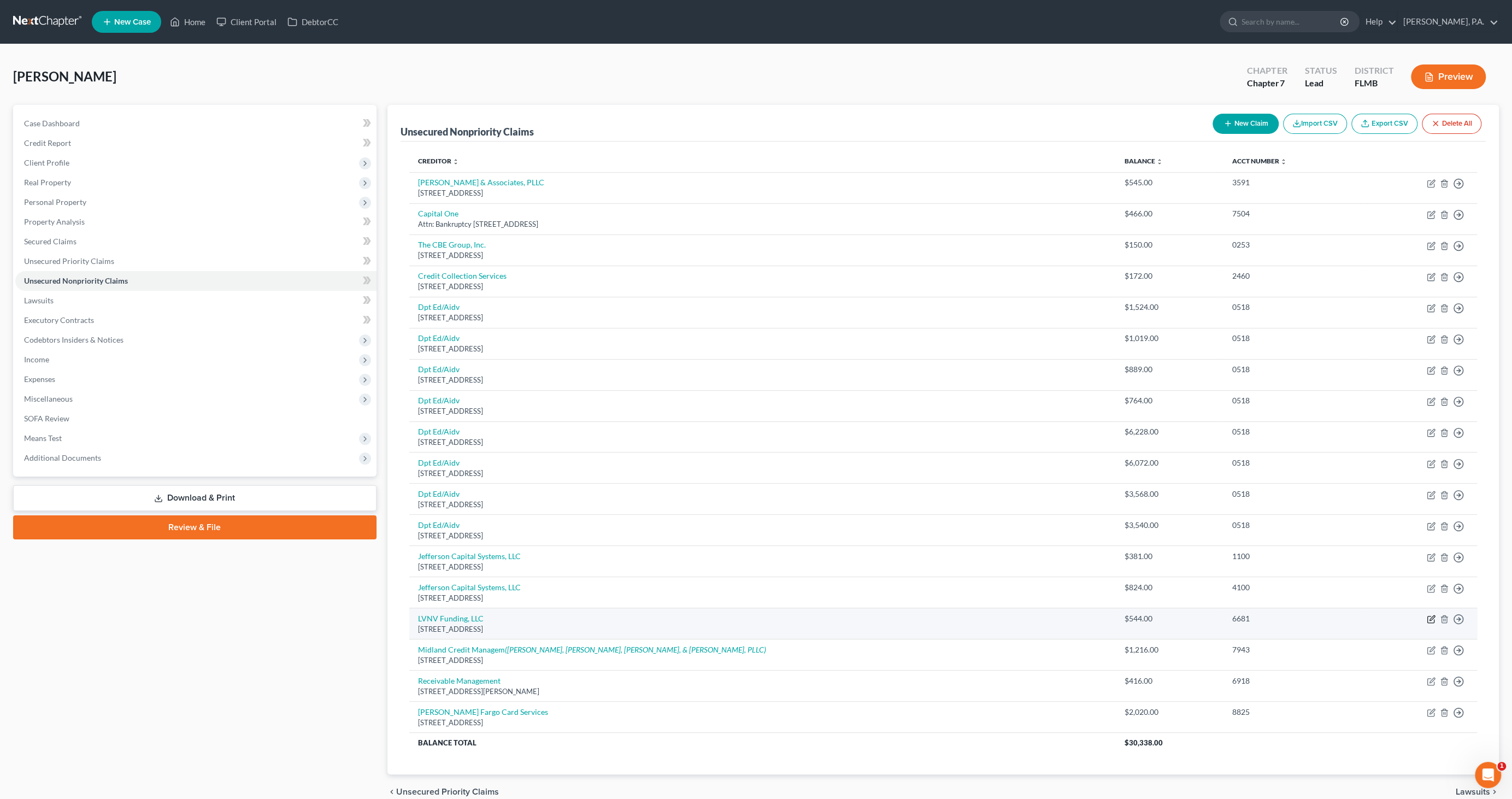
click at [1429, 616] on icon "button" at bounding box center [1431, 619] width 9 height 9
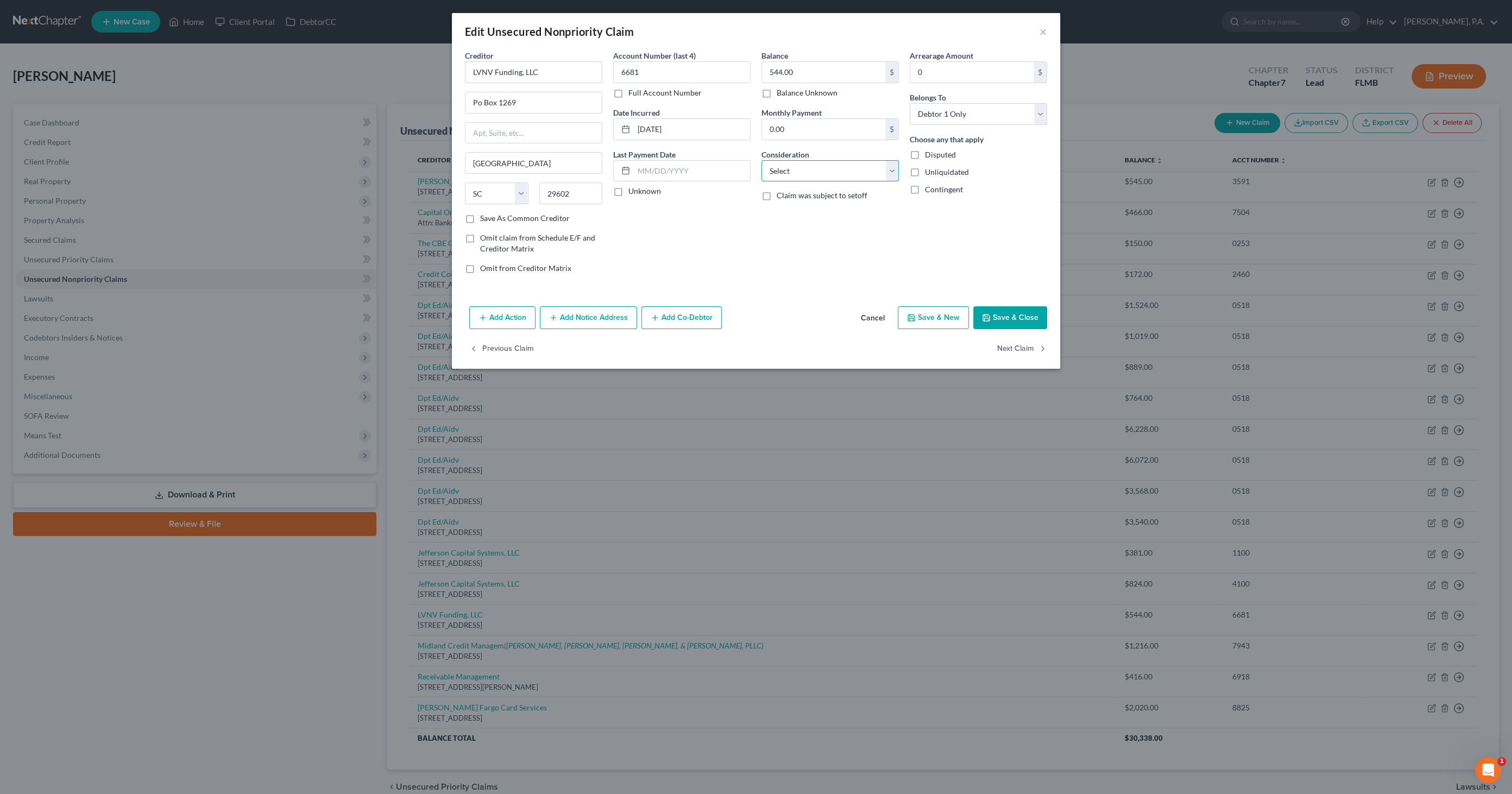
click at [832, 174] on select "Select Cable / Satellite Services Collection Agency Credit Card Debt Debt Couns…" at bounding box center [830, 171] width 137 height 22
click at [762, 161] on select "Select Cable / Satellite Services Collection Agency Credit Card Debt Debt Couns…" at bounding box center [830, 171] width 137 height 22
click at [784, 211] on input "text" at bounding box center [830, 212] width 136 height 20
click at [1016, 320] on button "Save & Close" at bounding box center [1010, 318] width 74 height 23
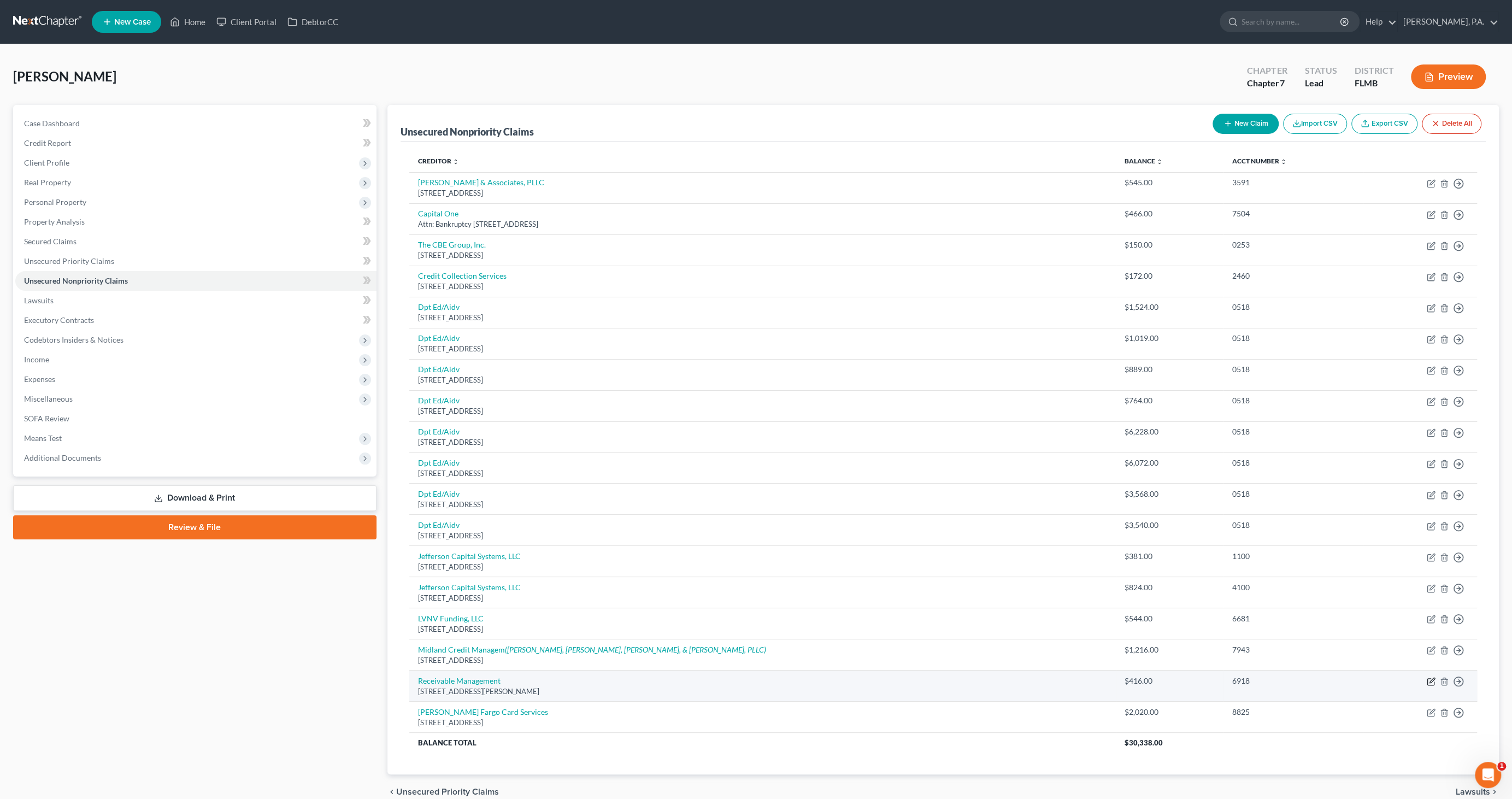
click at [1431, 678] on icon "button" at bounding box center [1432, 681] width 5 height 5
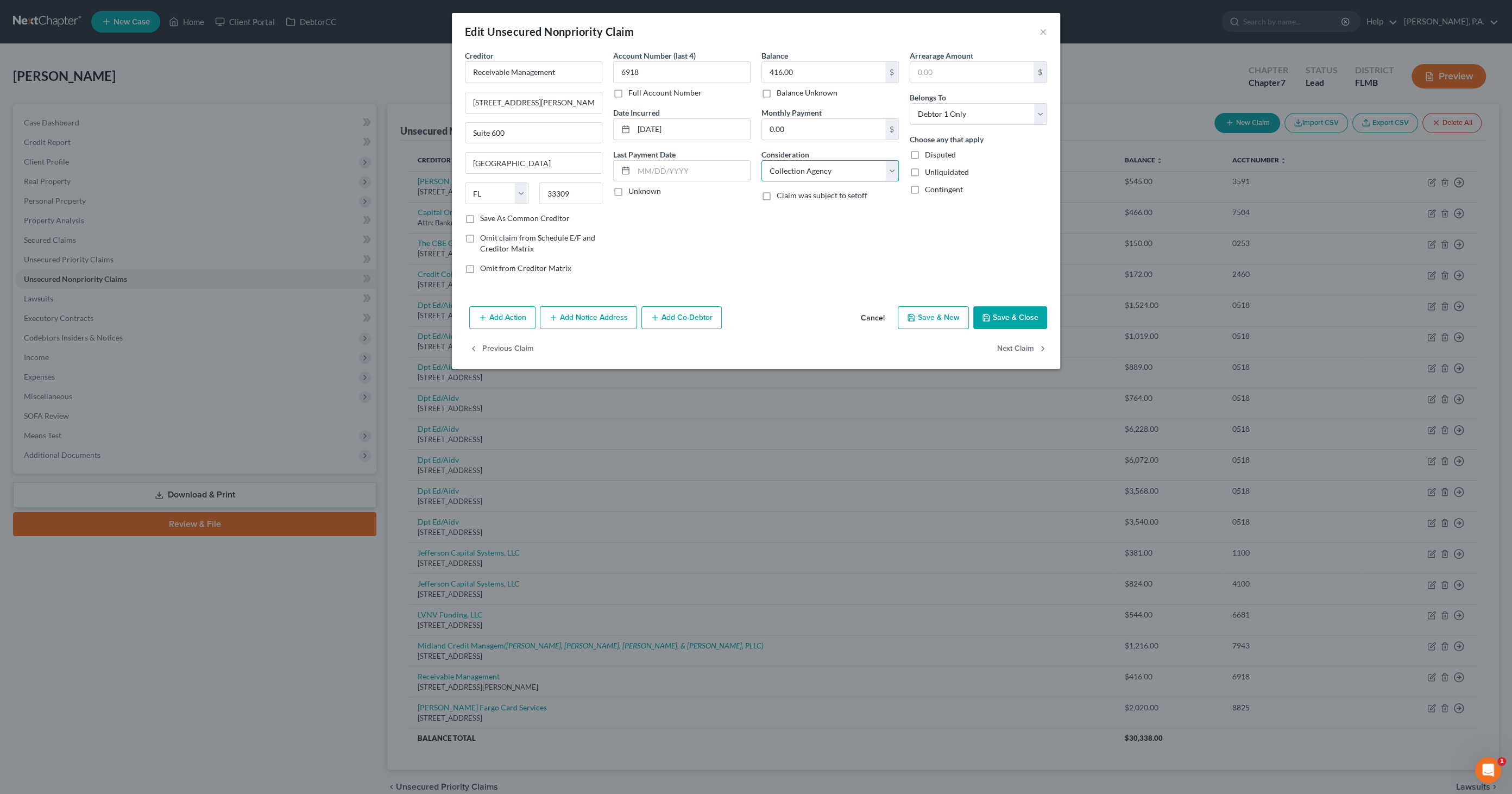
click at [804, 171] on select "Select Cable / Satellite Services Collection Agency Credit Card Debt Debt Couns…" at bounding box center [830, 171] width 137 height 22
click at [762, 161] on select "Select Cable / Satellite Services Collection Agency Credit Card Debt Debt Couns…" at bounding box center [830, 171] width 137 height 22
click at [784, 216] on input "text" at bounding box center [830, 212] width 136 height 20
click at [603, 318] on button "Add Notice Address" at bounding box center [588, 318] width 97 height 23
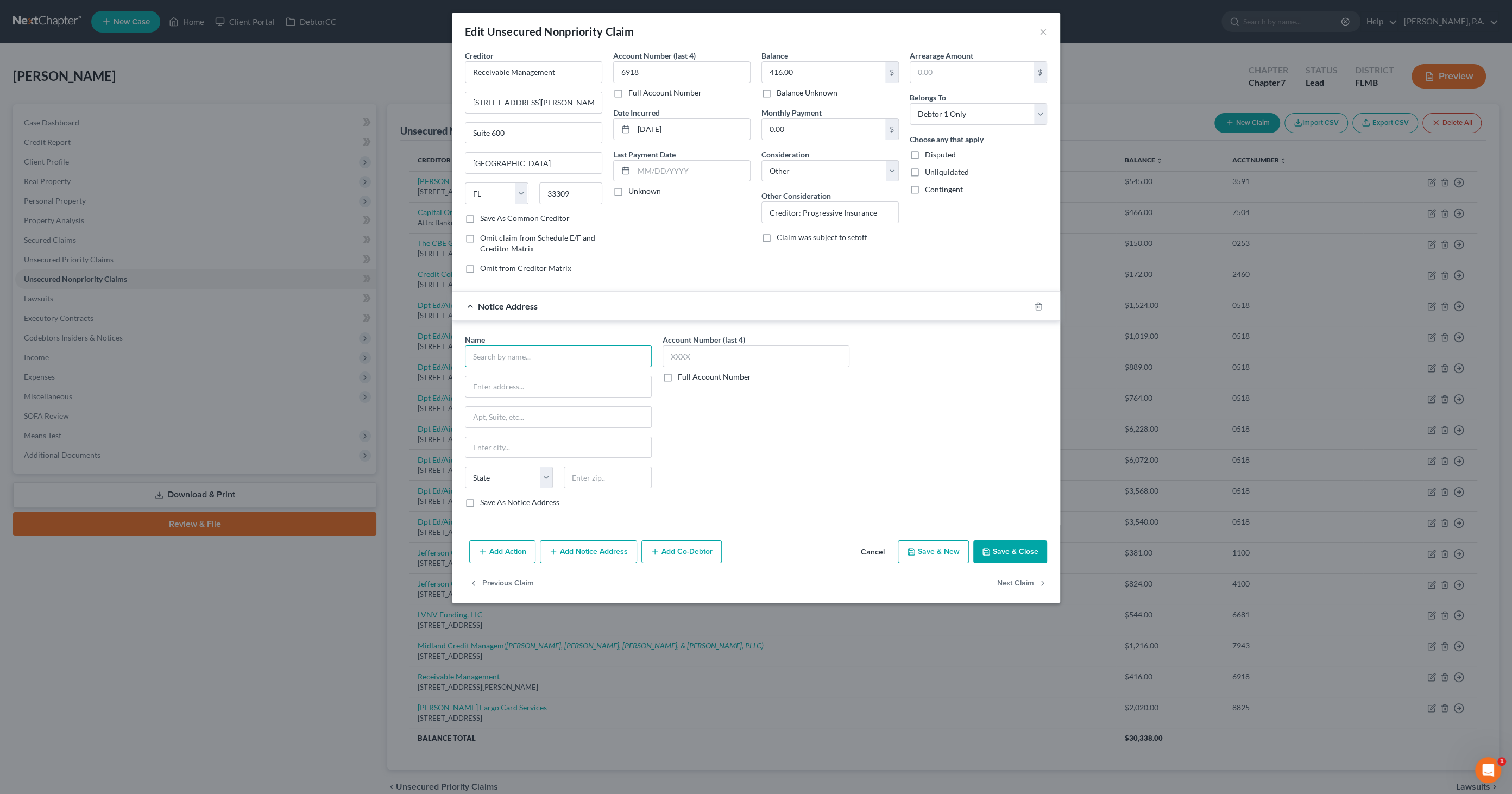
click at [602, 355] on input "text" at bounding box center [558, 356] width 187 height 22
drag, startPoint x: 531, startPoint y: 352, endPoint x: 416, endPoint y: 336, distance: 116.1
click at [409, 345] on div "Edit Unsecured Nonpriority Claim × Creditor * Receivable Management [STREET_ADD…" at bounding box center [756, 397] width 1512 height 794
click at [1038, 303] on icon "button" at bounding box center [1038, 306] width 9 height 9
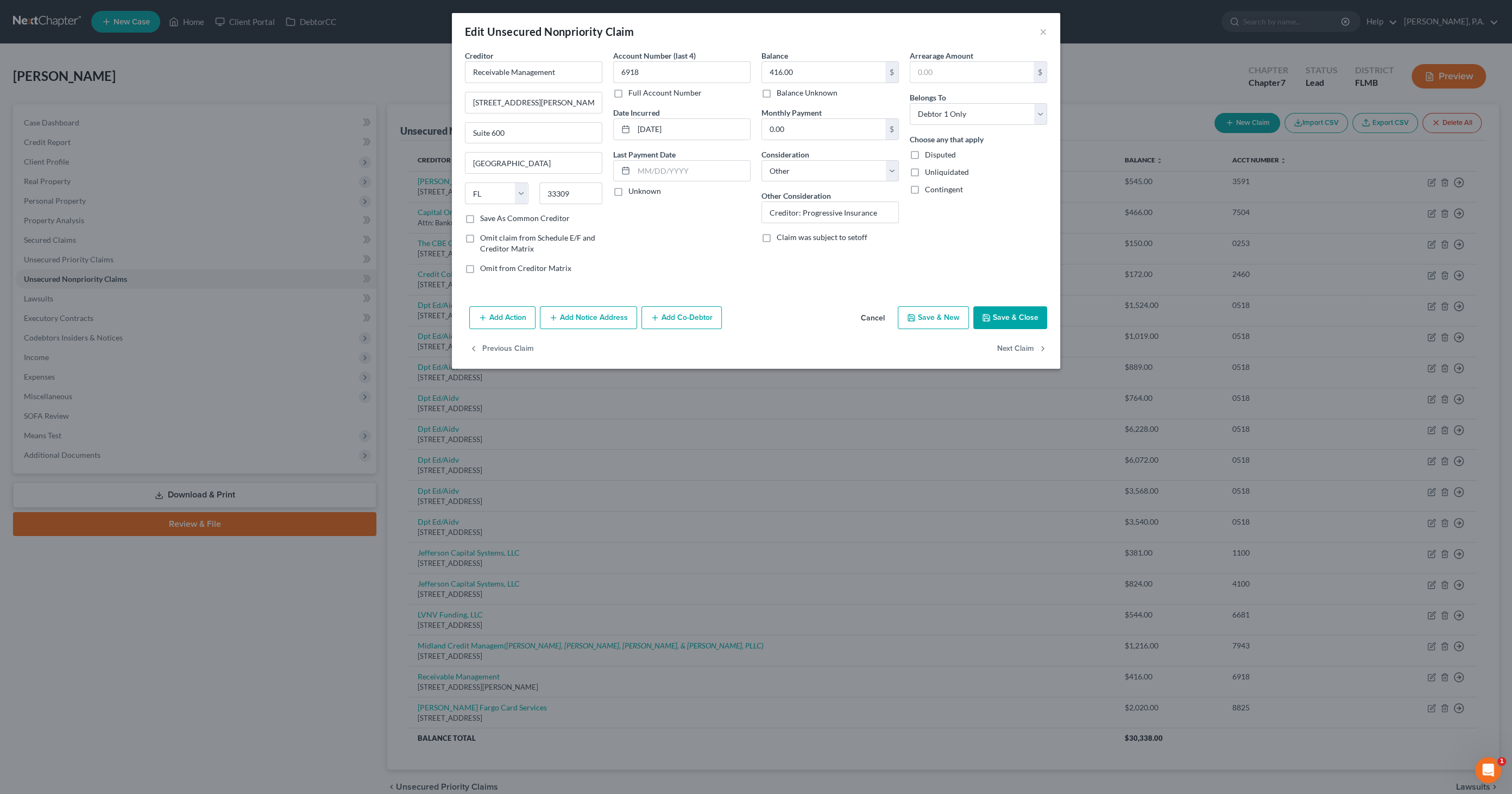
click at [1007, 311] on button "Save & Close" at bounding box center [1010, 318] width 74 height 23
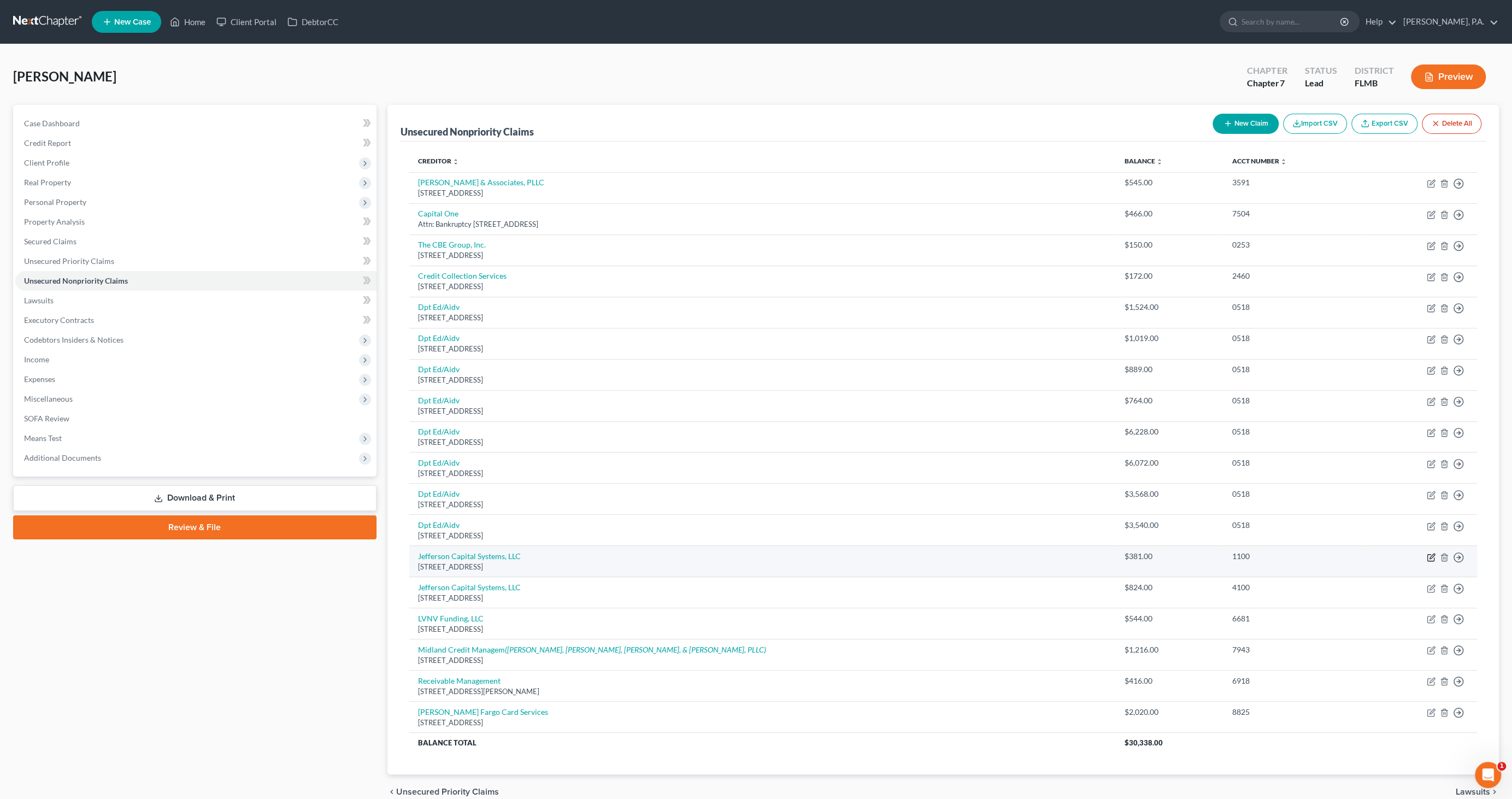
click at [1428, 554] on icon "button" at bounding box center [1431, 557] width 9 height 9
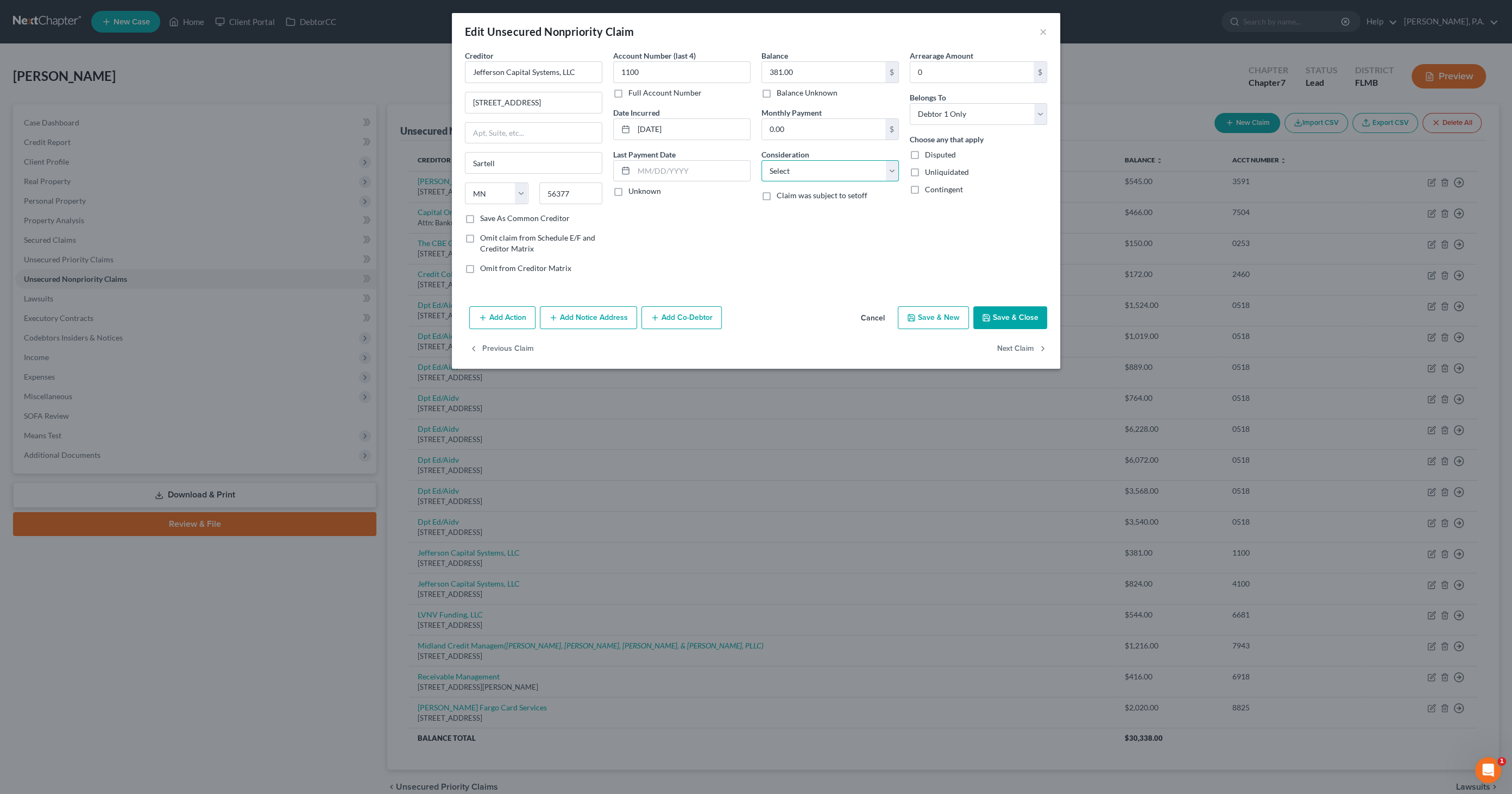
drag, startPoint x: 811, startPoint y: 174, endPoint x: 810, endPoint y: 182, distance: 8.1
click at [811, 174] on select "Select Cable / Satellite Services Collection Agency Credit Card Debt Debt Couns…" at bounding box center [830, 171] width 137 height 22
click at [762, 161] on select "Select Cable / Satellite Services Collection Agency Credit Card Debt Debt Couns…" at bounding box center [830, 171] width 137 height 22
drag, startPoint x: 789, startPoint y: 208, endPoint x: 794, endPoint y: 202, distance: 7.8
click at [789, 208] on input "text" at bounding box center [830, 212] width 136 height 20
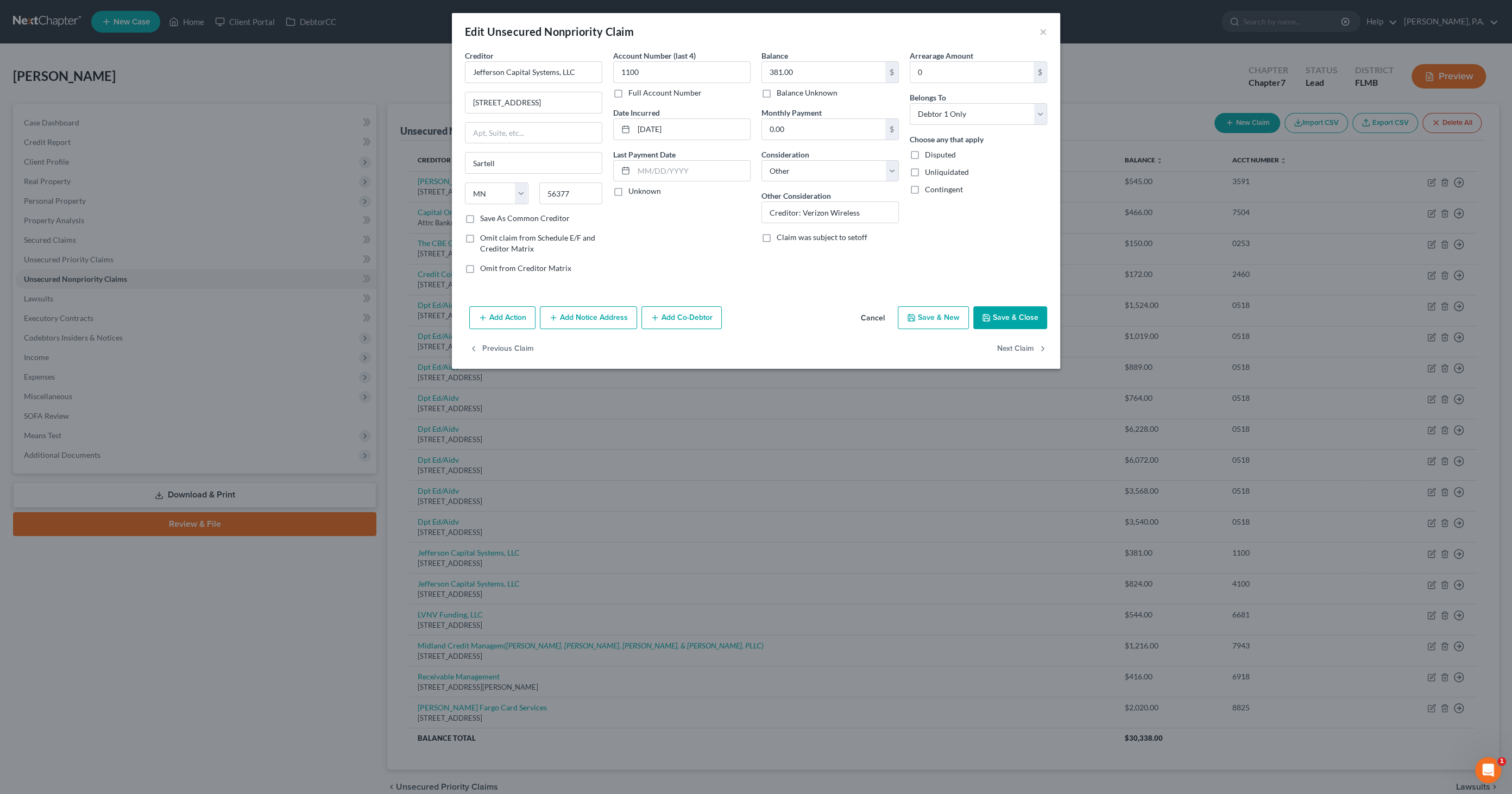
click at [1022, 320] on button "Save & Close" at bounding box center [1010, 318] width 74 height 23
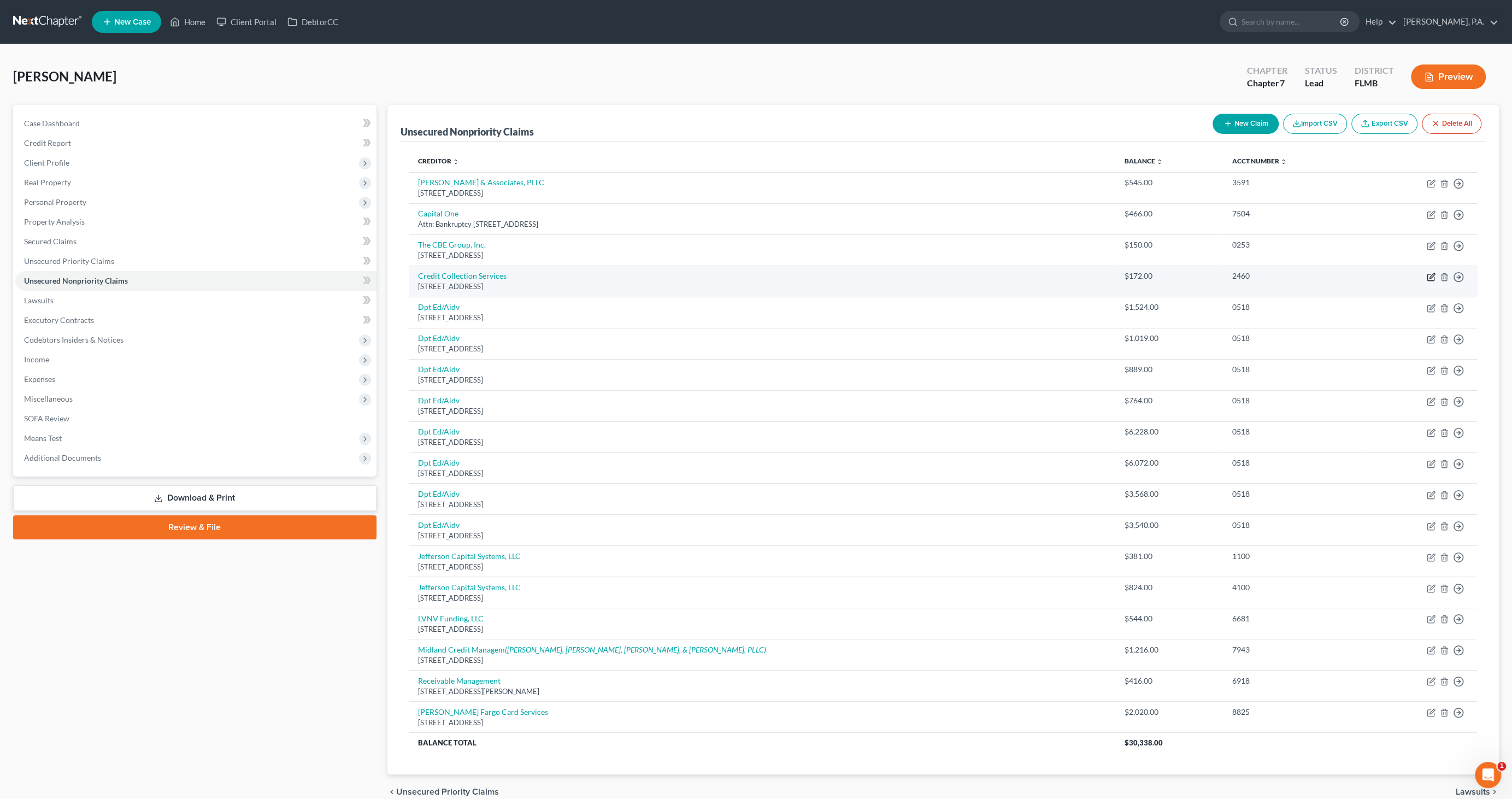
click at [1434, 277] on icon "button" at bounding box center [1431, 277] width 9 height 9
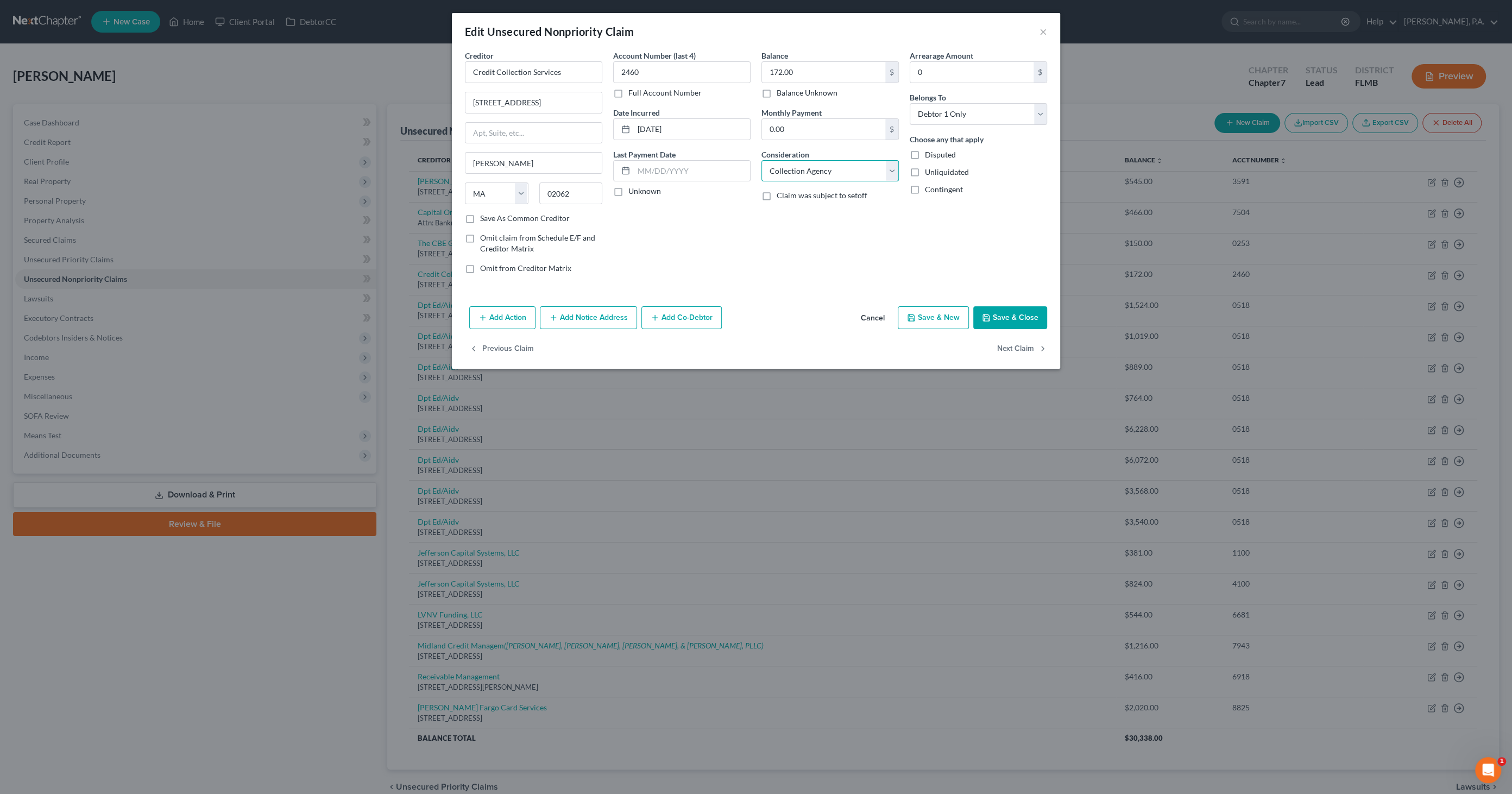
drag, startPoint x: 833, startPoint y: 171, endPoint x: 823, endPoint y: 182, distance: 14.9
click at [833, 171] on select "Select Cable / Satellite Services Collection Agency Credit Card Debt Debt Couns…" at bounding box center [830, 171] width 137 height 22
click at [762, 161] on select "Select Cable / Satellite Services Collection Agency Credit Card Debt Debt Couns…" at bounding box center [830, 171] width 137 height 22
click at [808, 211] on input "text" at bounding box center [830, 212] width 136 height 20
click at [1005, 315] on button "Save & Close" at bounding box center [1010, 318] width 74 height 23
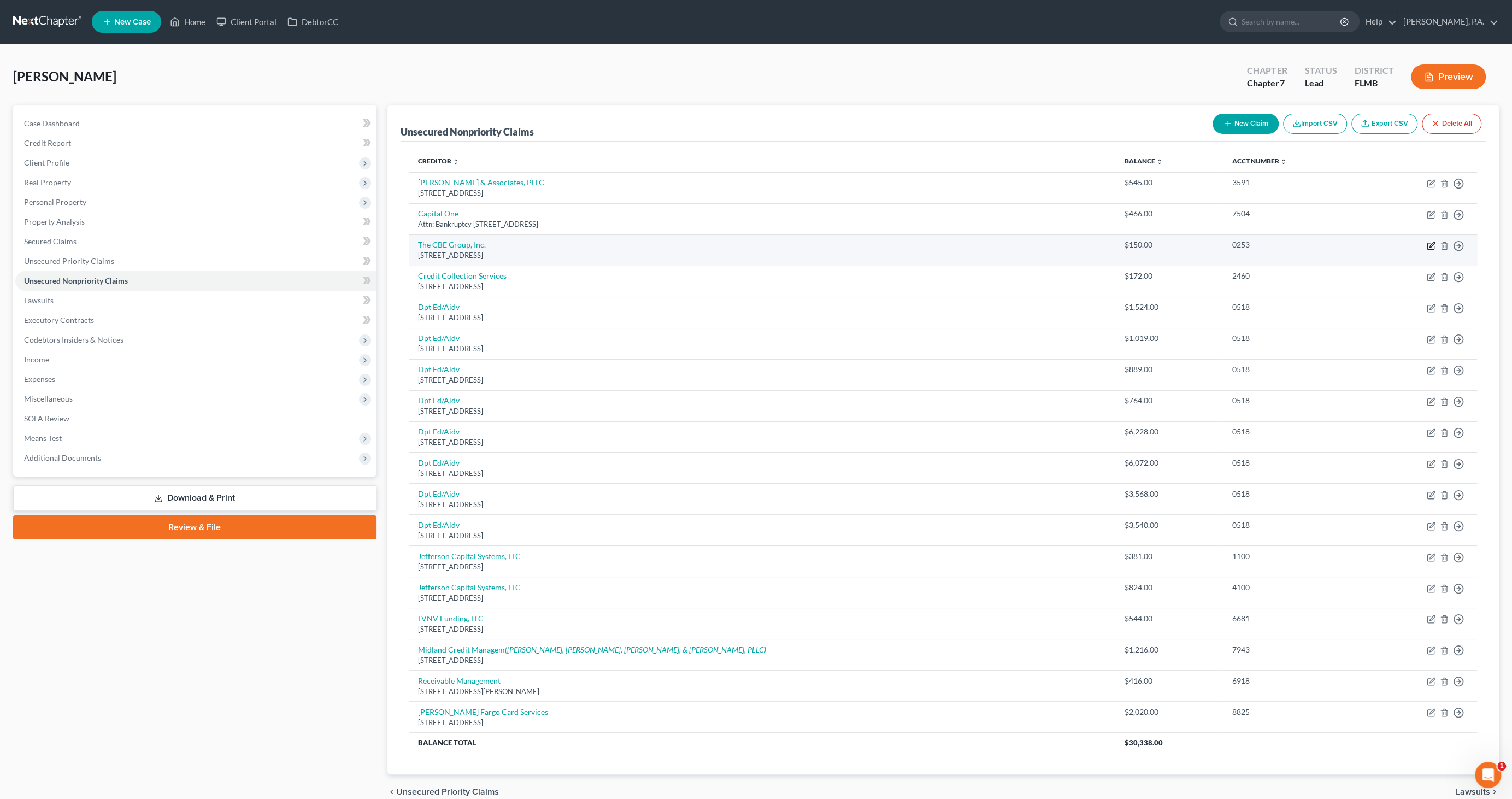
click at [1430, 247] on icon "button" at bounding box center [1431, 246] width 9 height 9
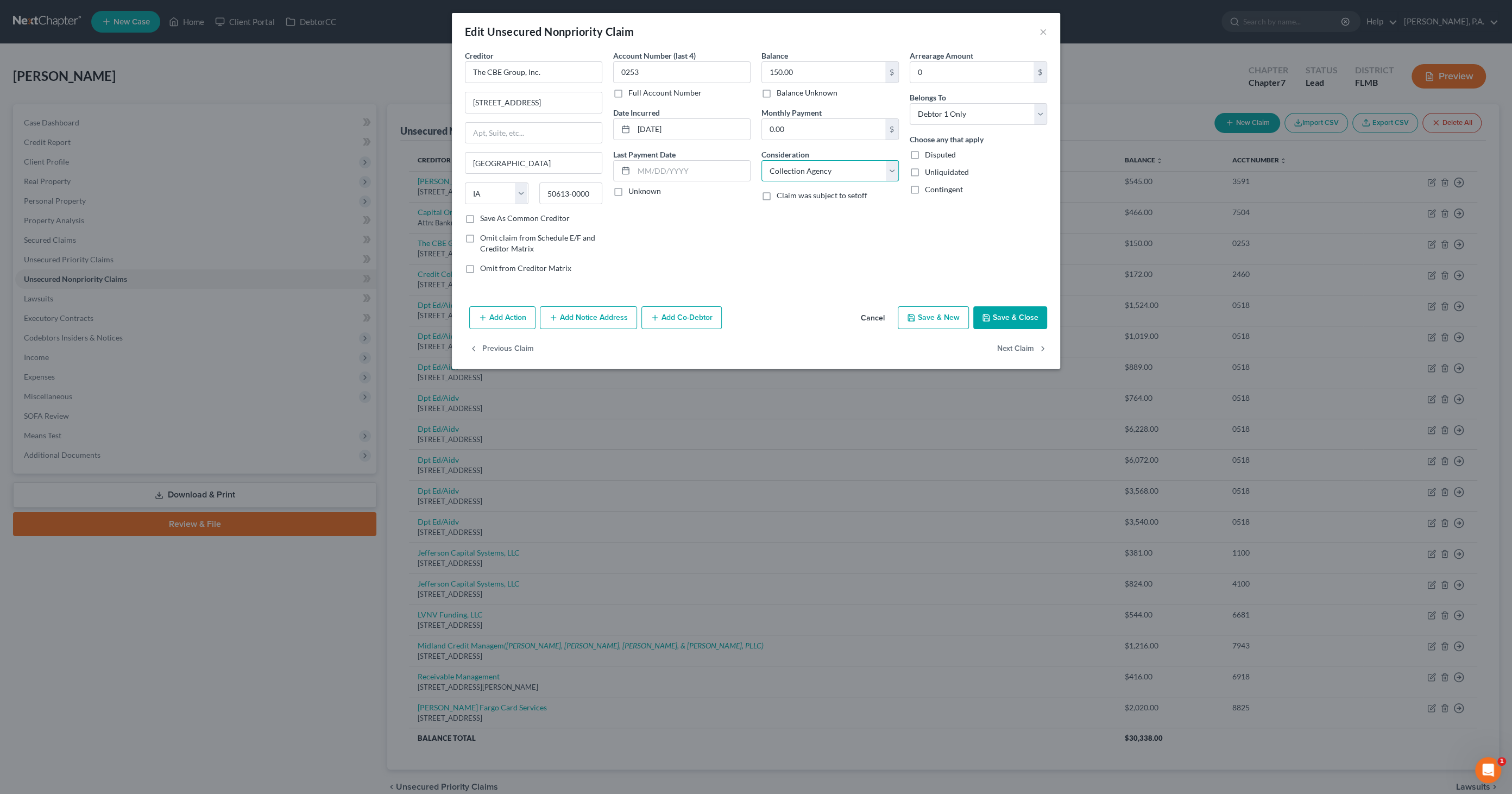
click at [799, 170] on select "Select Cable / Satellite Services Collection Agency Credit Card Debt Debt Couns…" at bounding box center [830, 171] width 137 height 22
click at [762, 161] on select "Select Cable / Satellite Services Collection Agency Credit Card Debt Debt Couns…" at bounding box center [830, 171] width 137 height 22
click at [806, 208] on input "text" at bounding box center [830, 212] width 136 height 20
click at [1001, 318] on button "Save & Close" at bounding box center [1010, 318] width 74 height 23
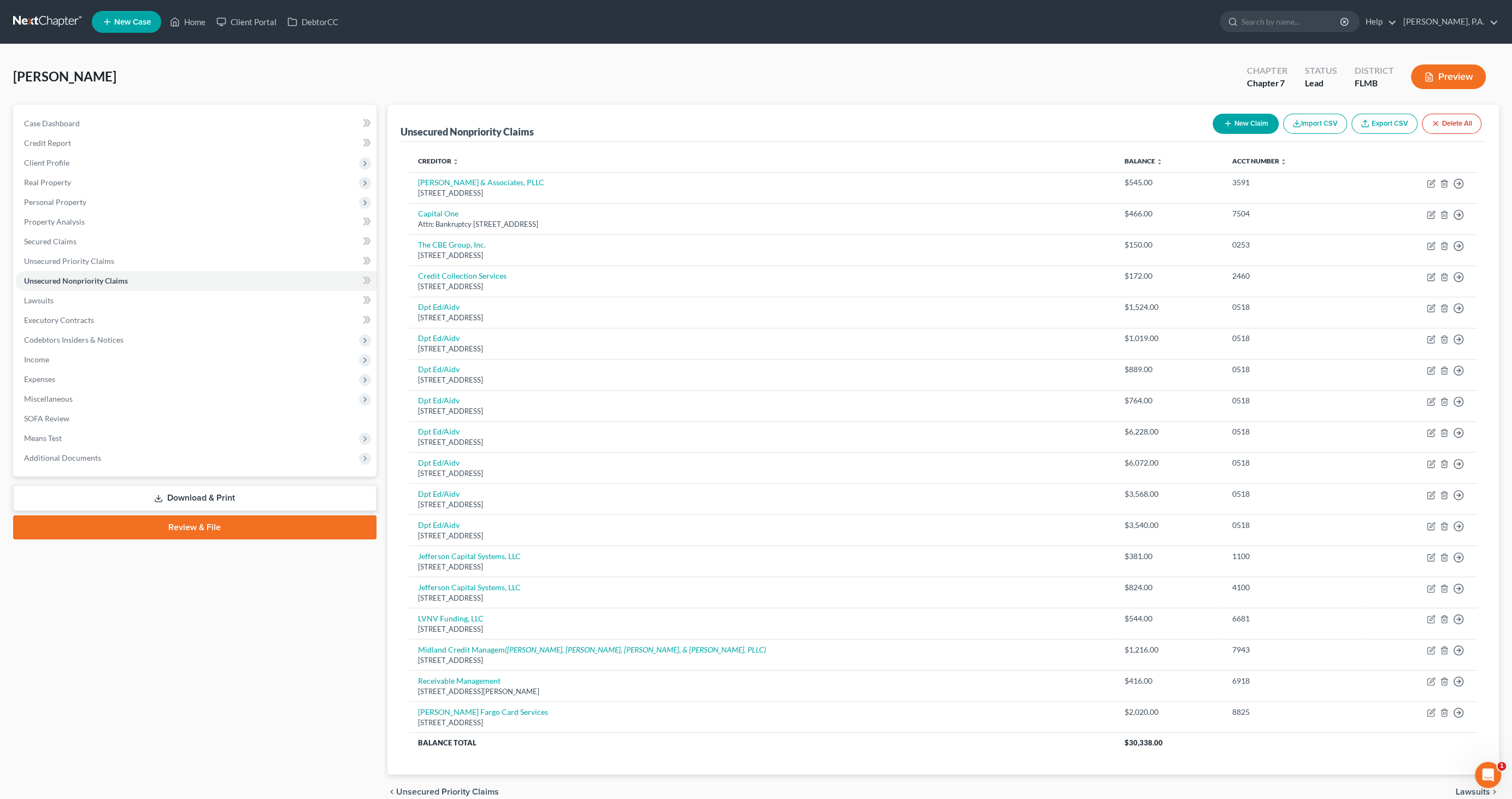
click at [1259, 123] on button "New Claim" at bounding box center [1246, 123] width 66 height 20
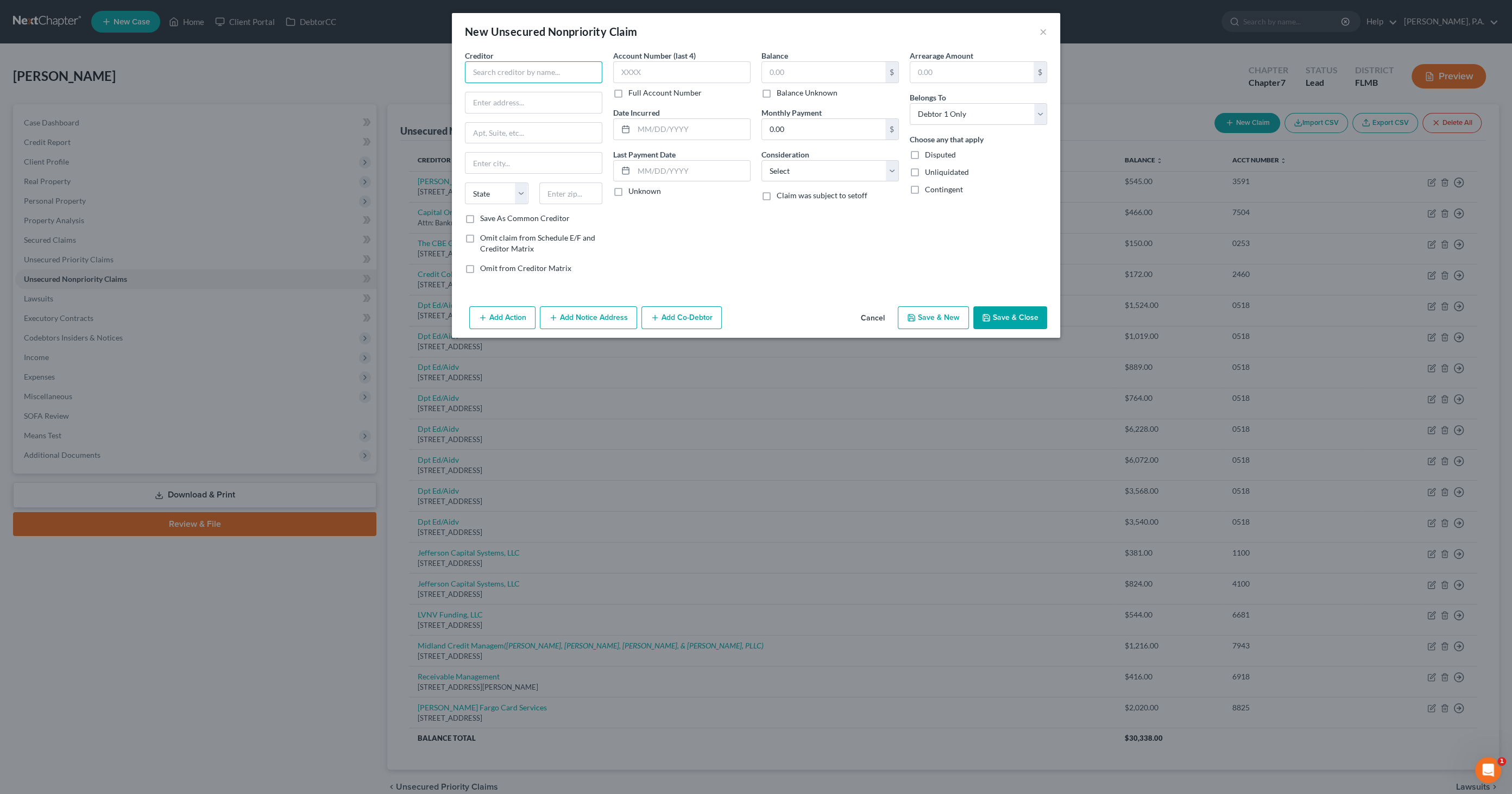
click at [560, 78] on input "text" at bounding box center [533, 72] width 137 height 22
click at [547, 175] on div "Attn: Bankruptcy Department [GEOGRAPHIC_DATA]-3043" at bounding box center [536, 175] width 126 height 19
click at [652, 74] on input "text" at bounding box center [681, 72] width 137 height 22
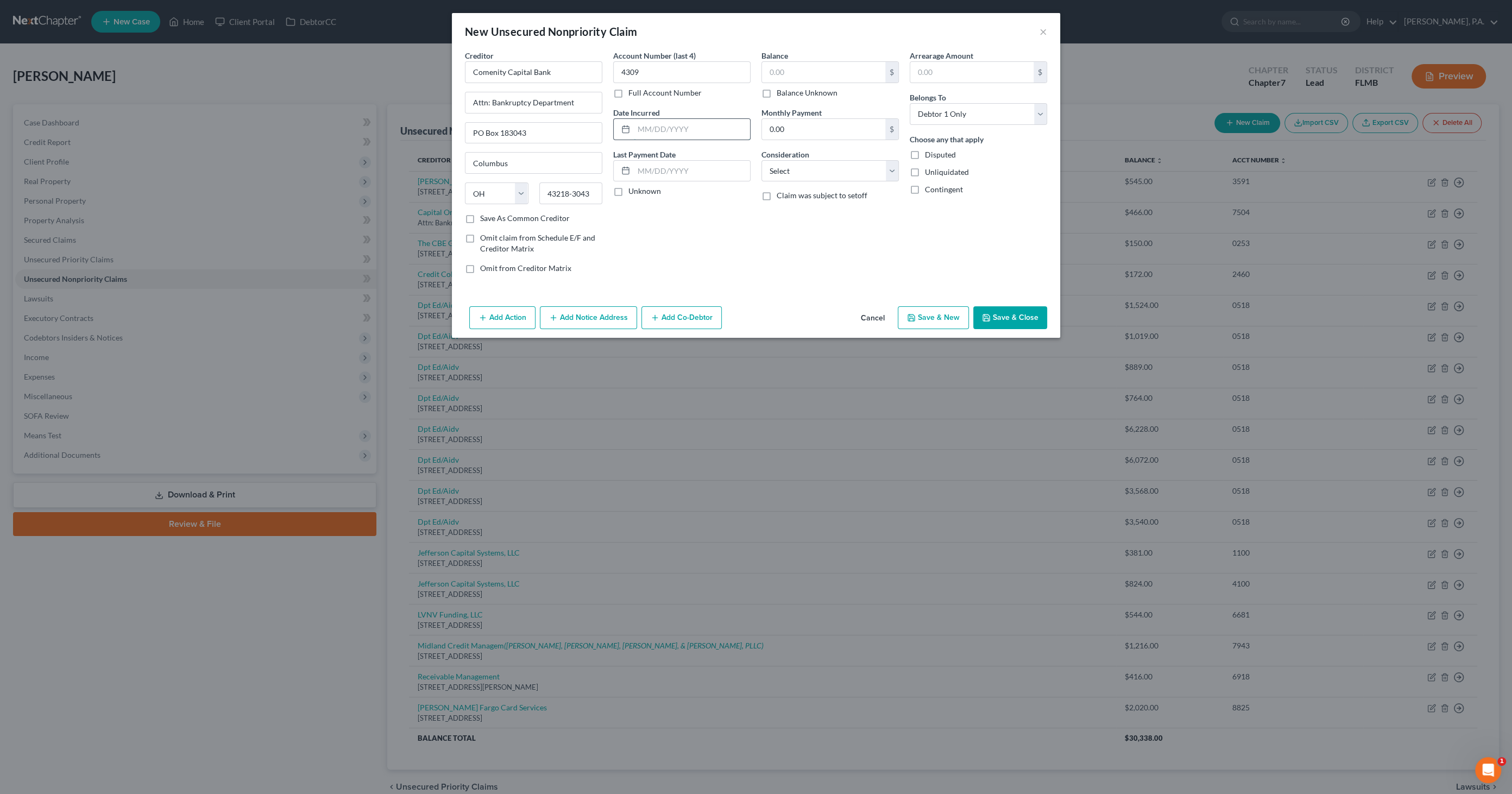
click at [672, 124] on input "text" at bounding box center [691, 129] width 116 height 20
click at [784, 75] on input "text" at bounding box center [823, 71] width 123 height 20
click at [803, 92] on label "Balance Unknown" at bounding box center [806, 92] width 61 height 11
click at [788, 92] on input "Balance Unknown" at bounding box center [784, 91] width 7 height 7
click at [794, 172] on select "Select Cable / Satellite Services Collection Agency Credit Card Debt Debt Couns…" at bounding box center [830, 171] width 137 height 22
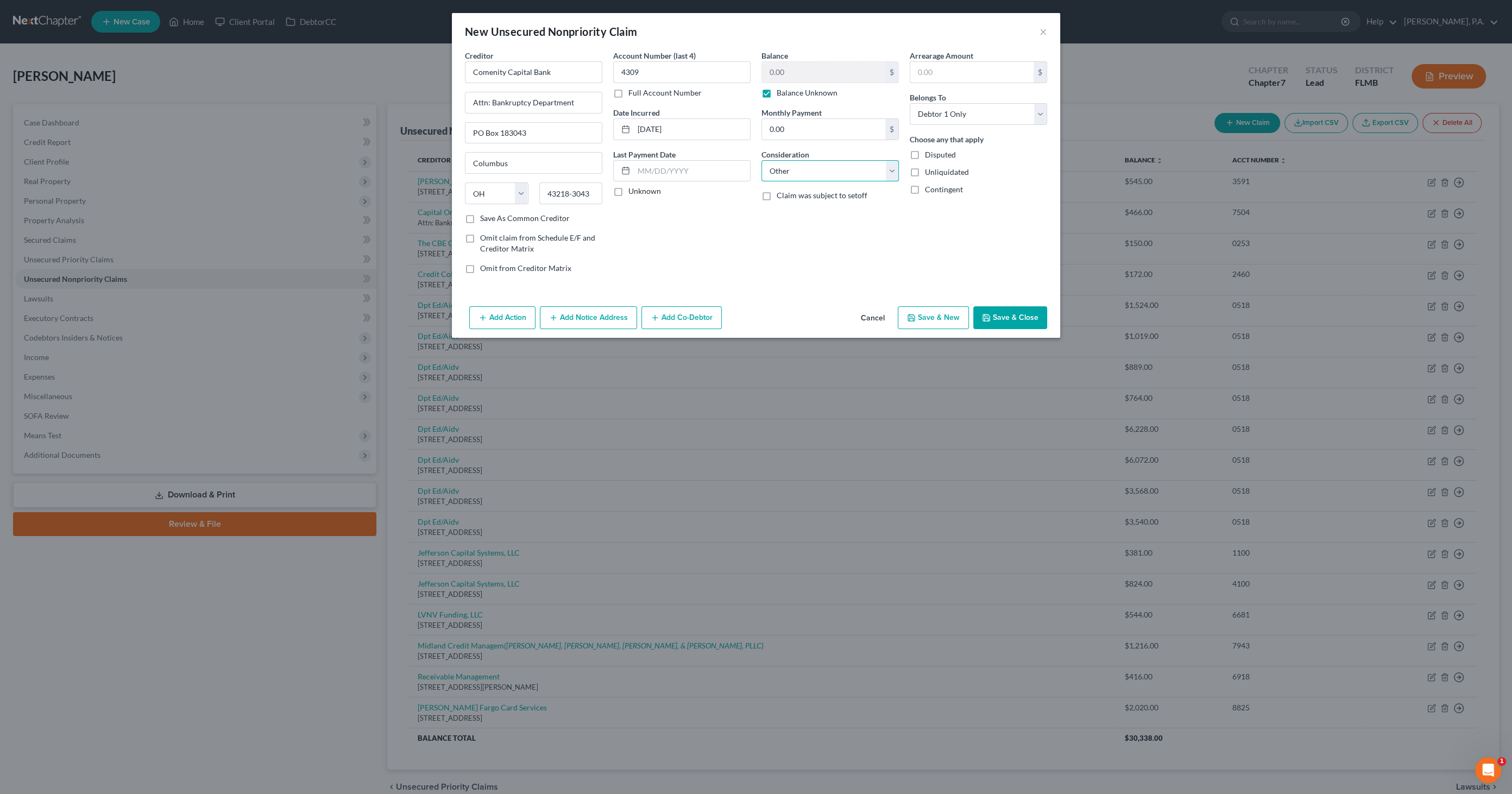
click at [762, 161] on select "Select Cable / Satellite Services Collection Agency Credit Card Debt Debt Couns…" at bounding box center [830, 171] width 137 height 22
click at [805, 213] on input "text" at bounding box center [830, 212] width 136 height 20
click at [1016, 324] on button "Save & Close" at bounding box center [1010, 318] width 74 height 23
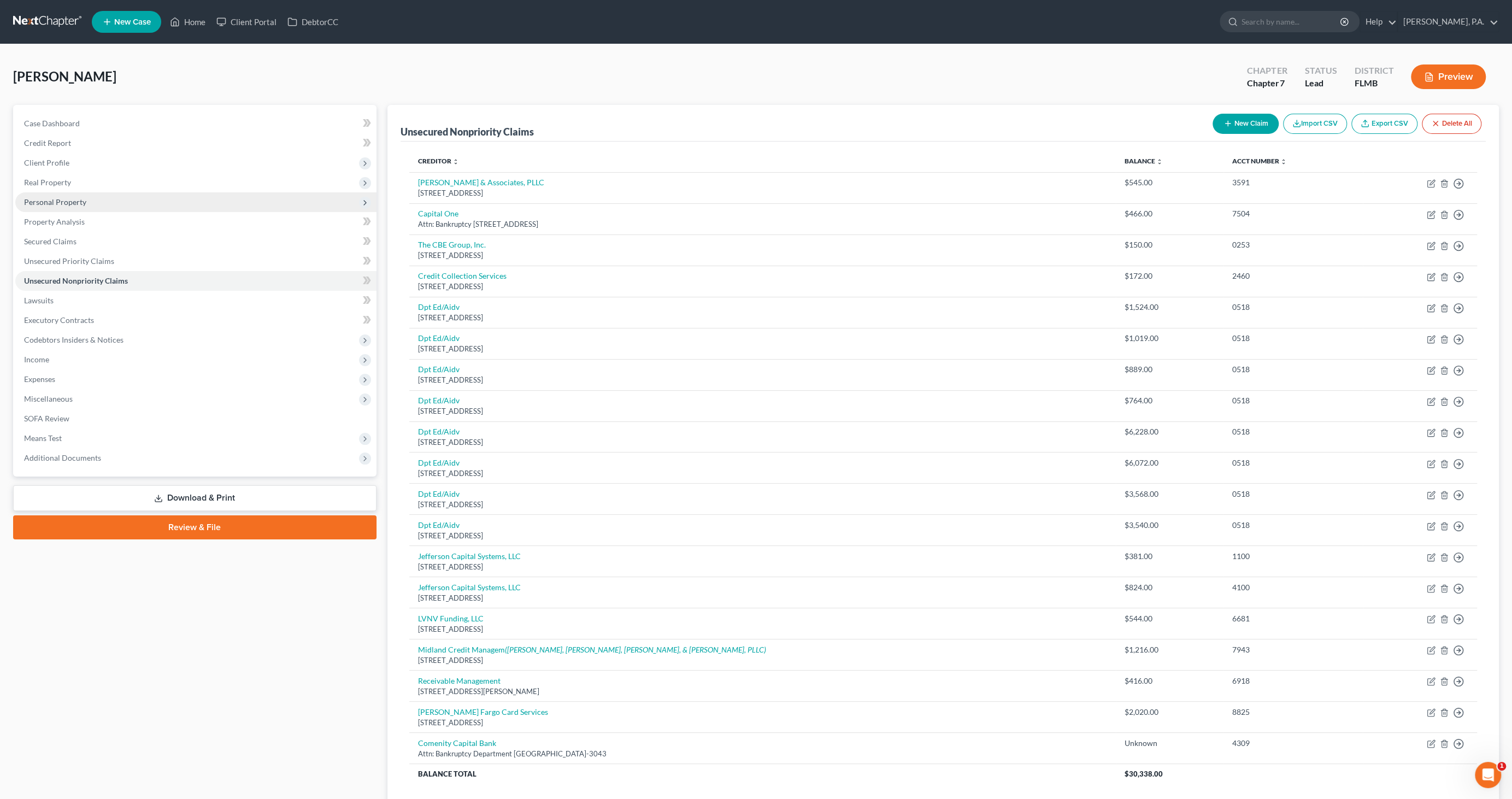
click at [60, 202] on span "Personal Property" at bounding box center [55, 202] width 62 height 9
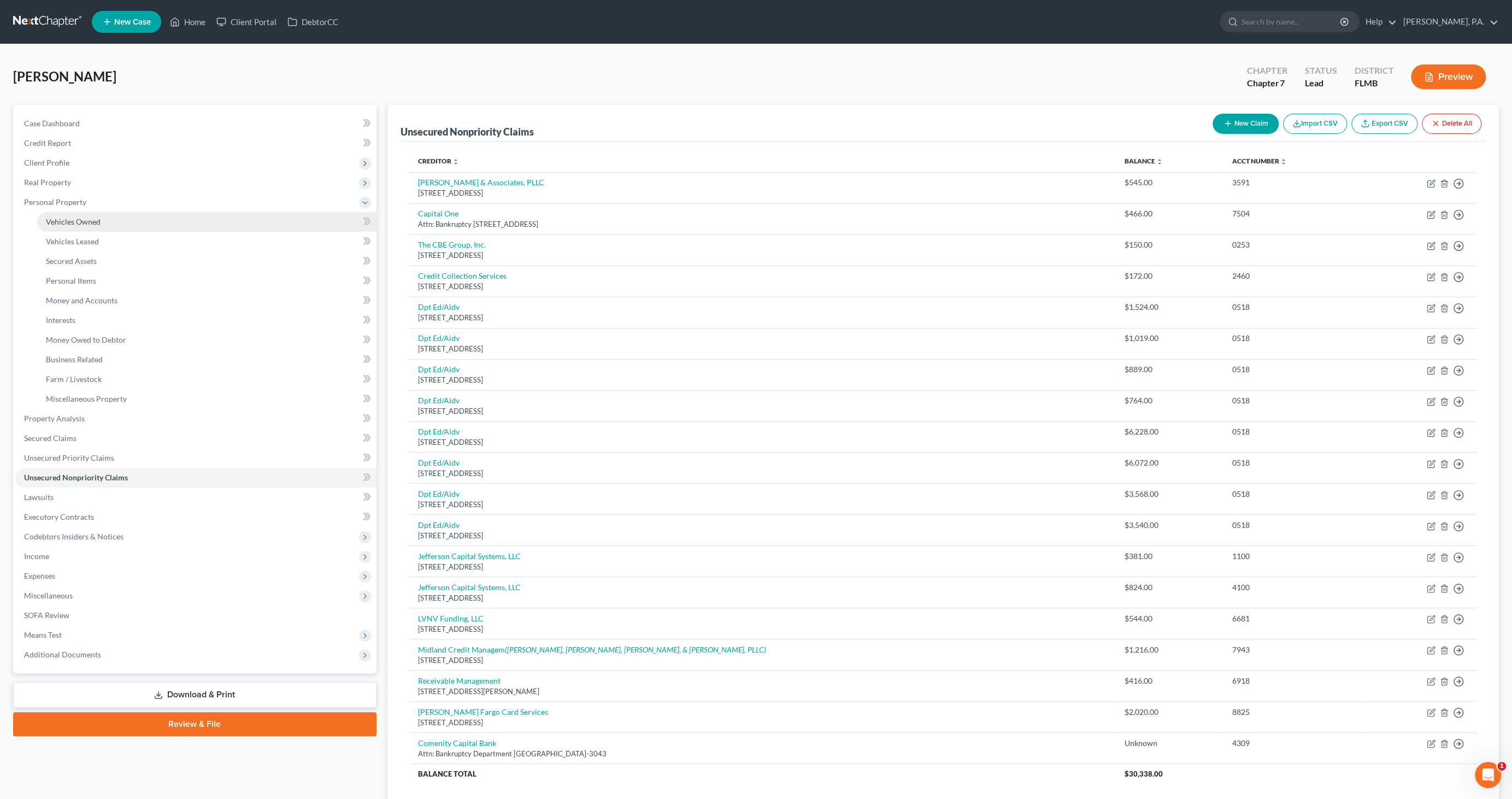
click at [93, 227] on link "Vehicles Owned" at bounding box center [207, 222] width 340 height 20
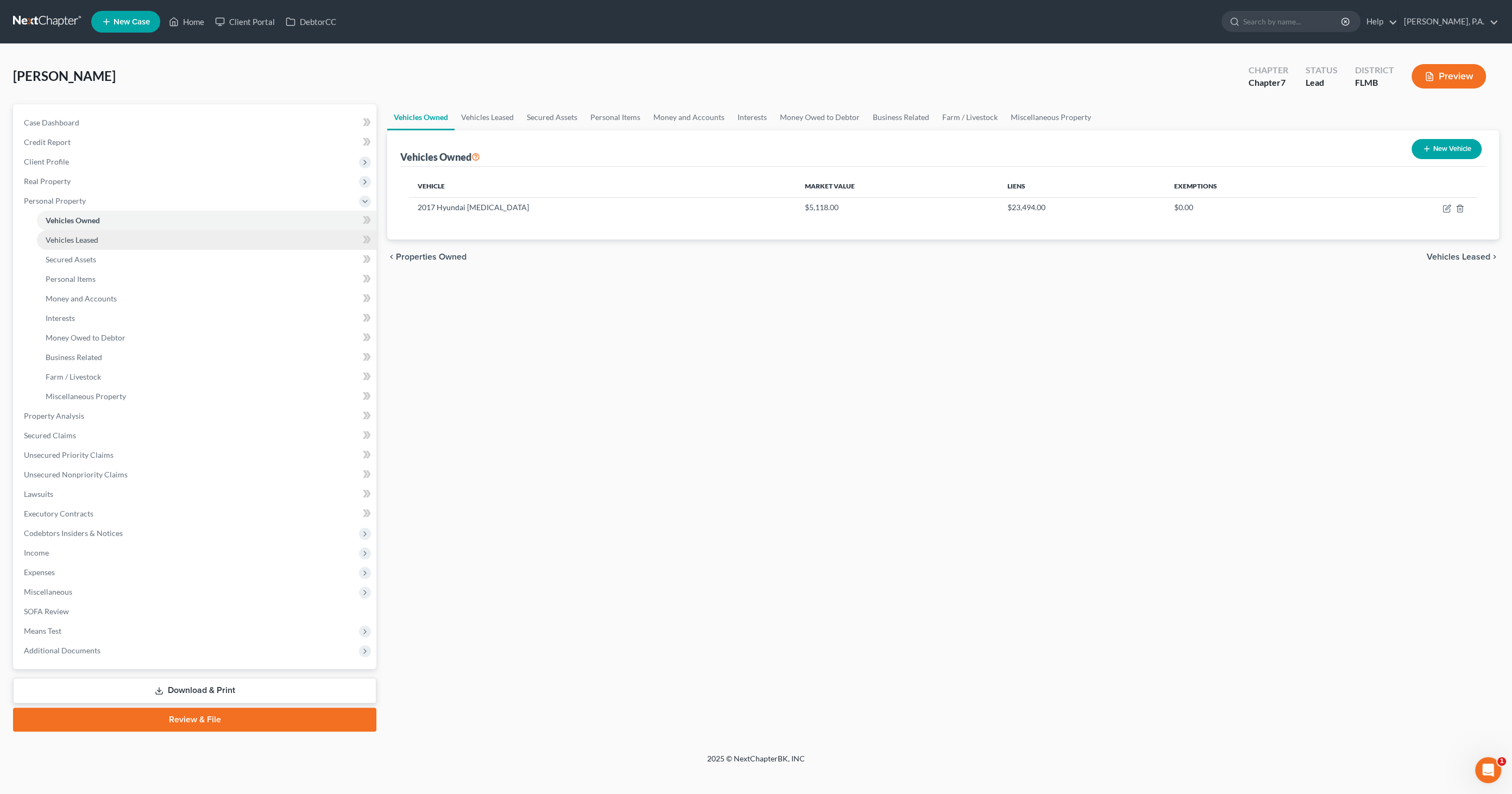
click at [88, 238] on span "Vehicles Leased" at bounding box center [71, 239] width 53 height 9
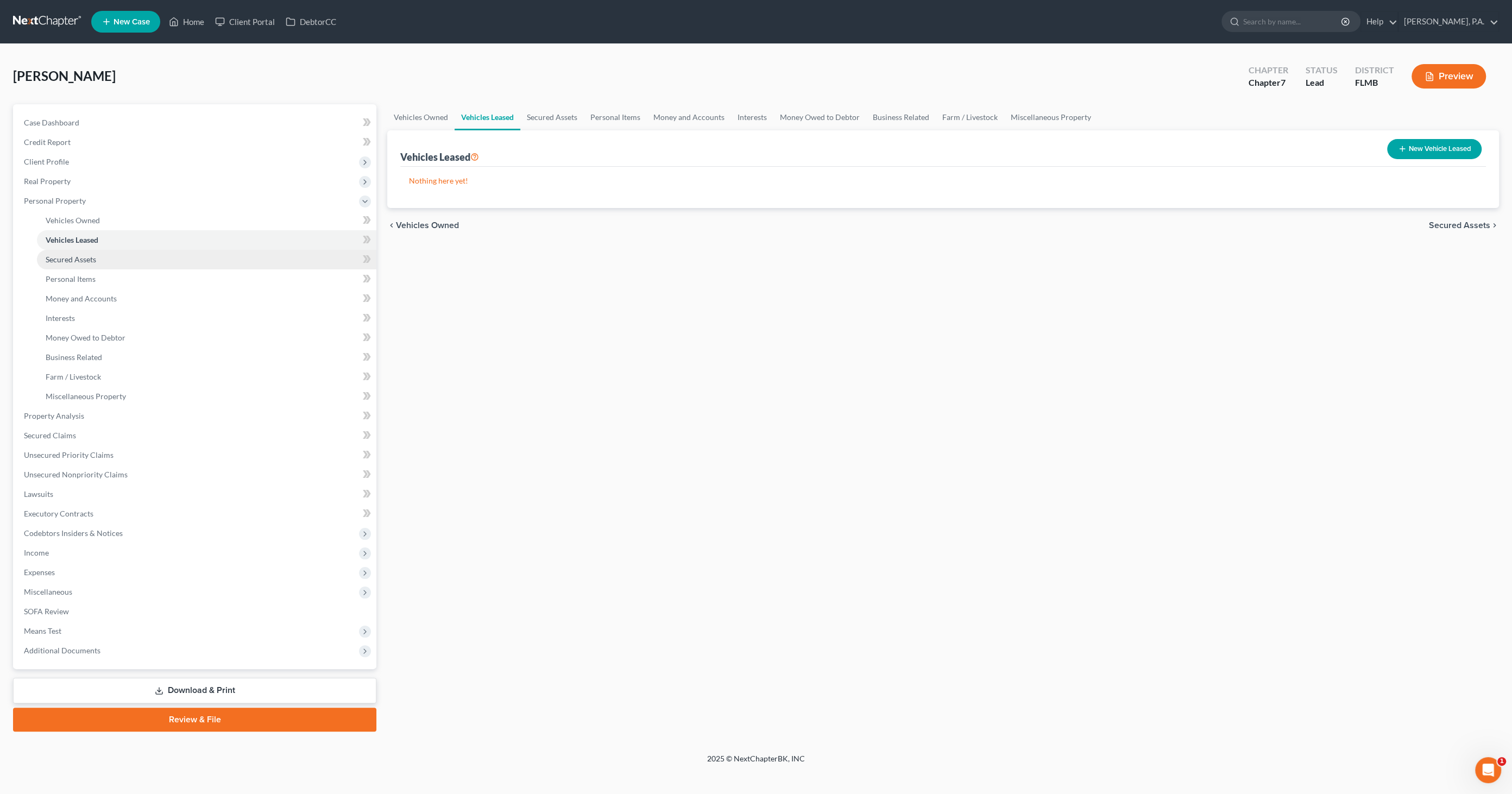
click at [84, 251] on link "Secured Assets" at bounding box center [207, 260] width 339 height 19
click at [77, 280] on span "Personal Items" at bounding box center [71, 278] width 50 height 9
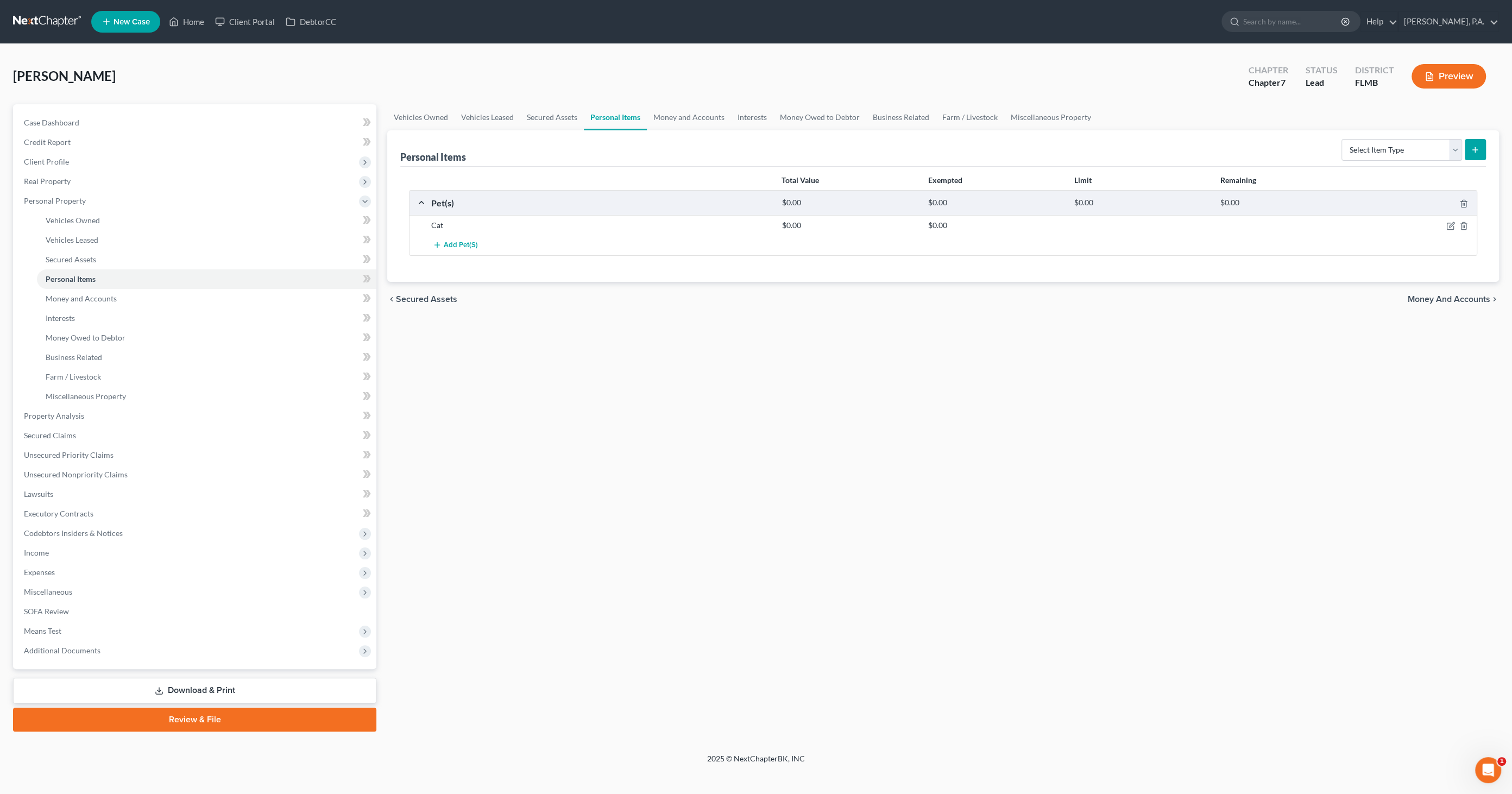
click at [1450, 75] on button "Preview" at bounding box center [1449, 76] width 75 height 24
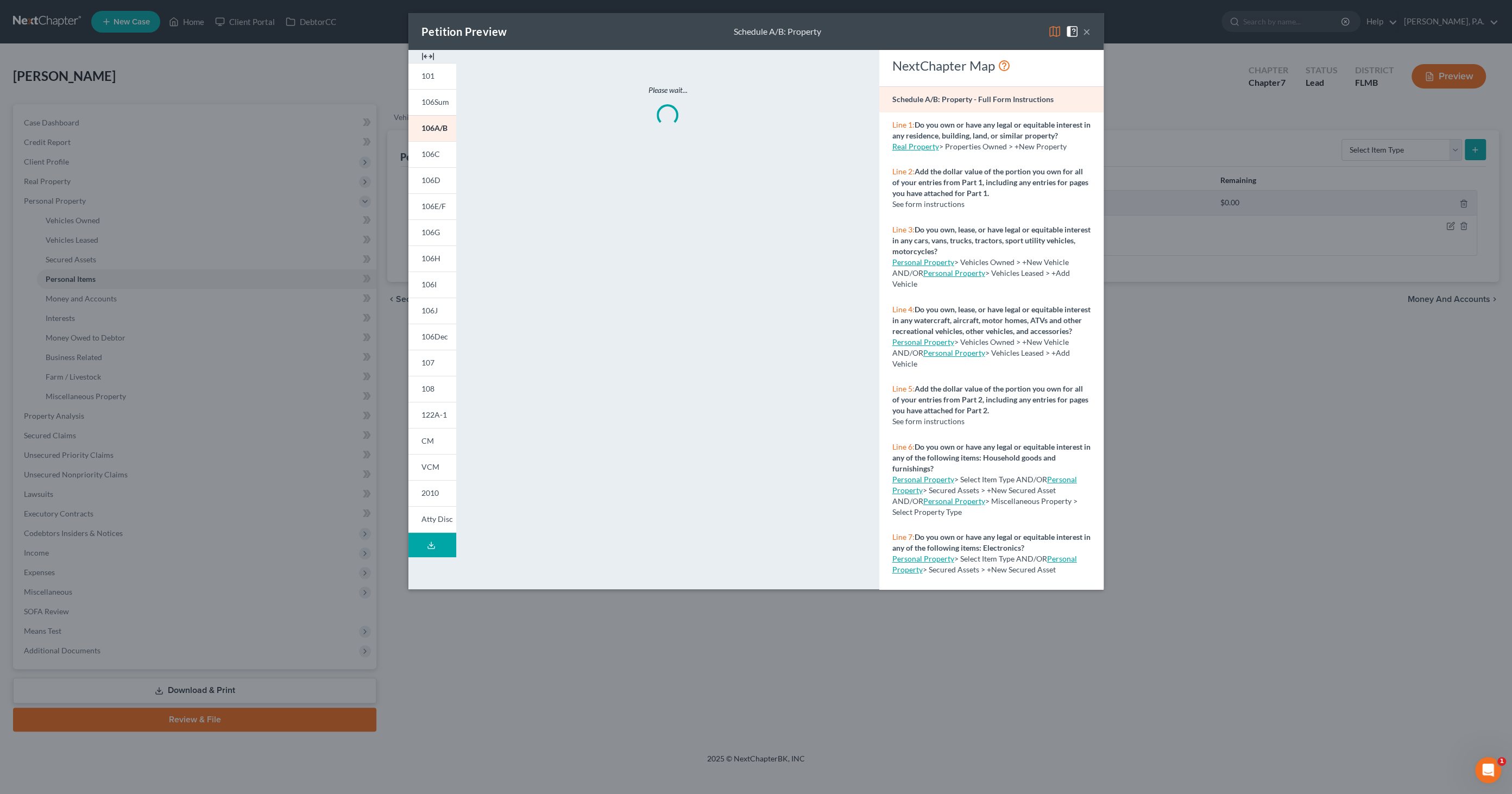
click at [428, 54] on img at bounding box center [428, 57] width 13 height 13
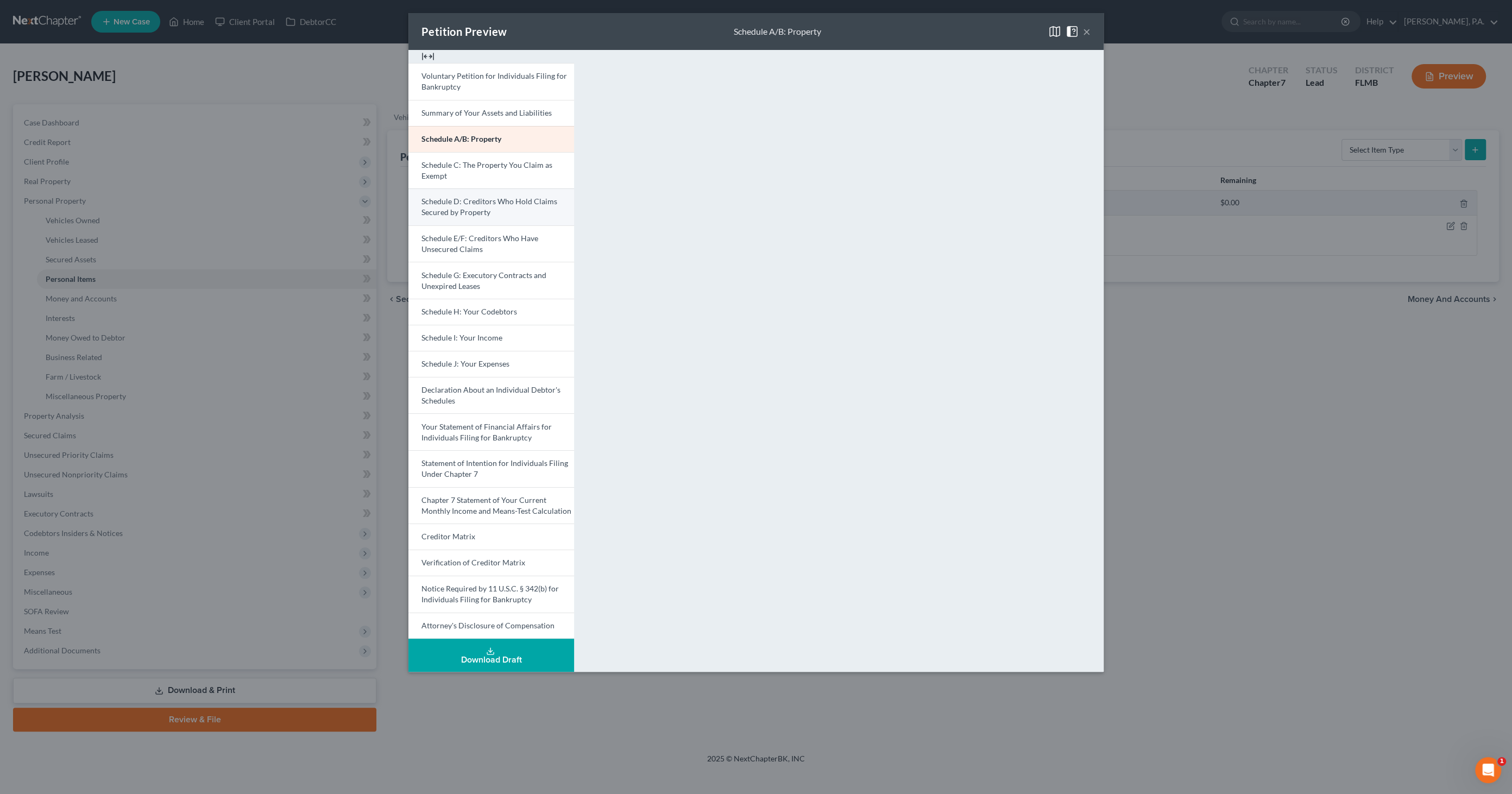
click at [476, 209] on span "Schedule D: Creditors Who Hold Claims Secured by Property" at bounding box center [489, 206] width 135 height 20
click at [510, 247] on link "Schedule E/F: Creditors Who Have Unsecured Claims" at bounding box center [491, 244] width 165 height 37
click at [485, 203] on span "Schedule D: Creditors Who Hold Claims Secured by Property" at bounding box center [489, 206] width 135 height 20
drag, startPoint x: 446, startPoint y: 247, endPoint x: 454, endPoint y: 238, distance: 12.0
click at [446, 246] on span "Schedule E/F: Creditors Who Have Unsecured Claims" at bounding box center [480, 243] width 117 height 20
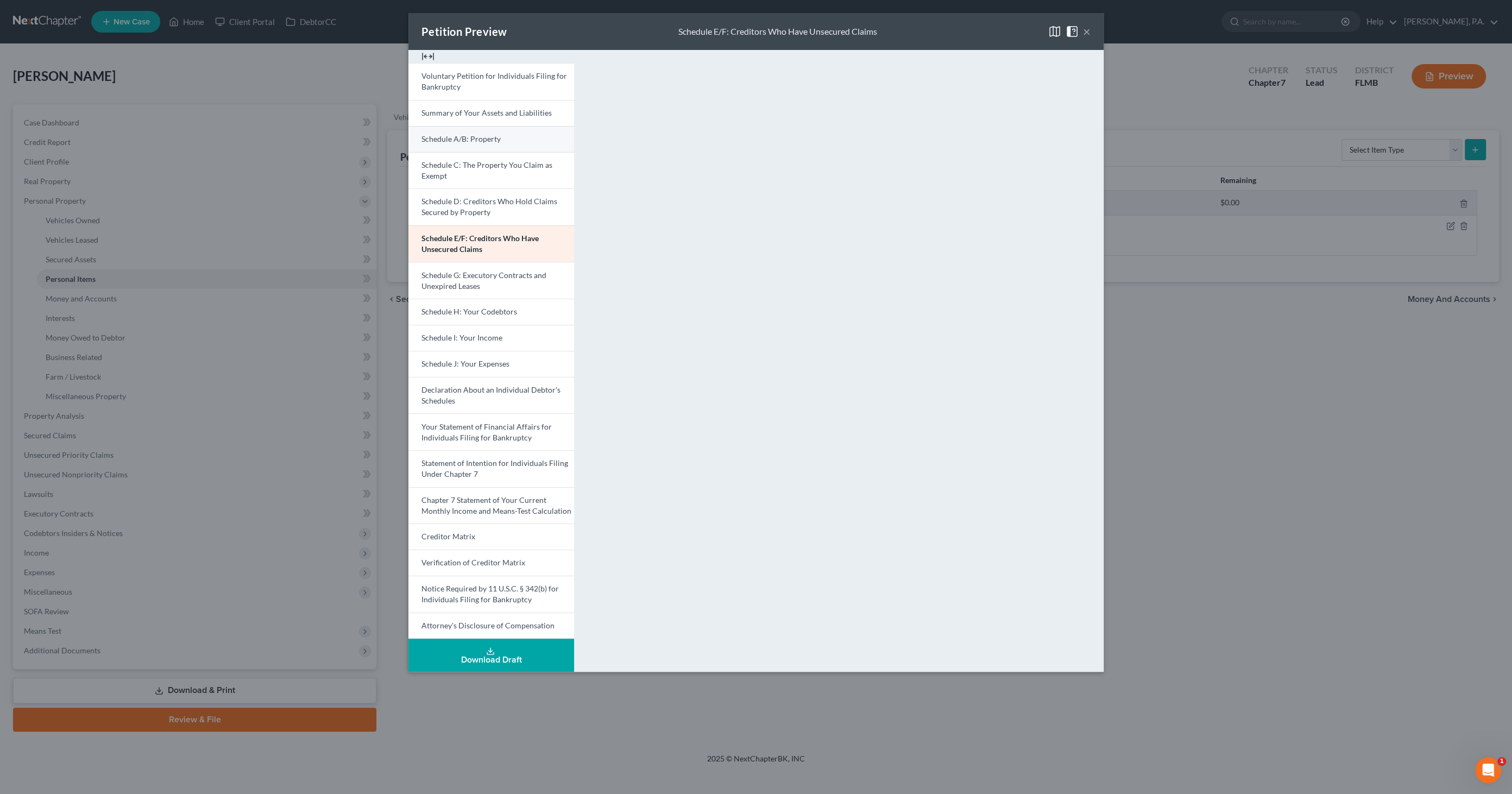
drag, startPoint x: 452, startPoint y: 139, endPoint x: 457, endPoint y: 142, distance: 5.8
click at [452, 139] on span "Schedule A/B: Property" at bounding box center [462, 138] width 79 height 9
click at [520, 170] on link "Schedule C: The Property You Claim as Exempt" at bounding box center [491, 170] width 165 height 37
drag, startPoint x: 499, startPoint y: 204, endPoint x: 506, endPoint y: 228, distance: 25.0
click at [499, 204] on span "Schedule D: Creditors Who Hold Claims Secured by Property" at bounding box center [489, 206] width 135 height 20
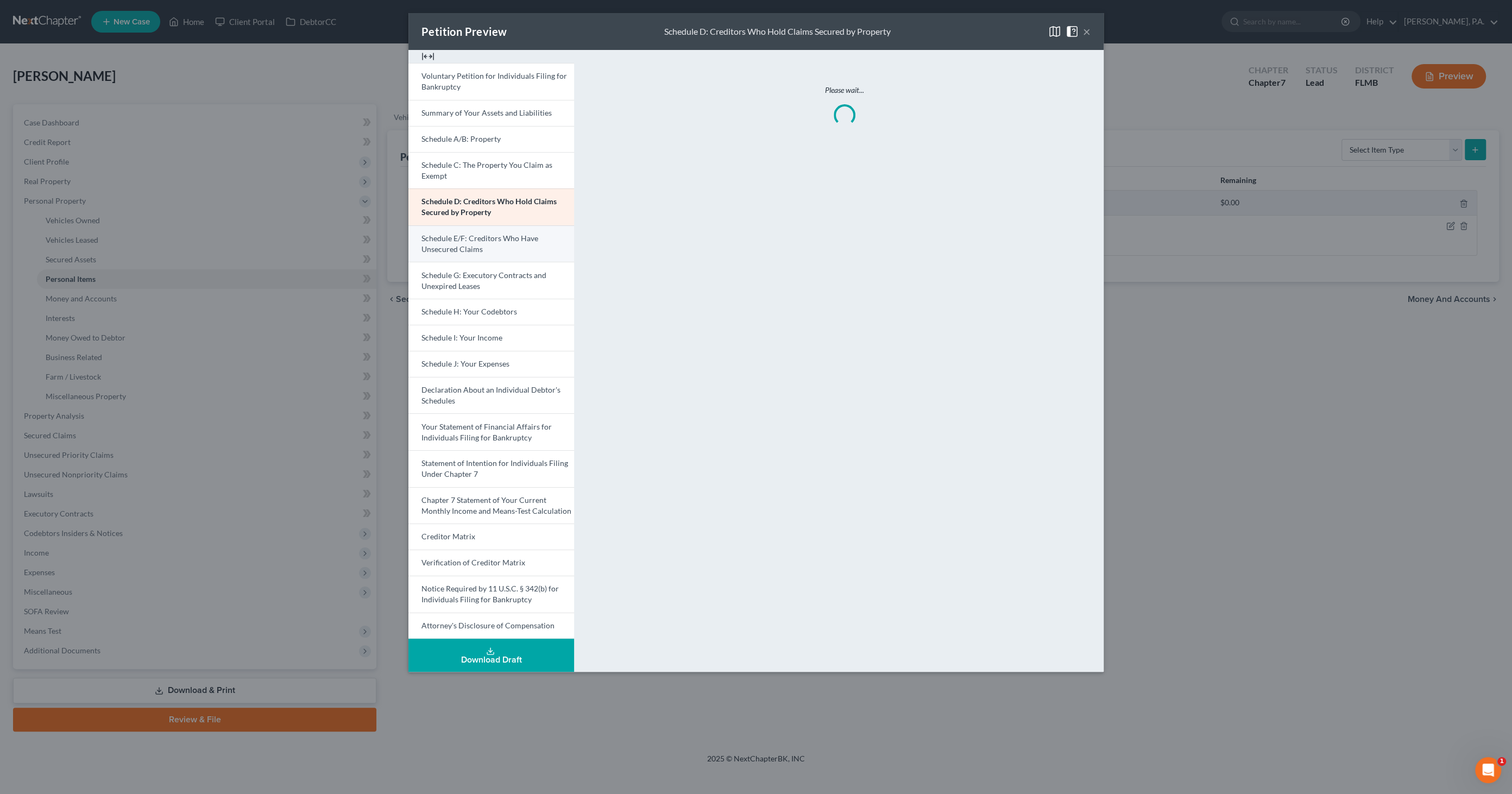
click at [509, 244] on link "Schedule E/F: Creditors Who Have Unsecured Claims" at bounding box center [491, 244] width 165 height 37
click at [496, 283] on link "Schedule G: Executory Contracts and Unexpired Leases" at bounding box center [491, 281] width 165 height 37
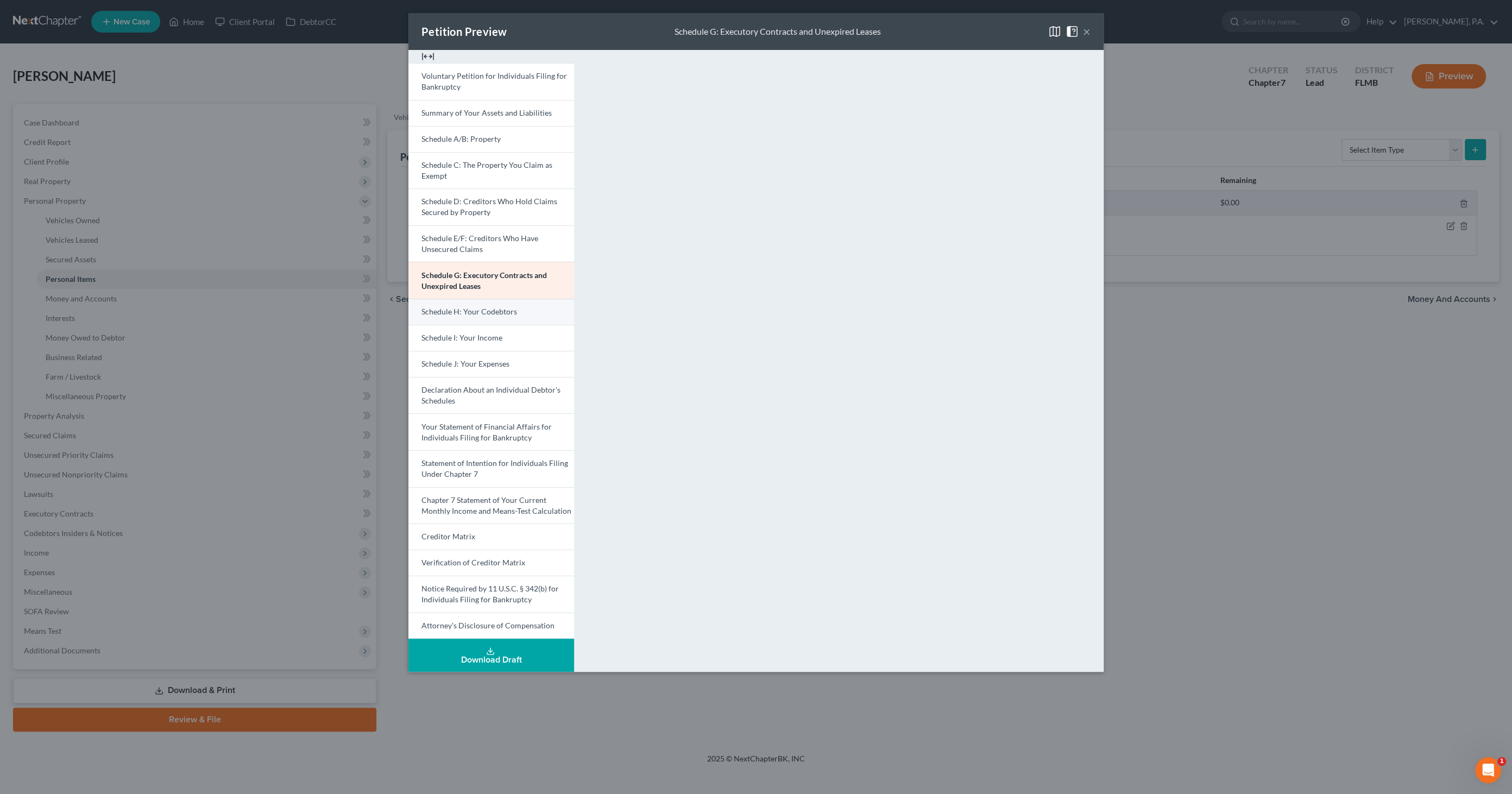
click at [496, 313] on span "Schedule H: Your Codebtors" at bounding box center [470, 311] width 96 height 9
click at [488, 333] on span "Schedule I: Your Income" at bounding box center [462, 337] width 81 height 9
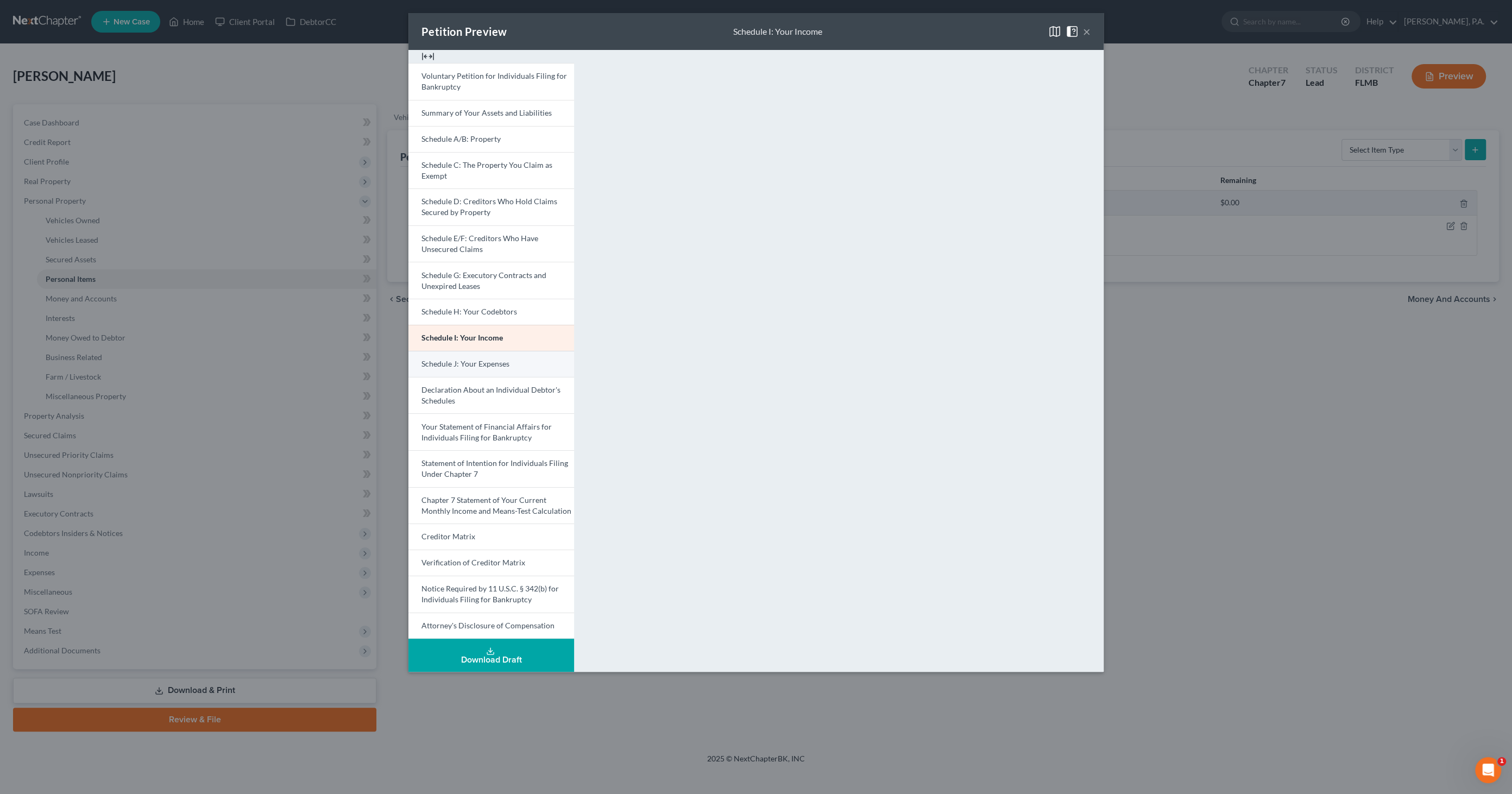
click at [489, 367] on span "Schedule J: Your Expenses" at bounding box center [466, 363] width 88 height 9
click at [491, 392] on span "Declaration About an Individual Debtor's Schedules" at bounding box center [491, 395] width 139 height 20
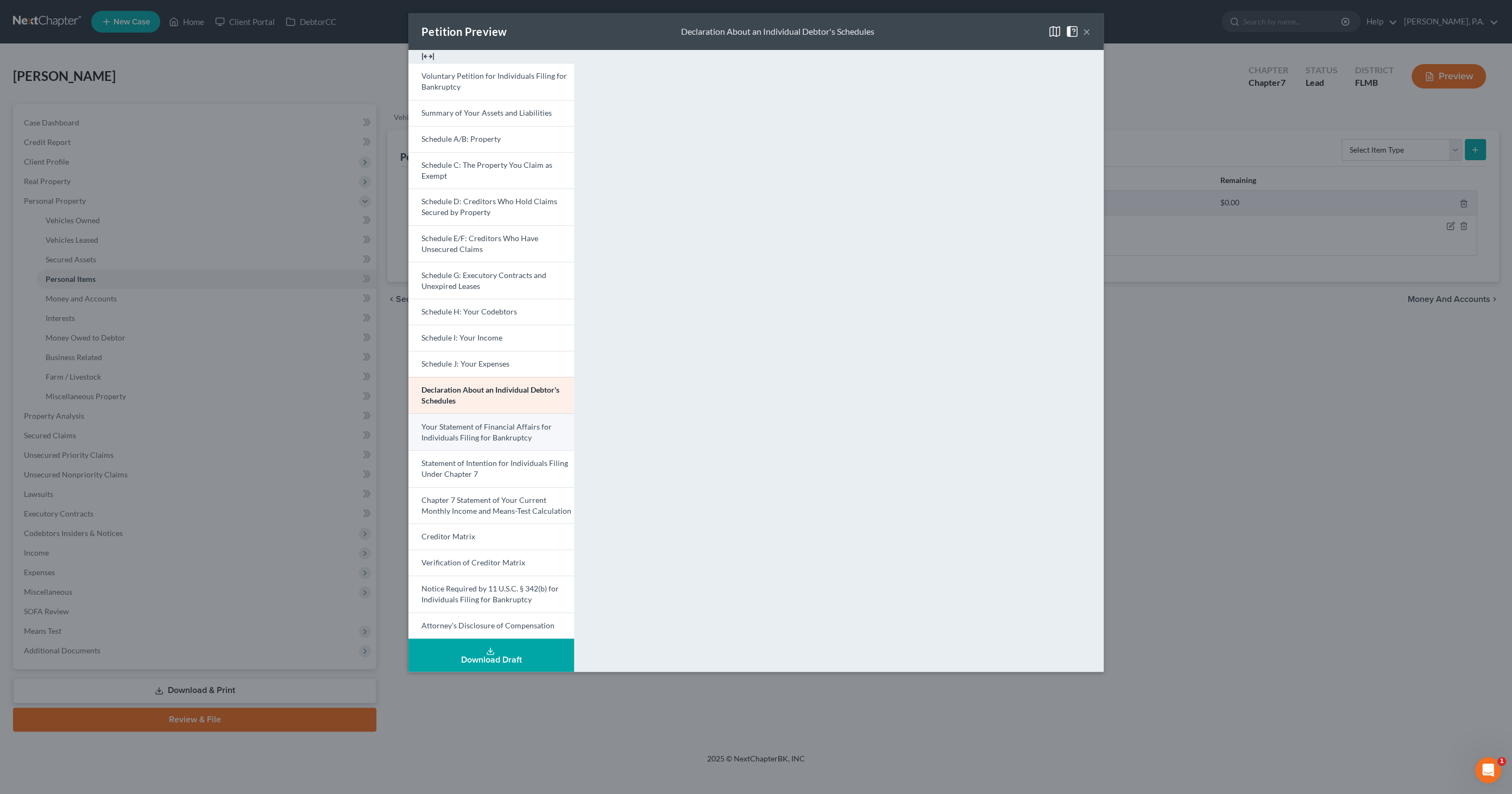
click at [479, 422] on span "Your Statement of Financial Affairs for Individuals Filing for Bankruptcy" at bounding box center [487, 431] width 131 height 20
click at [478, 462] on span "Statement of Intention for Individuals Filing Under Chapter 7" at bounding box center [495, 468] width 147 height 20
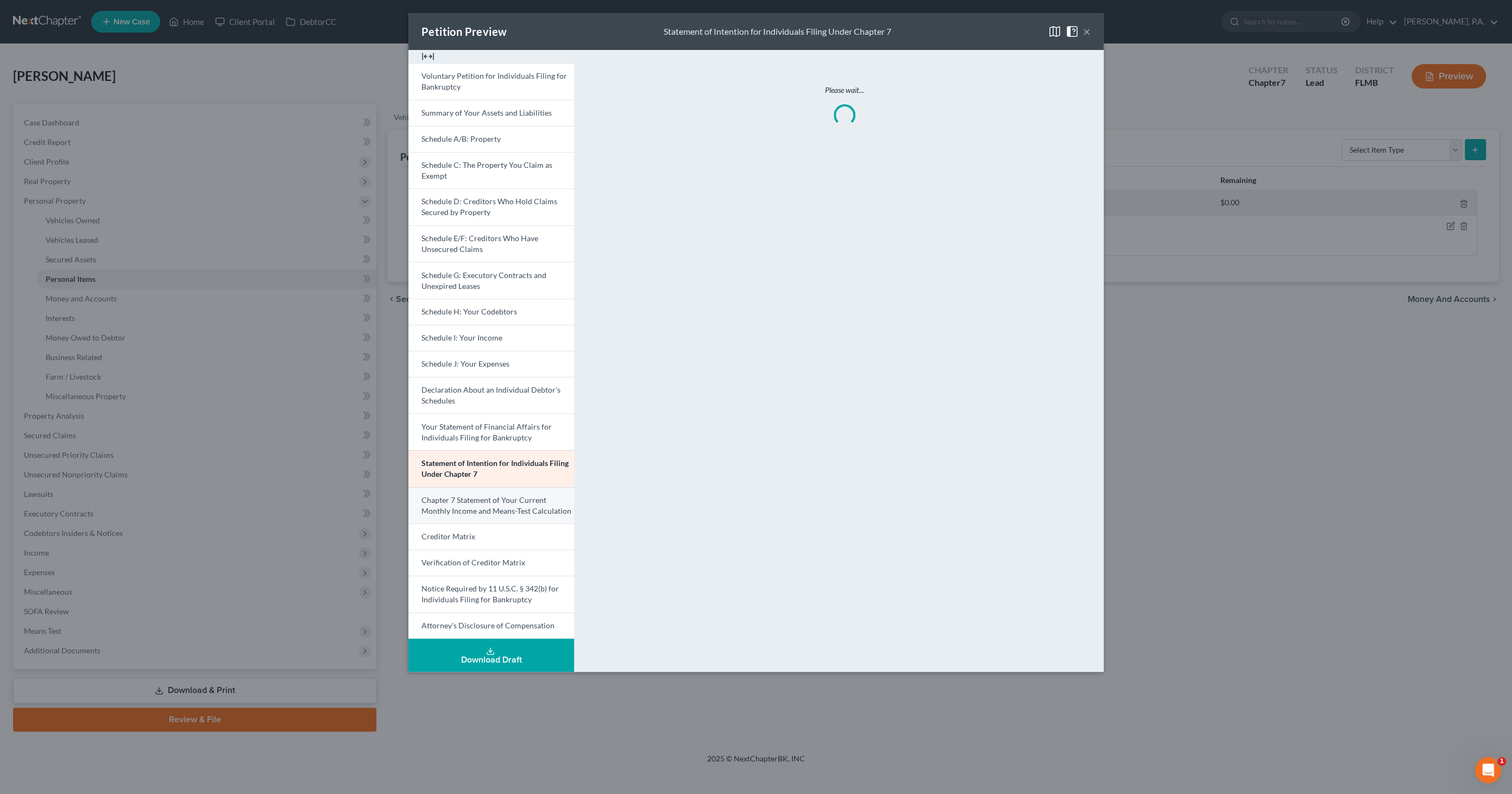
click at [479, 499] on span "Chapter 7 Statement of Your Current Monthly Income and Means-Test Calculation" at bounding box center [496, 505] width 150 height 20
drag, startPoint x: 471, startPoint y: 539, endPoint x: 470, endPoint y: 550, distance: 11.0
click at [470, 539] on span "Creditor Matrix" at bounding box center [449, 535] width 54 height 9
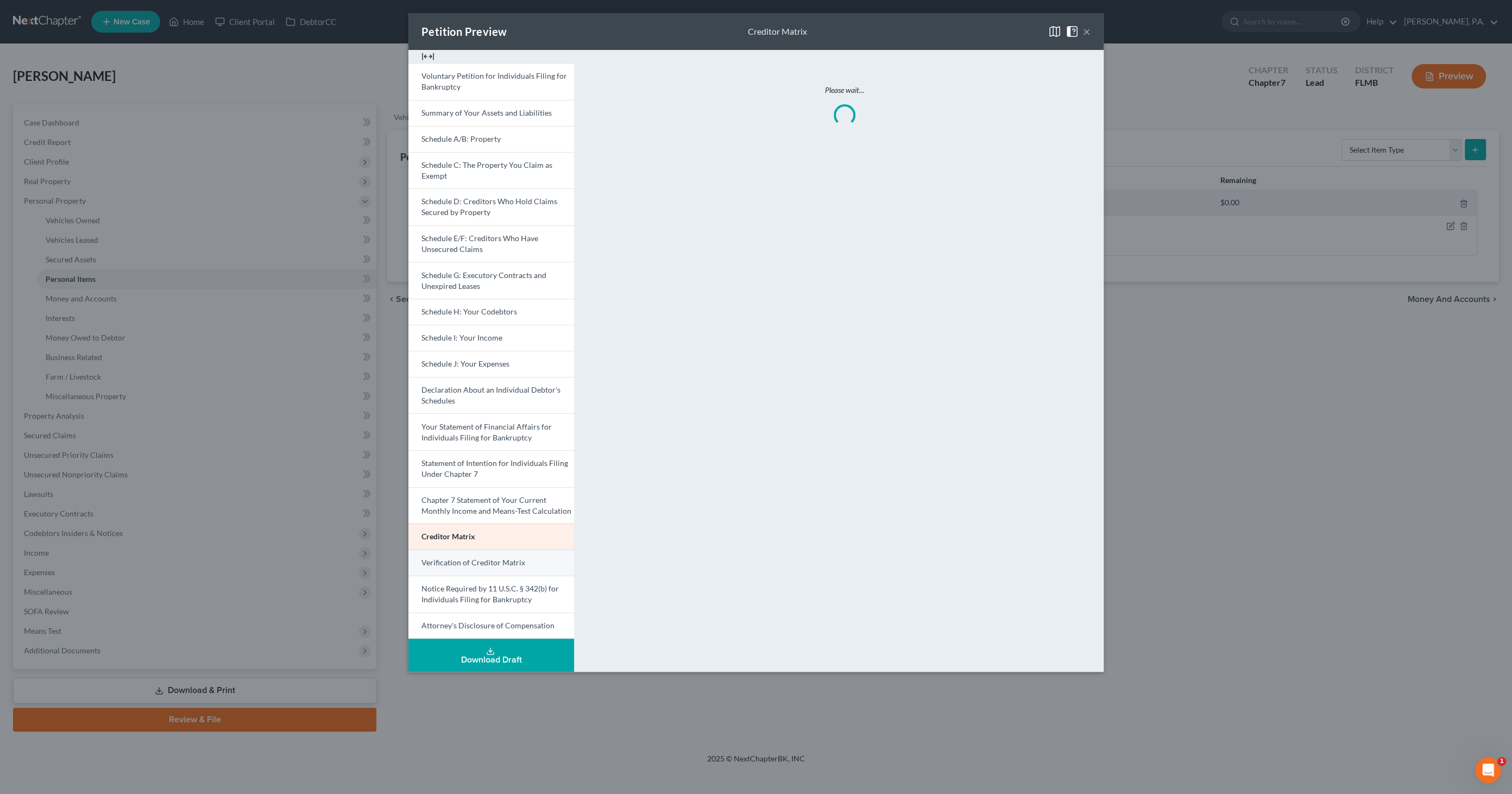
click at [469, 558] on span "Verification of Creditor Matrix" at bounding box center [474, 562] width 104 height 9
click at [465, 592] on link "Notice Required by 11 U.S.C. § 342(b) for Individuals Filing for Bankruptcy" at bounding box center [491, 594] width 165 height 37
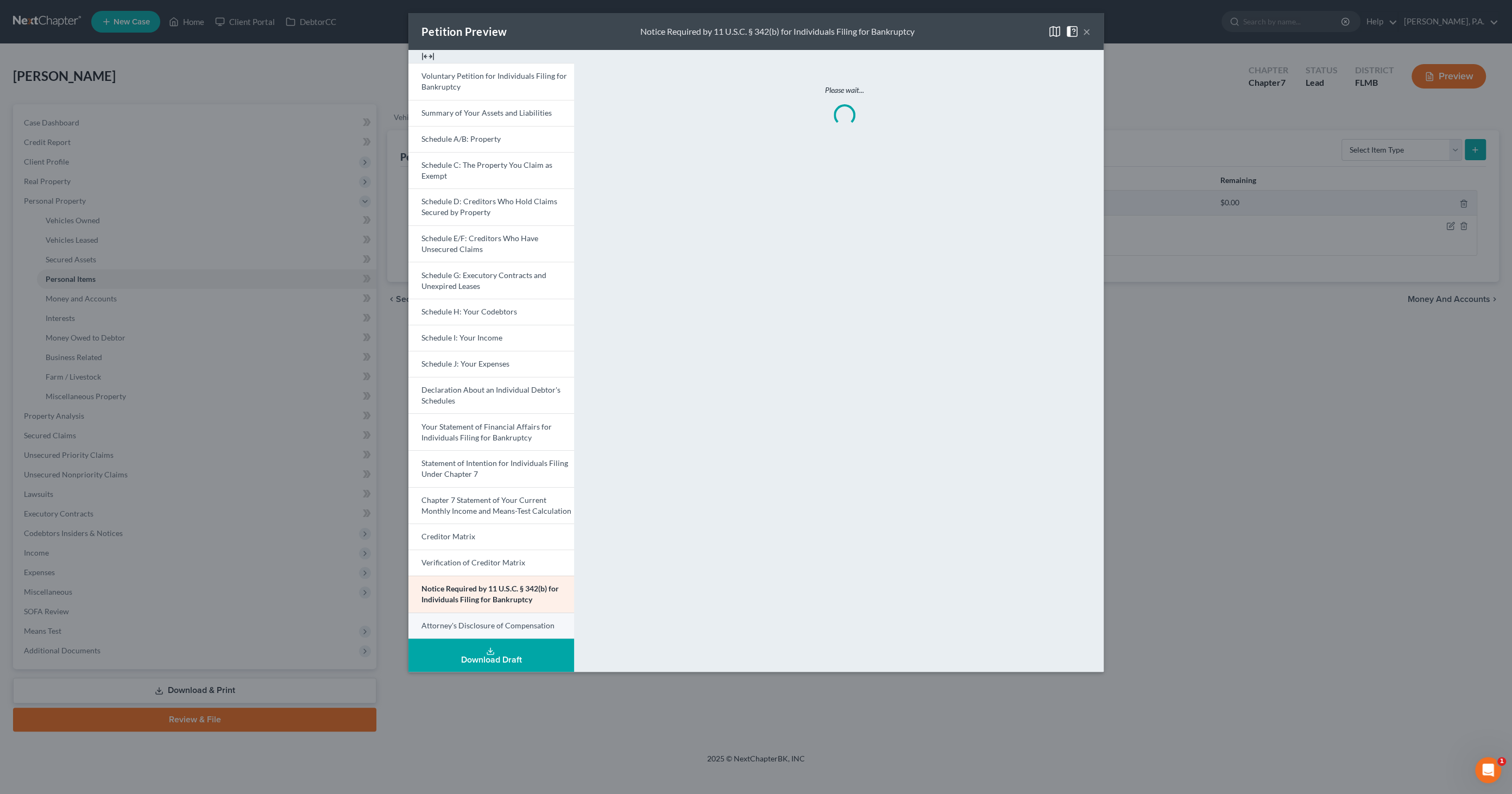
click at [470, 622] on span "Attorney's Disclosure of Compensation" at bounding box center [488, 624] width 133 height 9
click at [493, 594] on span "Notice Required by 11 U.S.C. § 342(b) for Individuals Filing for Bankruptcy" at bounding box center [490, 594] width 137 height 20
click at [505, 555] on link "Verification of Creditor Matrix" at bounding box center [491, 563] width 165 height 26
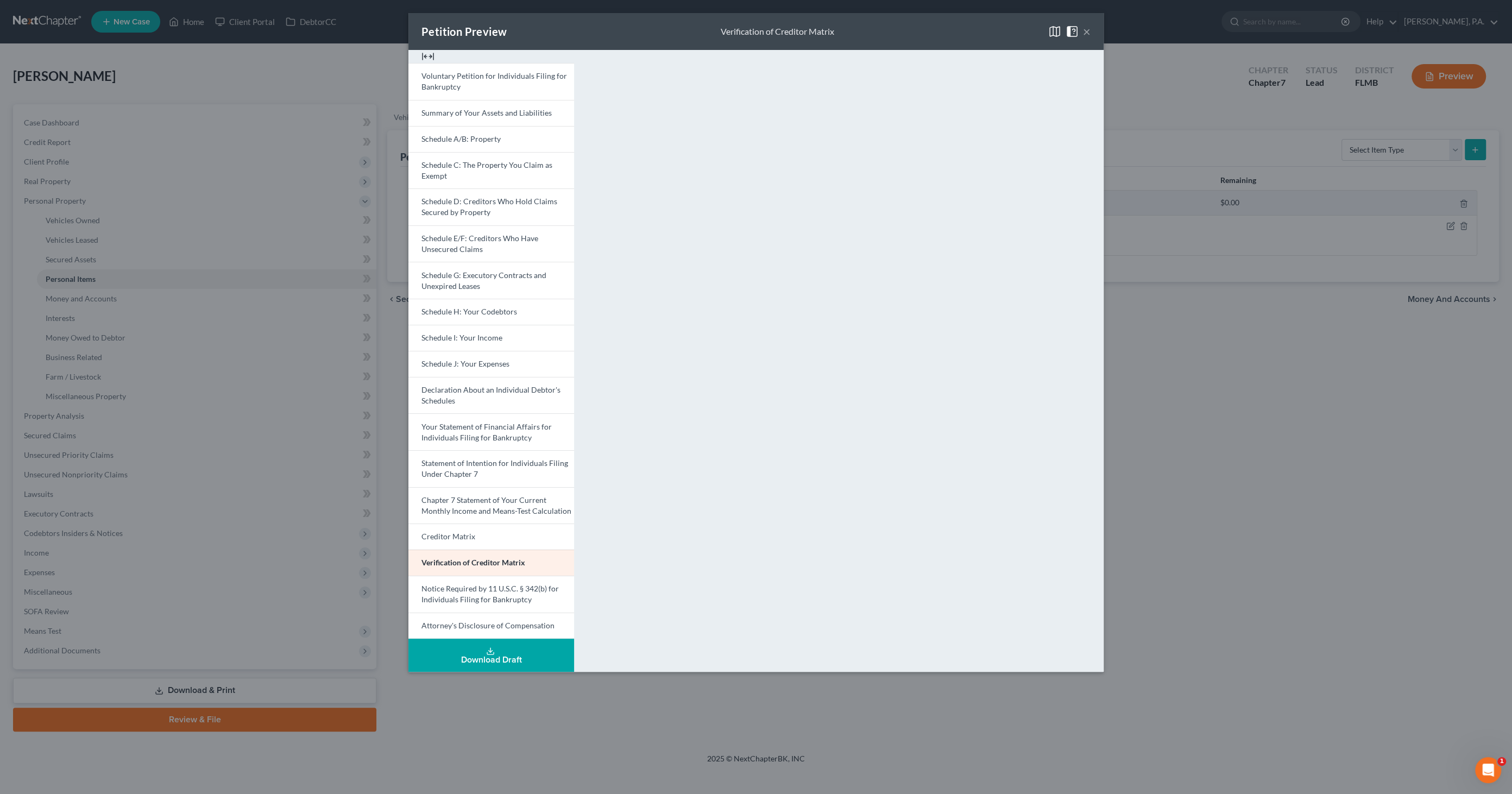
drag, startPoint x: 1087, startPoint y: 30, endPoint x: 1128, endPoint y: 54, distance: 47.5
click at [1087, 30] on button "×" at bounding box center [1086, 32] width 7 height 13
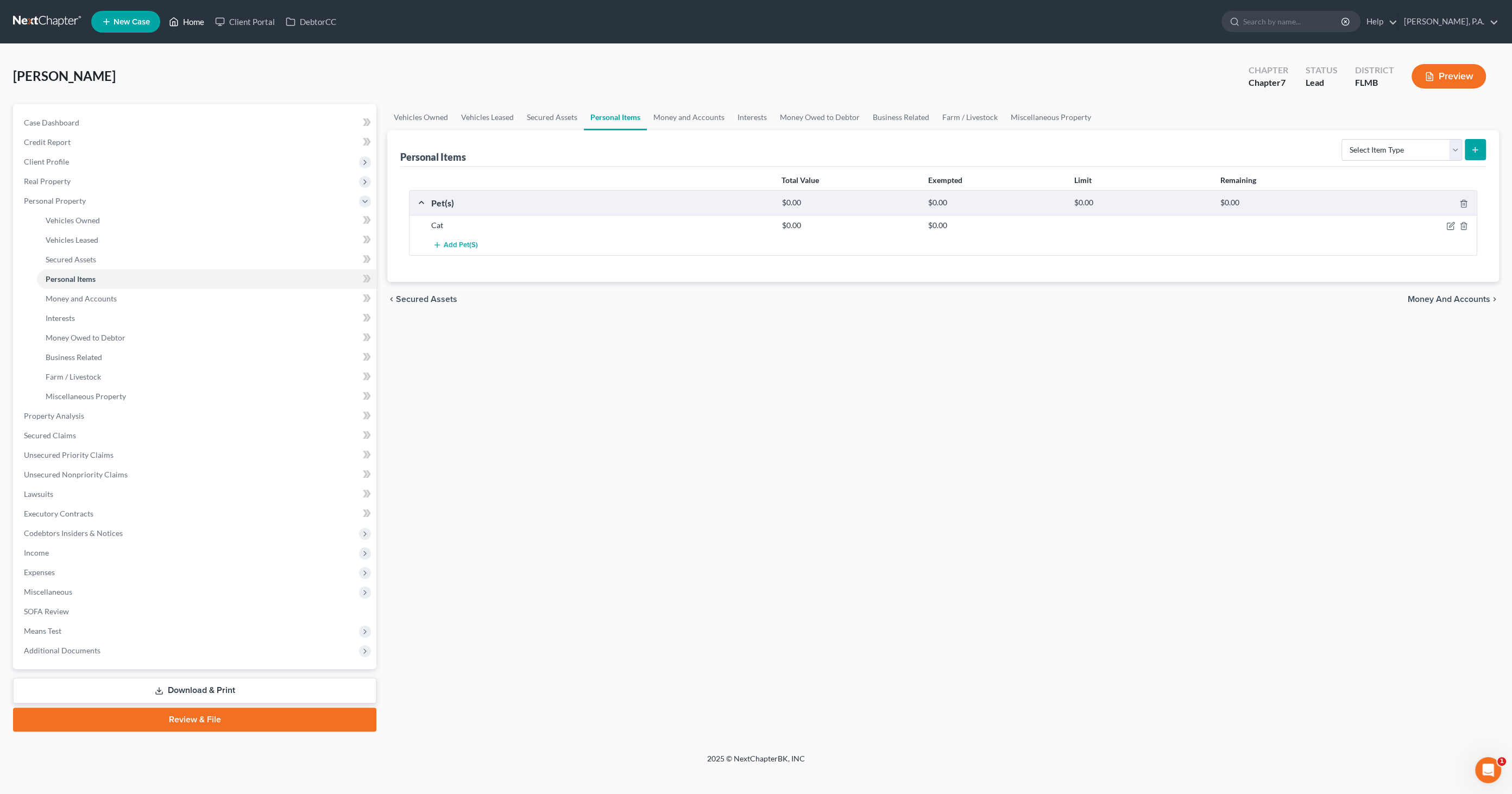
click at [185, 19] on link "Home" at bounding box center [187, 22] width 46 height 19
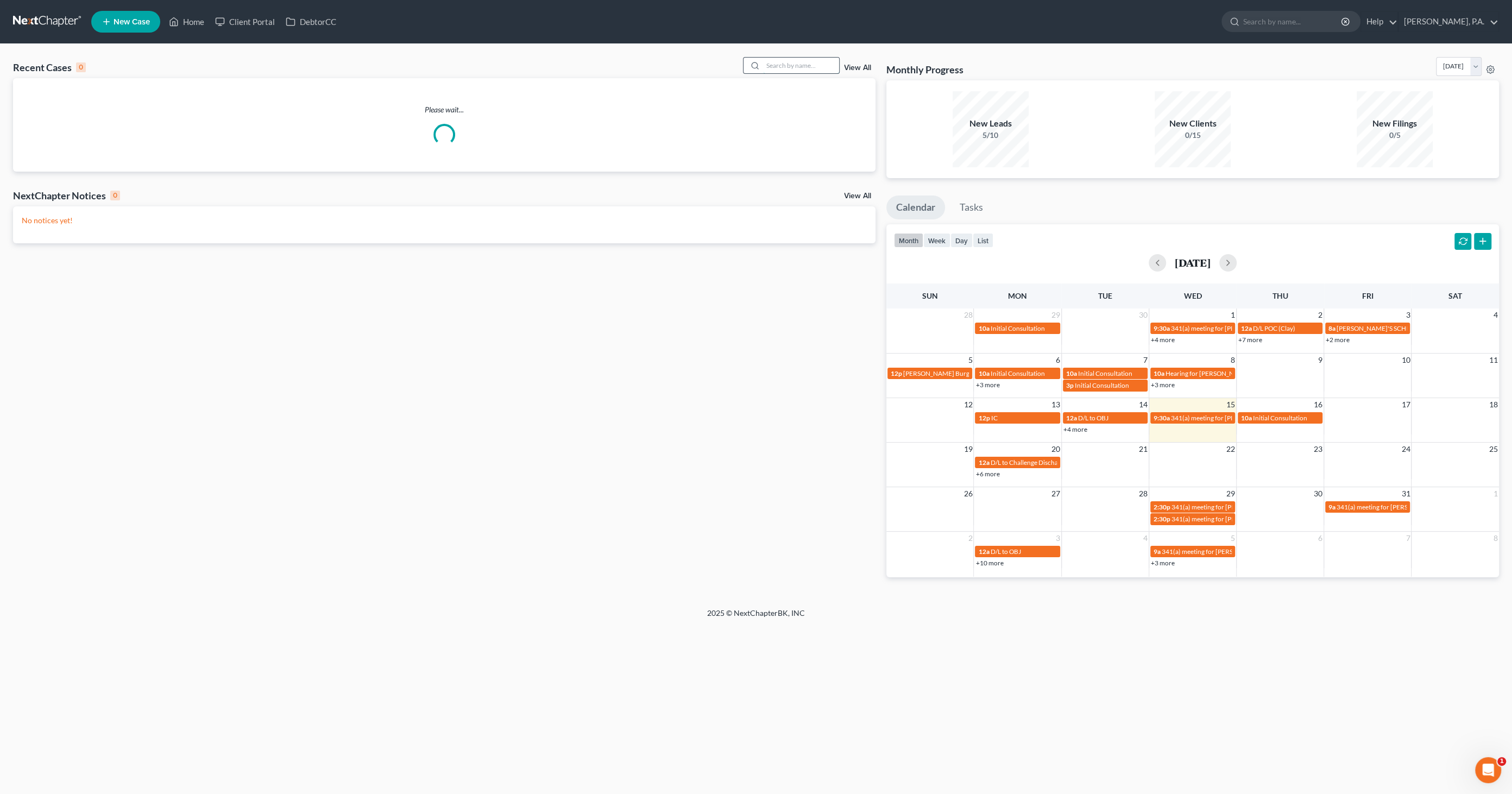
click at [797, 63] on input "search" at bounding box center [801, 65] width 76 height 15
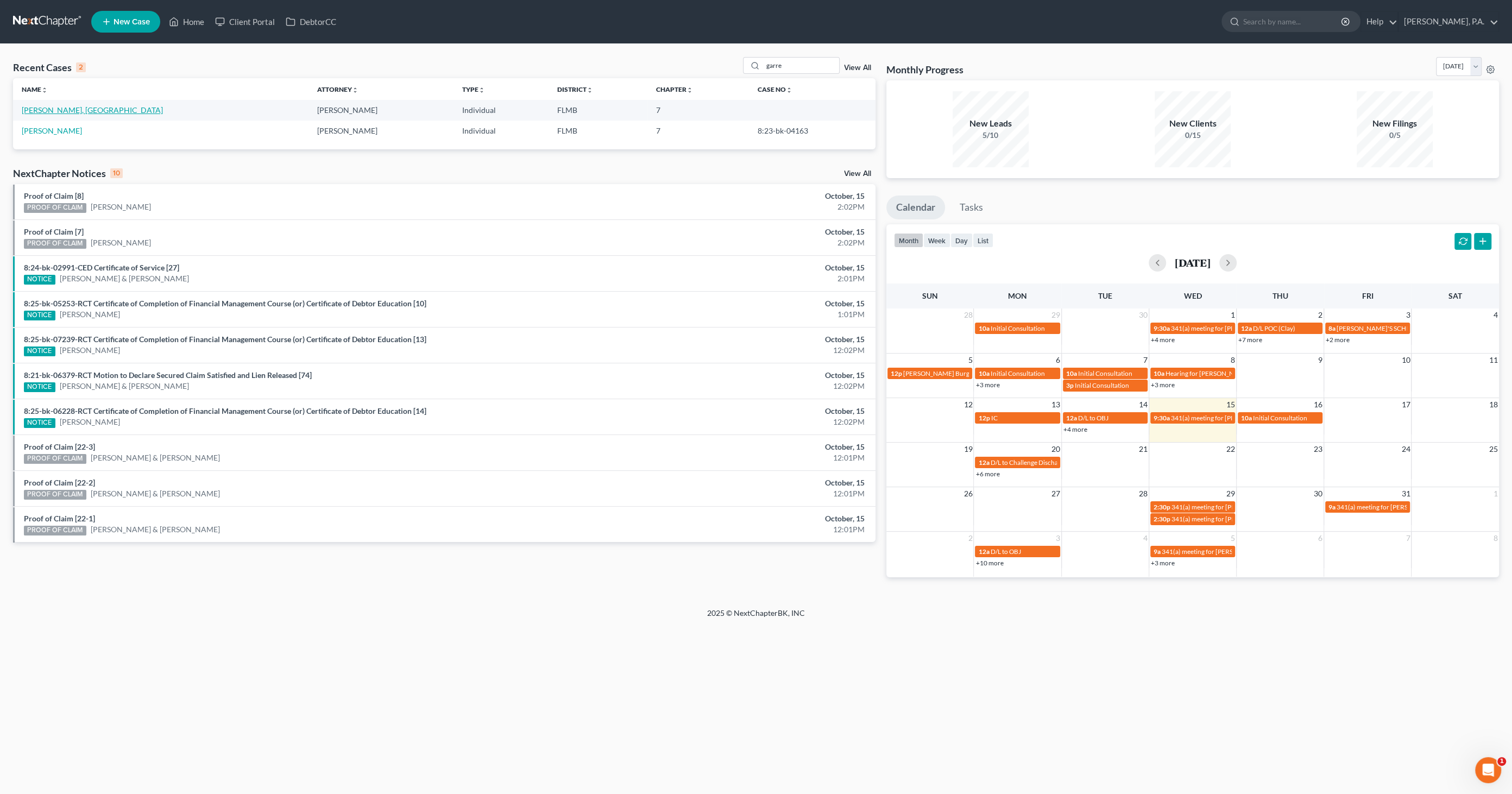
click at [62, 111] on link "[PERSON_NAME], [GEOGRAPHIC_DATA]" at bounding box center [92, 109] width 141 height 9
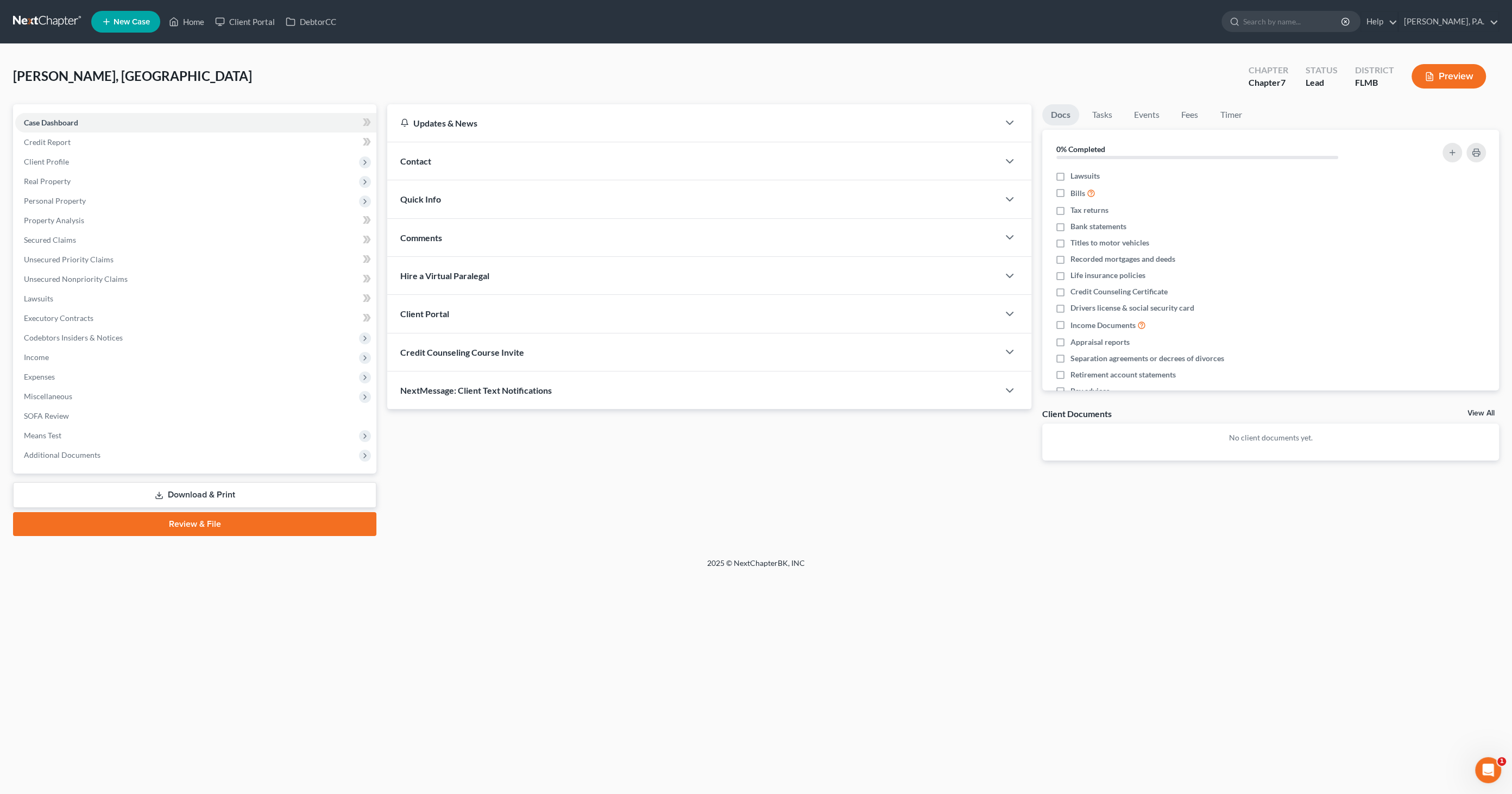
click at [214, 501] on link "Download & Print" at bounding box center [195, 495] width 363 height 25
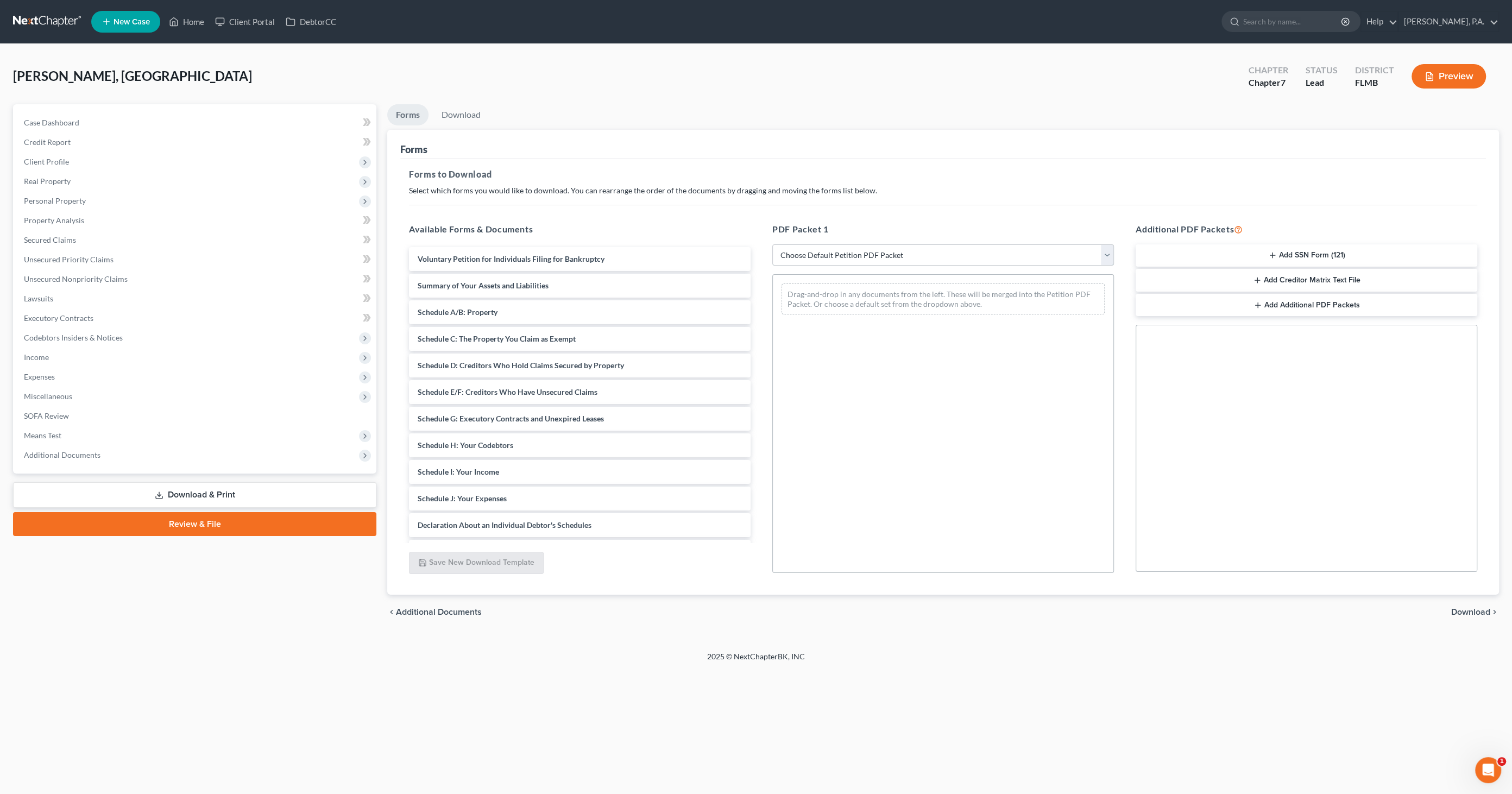
click at [871, 254] on select "Choose Default Petition PDF Packet Complete Bankruptcy Petition (all forms and …" at bounding box center [943, 255] width 341 height 22
click at [772, 244] on select "Choose Default Petition PDF Packet Complete Bankruptcy Petition (all forms and …" at bounding box center [943, 255] width 341 height 22
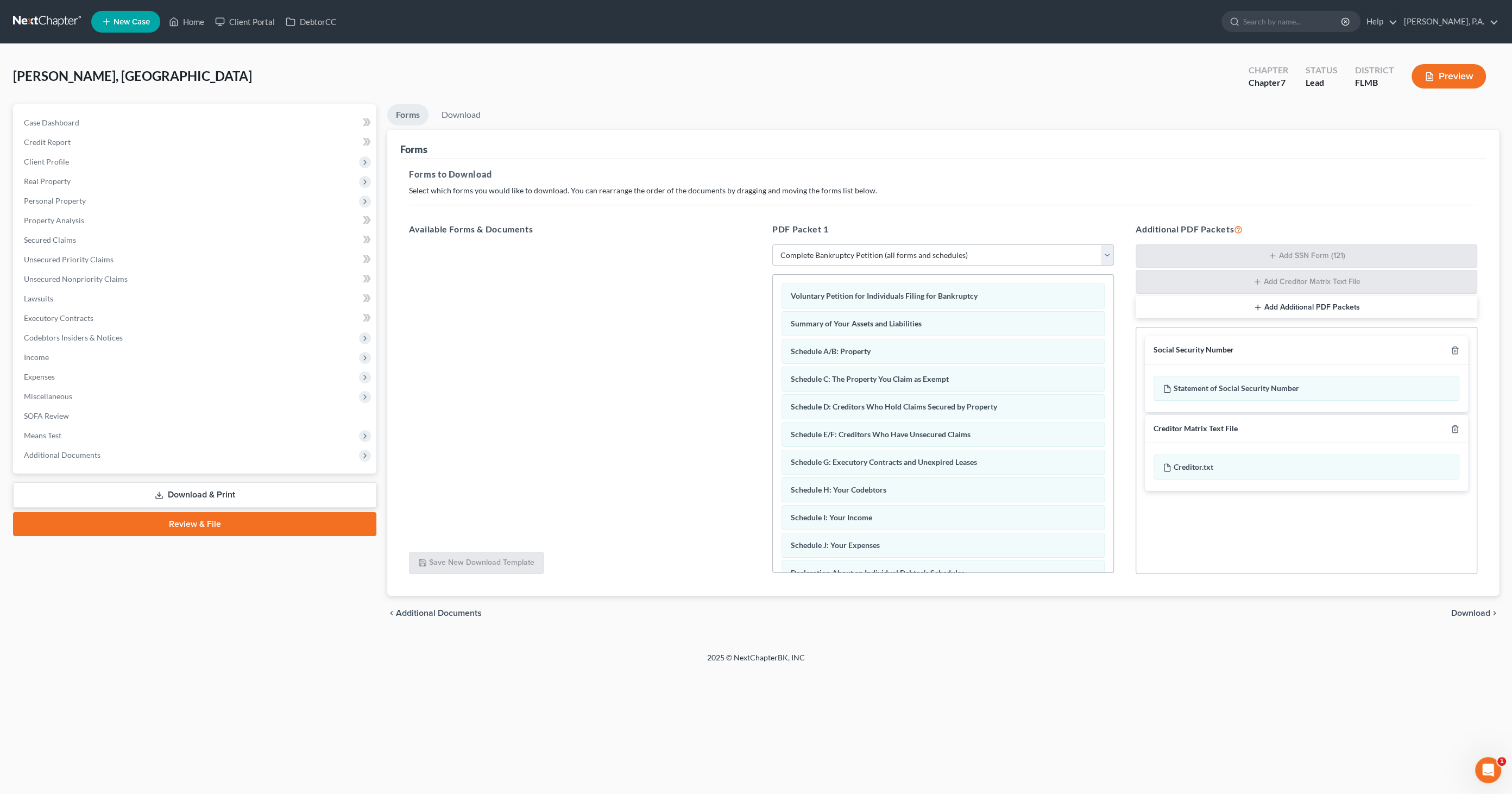
click at [826, 249] on select "Choose Default Petition PDF Packet Complete Bankruptcy Petition (all forms and …" at bounding box center [943, 255] width 341 height 22
click at [79, 491] on link "Download & Print" at bounding box center [195, 495] width 363 height 25
click at [79, 487] on link "Download & Print" at bounding box center [195, 495] width 363 height 25
click at [50, 406] on link "SOFA Review" at bounding box center [195, 416] width 361 height 19
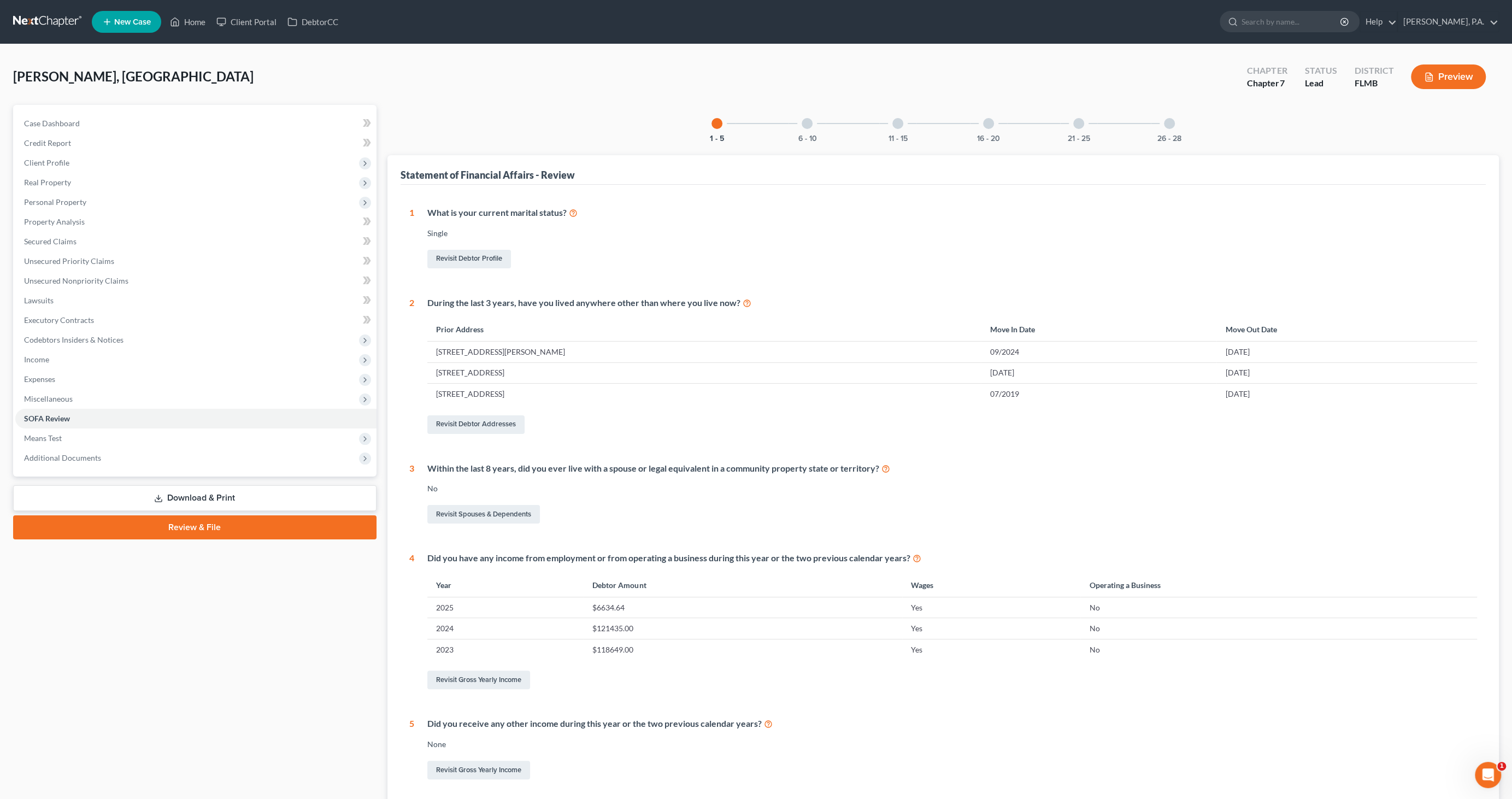
click at [142, 497] on link "Download & Print" at bounding box center [194, 498] width 363 height 25
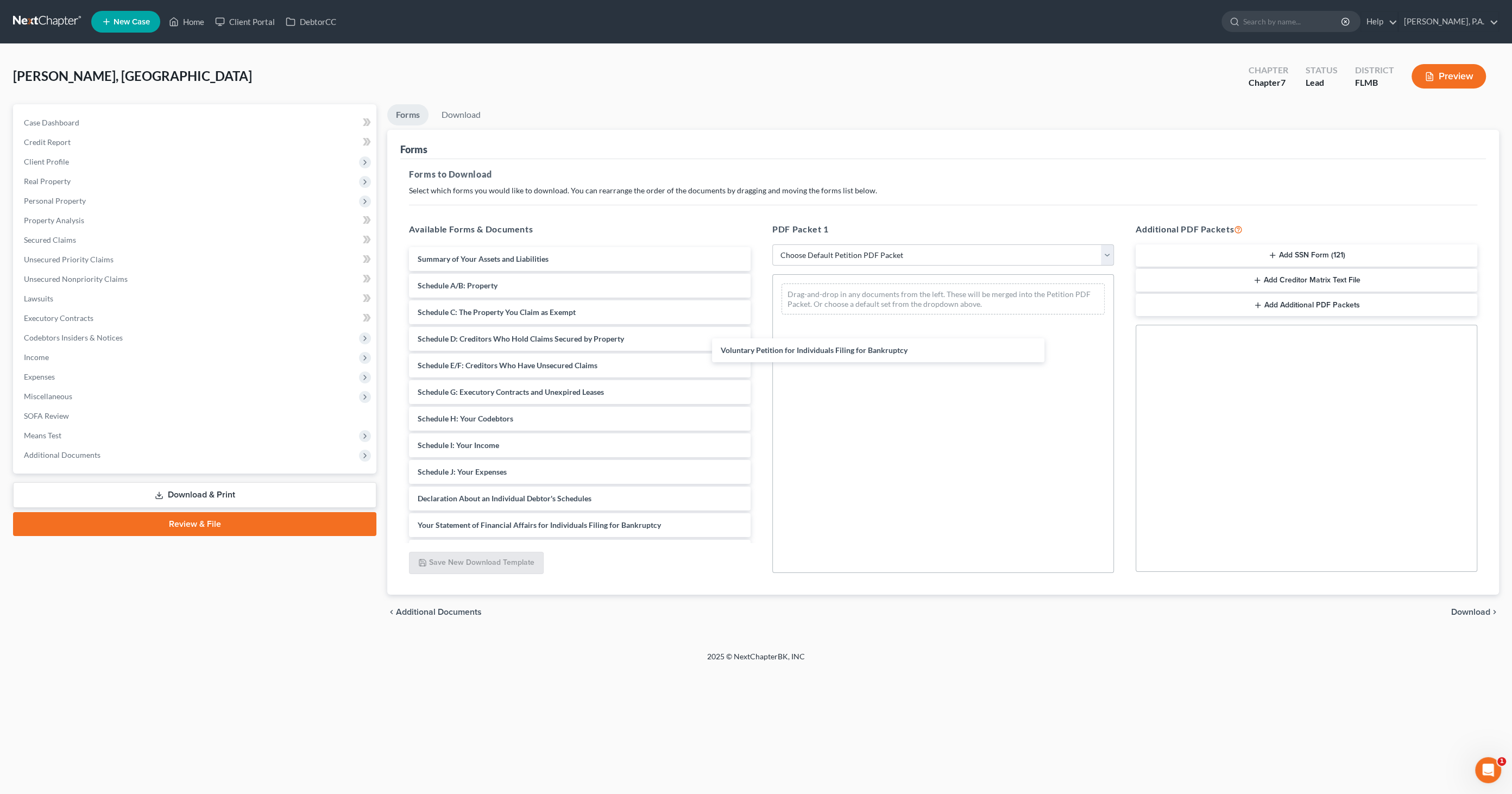
drag, startPoint x: 525, startPoint y: 251, endPoint x: 840, endPoint y: 327, distance: 324.0
click at [759, 334] on div "Voluntary Petition for Individuals Filing for Bankruptcy Voluntary Petition for…" at bounding box center [579, 472] width 359 height 449
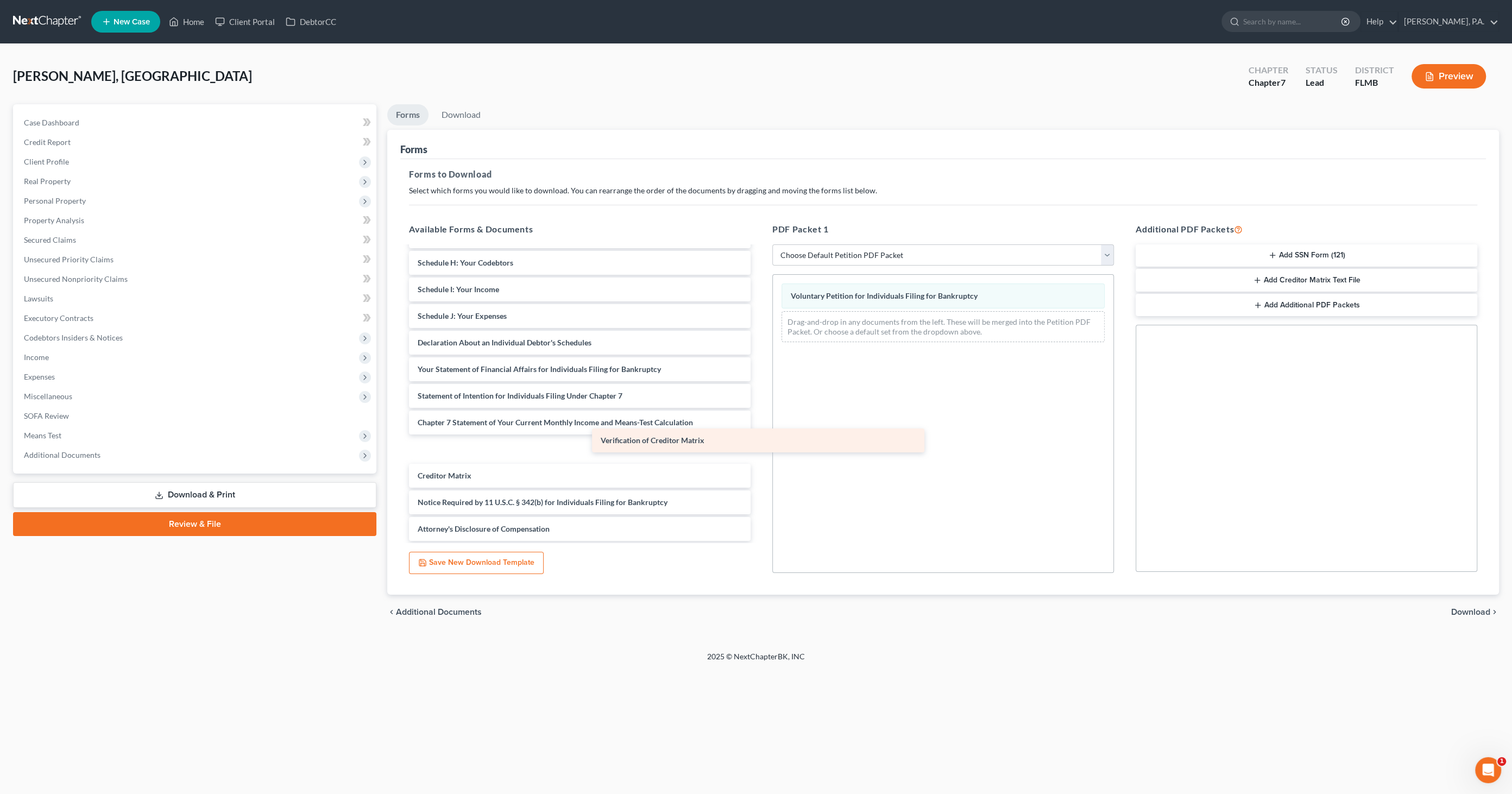
scroll to position [129, 0]
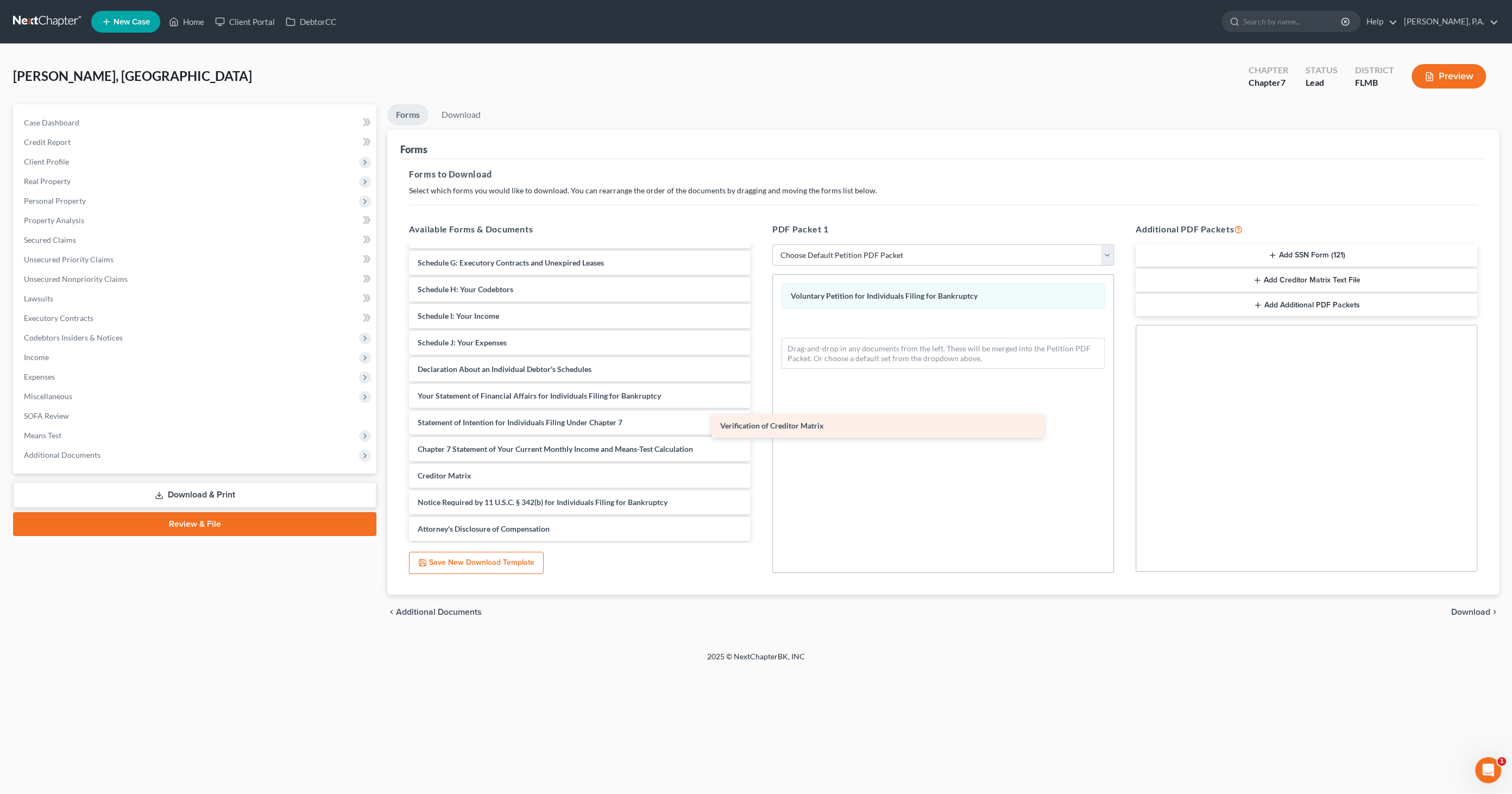
drag, startPoint x: 570, startPoint y: 477, endPoint x: 882, endPoint y: 428, distance: 315.8
click at [759, 428] on div "Verification of Creditor Matrix Summary of Your Assets and Liabilities Schedule…" at bounding box center [579, 329] width 359 height 423
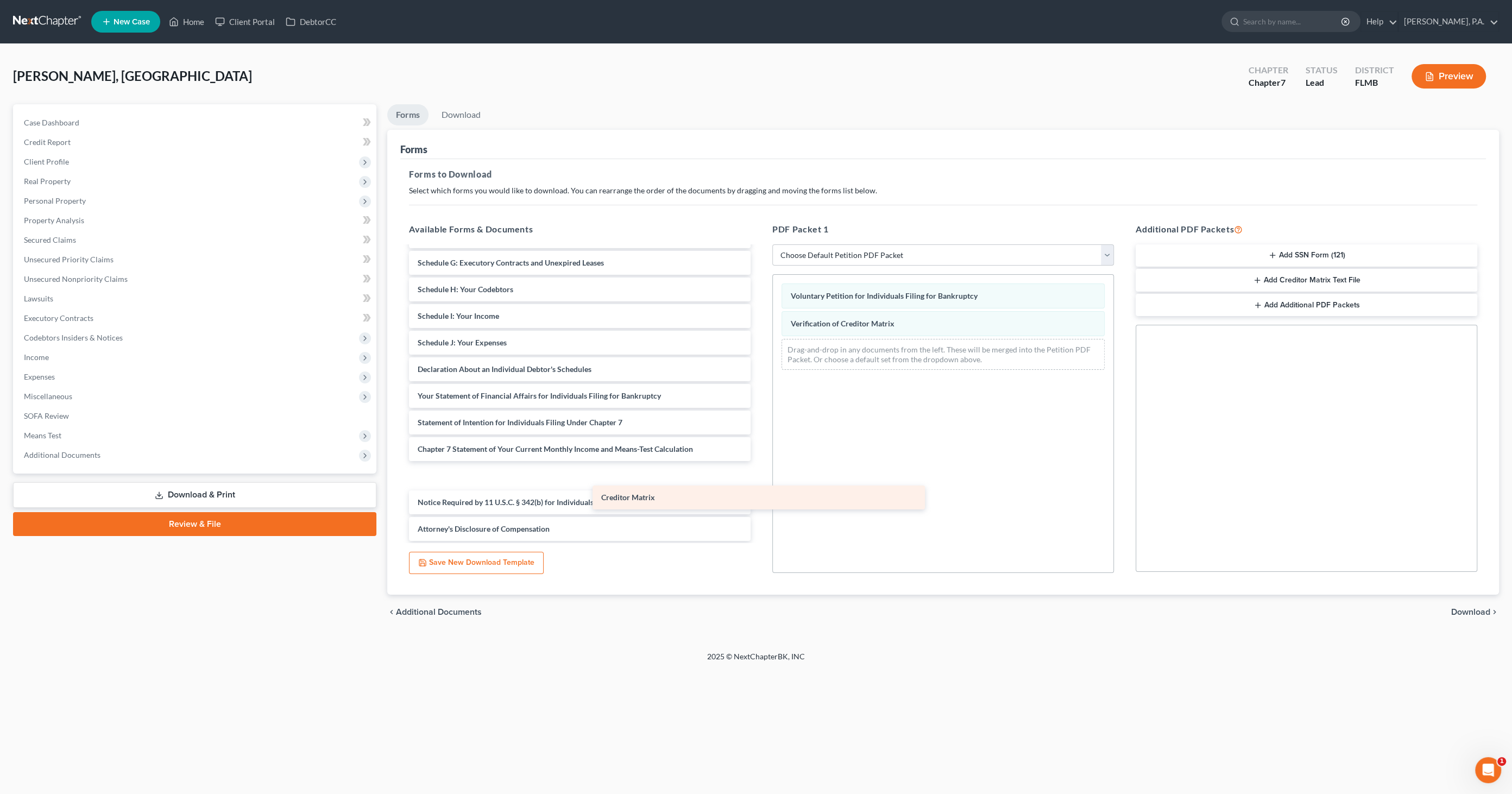
scroll to position [103, 0]
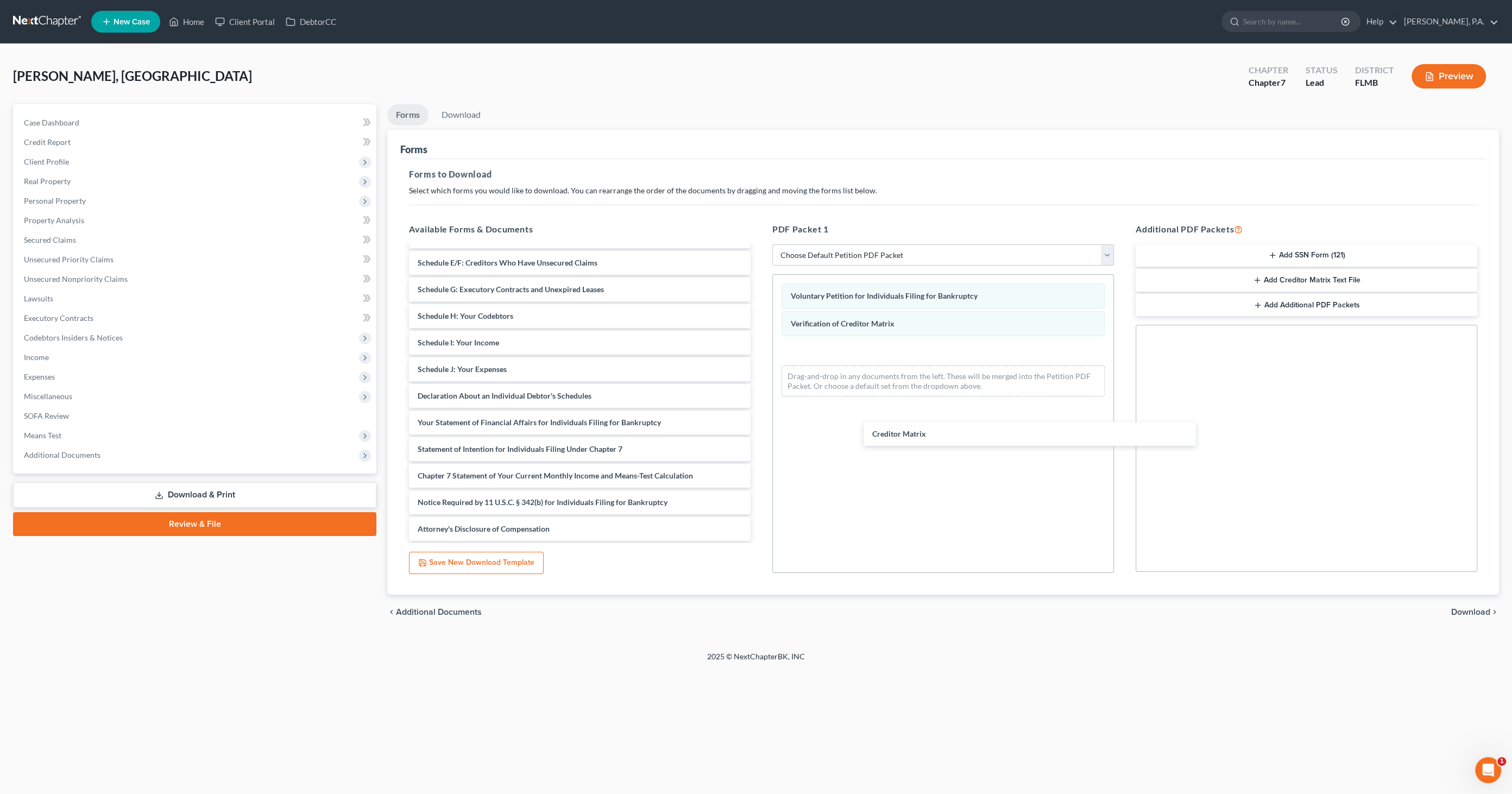
drag, startPoint x: 523, startPoint y: 475, endPoint x: 924, endPoint y: 461, distance: 401.2
click at [759, 428] on div "Creditor Matrix Summary of Your Assets and Liabilities Schedule A/B: Property S…" at bounding box center [579, 342] width 359 height 397
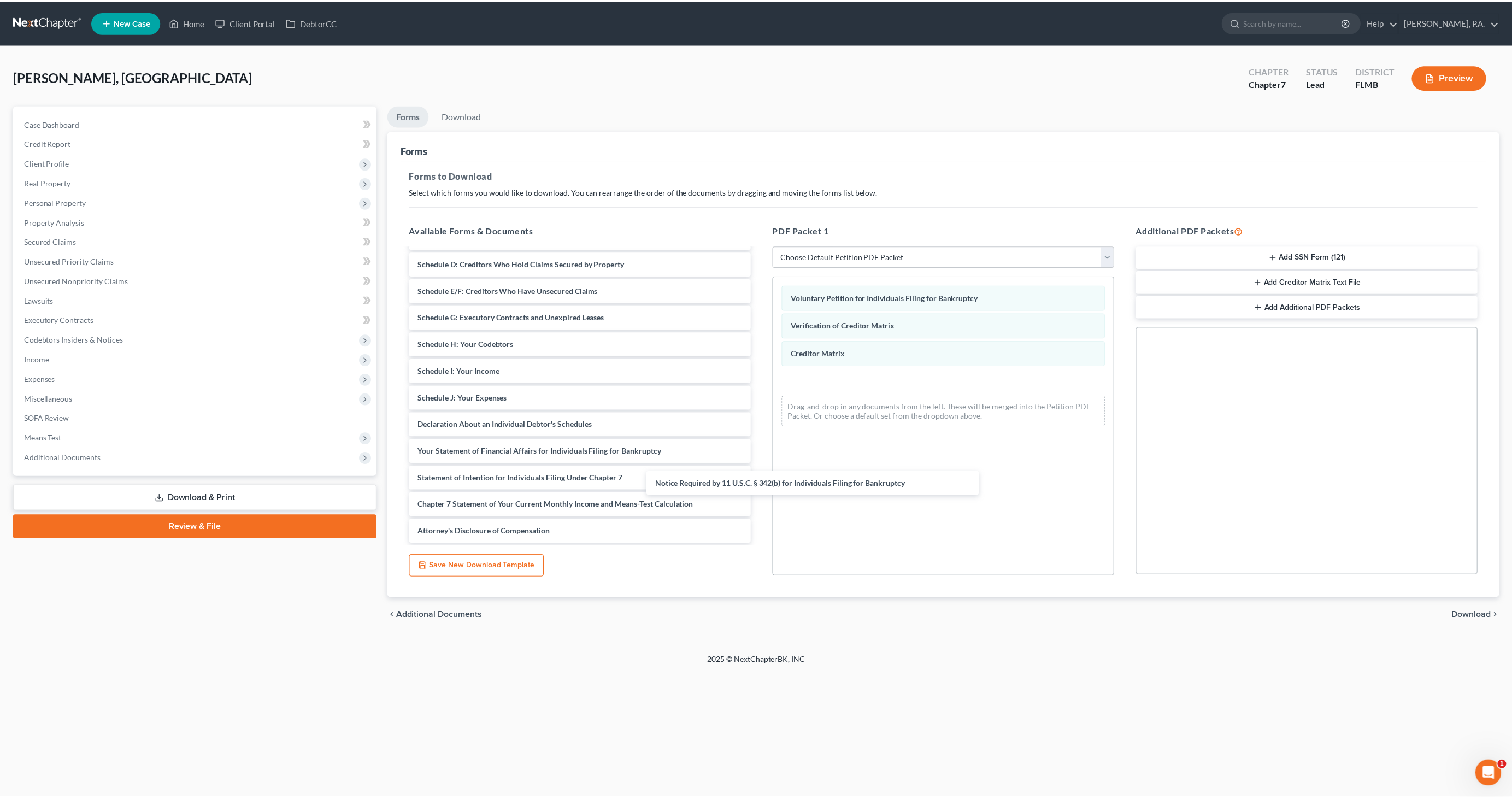
scroll to position [77, 0]
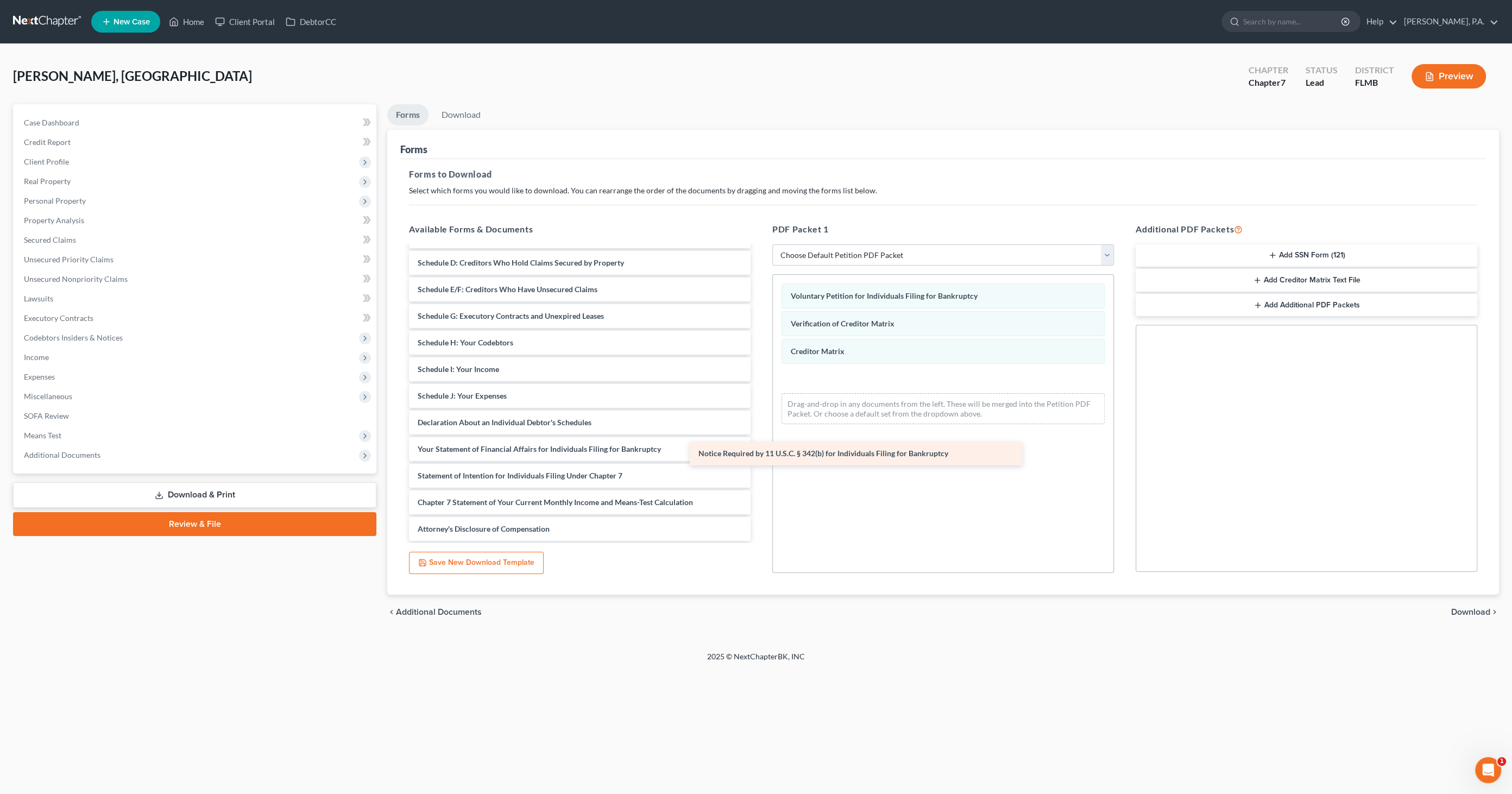
drag, startPoint x: 625, startPoint y: 502, endPoint x: 906, endPoint y: 455, distance: 284.9
click at [759, 455] on div "Notice Required by 11 U.S.C. § 342(b) for Individuals Filing for Bankruptcy Sum…" at bounding box center [579, 356] width 359 height 370
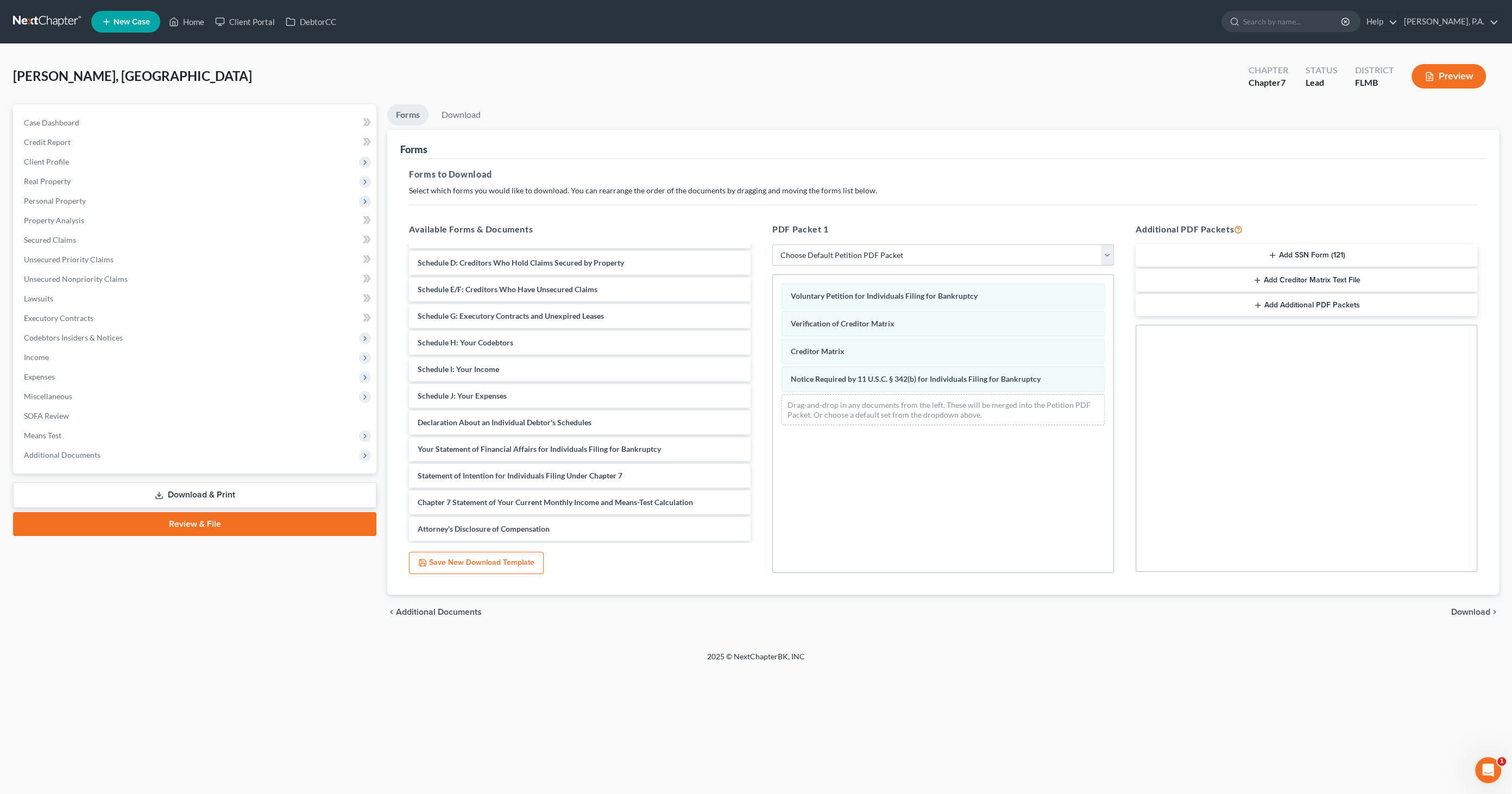
click at [1459, 607] on span "Download" at bounding box center [1471, 612] width 39 height 9
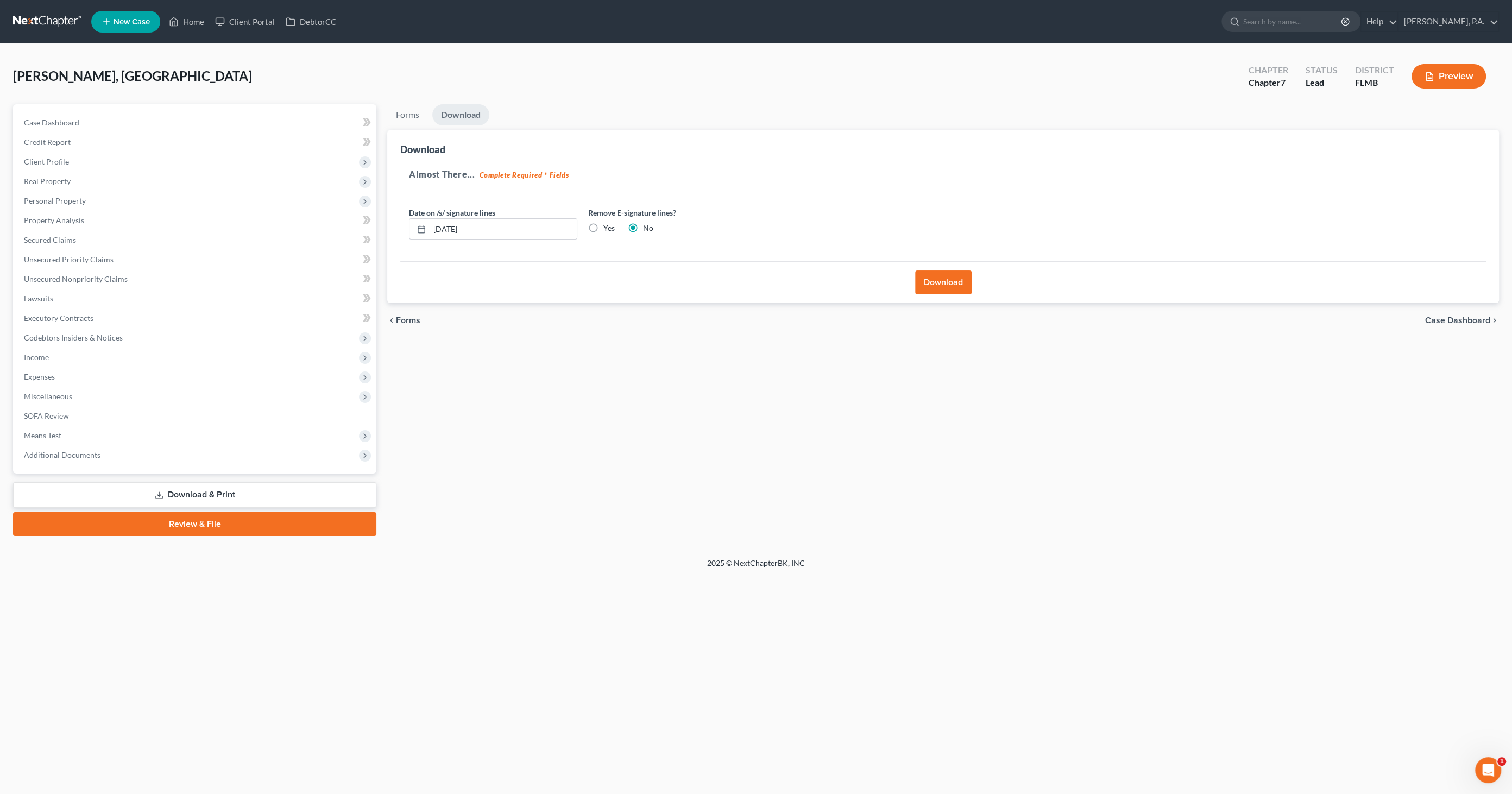
click at [402, 316] on span "Forms" at bounding box center [408, 320] width 24 height 9
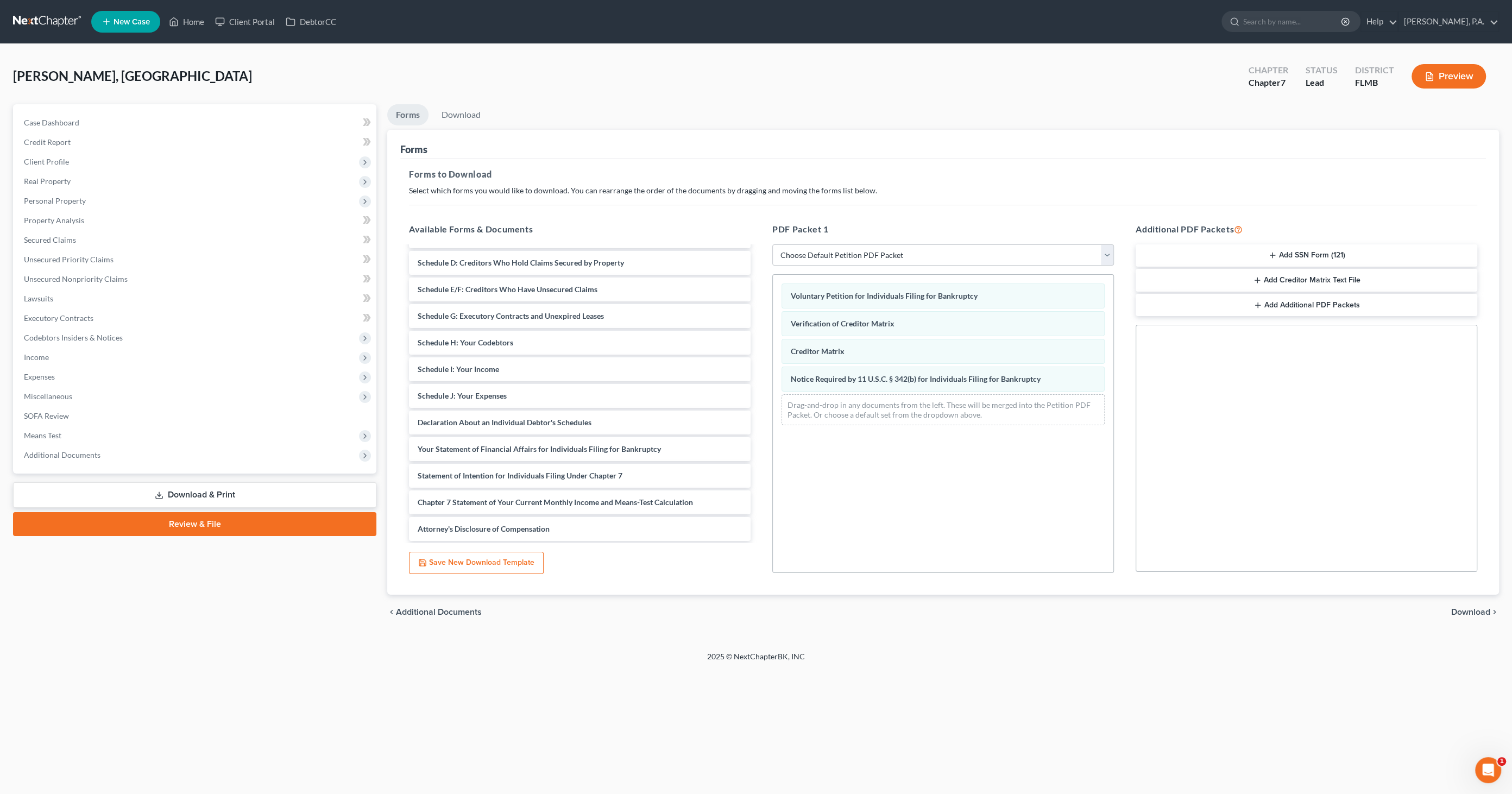
click at [1312, 253] on button "Add SSN Form (121)" at bounding box center [1306, 255] width 341 height 23
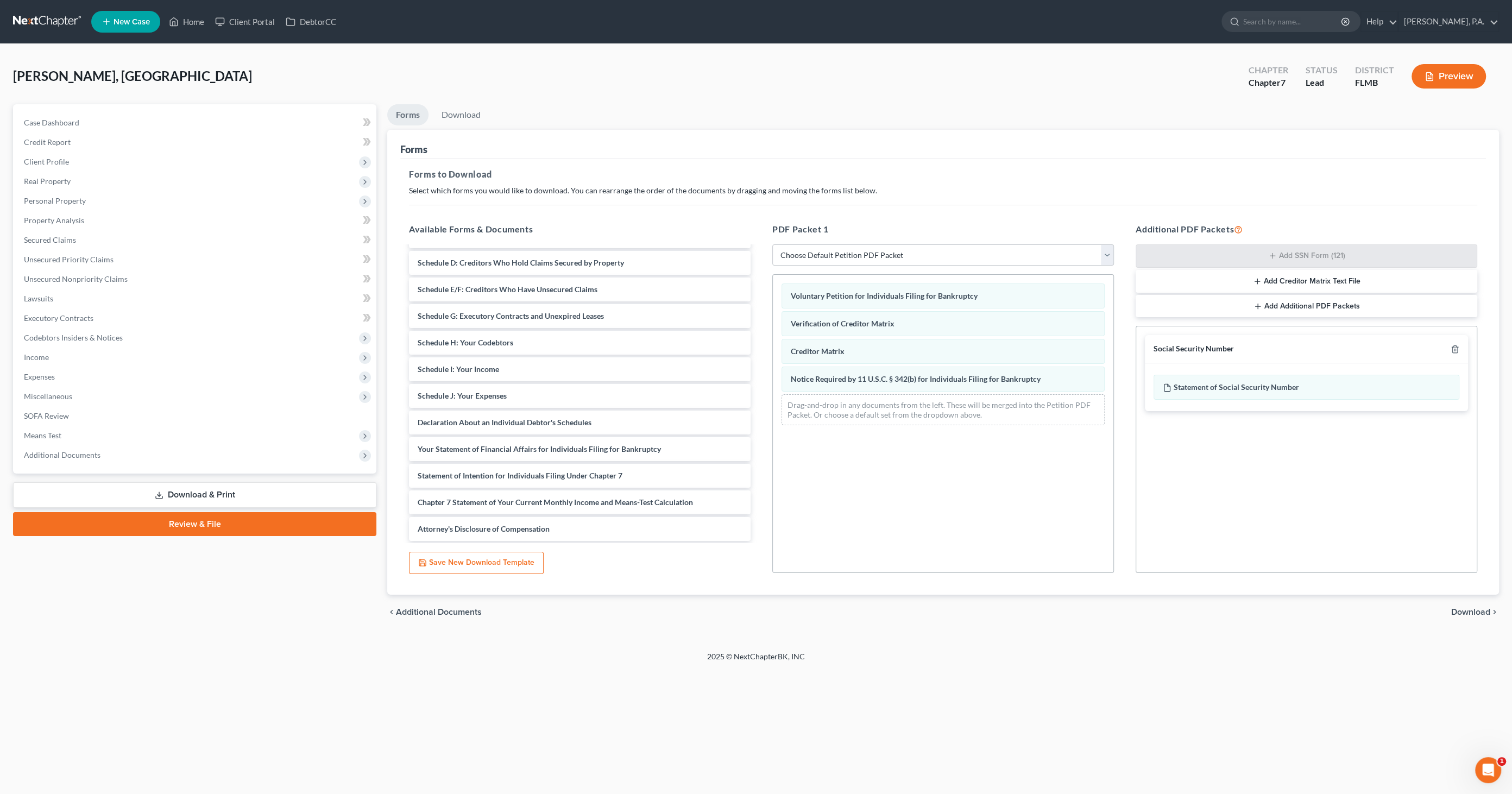
click at [1465, 607] on span "Download" at bounding box center [1471, 612] width 39 height 9
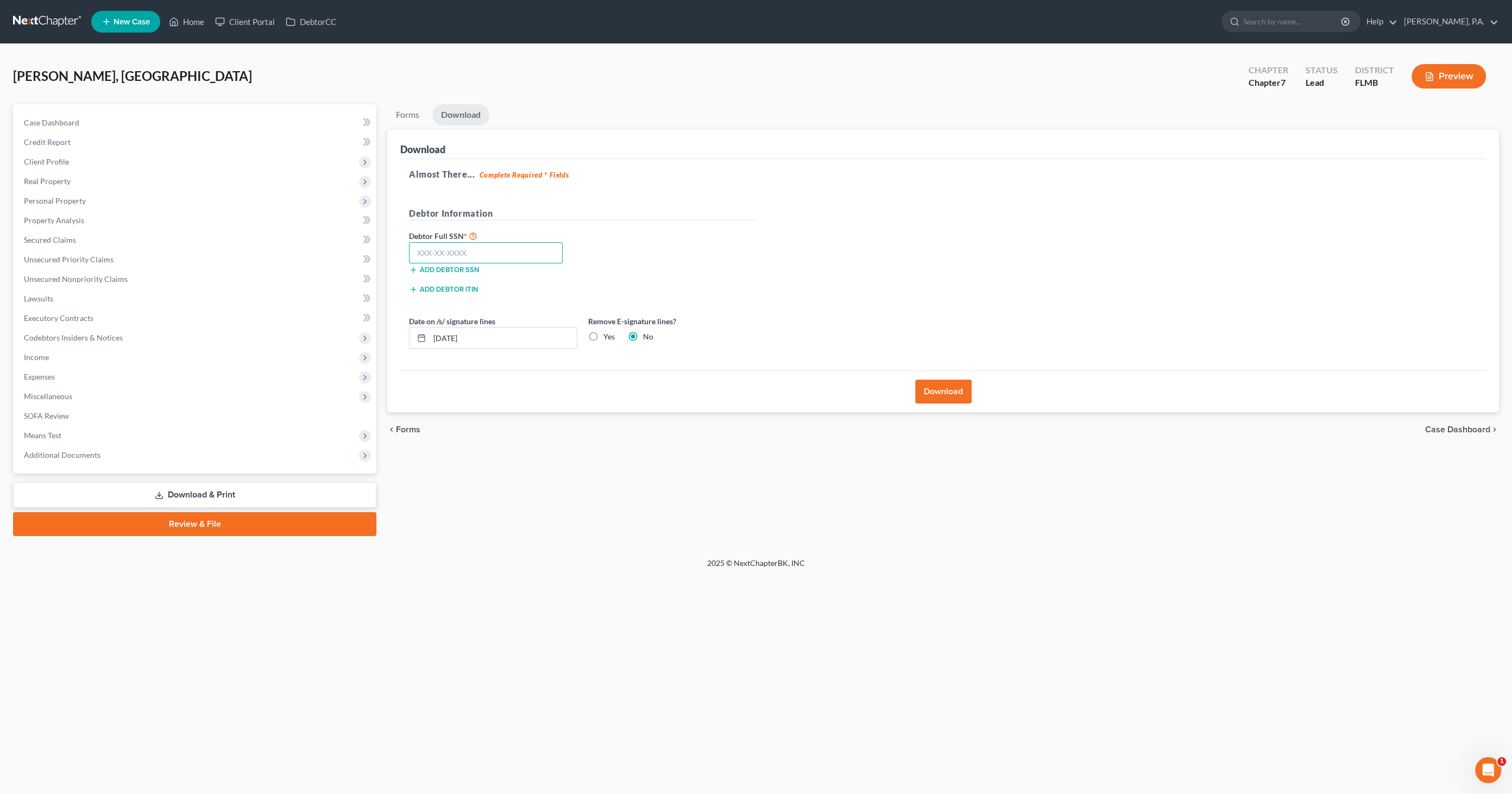
click at [534, 255] on input "text" at bounding box center [485, 253] width 153 height 22
click at [604, 334] on label "Yes" at bounding box center [609, 336] width 11 height 11
click at [608, 334] on input "Yes" at bounding box center [611, 334] width 7 height 7
click at [936, 387] on button "Download" at bounding box center [943, 391] width 57 height 24
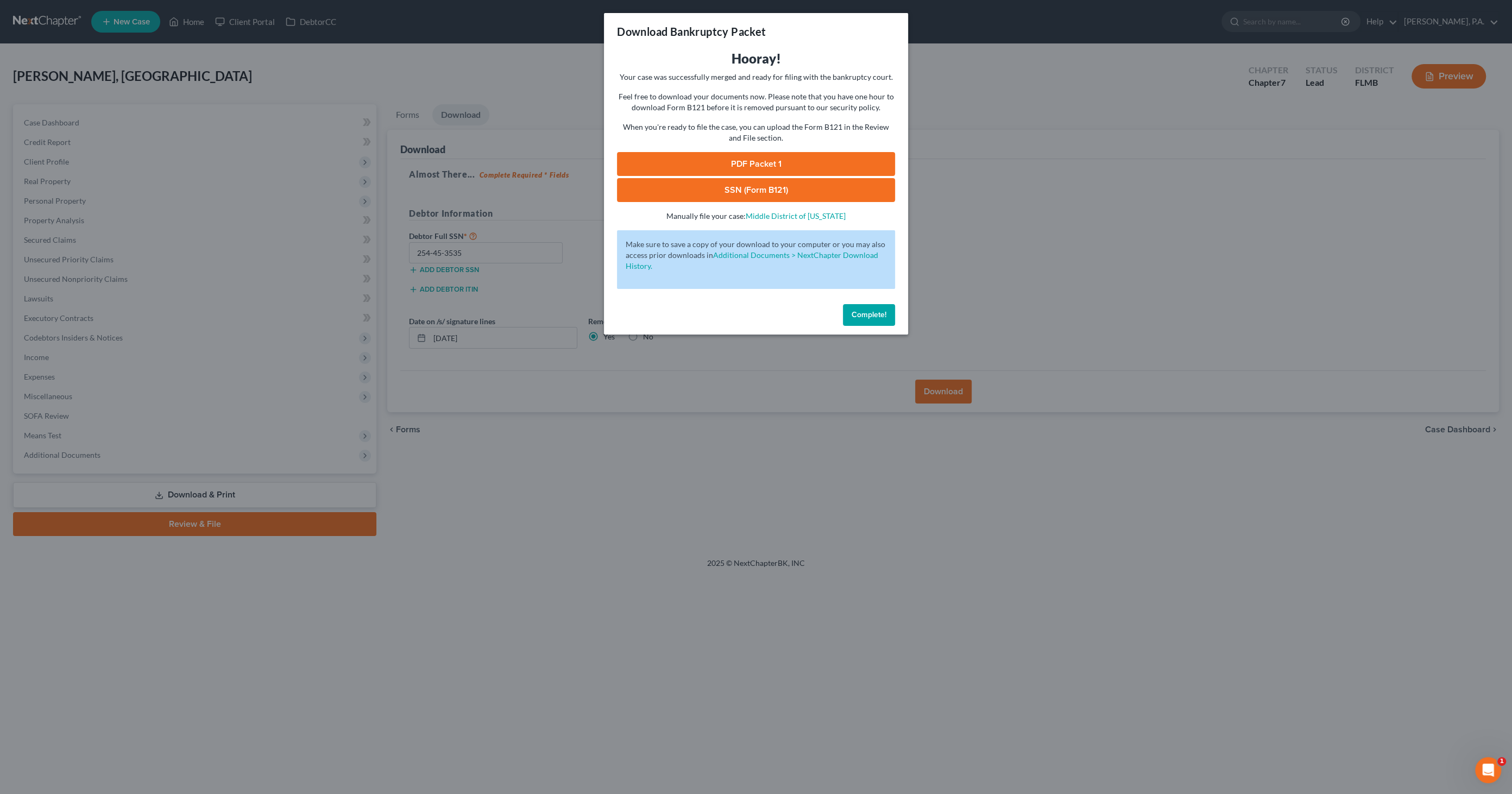
click at [746, 161] on link "PDF Packet 1" at bounding box center [756, 163] width 278 height 24
drag, startPoint x: 797, startPoint y: 187, endPoint x: 810, endPoint y: 201, distance: 19.1
click at [797, 187] on link "SSN (Form B121)" at bounding box center [756, 190] width 278 height 24
drag, startPoint x: 861, startPoint y: 315, endPoint x: 900, endPoint y: 309, distance: 39.5
click at [861, 315] on span "Complete!" at bounding box center [869, 314] width 35 height 9
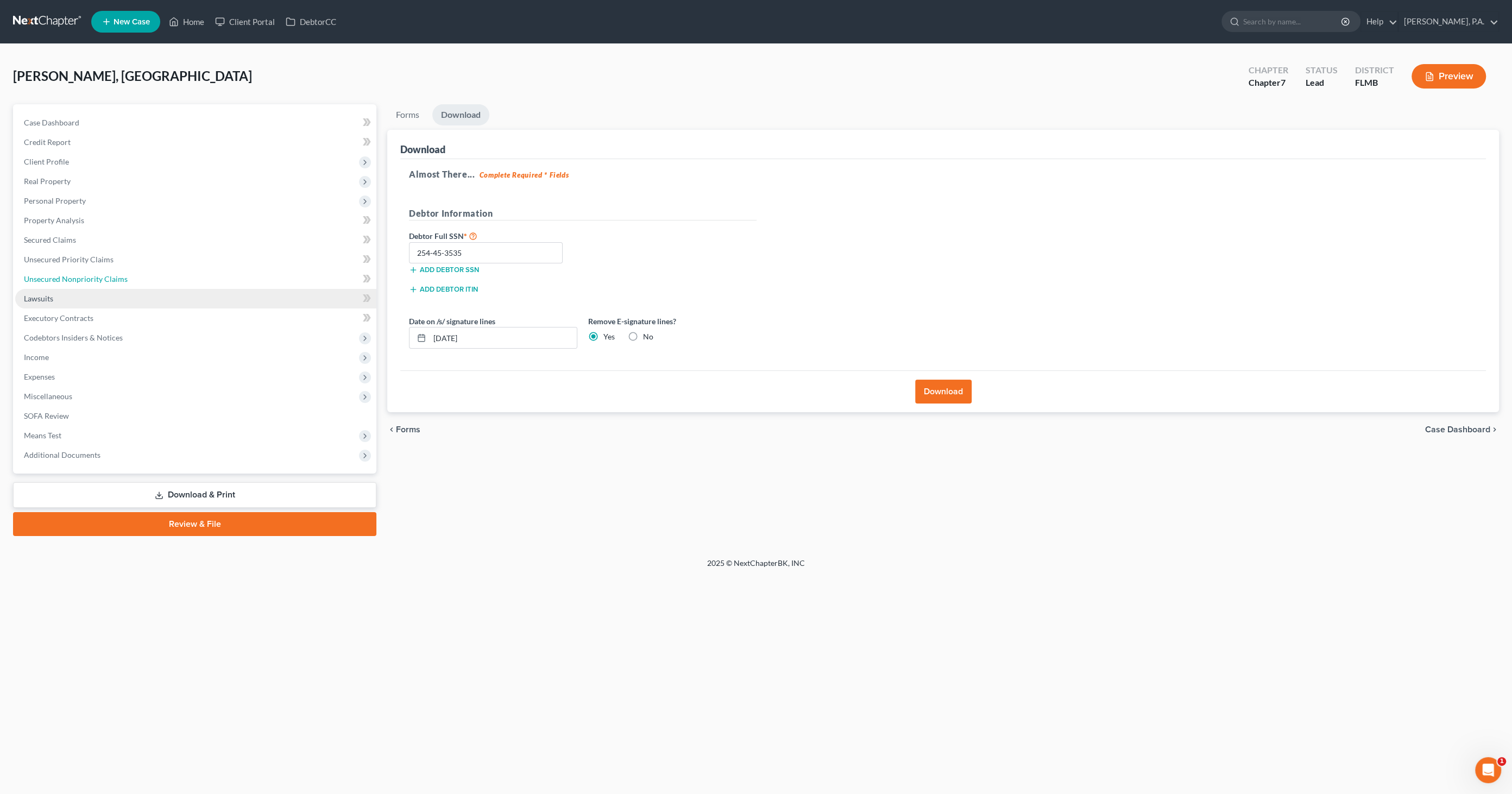
drag, startPoint x: 52, startPoint y: 281, endPoint x: 84, endPoint y: 290, distance: 33.2
click at [52, 281] on span "Unsecured Nonpriority Claims" at bounding box center [75, 278] width 104 height 9
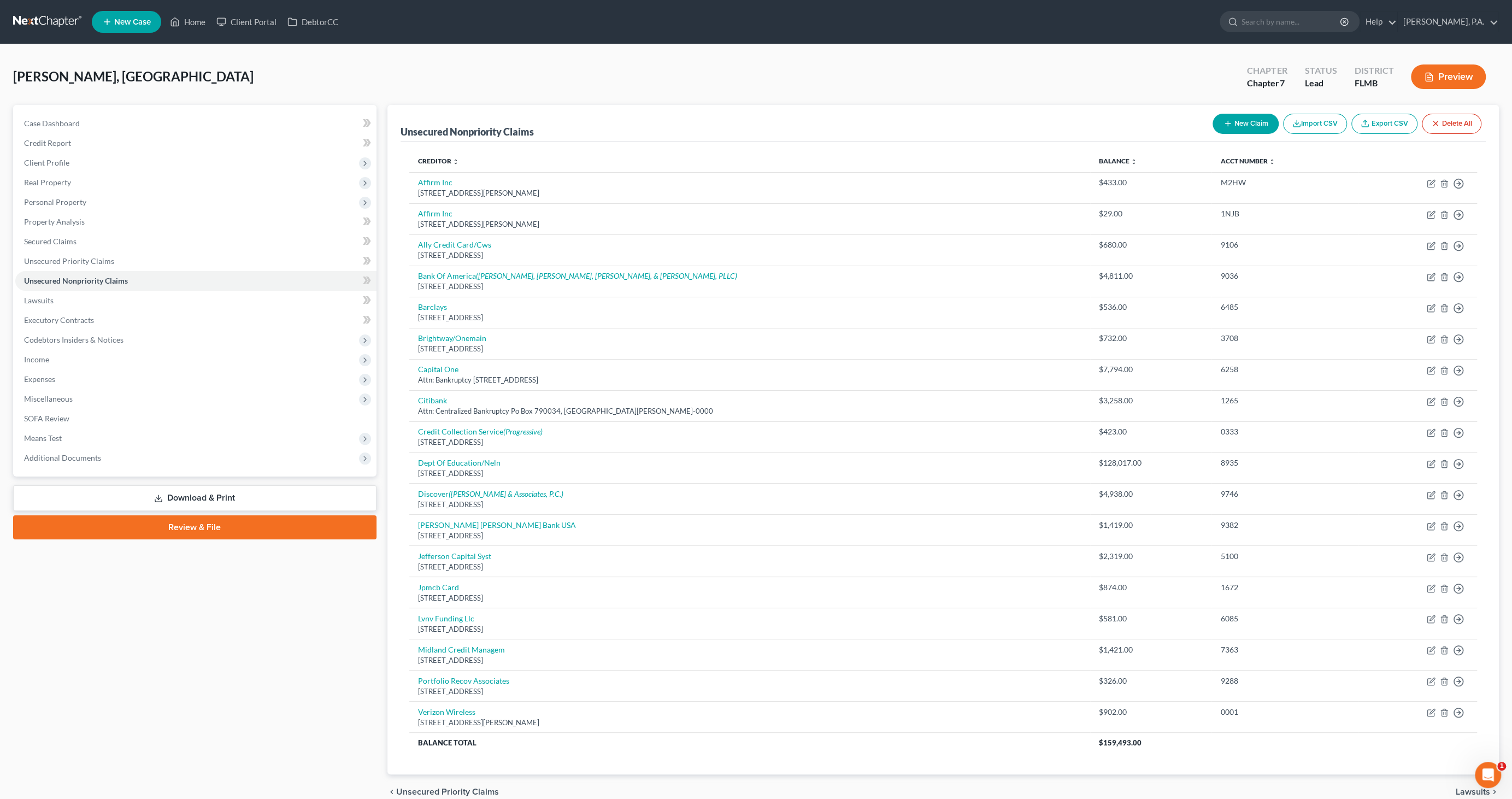
click at [1239, 118] on button "New Claim" at bounding box center [1246, 123] width 66 height 20
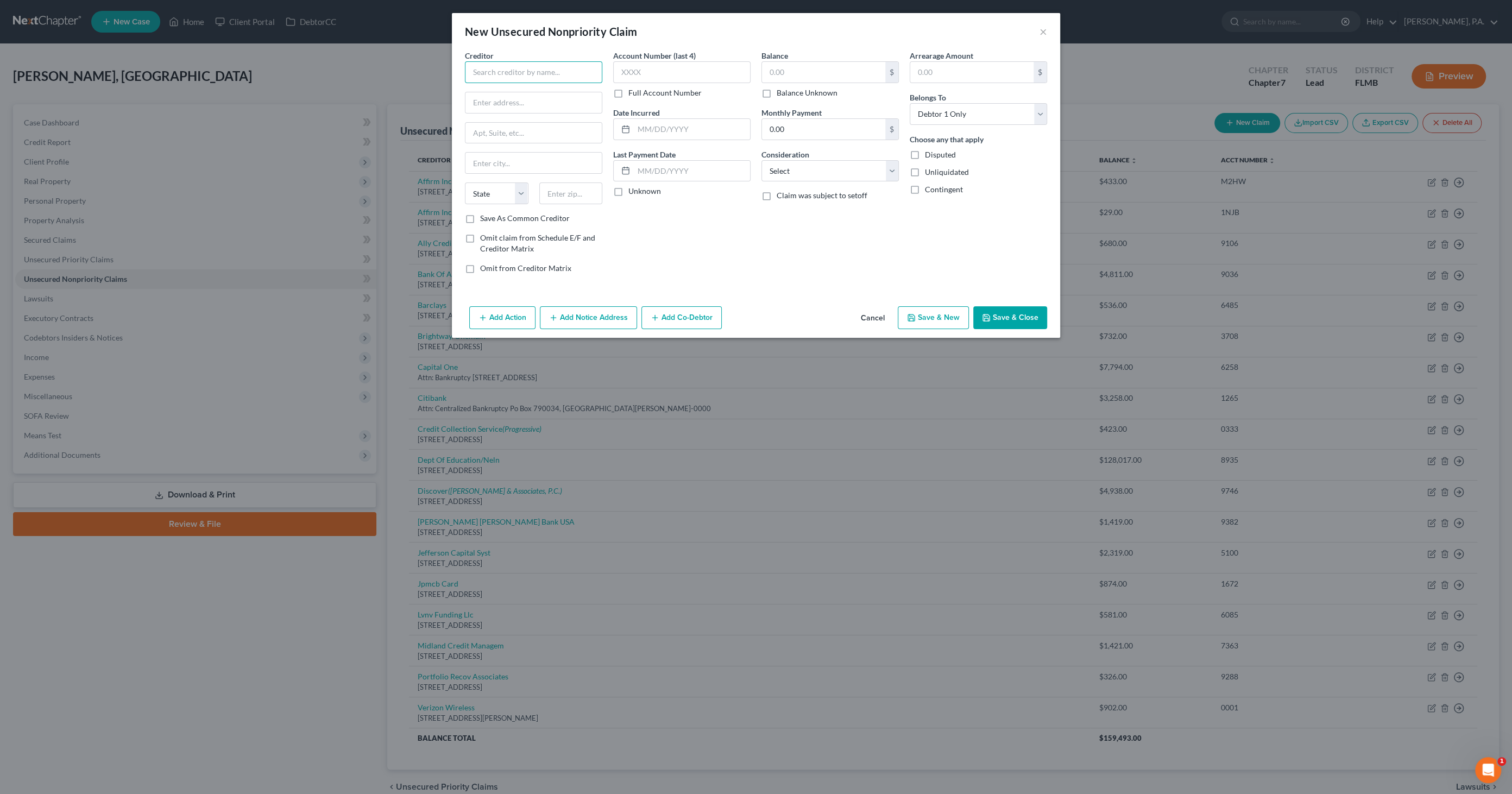
click at [505, 70] on input "text" at bounding box center [533, 72] width 137 height 22
click at [793, 97] on label "Balance Unknown" at bounding box center [806, 92] width 61 height 11
click at [788, 94] on input "Balance Unknown" at bounding box center [784, 91] width 7 height 7
click at [784, 172] on select "Select Cable / Satellite Services Collection Agency Credit Card Debt Debt Couns…" at bounding box center [830, 171] width 137 height 22
click at [762, 161] on select "Select Cable / Satellite Services Collection Agency Credit Card Debt Debt Couns…" at bounding box center [830, 171] width 137 height 22
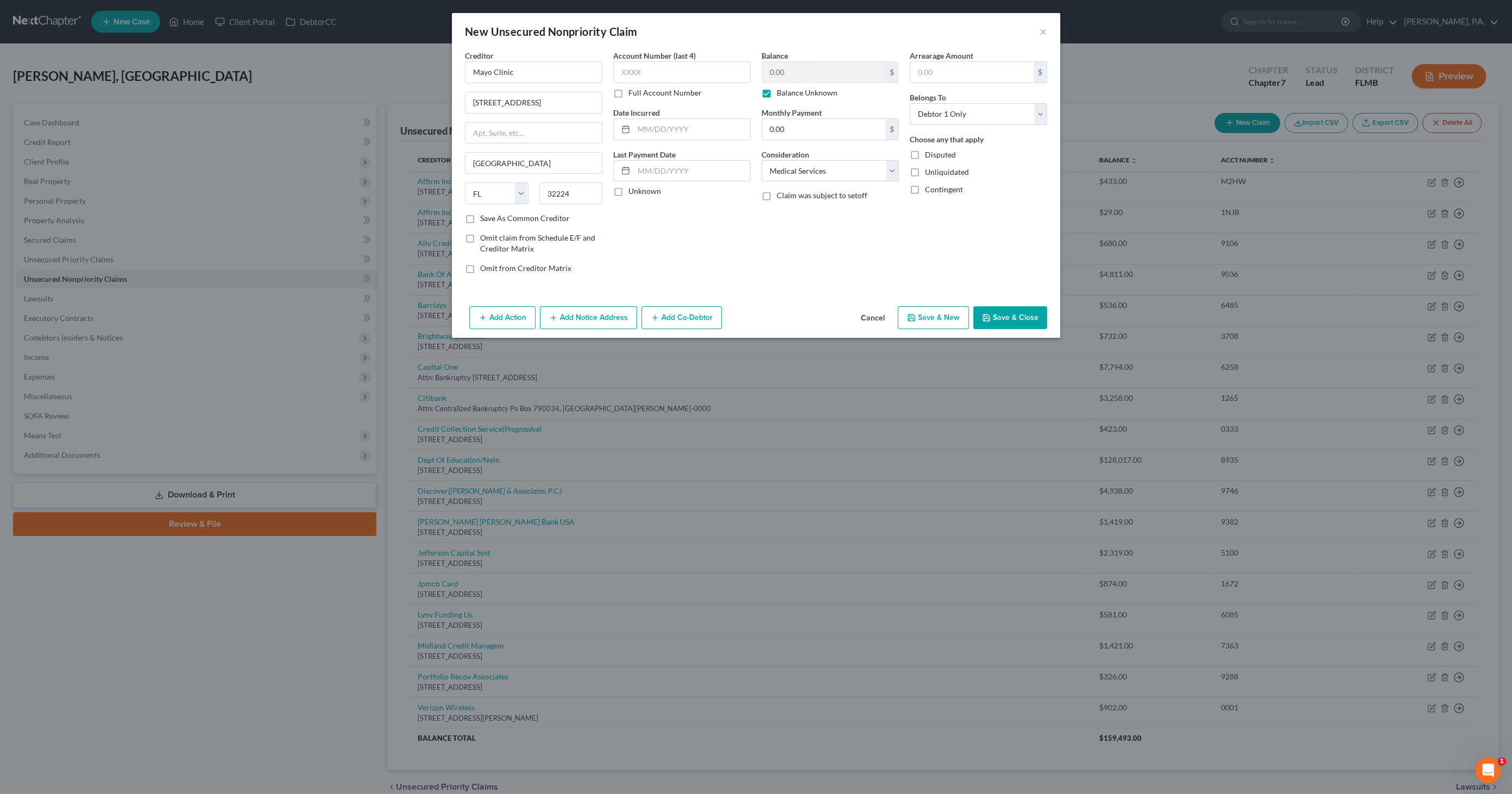
click at [1000, 320] on button "Save & Close" at bounding box center [1010, 318] width 74 height 23
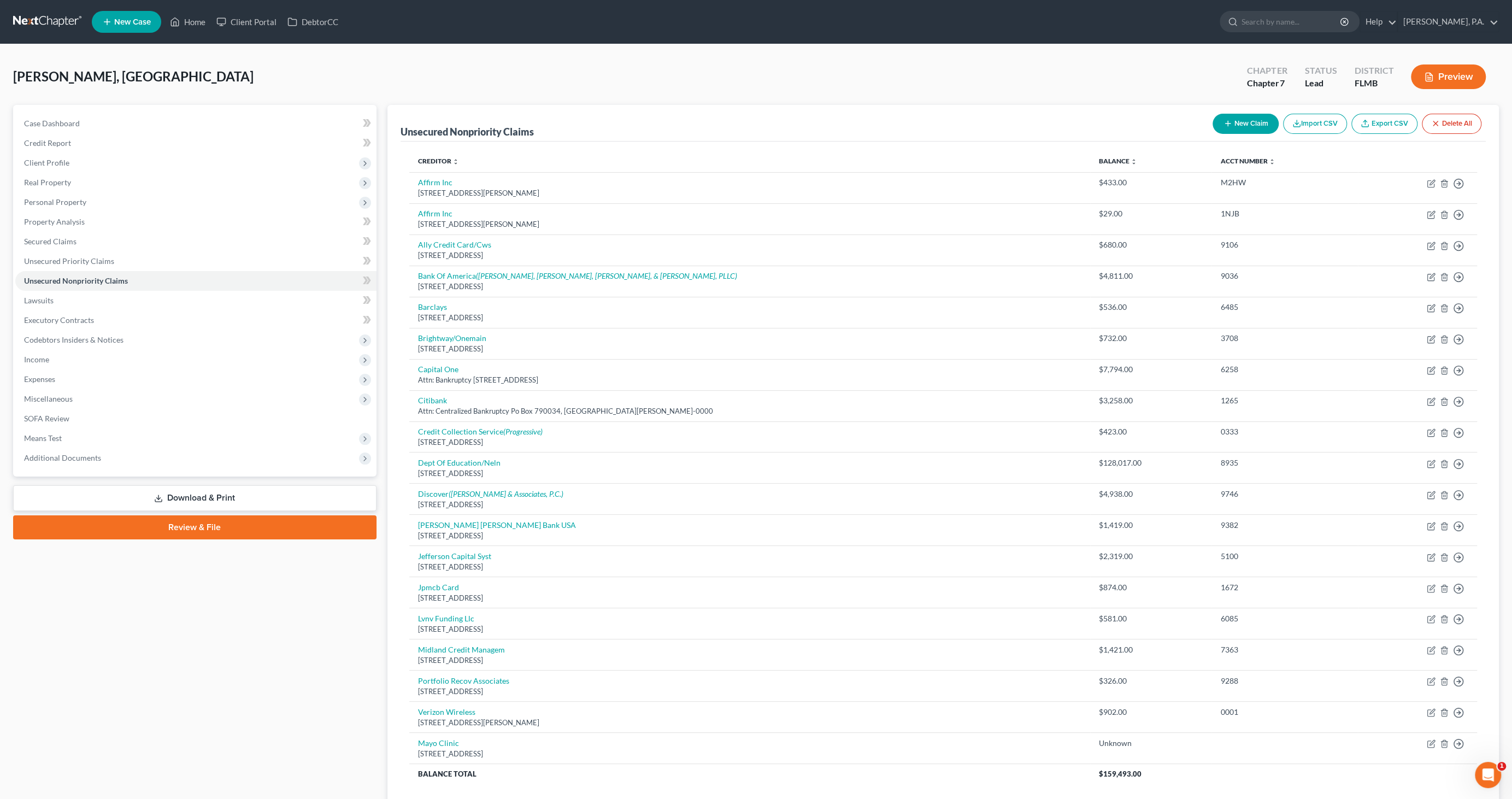
click at [1245, 118] on button "New Claim" at bounding box center [1246, 123] width 66 height 20
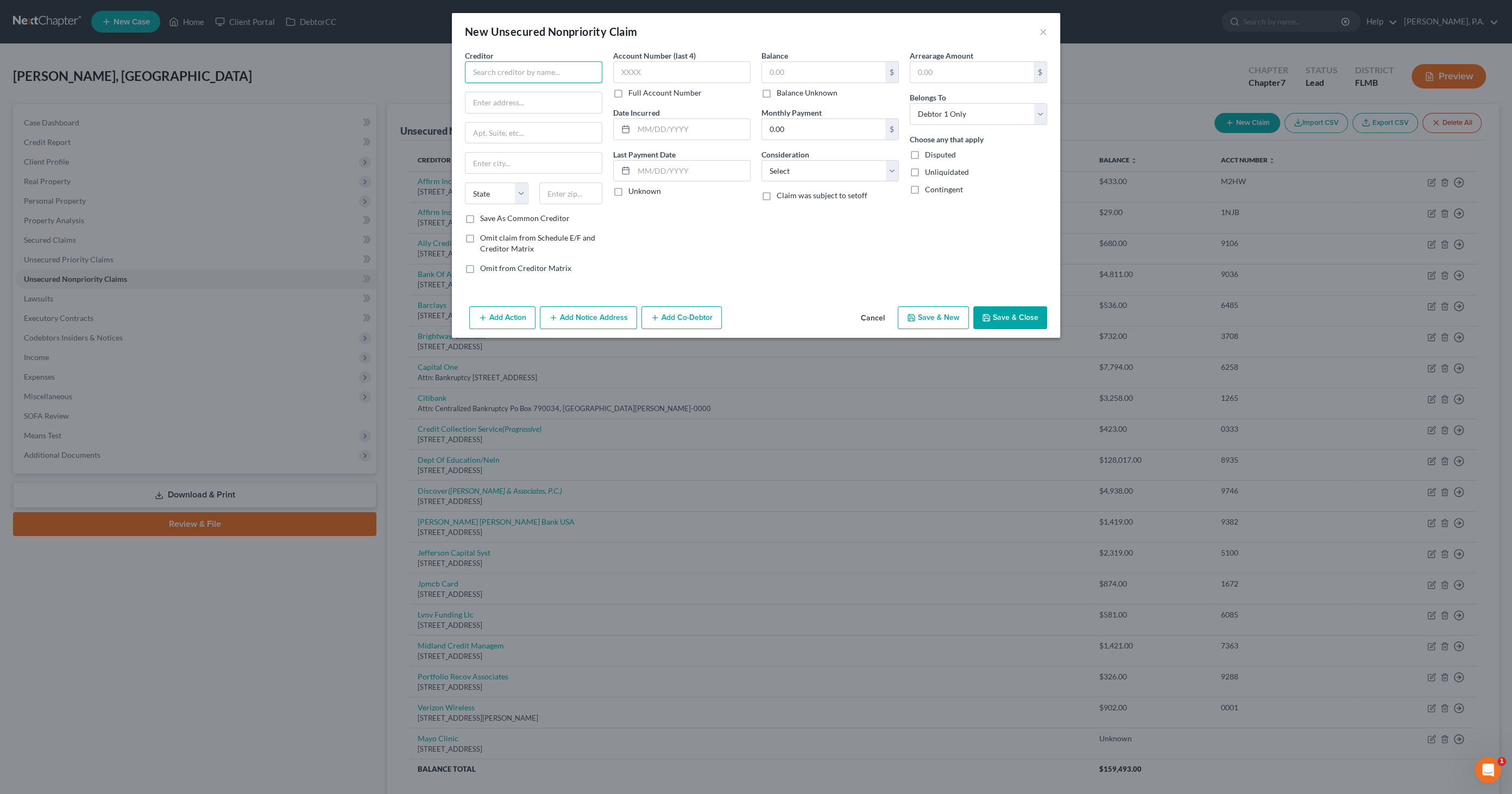
click at [518, 67] on input "text" at bounding box center [533, 72] width 137 height 22
drag, startPoint x: 805, startPoint y: 92, endPoint x: 805, endPoint y: 150, distance: 58.0
click at [805, 92] on label "Balance Unknown" at bounding box center [806, 92] width 61 height 11
click at [788, 92] on input "Balance Unknown" at bounding box center [784, 91] width 7 height 7
click at [798, 170] on select "Select Cable / Satellite Services Collection Agency Credit Card Debt Debt Couns…" at bounding box center [830, 171] width 137 height 22
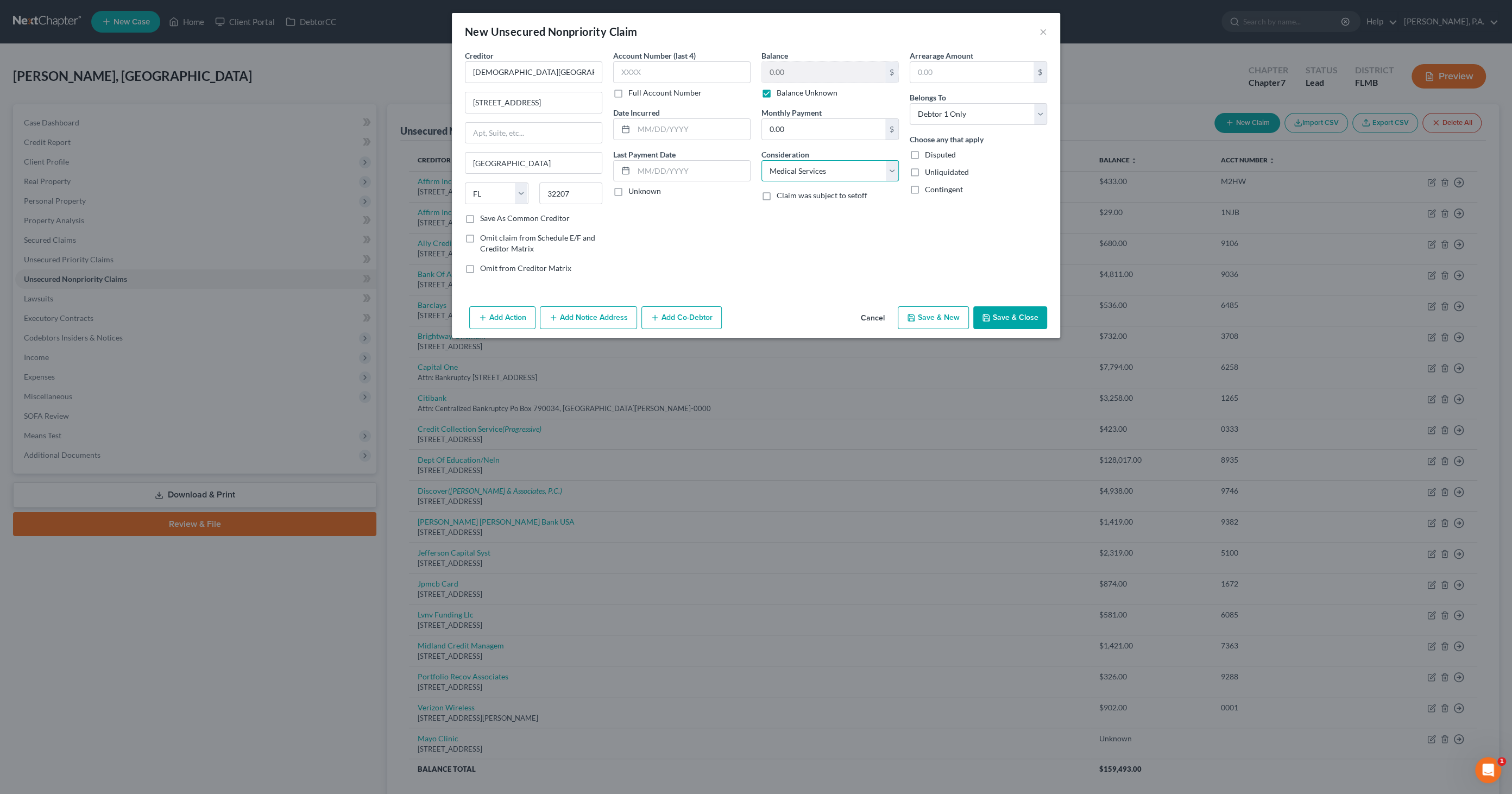
click at [762, 161] on select "Select Cable / Satellite Services Collection Agency Credit Card Debt Debt Couns…" at bounding box center [830, 171] width 137 height 22
click at [540, 101] on input "[STREET_ADDRESS]" at bounding box center [534, 102] width 136 height 20
drag, startPoint x: 564, startPoint y: 102, endPoint x: 395, endPoint y: 84, distance: 170.0
click at [392, 88] on div "New Unsecured Nonpriority Claim × Creditor * [GEOGRAPHIC_DATA] [GEOGRAPHIC_DATA…" at bounding box center [756, 397] width 1512 height 794
click at [574, 192] on input "32207" at bounding box center [571, 193] width 63 height 22
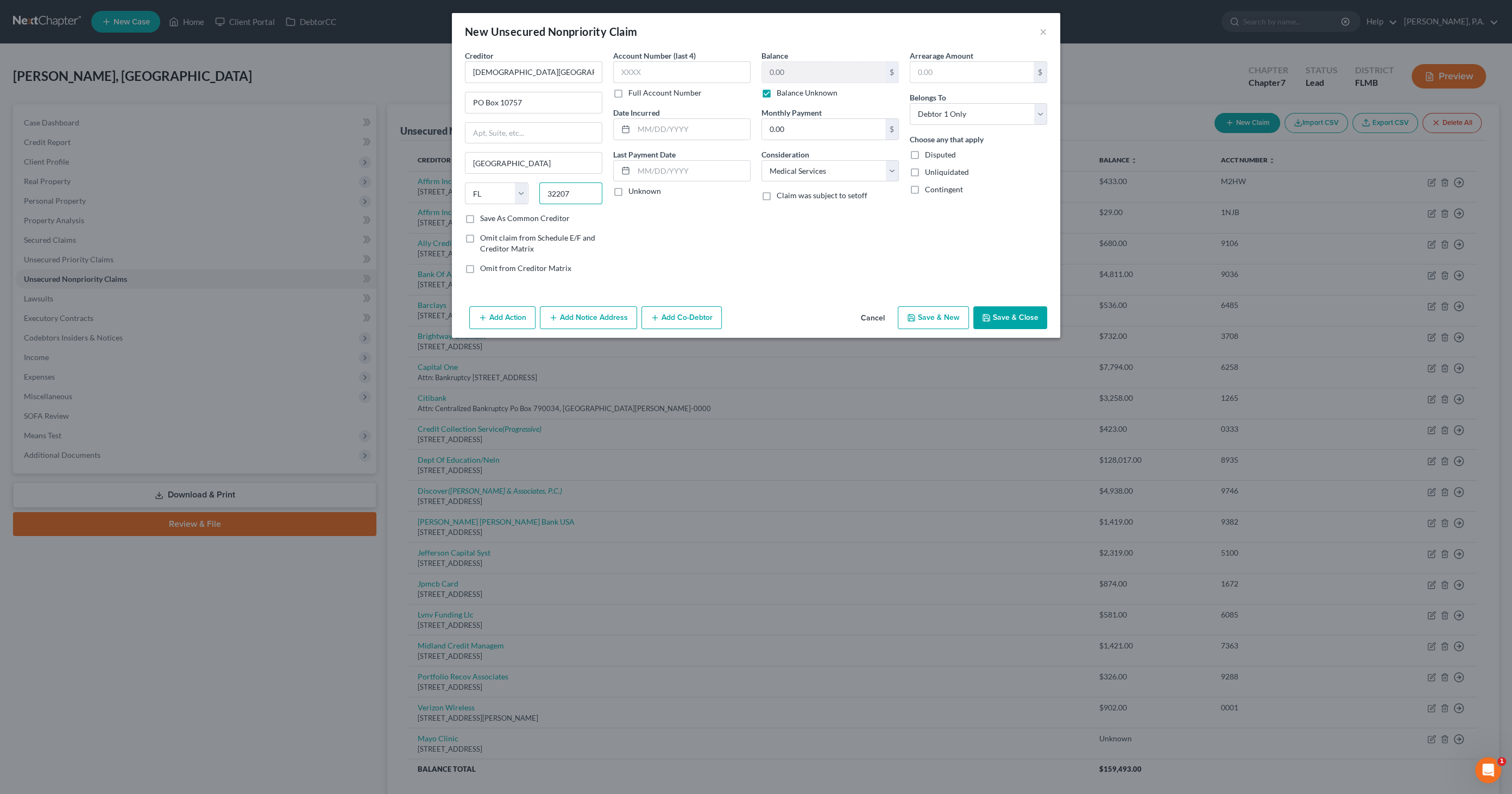
drag, startPoint x: 574, startPoint y: 192, endPoint x: 1033, endPoint y: 350, distance: 485.4
click at [488, 176] on div "Creditor * [GEOGRAPHIC_DATA] [GEOGRAPHIC_DATA] [US_STATE][GEOGRAPHIC_DATA] [GEO…" at bounding box center [533, 131] width 137 height 163
click at [1002, 316] on button "Save & Close" at bounding box center [1010, 318] width 74 height 23
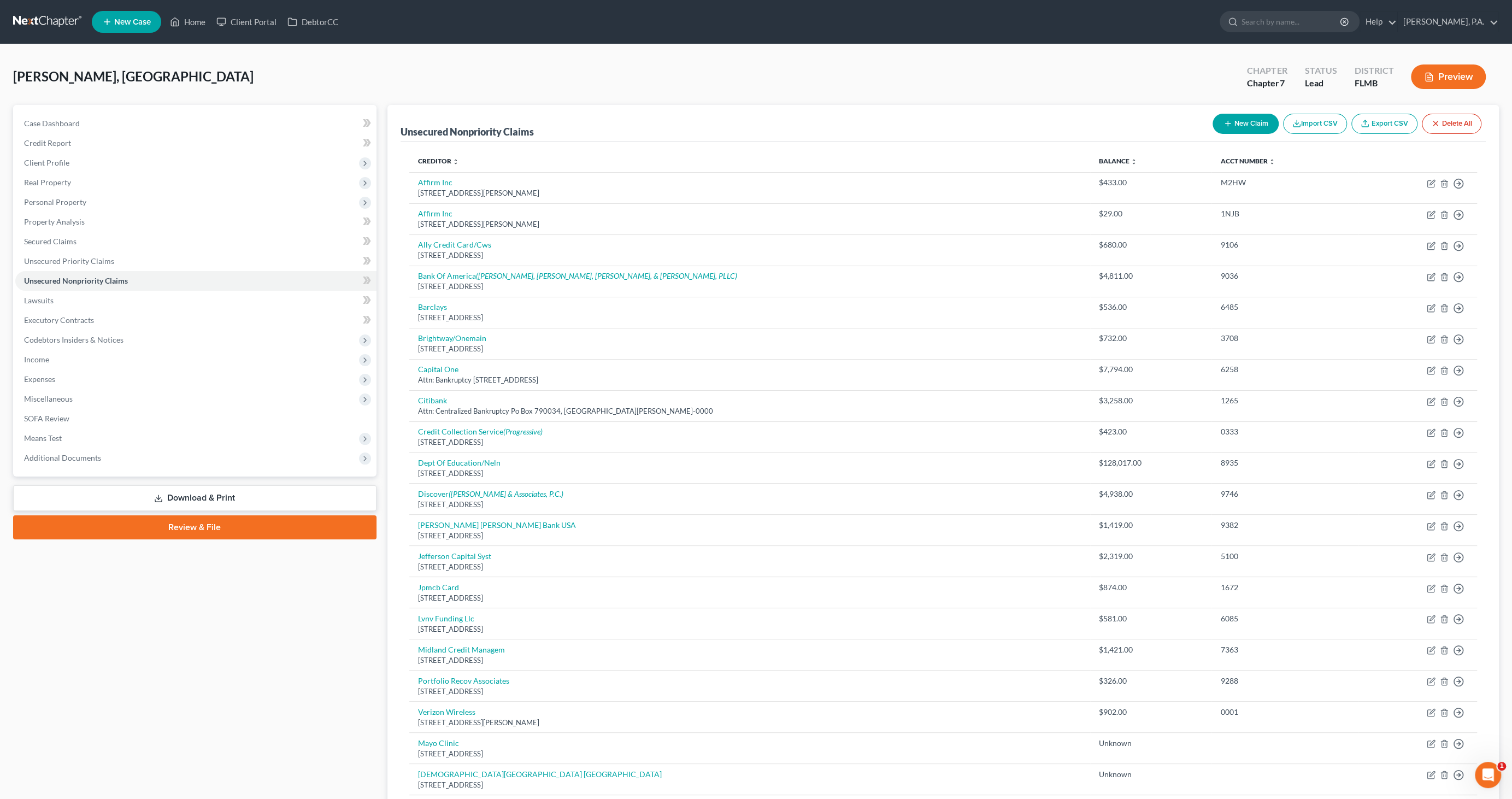
click at [1224, 125] on icon "button" at bounding box center [1228, 123] width 9 height 9
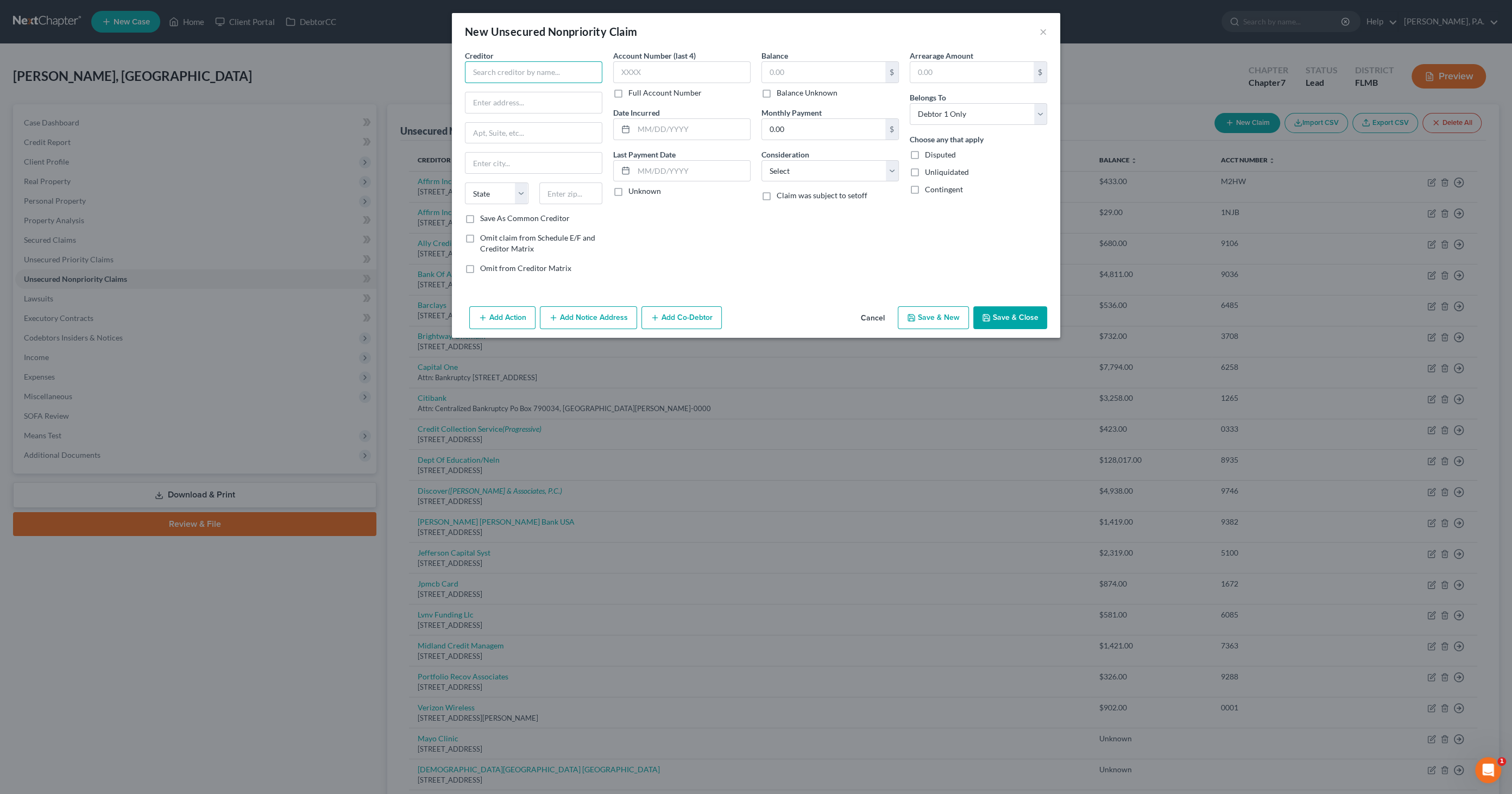
click at [492, 75] on input "text" at bounding box center [533, 72] width 137 height 22
click at [780, 88] on label "Balance Unknown" at bounding box center [806, 92] width 61 height 11
click at [781, 88] on input "Balance Unknown" at bounding box center [784, 91] width 7 height 7
click at [788, 168] on select "Select Cable / Satellite Services Collection Agency Credit Card Debt Debt Couns…" at bounding box center [830, 171] width 137 height 22
click at [762, 161] on select "Select Cable / Satellite Services Collection Agency Credit Card Debt Debt Couns…" at bounding box center [830, 171] width 137 height 22
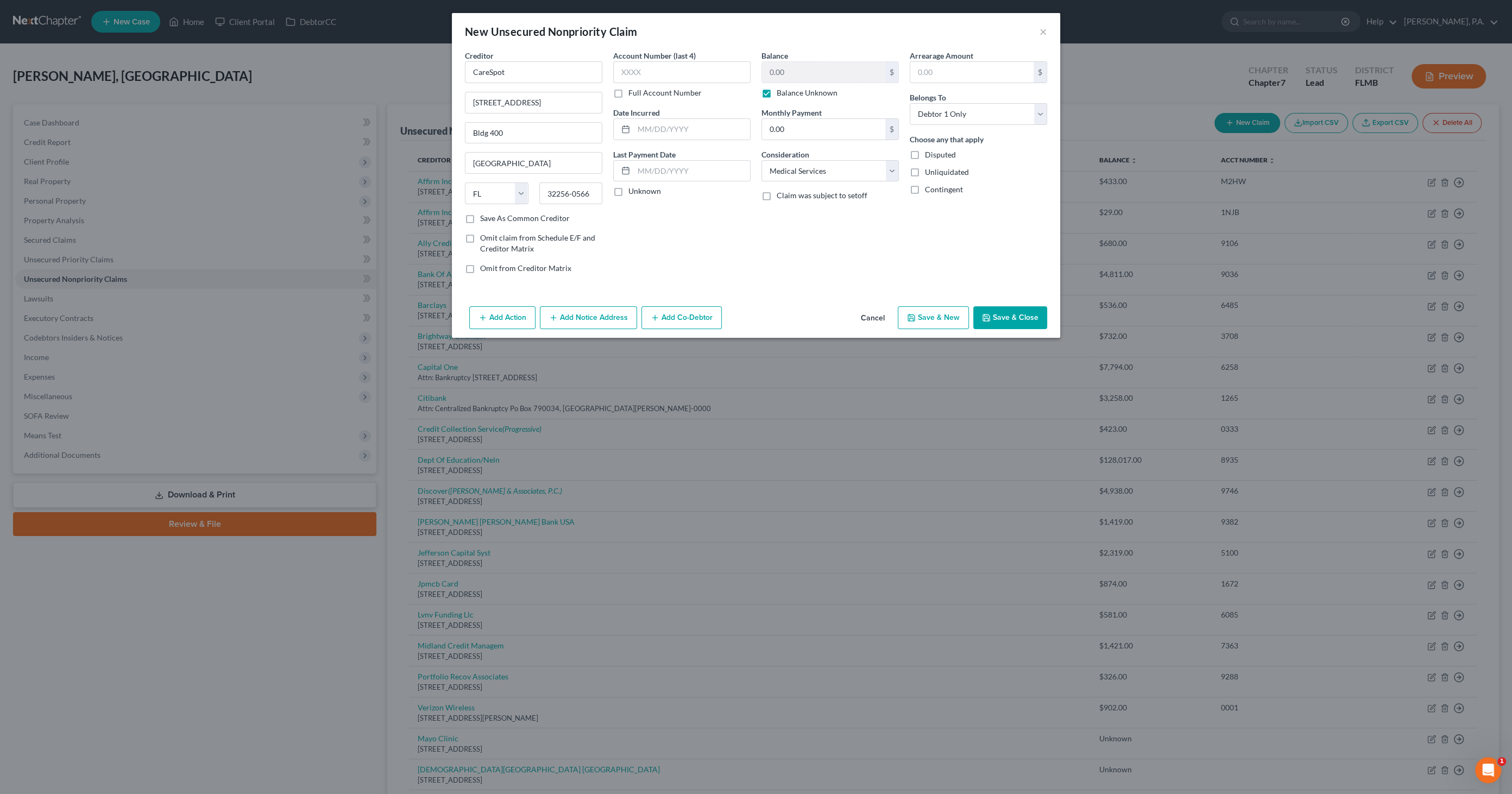
click at [1007, 317] on button "Save & Close" at bounding box center [1010, 318] width 74 height 23
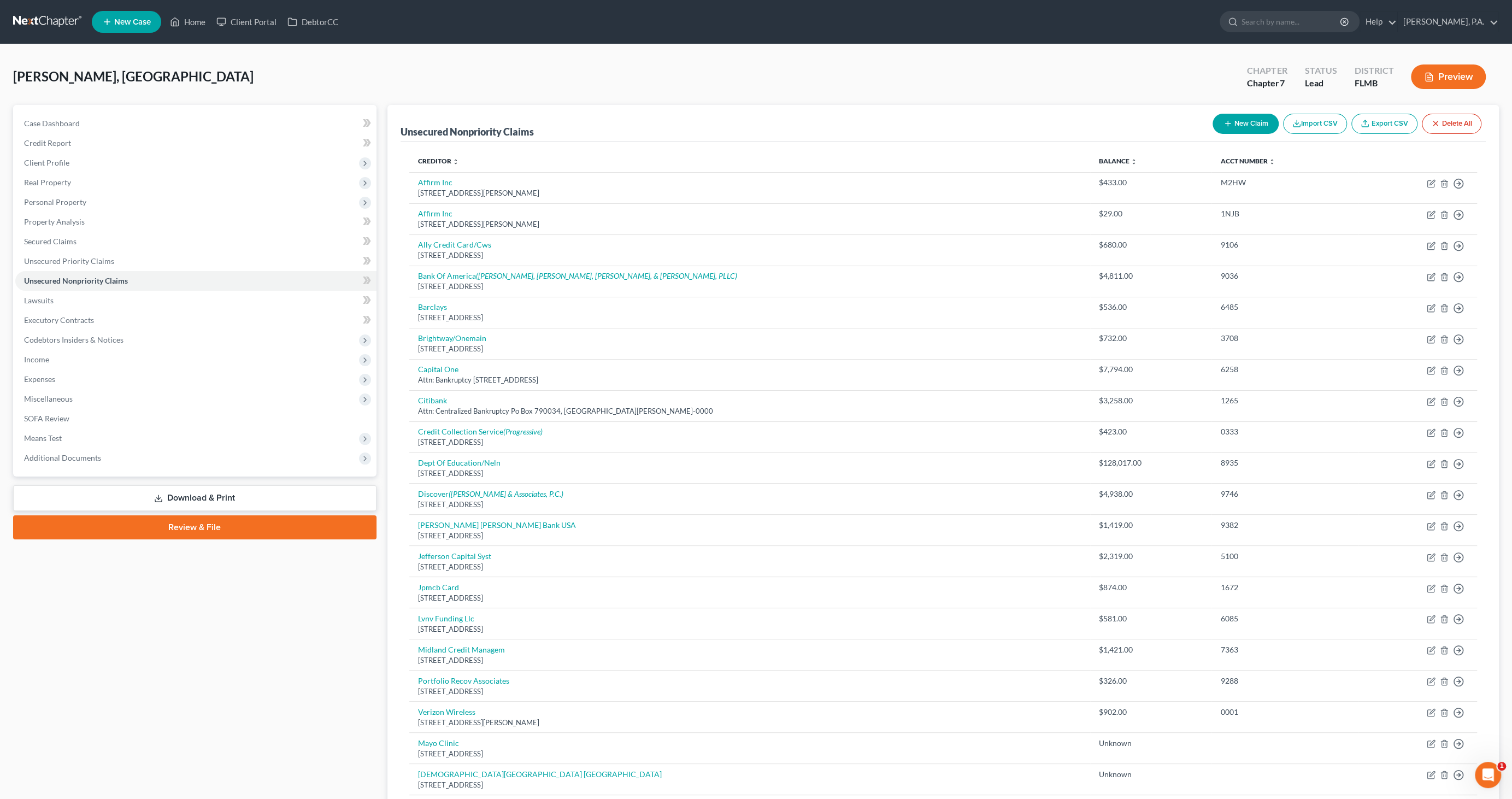
click at [1247, 122] on button "New Claim" at bounding box center [1246, 123] width 66 height 20
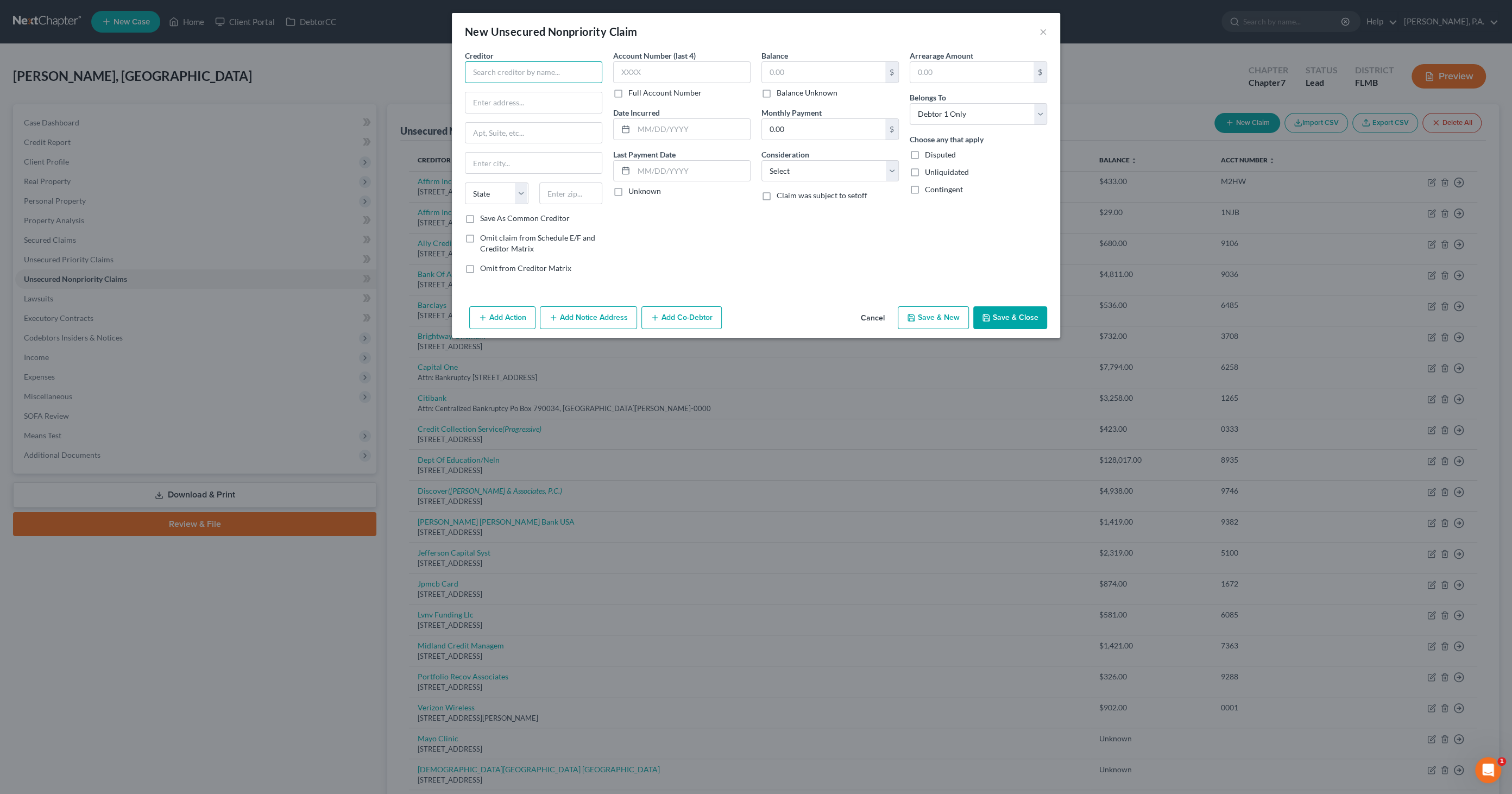
click at [511, 72] on input "text" at bounding box center [533, 72] width 137 height 22
click at [795, 92] on label "Balance Unknown" at bounding box center [806, 92] width 61 height 11
click at [788, 92] on input "Balance Unknown" at bounding box center [784, 91] width 7 height 7
click at [784, 161] on select "Select Cable / Satellite Services Collection Agency Credit Card Debt Debt Couns…" at bounding box center [830, 171] width 137 height 22
click at [762, 161] on select "Select Cable / Satellite Services Collection Agency Credit Card Debt Debt Couns…" at bounding box center [830, 171] width 137 height 22
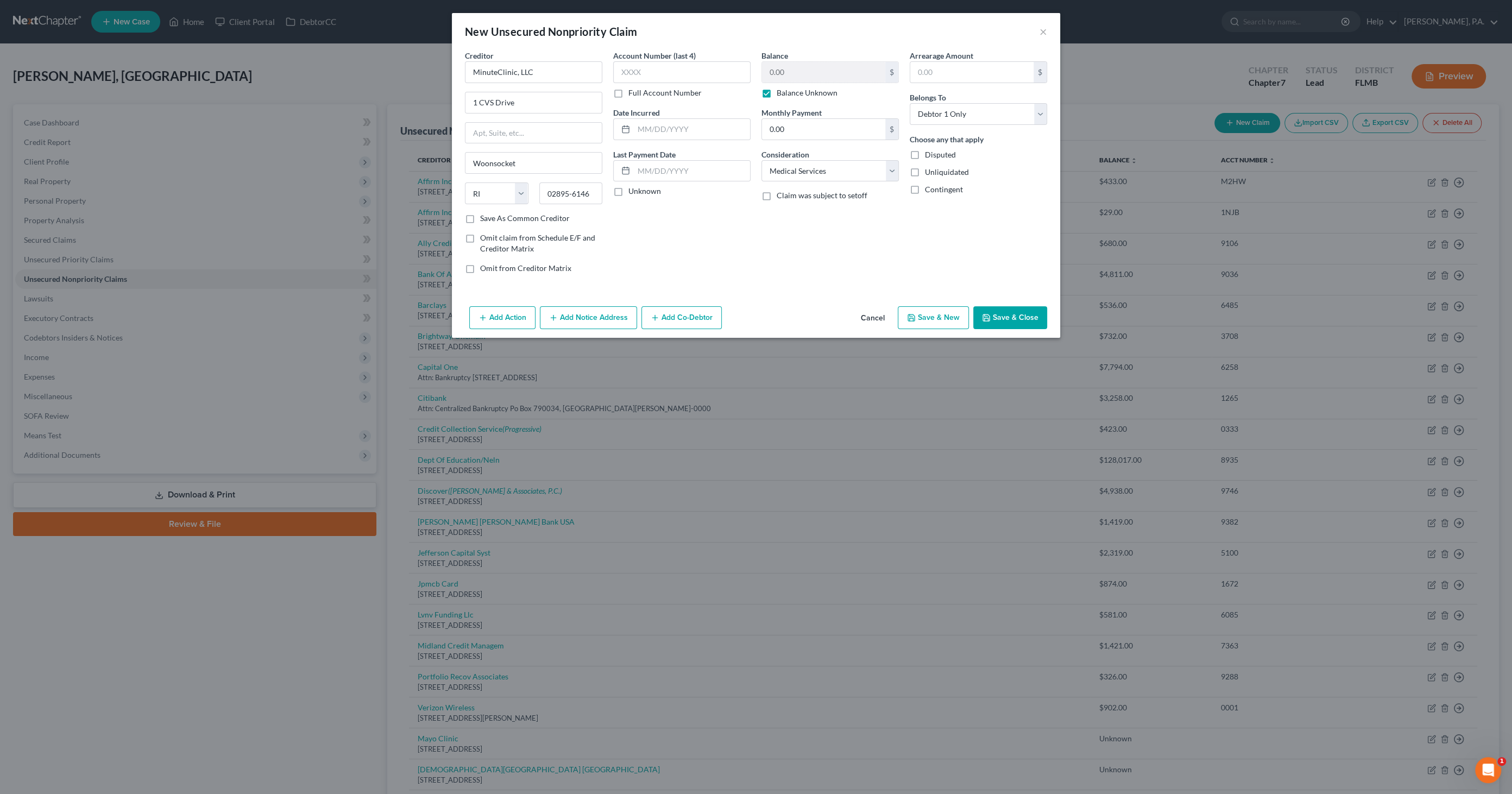
click at [1015, 316] on button "Save & Close" at bounding box center [1010, 318] width 74 height 23
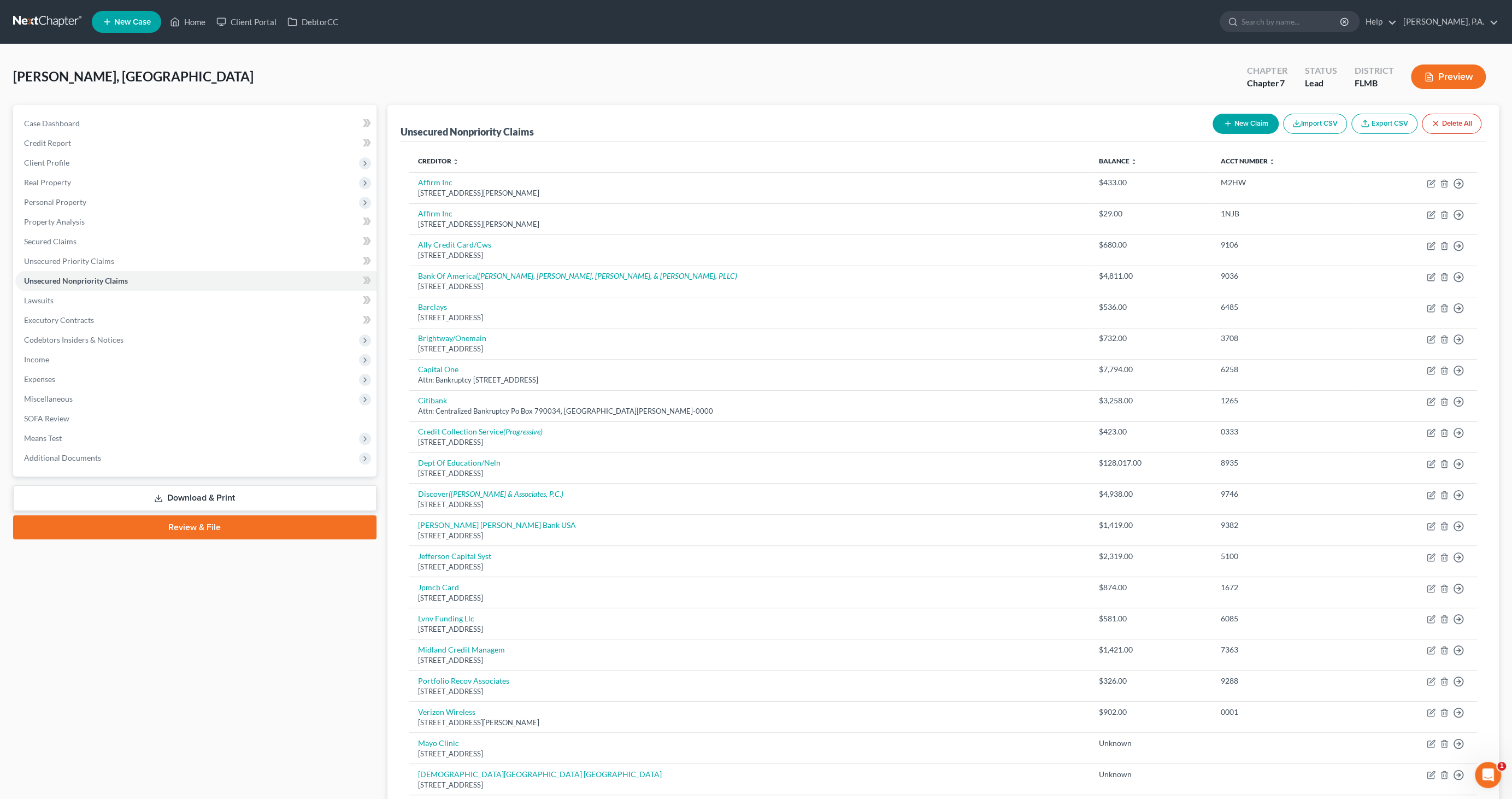
click at [1243, 123] on button "New Claim" at bounding box center [1246, 123] width 66 height 20
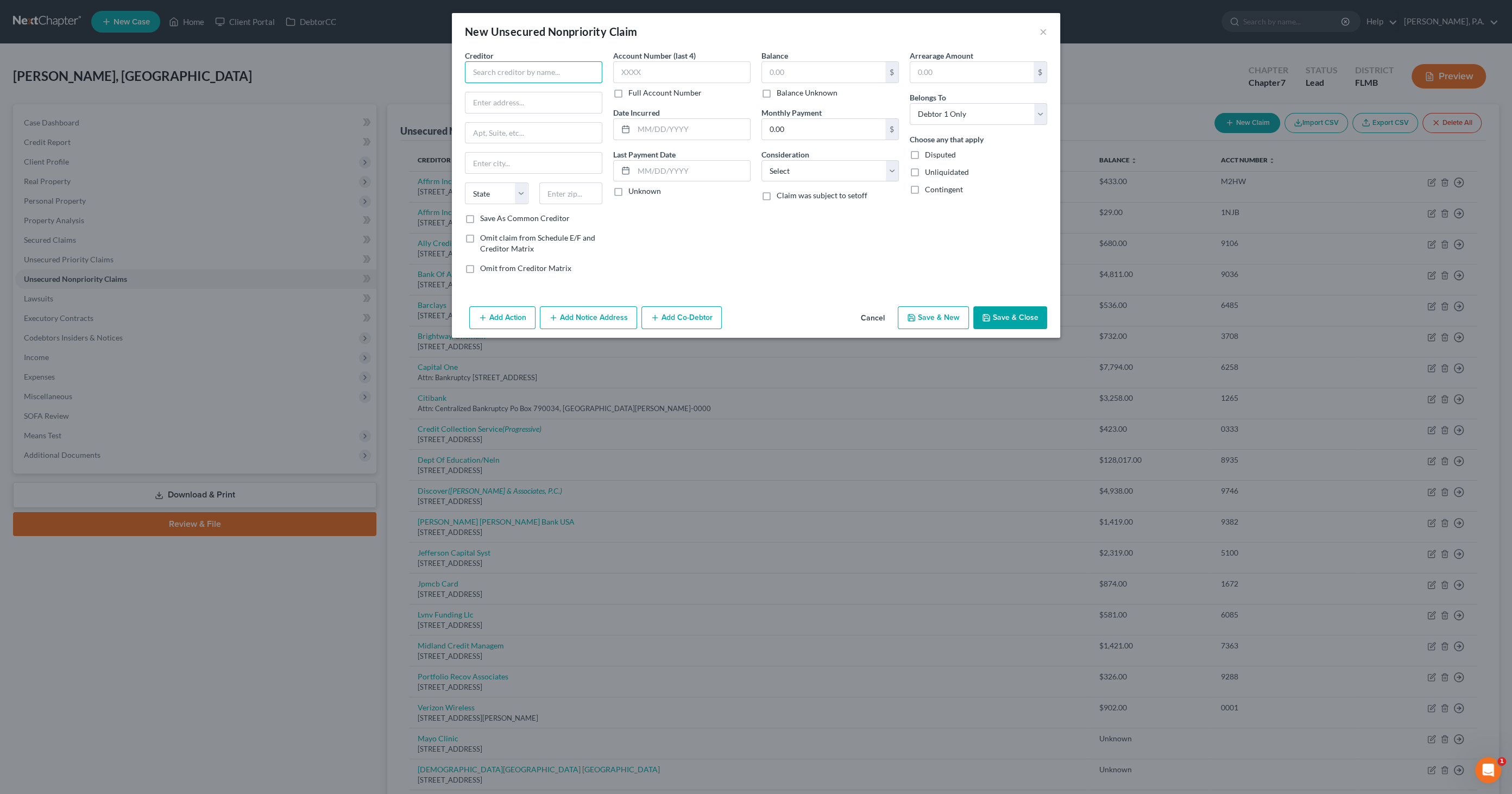
click at [500, 67] on input "text" at bounding box center [533, 72] width 137 height 22
click at [804, 90] on label "Balance Unknown" at bounding box center [806, 92] width 61 height 11
click at [788, 90] on input "Balance Unknown" at bounding box center [784, 91] width 7 height 7
click at [797, 165] on select "Select Cable / Satellite Services Collection Agency Credit Card Debt Debt Couns…" at bounding box center [830, 171] width 137 height 22
click at [762, 161] on select "Select Cable / Satellite Services Collection Agency Credit Card Debt Debt Couns…" at bounding box center [830, 171] width 137 height 22
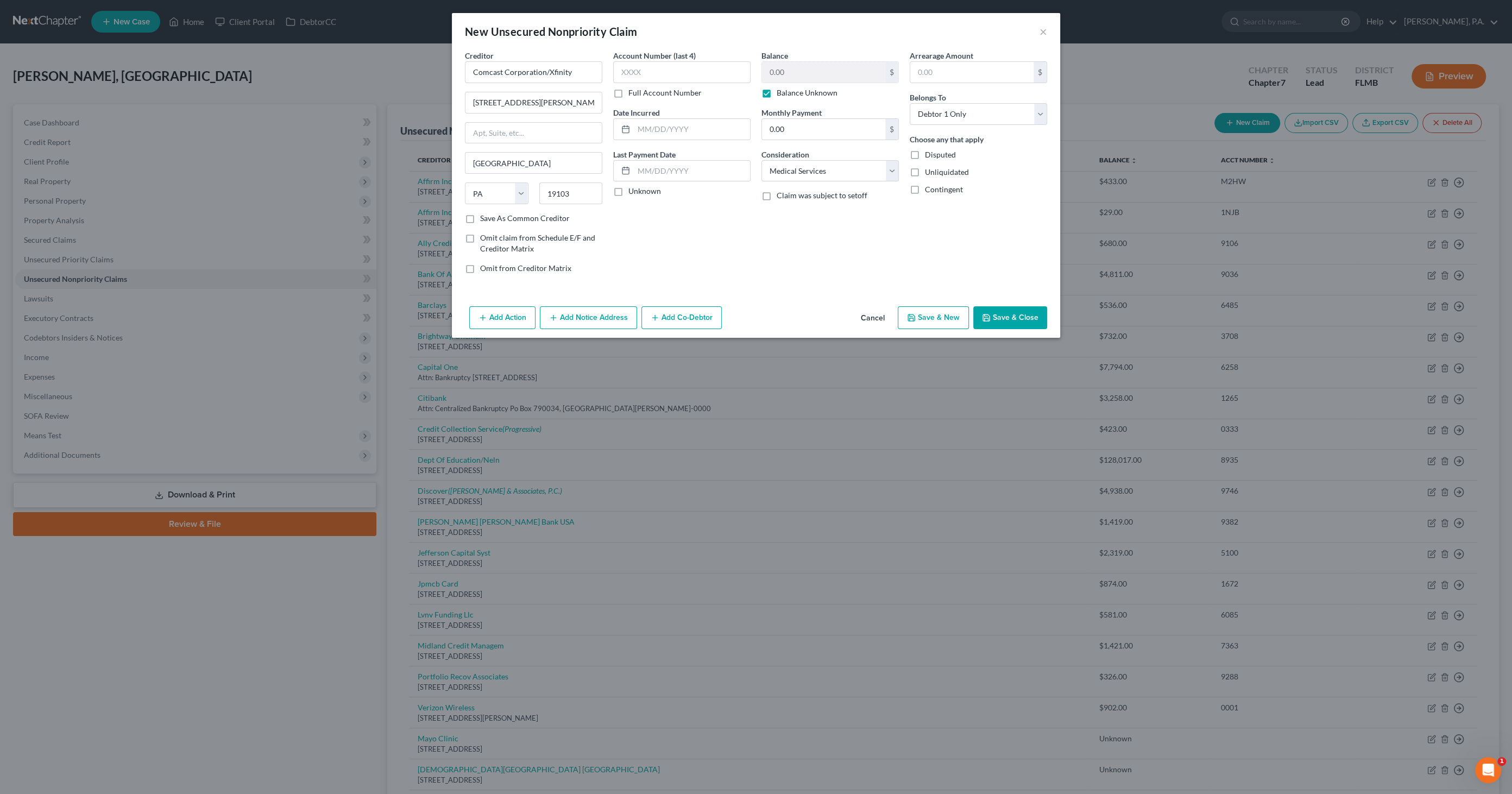
click at [1036, 315] on button "Save & Close" at bounding box center [1010, 318] width 74 height 23
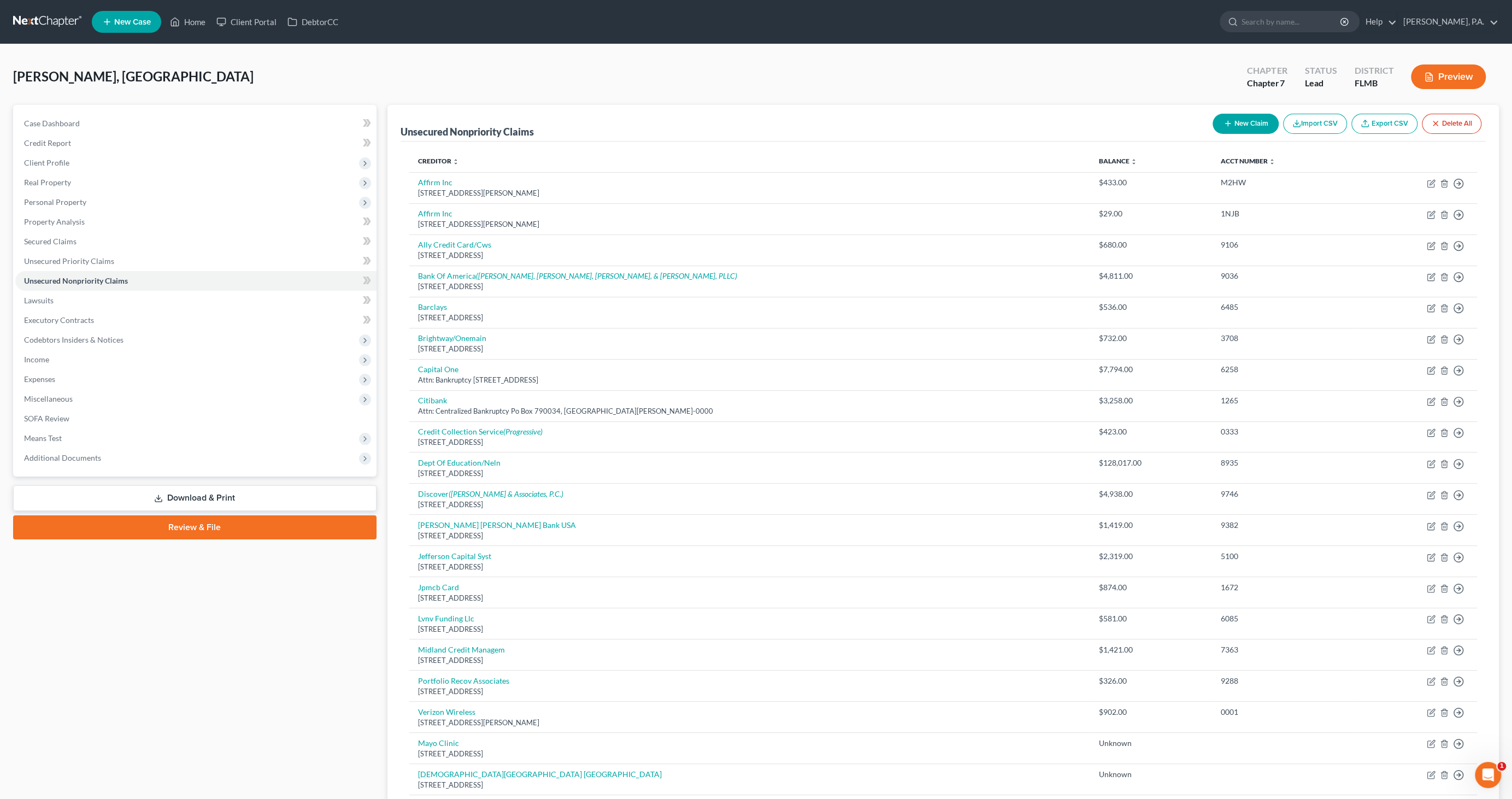
click at [1245, 119] on button "New Claim" at bounding box center [1246, 123] width 66 height 20
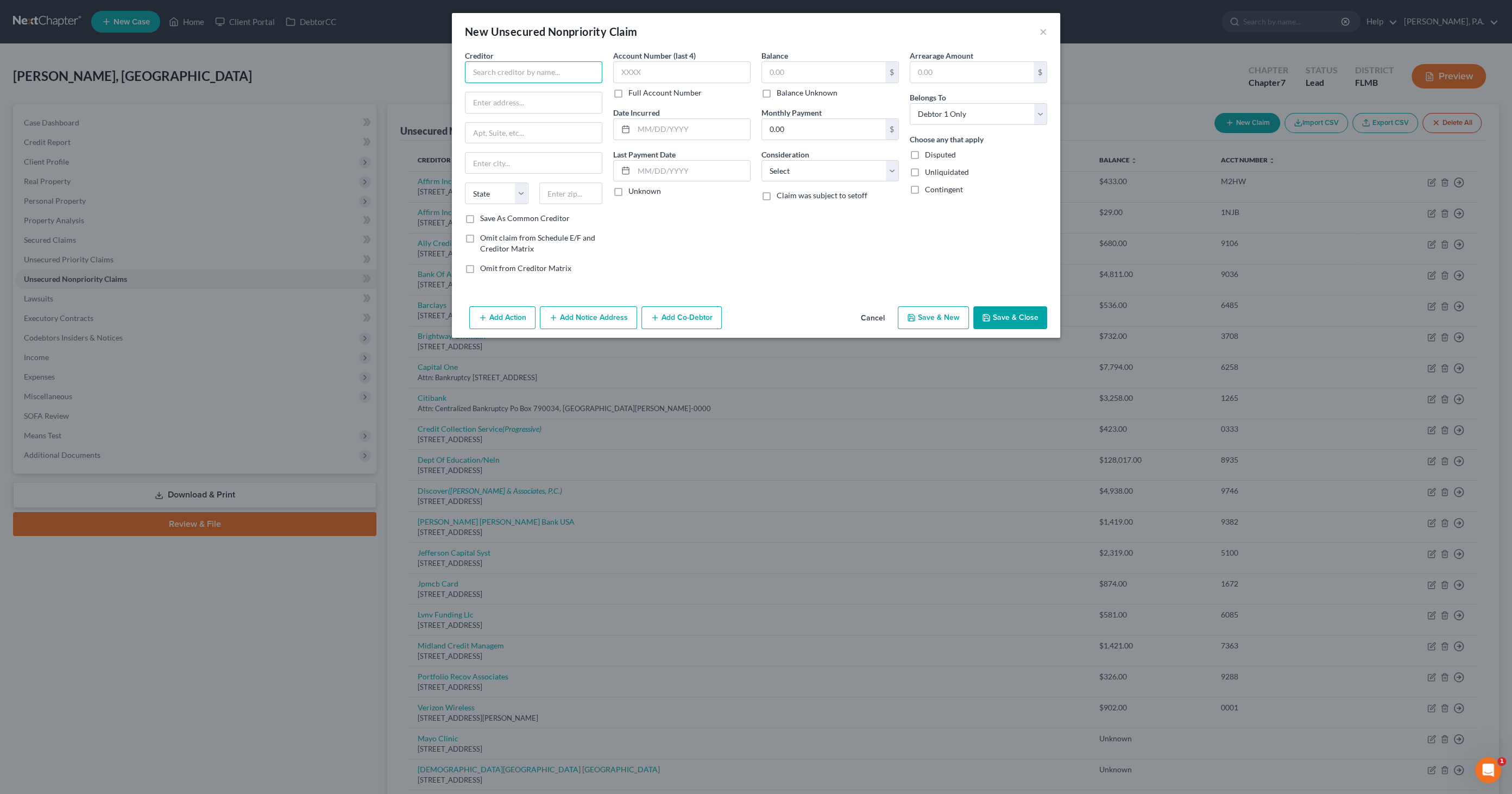
click at [496, 74] on input "text" at bounding box center [533, 72] width 137 height 22
click at [808, 165] on select "Select Cable / Satellite Services Collection Agency Credit Card Debt Debt Couns…" at bounding box center [830, 171] width 137 height 22
click at [762, 161] on select "Select Cable / Satellite Services Collection Agency Credit Card Debt Debt Couns…" at bounding box center [830, 171] width 137 height 22
click at [797, 69] on input "text" at bounding box center [823, 71] width 123 height 20
click at [995, 315] on button "Save & Close" at bounding box center [1010, 318] width 74 height 23
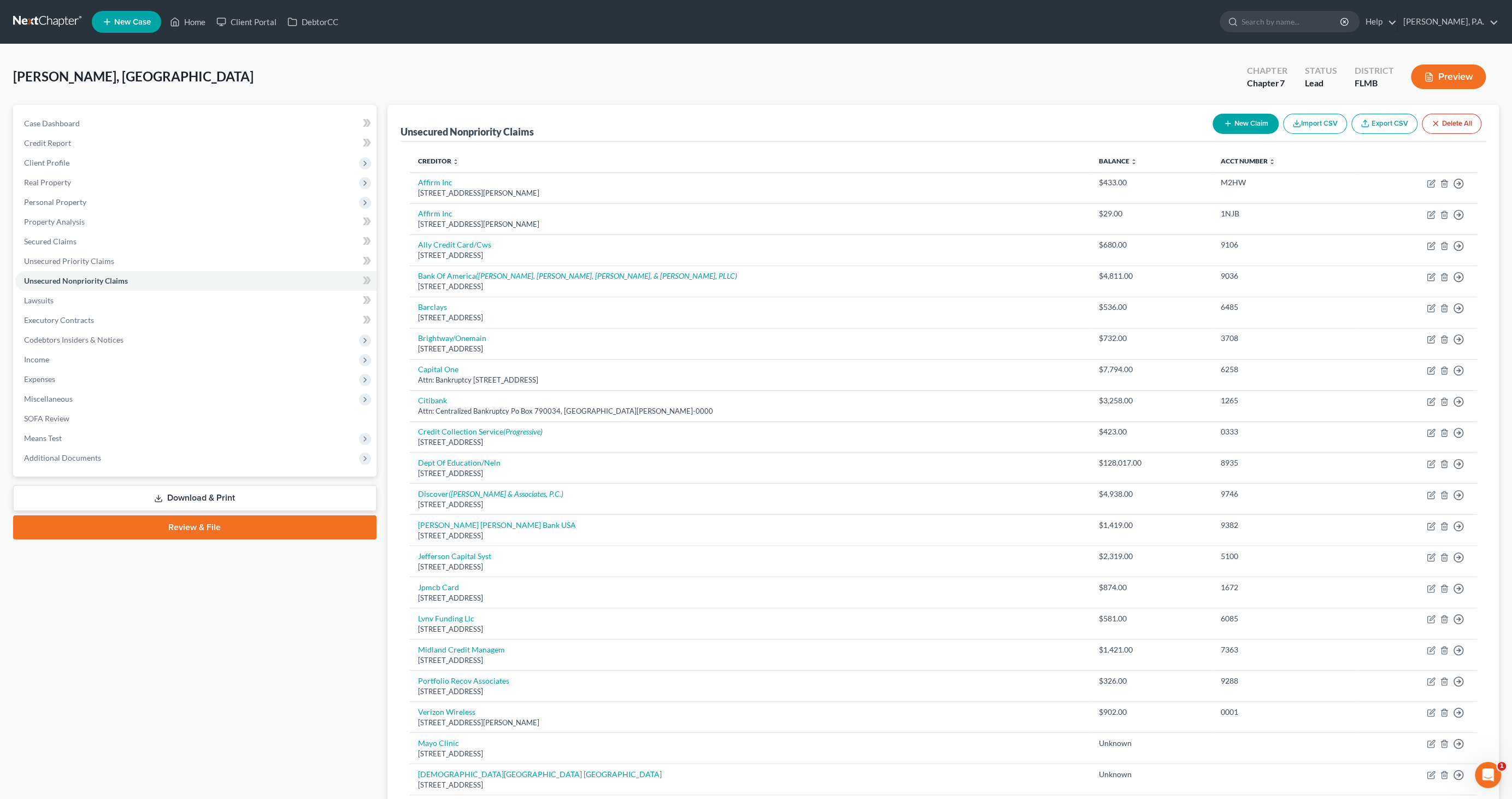
click at [1254, 118] on button "New Claim" at bounding box center [1246, 123] width 66 height 20
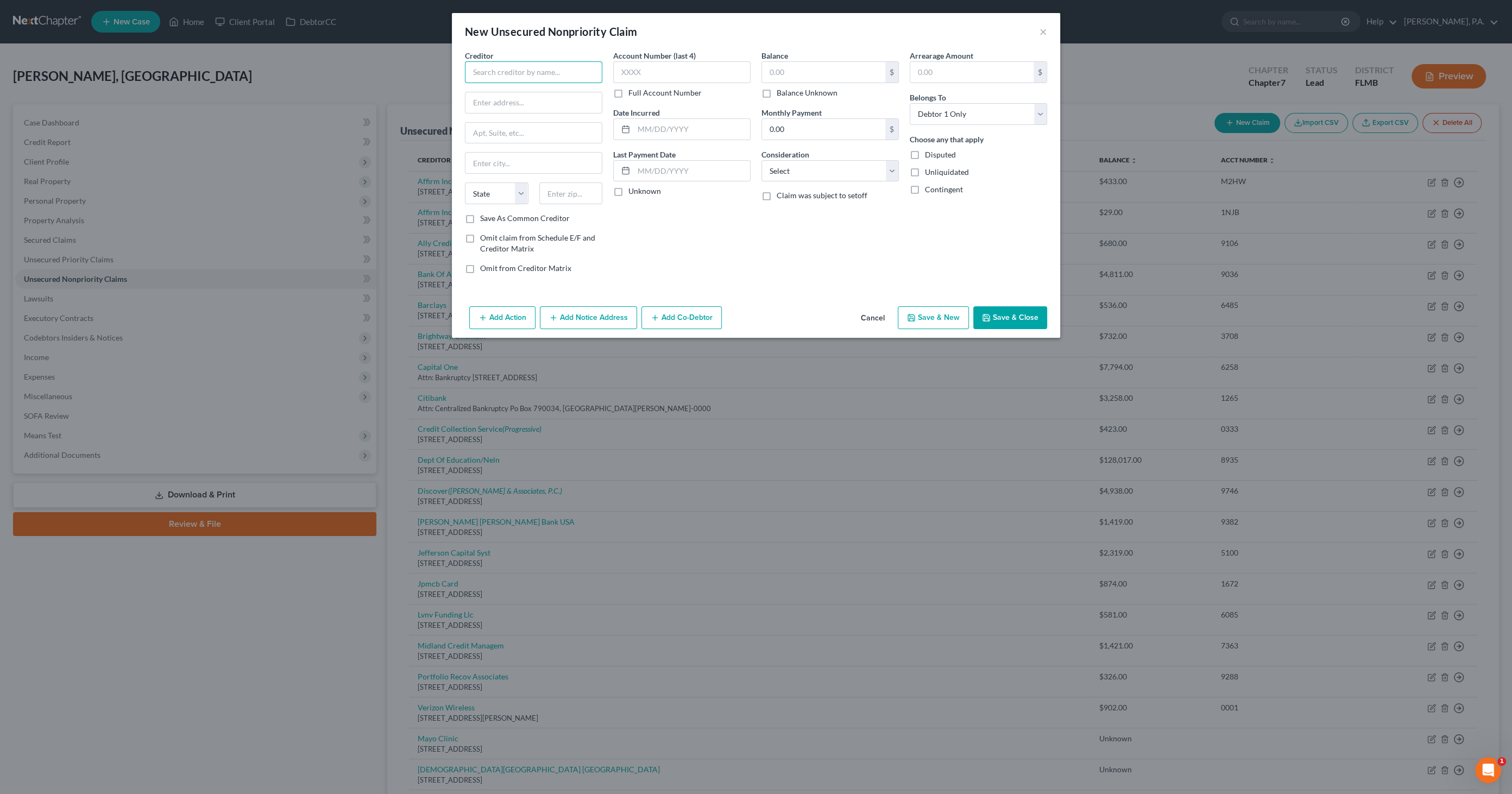
click at [493, 76] on input "text" at bounding box center [533, 72] width 137 height 22
click at [797, 92] on label "Balance Unknown" at bounding box center [806, 92] width 61 height 11
click at [788, 92] on input "Balance Unknown" at bounding box center [784, 91] width 7 height 7
click at [791, 165] on select "Select Cable / Satellite Services Collection Agency Credit Card Debt Debt Couns…" at bounding box center [830, 171] width 137 height 22
click at [762, 161] on select "Select Cable / Satellite Services Collection Agency Credit Card Debt Debt Couns…" at bounding box center [830, 171] width 137 height 22
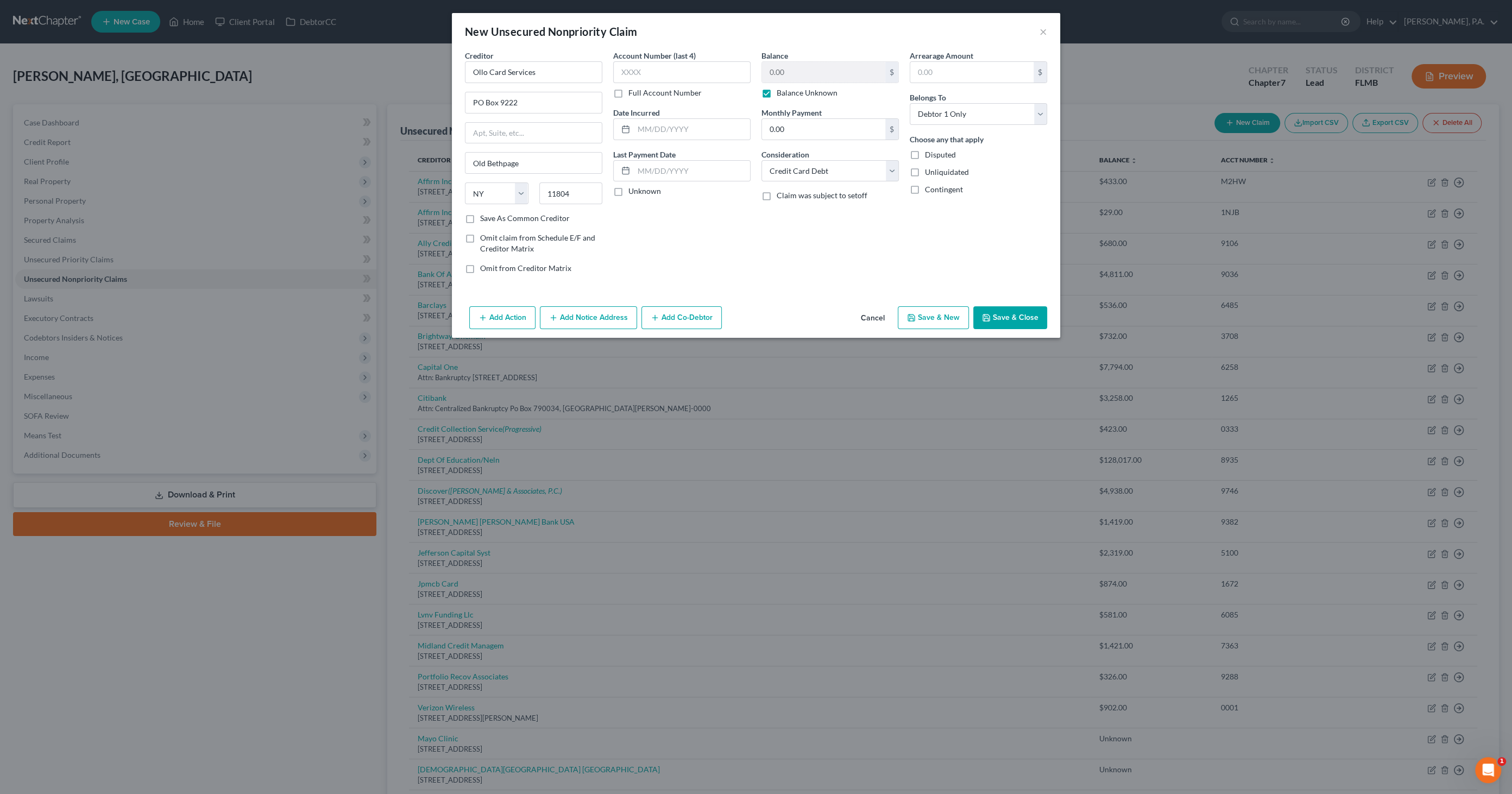
click at [1036, 315] on button "Save & Close" at bounding box center [1010, 318] width 74 height 23
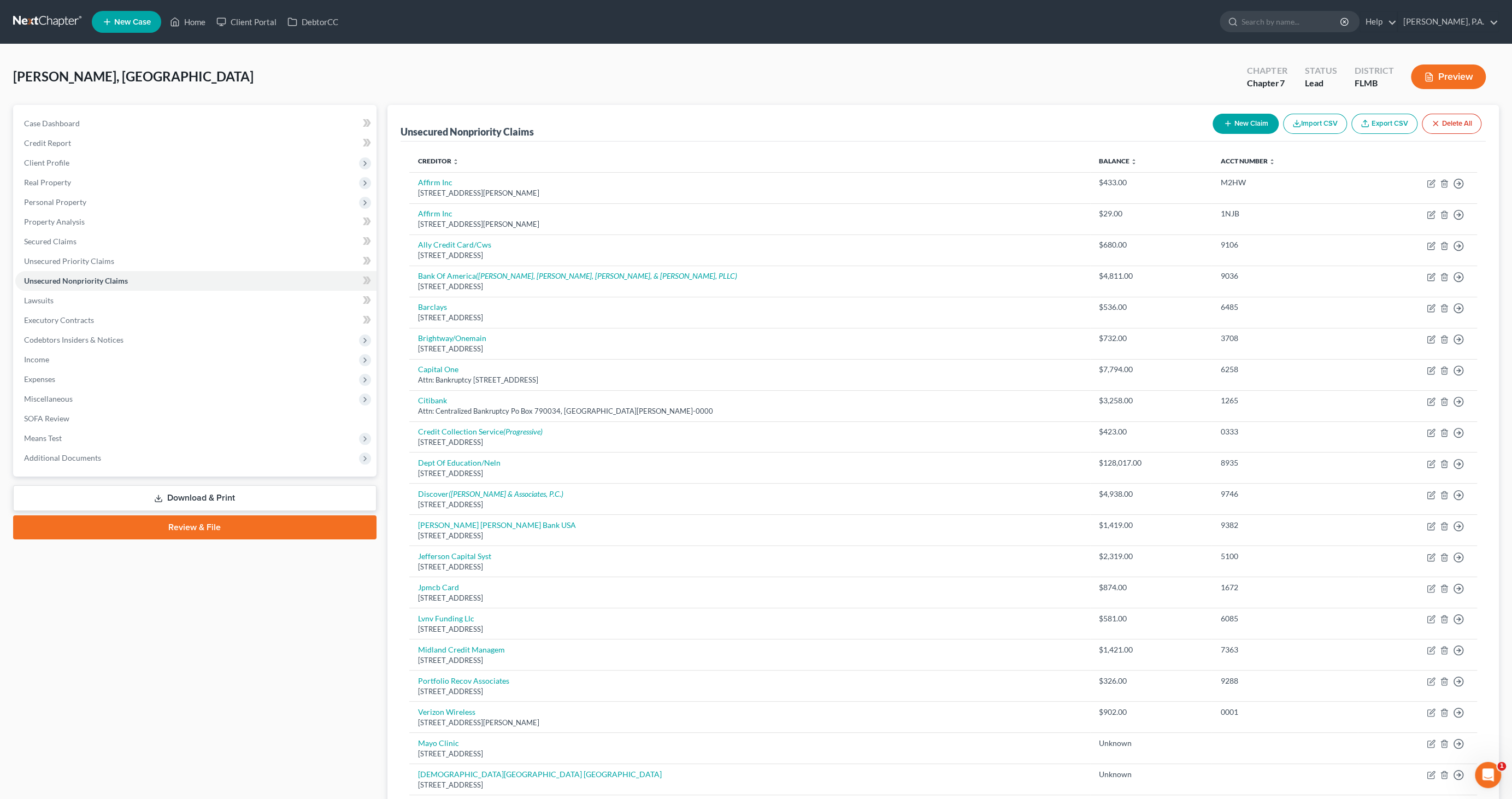
click at [1247, 117] on button "New Claim" at bounding box center [1246, 123] width 66 height 20
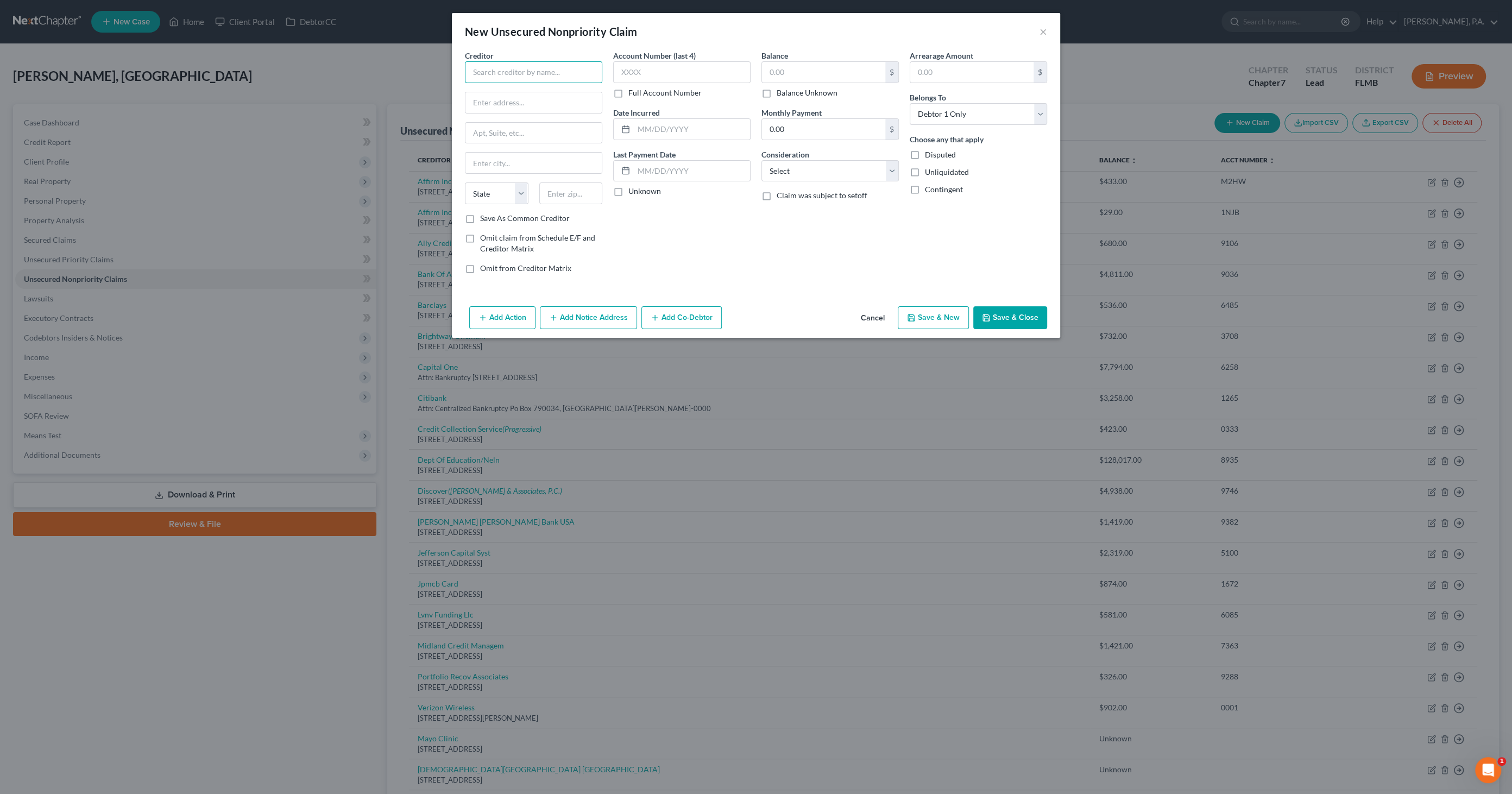
click at [522, 69] on input "text" at bounding box center [533, 72] width 137 height 22
click at [793, 92] on label "Balance Unknown" at bounding box center [806, 92] width 61 height 11
click at [788, 92] on input "Balance Unknown" at bounding box center [784, 91] width 7 height 7
click at [796, 167] on select "Select Cable / Satellite Services Collection Agency Credit Card Debt Debt Couns…" at bounding box center [830, 171] width 137 height 22
click at [762, 161] on select "Select Cable / Satellite Services Collection Agency Credit Card Debt Debt Couns…" at bounding box center [830, 171] width 137 height 22
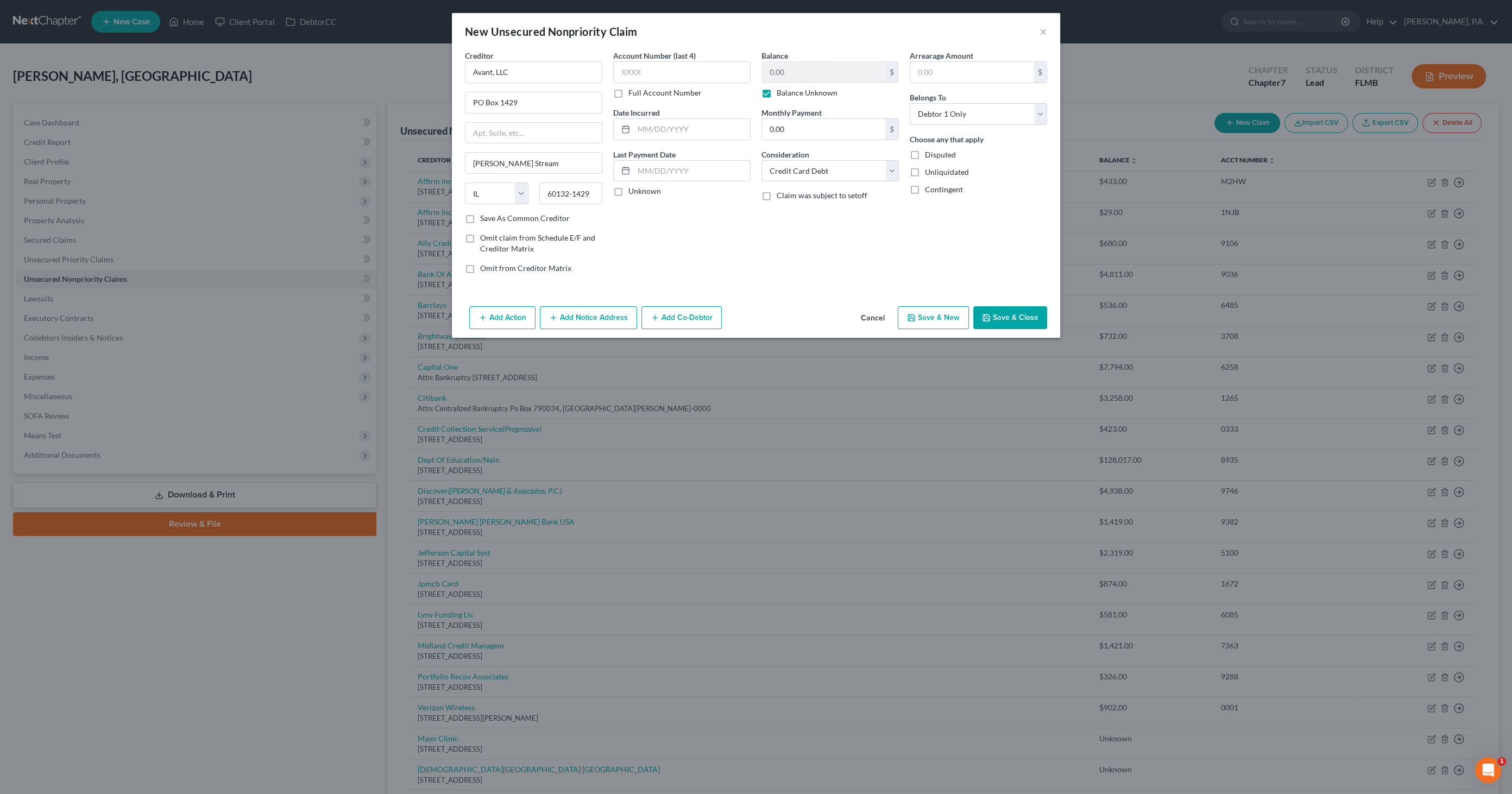
click at [997, 315] on button "Save & Close" at bounding box center [1010, 318] width 74 height 23
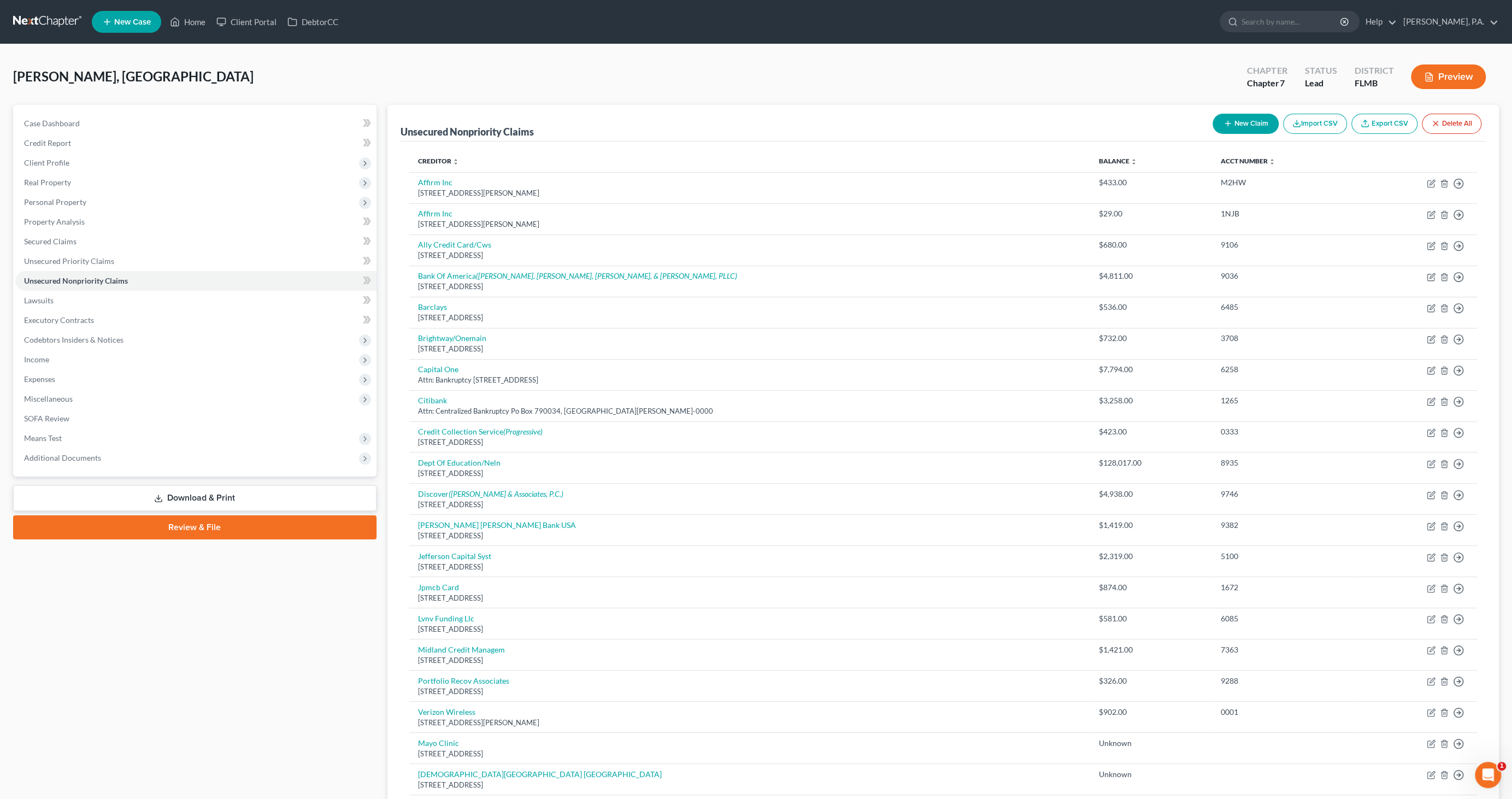
click at [1236, 126] on button "New Claim" at bounding box center [1246, 123] width 66 height 20
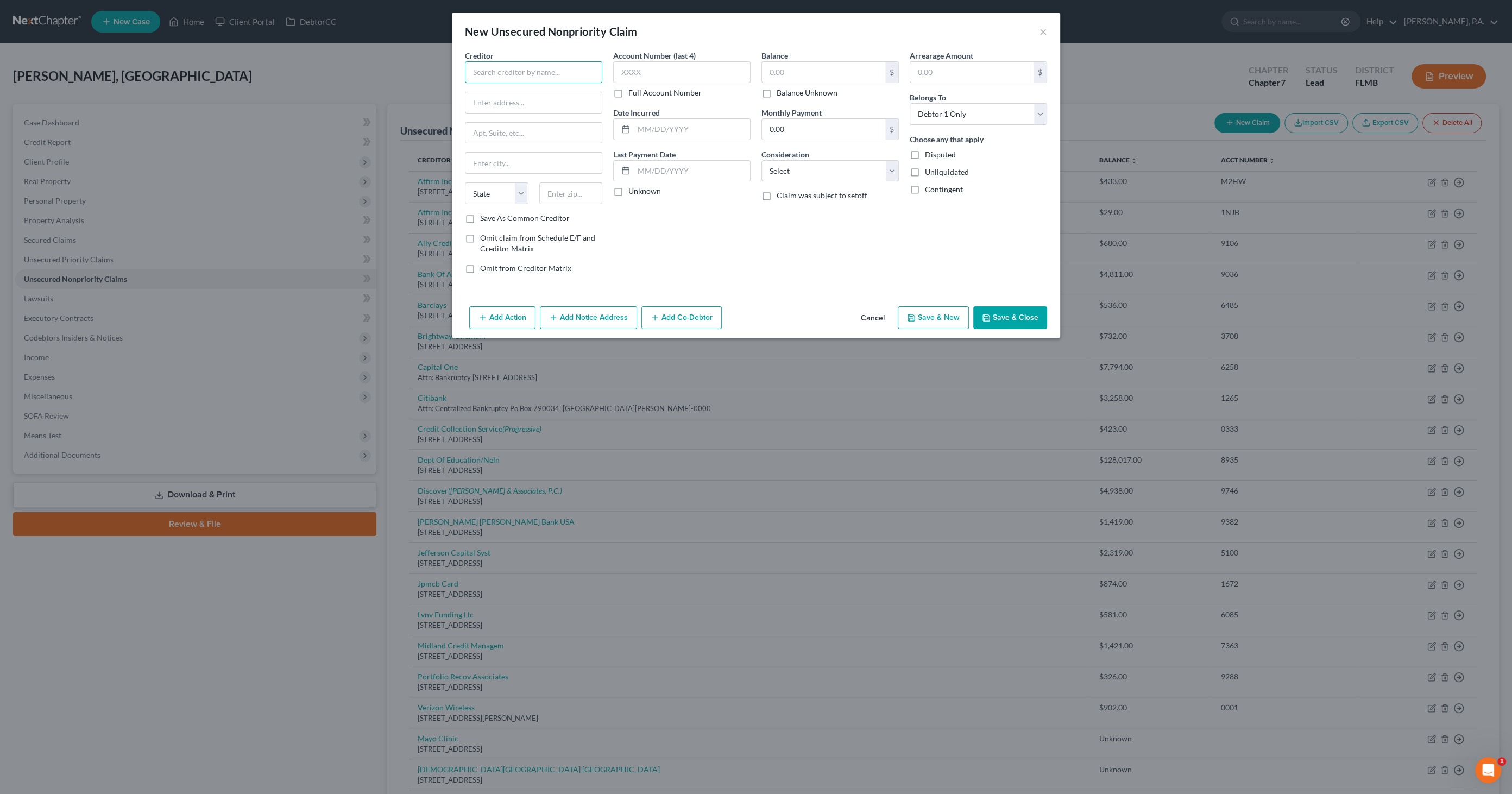
click at [516, 73] on input "text" at bounding box center [533, 72] width 137 height 22
click at [509, 90] on div "Synchrony Bank" at bounding box center [536, 91] width 126 height 11
click at [828, 172] on select "Select Cable / Satellite Services Collection Agency Credit Card Debt Debt Couns…" at bounding box center [830, 171] width 137 height 22
click at [762, 161] on select "Select Cable / Satellite Services Collection Agency Credit Card Debt Debt Couns…" at bounding box center [830, 171] width 137 height 22
click at [808, 200] on label "Other Consideration" at bounding box center [797, 195] width 70 height 11
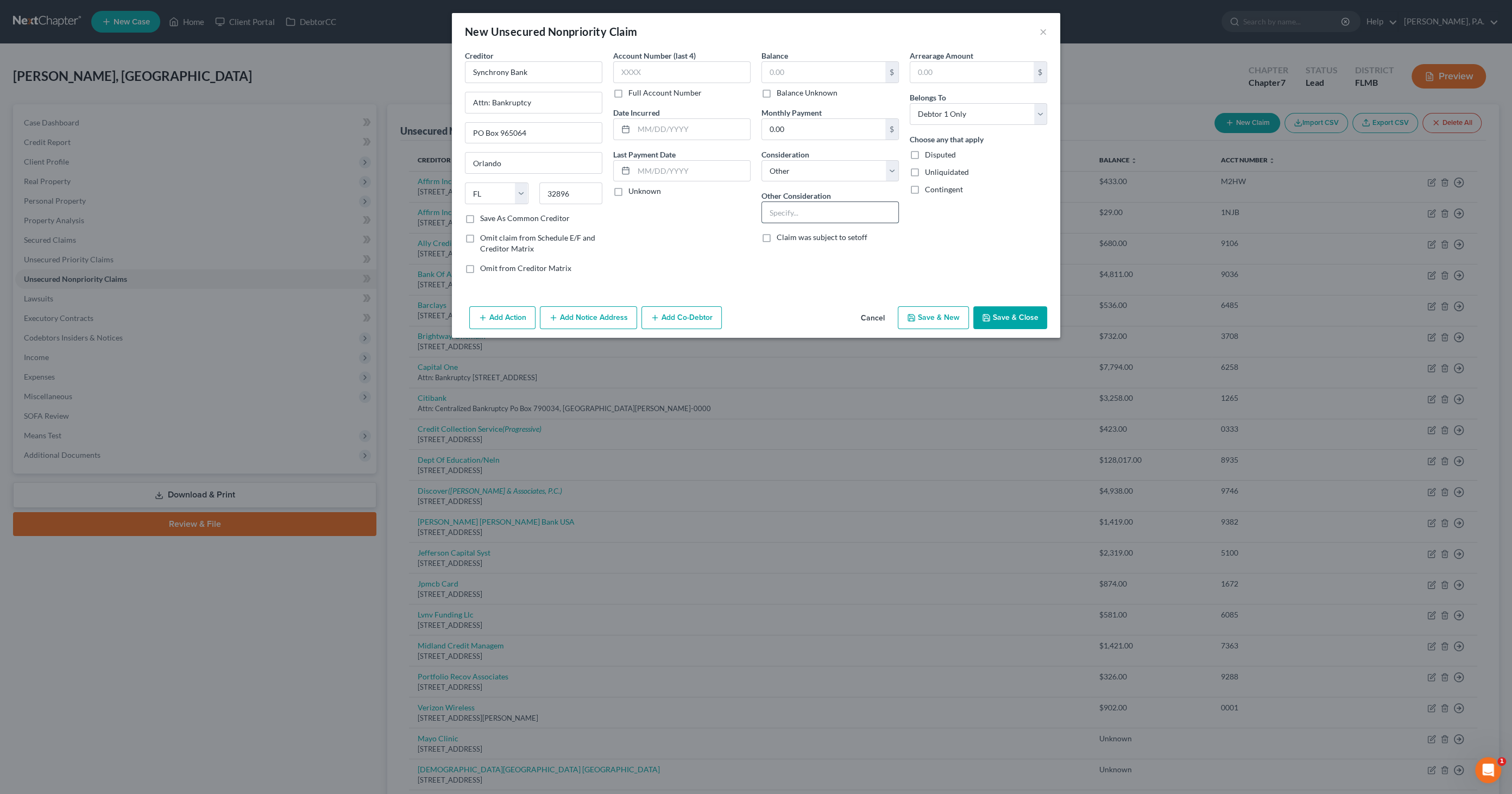
click at [810, 212] on input "text" at bounding box center [830, 212] width 136 height 20
click at [1021, 318] on button "Save & Close" at bounding box center [1010, 318] width 74 height 23
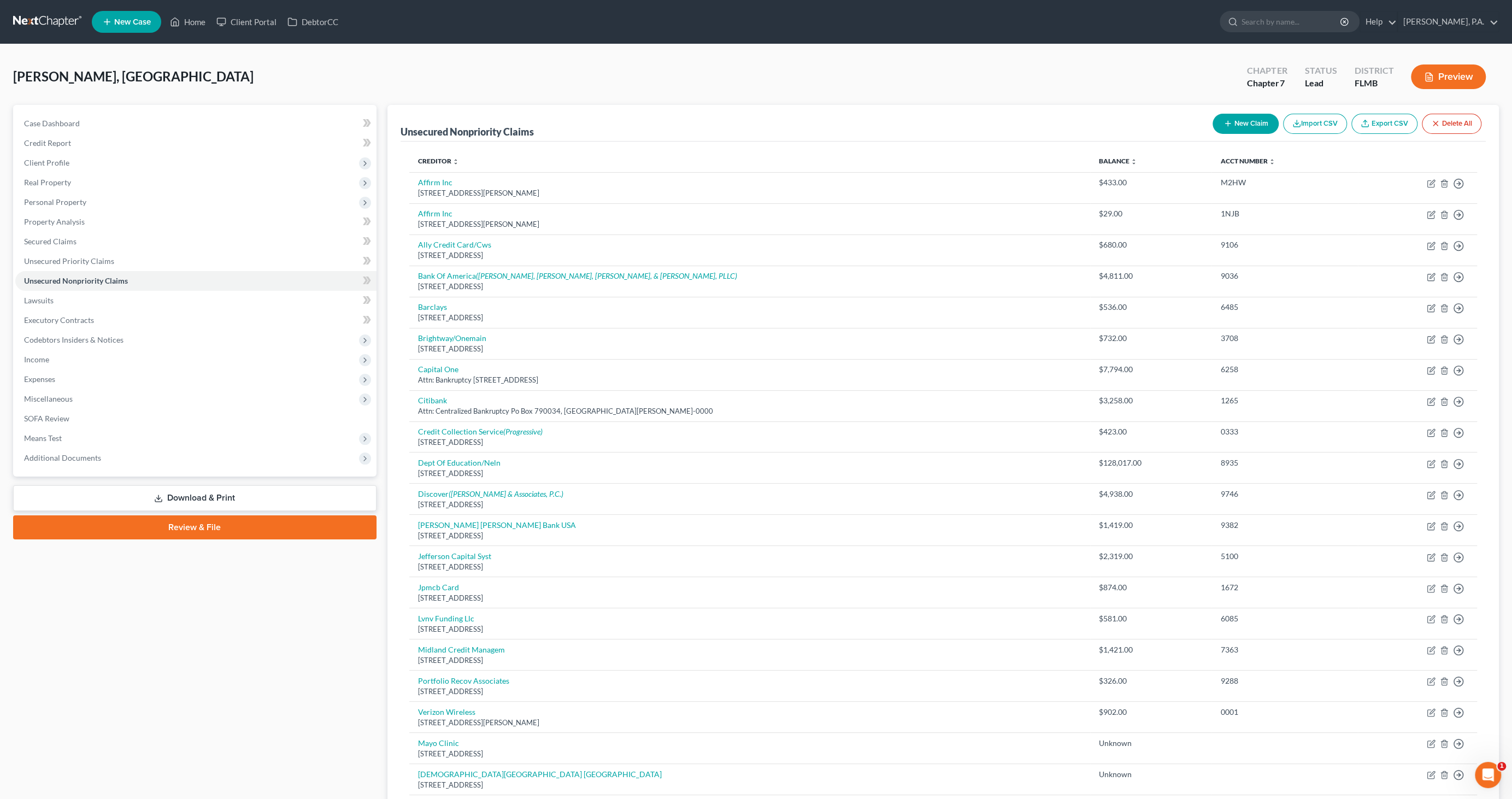
click at [1248, 123] on button "New Claim" at bounding box center [1246, 123] width 66 height 20
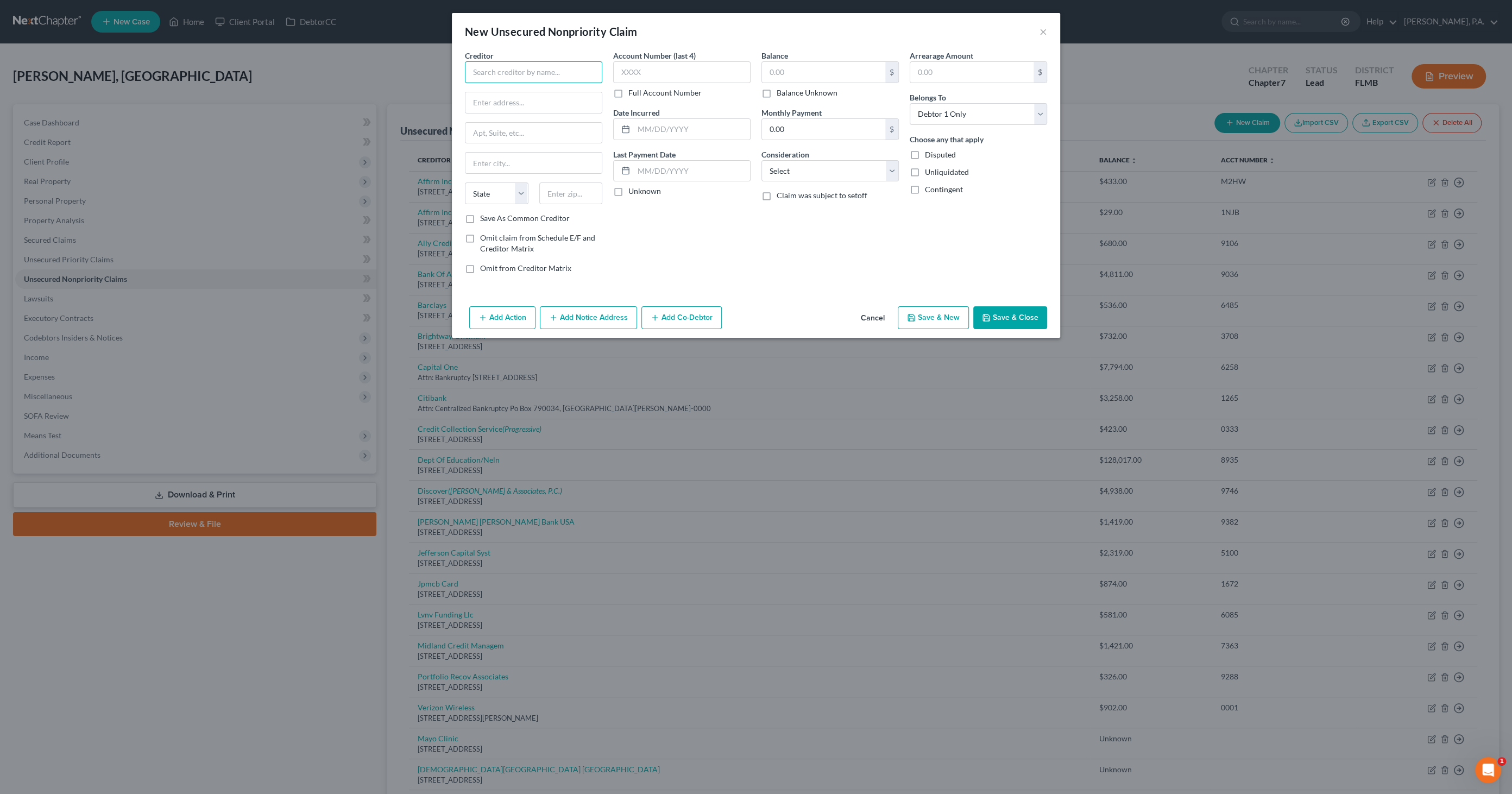
click at [548, 70] on input "text" at bounding box center [533, 72] width 137 height 22
click at [799, 94] on label "Balance Unknown" at bounding box center [806, 92] width 61 height 11
click at [788, 94] on input "Balance Unknown" at bounding box center [784, 91] width 7 height 7
click at [814, 163] on select "Select Cable / Satellite Services Collection Agency Credit Card Debt Debt Couns…" at bounding box center [830, 171] width 137 height 22
click at [762, 161] on select "Select Cable / Satellite Services Collection Agency Credit Card Debt Debt Couns…" at bounding box center [830, 171] width 137 height 22
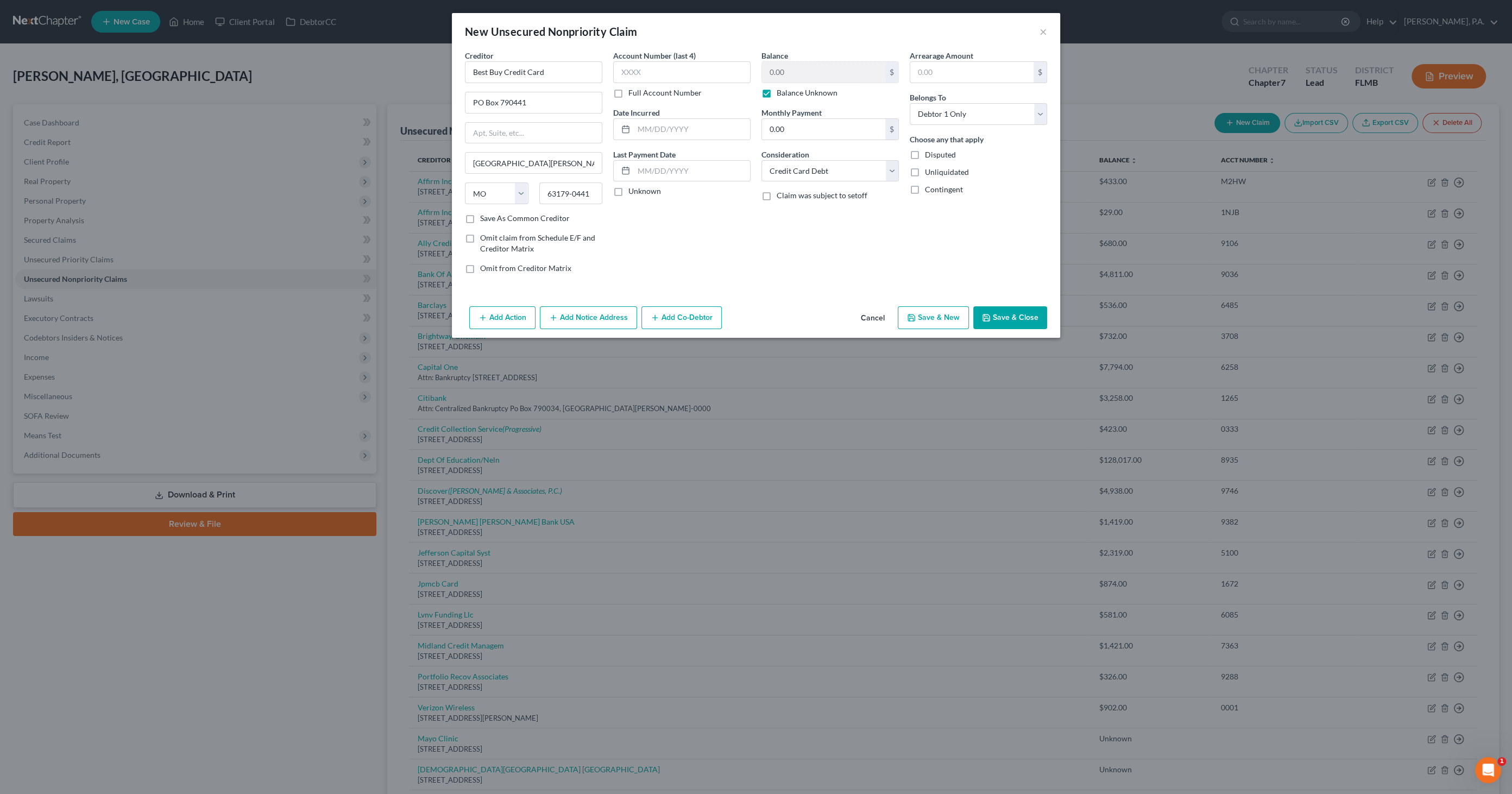
click at [1020, 316] on button "Save & Close" at bounding box center [1010, 318] width 74 height 23
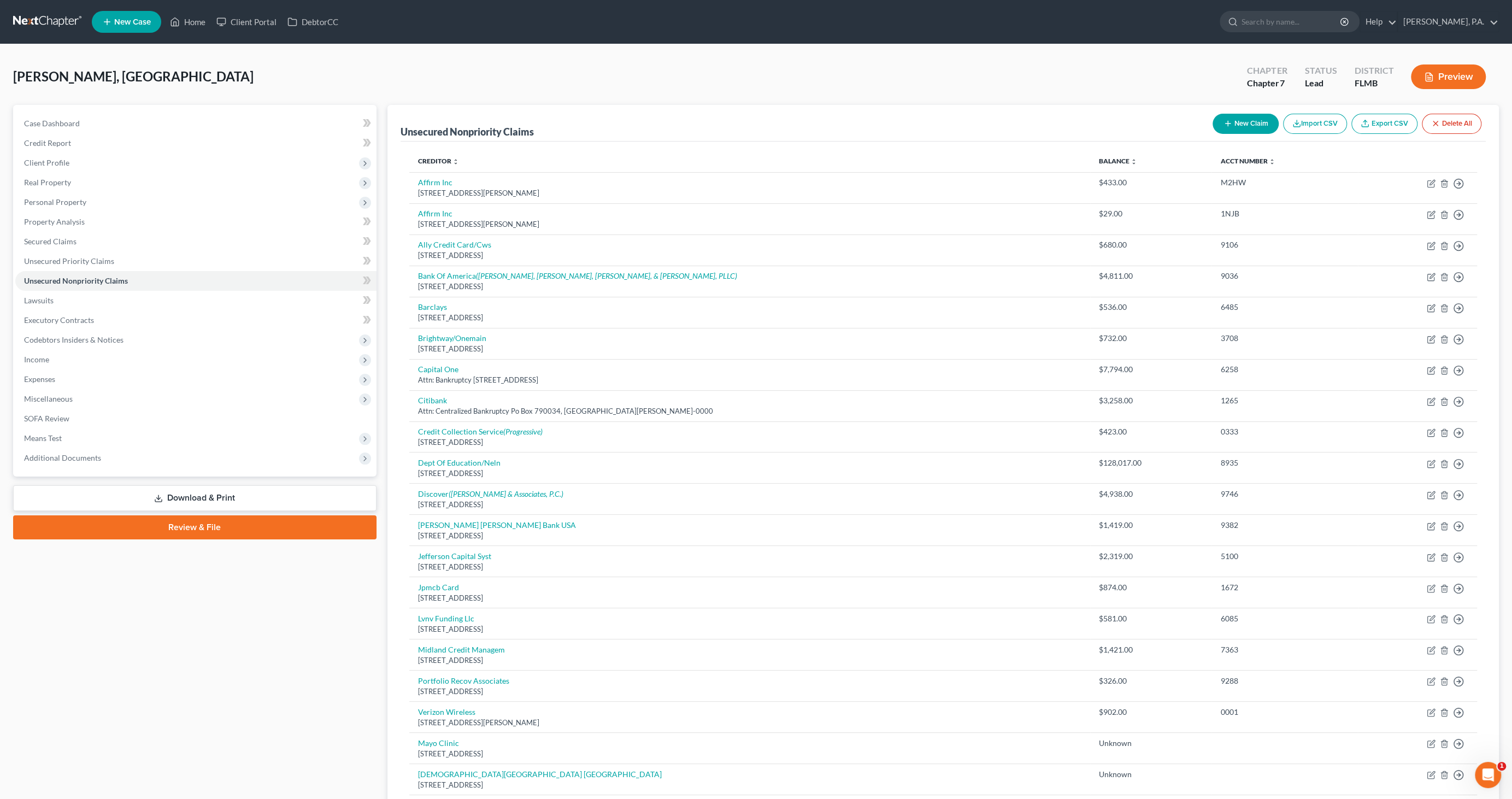
click at [1243, 122] on button "New Claim" at bounding box center [1246, 123] width 66 height 20
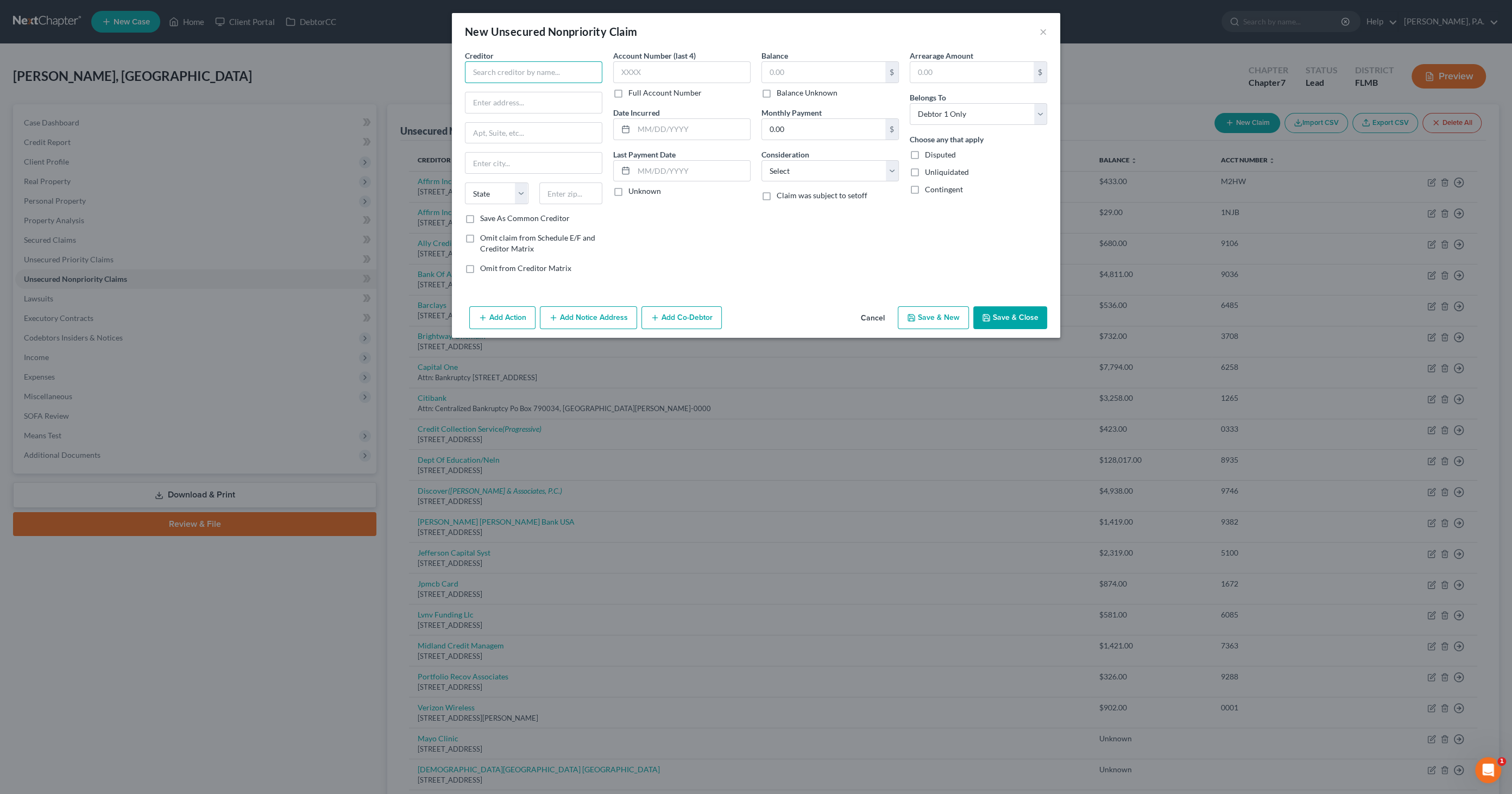
click at [509, 70] on input "text" at bounding box center [533, 72] width 137 height 22
click at [782, 89] on label "Balance Unknown" at bounding box center [806, 92] width 61 height 11
click at [782, 89] on input "Balance Unknown" at bounding box center [784, 91] width 7 height 7
drag, startPoint x: 801, startPoint y: 167, endPoint x: 802, endPoint y: 181, distance: 14.0
click at [801, 166] on select "Select Cable / Satellite Services Collection Agency Credit Card Debt Debt Couns…" at bounding box center [830, 171] width 137 height 22
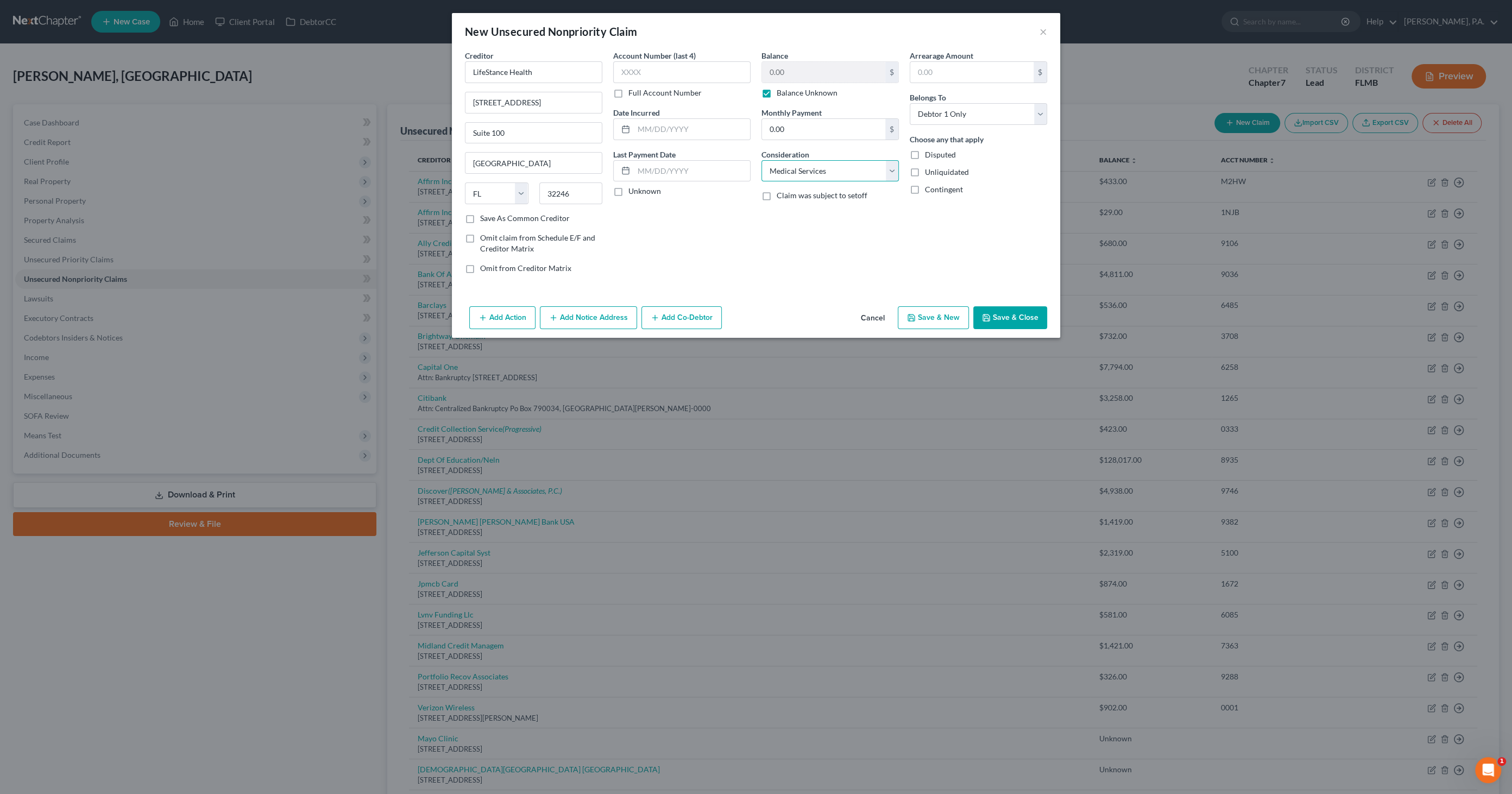
click at [762, 161] on select "Select Cable / Satellite Services Collection Agency Credit Card Debt Debt Couns…" at bounding box center [830, 171] width 137 height 22
click at [1019, 317] on button "Save & Close" at bounding box center [1010, 318] width 74 height 23
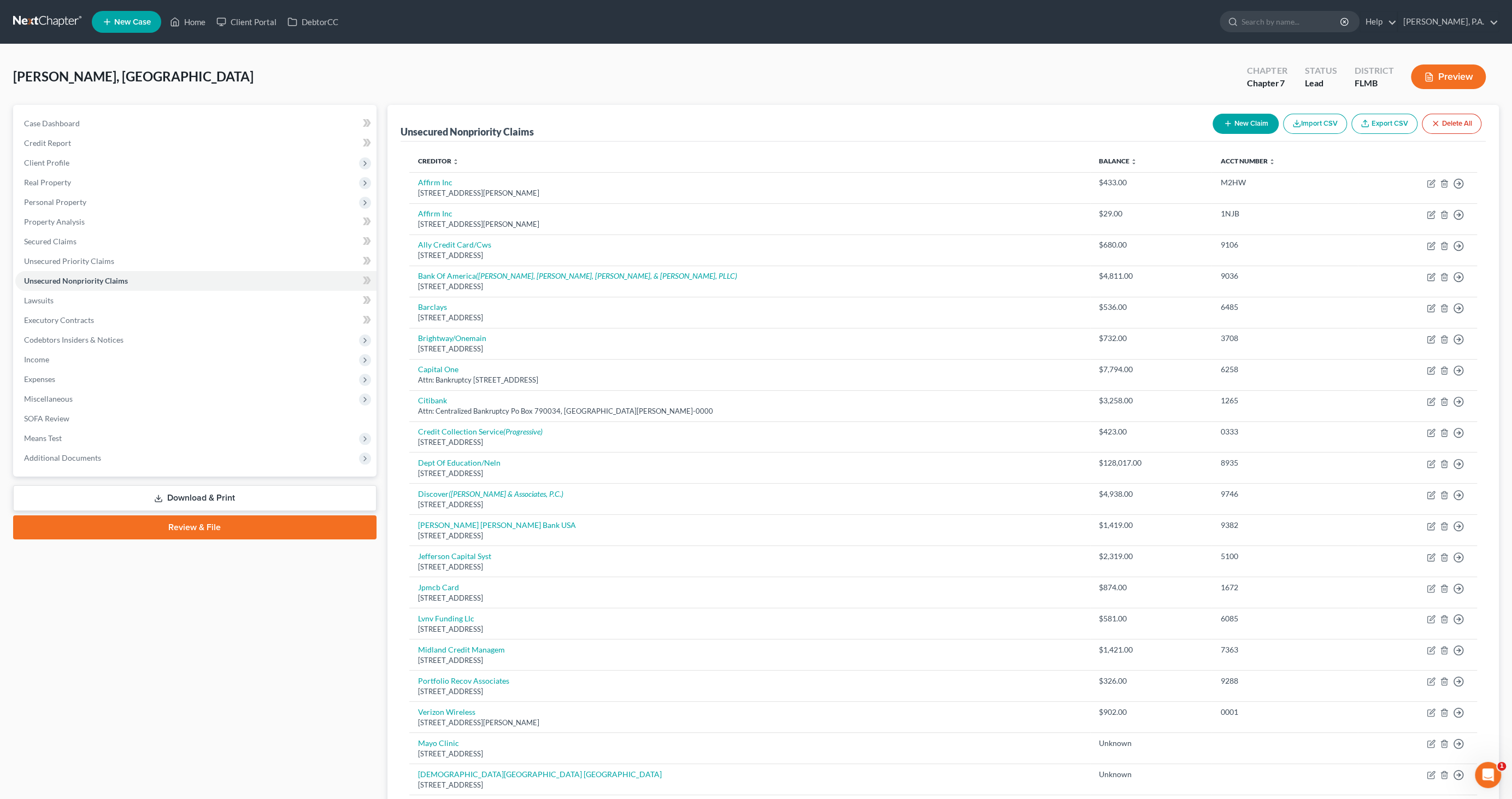
click at [1245, 123] on button "New Claim" at bounding box center [1246, 123] width 66 height 20
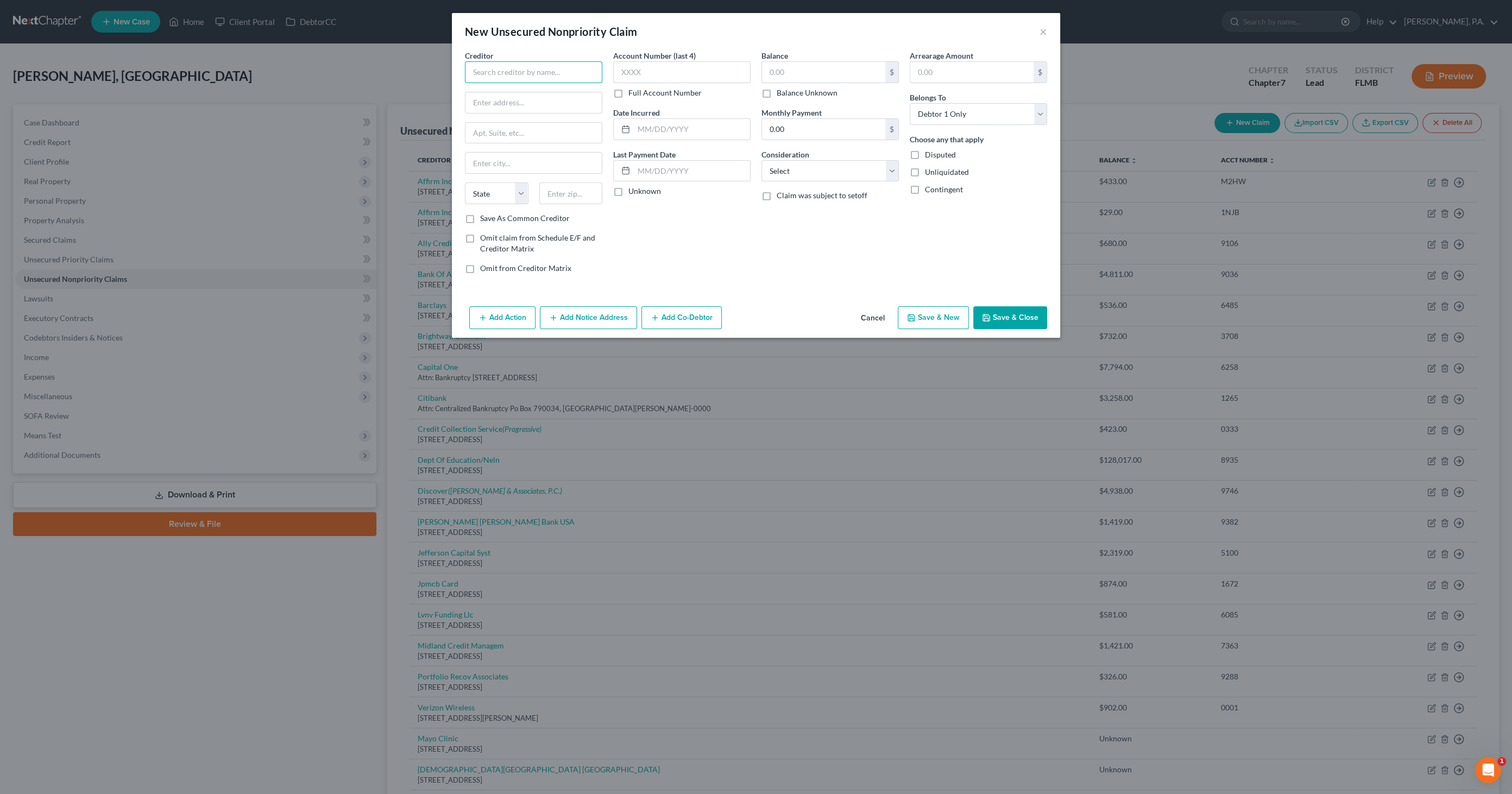
click at [508, 69] on input "text" at bounding box center [533, 72] width 137 height 22
click at [784, 96] on label "Balance Unknown" at bounding box center [806, 92] width 61 height 11
click at [784, 94] on input "Balance Unknown" at bounding box center [784, 91] width 7 height 7
drag, startPoint x: 814, startPoint y: 172, endPoint x: 814, endPoint y: 182, distance: 10.0
click at [814, 172] on select "Select Cable / Satellite Services Collection Agency Credit Card Debt Debt Couns…" at bounding box center [830, 171] width 137 height 22
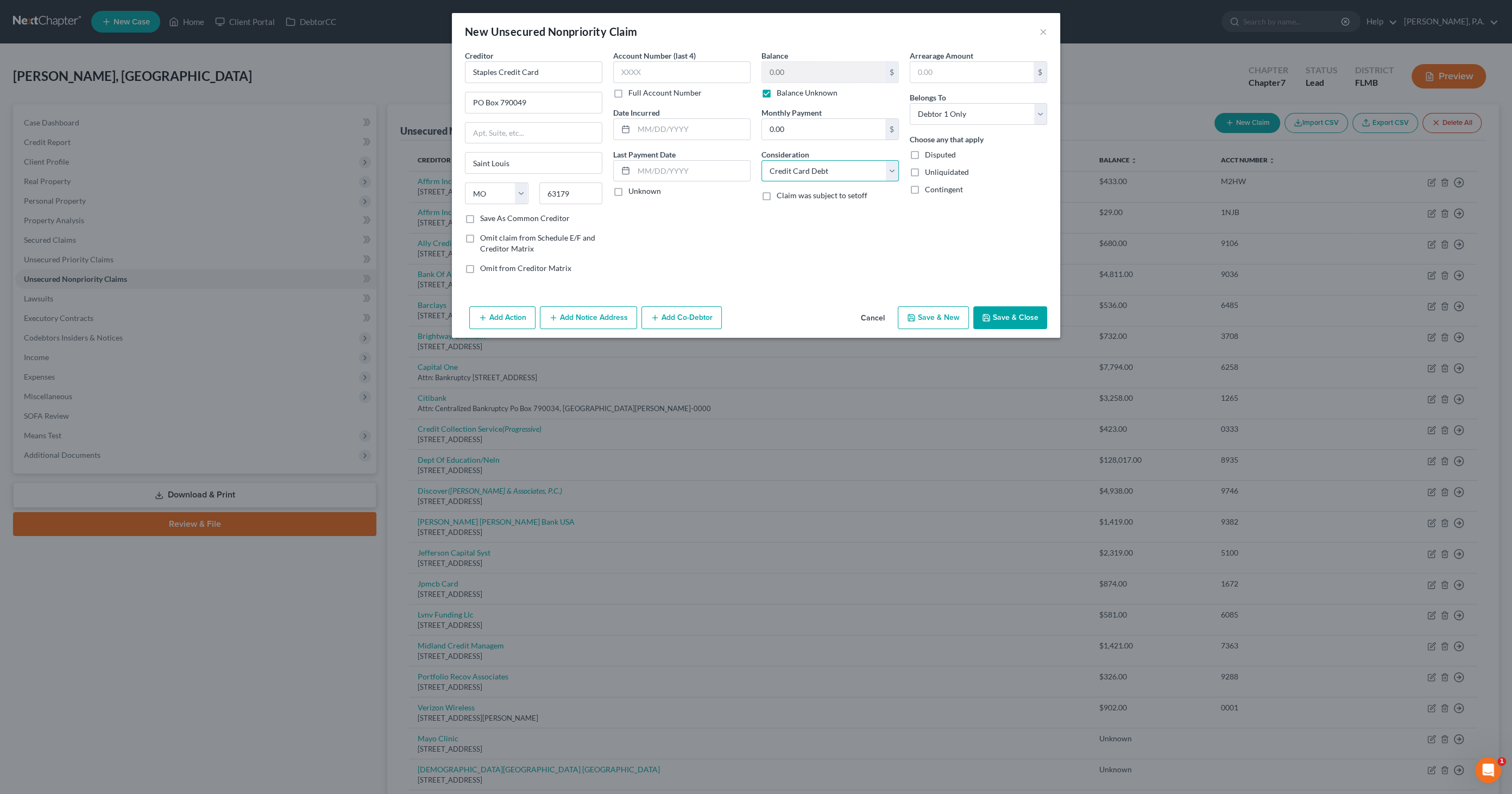
click at [762, 161] on select "Select Cable / Satellite Services Collection Agency Credit Card Debt Debt Couns…" at bounding box center [830, 171] width 137 height 22
click at [1003, 311] on button "Save & Close" at bounding box center [1010, 318] width 74 height 23
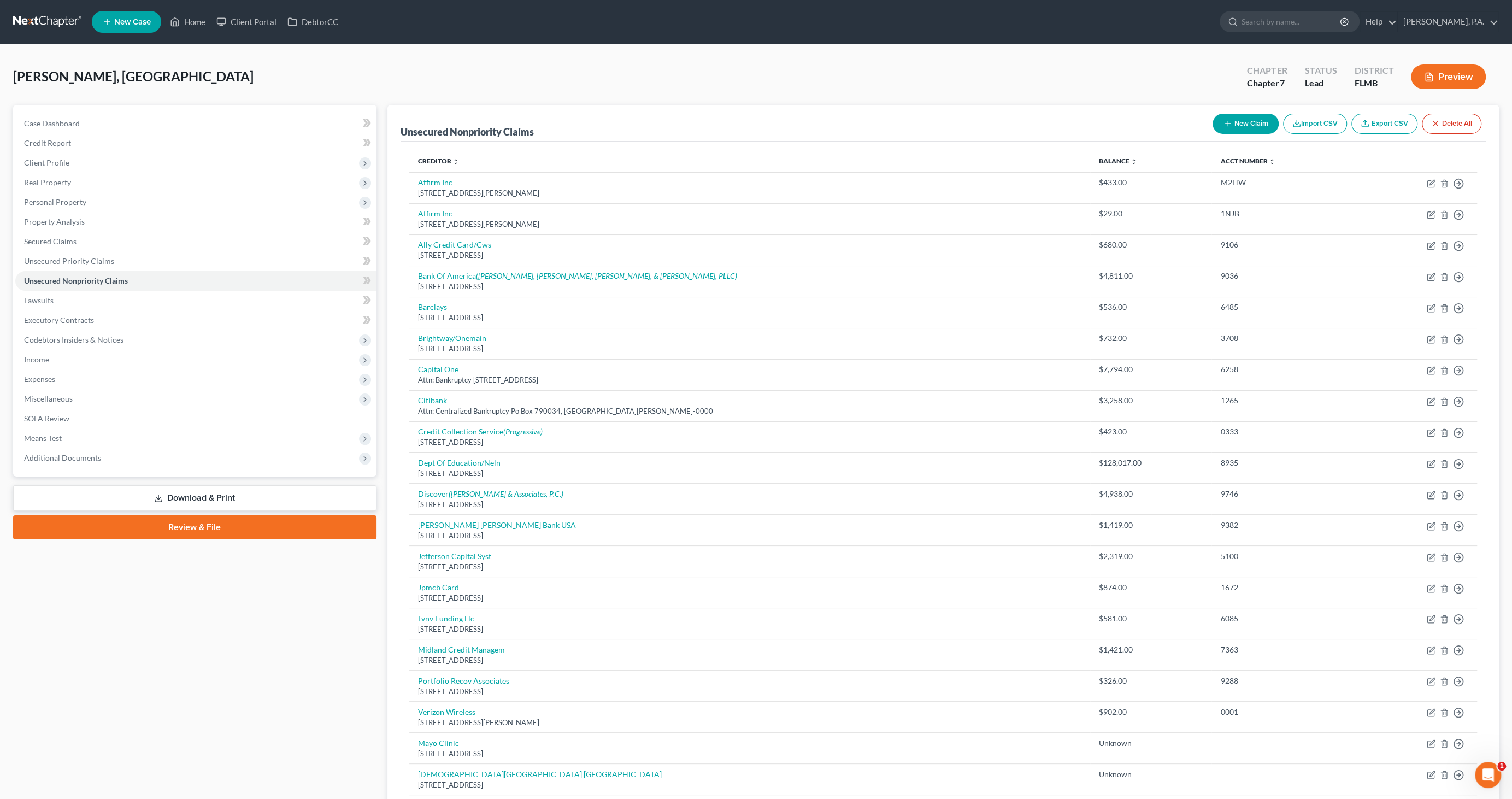
click at [1244, 120] on button "New Claim" at bounding box center [1246, 123] width 66 height 20
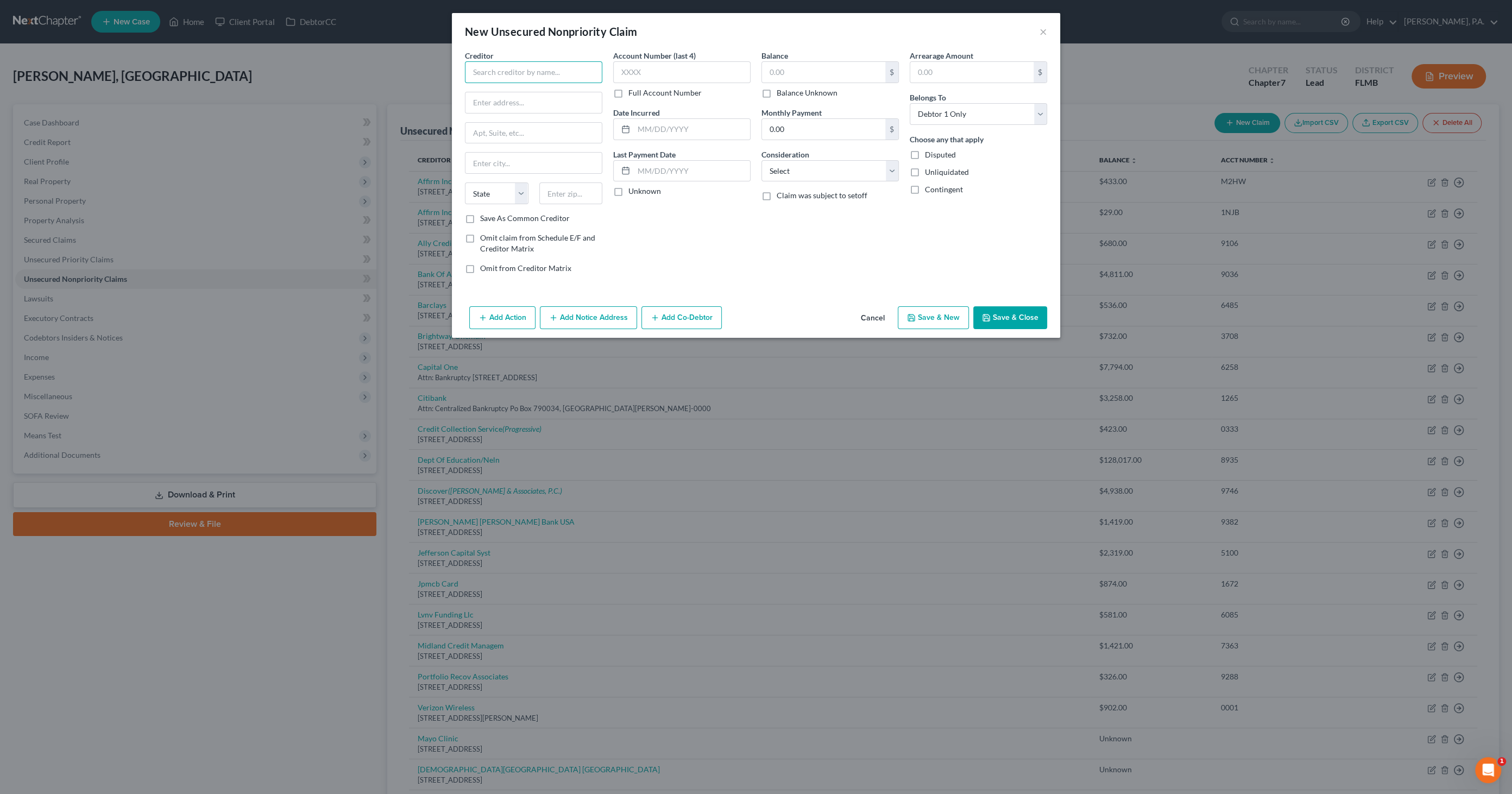
click at [515, 72] on input "text" at bounding box center [533, 72] width 137 height 22
click at [802, 175] on select "Select Cable / Satellite Services Collection Agency Credit Card Debt Debt Couns…" at bounding box center [830, 171] width 137 height 22
click at [762, 161] on select "Select Cable / Satellite Services Collection Agency Credit Card Debt Debt Couns…" at bounding box center [830, 171] width 137 height 22
click at [799, 92] on label "Balance Unknown" at bounding box center [806, 92] width 61 height 11
click at [788, 92] on input "Balance Unknown" at bounding box center [784, 91] width 7 height 7
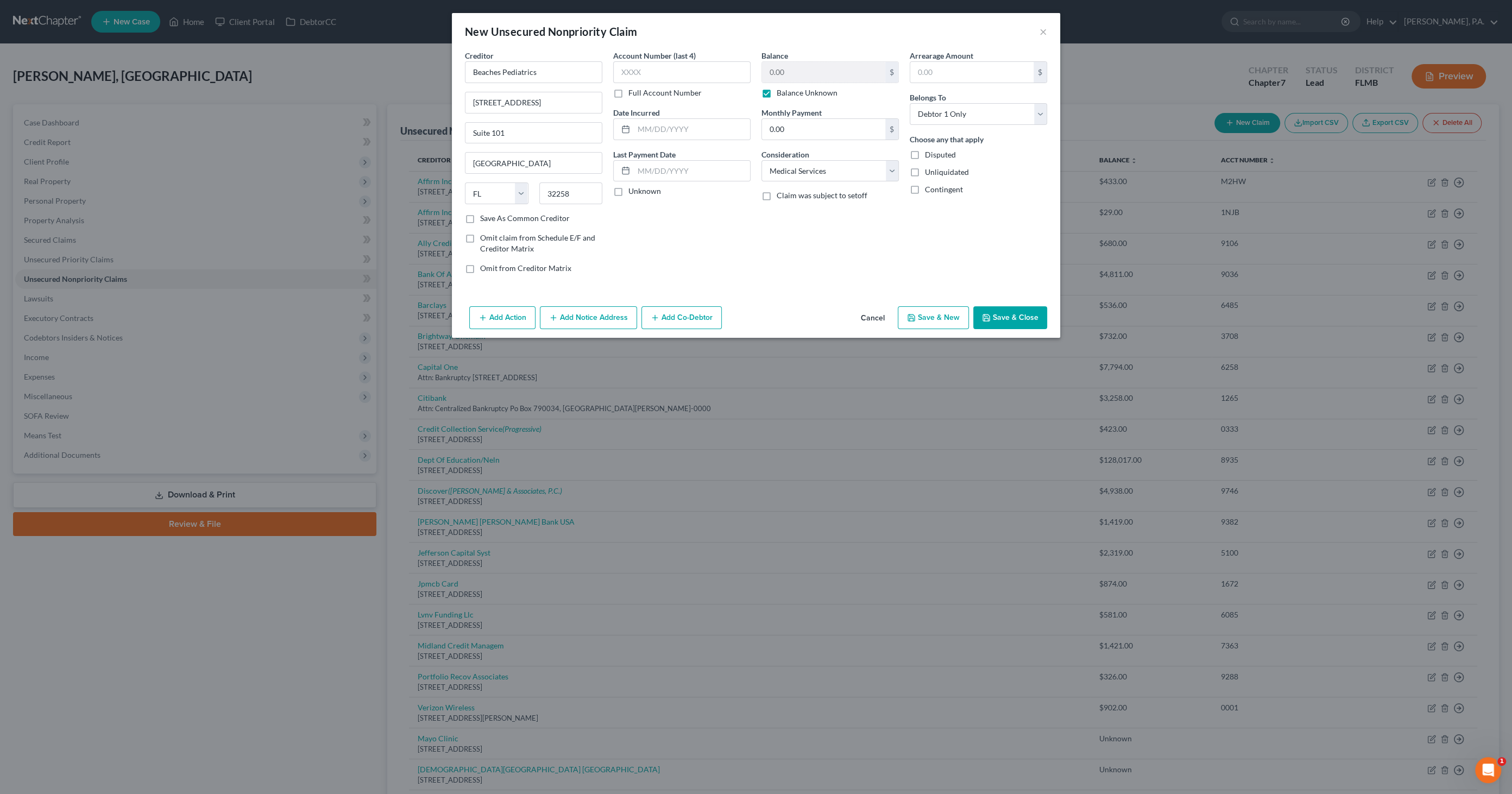
click at [1021, 308] on button "Save & Close" at bounding box center [1010, 318] width 74 height 23
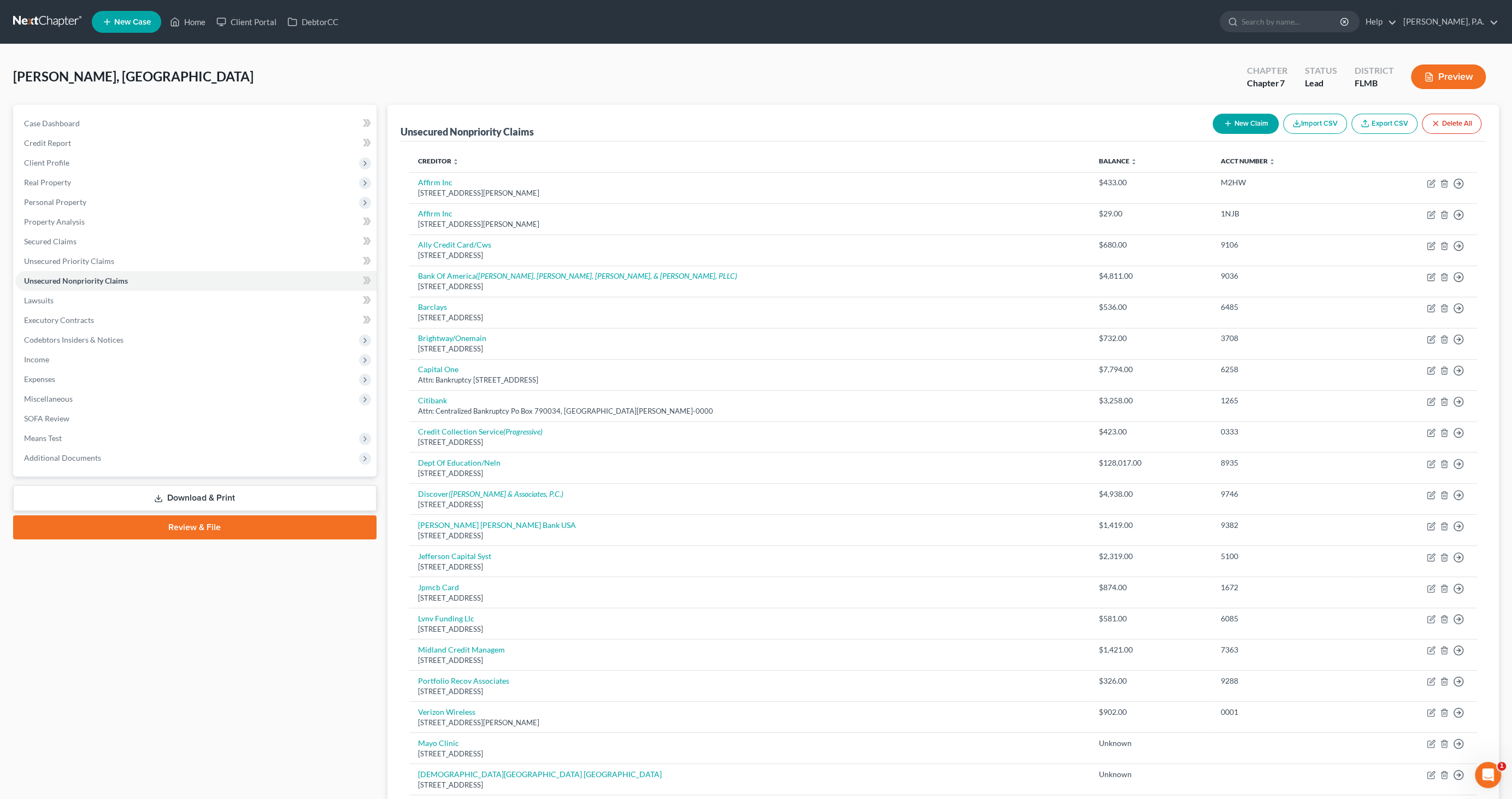
click at [247, 498] on link "Download & Print" at bounding box center [194, 498] width 363 height 25
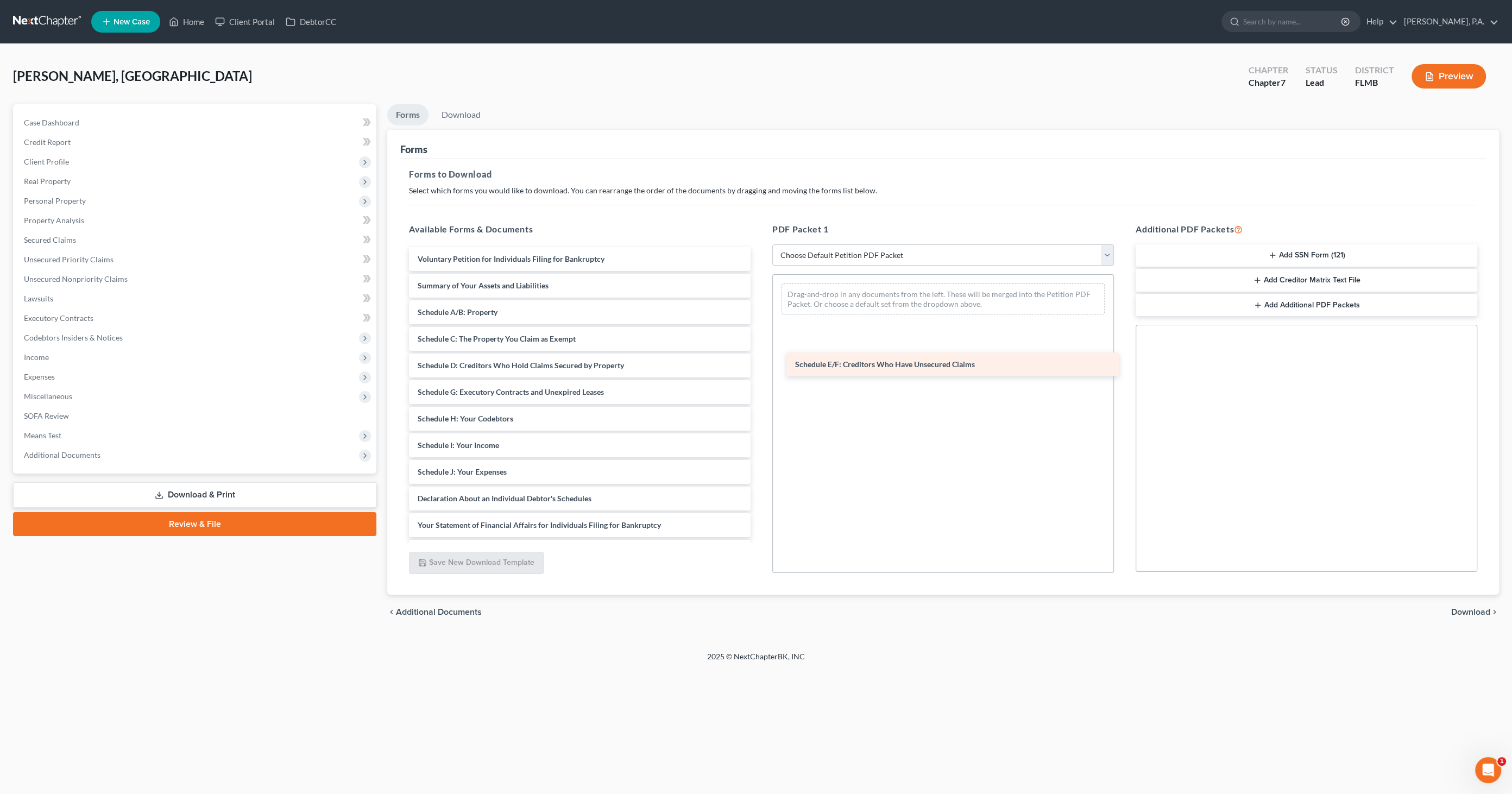
drag, startPoint x: 496, startPoint y: 395, endPoint x: 874, endPoint y: 367, distance: 379.0
click at [759, 367] on div "Schedule E/F: Creditors Who Have Unsecured Claims Voluntary Petition for Indivi…" at bounding box center [579, 472] width 359 height 449
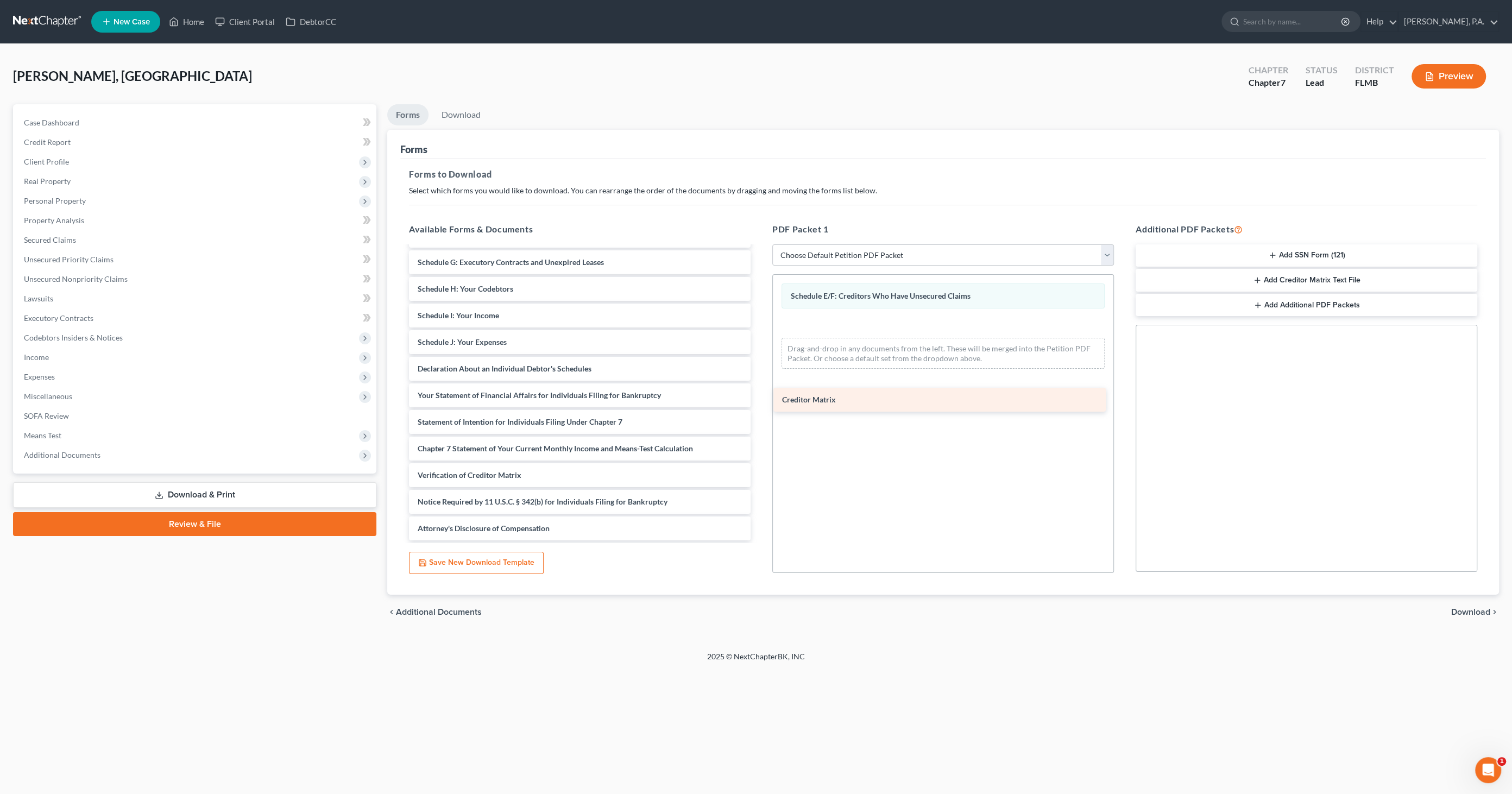
scroll to position [129, 0]
drag, startPoint x: 489, startPoint y: 450, endPoint x: 887, endPoint y: 390, distance: 402.5
click at [759, 388] on div "Creditor Matrix Voluntary Petition for Individuals Filing for Bankruptcy Summar…" at bounding box center [579, 329] width 359 height 423
click at [1460, 607] on span "Download" at bounding box center [1471, 612] width 39 height 9
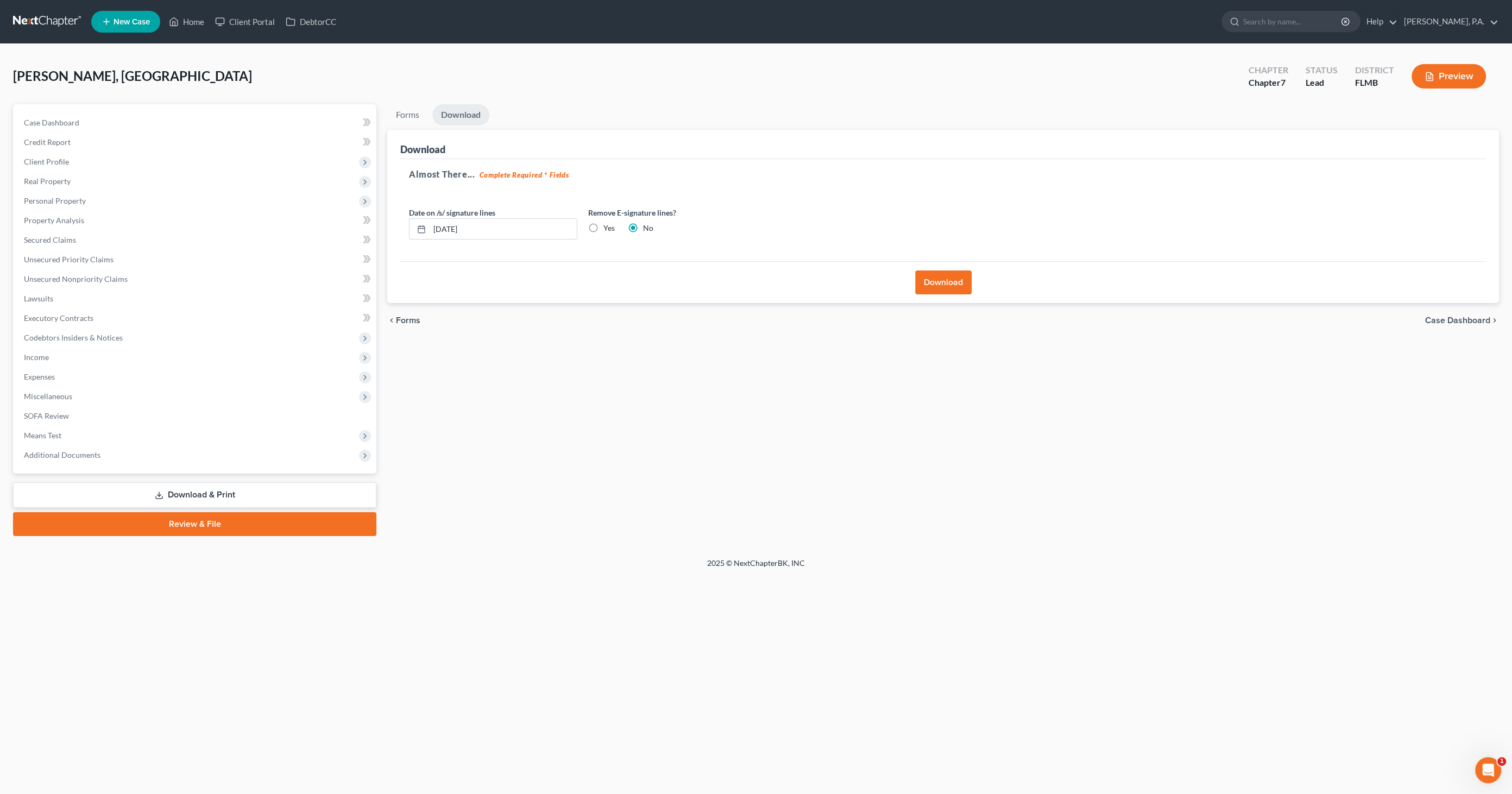
click at [604, 225] on label "Yes" at bounding box center [609, 227] width 11 height 11
click at [608, 225] on input "Yes" at bounding box center [611, 225] width 7 height 7
click at [941, 278] on button "Download" at bounding box center [943, 281] width 57 height 24
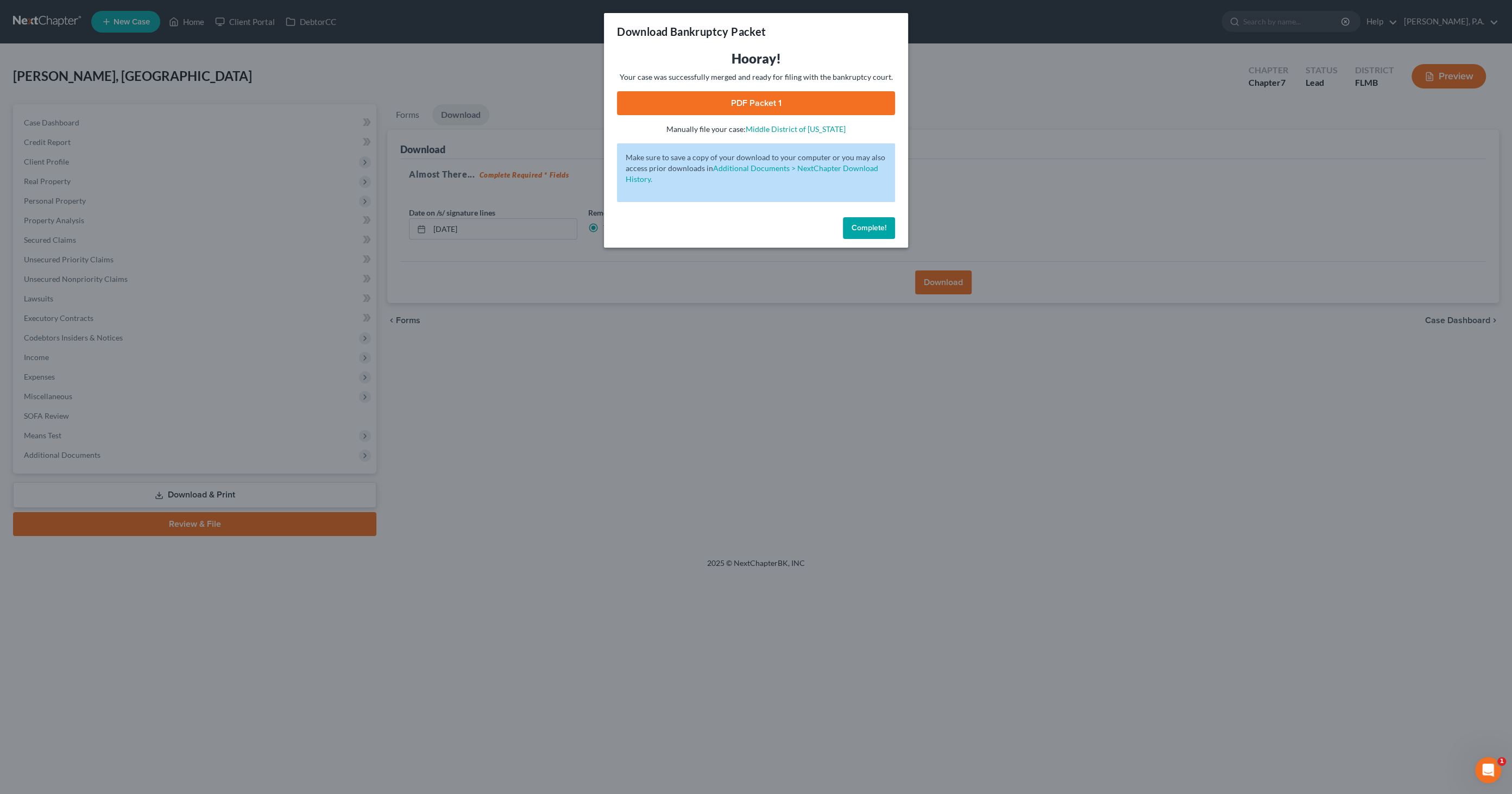
click at [677, 109] on link "PDF Packet 1" at bounding box center [756, 102] width 278 height 24
click at [865, 234] on button "Complete!" at bounding box center [869, 228] width 52 height 22
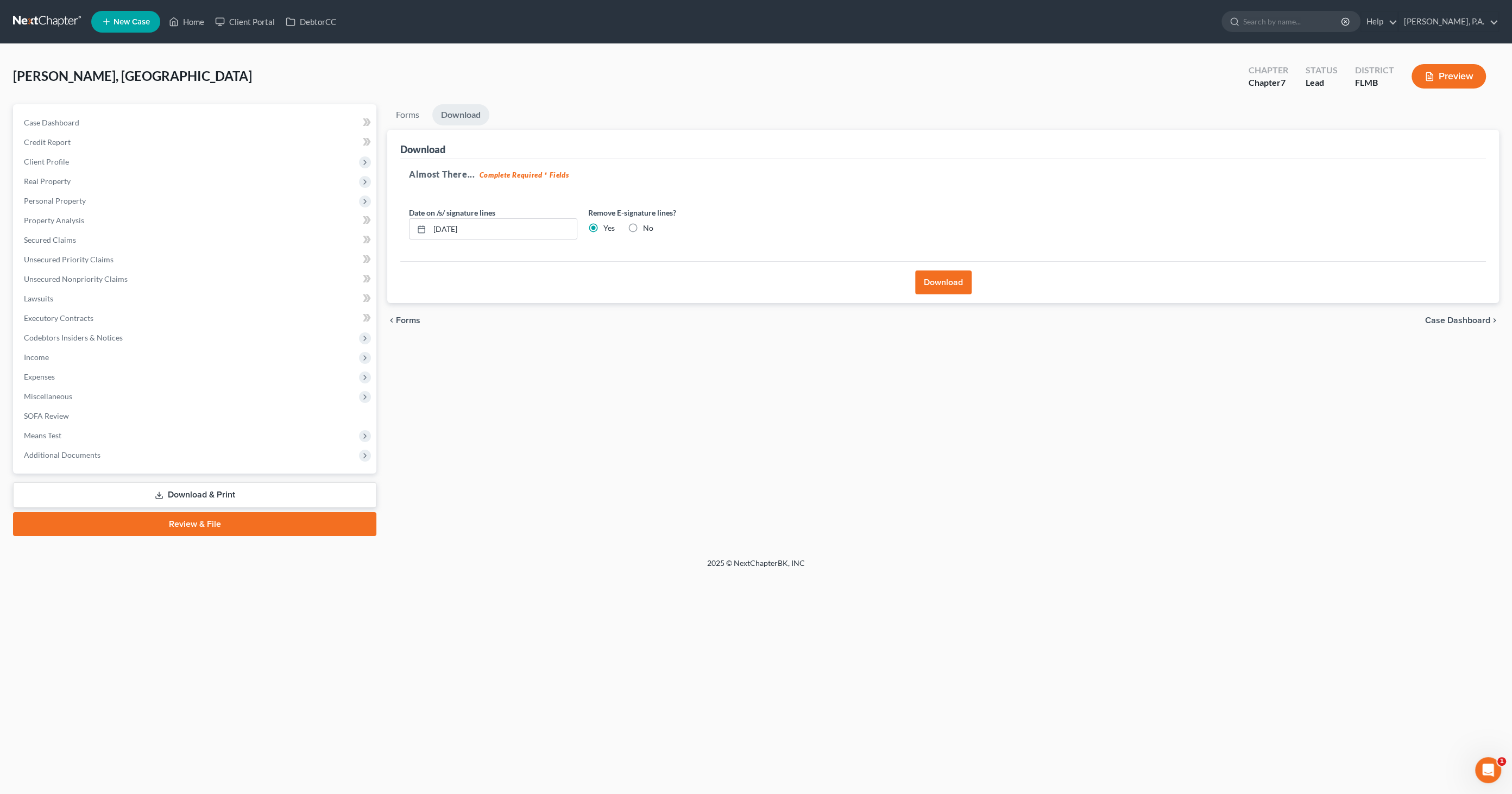
click at [1437, 316] on span "Case Dashboard" at bounding box center [1458, 320] width 65 height 9
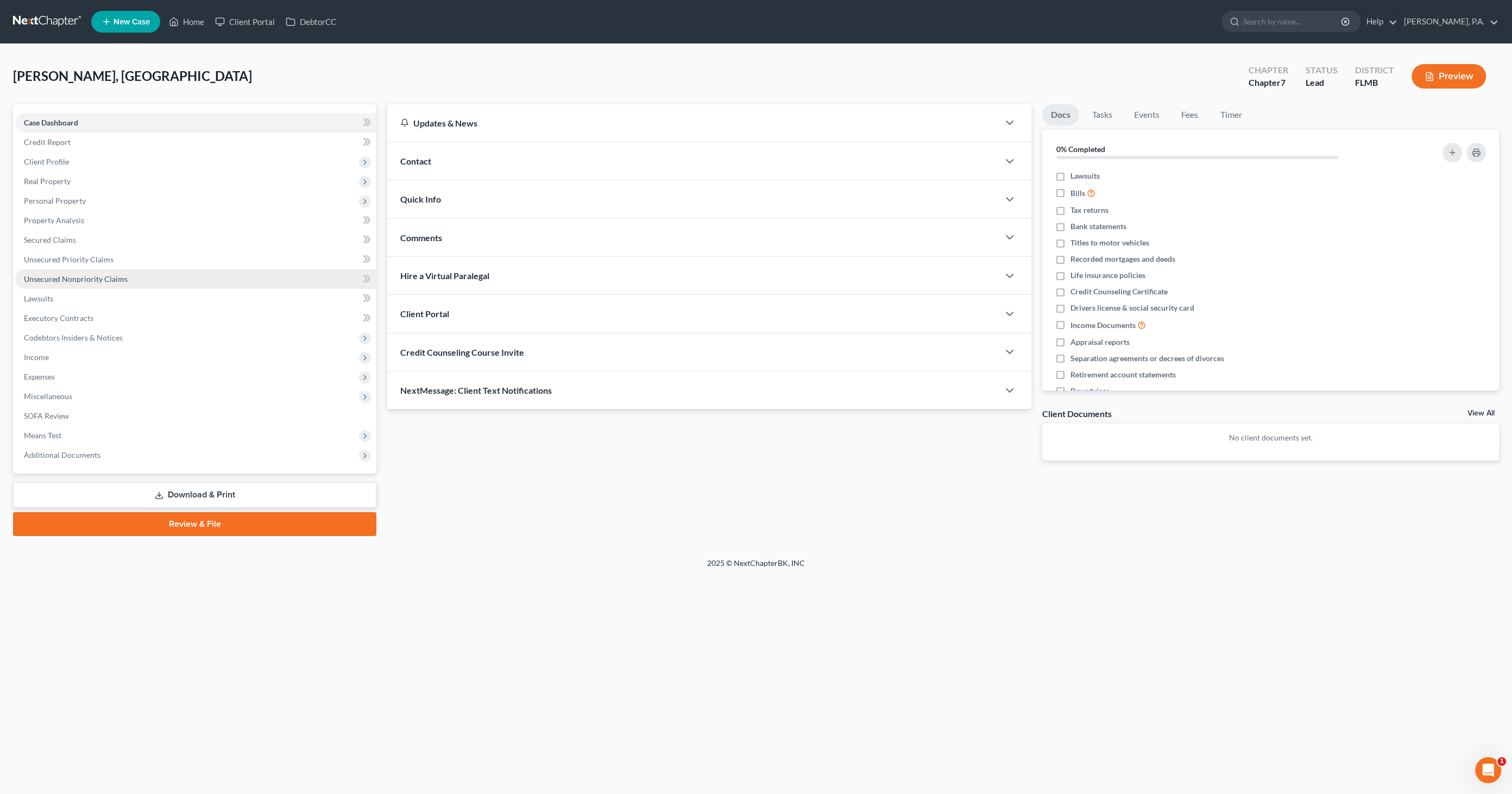
click at [65, 279] on span "Unsecured Nonpriority Claims" at bounding box center [75, 278] width 104 height 9
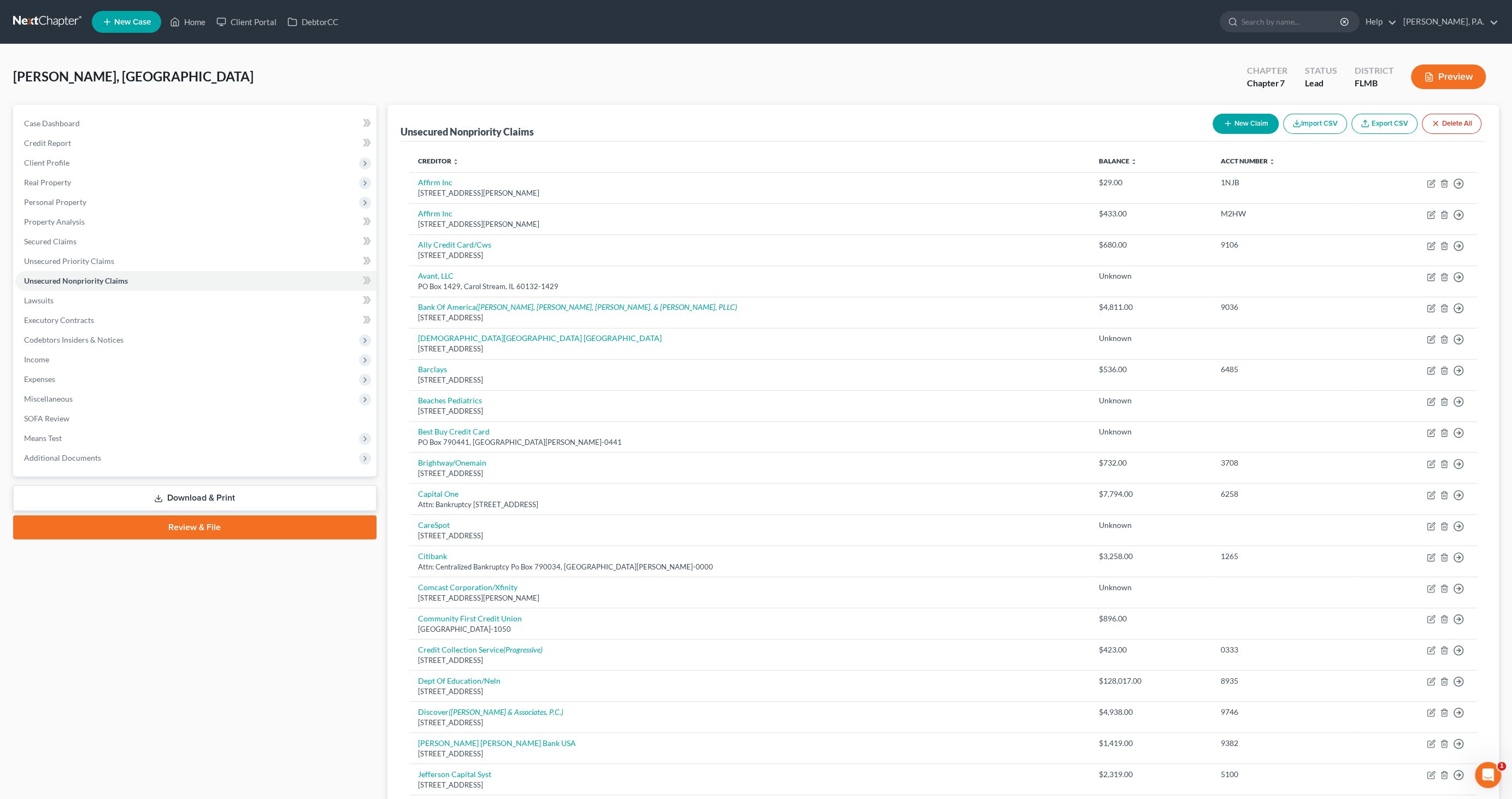
click at [1252, 117] on button "New Claim" at bounding box center [1246, 123] width 66 height 20
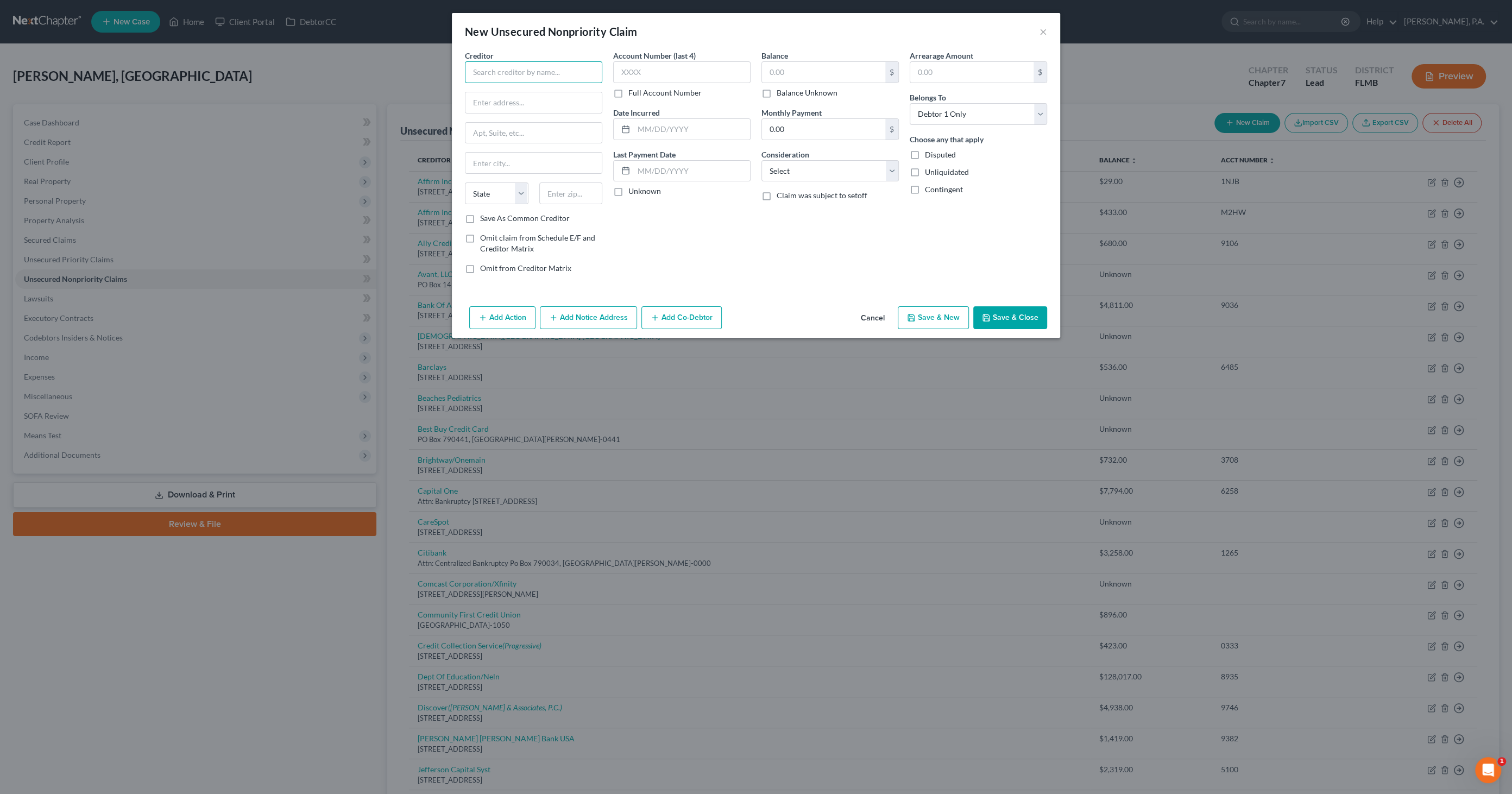
click at [549, 73] on input "text" at bounding box center [533, 72] width 137 height 22
click at [538, 101] on div "[STREET_ADDRESS]" at bounding box center [530, 101] width 113 height 9
click at [784, 92] on label "Balance Unknown" at bounding box center [806, 92] width 61 height 11
click at [784, 92] on input "Balance Unknown" at bounding box center [784, 91] width 7 height 7
click at [847, 170] on select "Select Cable / Satellite Services Collection Agency Credit Card Debt Debt Couns…" at bounding box center [830, 171] width 137 height 22
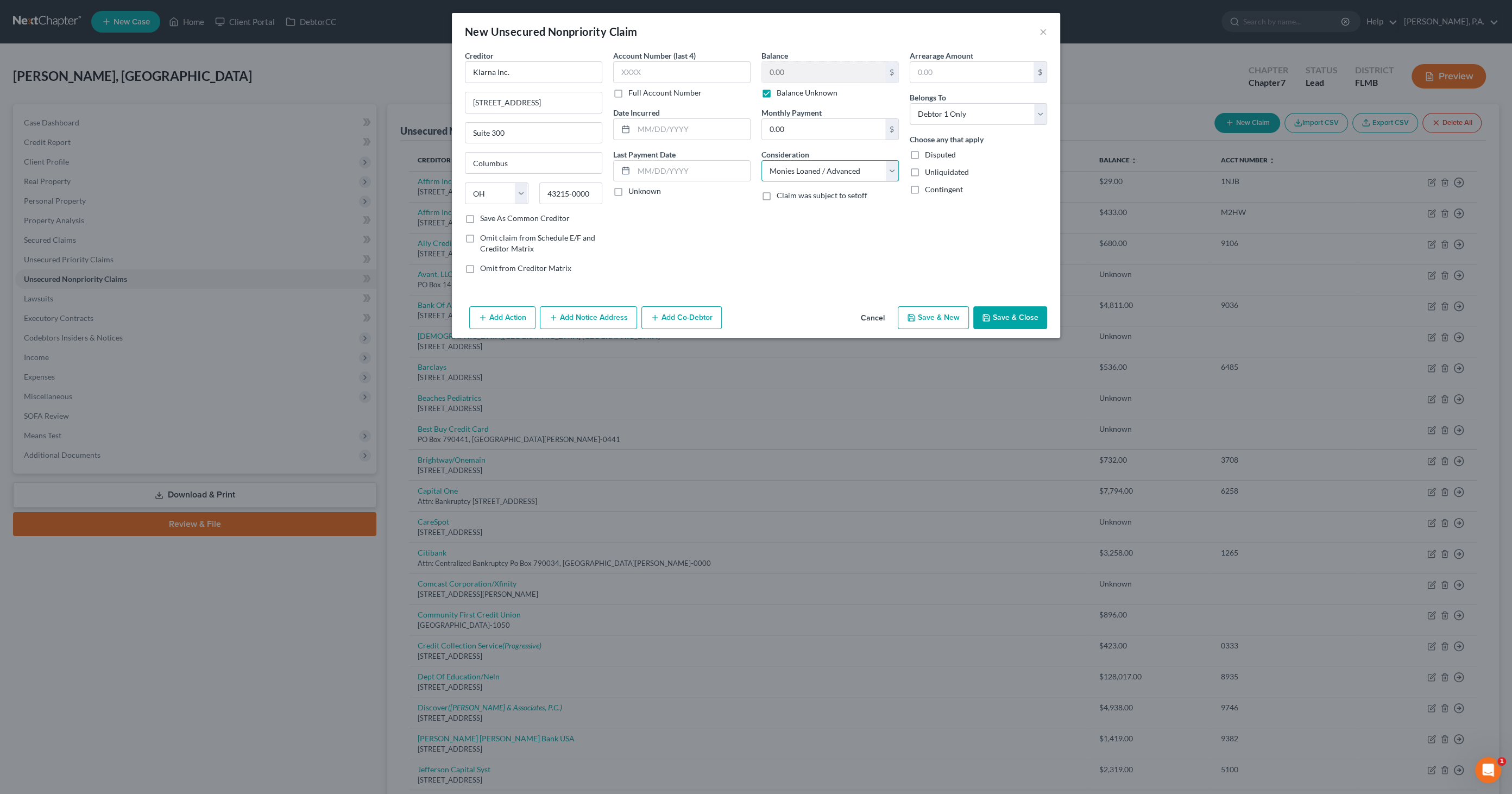
click at [762, 161] on select "Select Cable / Satellite Services Collection Agency Credit Card Debt Debt Couns…" at bounding box center [830, 171] width 137 height 22
click at [1024, 320] on button "Save & Close" at bounding box center [1010, 318] width 74 height 23
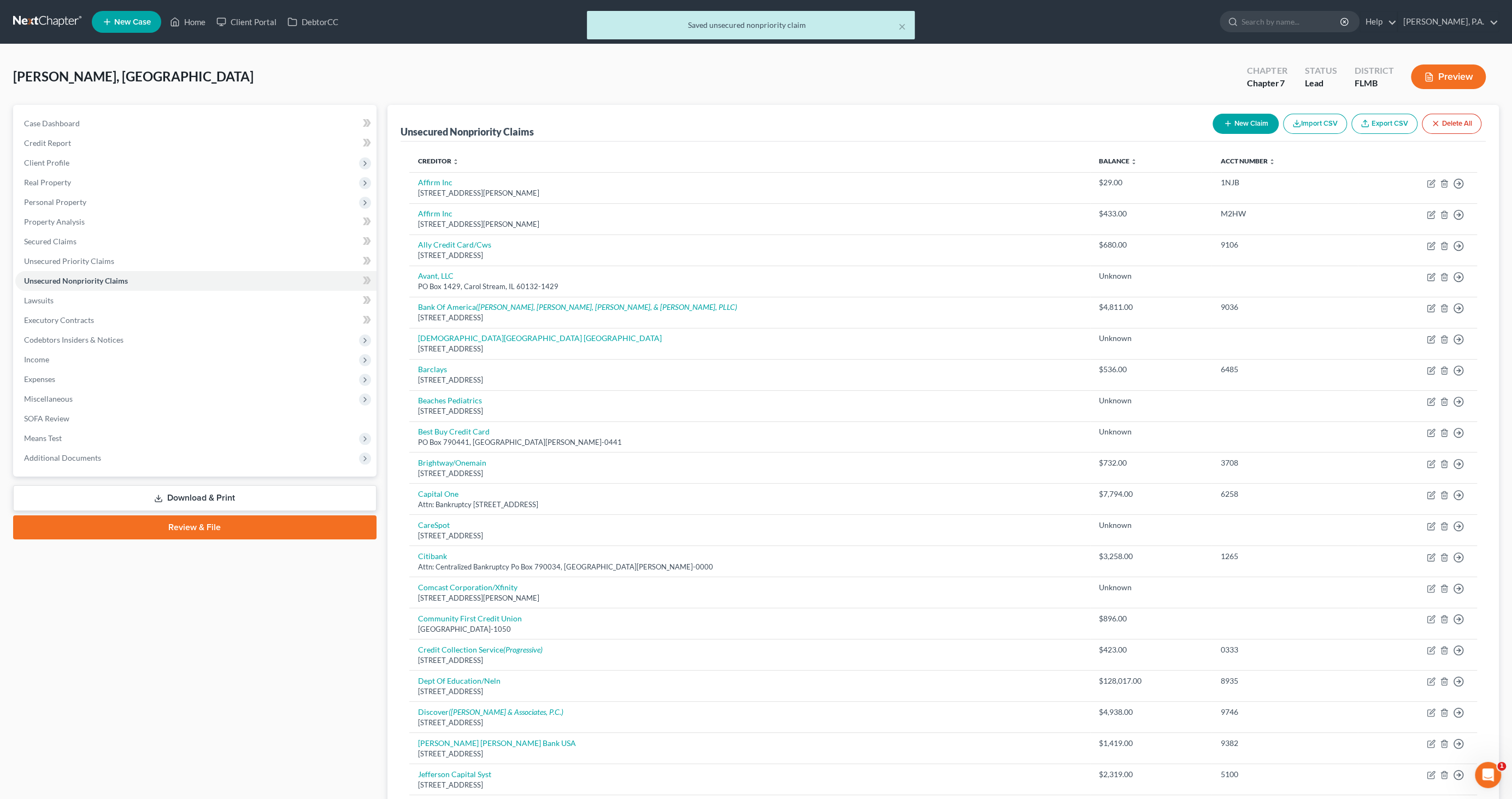
click at [226, 495] on link "Download & Print" at bounding box center [194, 498] width 363 height 25
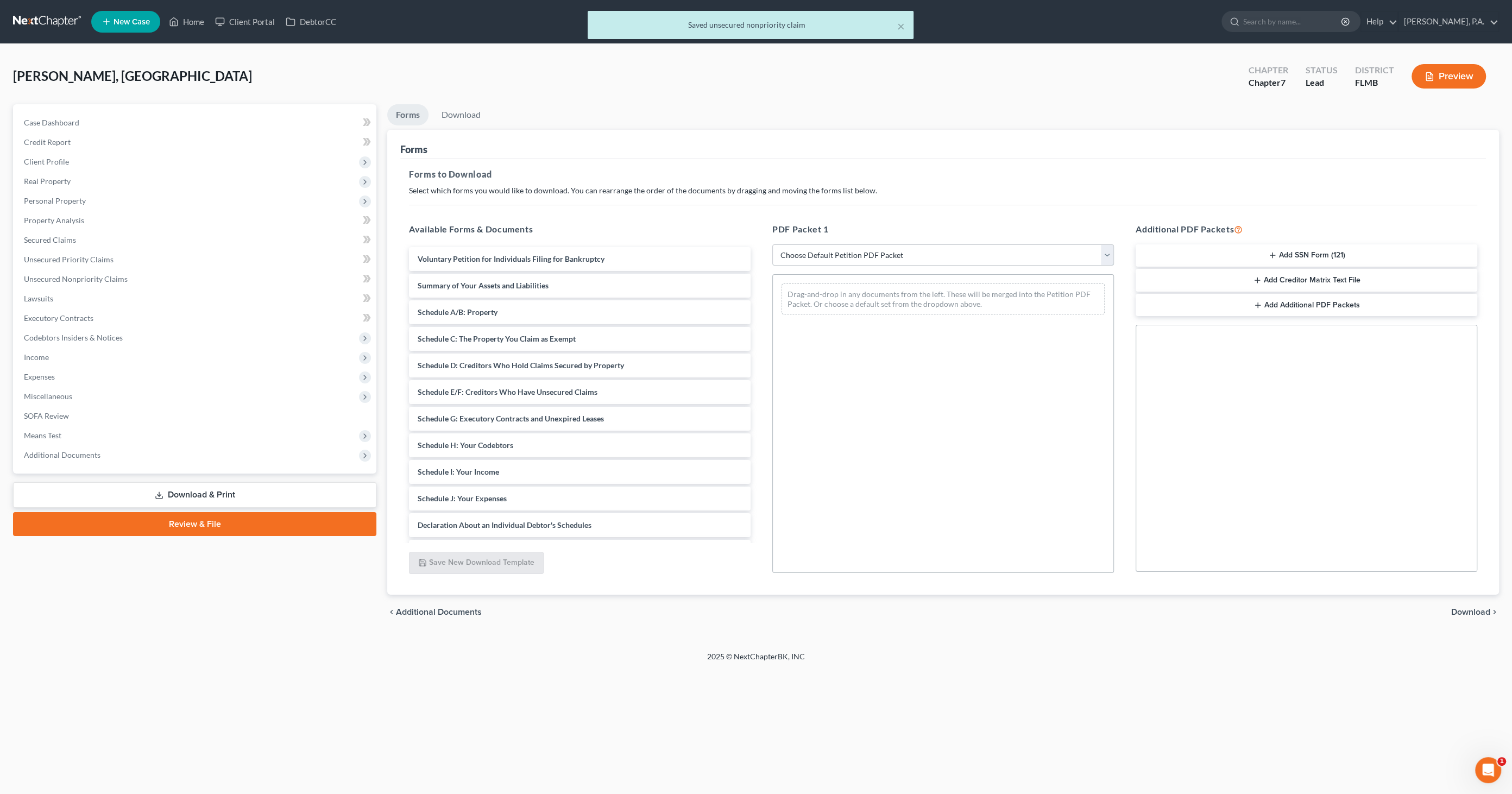
click at [797, 255] on select "Choose Default Petition PDF Packet Complete Bankruptcy Petition (all forms and …" at bounding box center [943, 255] width 341 height 22
click at [803, 255] on select "Choose Default Petition PDF Packet Complete Bankruptcy Petition (all forms and …" at bounding box center [943, 255] width 341 height 22
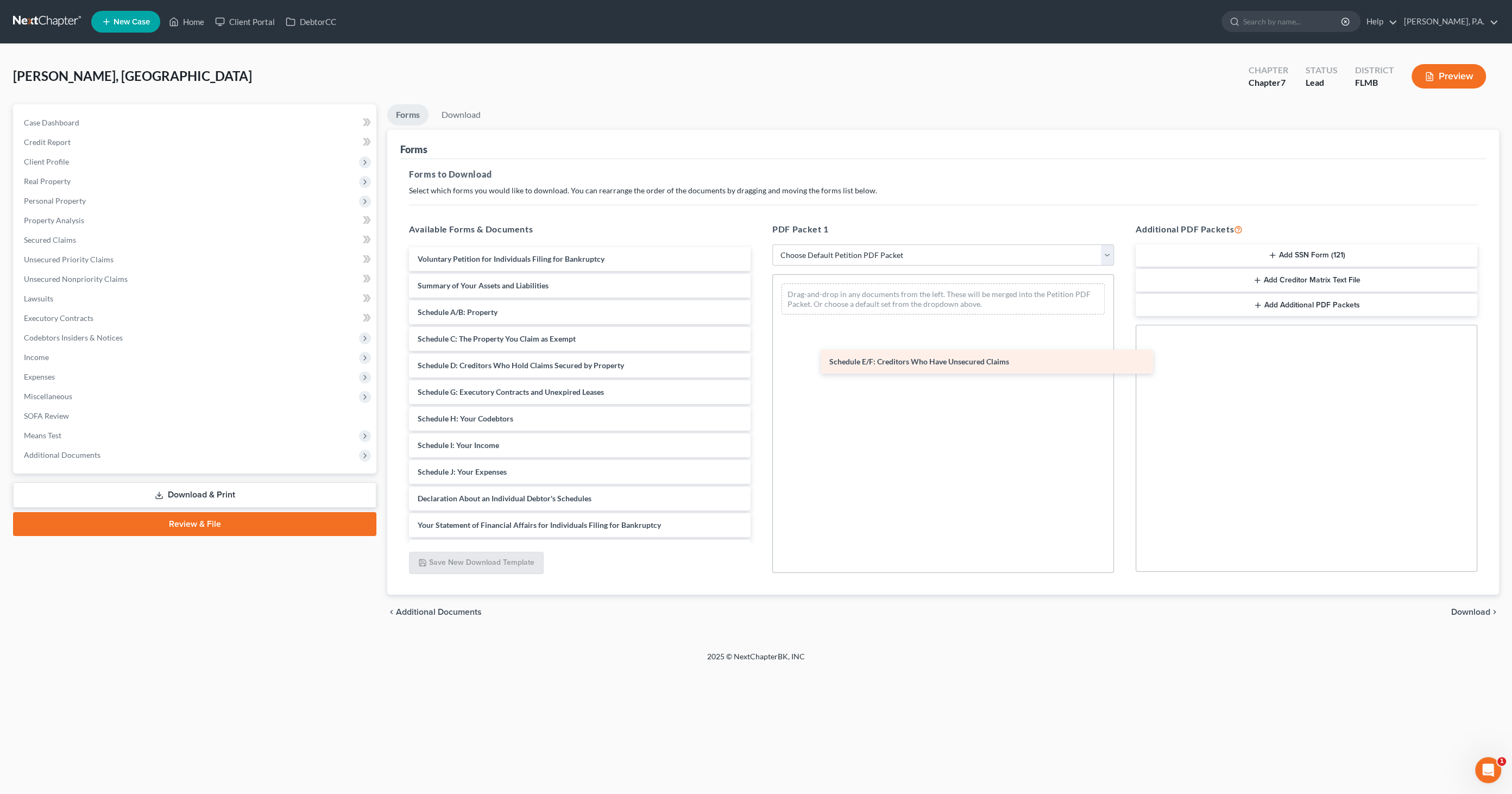
drag, startPoint x: 478, startPoint y: 387, endPoint x: 890, endPoint y: 358, distance: 413.0
click at [759, 358] on div "Schedule E/F: Creditors Who Have Unsecured Claims Voluntary Petition for Indivi…" at bounding box center [579, 472] width 359 height 449
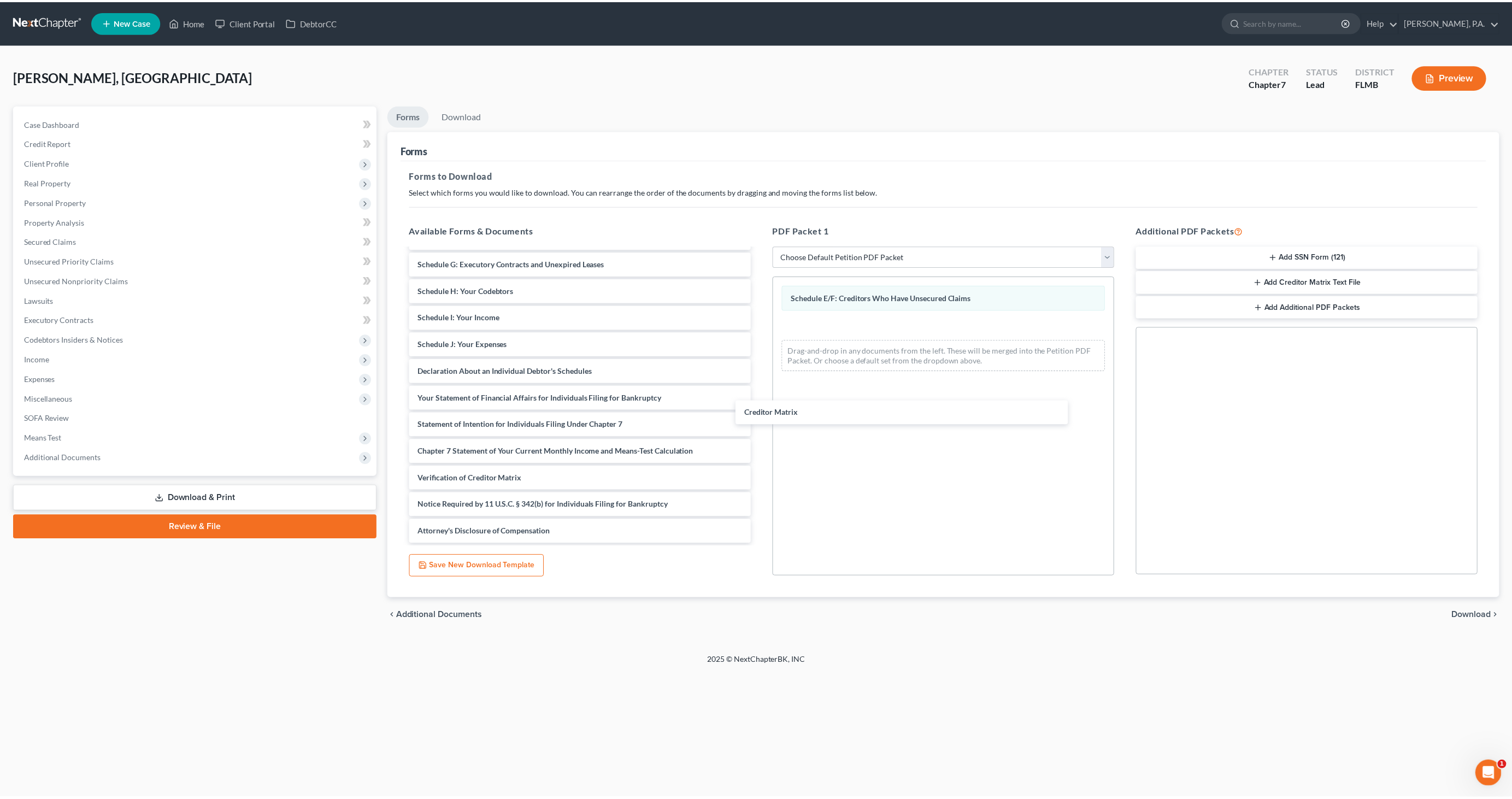
scroll to position [130, 0]
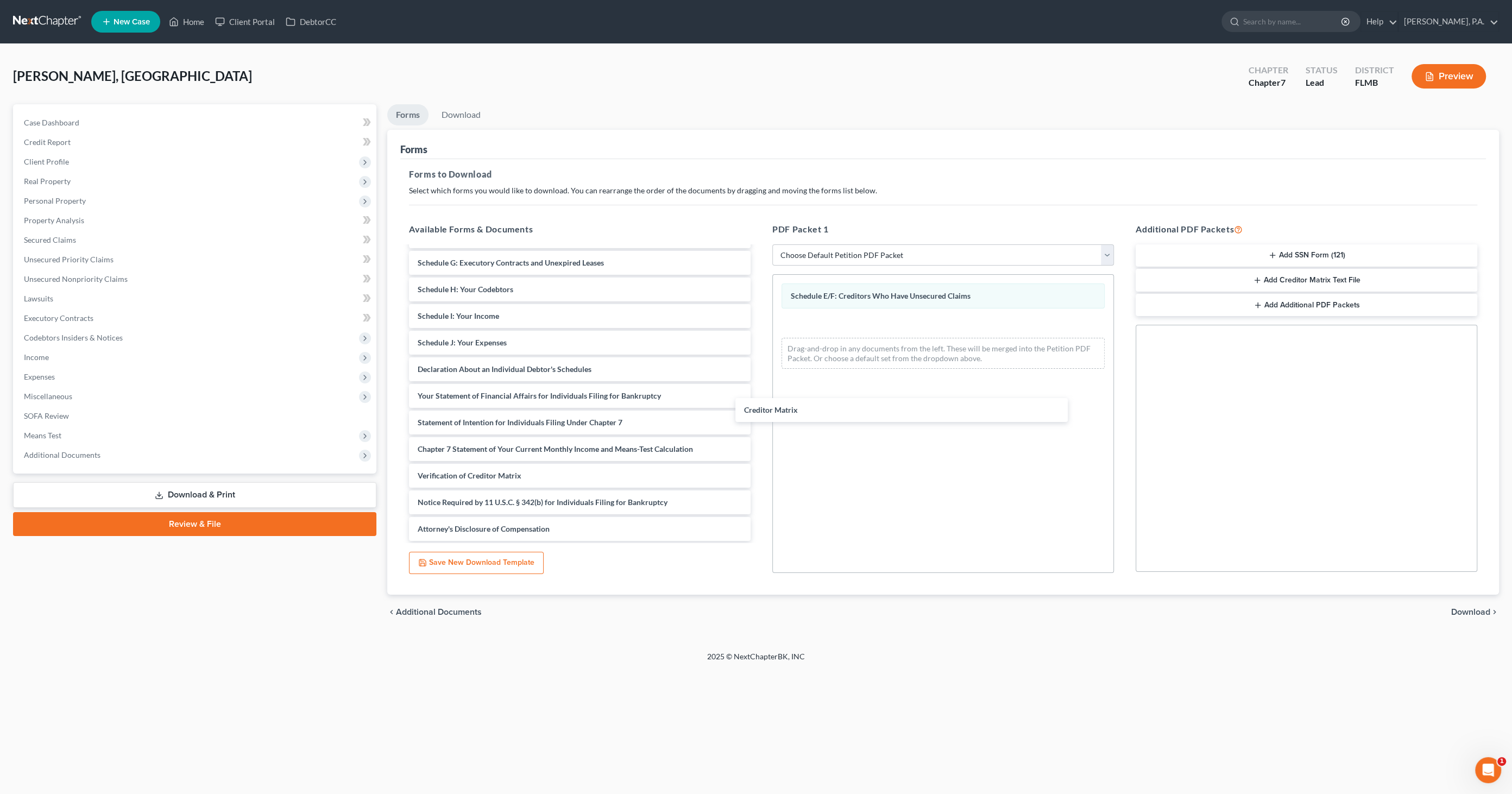
drag, startPoint x: 509, startPoint y: 453, endPoint x: 893, endPoint y: 422, distance: 385.2
click at [759, 404] on div "Creditor Matrix Voluntary Petition for Individuals Filing for Bankruptcy Summar…" at bounding box center [579, 329] width 359 height 423
click at [1468, 612] on span "Download" at bounding box center [1471, 612] width 39 height 9
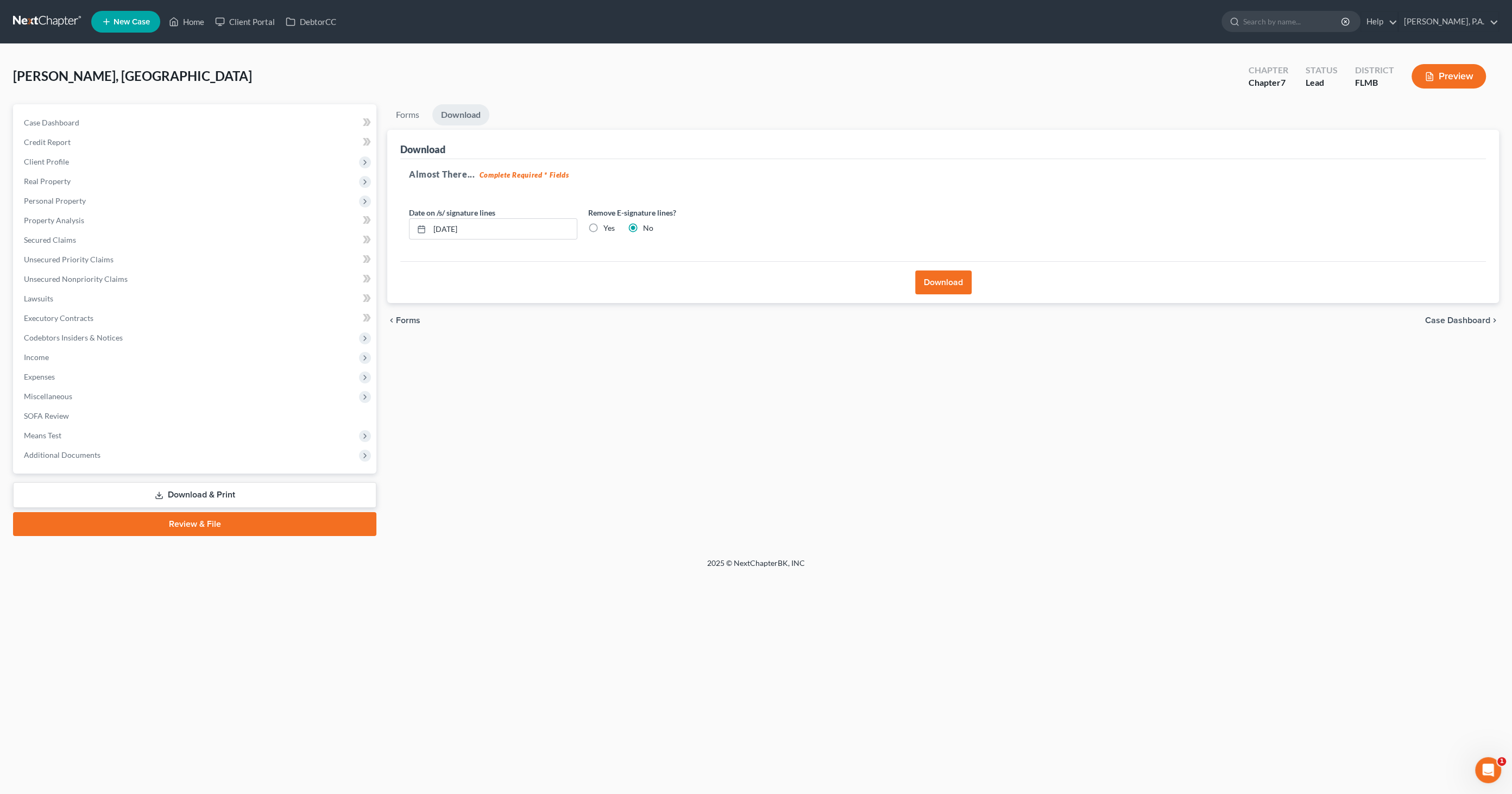
click at [605, 222] on label "Yes" at bounding box center [609, 227] width 11 height 11
click at [608, 222] on input "Yes" at bounding box center [611, 225] width 7 height 7
click at [951, 281] on button "Download" at bounding box center [943, 281] width 57 height 24
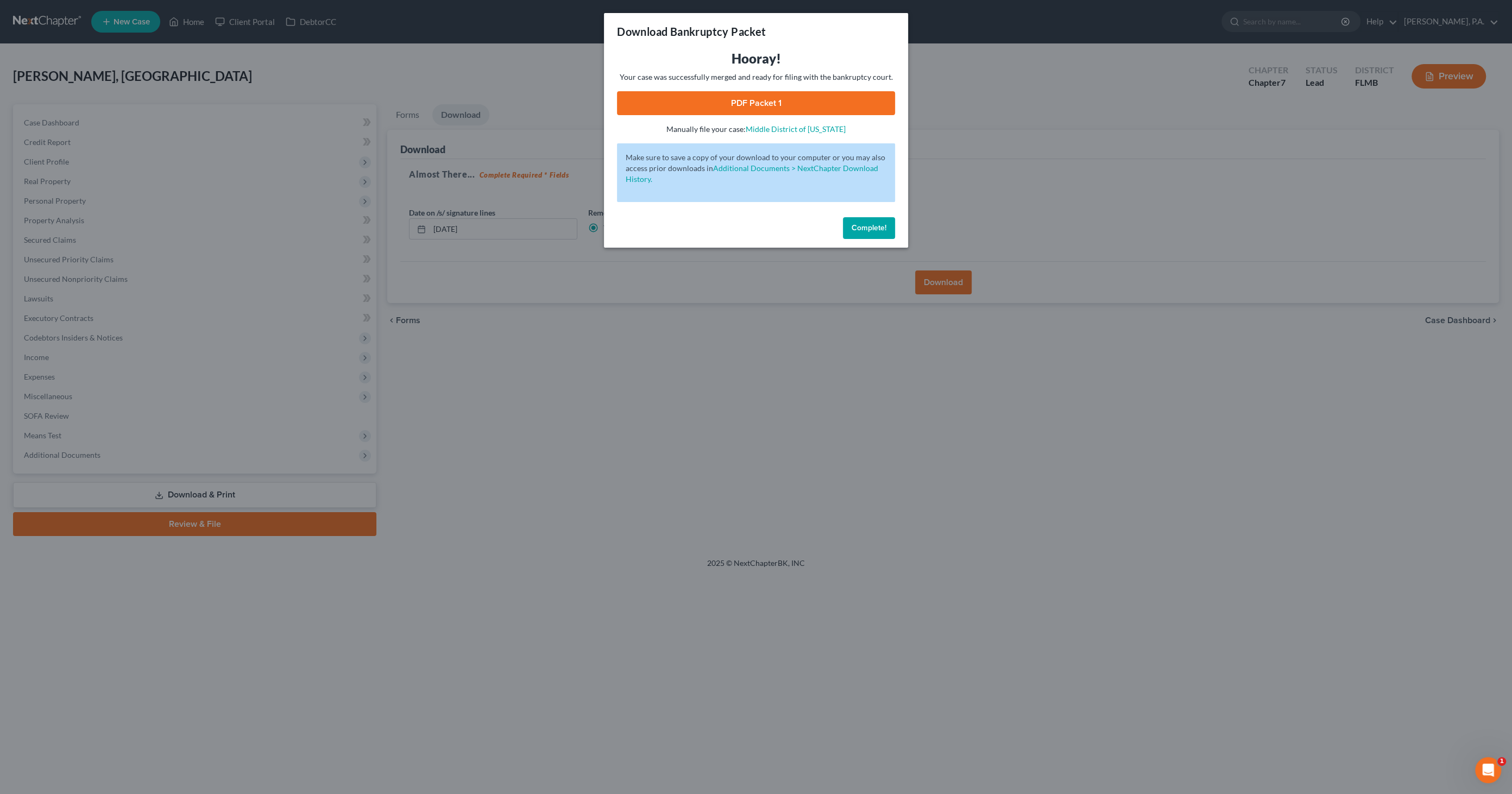
click at [756, 104] on link "PDF Packet 1" at bounding box center [756, 102] width 278 height 24
drag, startPoint x: 885, startPoint y: 232, endPoint x: 831, endPoint y: 244, distance: 55.3
click at [885, 231] on span "Complete!" at bounding box center [869, 227] width 35 height 9
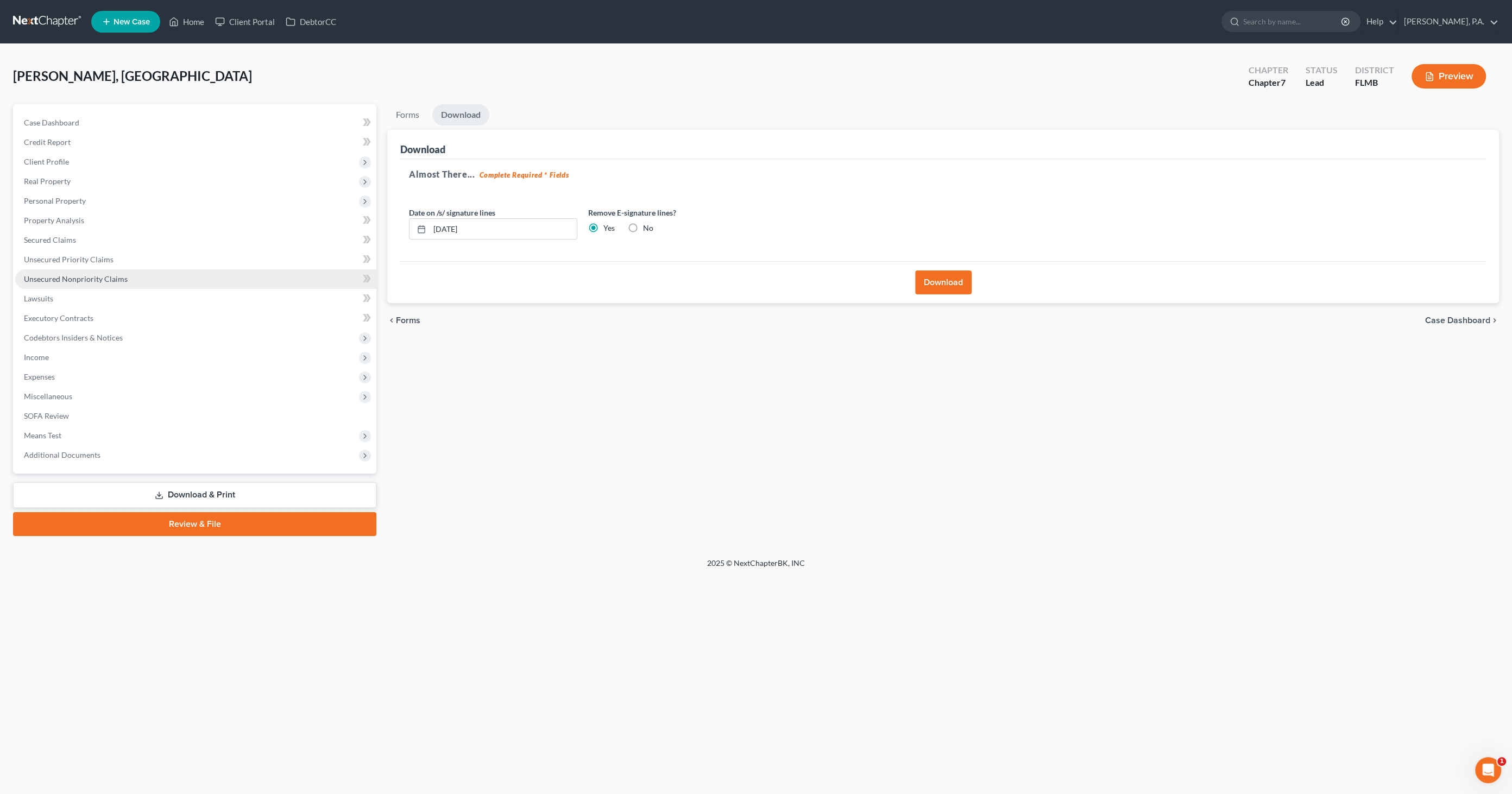
click at [71, 279] on span "Unsecured Nonpriority Claims" at bounding box center [75, 278] width 104 height 9
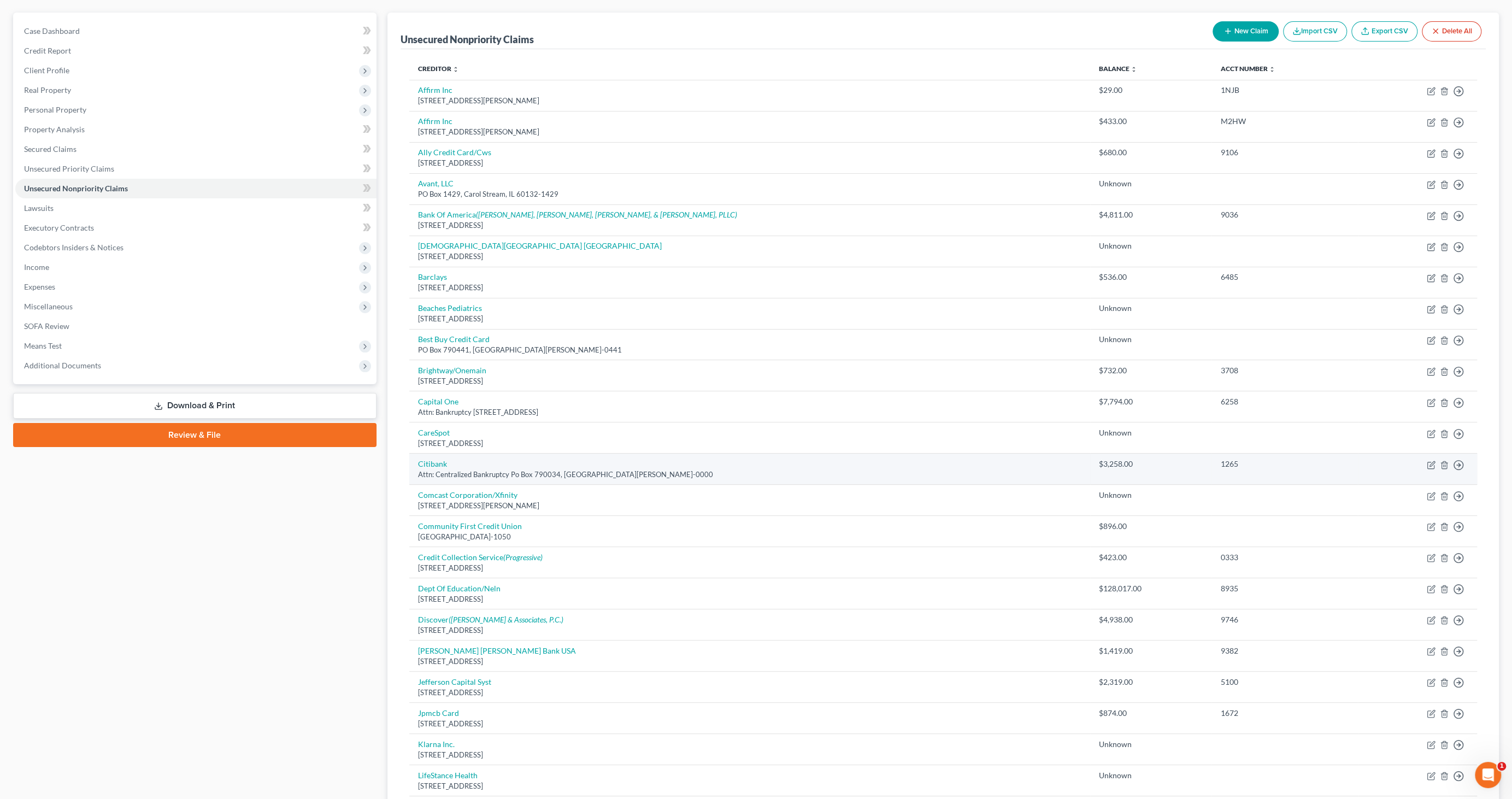
scroll to position [122, 0]
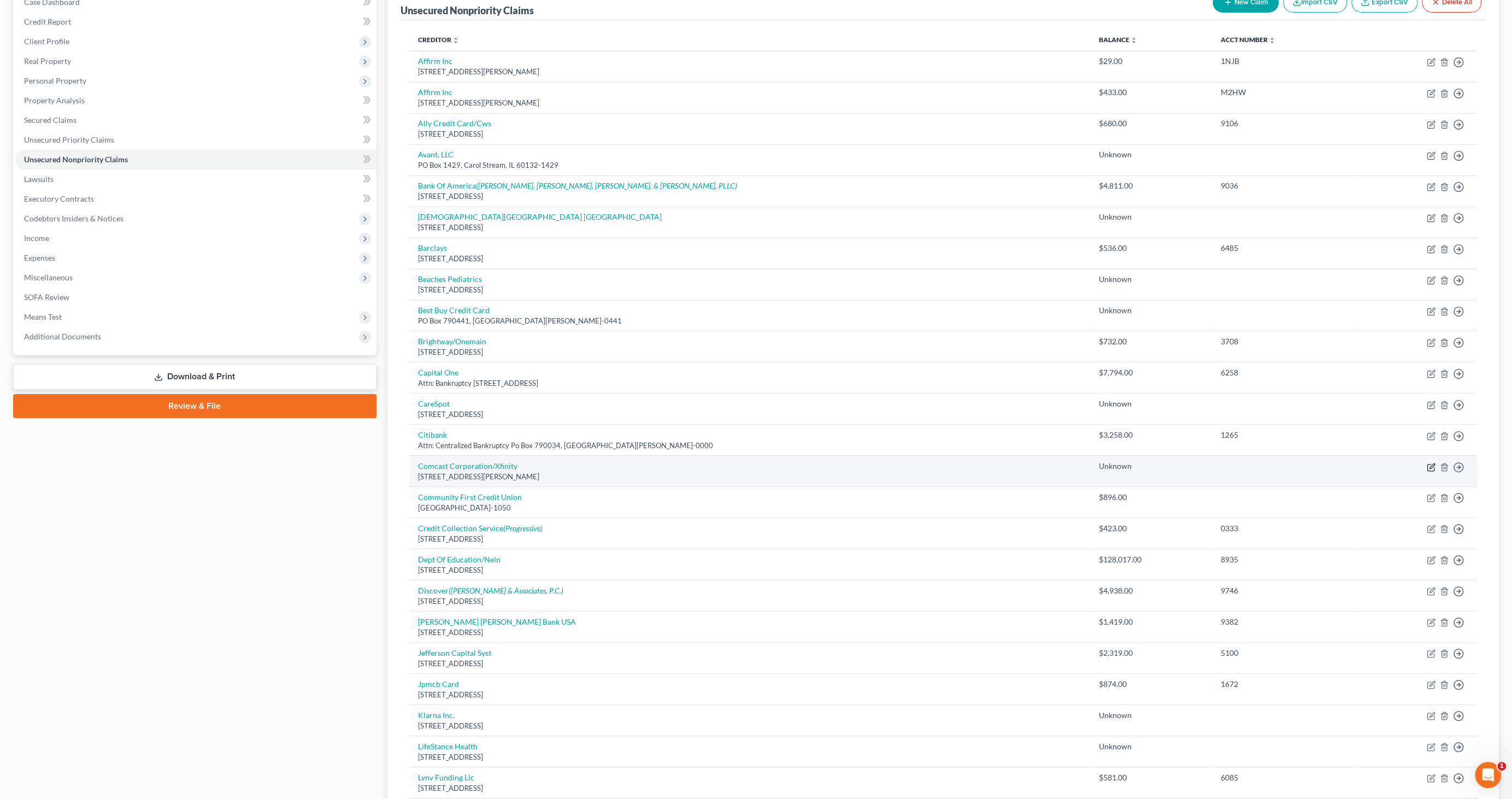
click at [1430, 464] on icon "button" at bounding box center [1431, 467] width 9 height 9
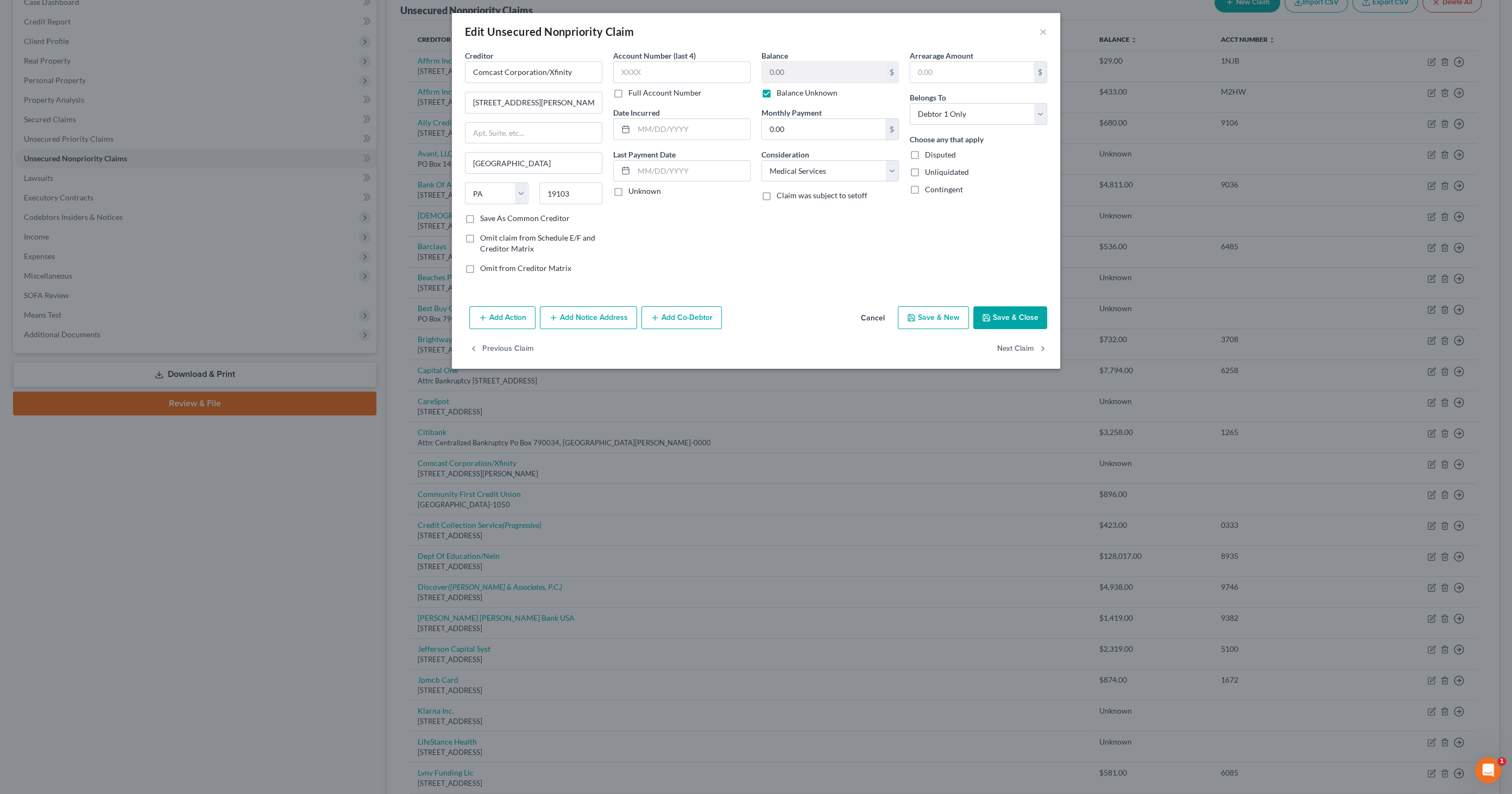
click at [614, 318] on button "Add Notice Address" at bounding box center [588, 318] width 97 height 23
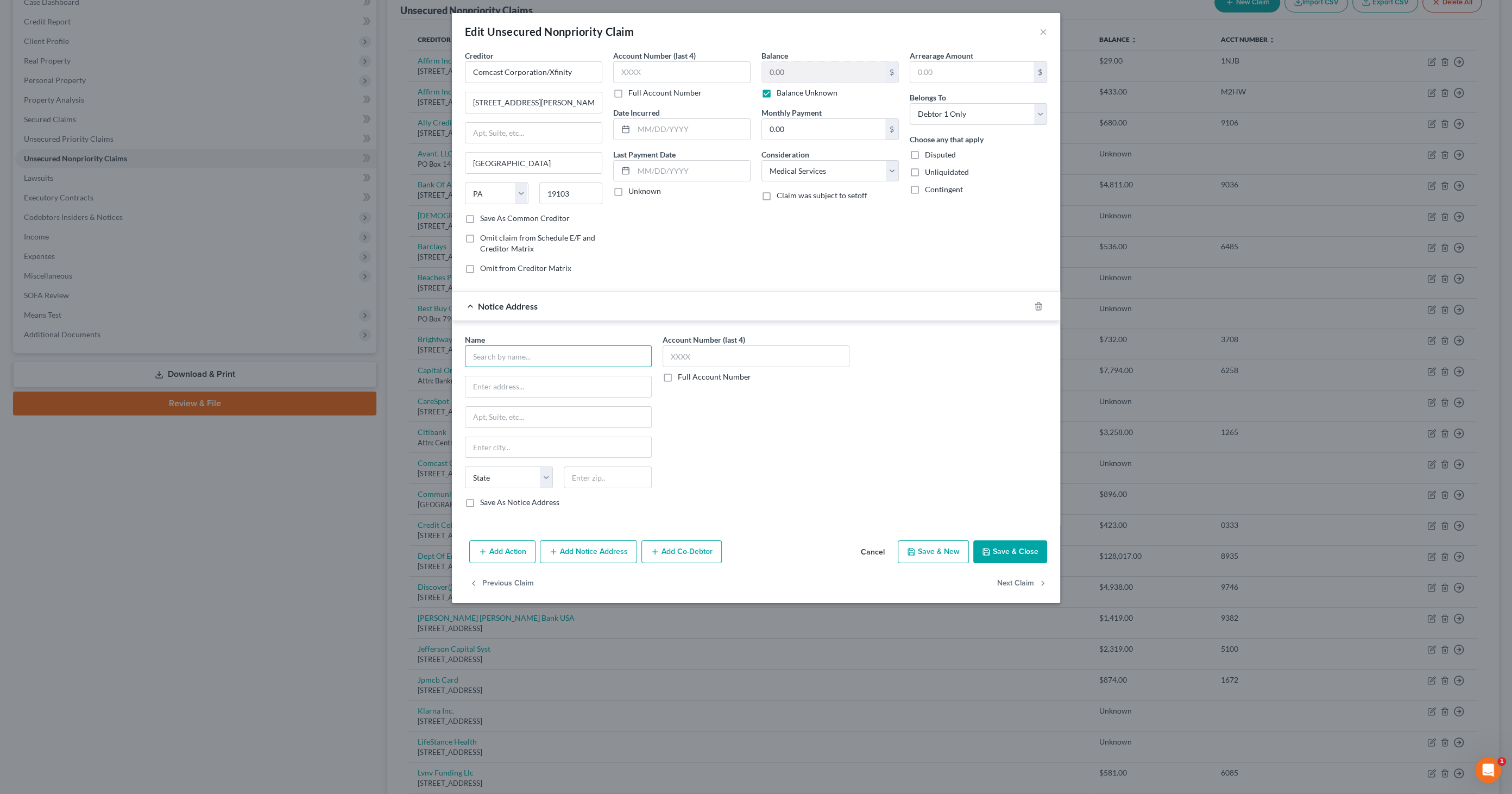
drag, startPoint x: 504, startPoint y: 353, endPoint x: 511, endPoint y: 335, distance: 19.3
click at [504, 353] on input "text" at bounding box center [558, 356] width 187 height 22
click at [1002, 540] on button "Save & Close" at bounding box center [1010, 552] width 74 height 23
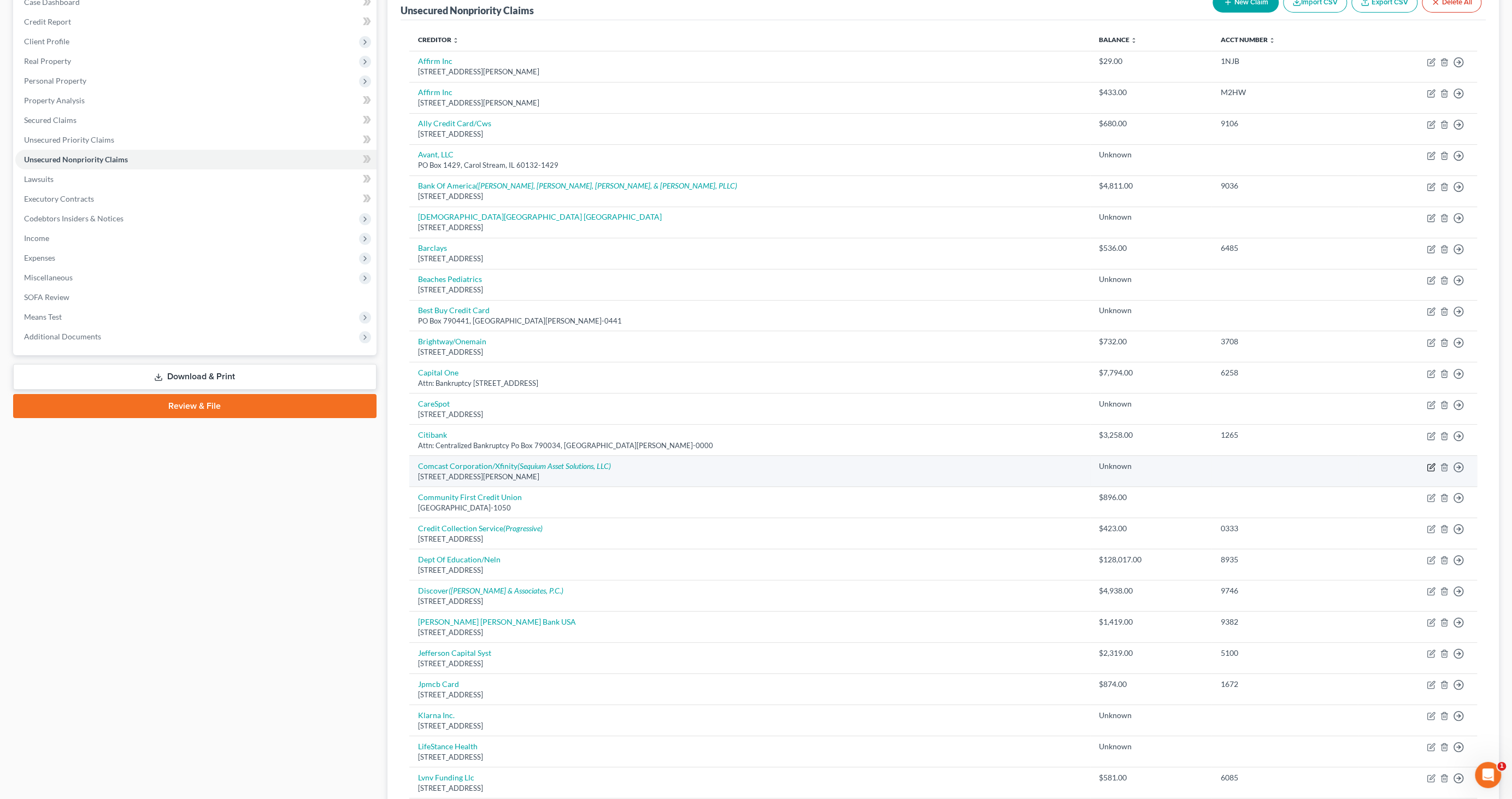
click at [1430, 464] on icon "button" at bounding box center [1431, 467] width 9 height 9
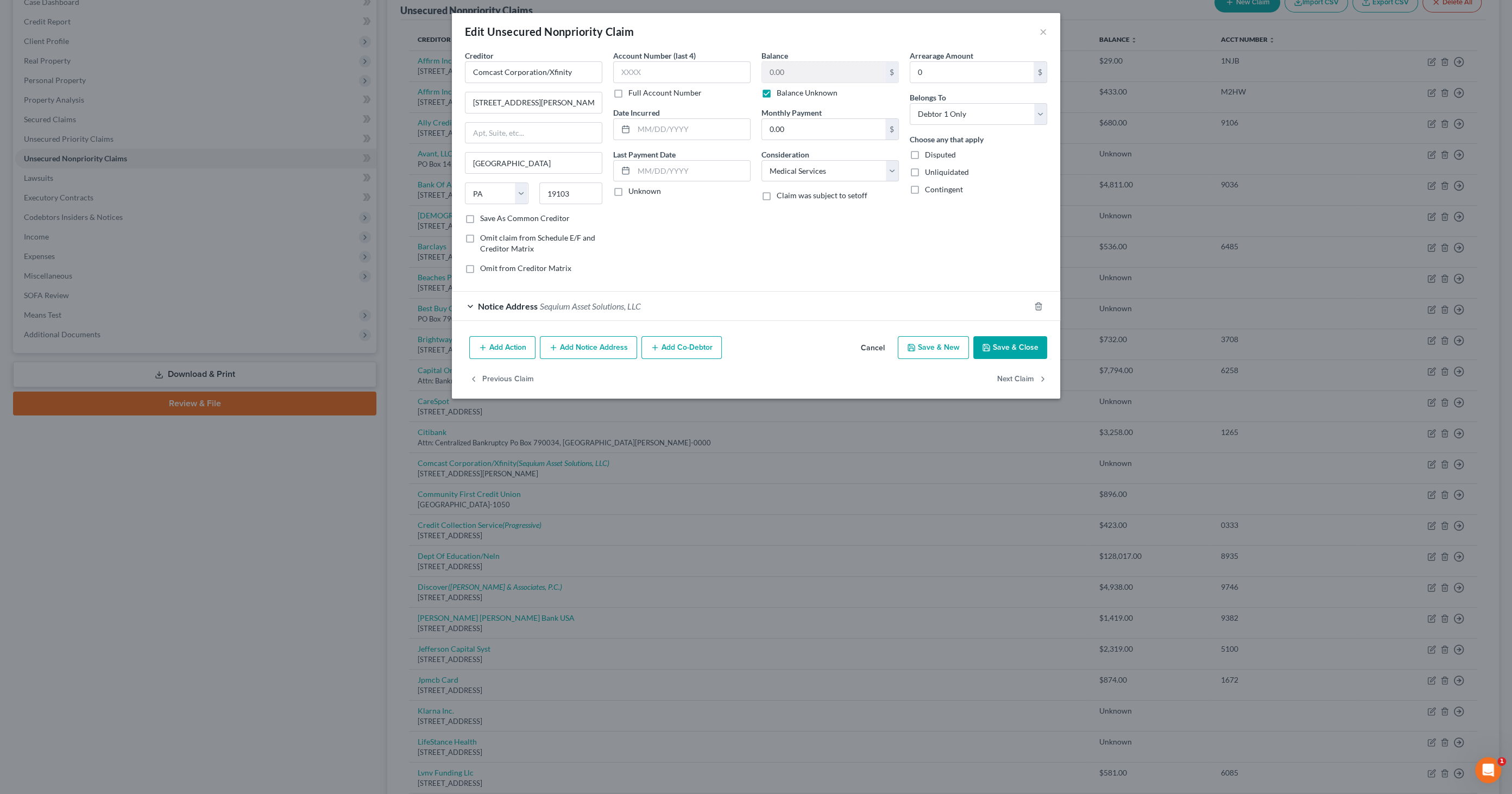
click at [609, 306] on span "Sequium Asset Solutions, LLC" at bounding box center [590, 306] width 101 height 11
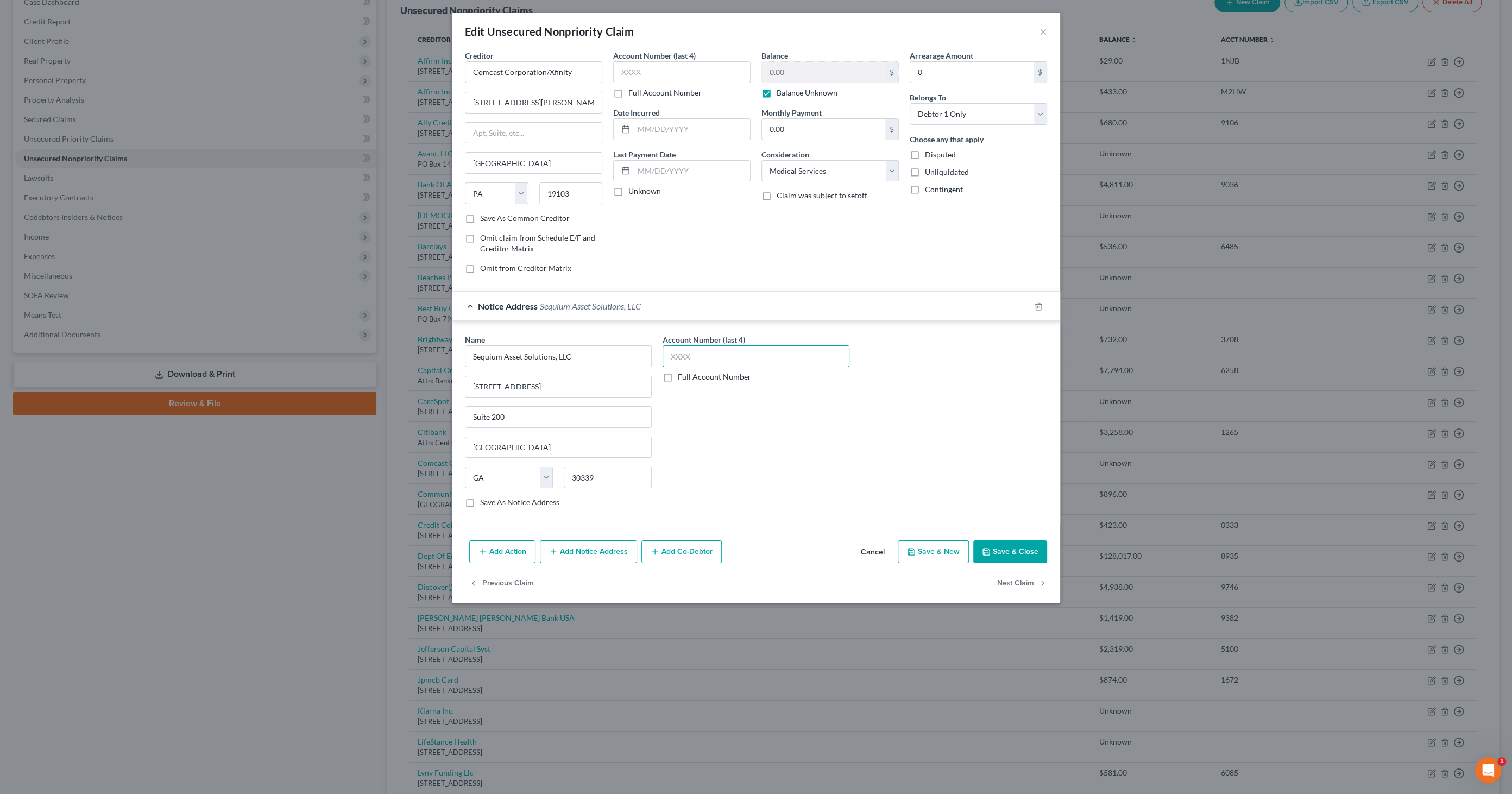
click at [698, 356] on input "text" at bounding box center [756, 356] width 187 height 22
click at [1023, 551] on button "Save & Close" at bounding box center [1010, 552] width 74 height 23
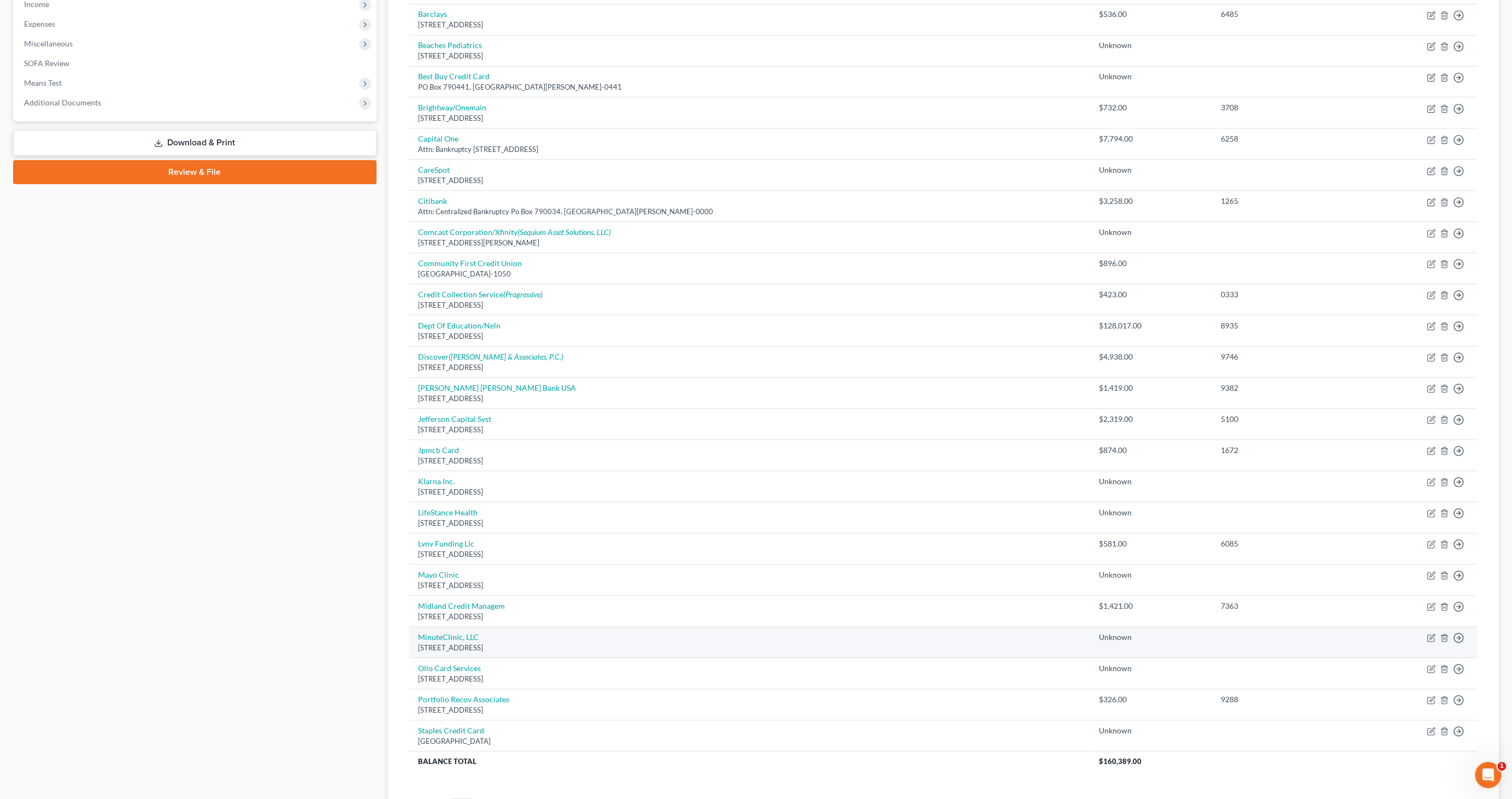
scroll to position [364, 0]
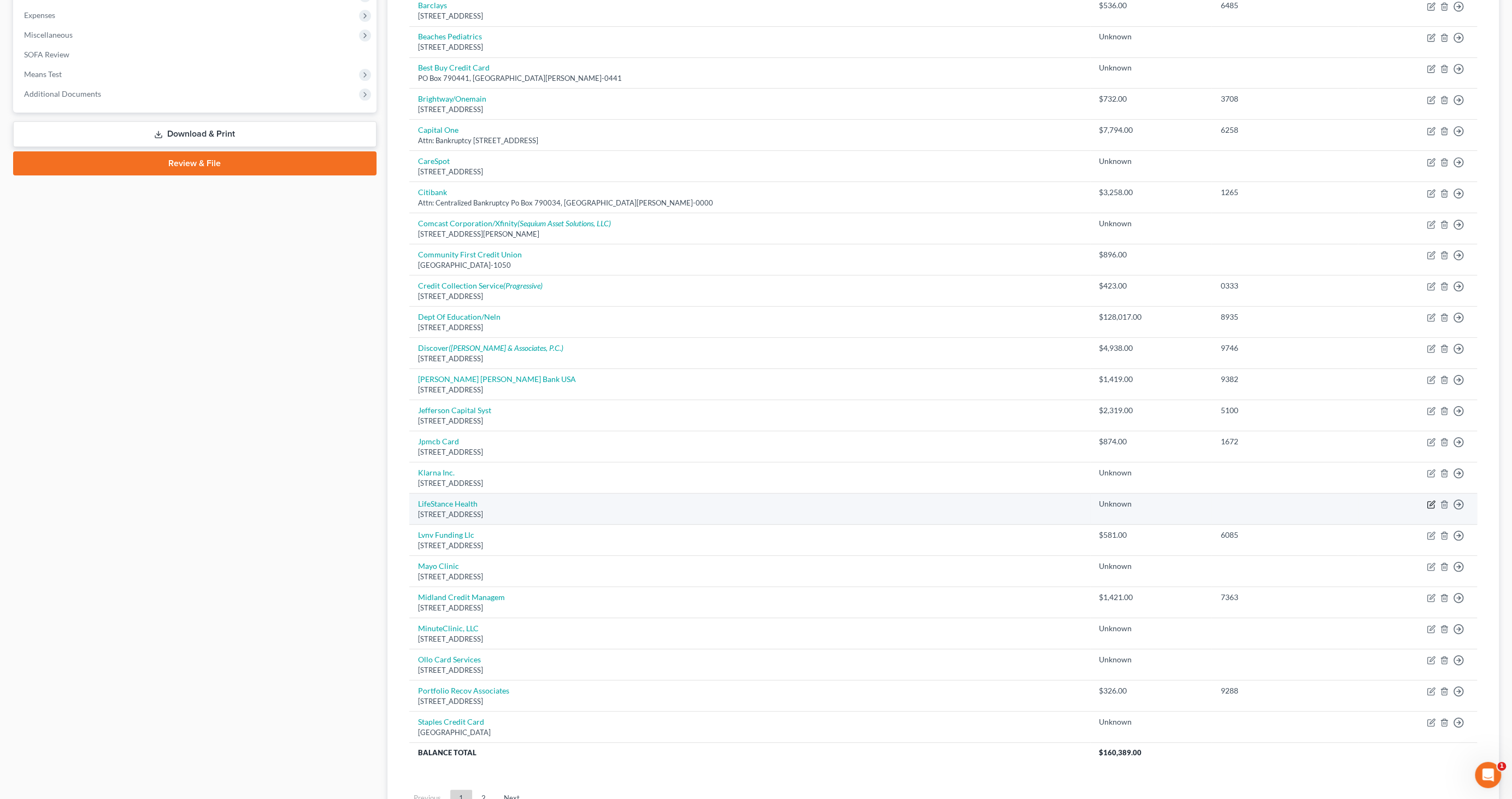
click at [1430, 500] on icon "button" at bounding box center [1431, 504] width 9 height 9
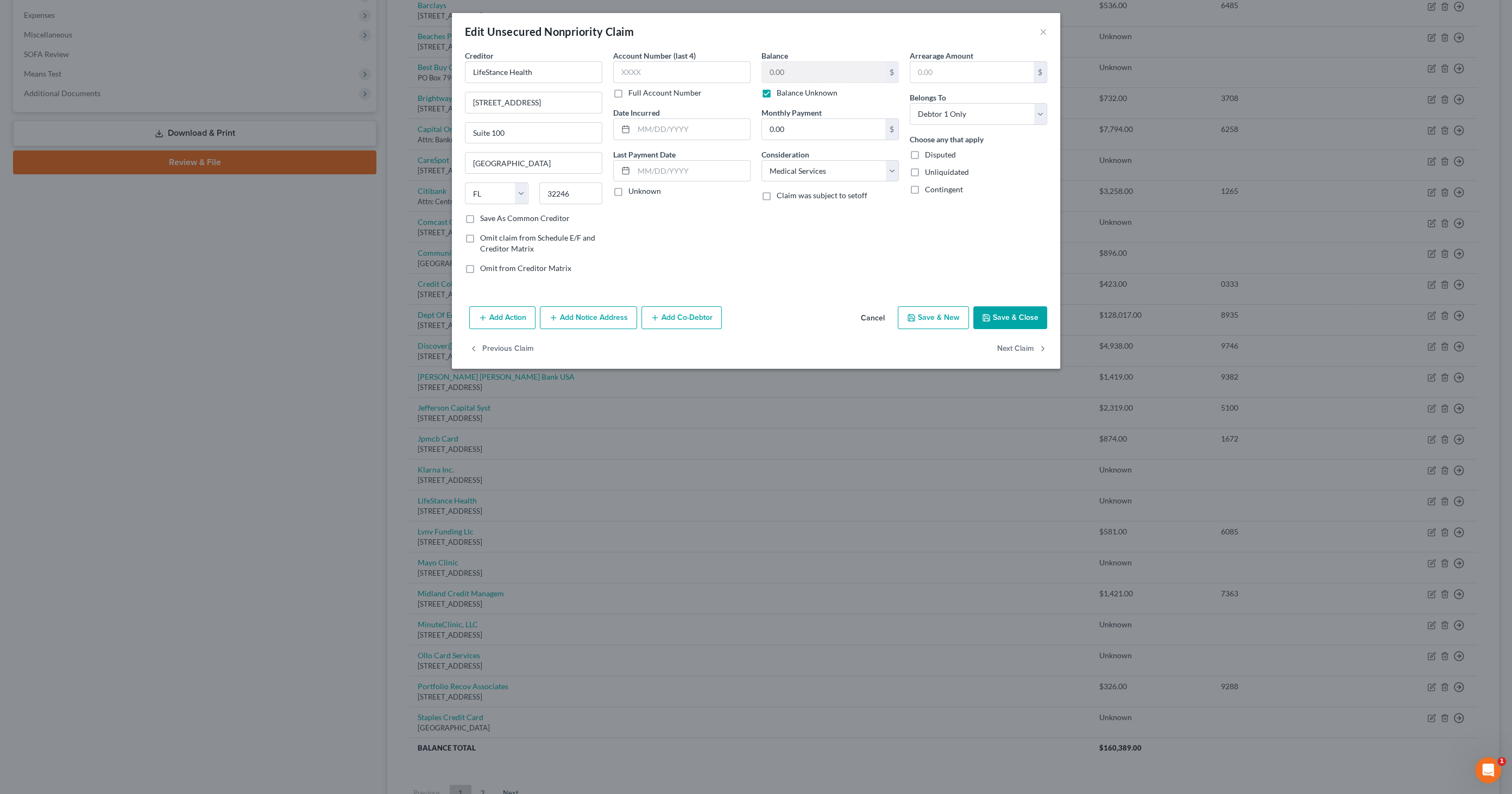
click at [589, 320] on button "Add Notice Address" at bounding box center [588, 318] width 97 height 23
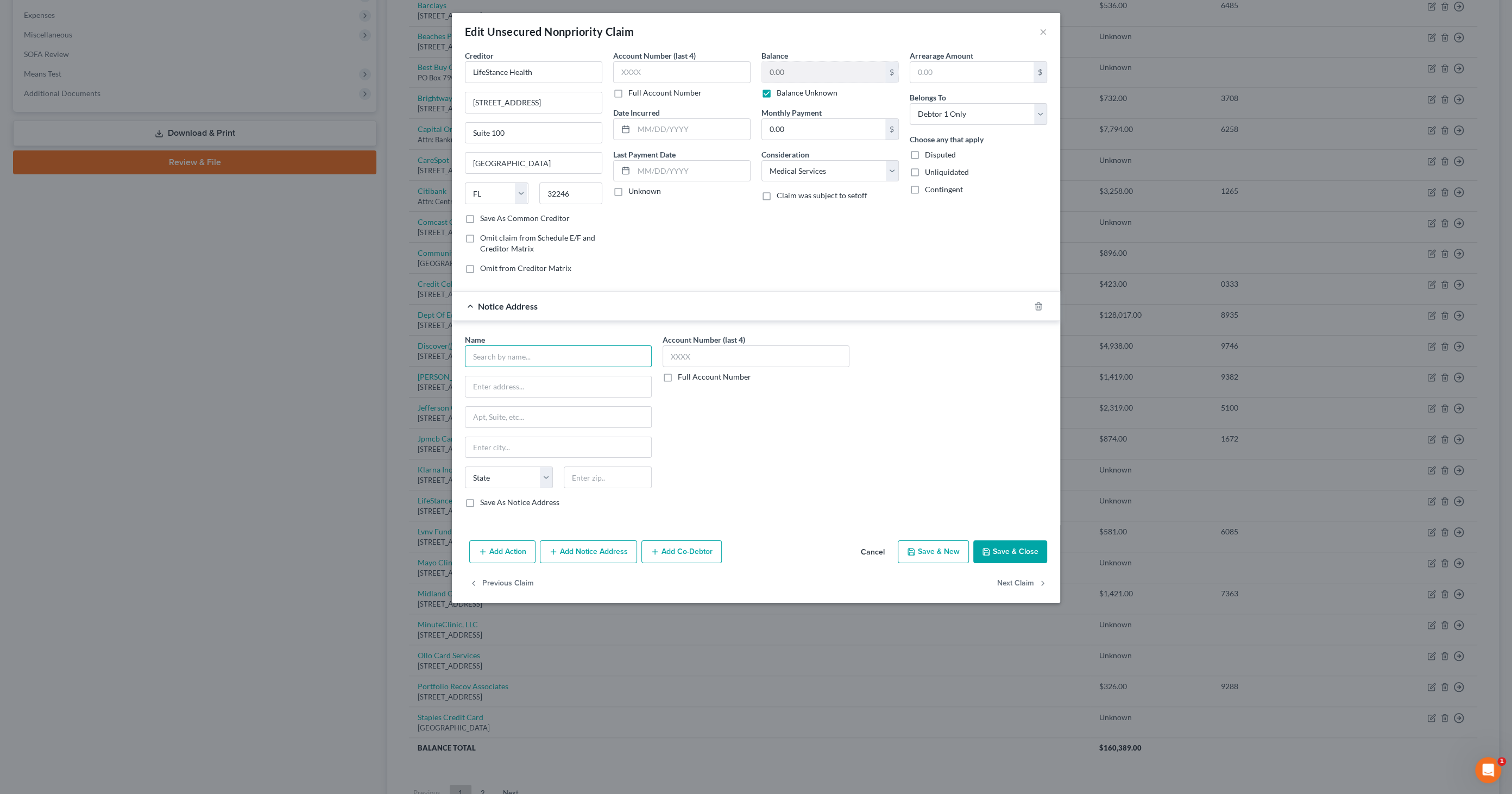
click at [520, 358] on input "text" at bounding box center [558, 356] width 187 height 22
click at [704, 354] on input "text" at bounding box center [756, 356] width 187 height 22
click at [1012, 553] on button "Save & Close" at bounding box center [1010, 552] width 74 height 23
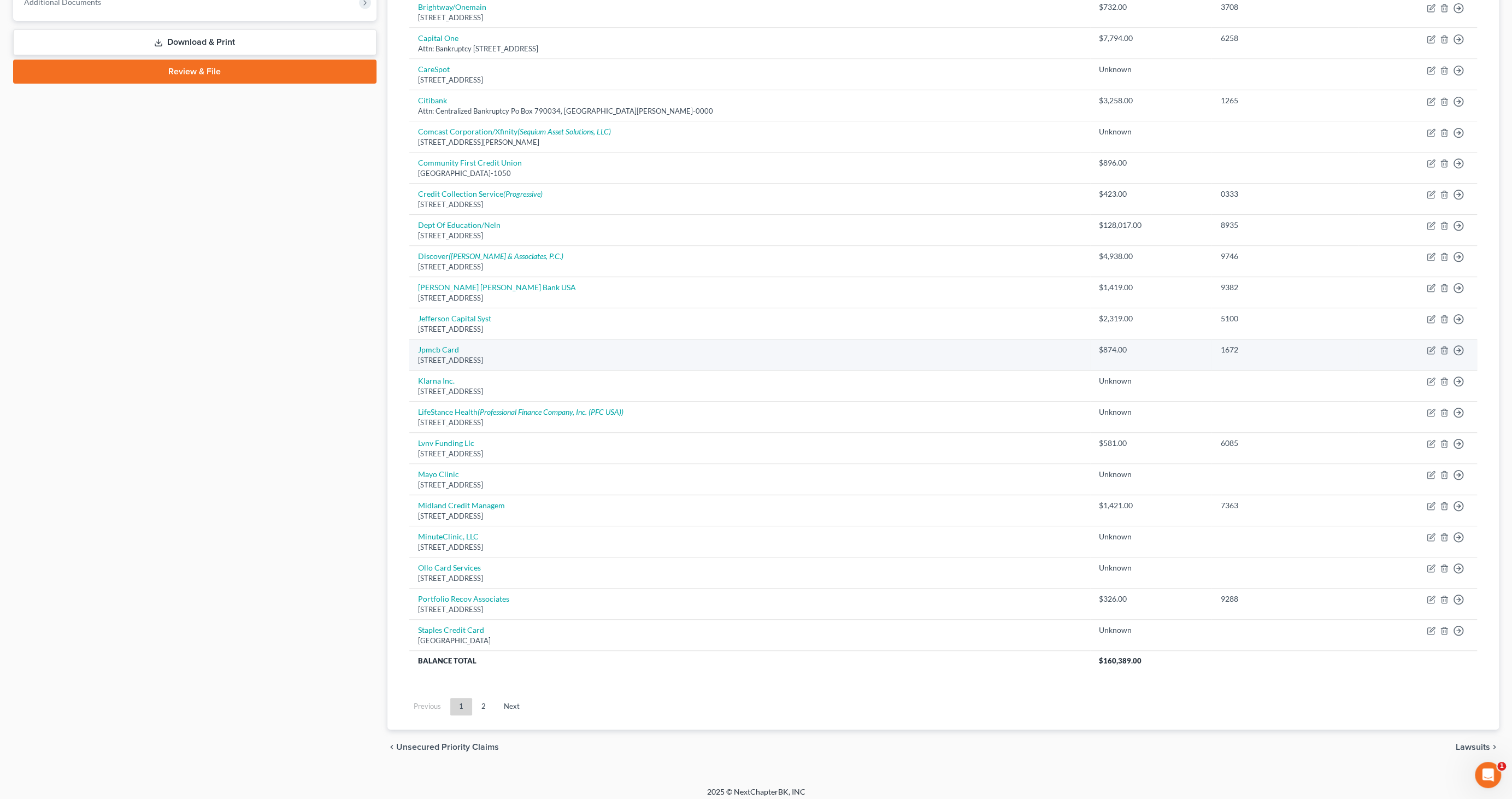
scroll to position [457, 0]
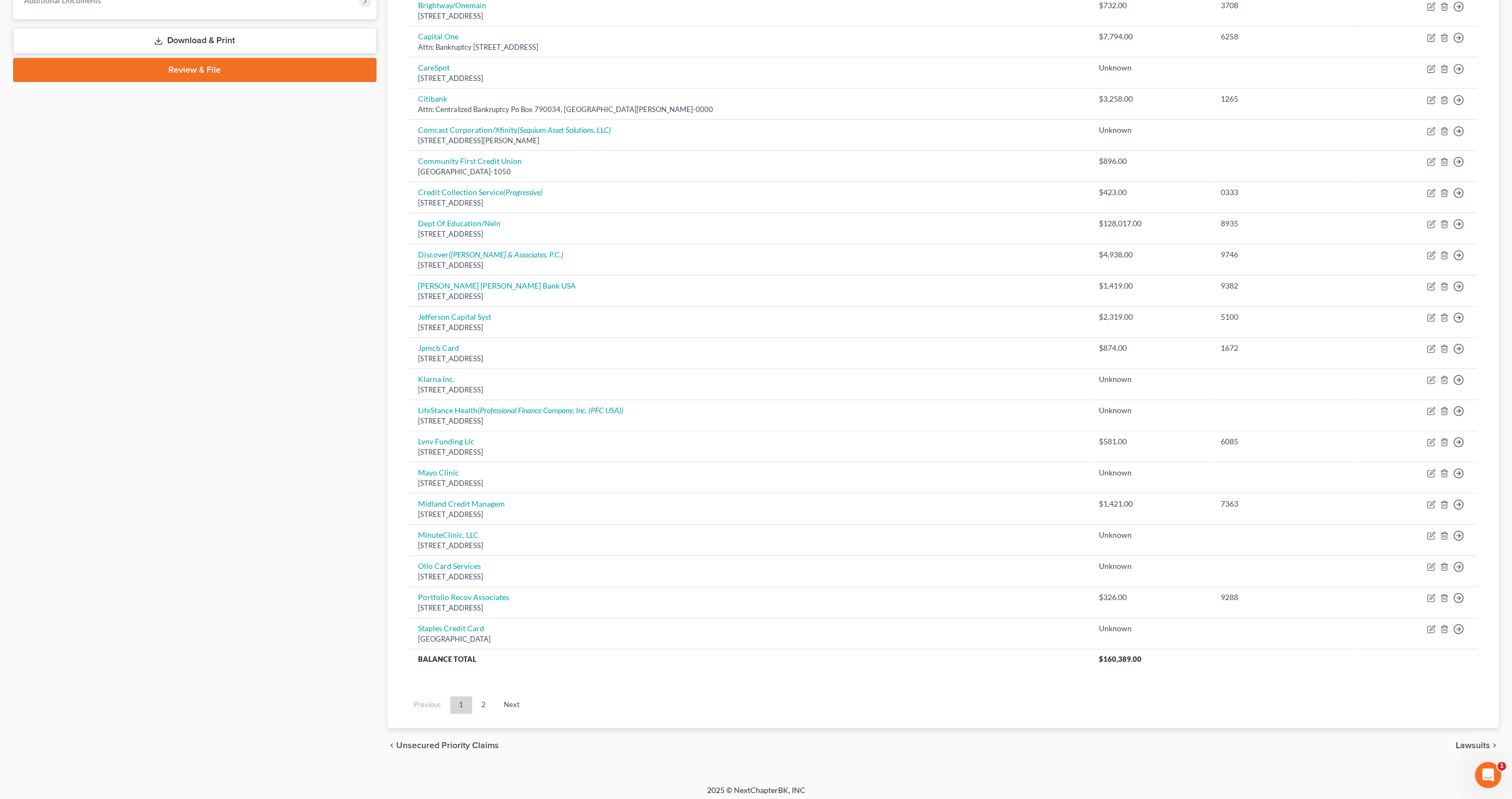
drag, startPoint x: 484, startPoint y: 700, endPoint x: 500, endPoint y: 692, distance: 17.9
click at [484, 700] on link "2" at bounding box center [483, 704] width 22 height 17
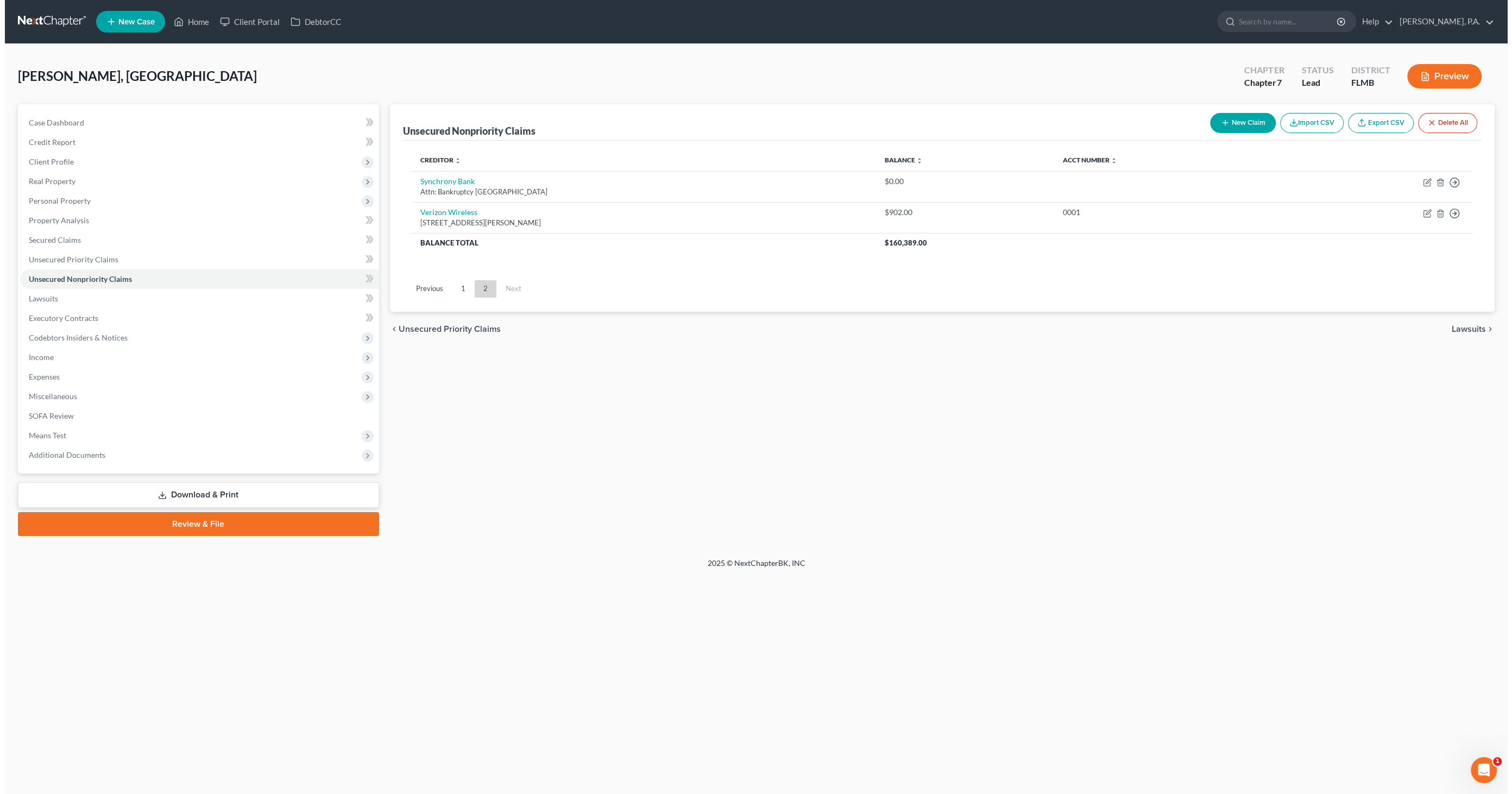
scroll to position [0, 0]
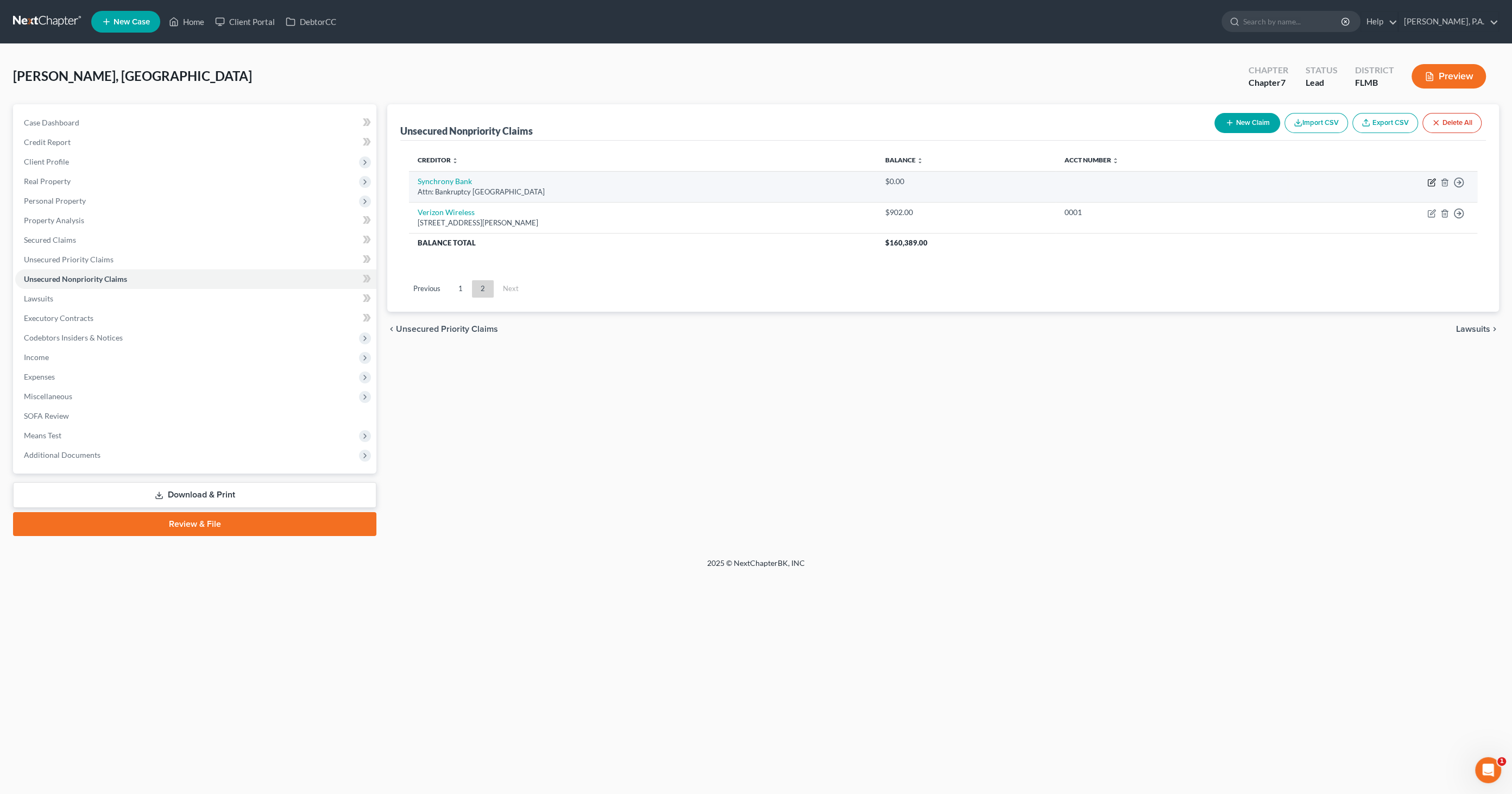
click at [1428, 183] on icon "button" at bounding box center [1431, 182] width 9 height 9
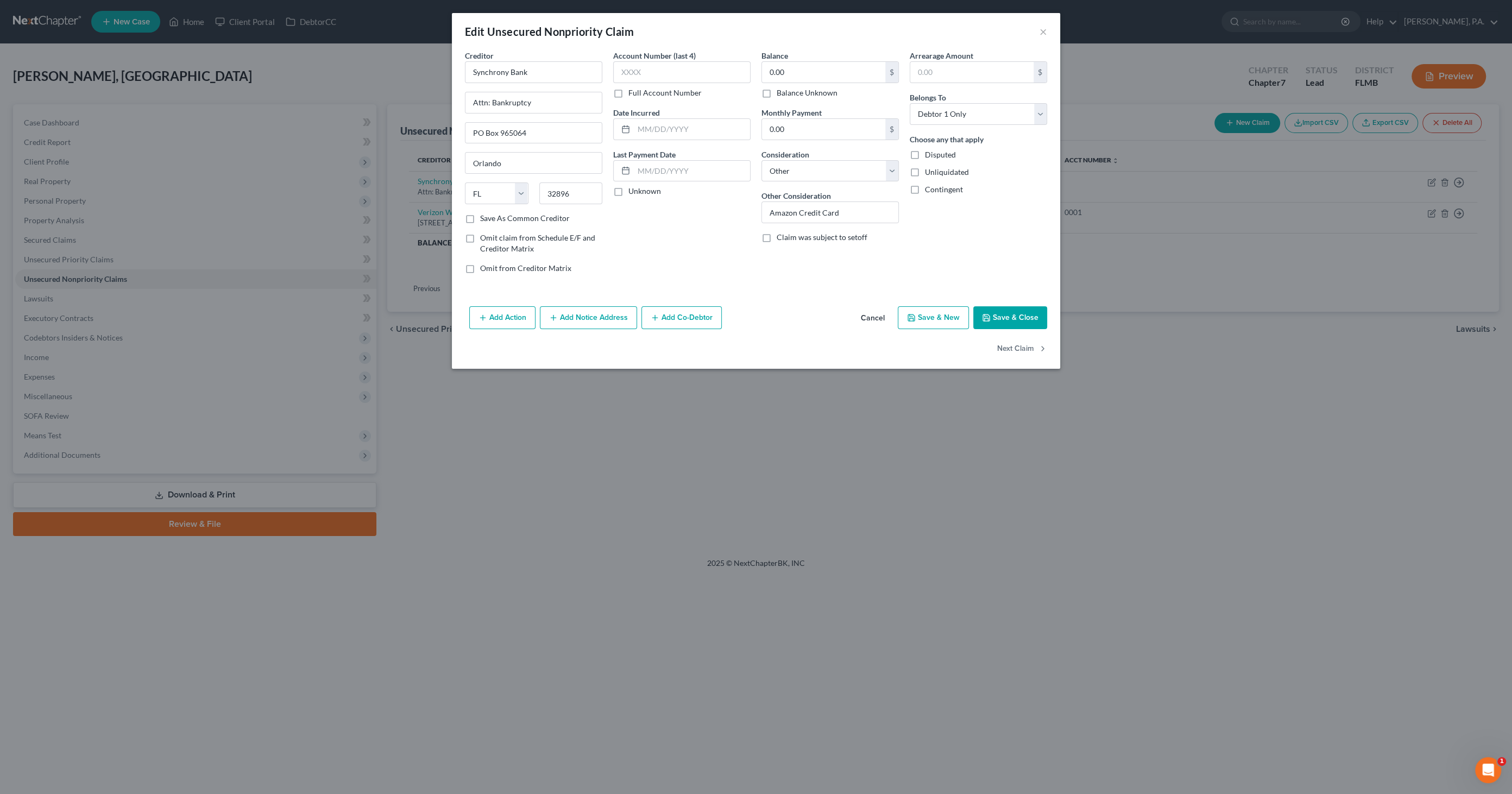
click at [587, 315] on button "Add Notice Address" at bounding box center [588, 318] width 97 height 23
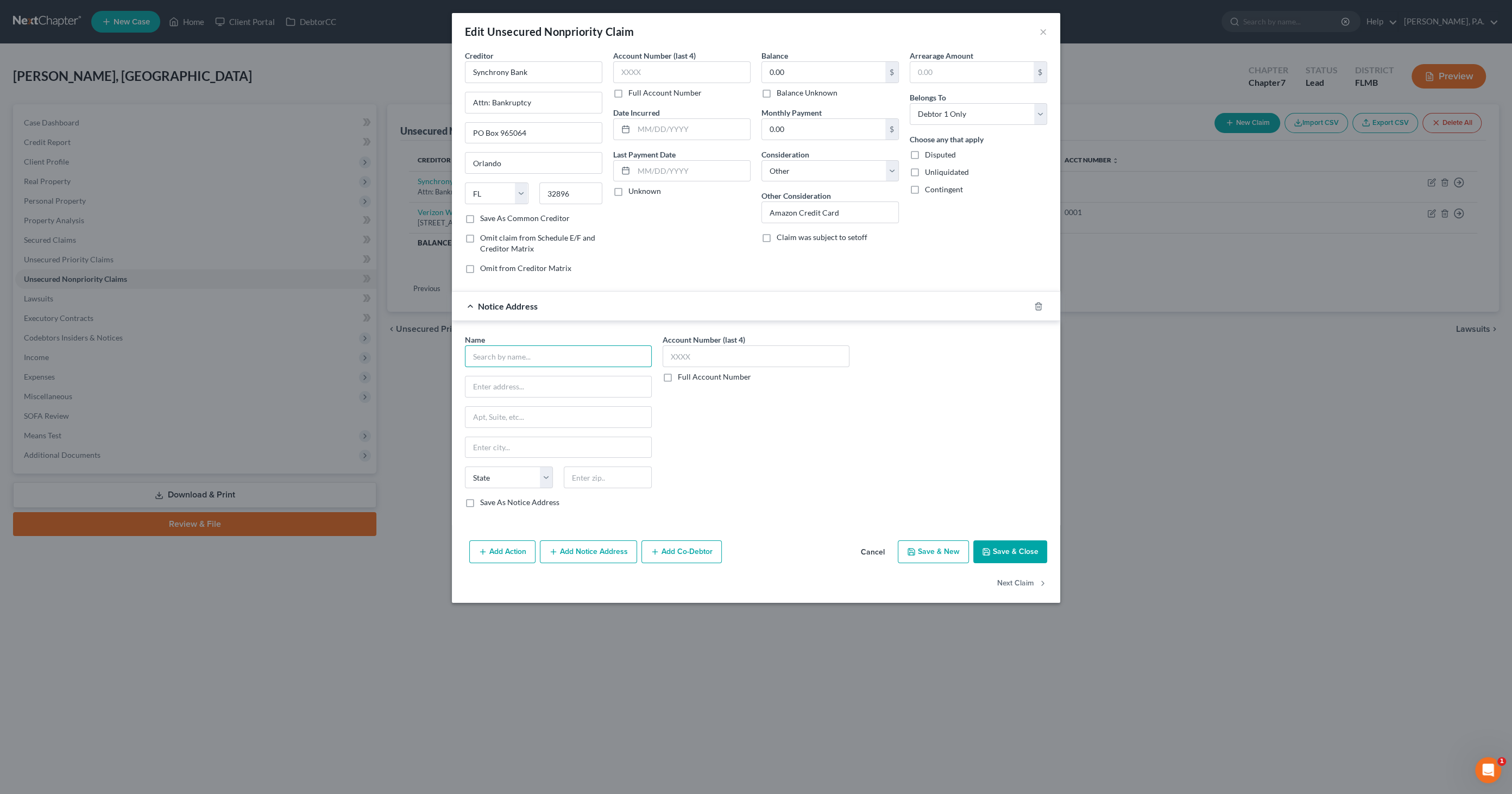
click at [522, 356] on input "text" at bounding box center [558, 356] width 187 height 22
click at [1009, 553] on button "Save & Close" at bounding box center [1010, 552] width 74 height 23
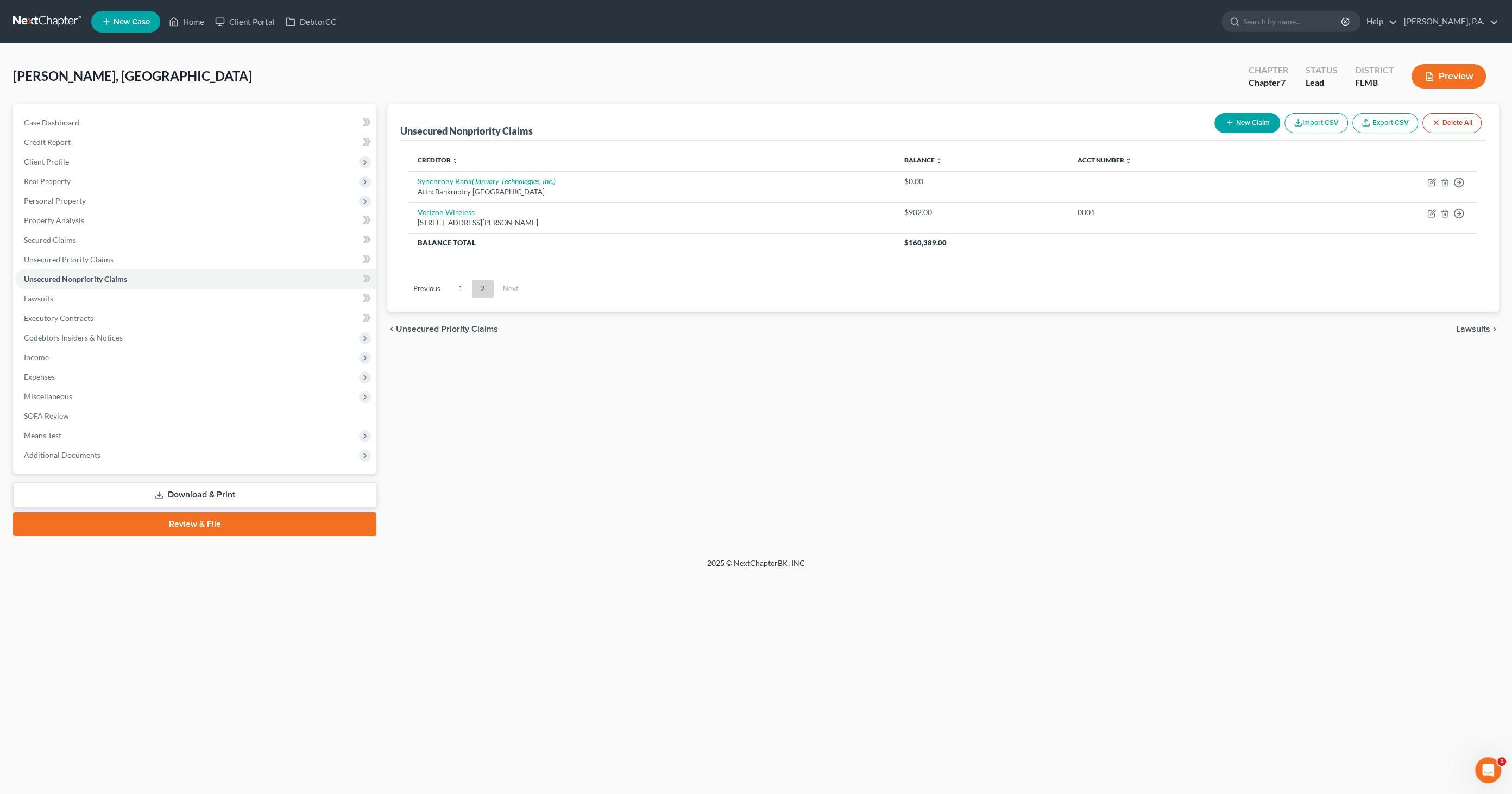
click at [1249, 122] on button "New Claim" at bounding box center [1247, 122] width 66 height 20
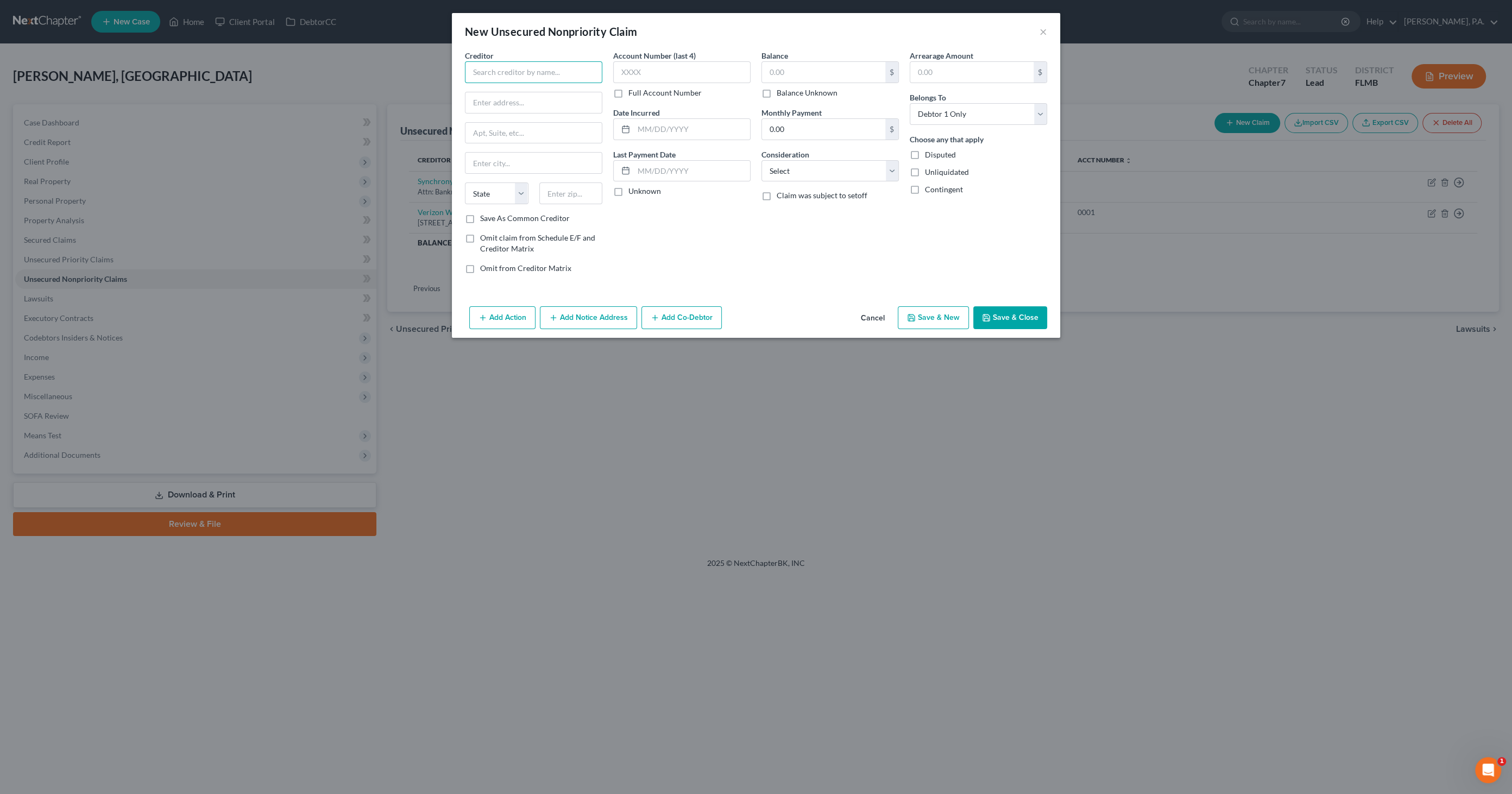
click at [500, 77] on input "text" at bounding box center [533, 72] width 137 height 22
click at [784, 73] on input "text" at bounding box center [823, 71] width 123 height 20
click at [793, 172] on select "Select Cable / Satellite Services Collection Agency Credit Card Debt Debt Couns…" at bounding box center [830, 171] width 137 height 22
click at [762, 161] on select "Select Cable / Satellite Services Collection Agency Credit Card Debt Debt Couns…" at bounding box center [830, 171] width 137 height 22
click at [801, 207] on input "text" at bounding box center [830, 212] width 136 height 20
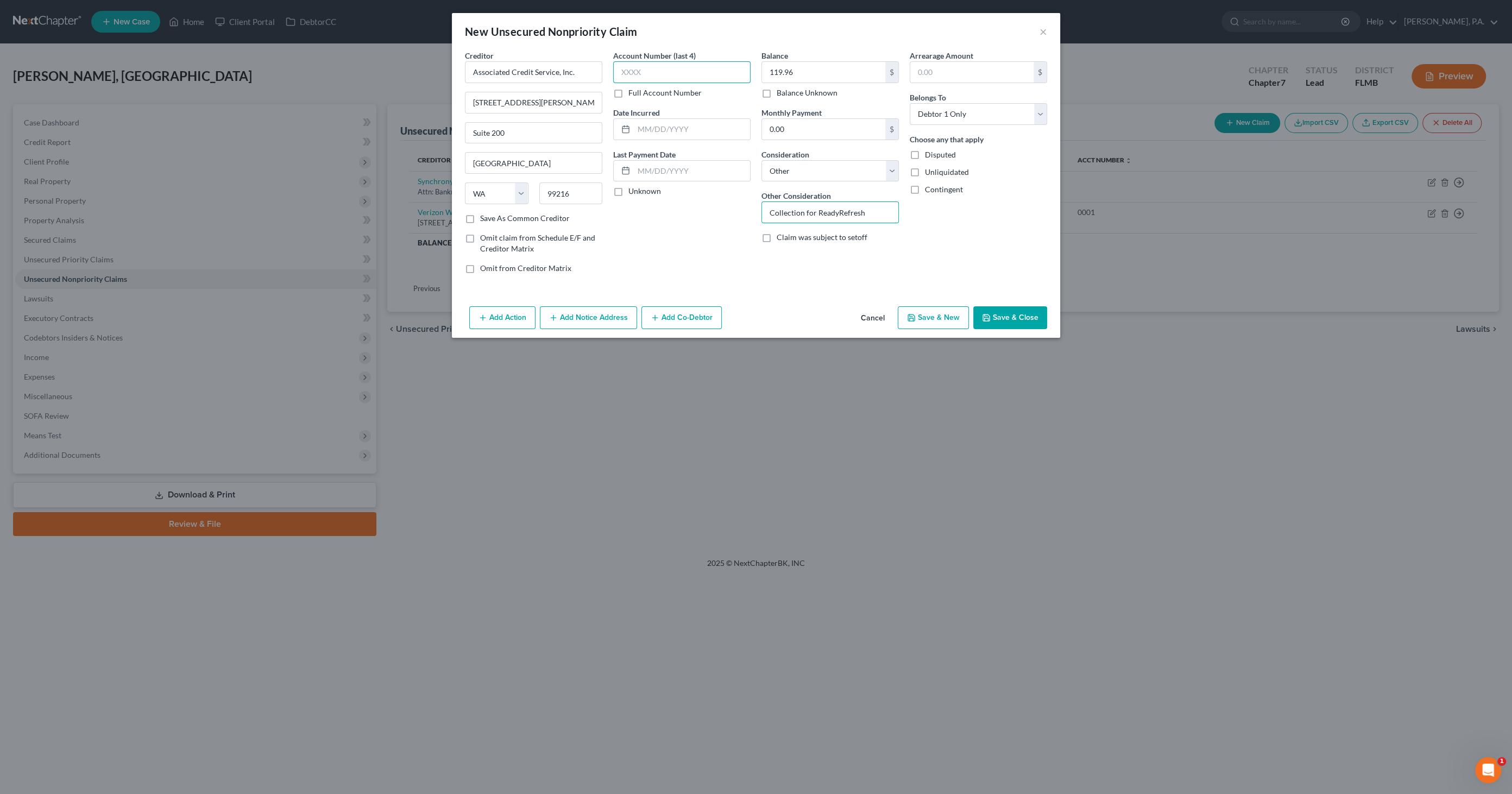
click at [685, 68] on input "text" at bounding box center [681, 72] width 137 height 22
click at [1013, 316] on button "Save & Close" at bounding box center [1010, 318] width 74 height 23
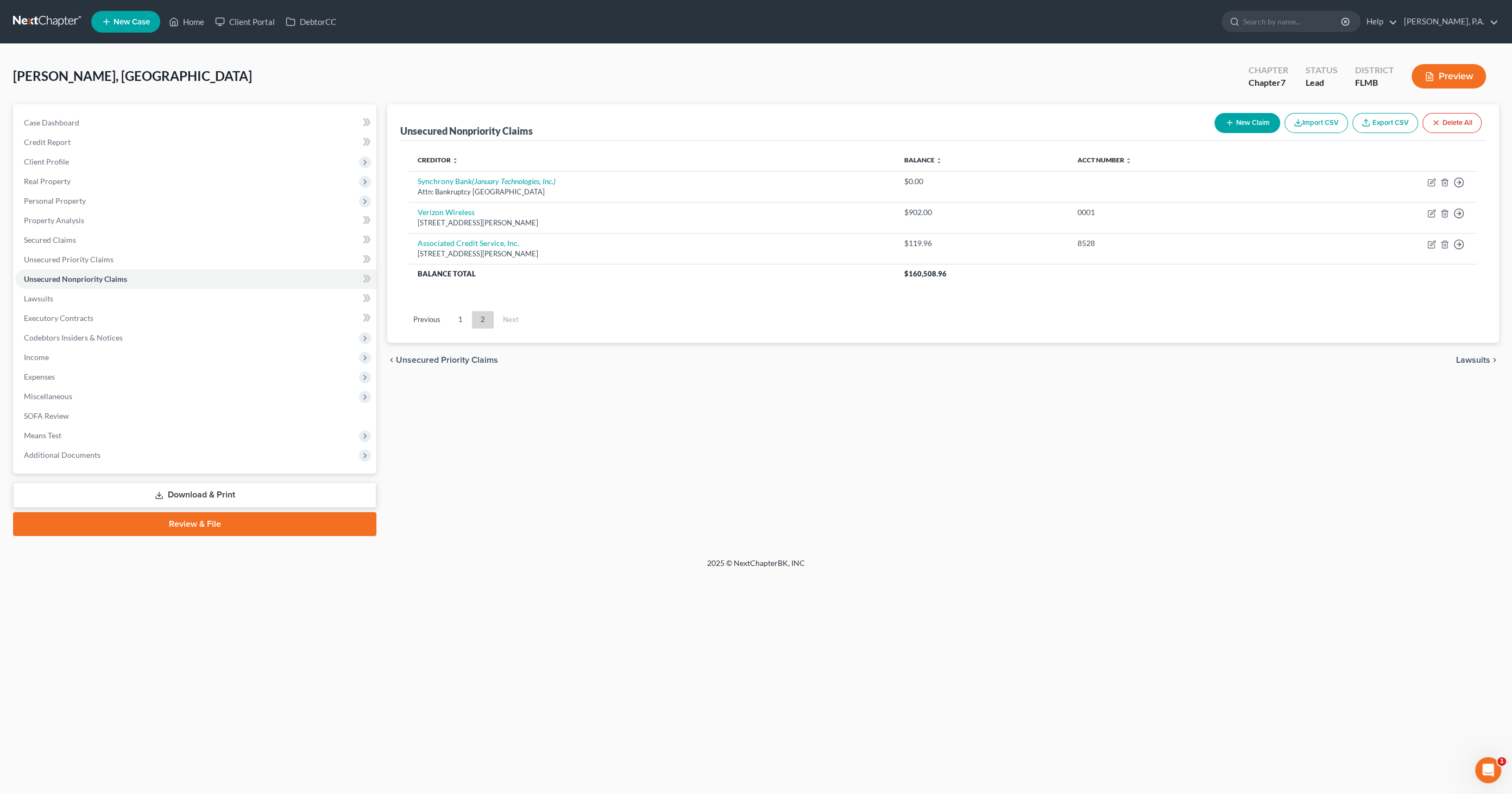
click at [294, 489] on link "Download & Print" at bounding box center [195, 495] width 363 height 25
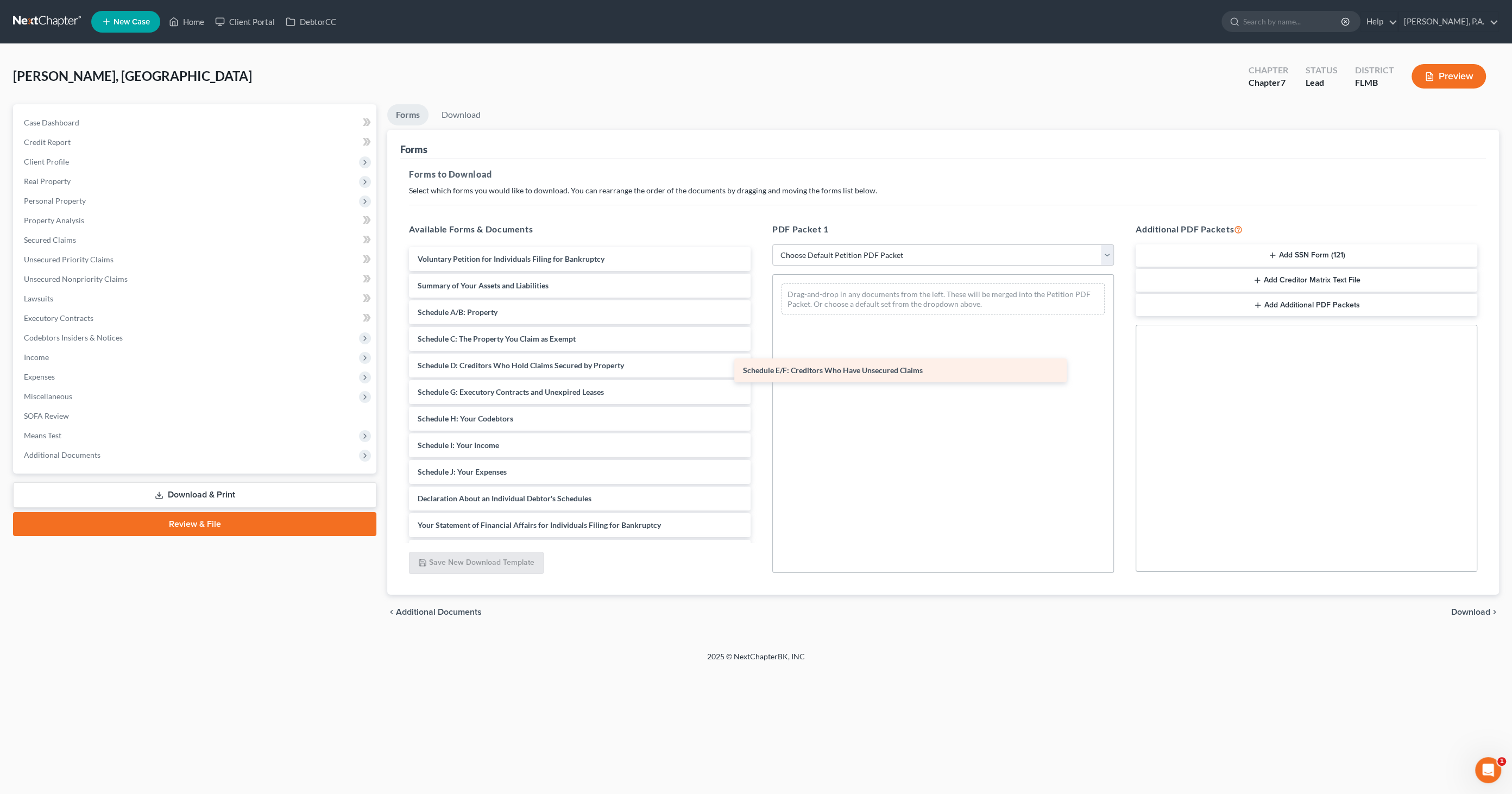
drag, startPoint x: 523, startPoint y: 388, endPoint x: 848, endPoint y: 367, distance: 325.7
click at [759, 367] on div "Schedule E/F: Creditors Who Have Unsecured Claims Voluntary Petition for Indivi…" at bounding box center [579, 472] width 359 height 449
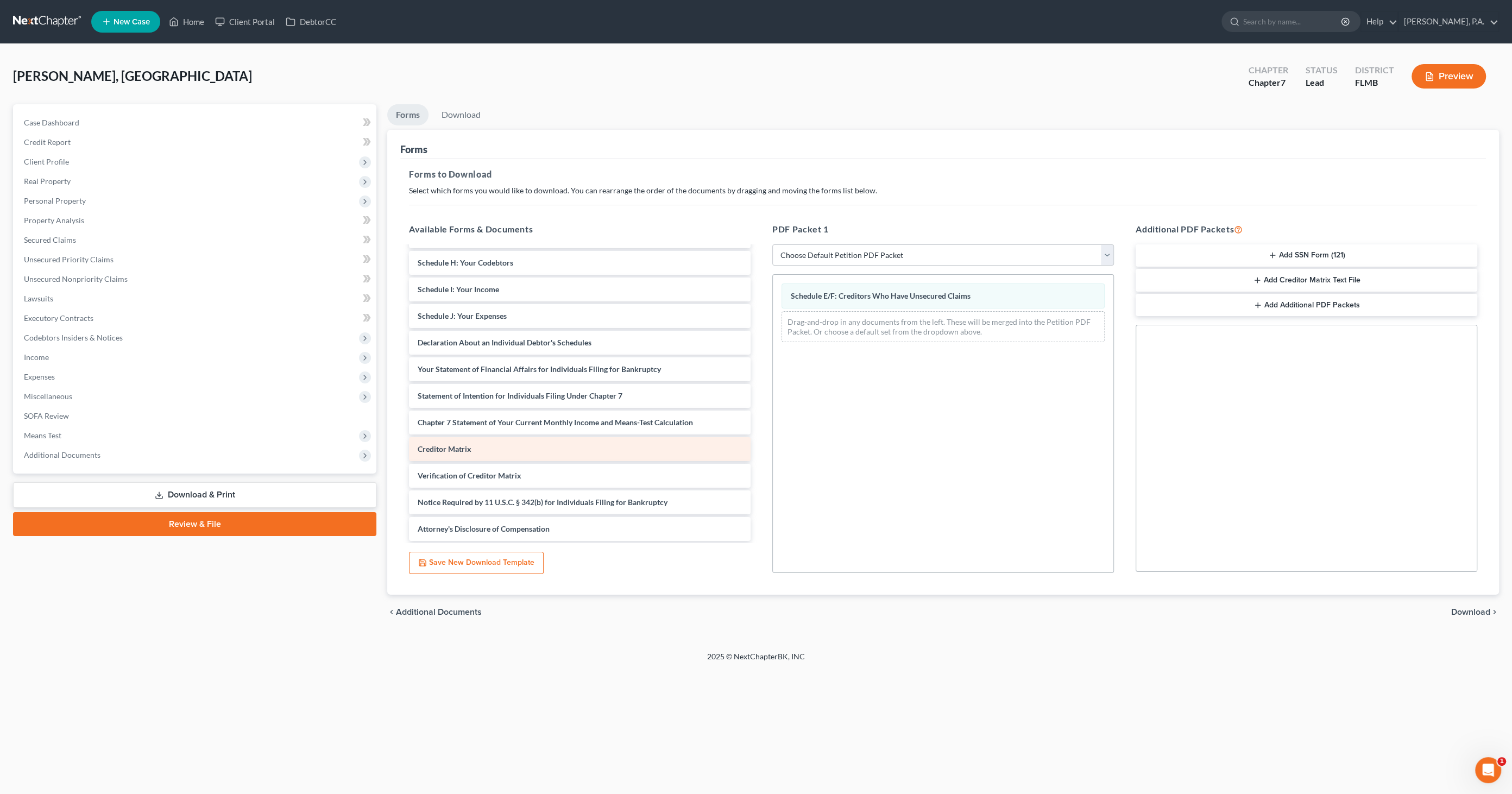
scroll to position [129, 0]
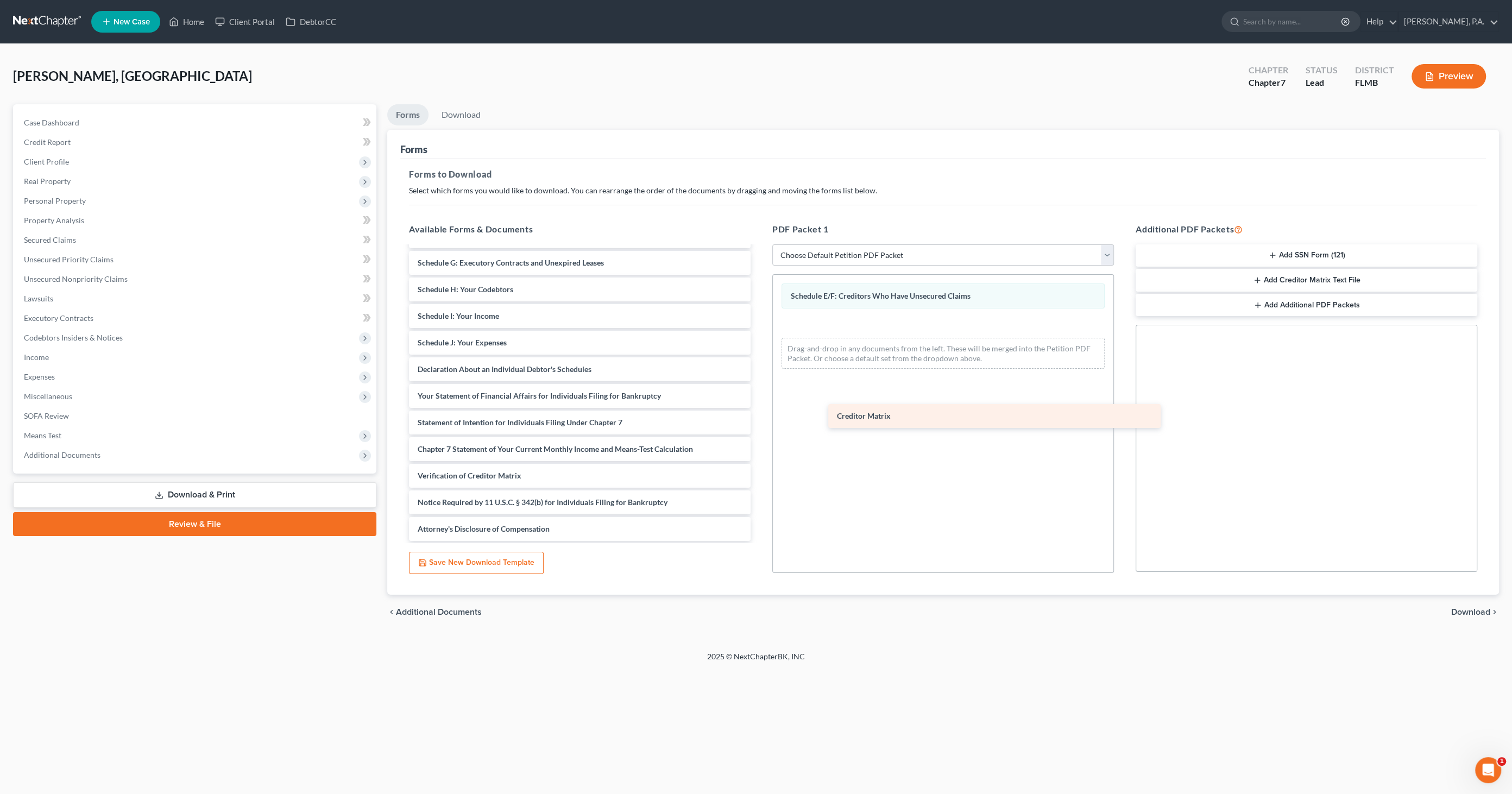
drag, startPoint x: 501, startPoint y: 448, endPoint x: 951, endPoint y: 420, distance: 450.9
click at [759, 416] on div "Creditor Matrix Voluntary Petition for Individuals Filing for Bankruptcy Summar…" at bounding box center [579, 329] width 359 height 423
click at [1467, 608] on span "Download" at bounding box center [1471, 612] width 39 height 9
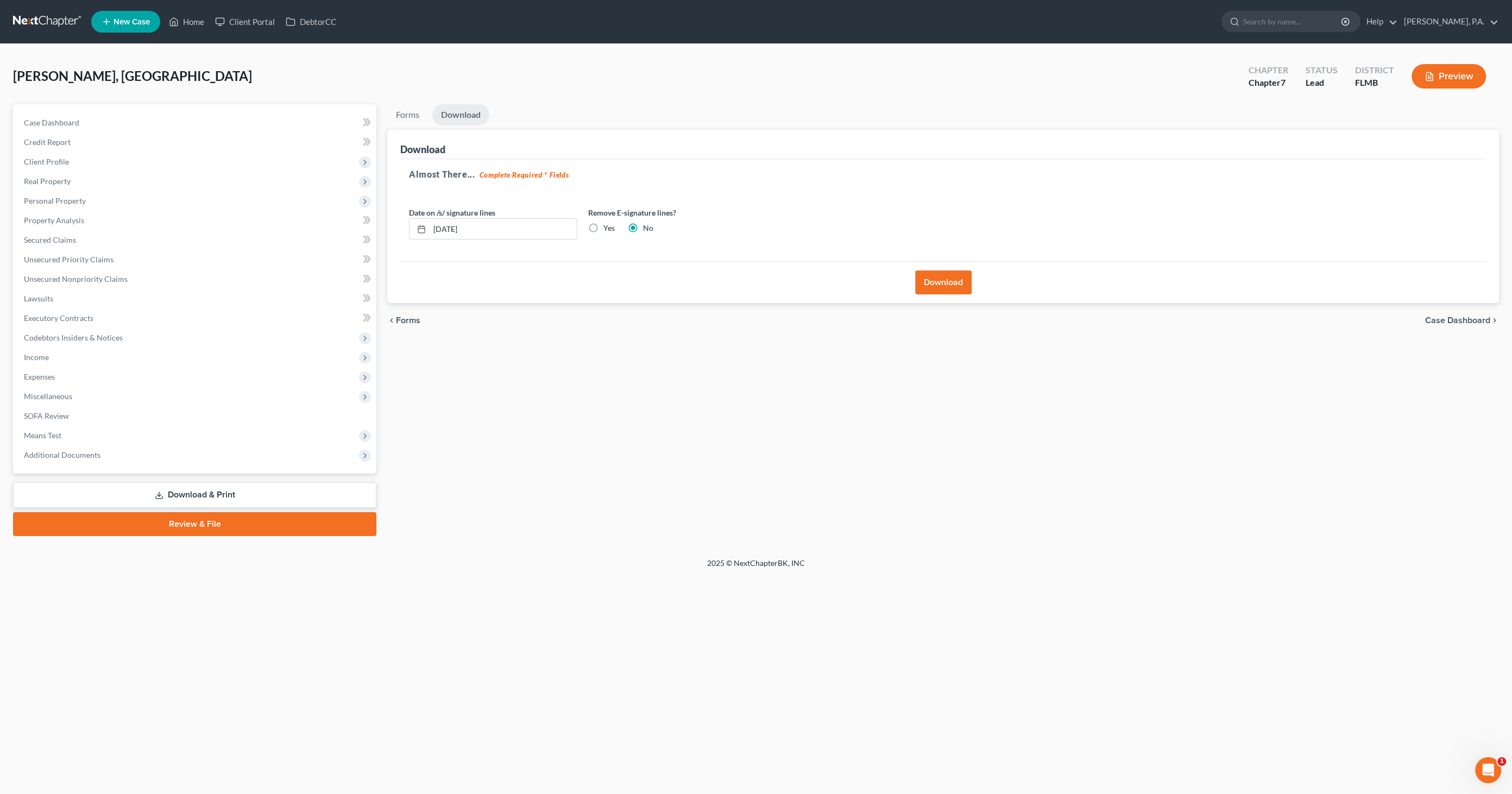
click at [934, 285] on button "Download" at bounding box center [943, 281] width 57 height 24
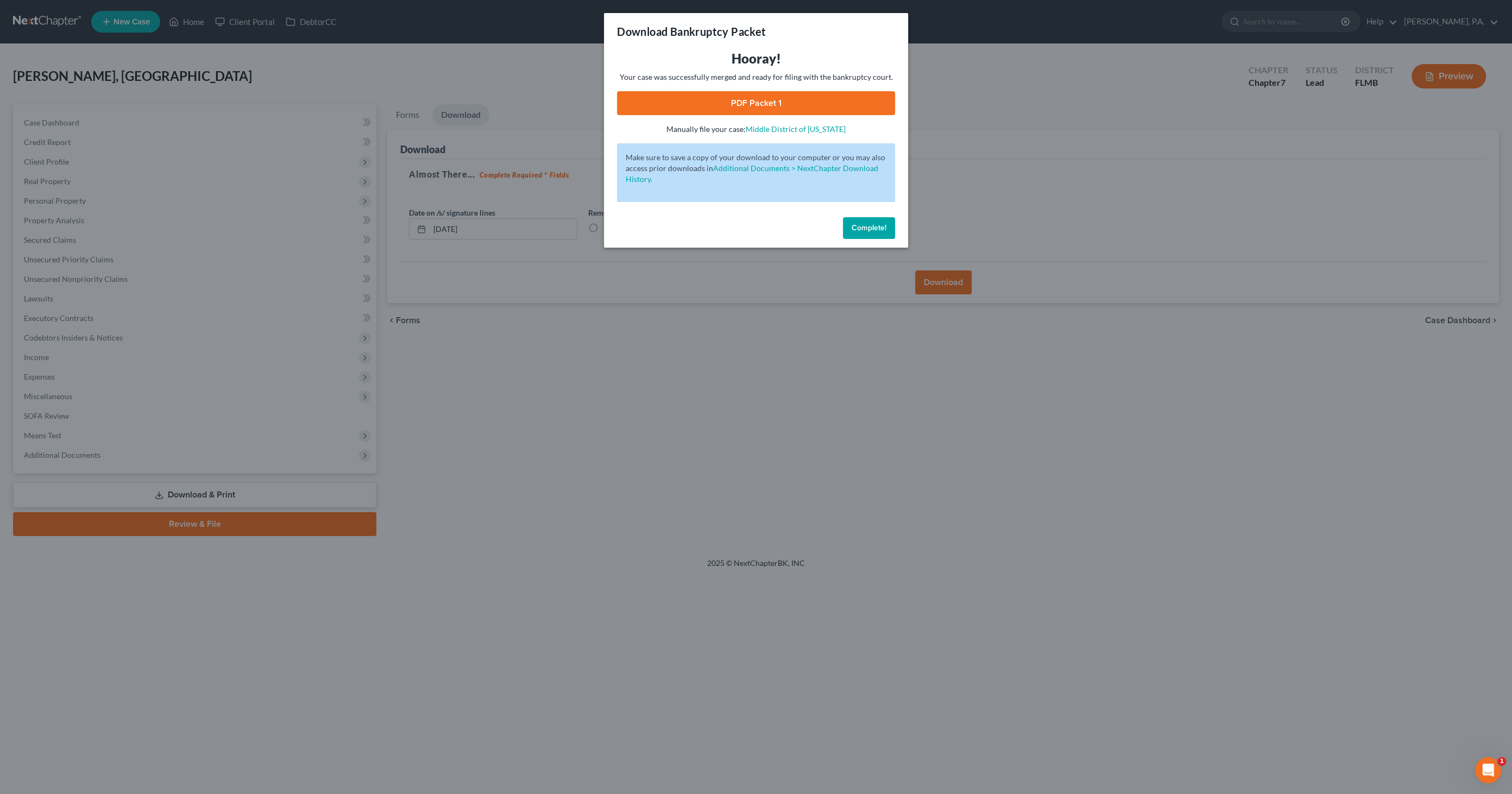
click at [724, 105] on link "PDF Packet 1" at bounding box center [756, 102] width 278 height 24
